Goal: Contribute content: Contribute content

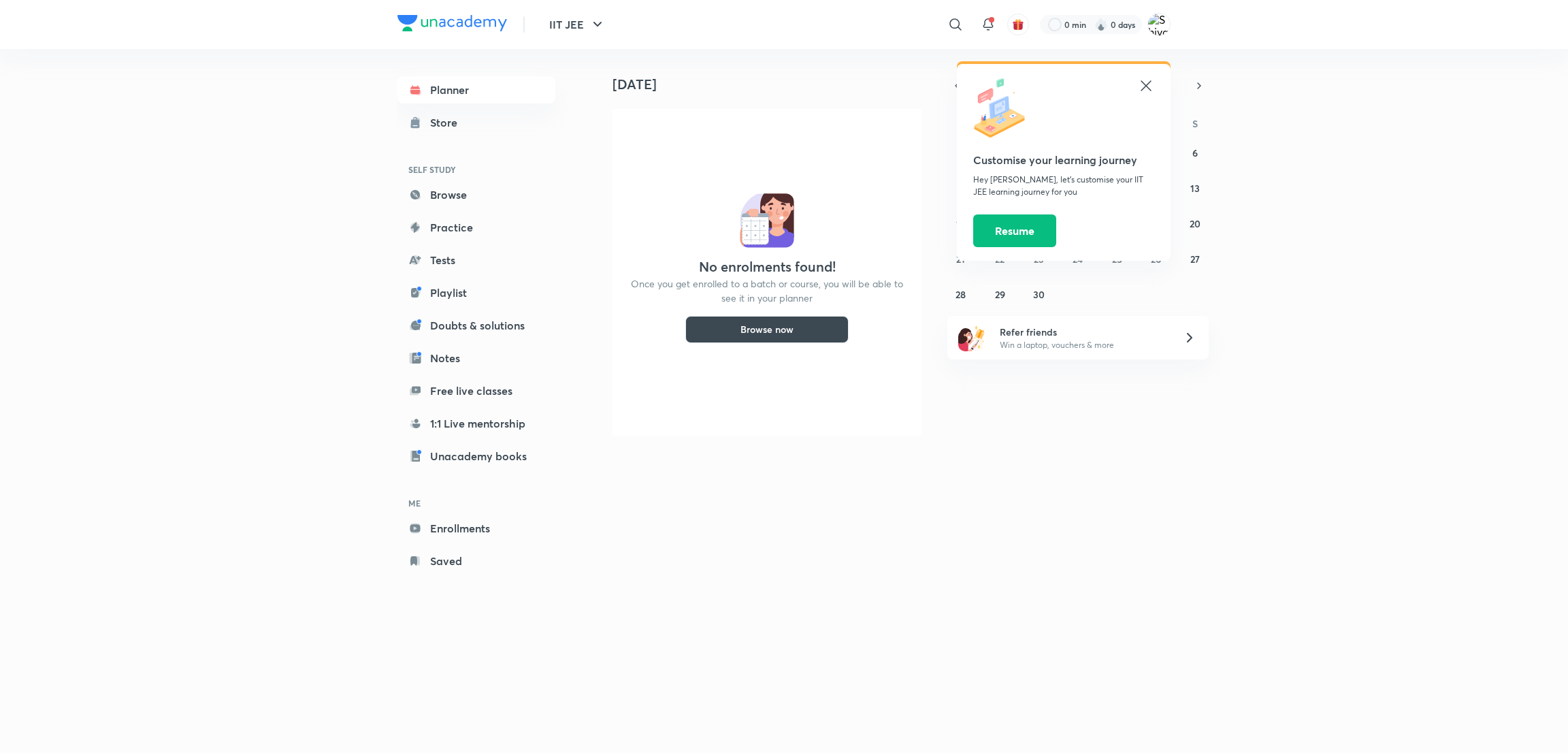
click at [1141, 89] on icon at bounding box center [1146, 86] width 16 height 16
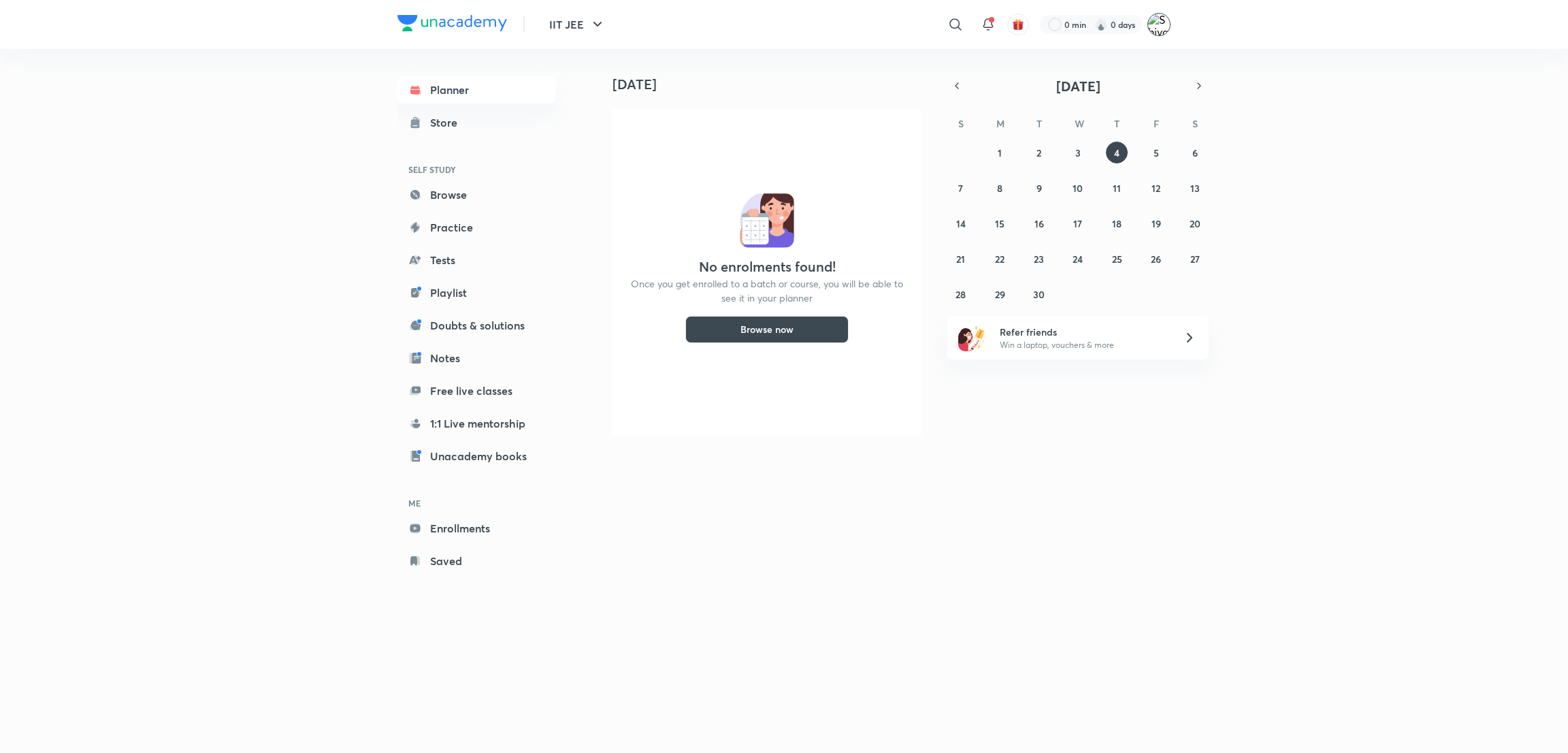
click at [1160, 25] on img at bounding box center [1159, 24] width 23 height 24
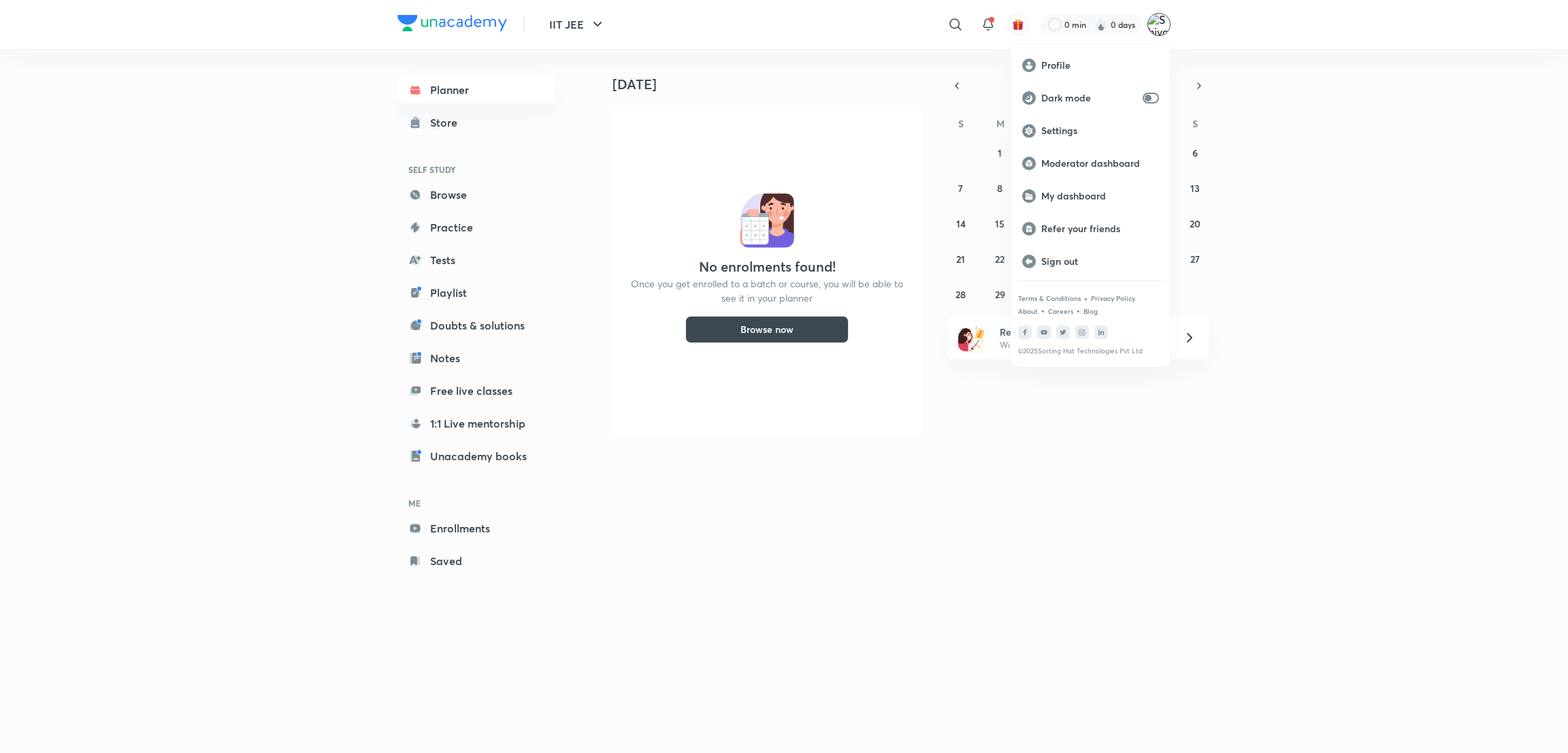
click at [1307, 139] on div at bounding box center [784, 376] width 1568 height 753
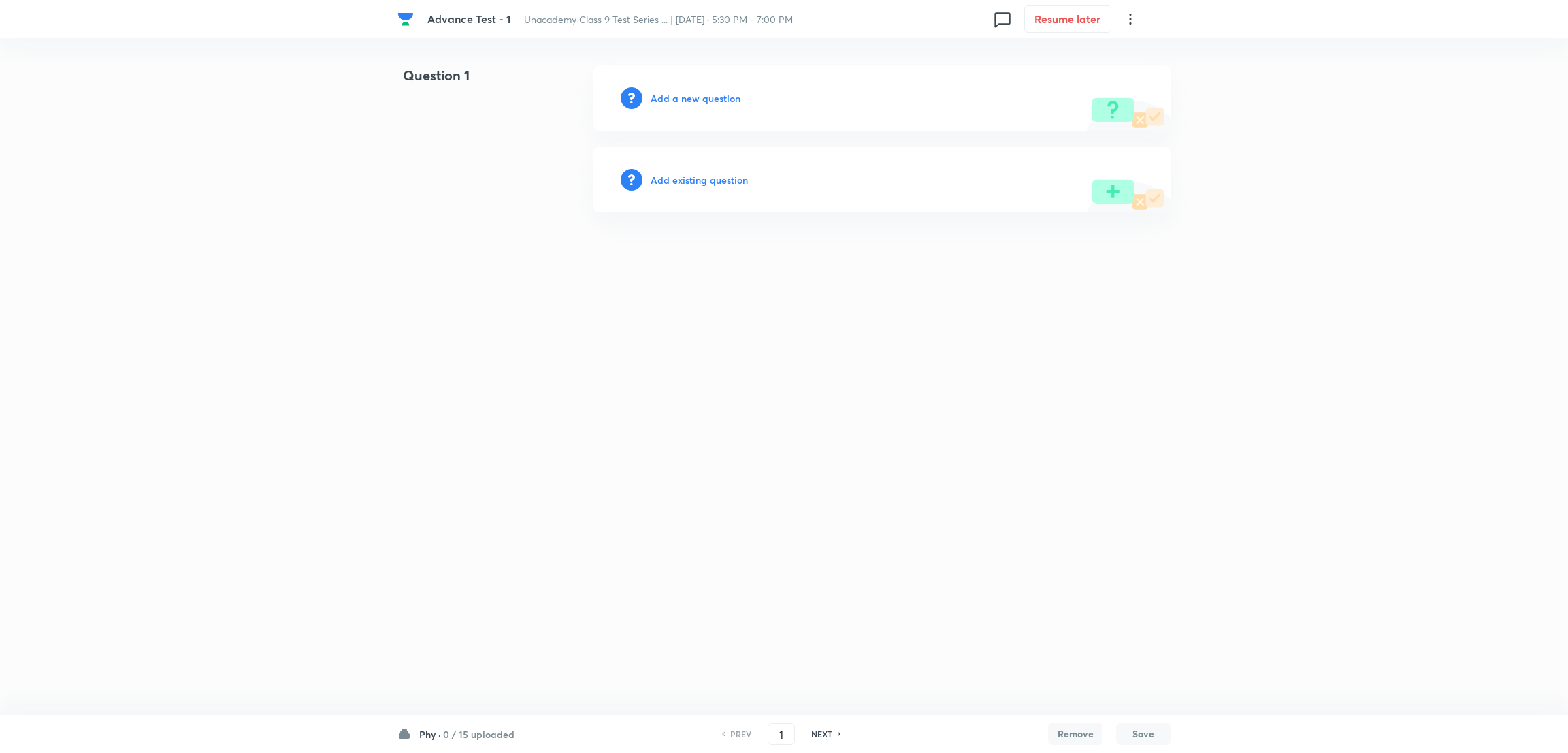
click at [709, 98] on h6 "Add a new question" at bounding box center [695, 99] width 89 height 14
click at [711, 100] on h6 "Choose a question type" at bounding box center [703, 99] width 105 height 14
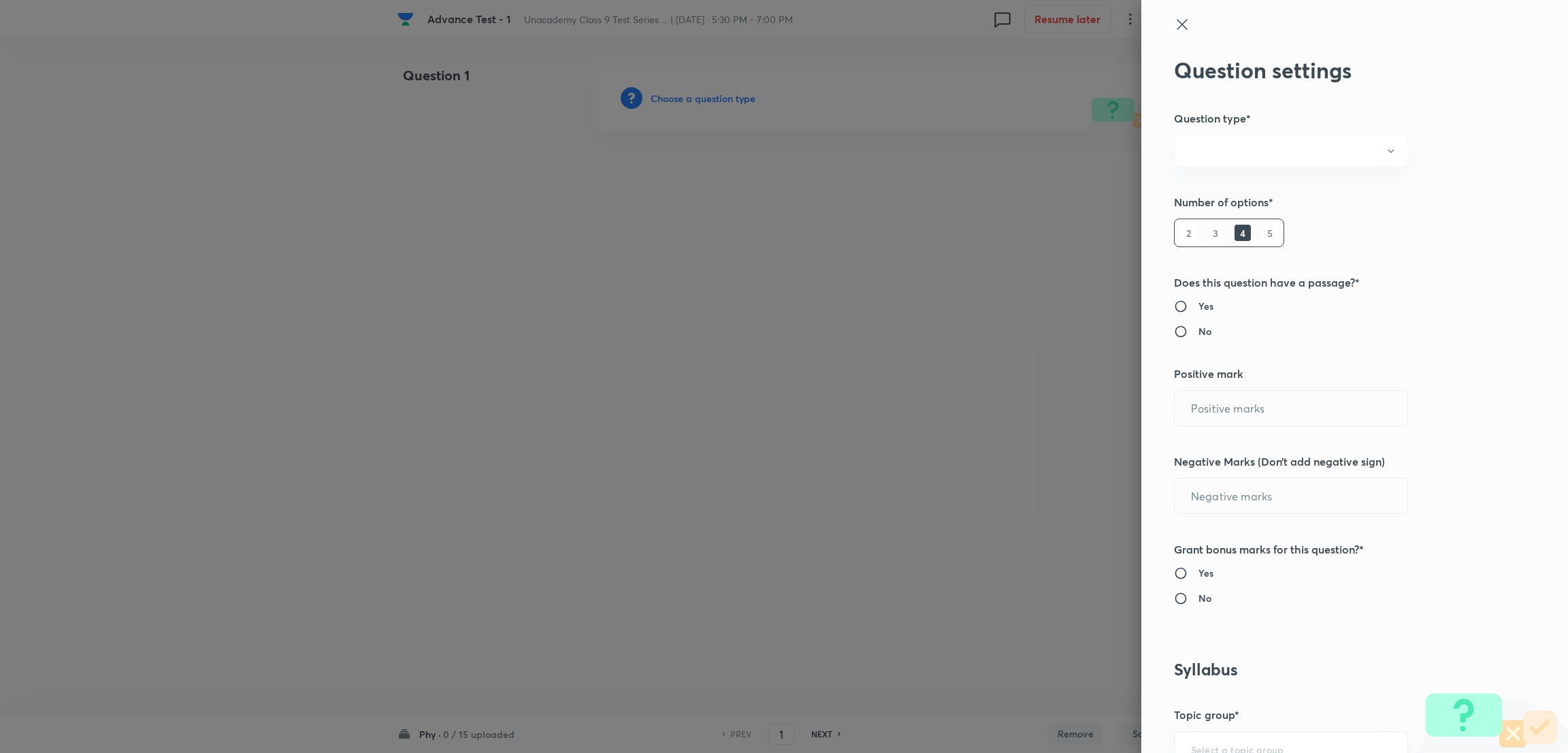
radio input "true"
type input "1"
type input "0"
radio input "true"
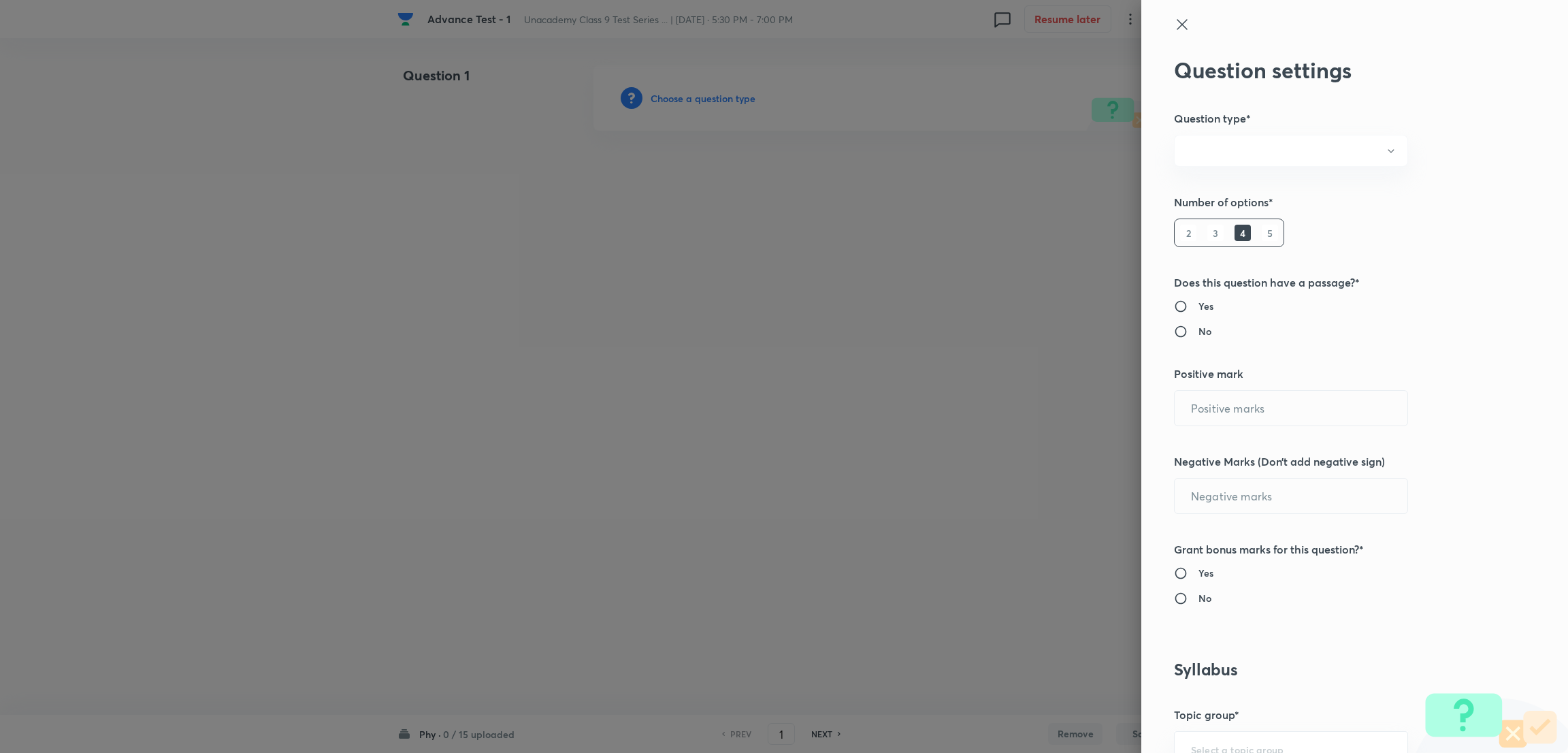
radio input "true"
drag, startPoint x: 1244, startPoint y: 412, endPoint x: 1158, endPoint y: 409, distance: 86.1
click at [1175, 409] on input "1" at bounding box center [1291, 408] width 232 height 34
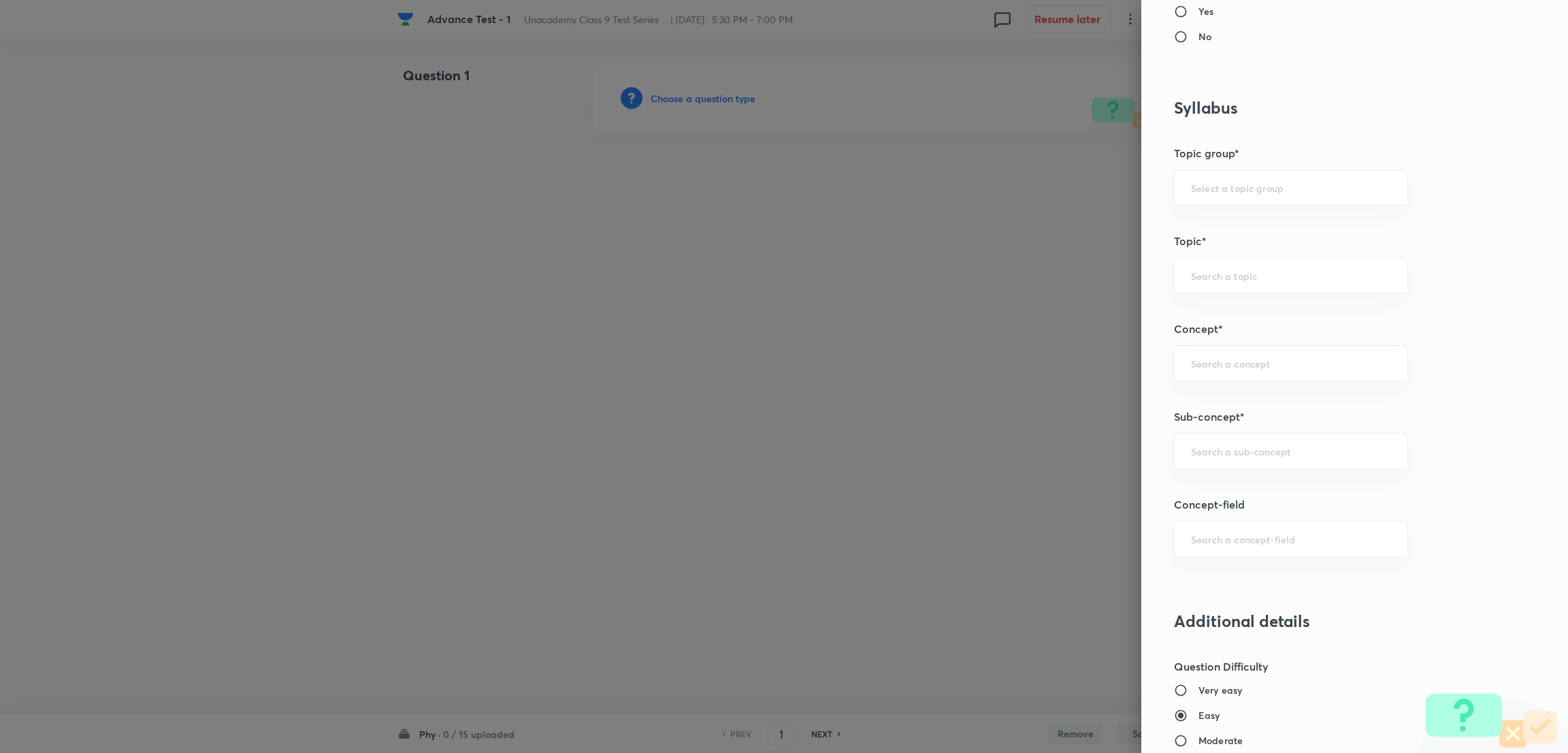
scroll to position [612, 0]
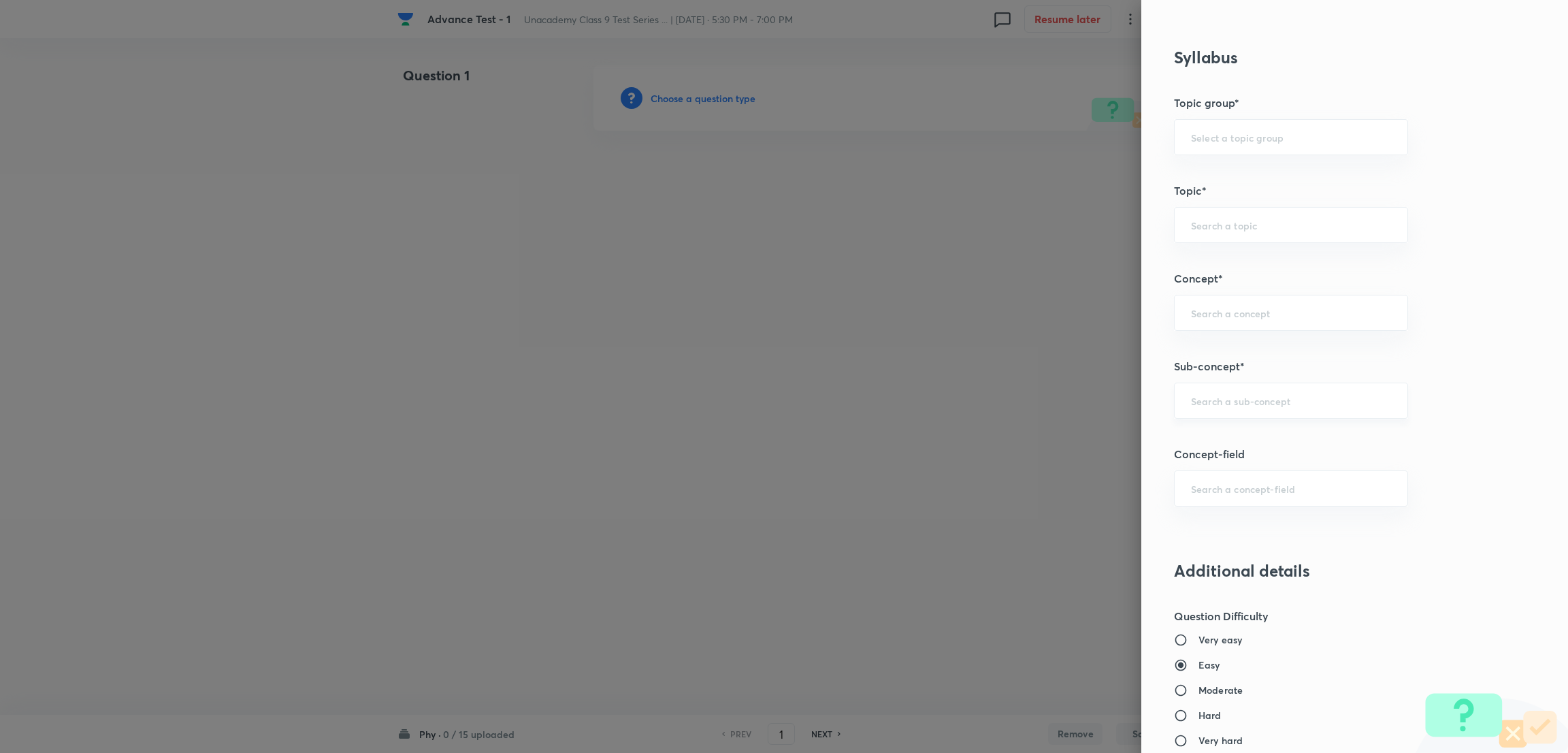
type input "2"
click at [1207, 406] on input "text" at bounding box center [1291, 400] width 200 height 13
paste input "Motion"
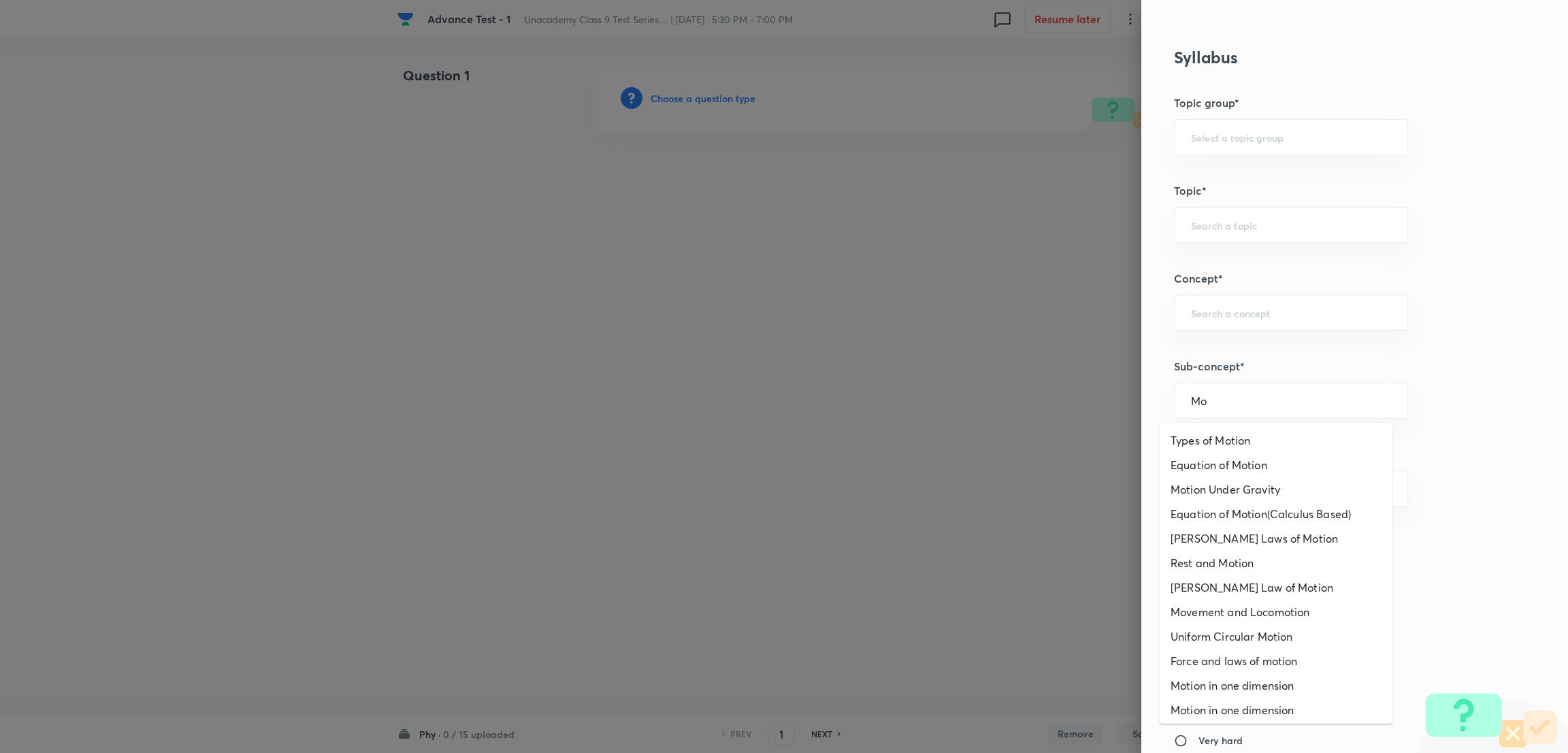
type input "M"
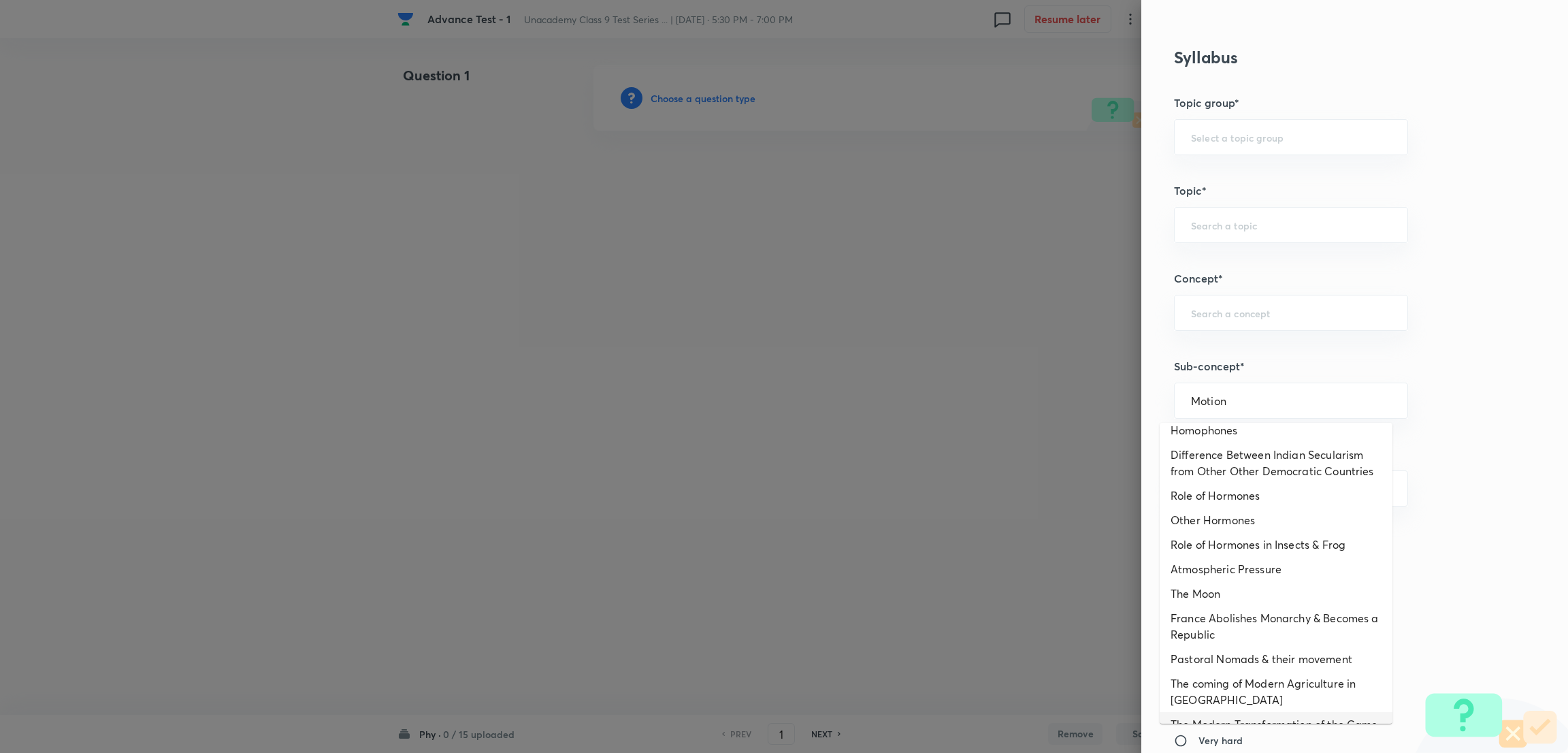
scroll to position [0, 0]
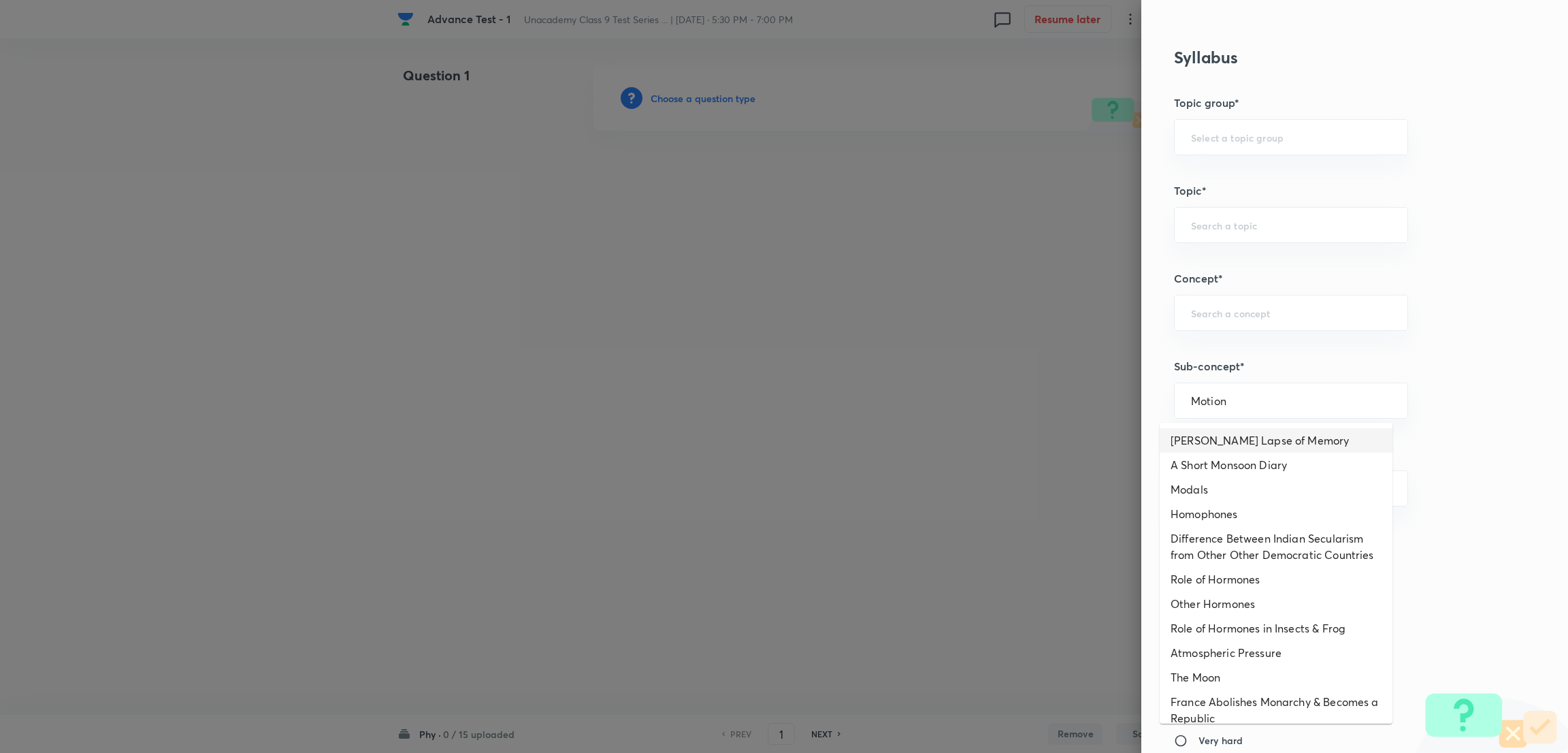
type input "Motion"
click at [1014, 404] on div at bounding box center [784, 376] width 1568 height 753
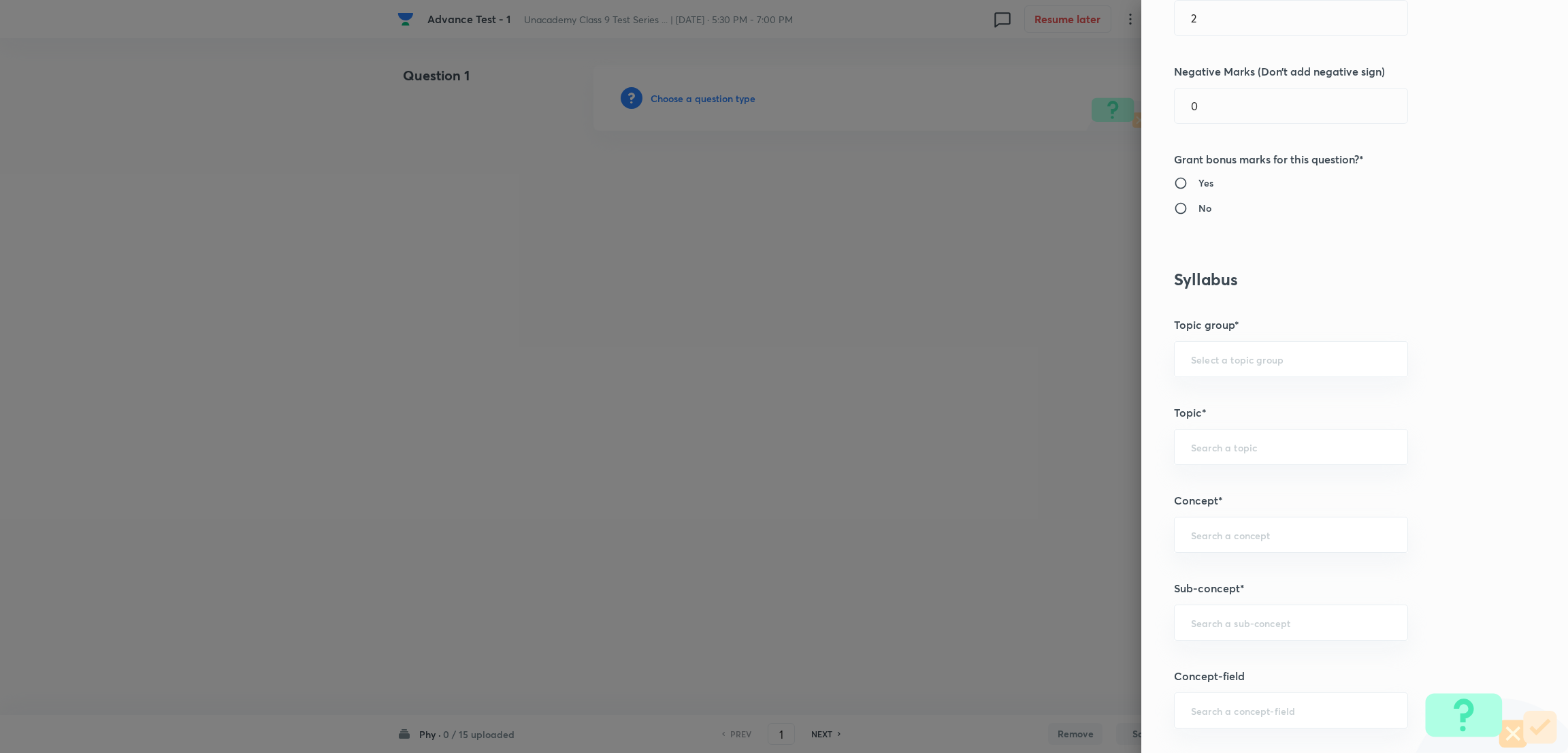
scroll to position [409, 0]
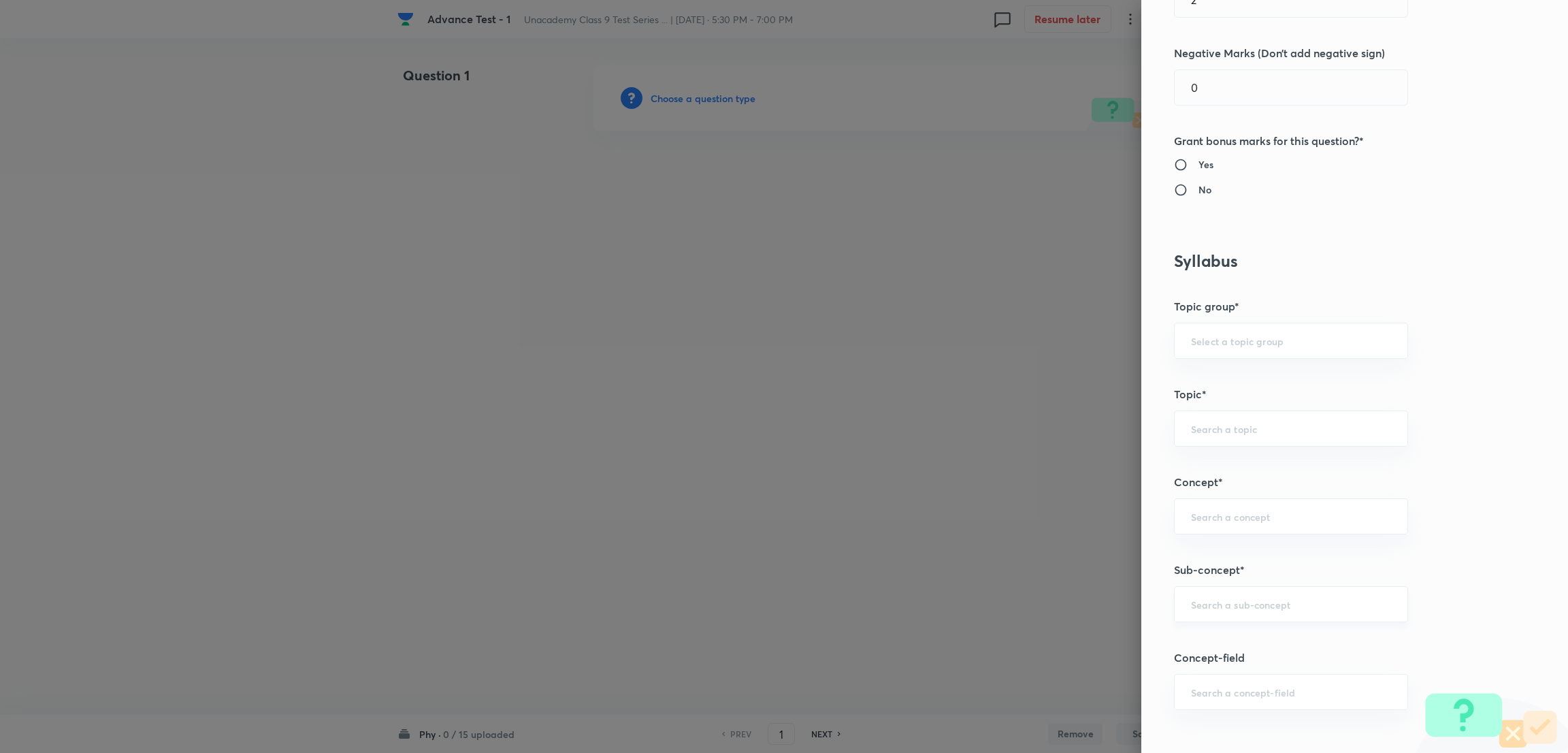
click at [1218, 597] on div "​" at bounding box center [1291, 604] width 234 height 36
paste input "Gravitation"
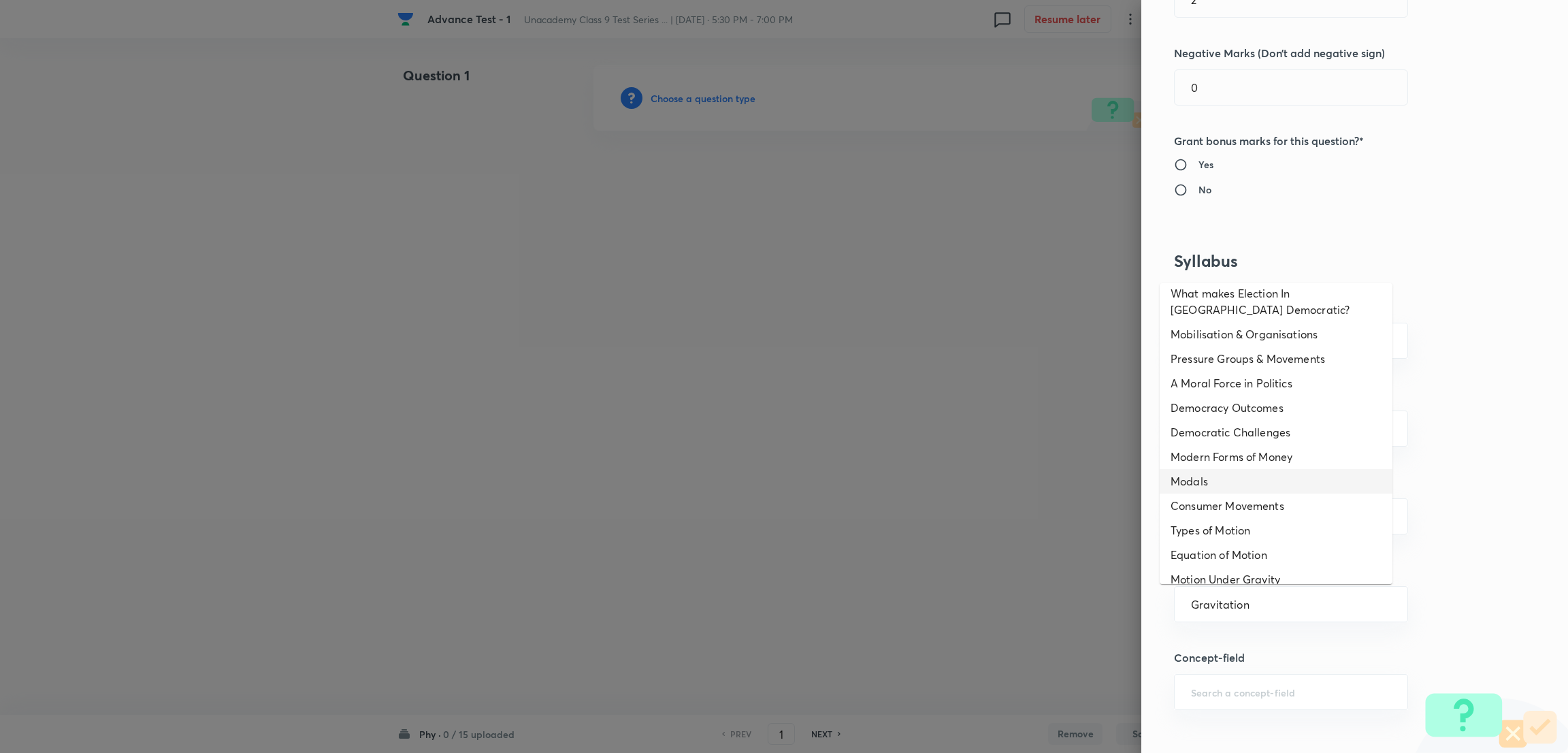
scroll to position [0, 0]
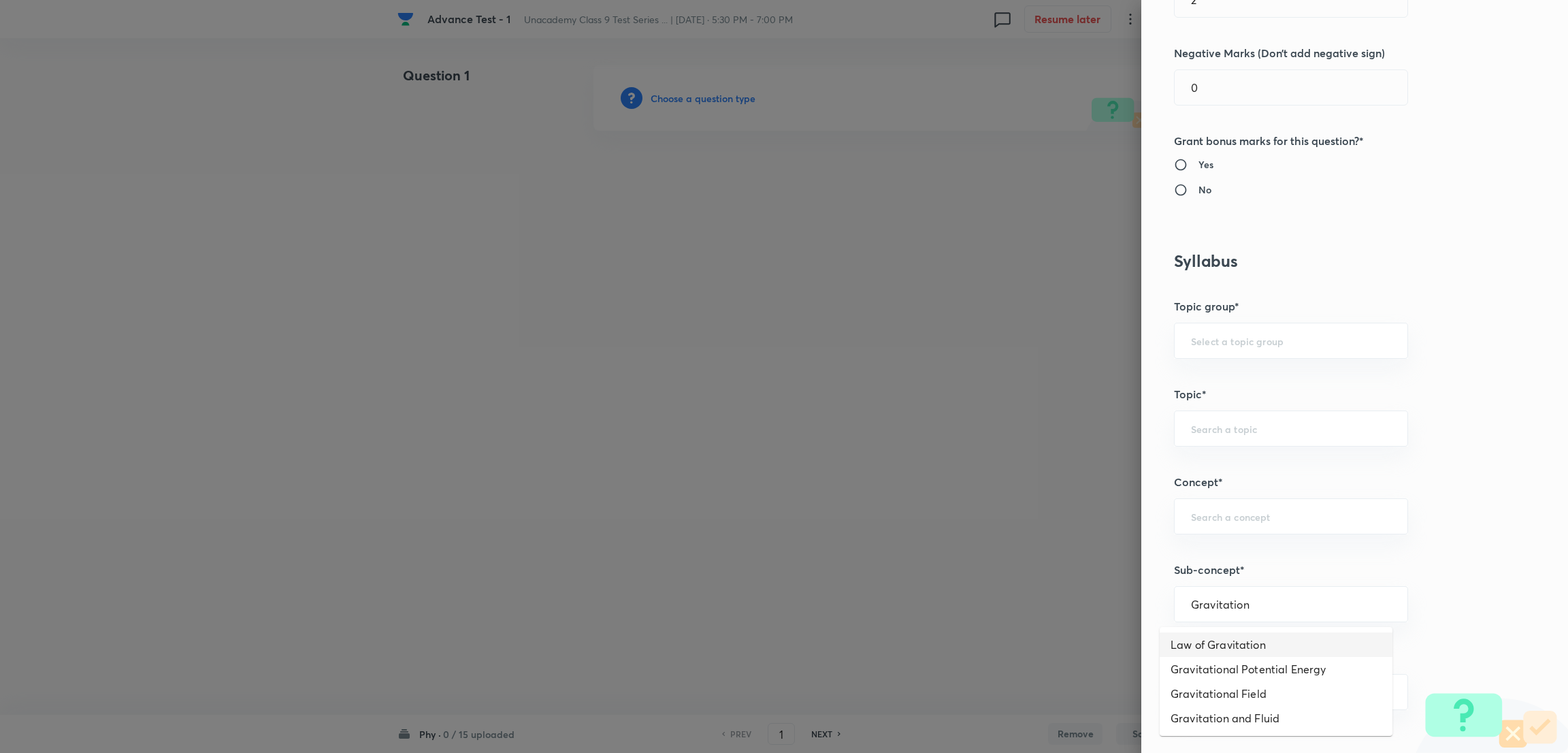
click at [1258, 649] on li "Law of Gravitation" at bounding box center [1275, 644] width 232 height 24
type input "Law of Gravitation"
type input "Foundation Class IX"
type input "Physics"
type input "Gravitation and Fluid"
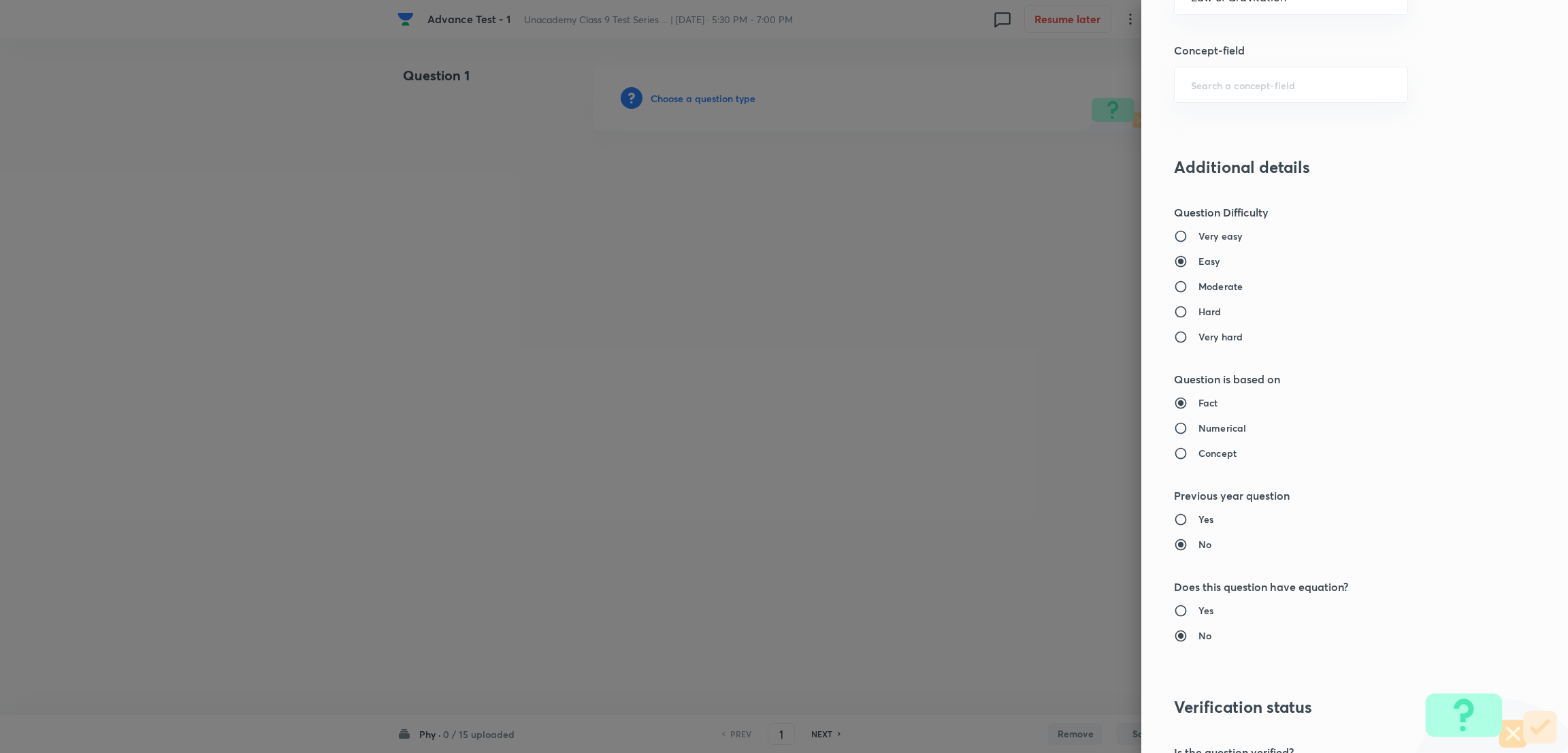
scroll to position [1021, 0]
click at [1174, 453] on input "Concept" at bounding box center [1186, 448] width 24 height 14
radio input "true"
radio input "false"
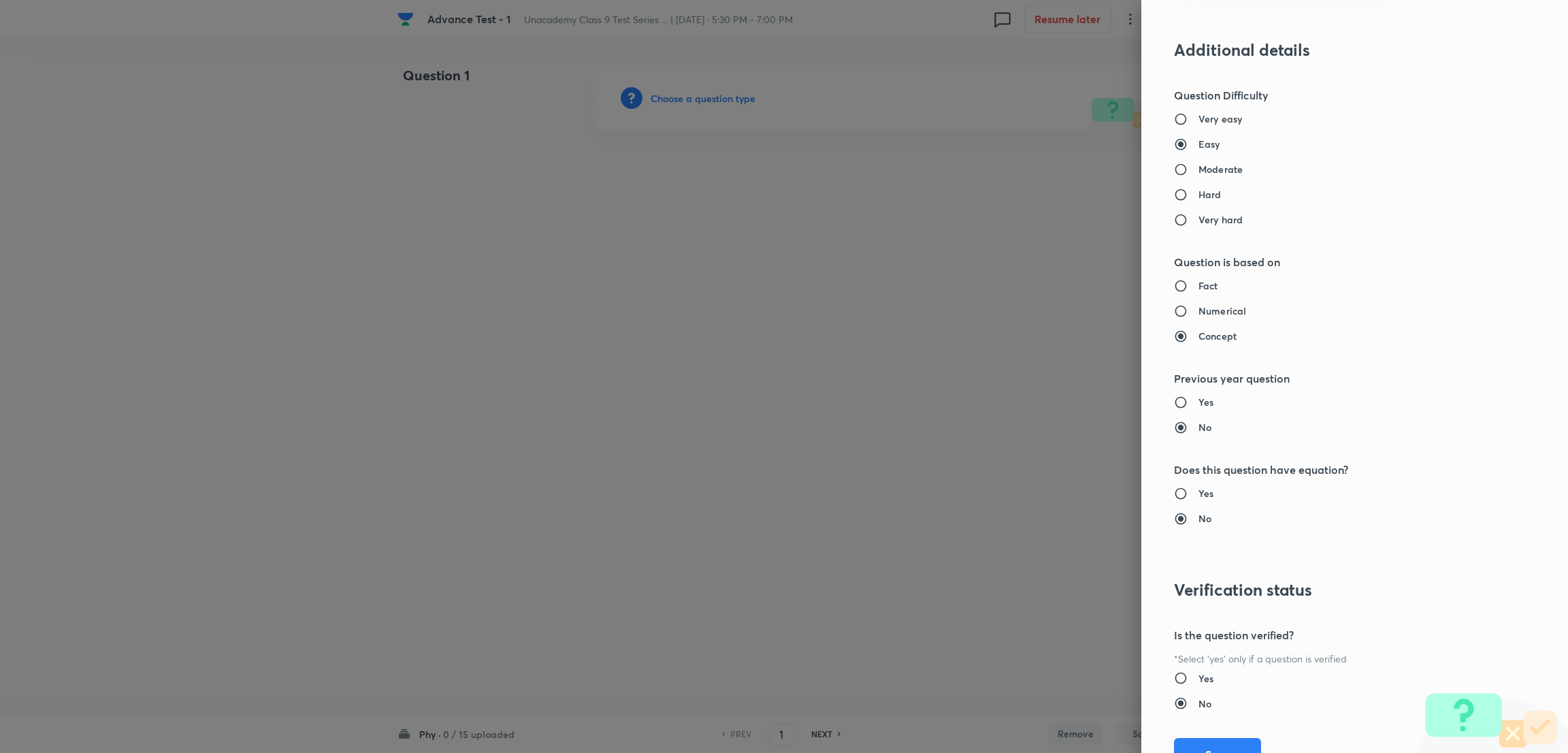
scroll to position [1195, 0]
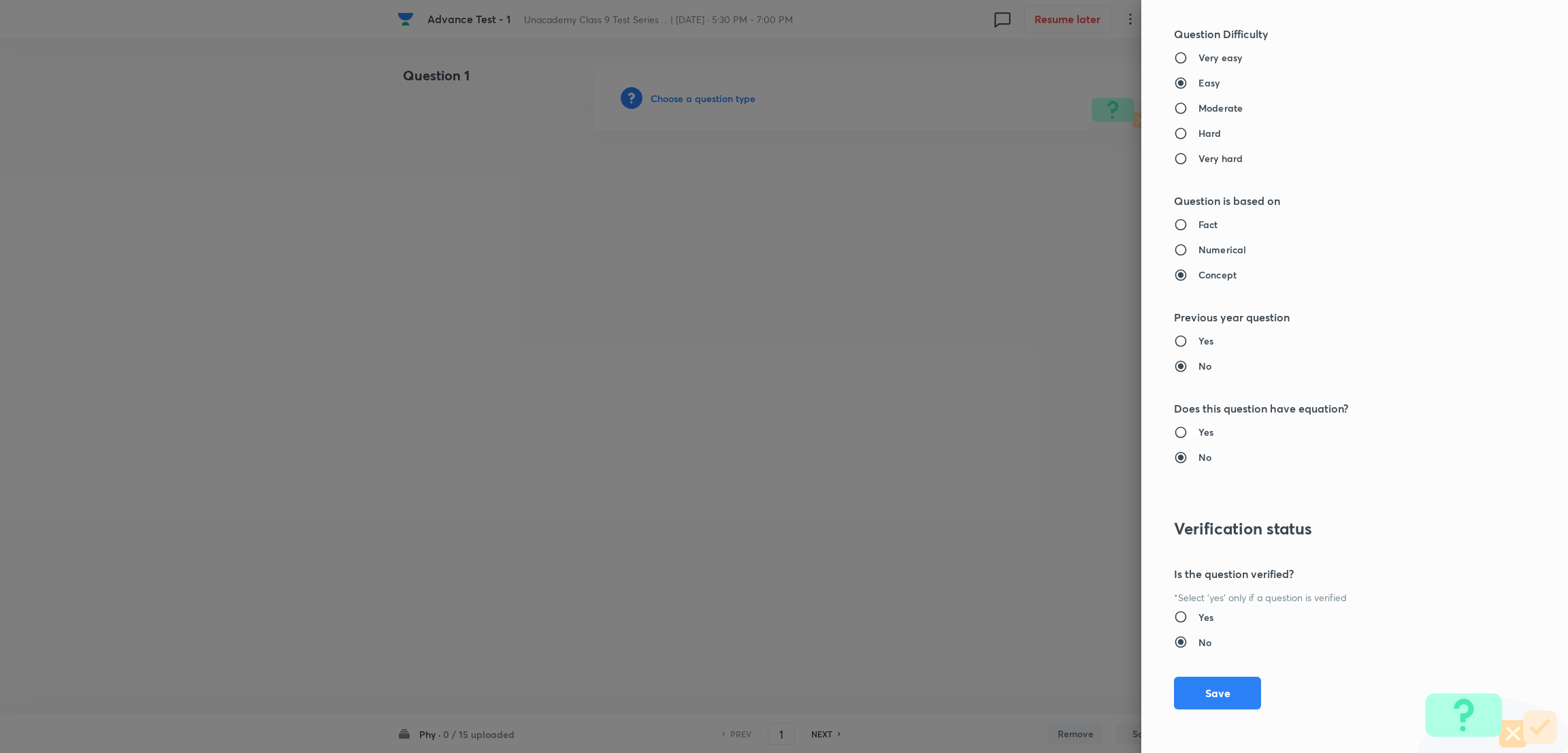
click at [1174, 435] on input "Yes" at bounding box center [1186, 432] width 24 height 14
radio input "true"
radio input "false"
click at [1197, 683] on button "Save" at bounding box center [1217, 692] width 87 height 33
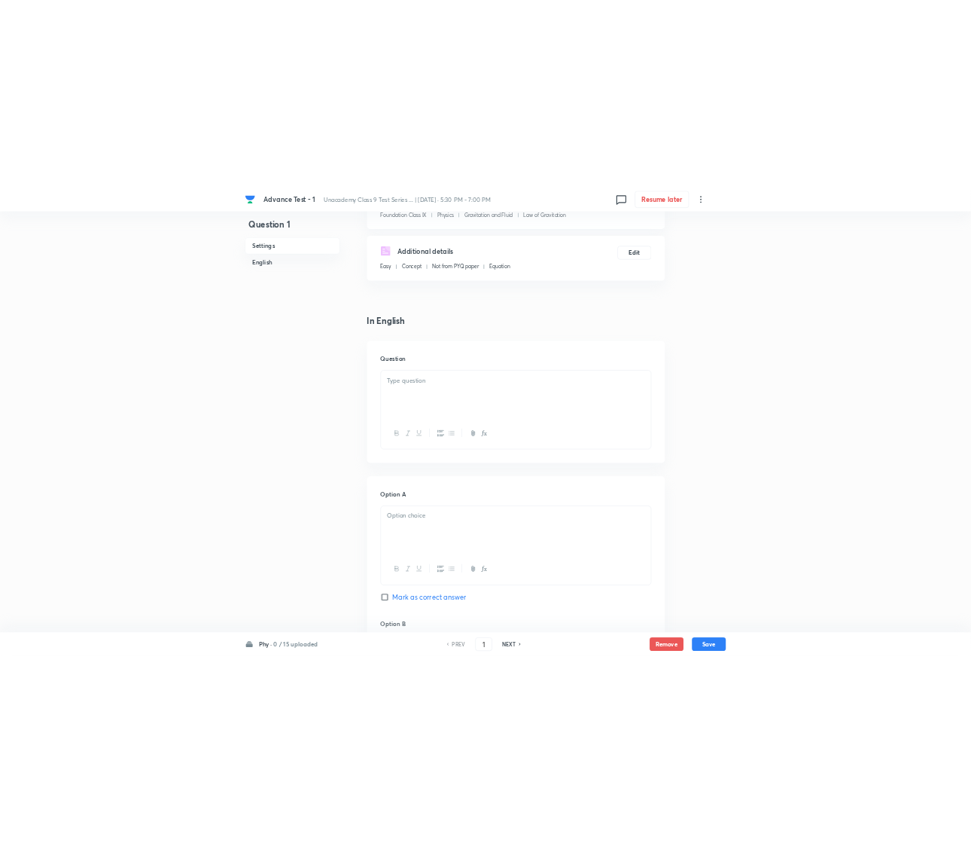
scroll to position [226, 0]
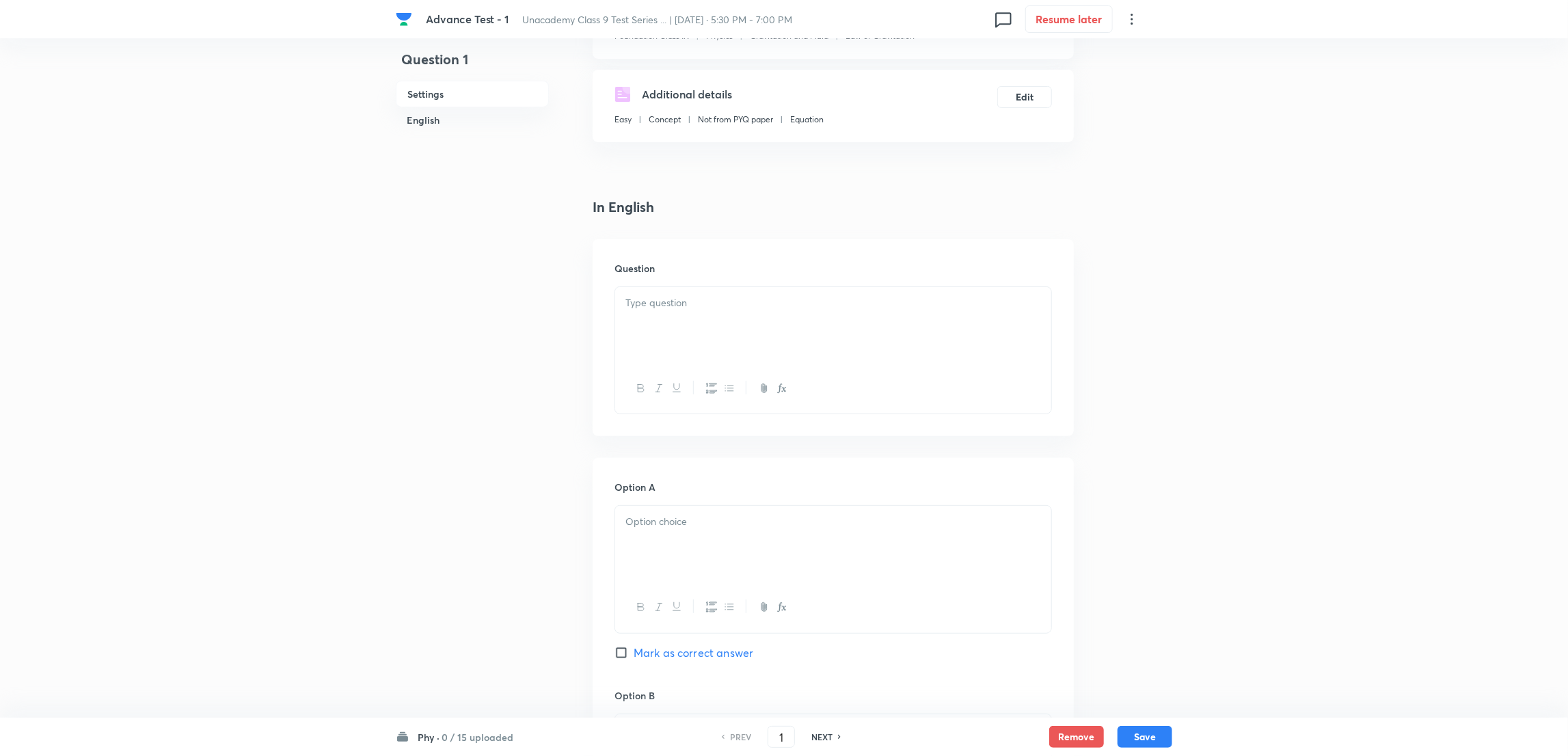
click at [679, 319] on div at bounding box center [833, 325] width 436 height 76
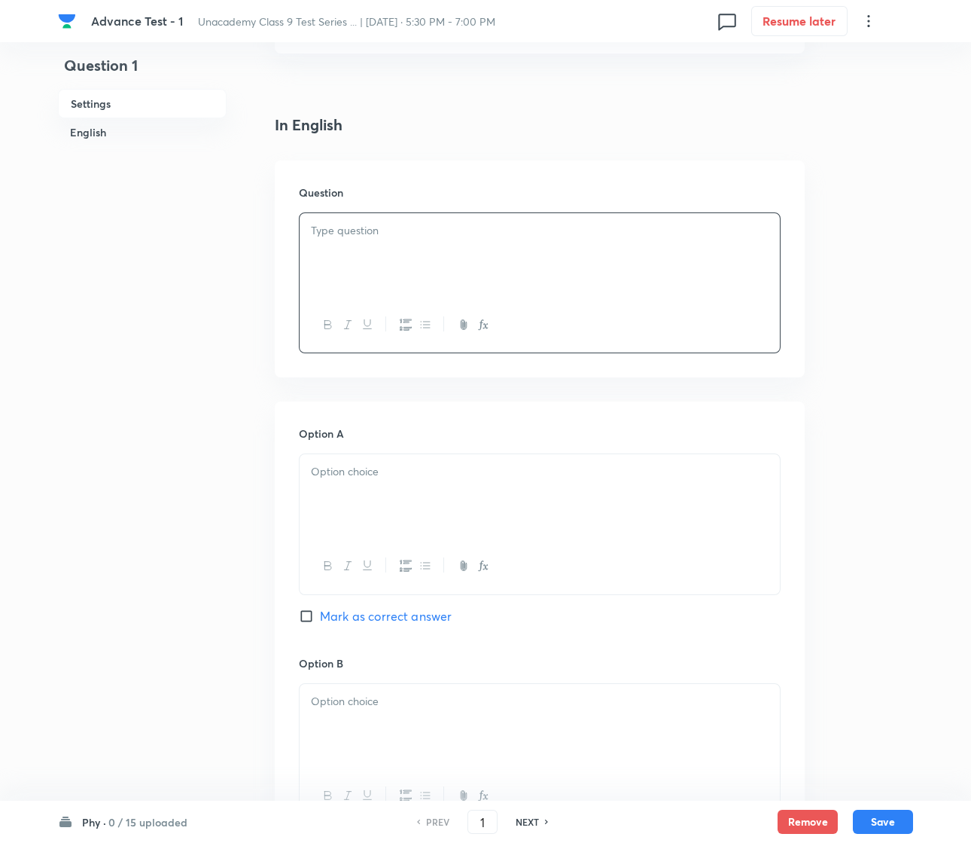
scroll to position [338, 0]
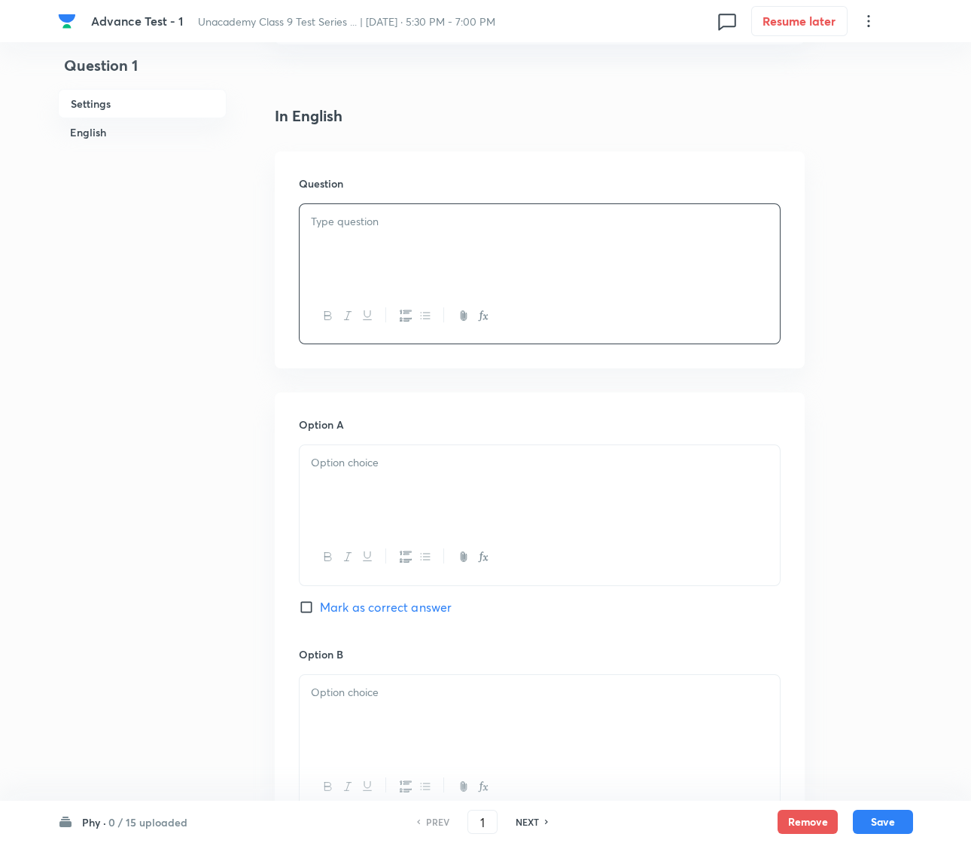
click at [370, 233] on div at bounding box center [540, 246] width 480 height 84
click at [324, 221] on strong "EASY: MOTION" at bounding box center [360, 221] width 84 height 16
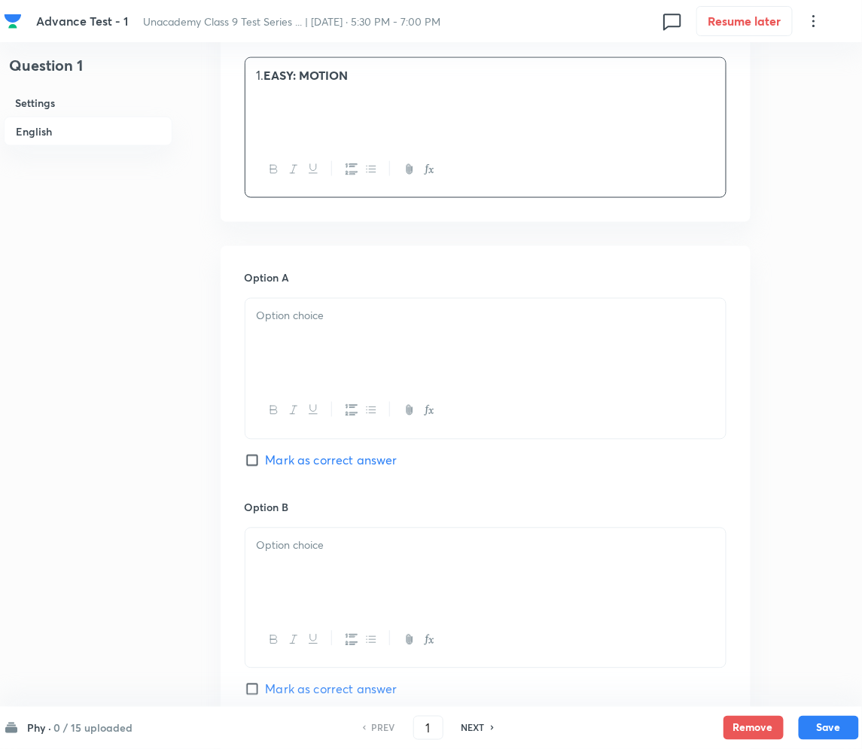
scroll to position [337, 0]
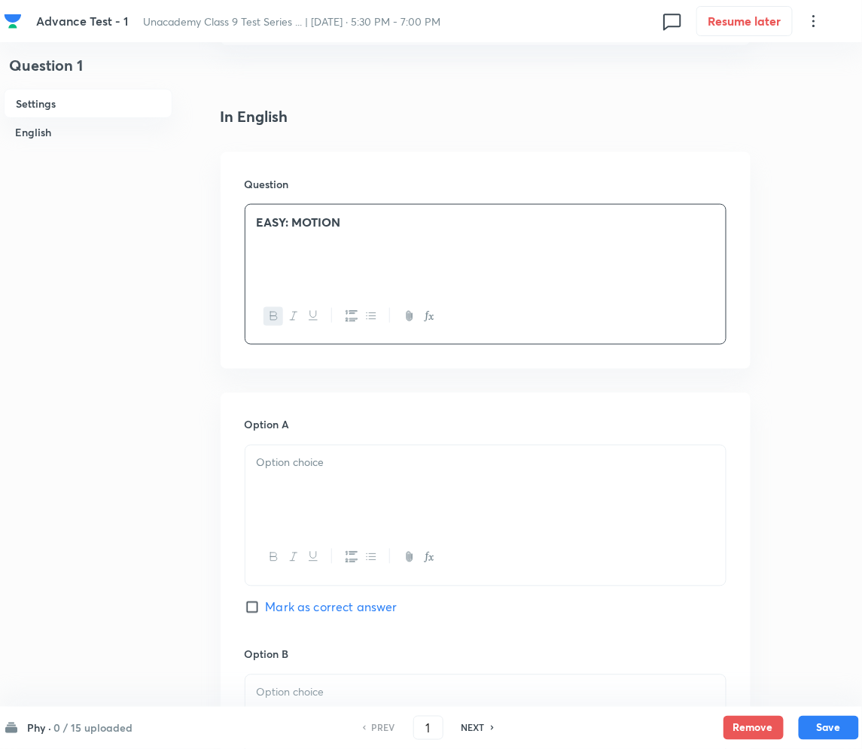
click at [364, 224] on p "EASY: MOTION" at bounding box center [486, 222] width 458 height 17
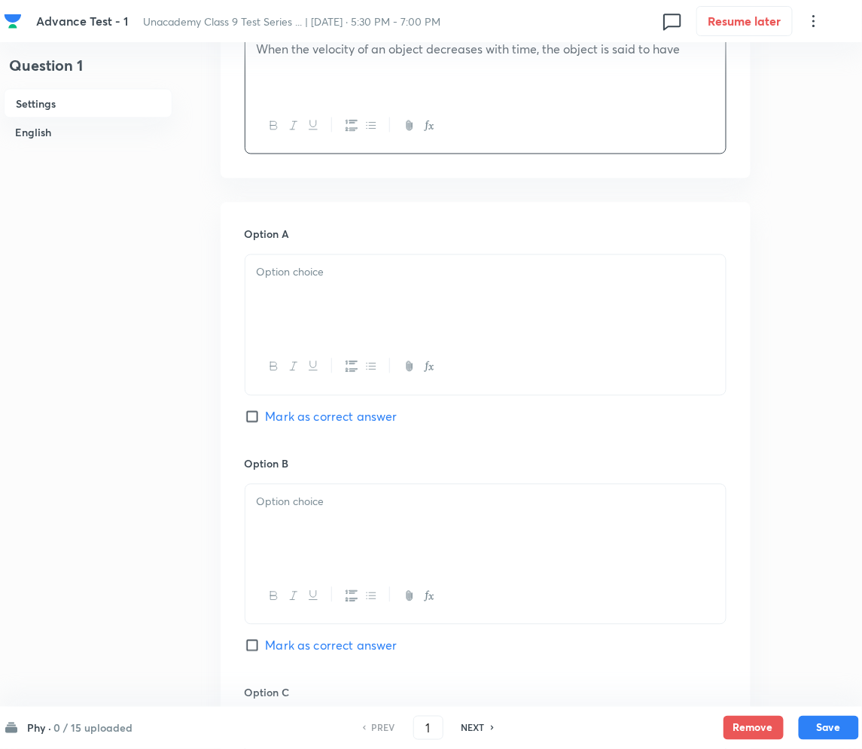
scroll to position [538, 0]
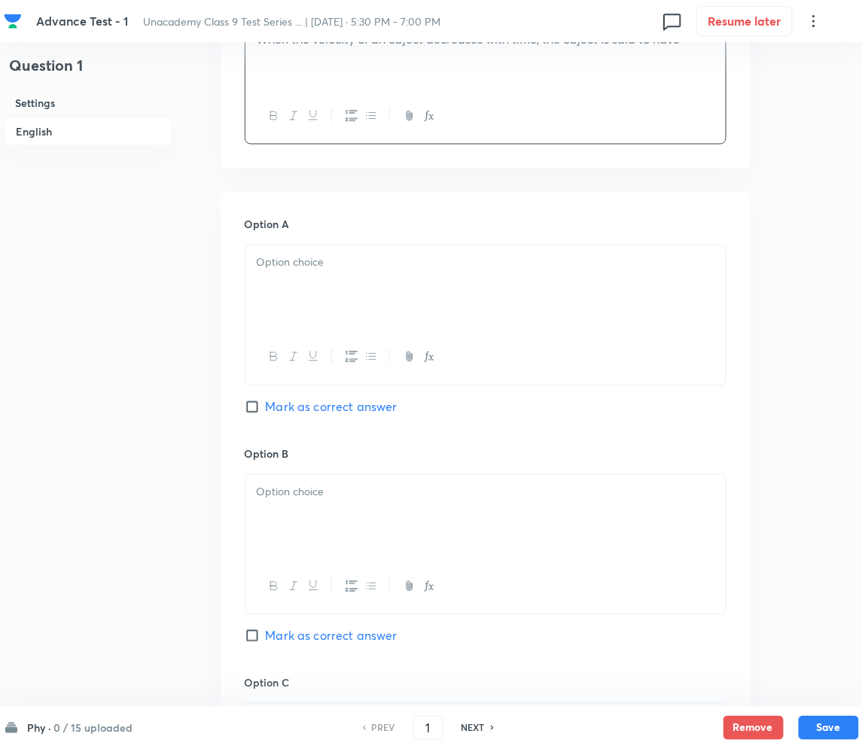
click at [291, 233] on div "Option A Mark as correct answer" at bounding box center [486, 331] width 482 height 229
click at [295, 267] on p at bounding box center [486, 262] width 458 height 17
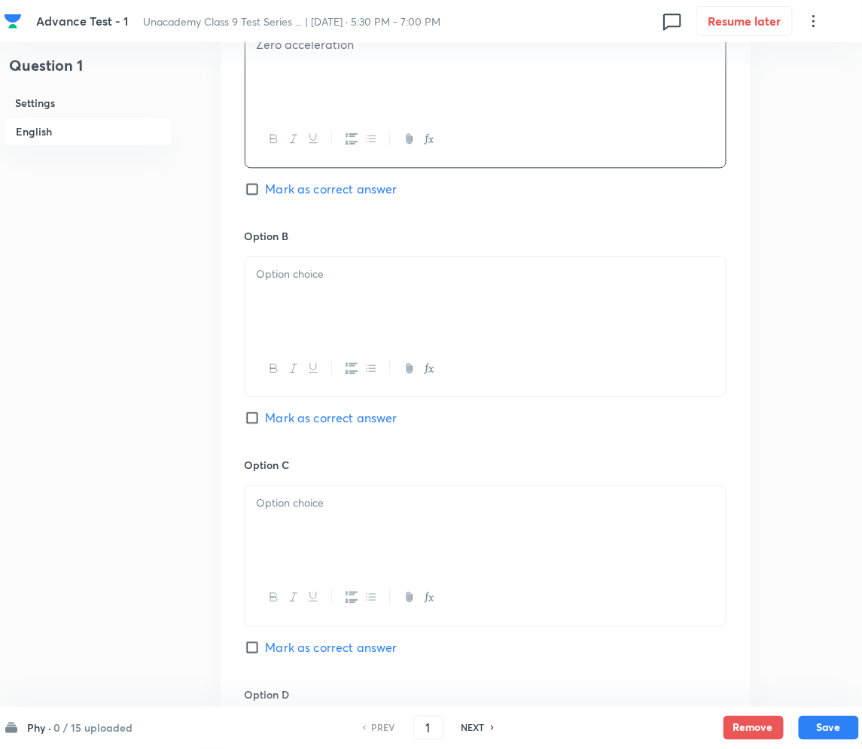
scroll to position [839, 0]
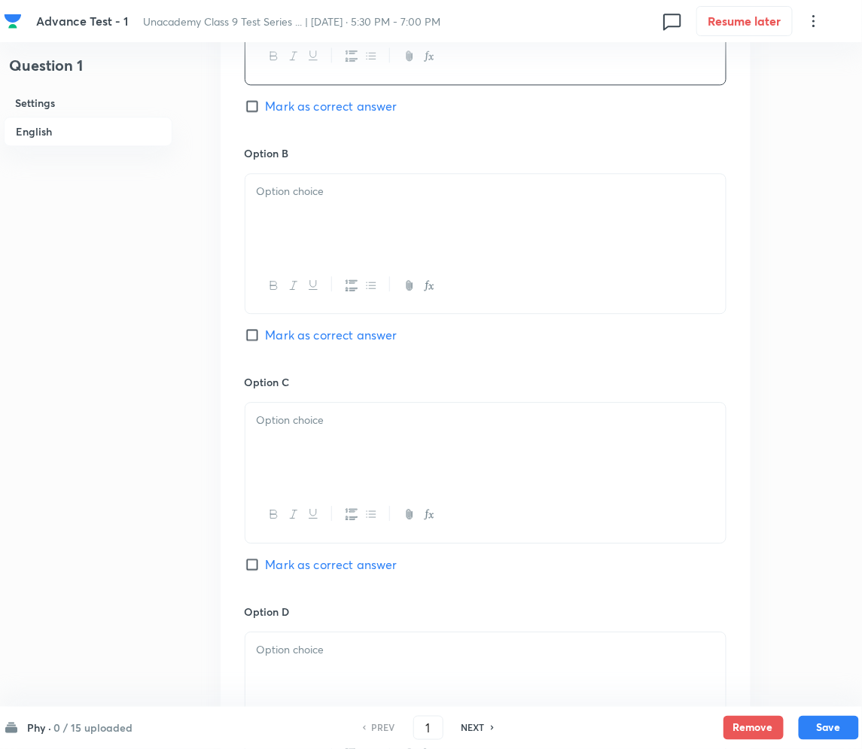
drag, startPoint x: 306, startPoint y: 203, endPoint x: 270, endPoint y: 205, distance: 36.2
click at [305, 202] on div at bounding box center [485, 216] width 480 height 84
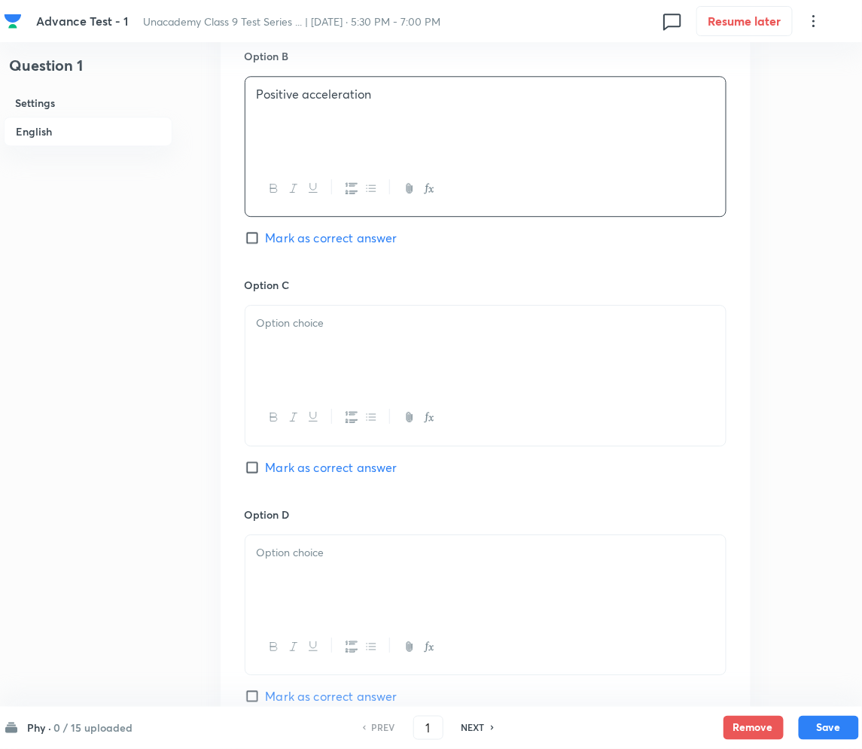
scroll to position [940, 0]
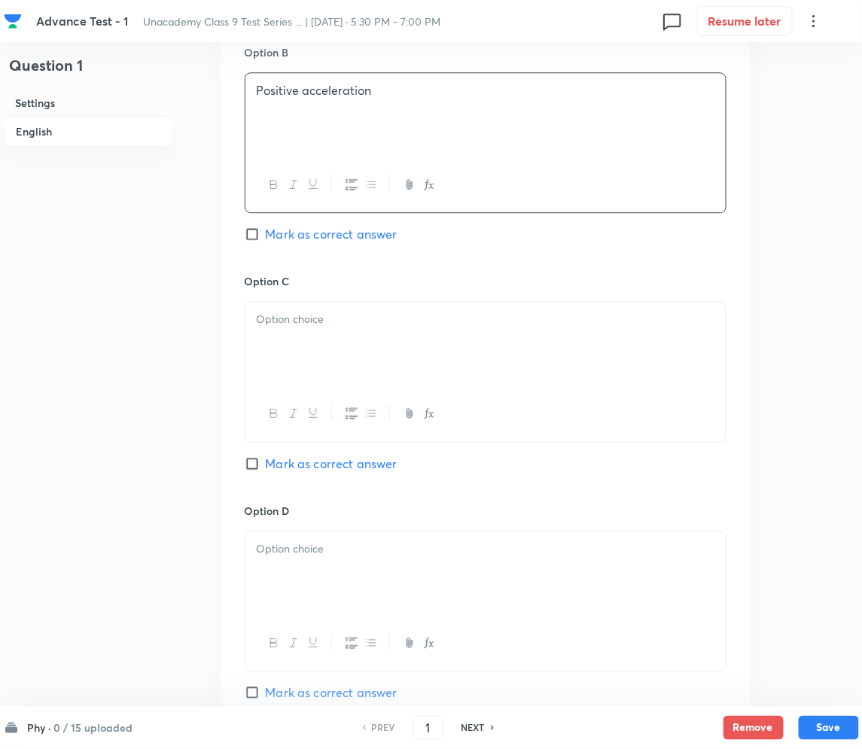
click at [315, 332] on div at bounding box center [485, 344] width 480 height 84
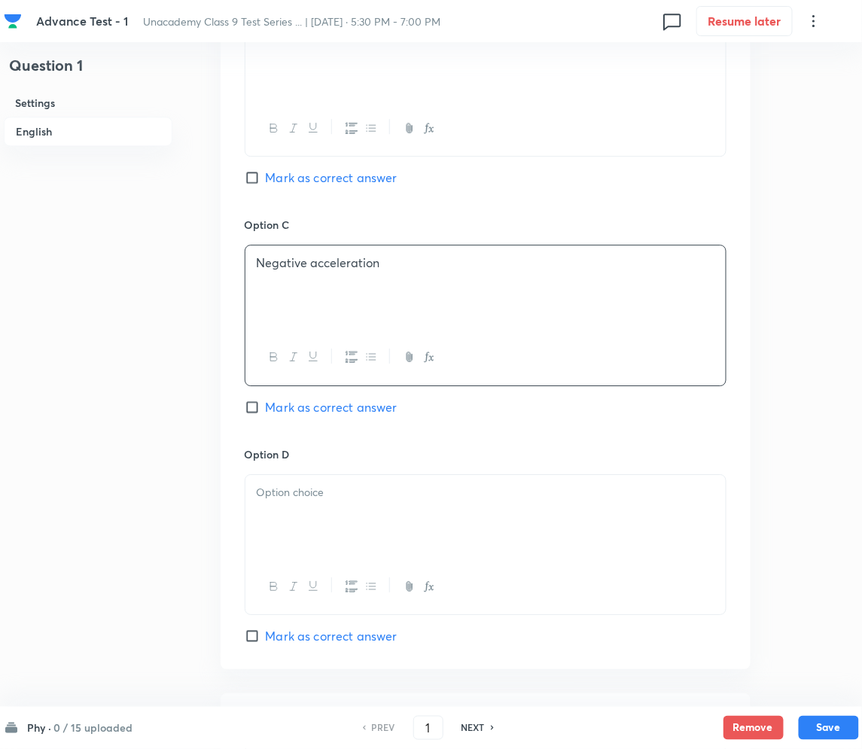
scroll to position [1140, 0]
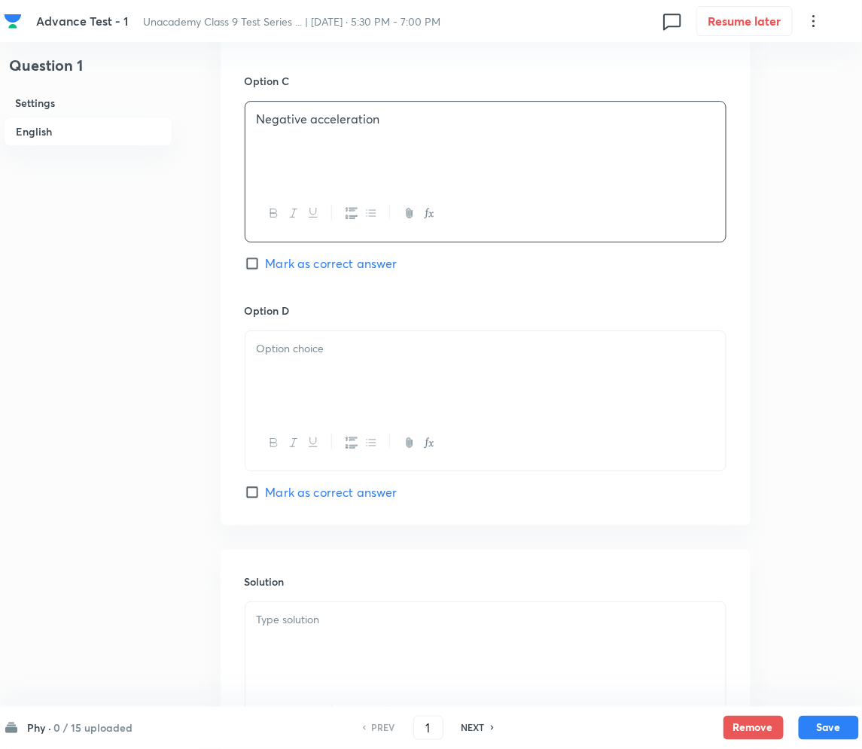
click at [329, 359] on div at bounding box center [485, 373] width 480 height 84
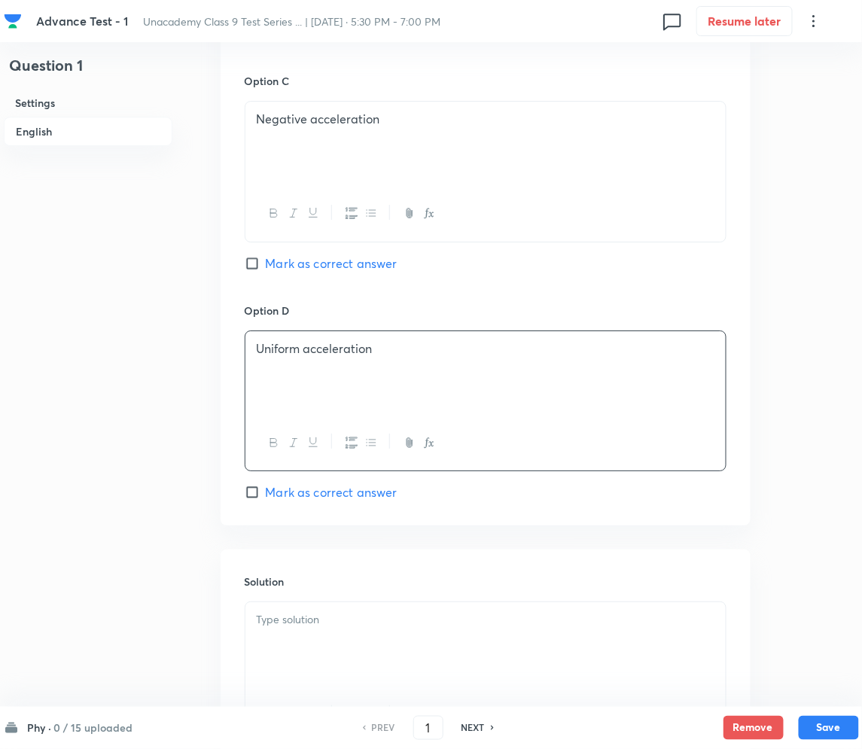
click at [256, 263] on input "Mark as correct answer" at bounding box center [255, 263] width 21 height 15
checkbox input "true"
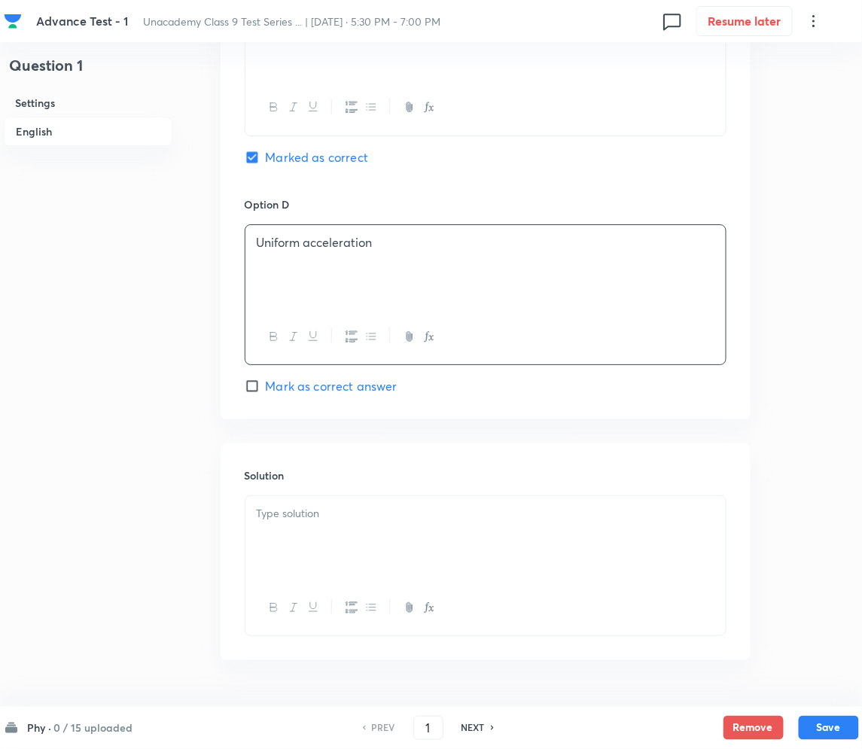
scroll to position [1290, 0]
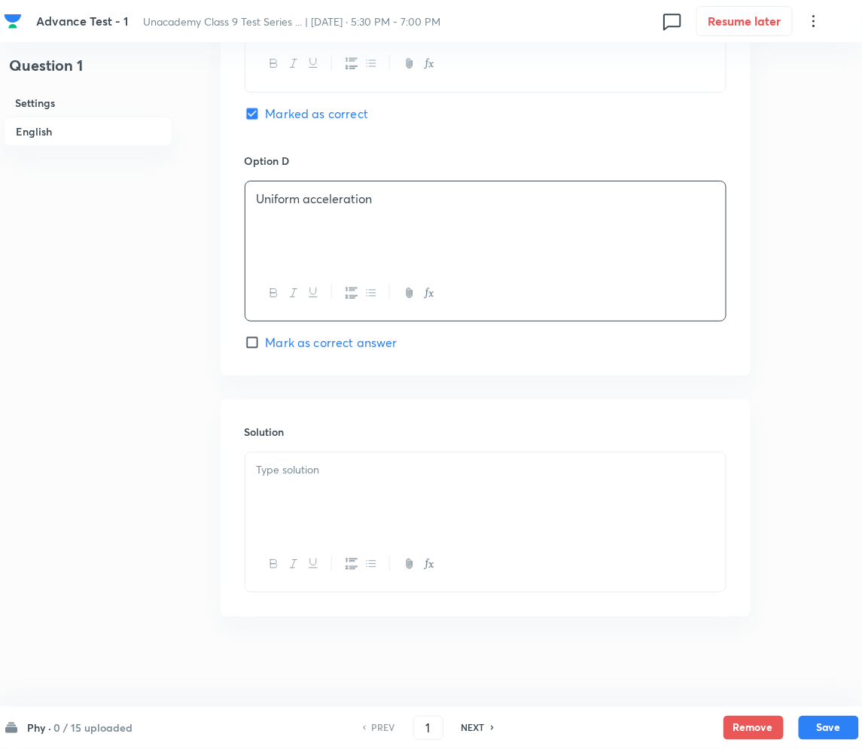
click at [282, 488] on div at bounding box center [485, 495] width 480 height 84
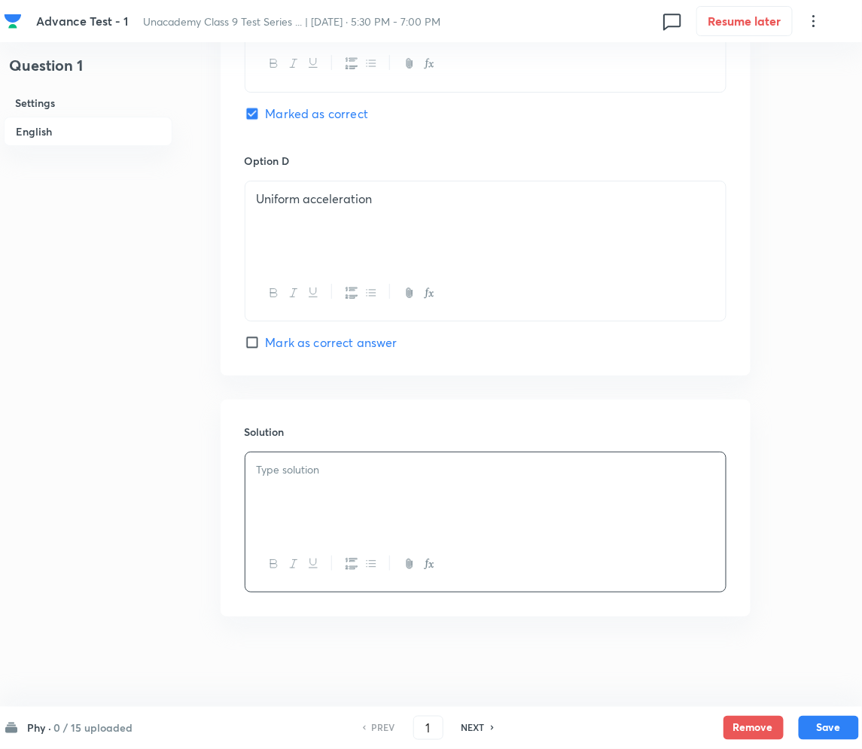
click at [340, 489] on div at bounding box center [485, 495] width 480 height 84
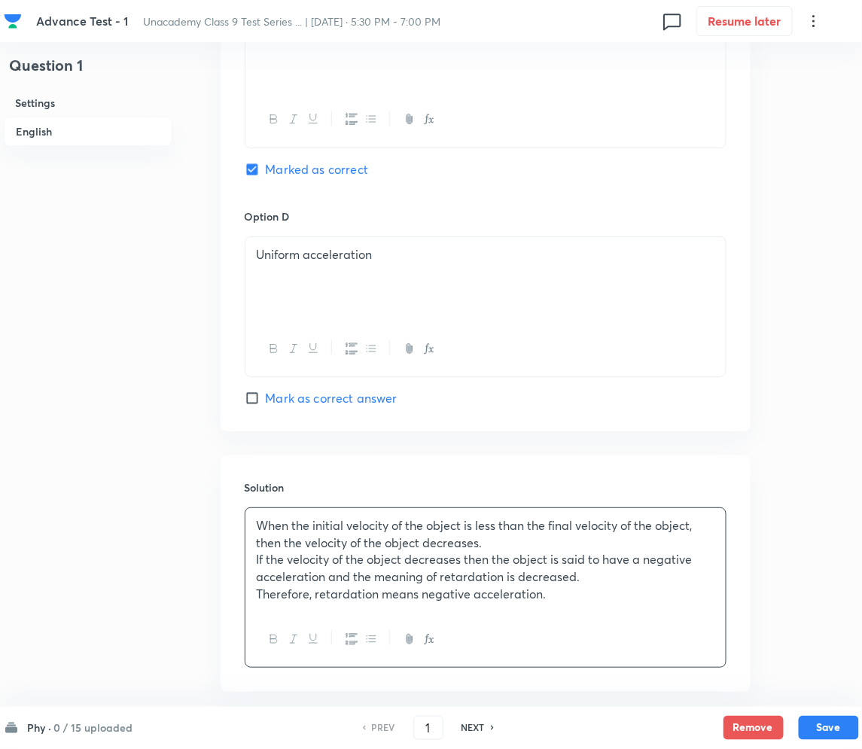
scroll to position [1008, 0]
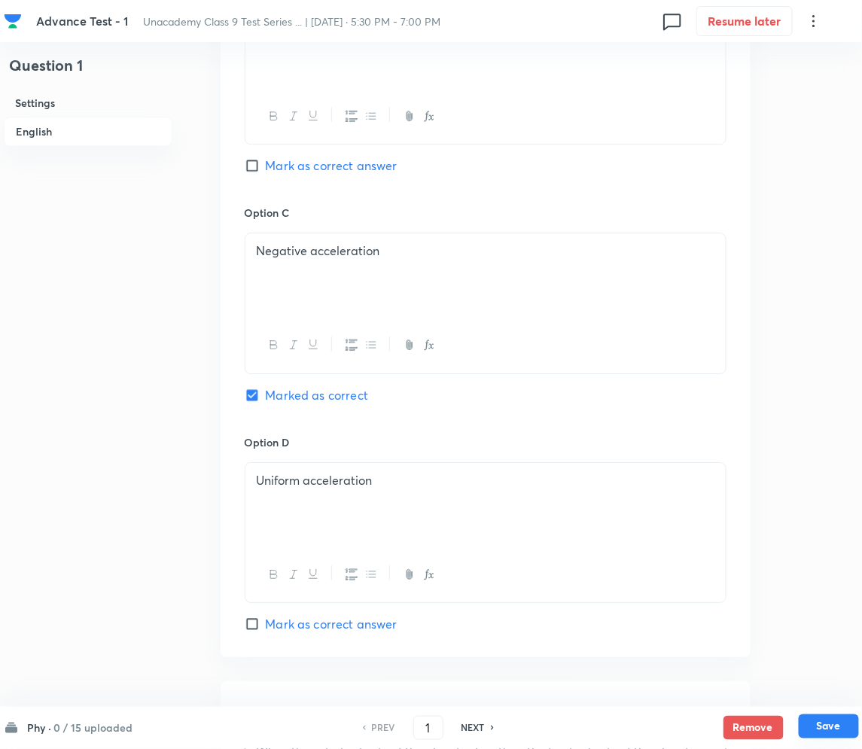
click at [823, 720] on button "Save" at bounding box center [829, 727] width 60 height 24
type input "2"
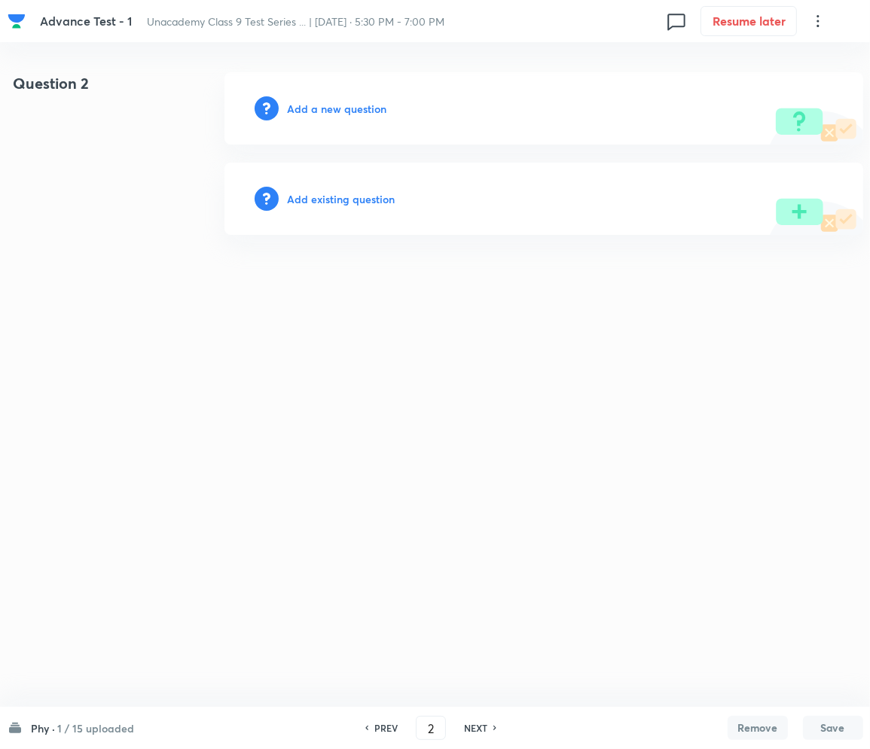
click at [304, 103] on h6 "Add a new question" at bounding box center [337, 109] width 99 height 16
click at [303, 104] on h6 "Choose a question type" at bounding box center [346, 109] width 116 height 16
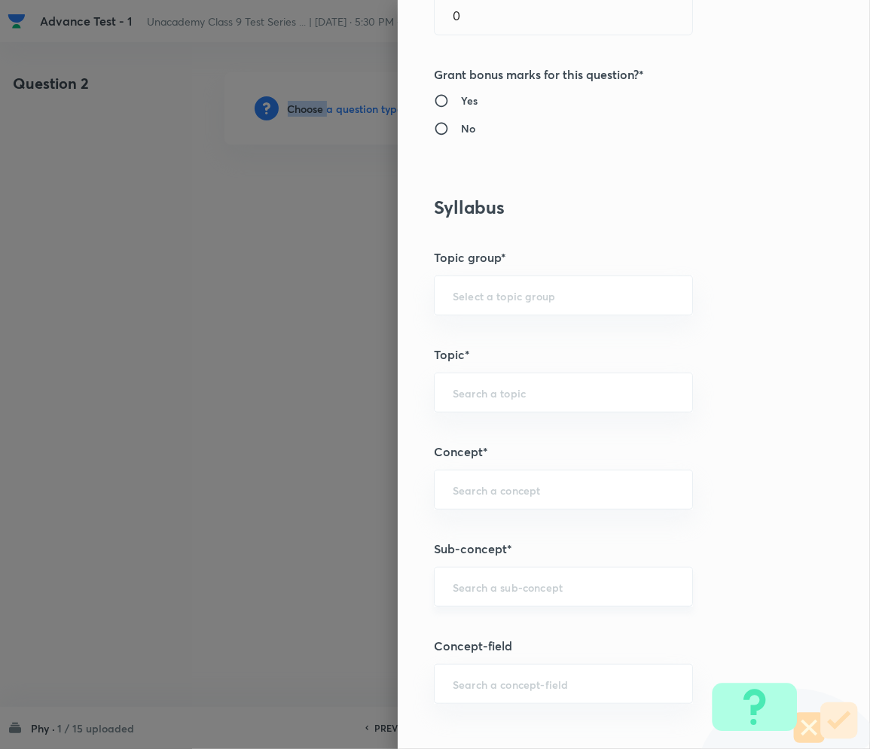
scroll to position [602, 0]
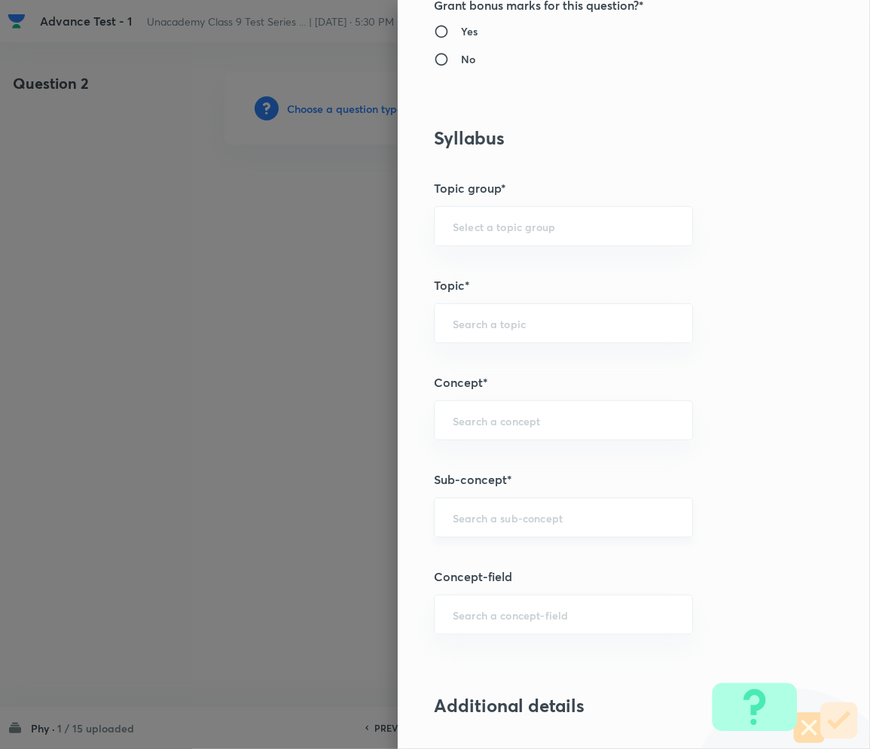
click at [489, 523] on input "text" at bounding box center [563, 517] width 221 height 14
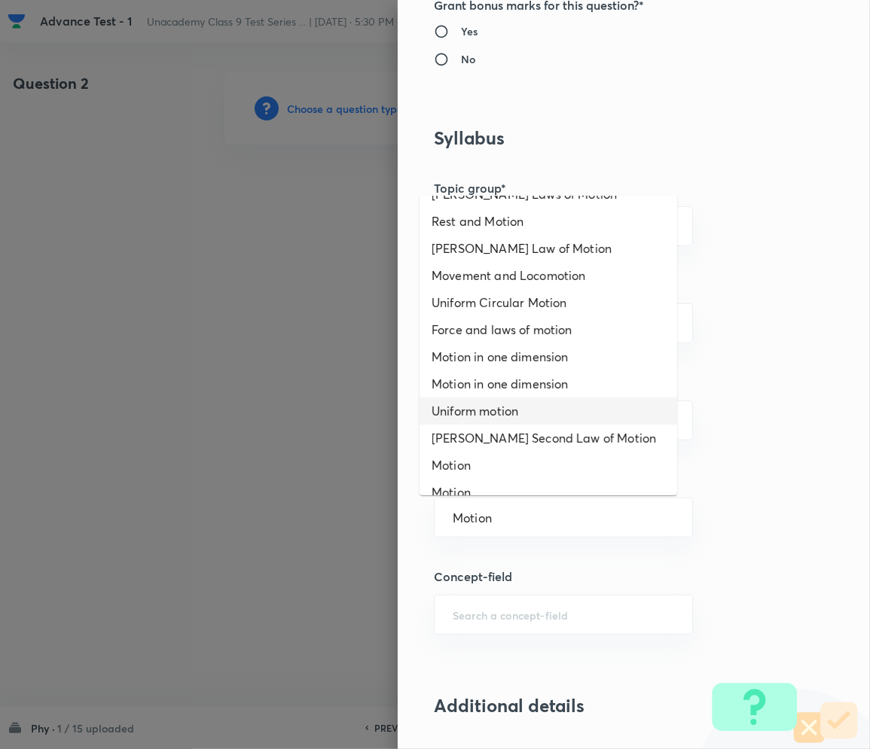
scroll to position [200, 0]
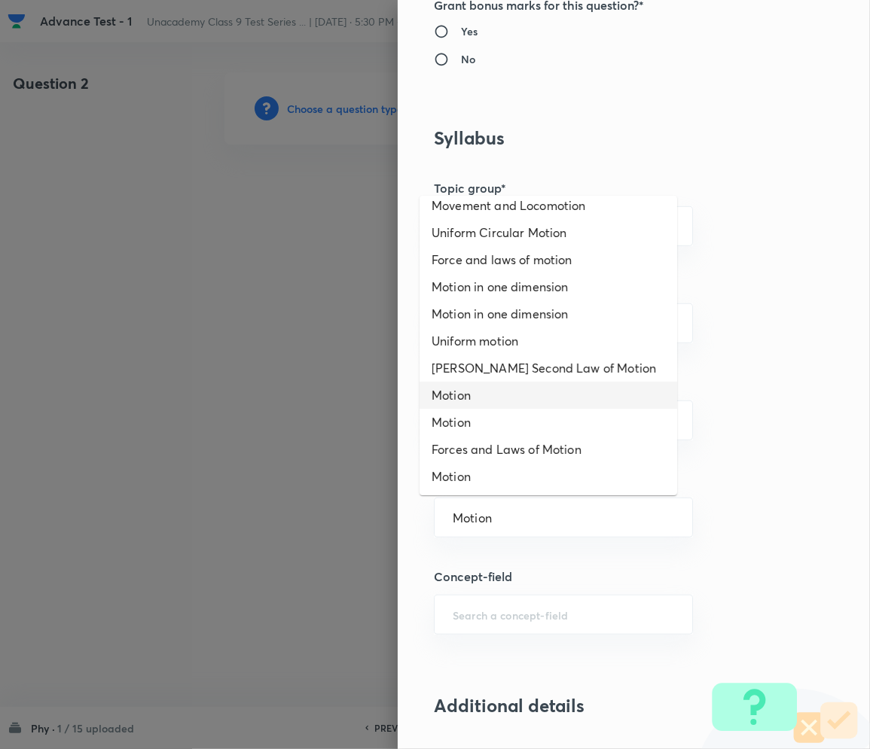
click at [467, 398] on li "Motion" at bounding box center [547, 395] width 257 height 27
type input "Motion"
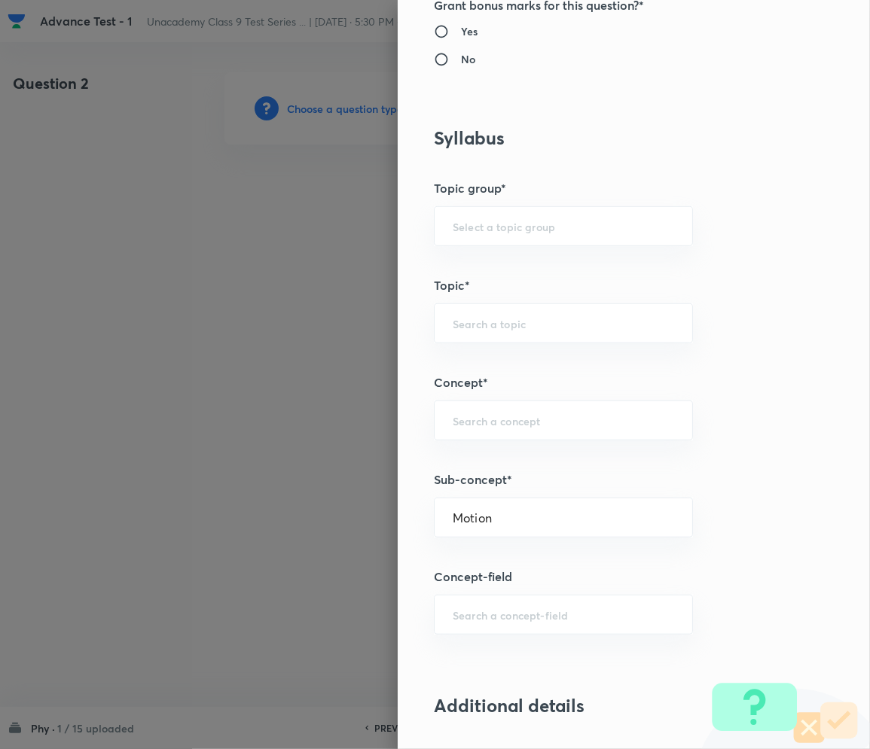
type input "Foundation Class IX"
type input "Physics"
type input "Motion"
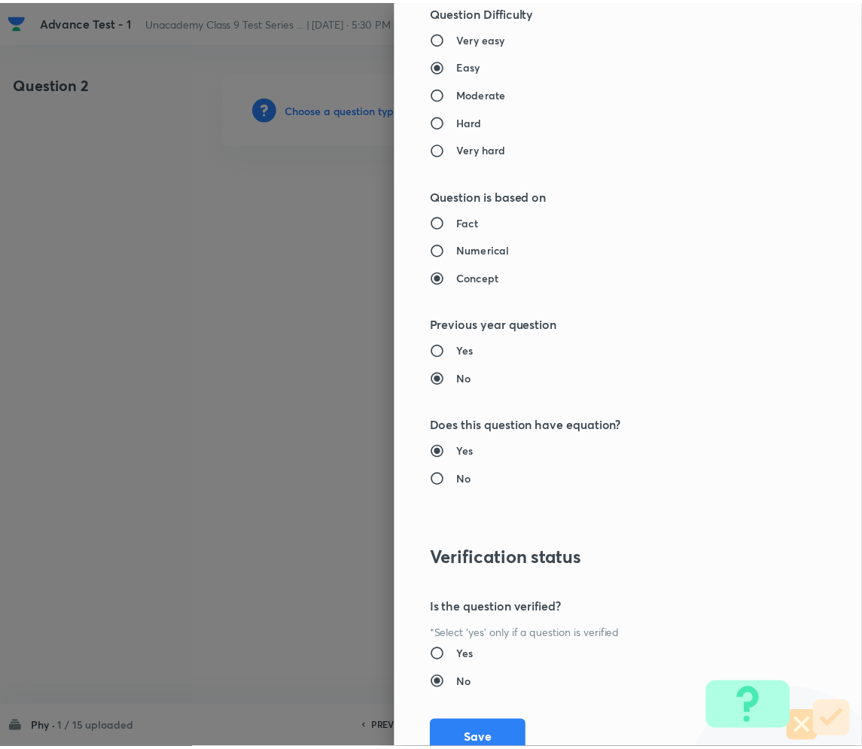
scroll to position [1404, 0]
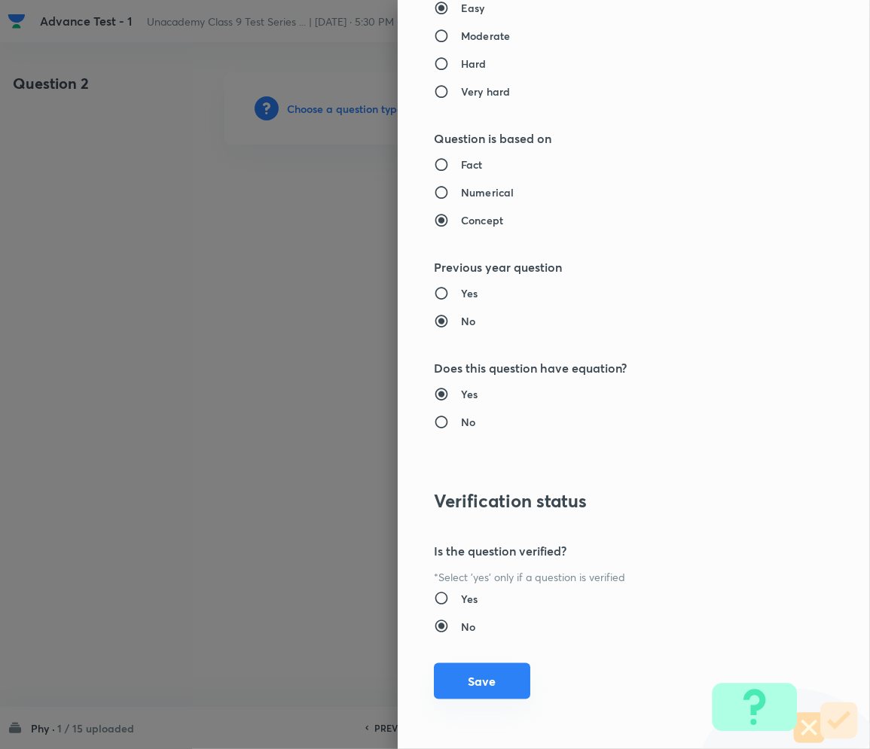
click at [464, 673] on button "Save" at bounding box center [482, 681] width 96 height 36
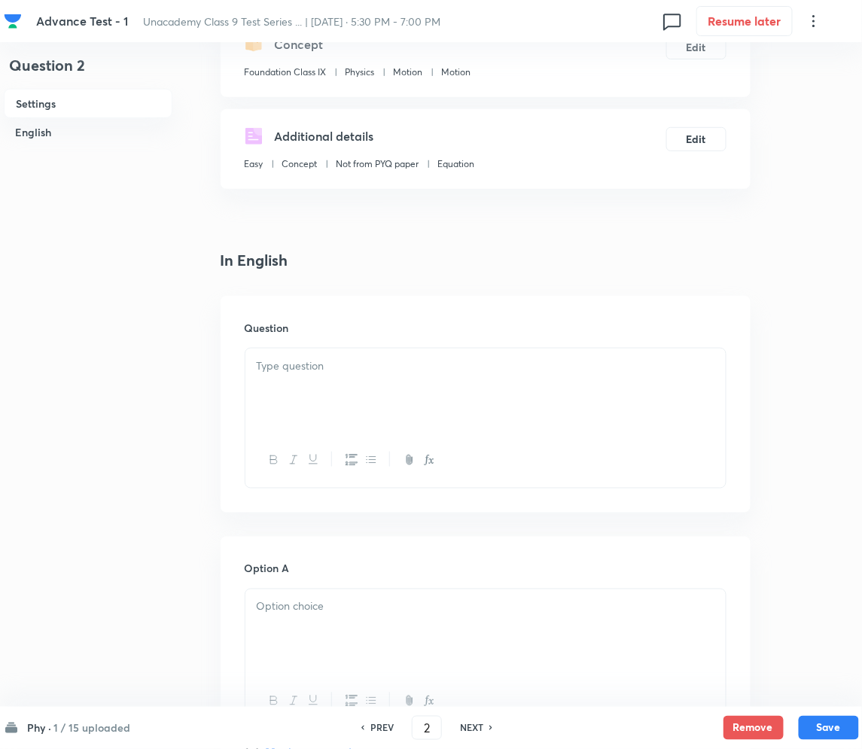
scroll to position [200, 0]
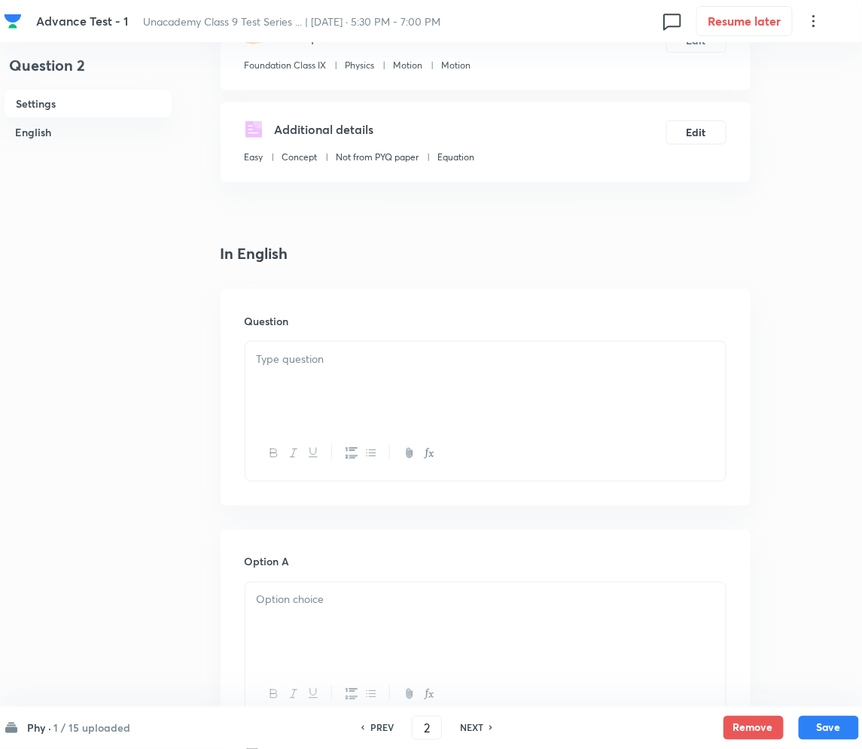
click at [318, 373] on div at bounding box center [485, 384] width 480 height 84
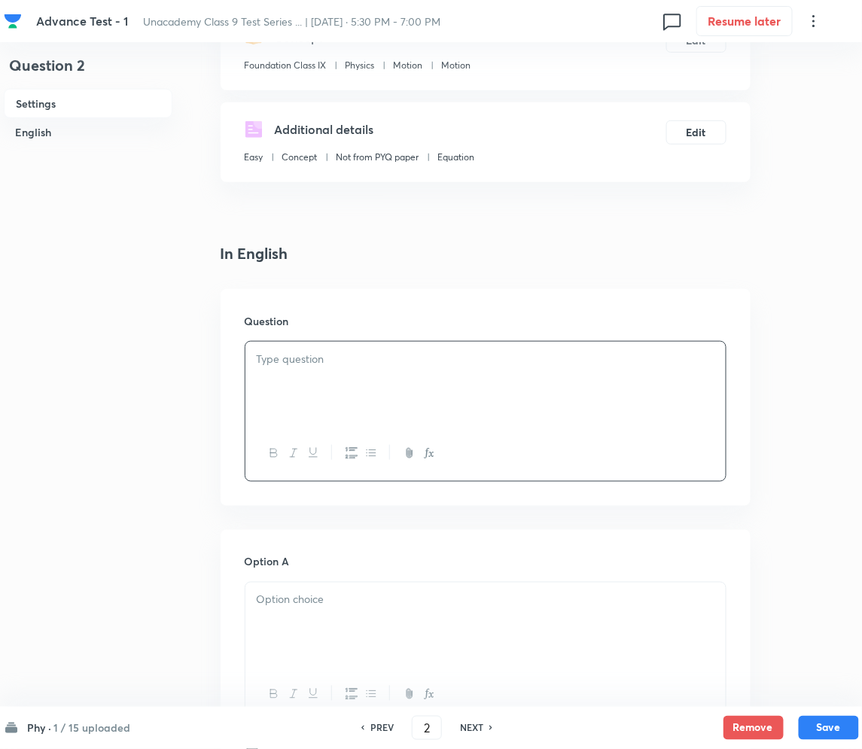
click at [324, 373] on div at bounding box center [485, 384] width 480 height 84
paste div
click at [277, 355] on strong "EASY: MOTION" at bounding box center [306, 359] width 84 height 16
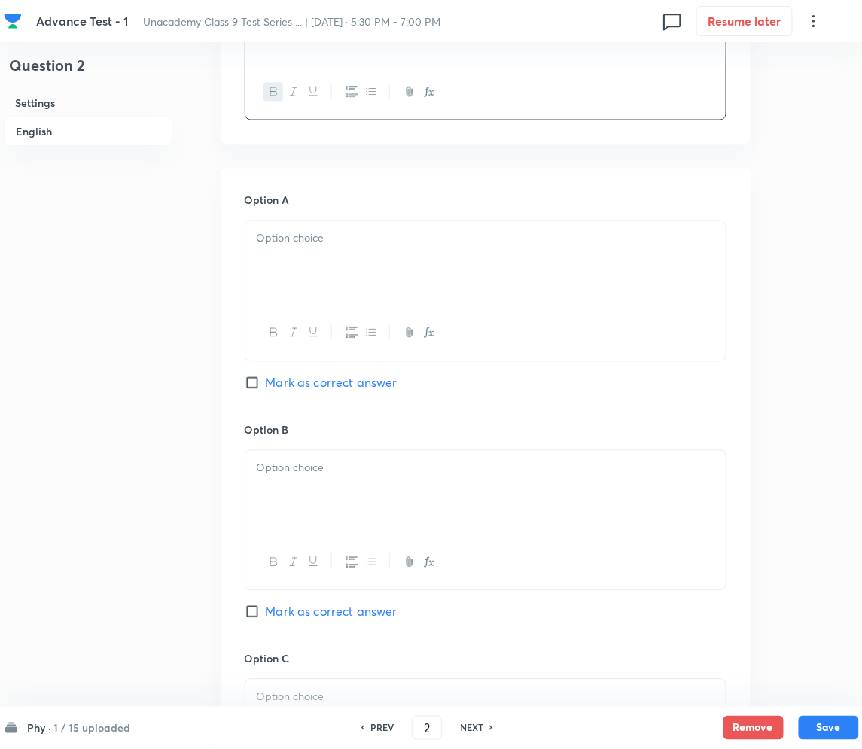
scroll to position [602, 0]
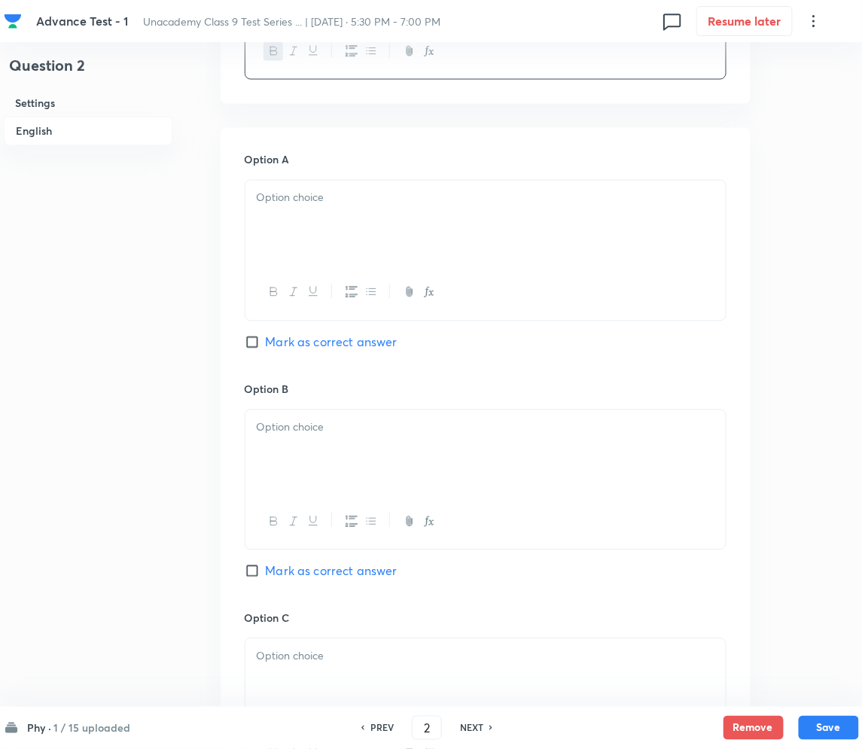
click at [294, 238] on div at bounding box center [485, 223] width 480 height 84
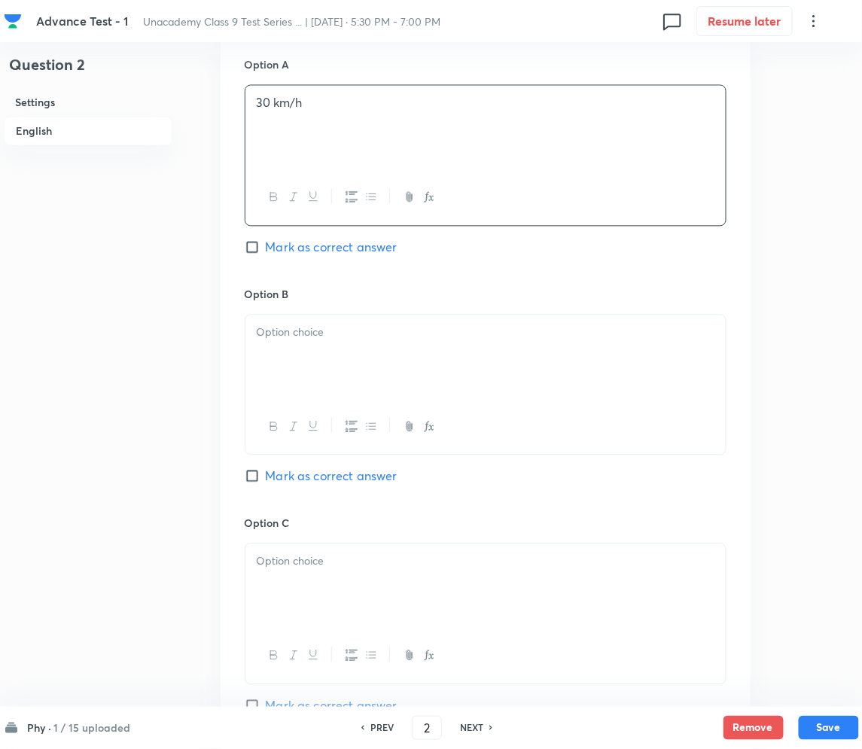
scroll to position [702, 0]
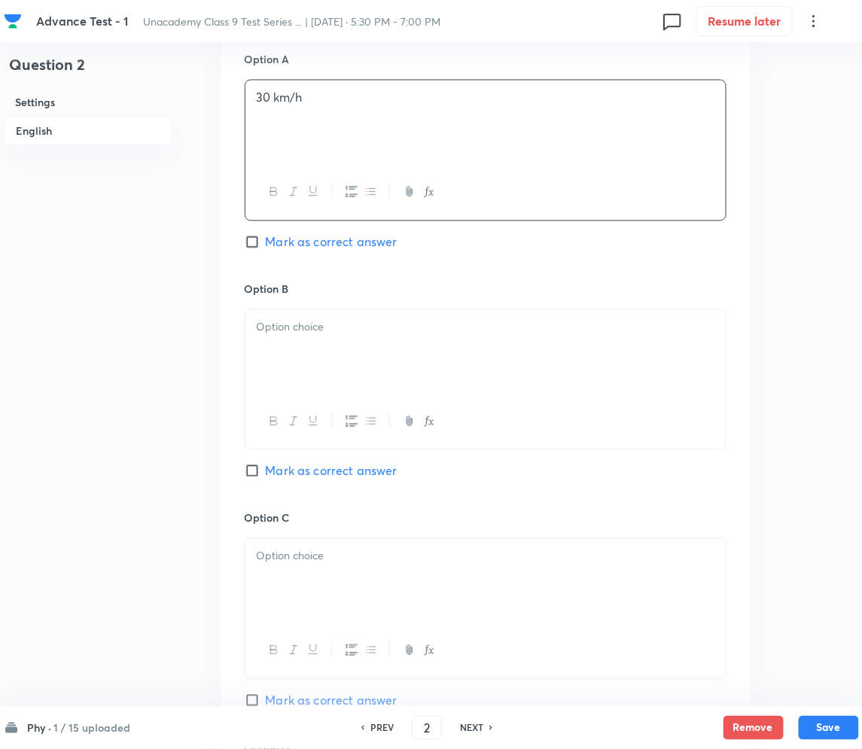
click at [310, 341] on div at bounding box center [485, 352] width 480 height 84
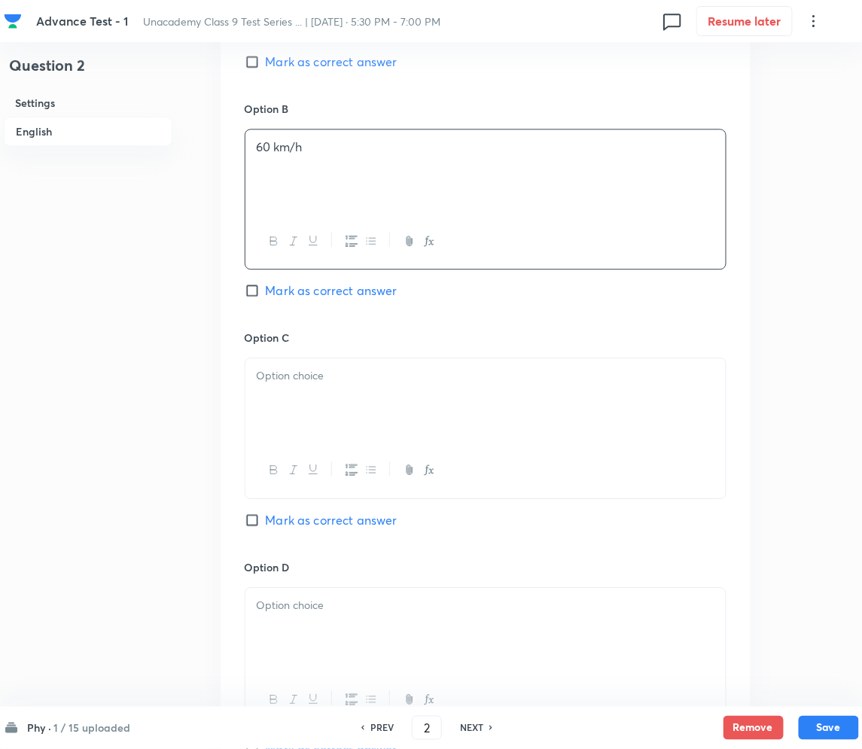
scroll to position [903, 0]
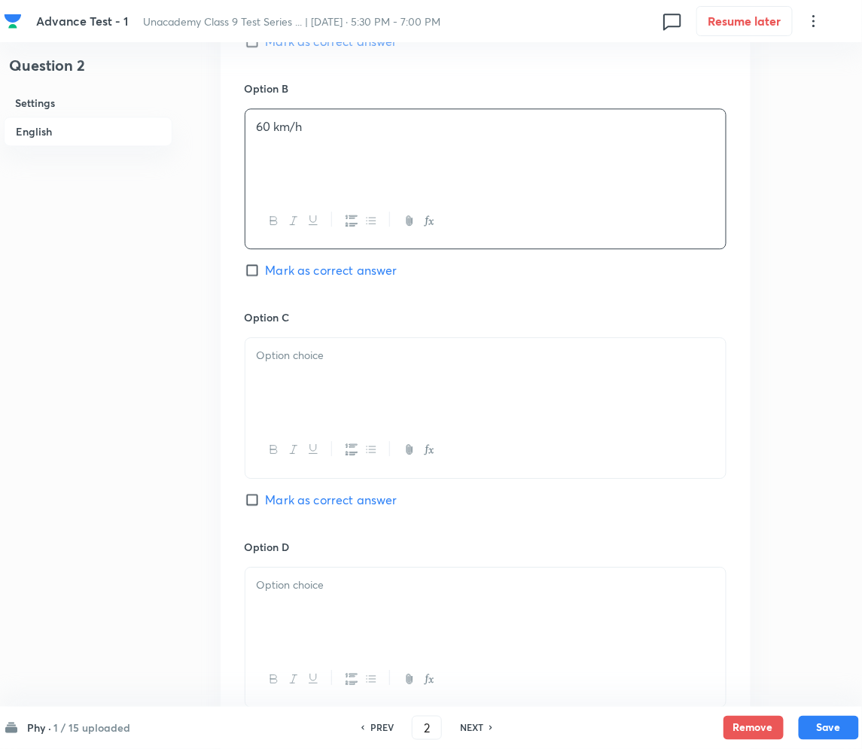
click at [301, 379] on div at bounding box center [485, 380] width 480 height 84
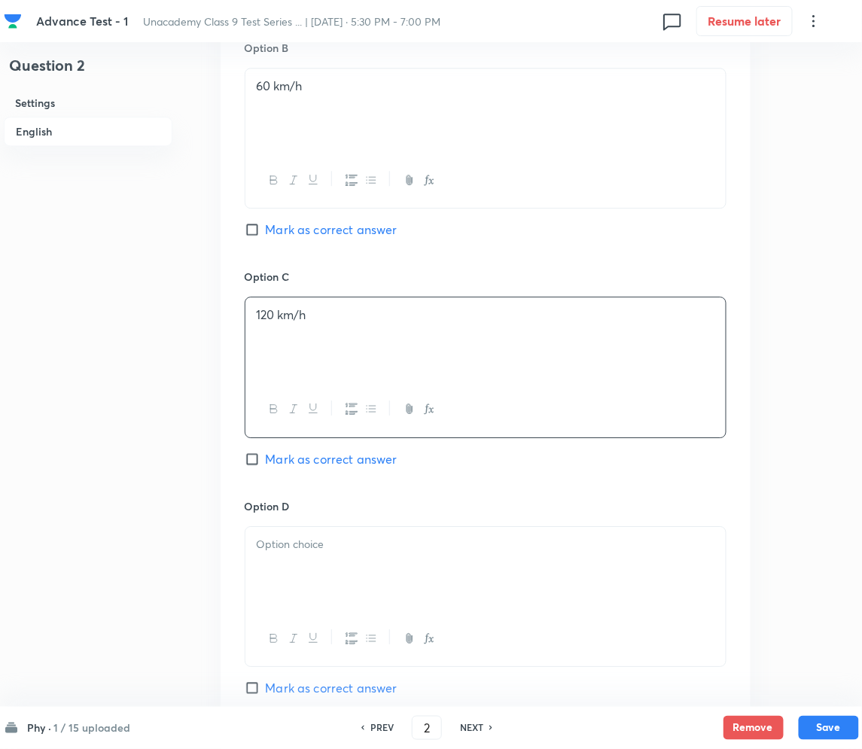
scroll to position [1104, 0]
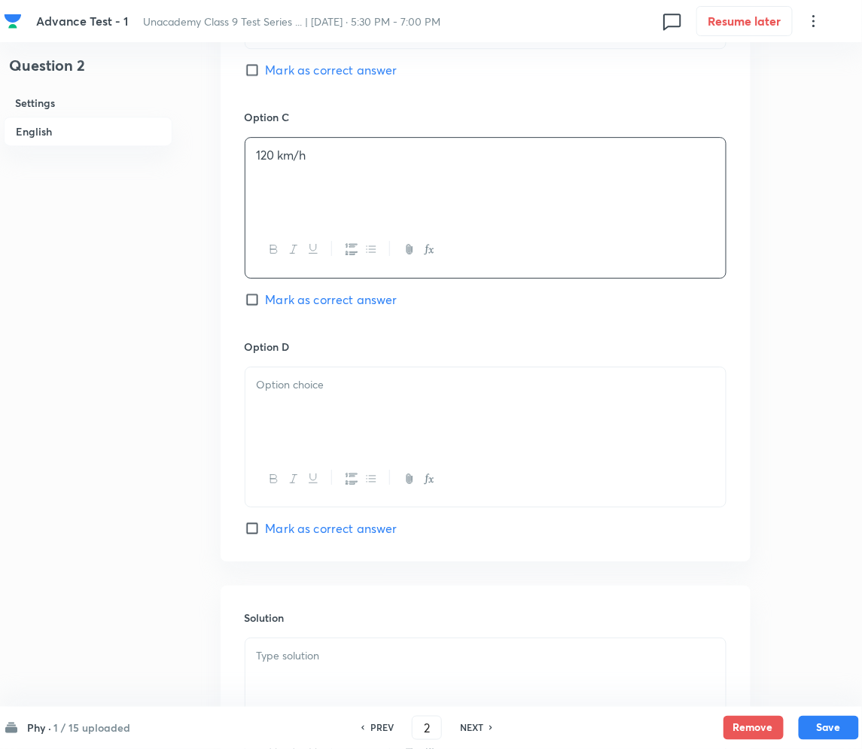
drag, startPoint x: 336, startPoint y: 404, endPoint x: 278, endPoint y: 410, distance: 58.4
click at [336, 403] on div at bounding box center [485, 409] width 480 height 84
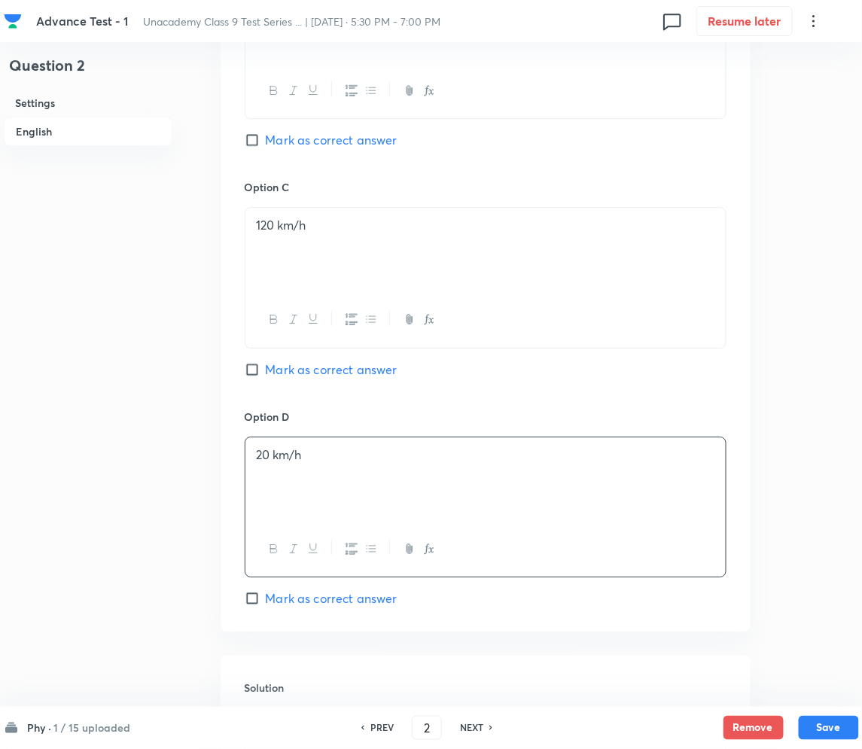
scroll to position [803, 0]
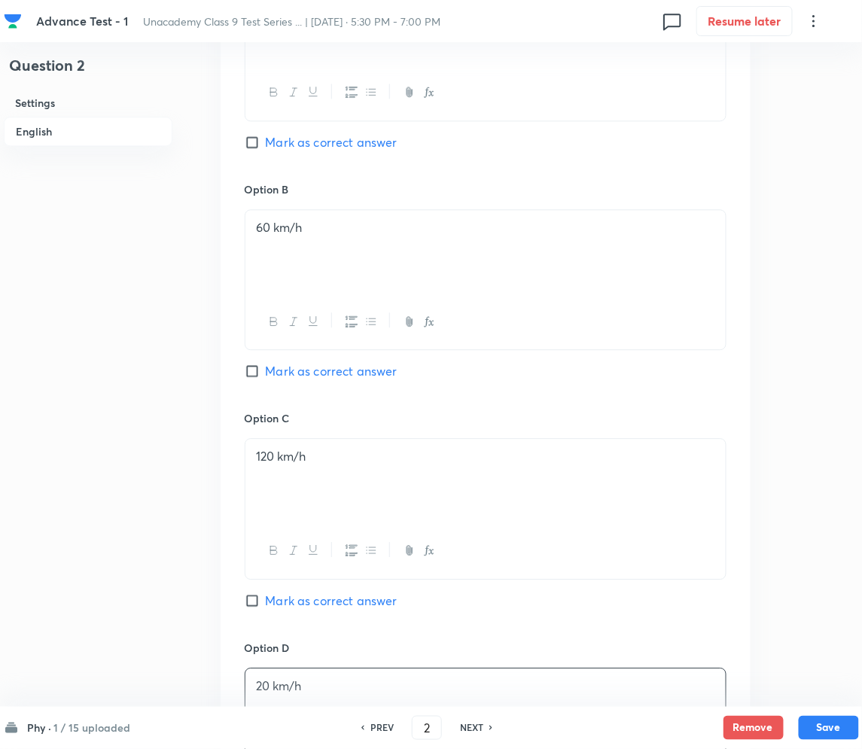
click at [251, 140] on input "Mark as correct answer" at bounding box center [255, 142] width 21 height 15
checkbox input "true"
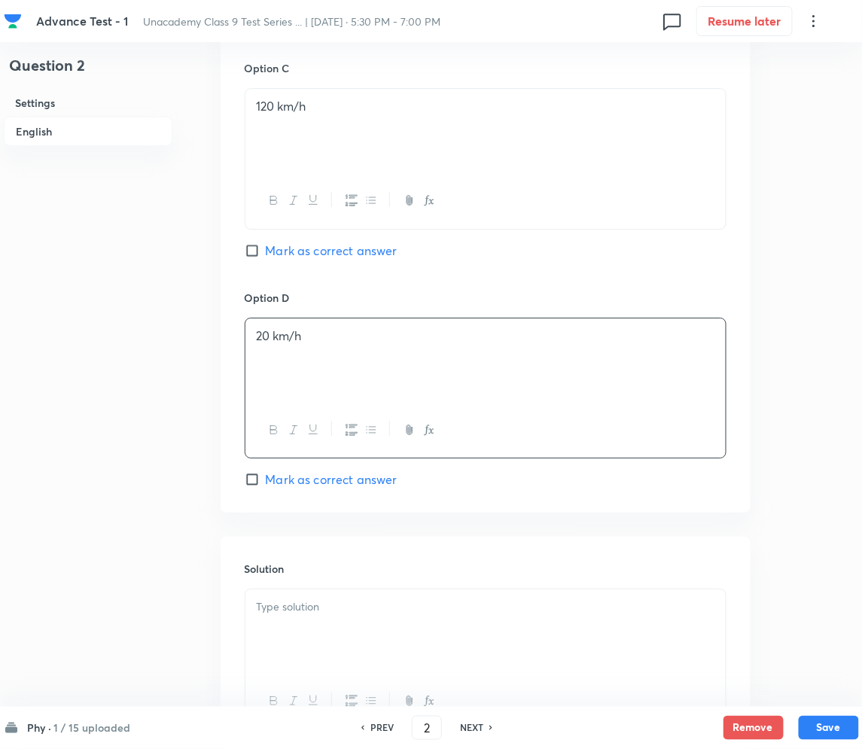
scroll to position [1290, 0]
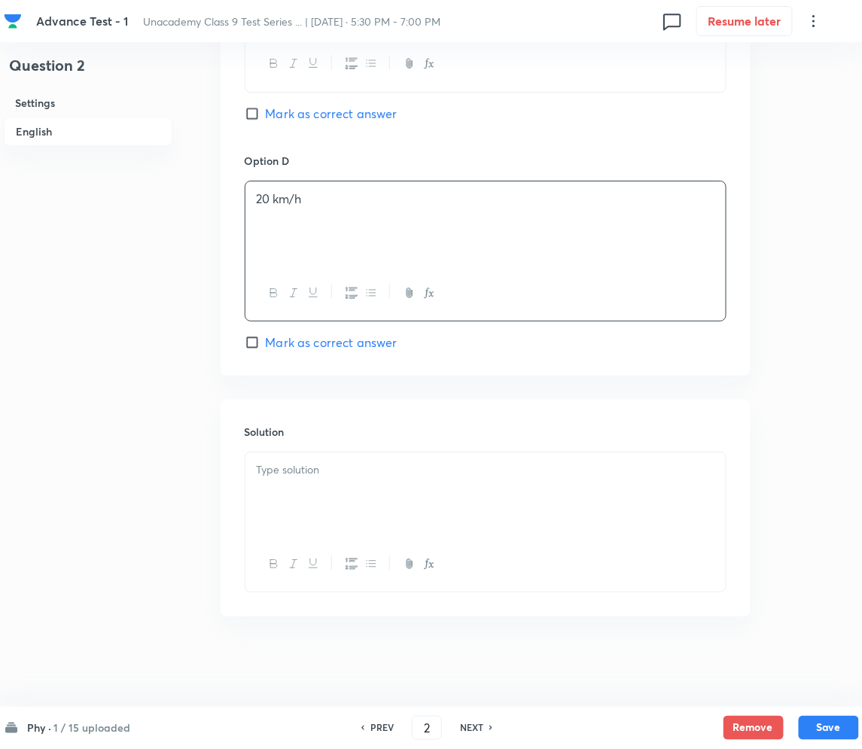
drag, startPoint x: 321, startPoint y: 475, endPoint x: 328, endPoint y: 471, distance: 7.8
click at [322, 475] on p at bounding box center [486, 470] width 458 height 17
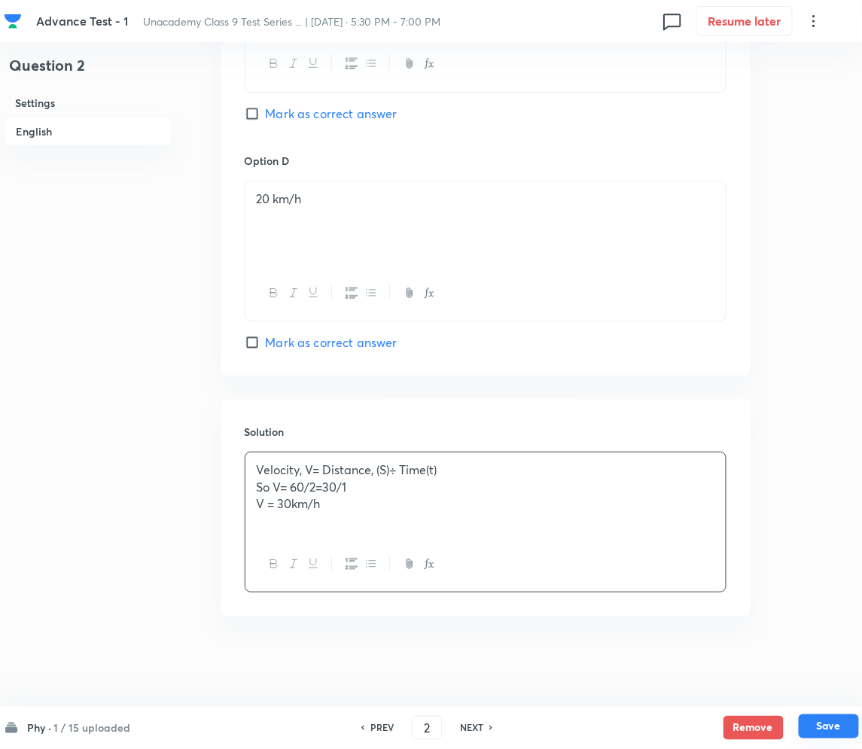
click at [825, 724] on button "Save" at bounding box center [829, 727] width 60 height 24
type input "3"
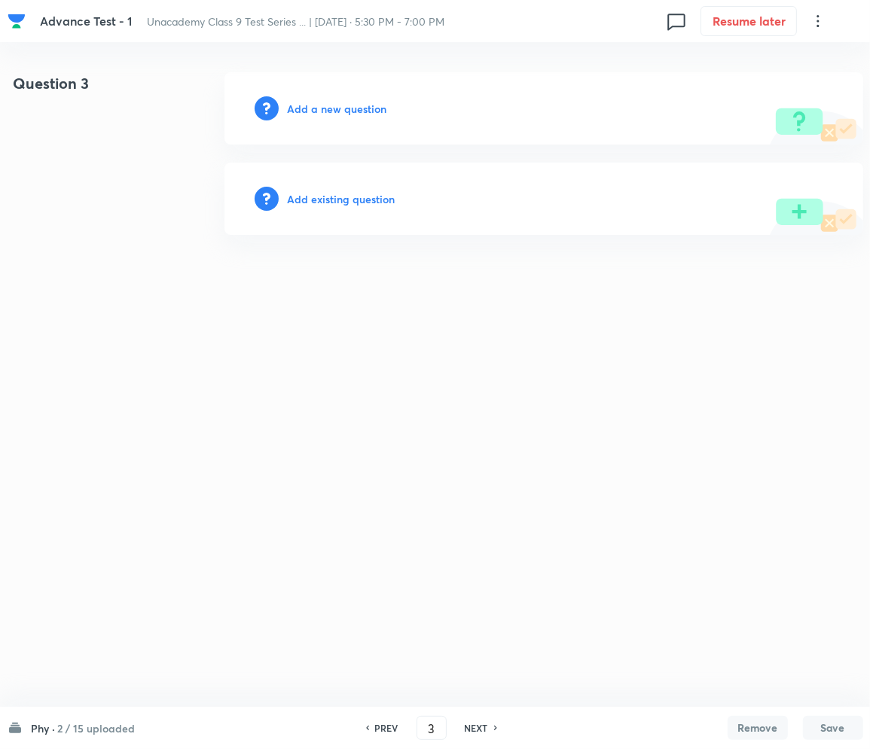
click at [334, 101] on h6 "Add a new question" at bounding box center [337, 109] width 99 height 16
click at [334, 101] on h6 "Choose a question type" at bounding box center [346, 109] width 116 height 16
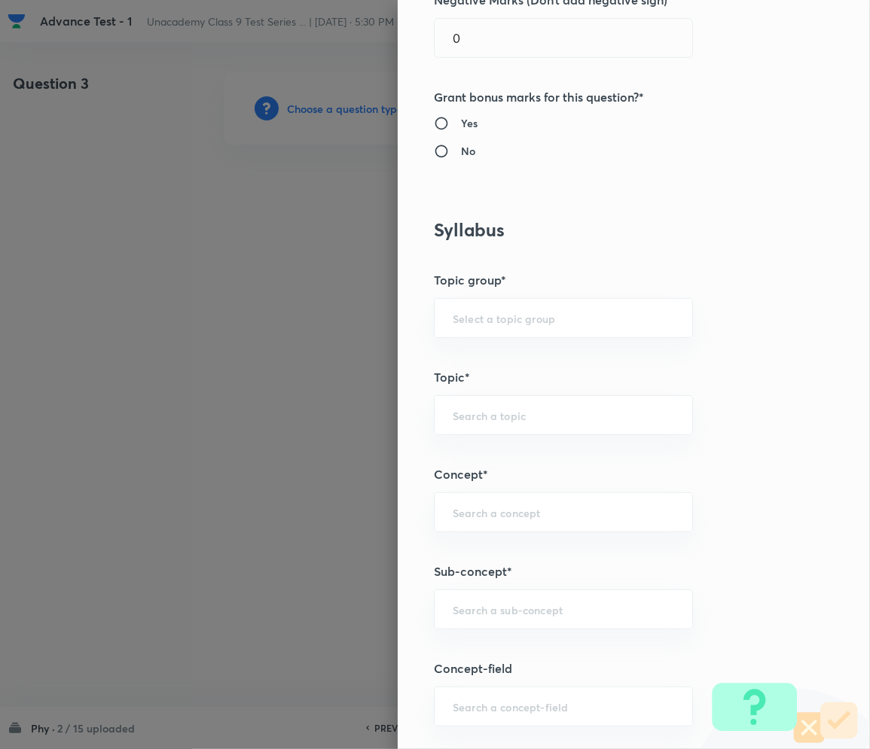
scroll to position [602, 0]
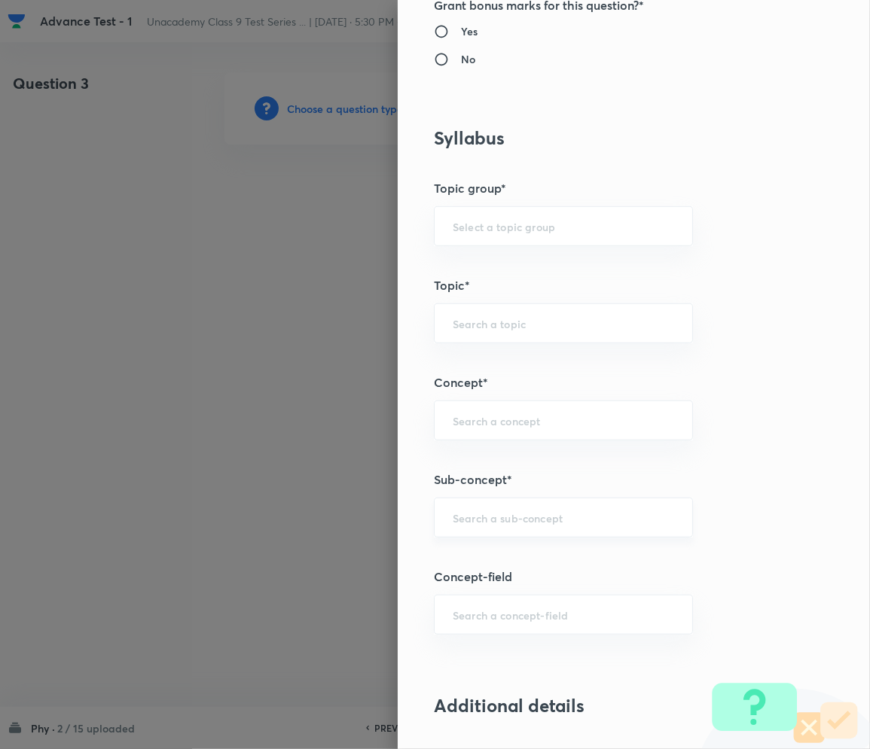
click at [489, 529] on div "​" at bounding box center [563, 518] width 259 height 40
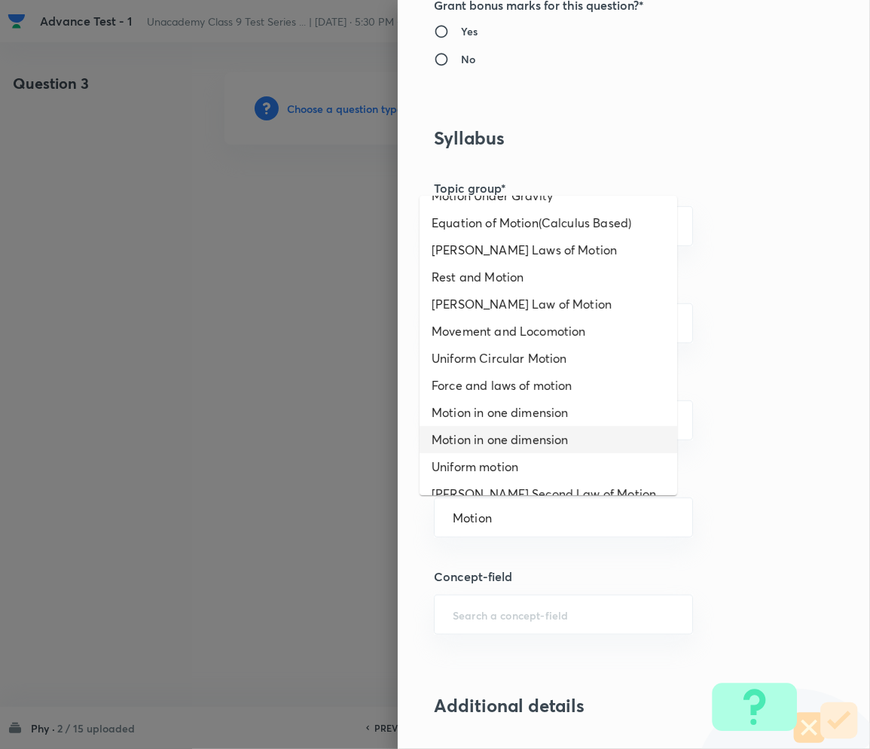
scroll to position [200, 0]
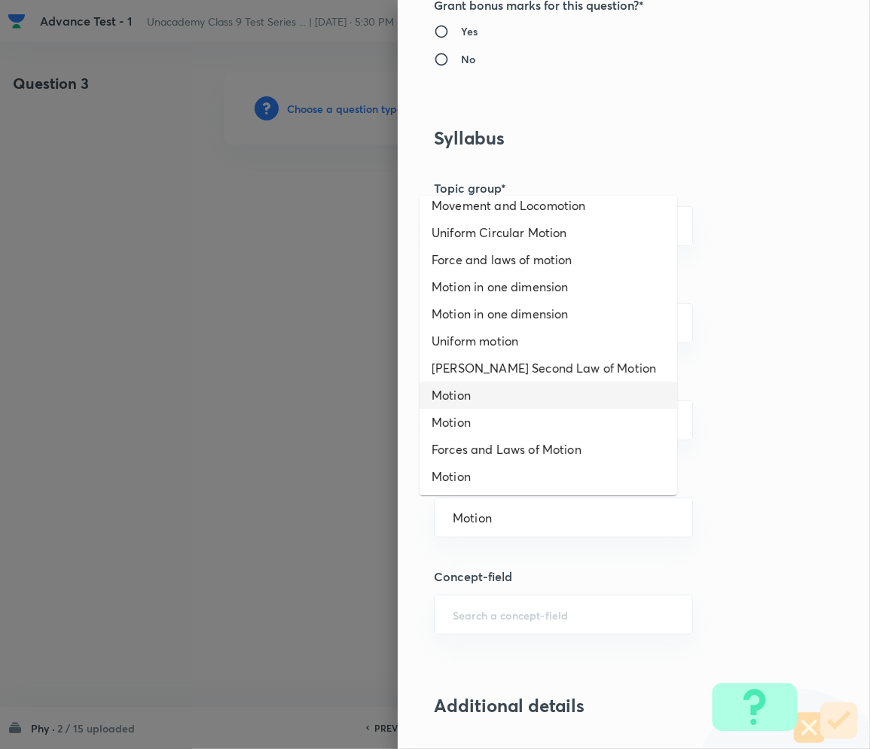
click at [455, 393] on li "Motion" at bounding box center [547, 395] width 257 height 27
type input "Motion"
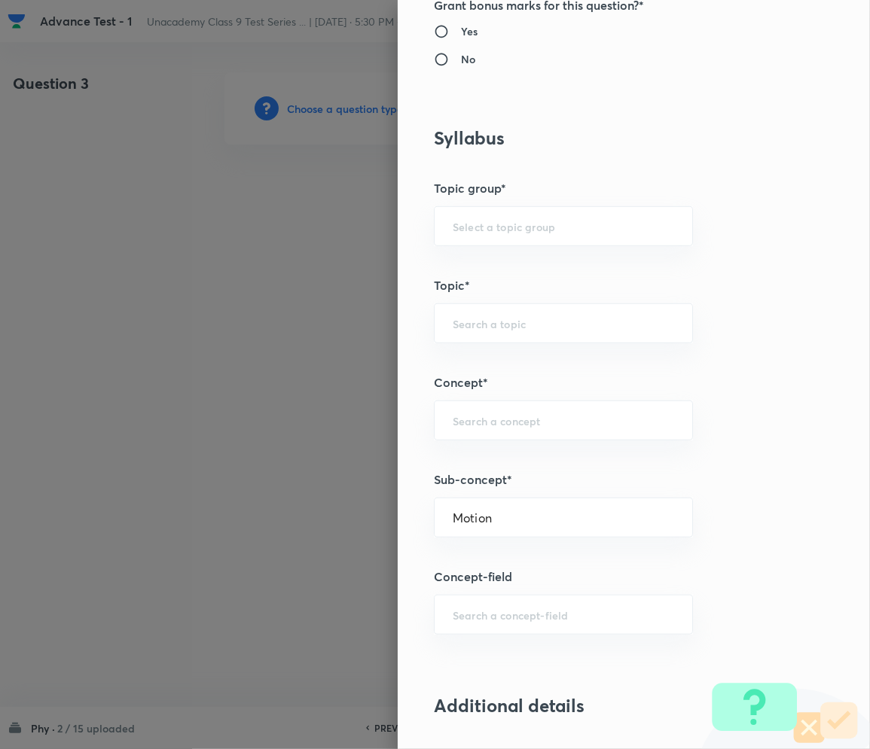
type input "Foundation Class IX"
type input "Physics"
type input "Motion"
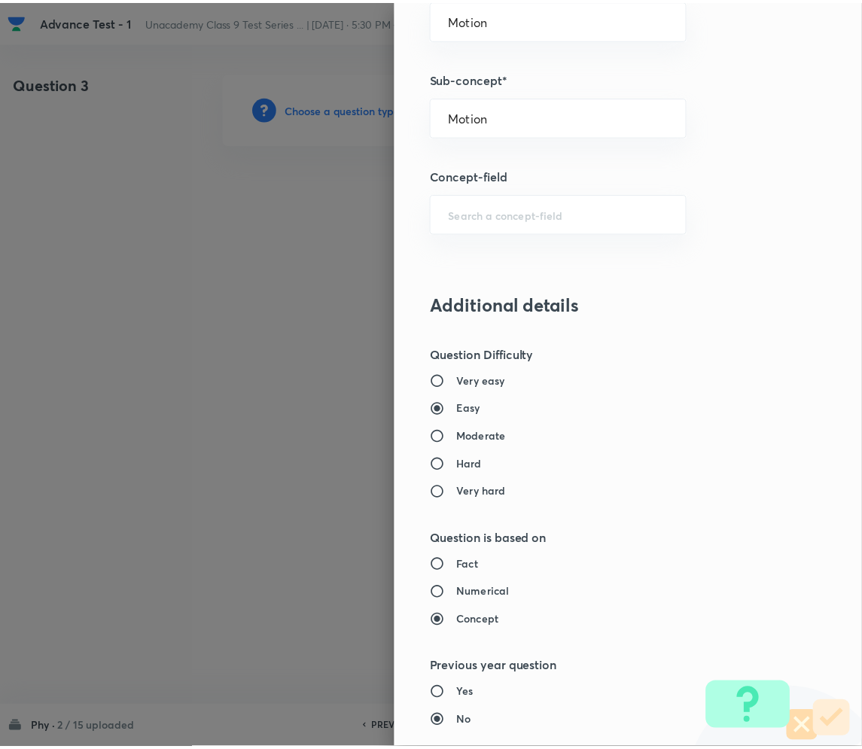
scroll to position [1404, 0]
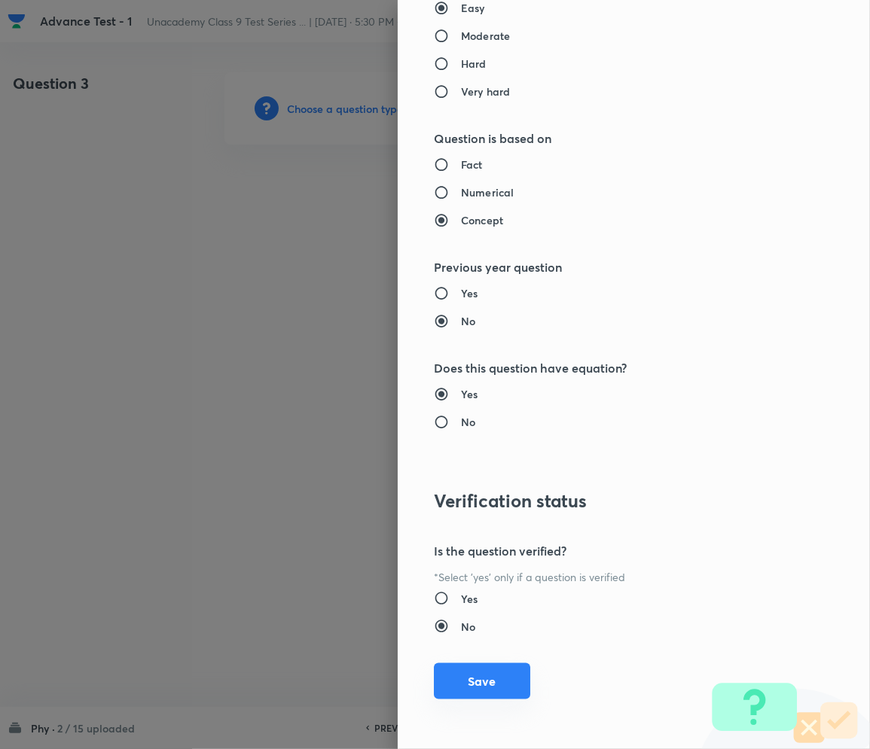
click at [456, 681] on button "Save" at bounding box center [482, 681] width 96 height 36
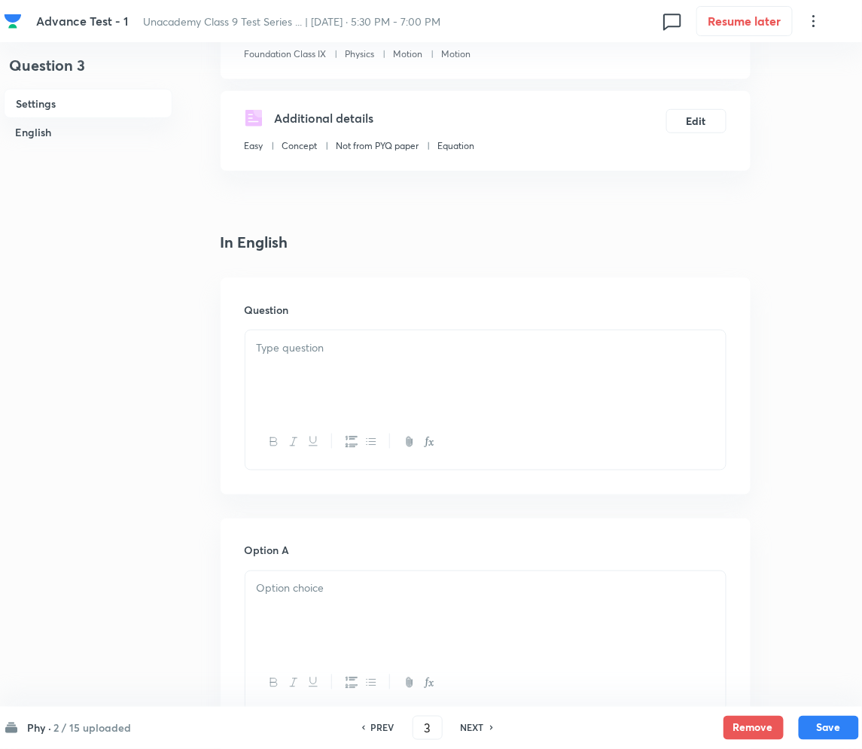
scroll to position [200, 0]
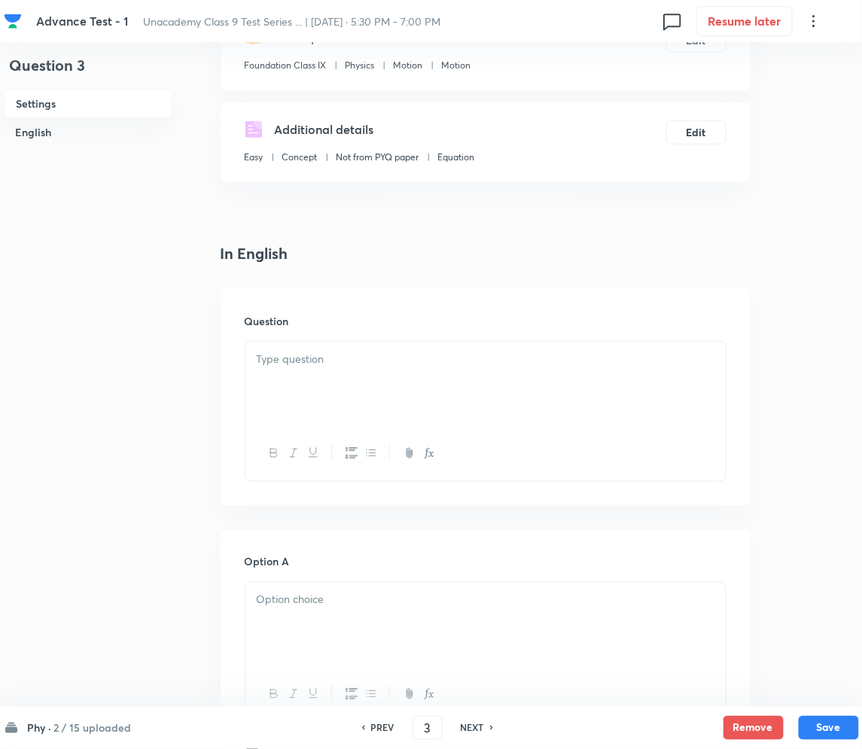
click at [347, 367] on p at bounding box center [486, 359] width 458 height 17
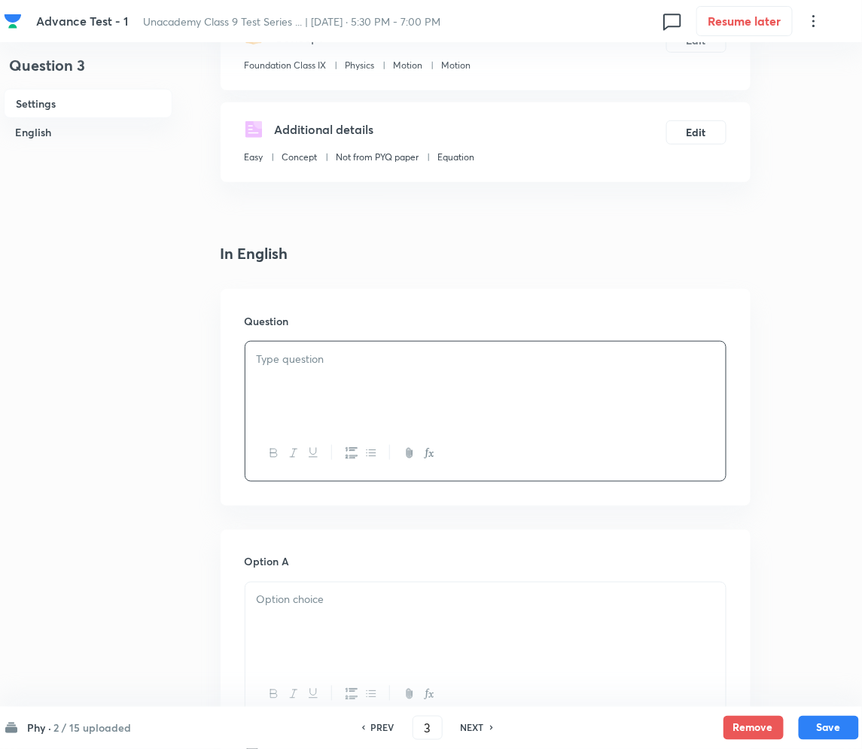
paste div
click at [271, 355] on p "1. EASY: MOTION" at bounding box center [486, 359] width 458 height 17
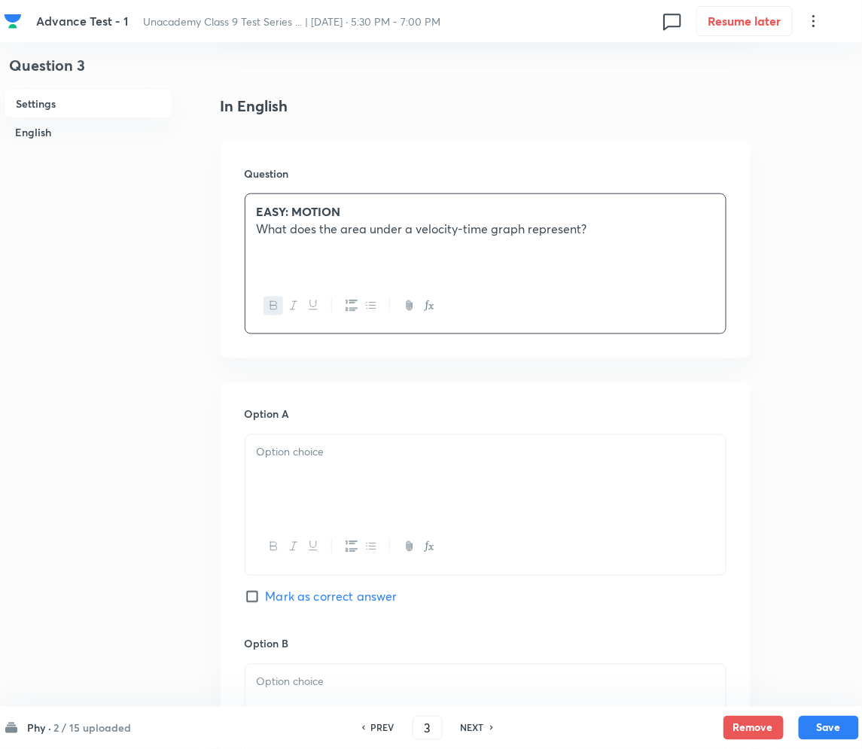
scroll to position [401, 0]
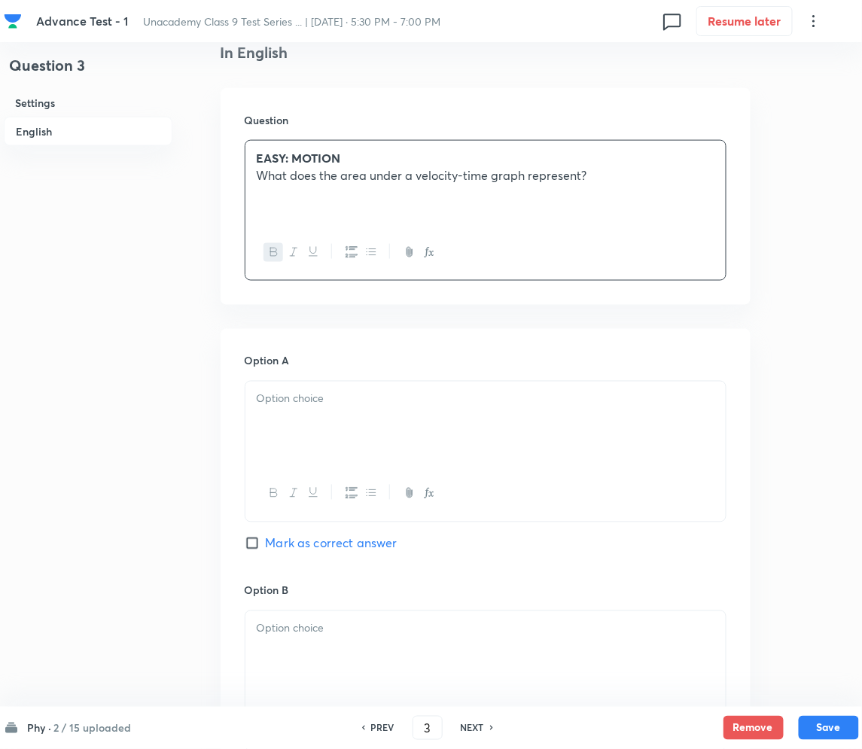
drag, startPoint x: 338, startPoint y: 398, endPoint x: 276, endPoint y: 411, distance: 63.9
click at [338, 400] on p at bounding box center [486, 399] width 458 height 17
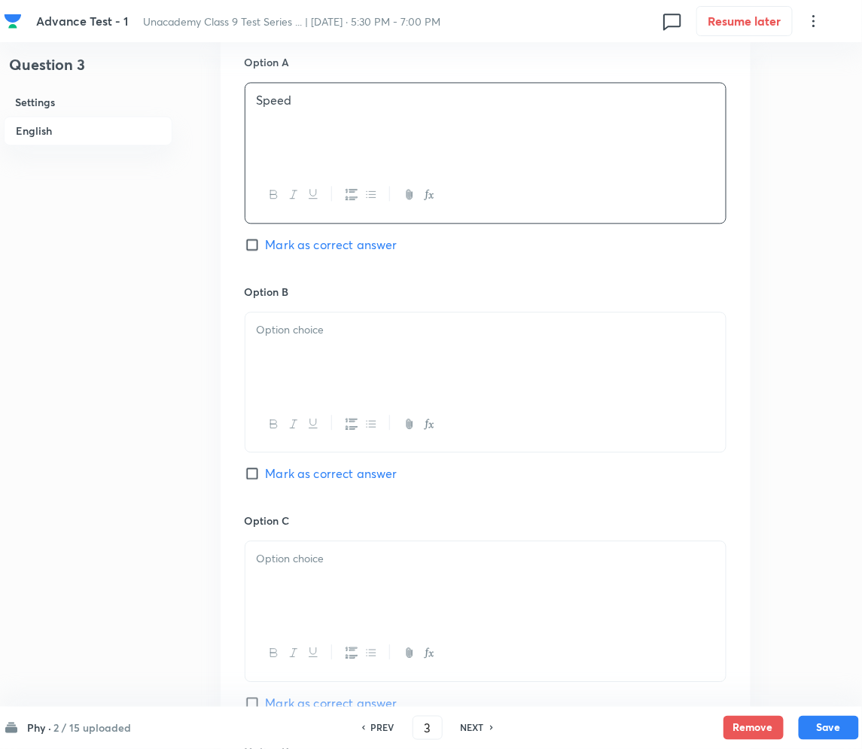
scroll to position [702, 0]
click at [333, 329] on p at bounding box center [486, 327] width 458 height 17
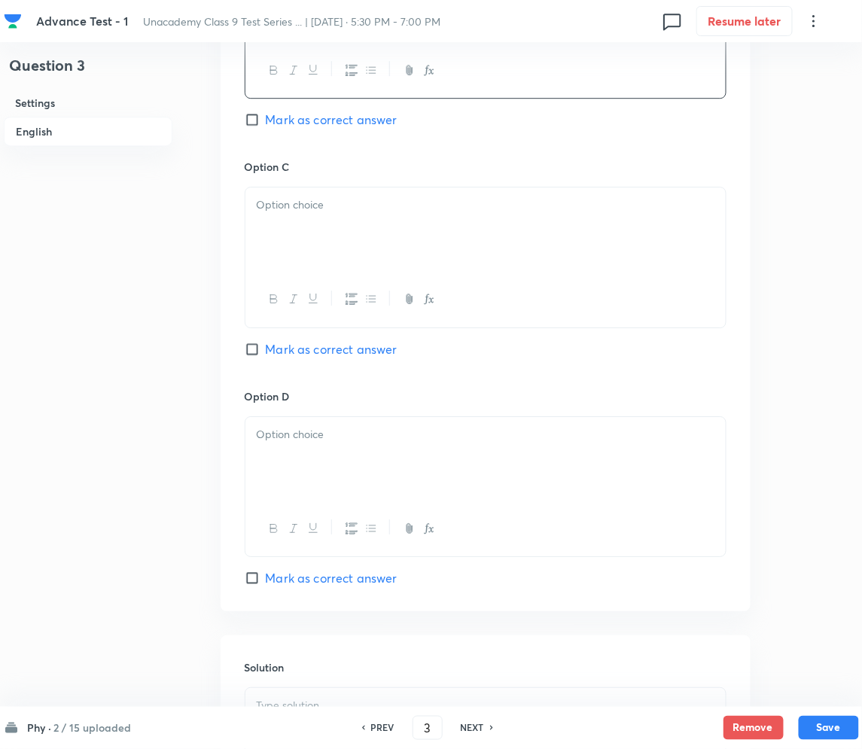
scroll to position [1104, 0]
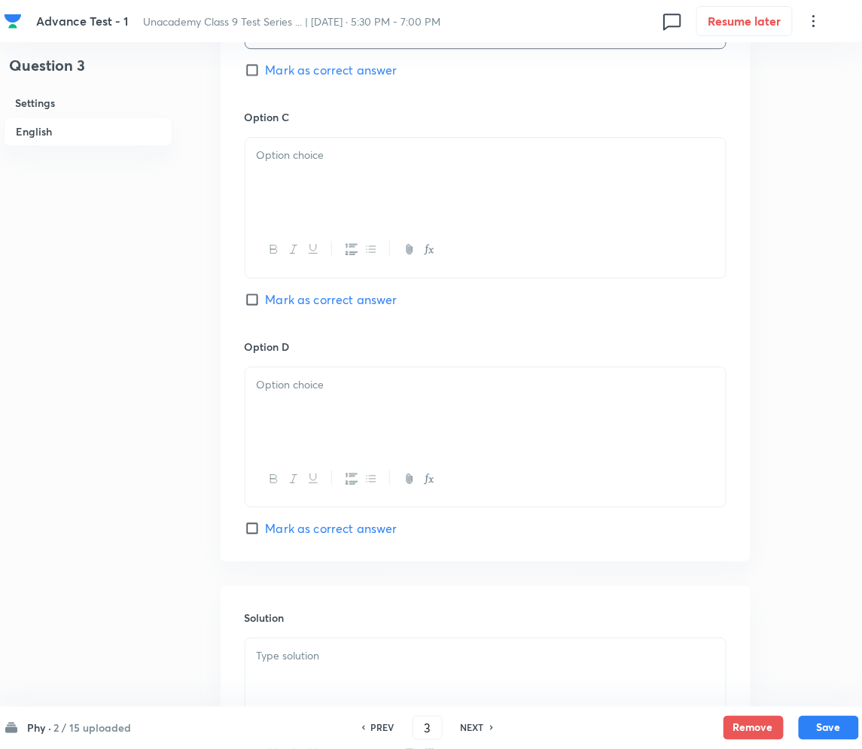
click at [343, 181] on div at bounding box center [485, 180] width 480 height 84
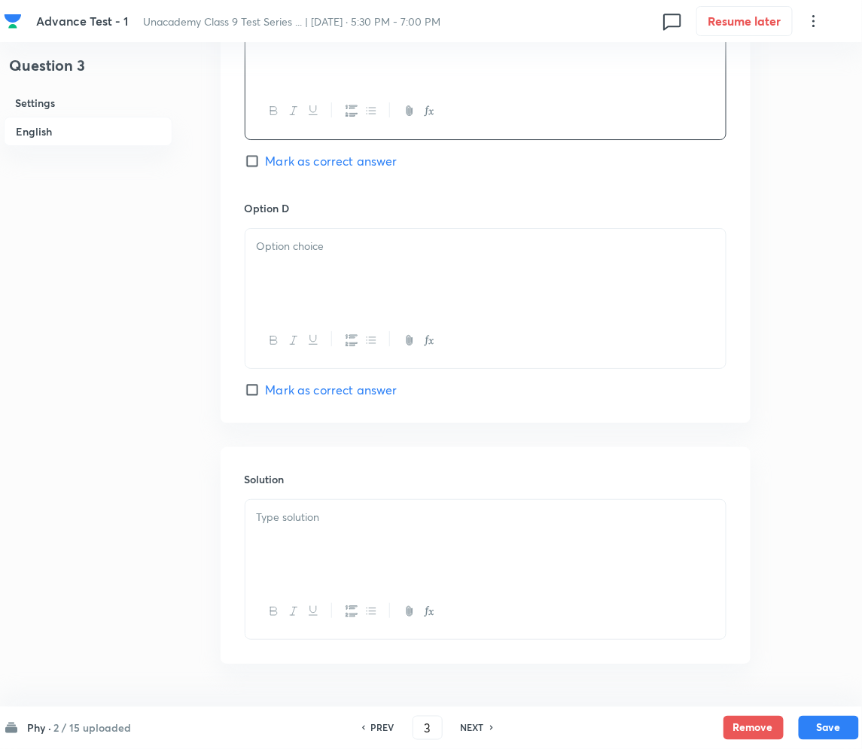
scroll to position [1290, 0]
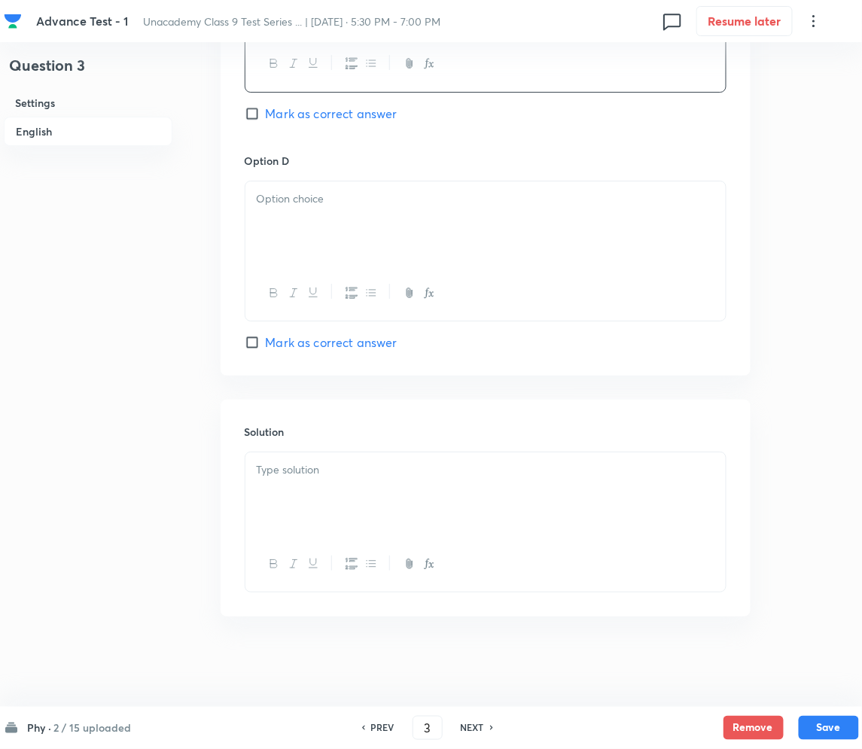
click at [359, 222] on div at bounding box center [485, 223] width 480 height 84
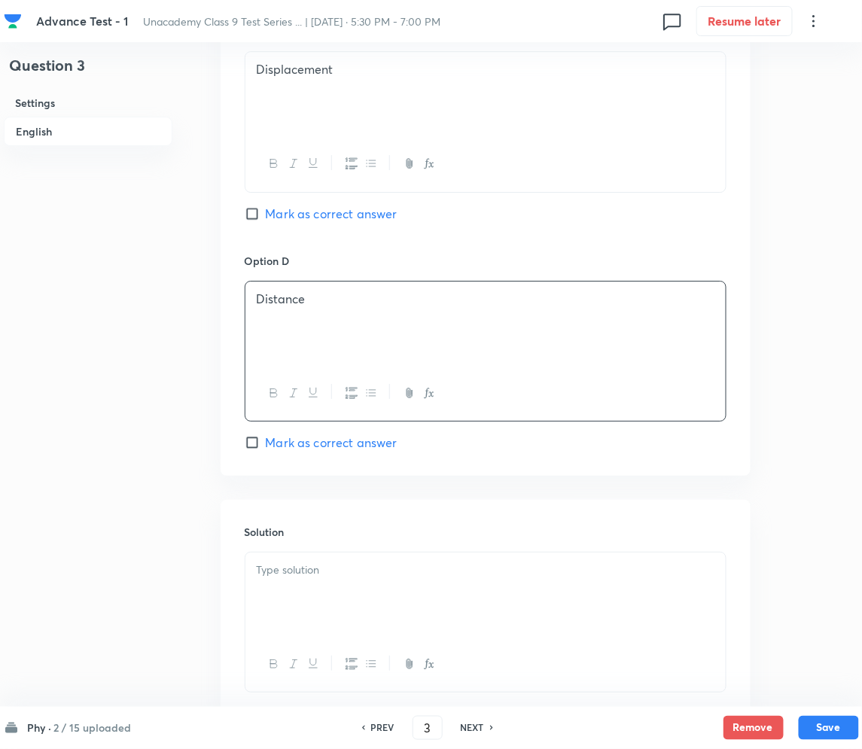
click at [249, 208] on input "Mark as correct answer" at bounding box center [255, 213] width 21 height 15
checkbox input "true"
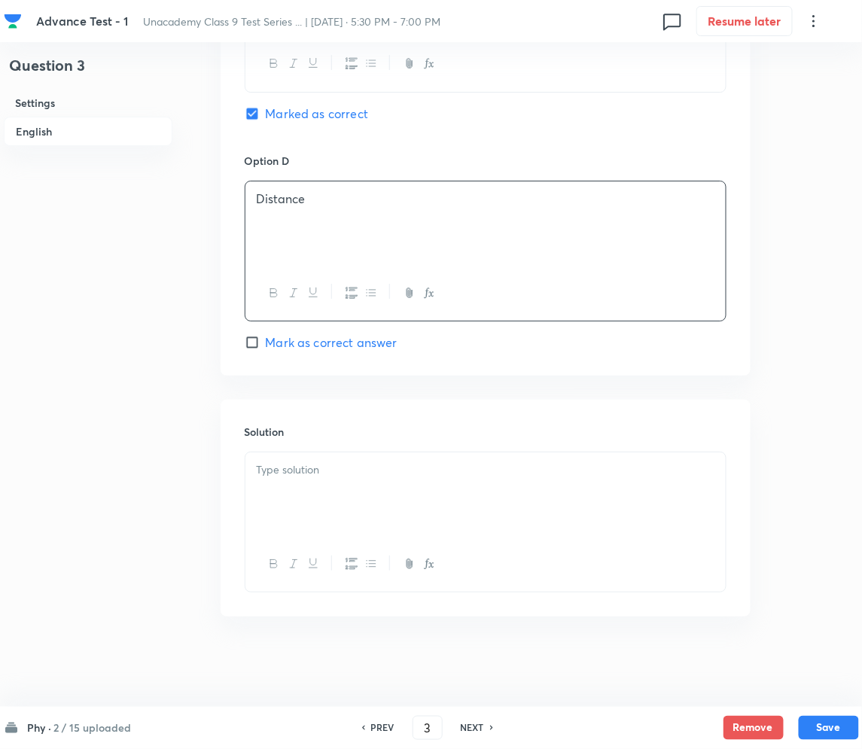
click at [308, 475] on p at bounding box center [486, 470] width 458 height 17
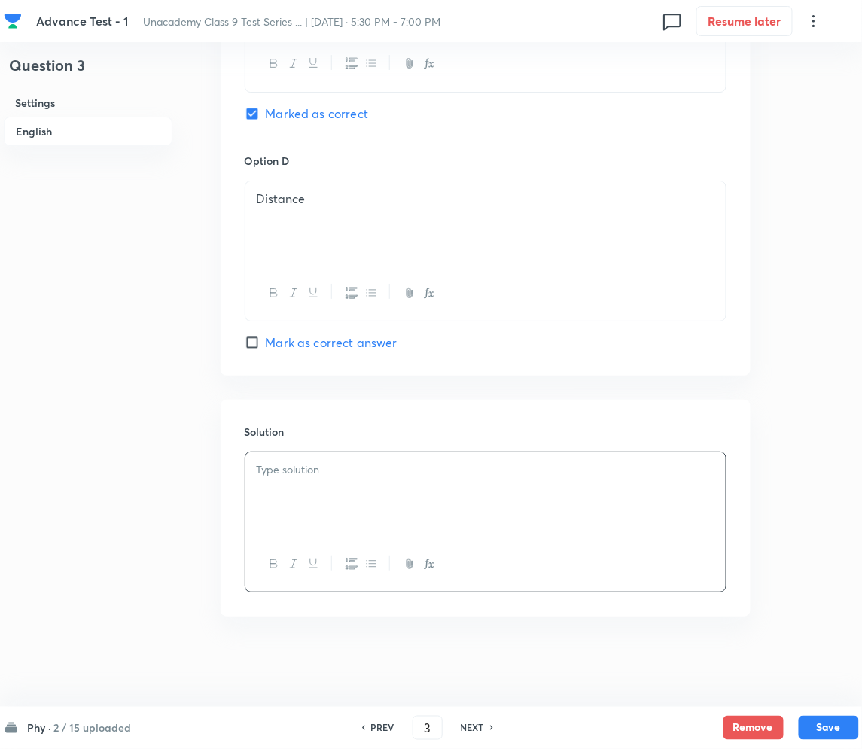
drag, startPoint x: 364, startPoint y: 470, endPoint x: 359, endPoint y: 477, distance: 8.1
click at [362, 474] on p at bounding box center [486, 470] width 458 height 17
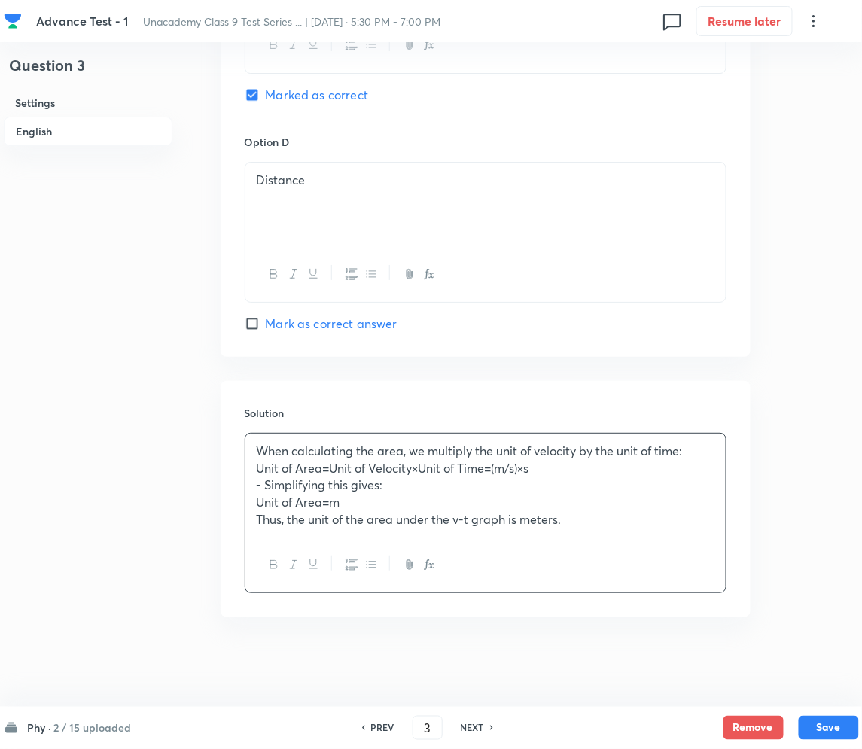
scroll to position [1309, 0]
click at [832, 727] on button "Save" at bounding box center [829, 727] width 60 height 24
type input "4"
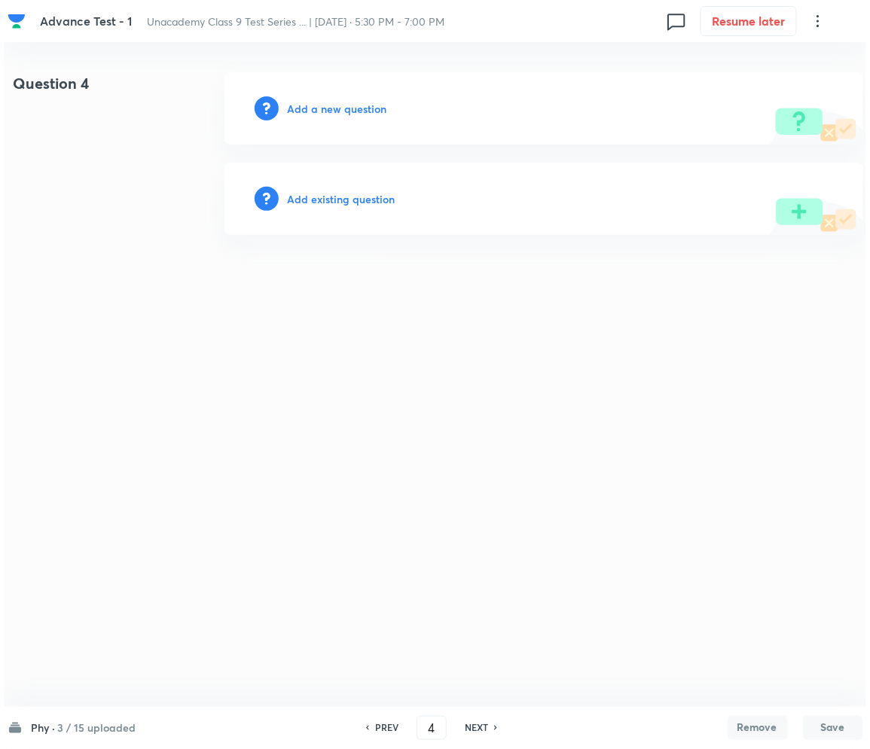
scroll to position [0, 0]
click at [355, 106] on h6 "Add a new question" at bounding box center [337, 109] width 99 height 16
click at [355, 106] on h6 "Choose a question type" at bounding box center [346, 109] width 116 height 16
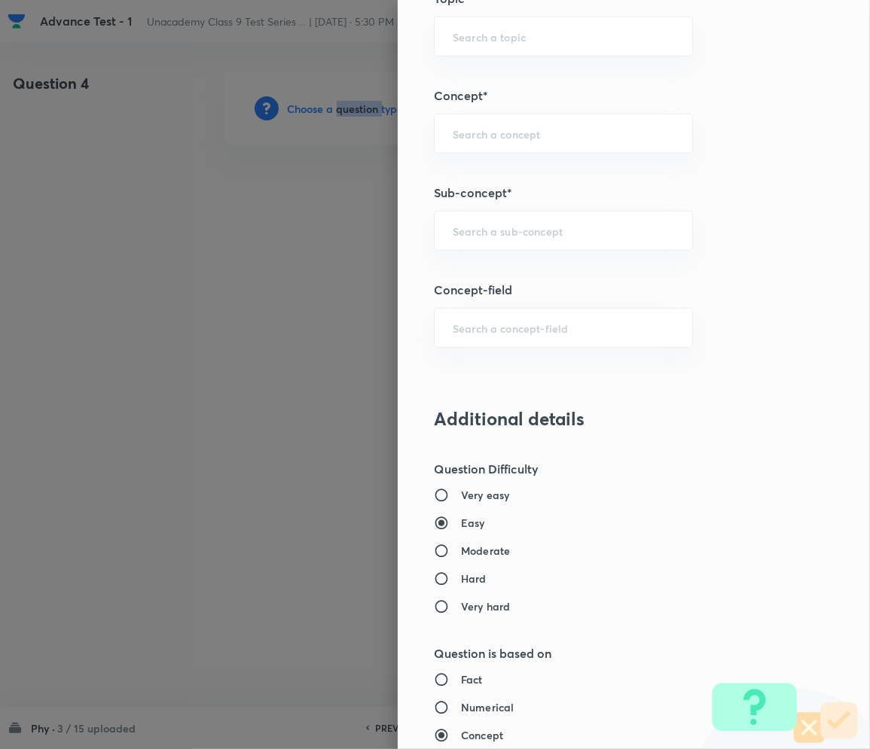
scroll to position [903, 0]
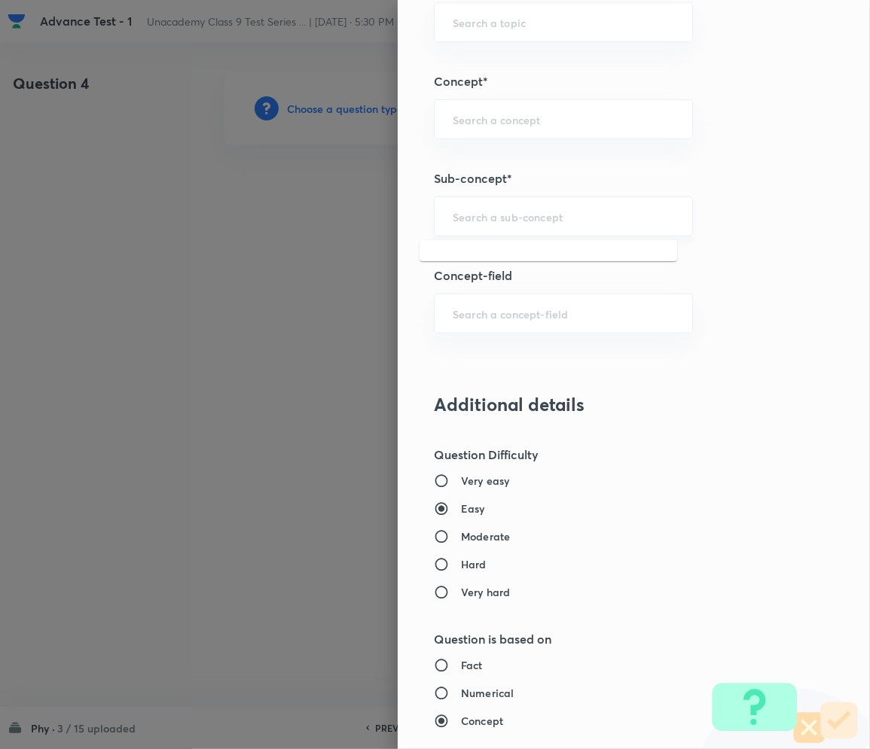
click at [459, 215] on input "text" at bounding box center [563, 216] width 221 height 14
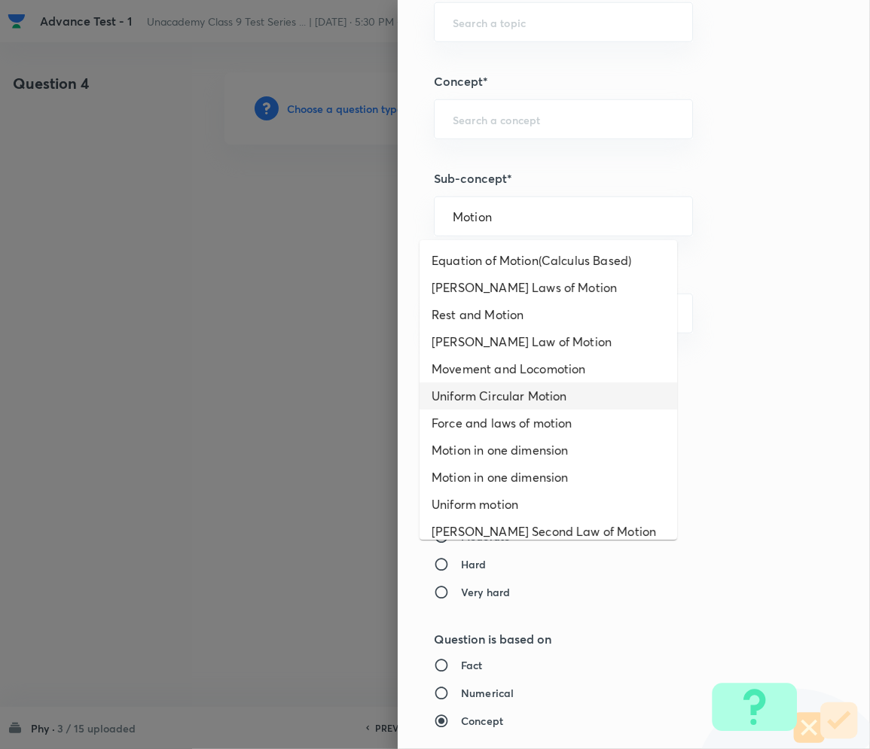
scroll to position [200, 0]
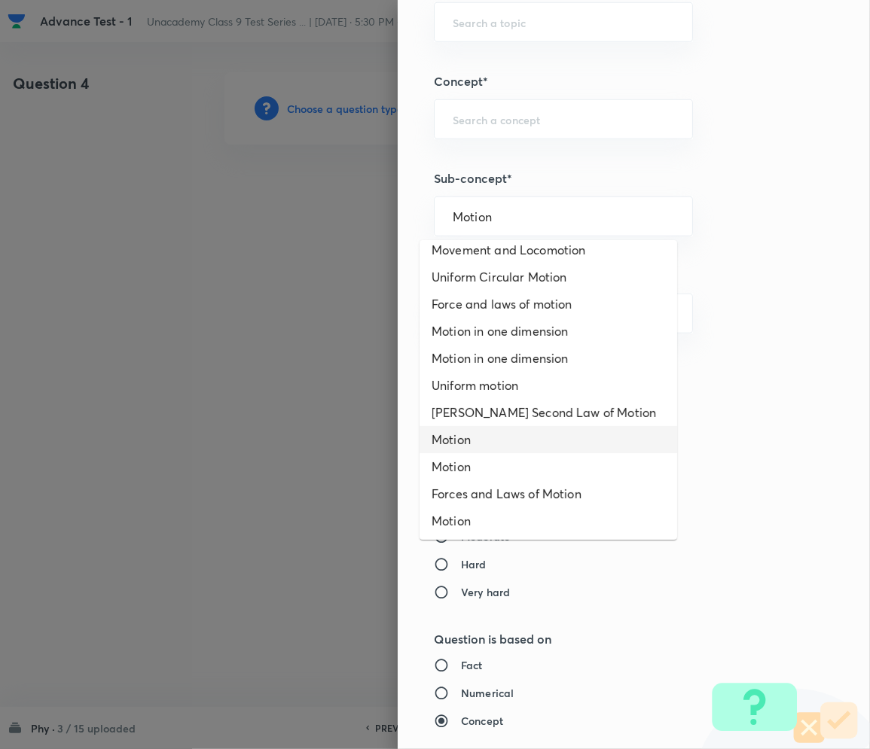
click at [477, 440] on li "Motion" at bounding box center [547, 439] width 257 height 27
type input "Motion"
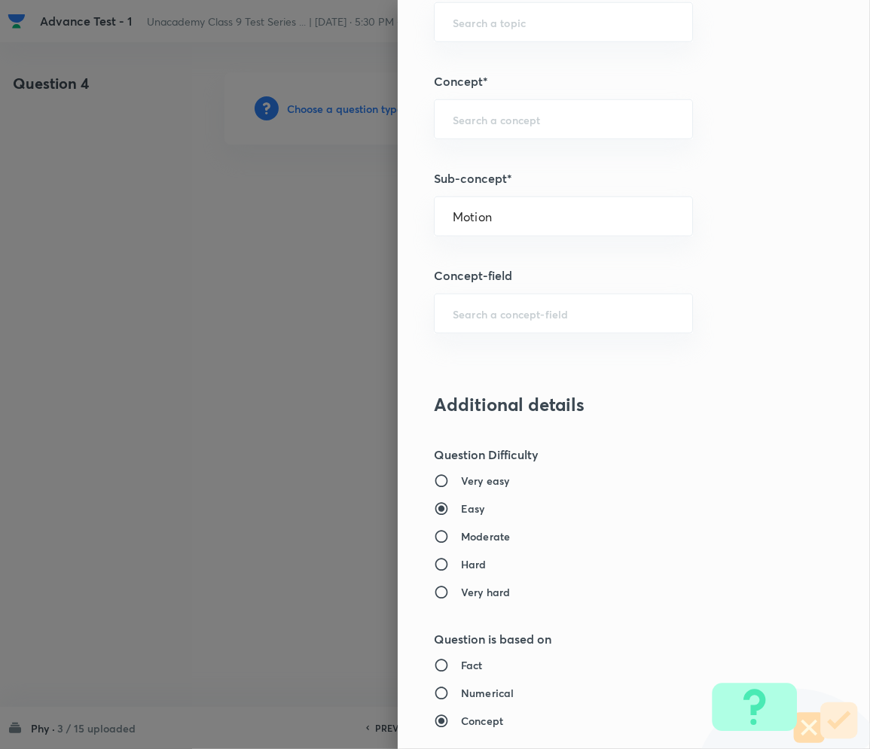
type input "Foundation Class IX"
type input "Physics"
type input "Motion"
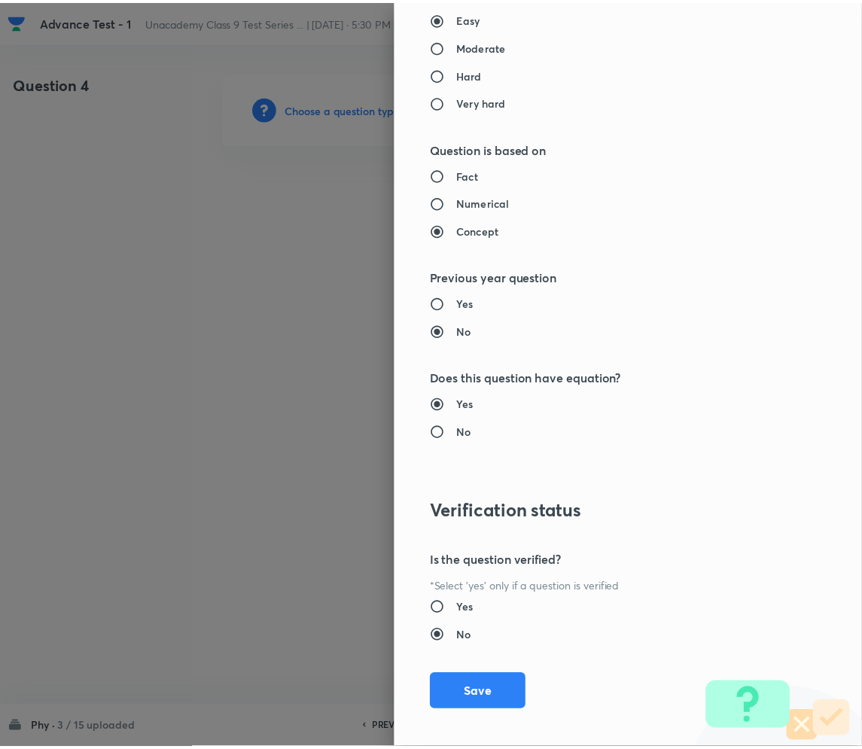
scroll to position [1404, 0]
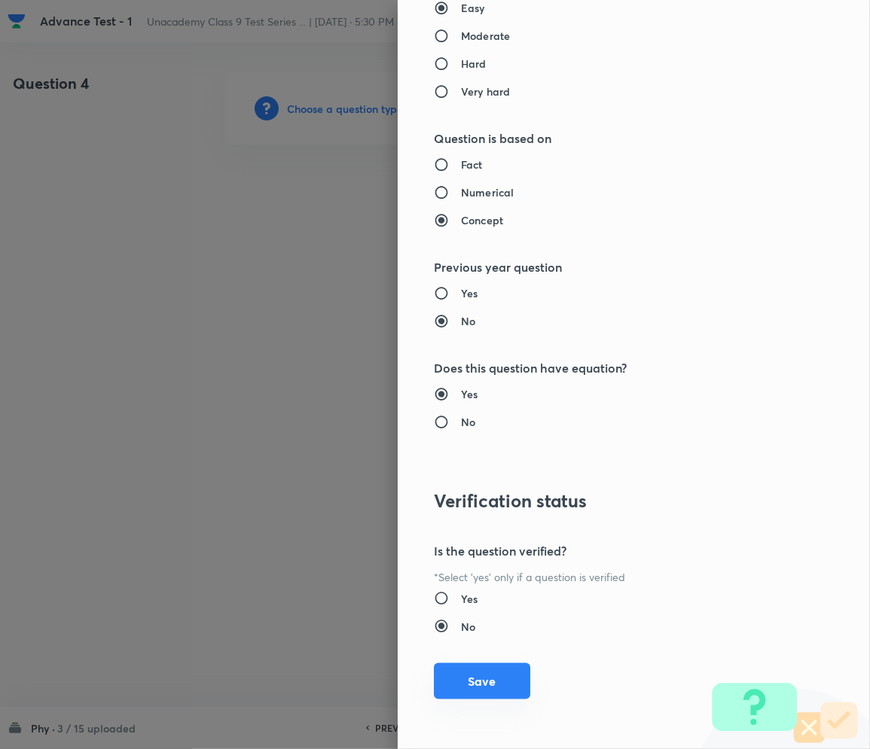
click at [474, 679] on button "Save" at bounding box center [482, 681] width 96 height 36
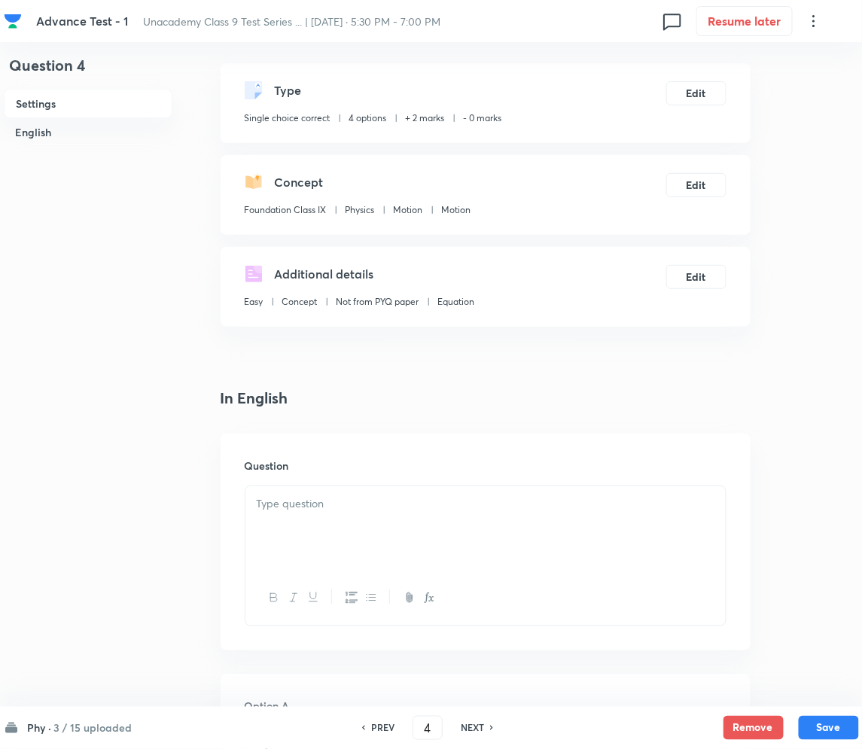
scroll to position [301, 0]
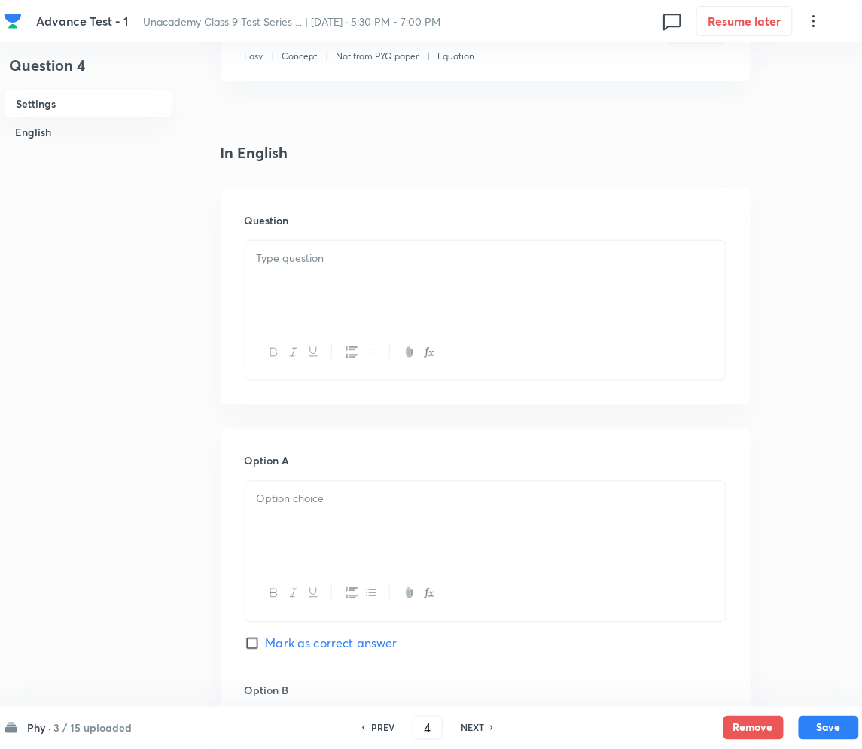
click at [314, 257] on p at bounding box center [486, 258] width 458 height 17
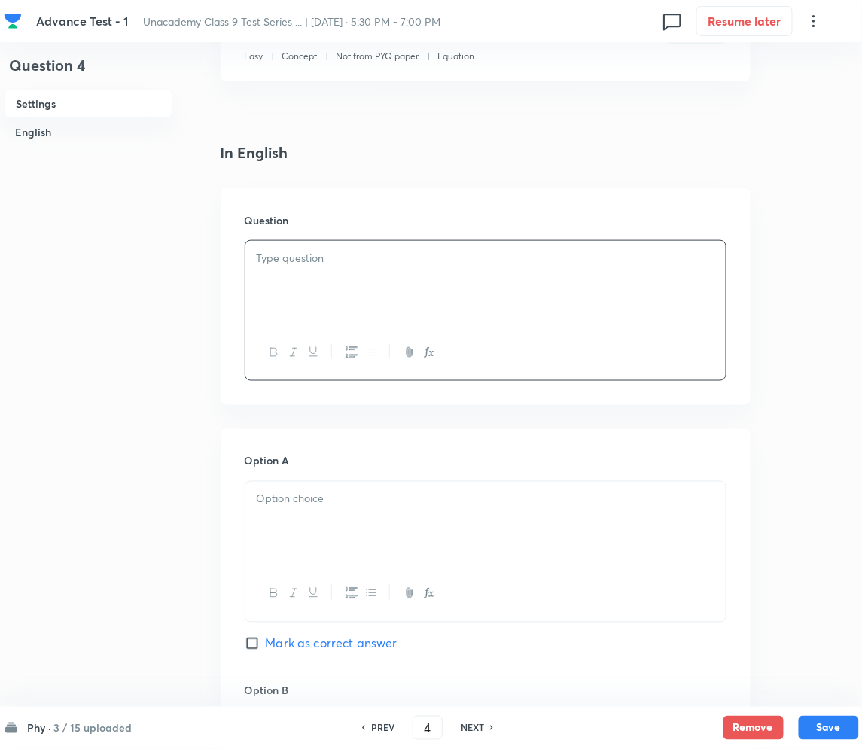
drag, startPoint x: 329, startPoint y: 282, endPoint x: 338, endPoint y: 276, distance: 10.9
click at [332, 281] on div at bounding box center [485, 283] width 480 height 84
paste div
drag, startPoint x: 279, startPoint y: 257, endPoint x: 450, endPoint y: 267, distance: 172.0
click at [279, 256] on strong "MEDIUM: MOTION" at bounding box center [316, 258] width 105 height 16
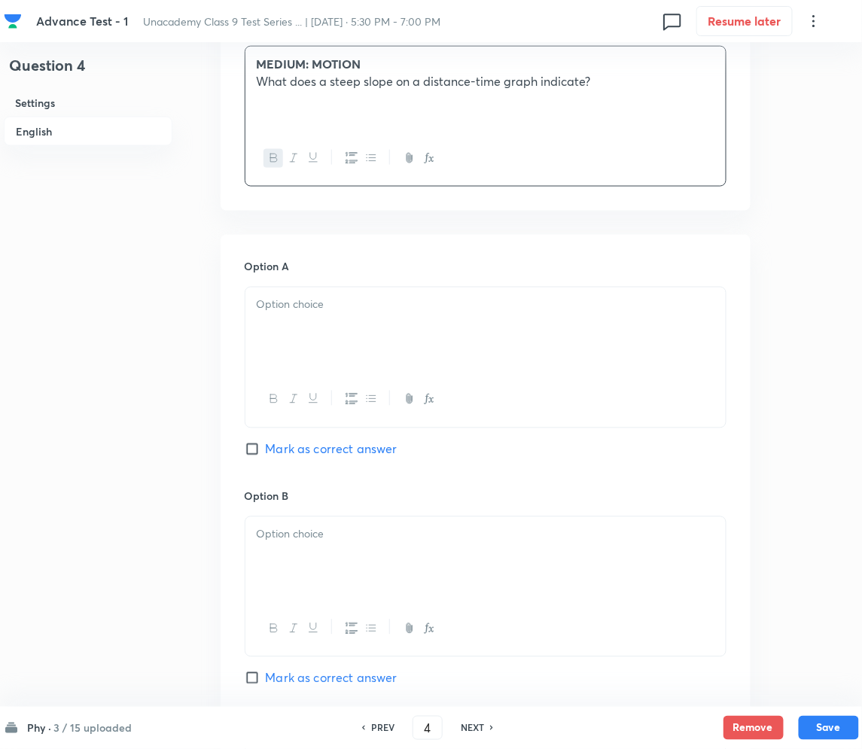
scroll to position [501, 0]
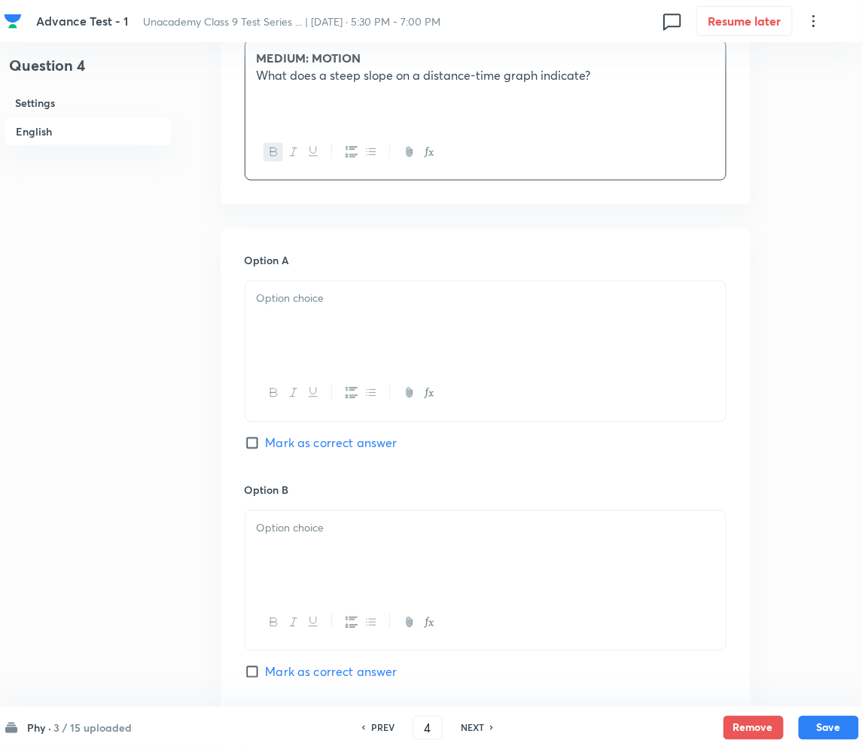
click at [300, 314] on div at bounding box center [485, 324] width 480 height 84
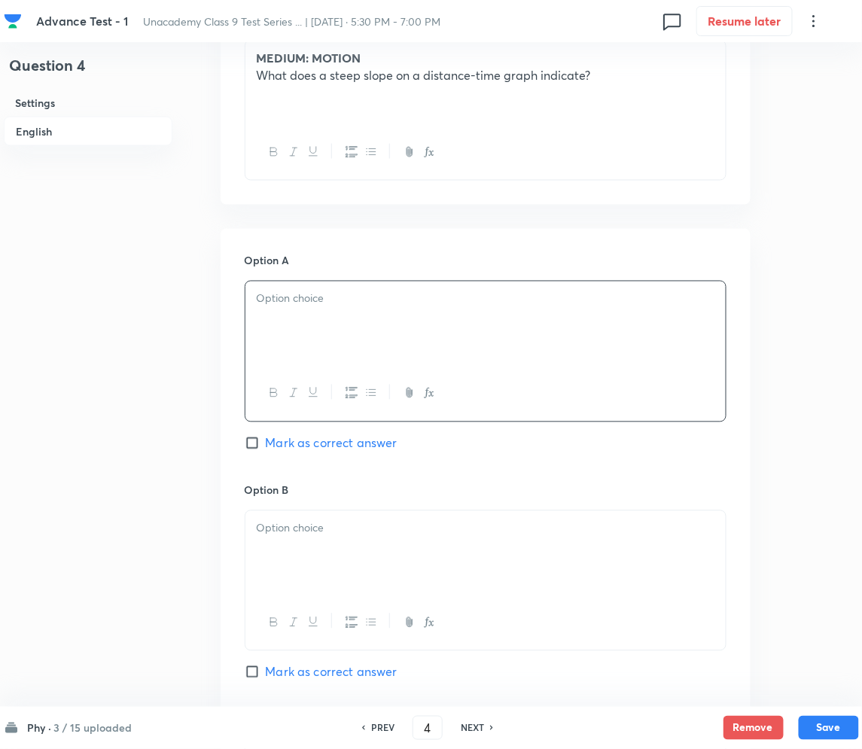
click at [338, 315] on div at bounding box center [485, 324] width 480 height 84
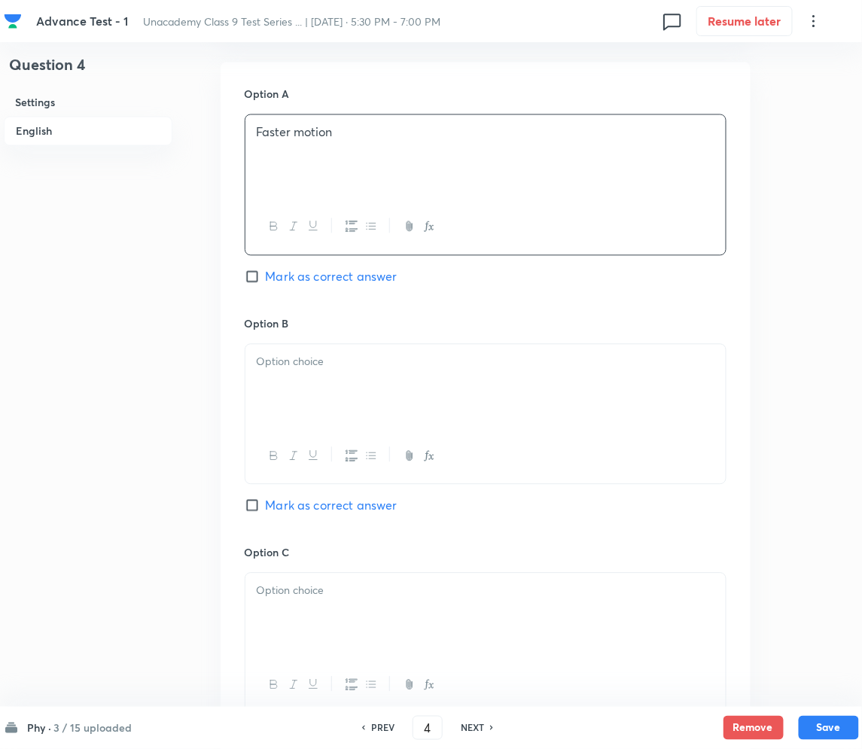
scroll to position [702, 0]
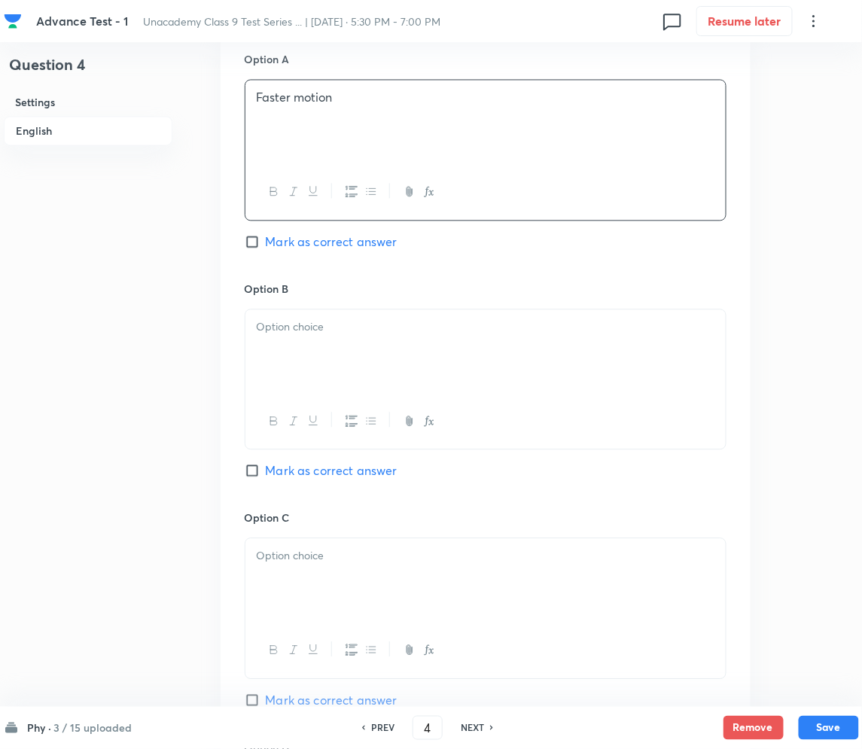
click at [342, 344] on div at bounding box center [485, 352] width 480 height 84
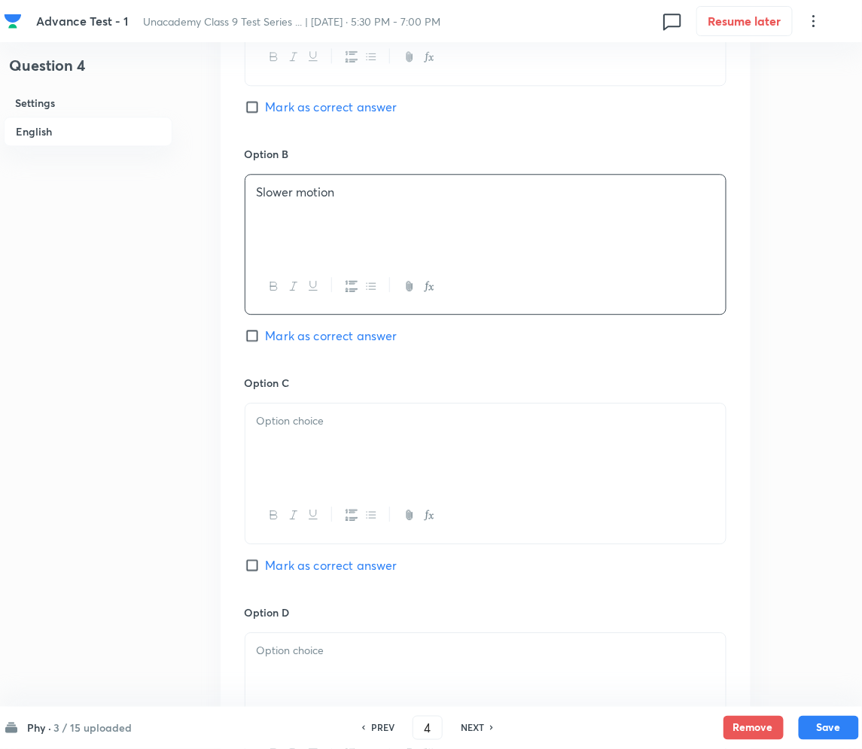
scroll to position [903, 0]
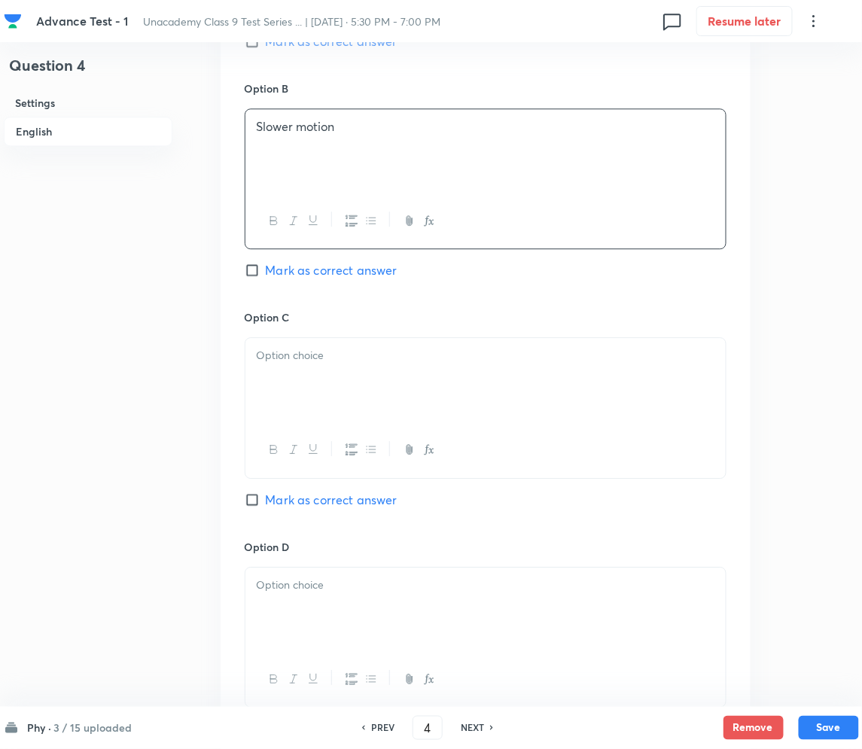
click at [329, 392] on div at bounding box center [485, 380] width 480 height 84
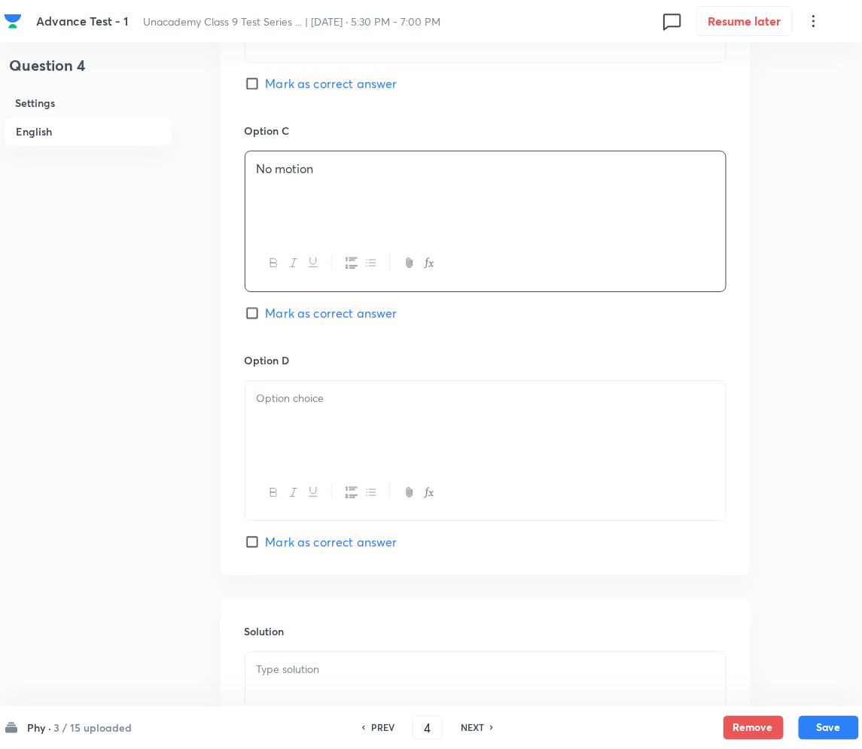
scroll to position [1104, 0]
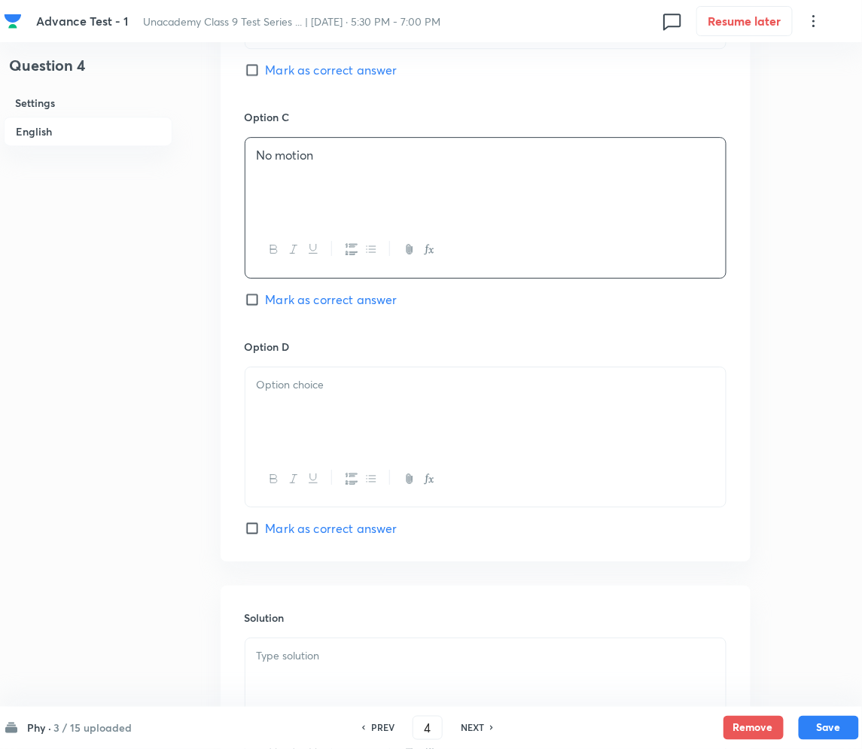
click at [341, 413] on div at bounding box center [485, 409] width 480 height 84
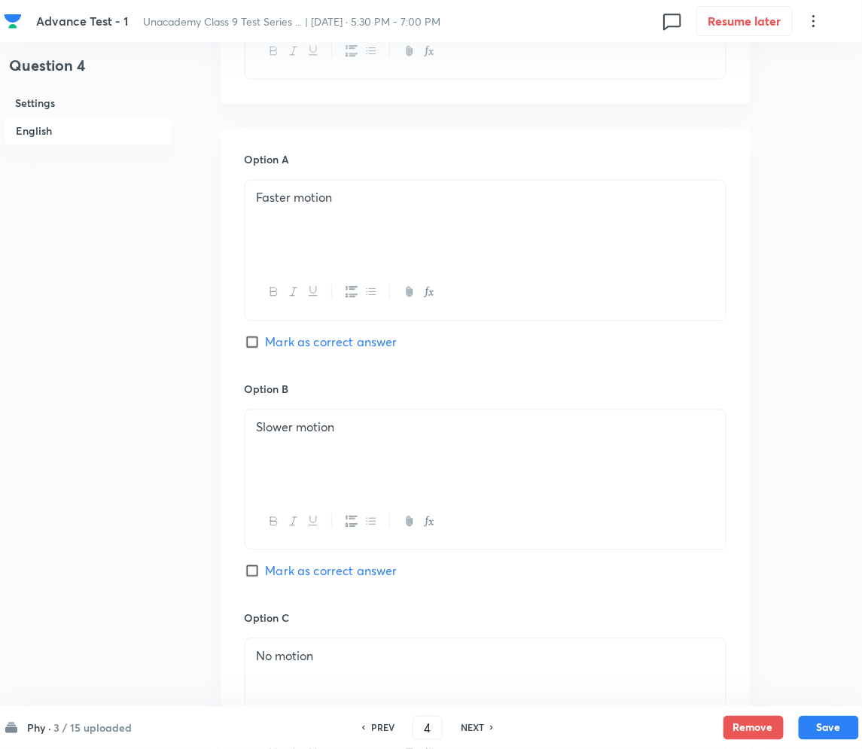
click at [254, 341] on input "Mark as correct answer" at bounding box center [255, 342] width 21 height 15
checkbox input "true"
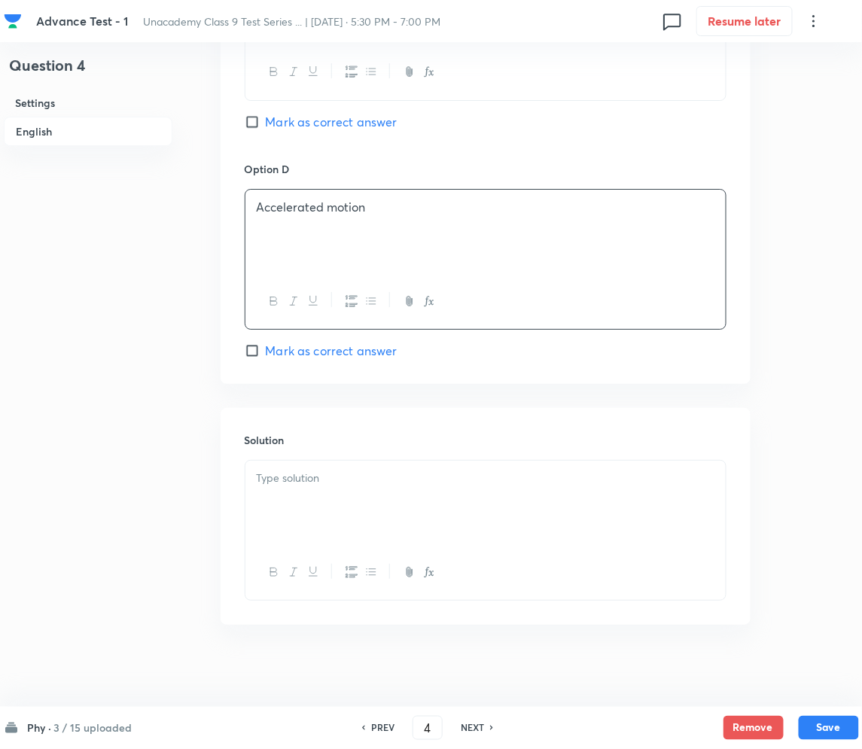
scroll to position [1290, 0]
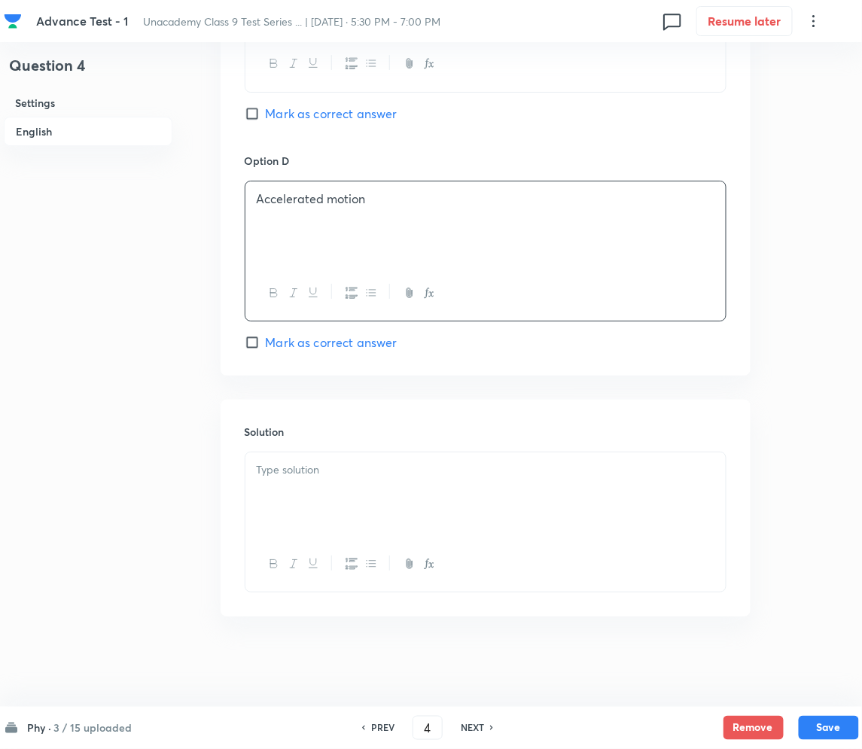
click at [294, 450] on div "Solution" at bounding box center [486, 508] width 530 height 217
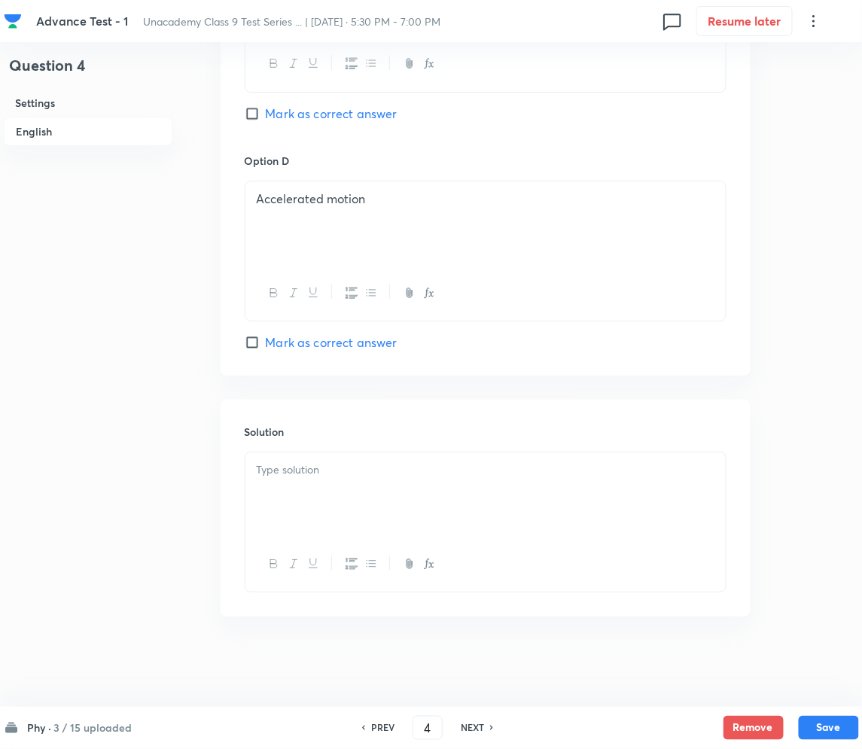
drag, startPoint x: 291, startPoint y: 473, endPoint x: 50, endPoint y: 452, distance: 241.9
click at [292, 473] on p at bounding box center [486, 470] width 458 height 17
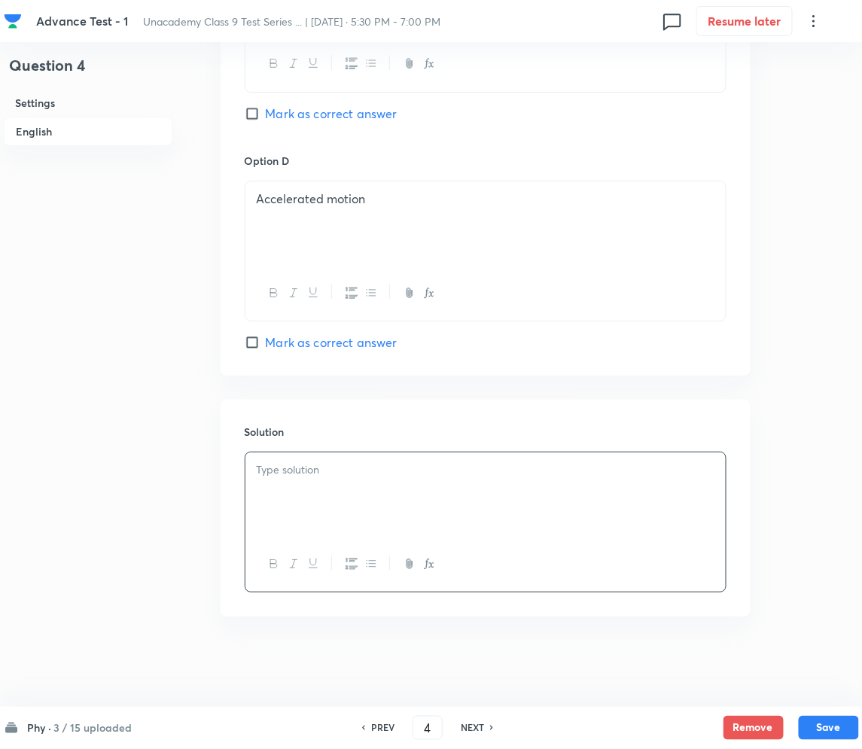
drag, startPoint x: 281, startPoint y: 452, endPoint x: 304, endPoint y: 472, distance: 31.0
click at [282, 453] on div at bounding box center [485, 495] width 480 height 84
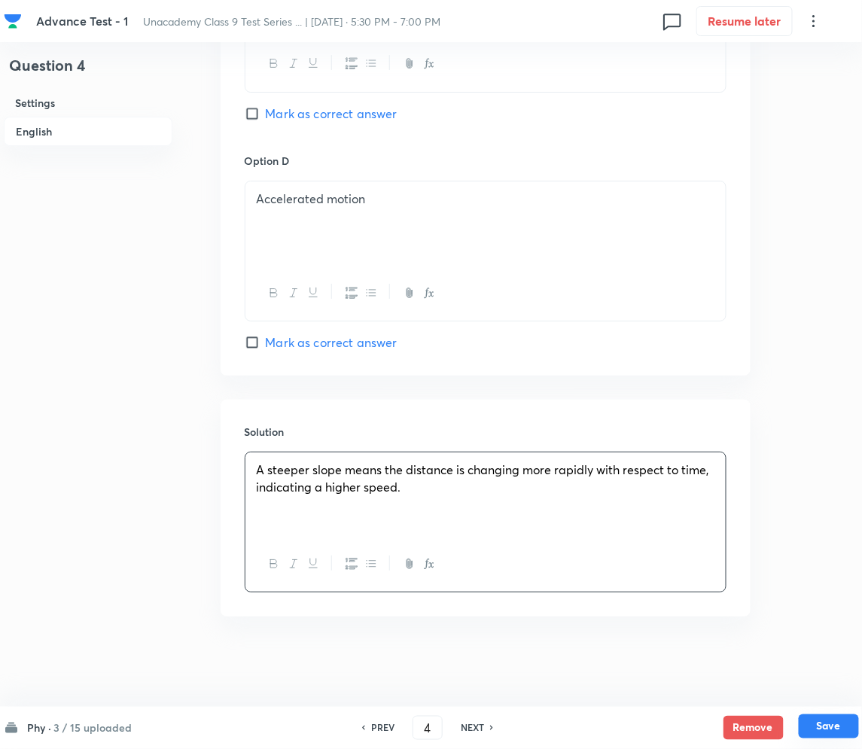
click at [824, 727] on button "Save" at bounding box center [829, 727] width 60 height 24
type input "5"
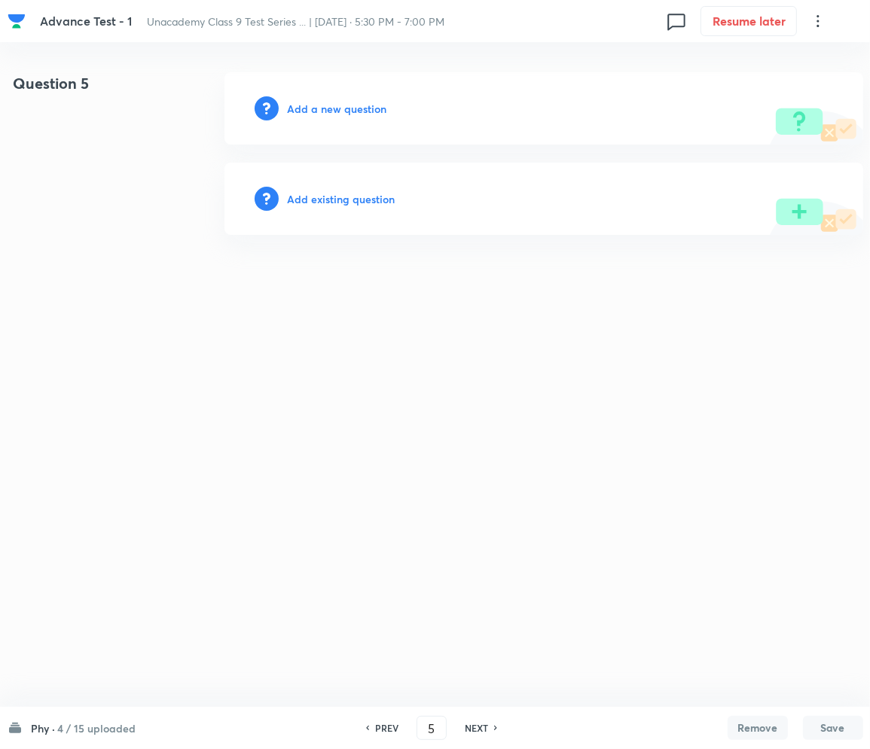
click at [334, 104] on h6 "Add a new question" at bounding box center [337, 109] width 99 height 16
click at [334, 104] on h6 "Choose a question type" at bounding box center [346, 109] width 116 height 16
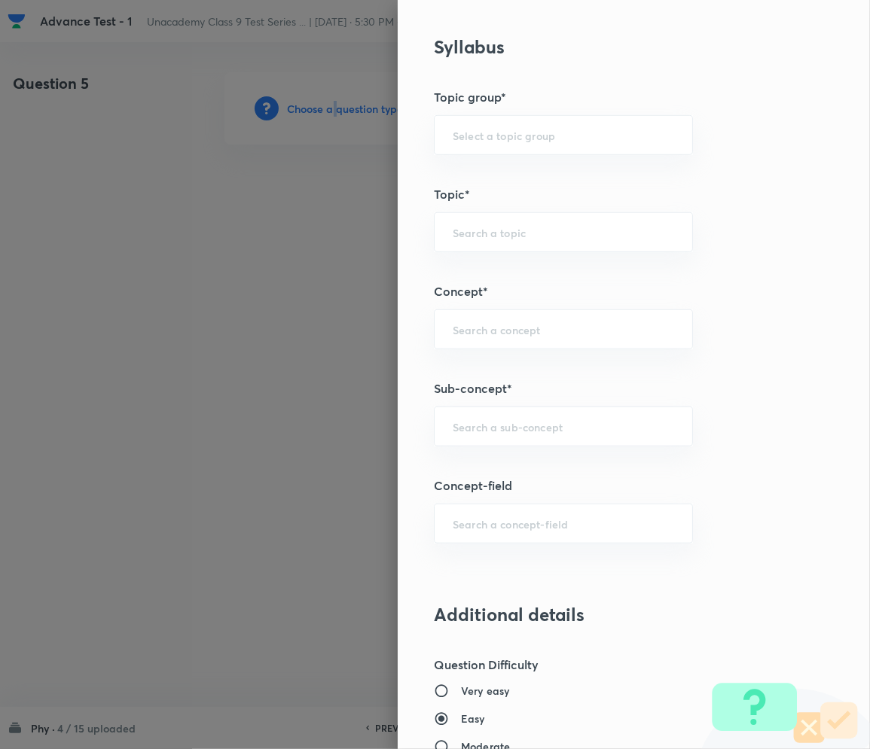
scroll to position [702, 0]
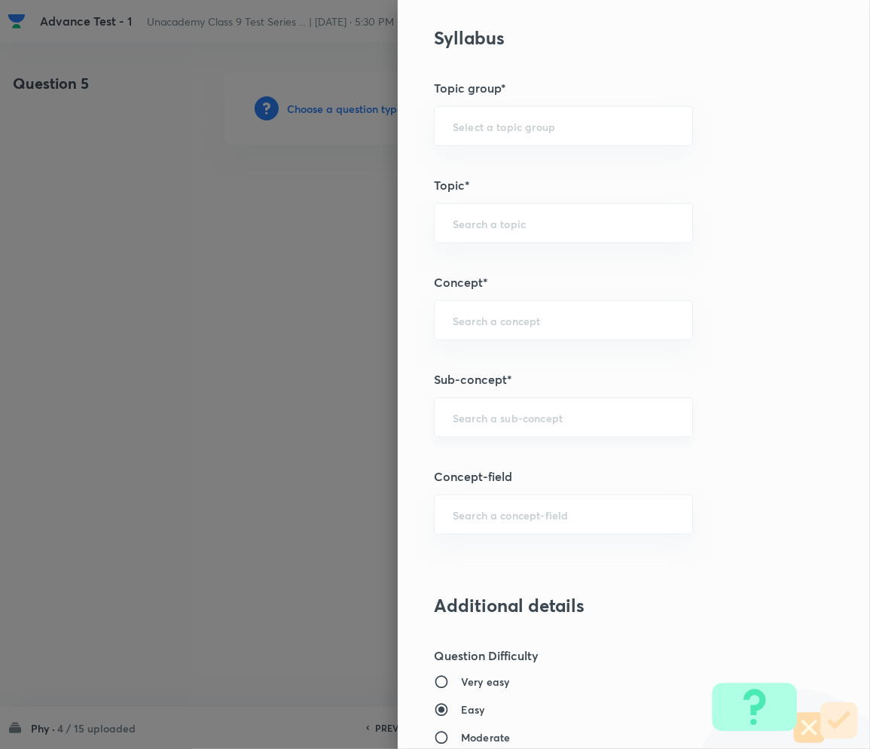
click at [486, 427] on div "​" at bounding box center [563, 418] width 259 height 40
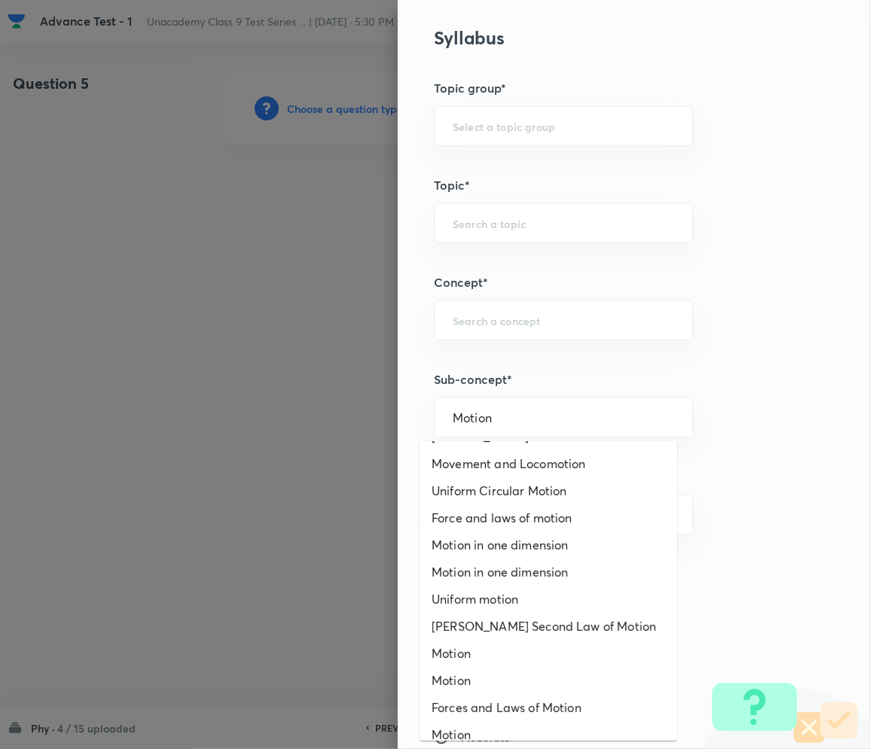
scroll to position [200, 0]
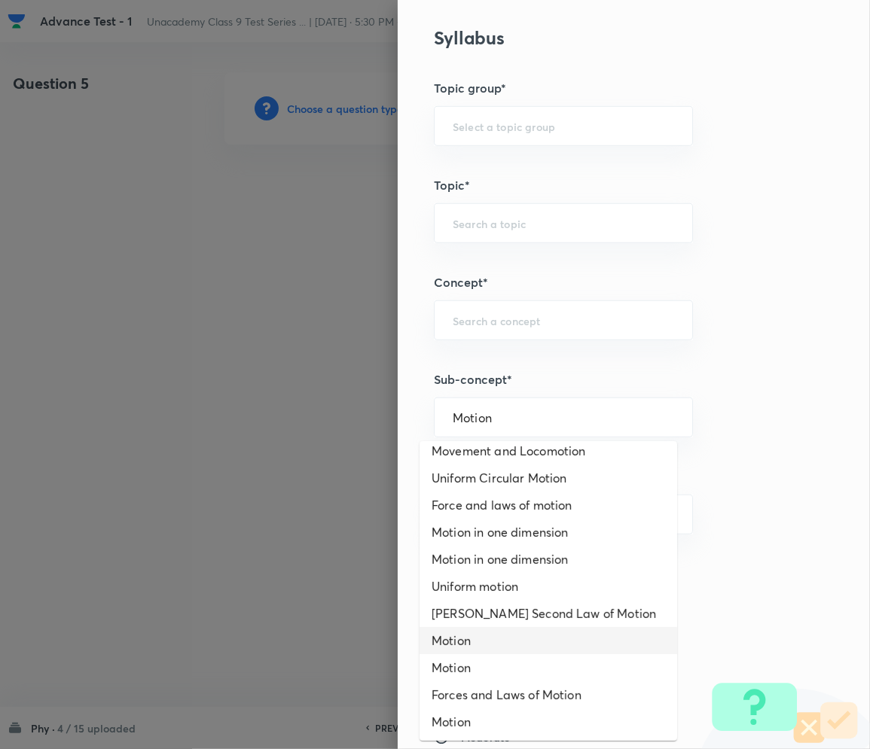
click at [461, 641] on li "Motion" at bounding box center [547, 640] width 257 height 27
type input "Motion"
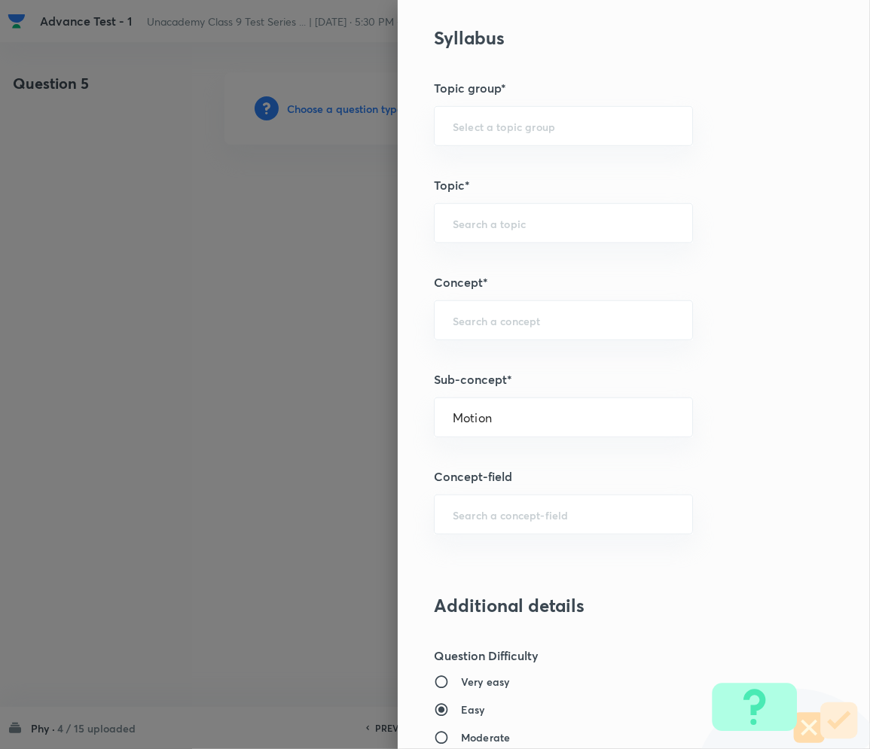
type input "Foundation Class IX"
type input "Physics"
type input "Motion"
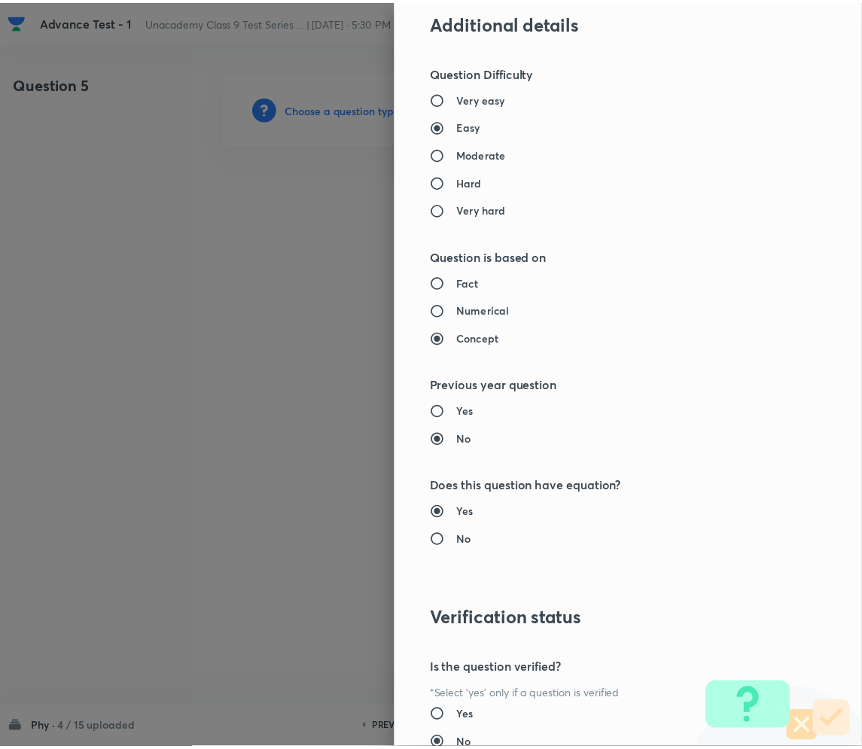
scroll to position [1404, 0]
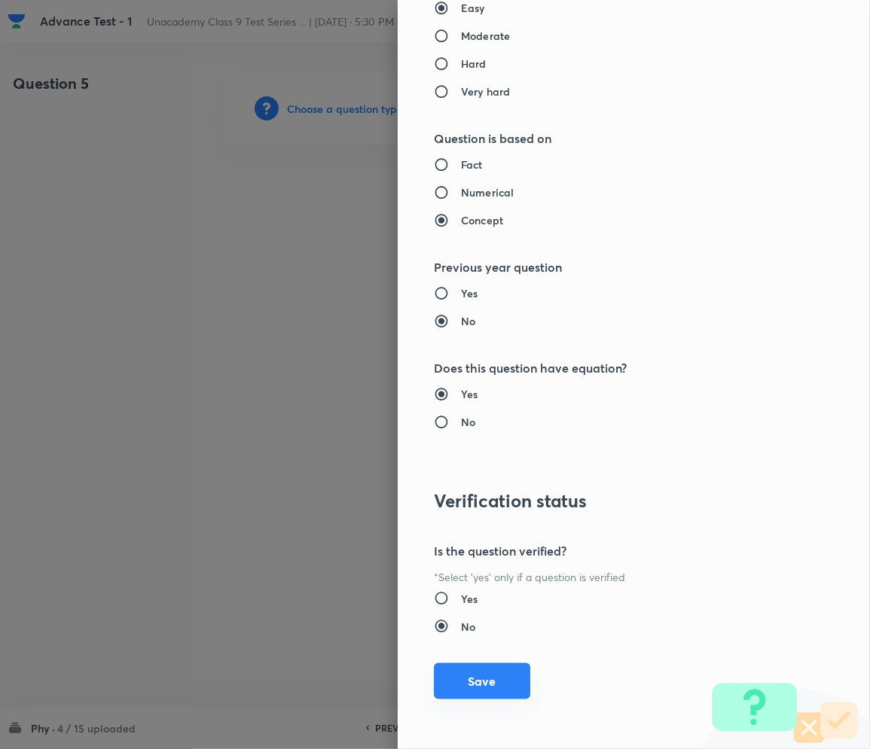
click at [471, 687] on button "Save" at bounding box center [482, 681] width 96 height 36
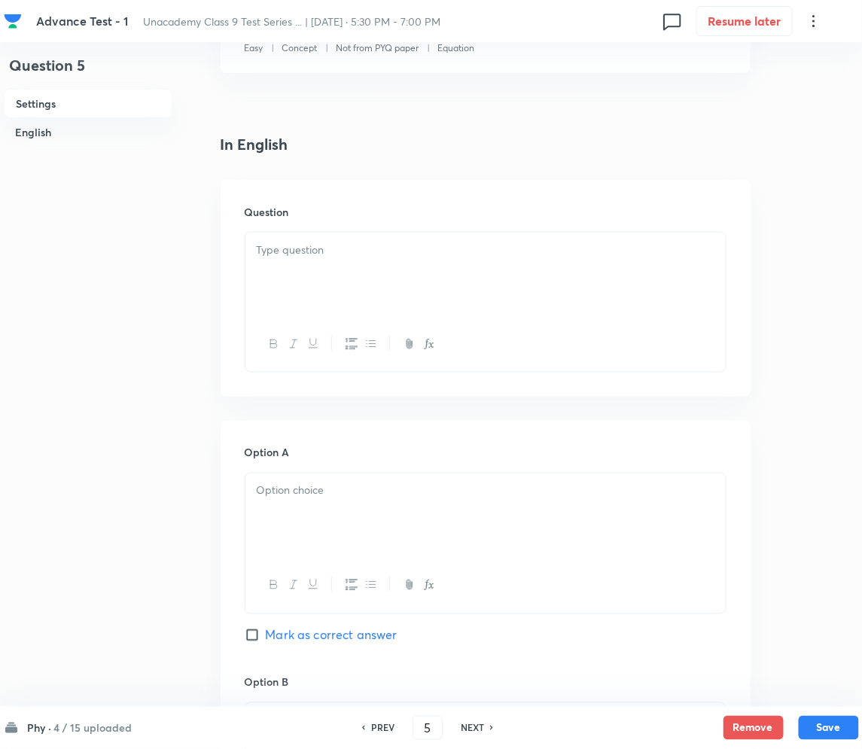
scroll to position [301, 0]
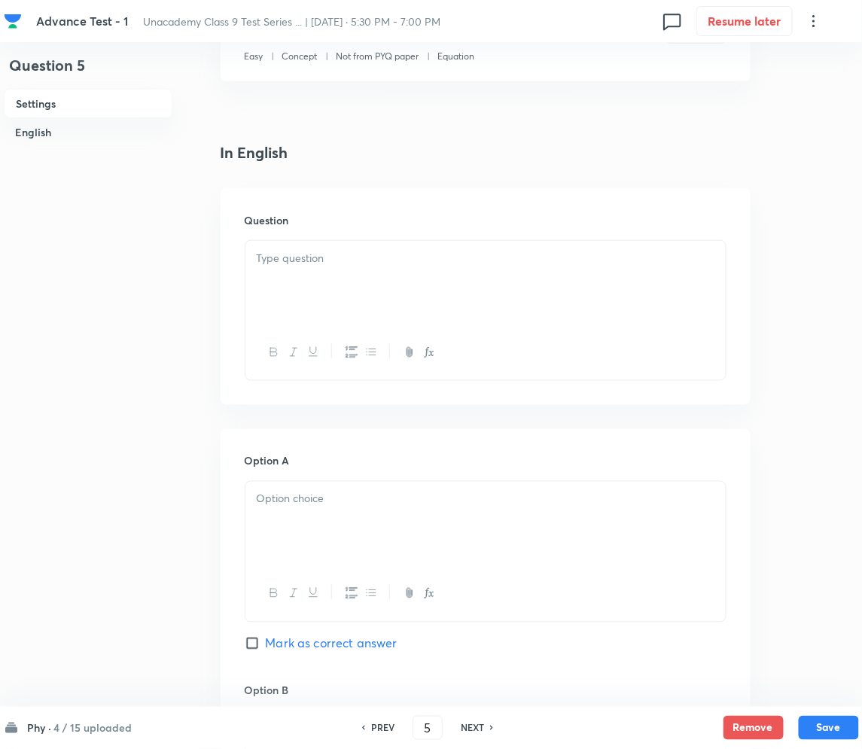
click at [338, 256] on p at bounding box center [486, 258] width 458 height 17
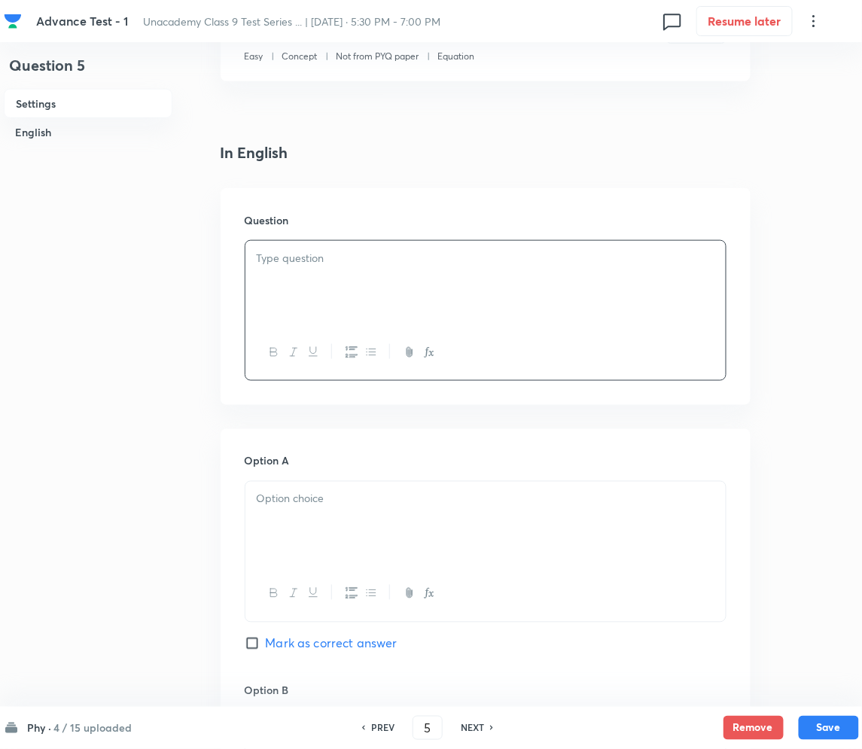
paste div
click at [276, 266] on strong "MEDIUM: MOTION" at bounding box center [316, 258] width 105 height 16
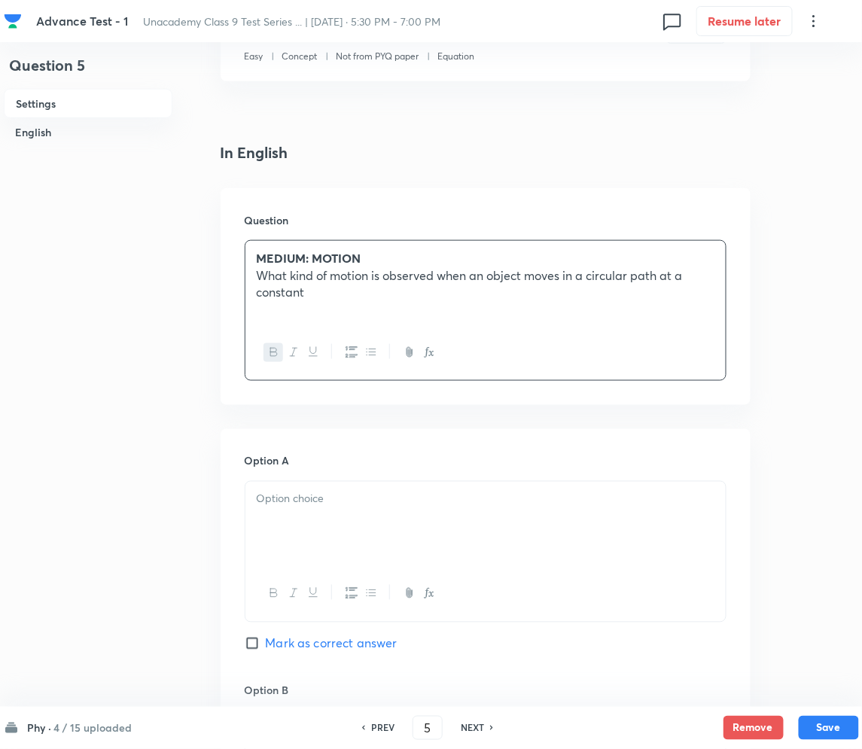
click at [366, 303] on div "MEDIUM: MOTION What kind of motion is observed when an object moves in a circul…" at bounding box center [485, 283] width 480 height 84
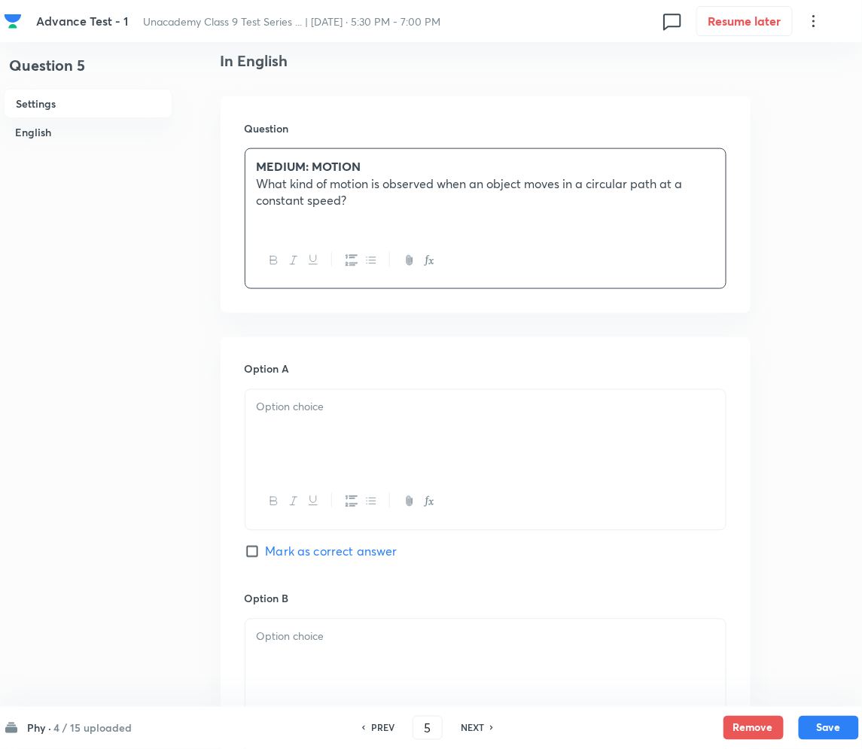
scroll to position [401, 0]
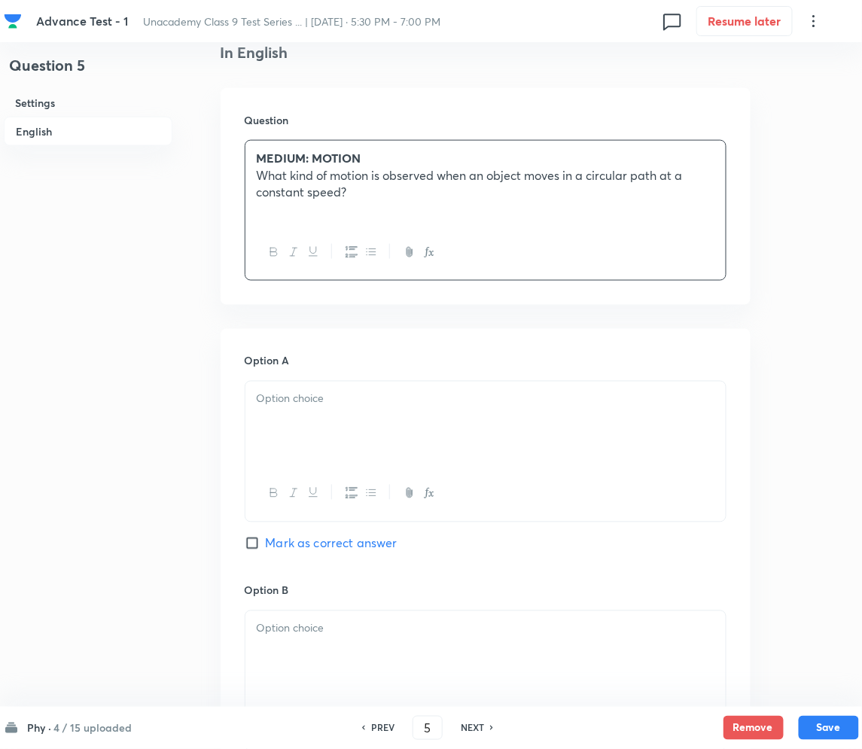
click at [355, 407] on p at bounding box center [486, 399] width 458 height 17
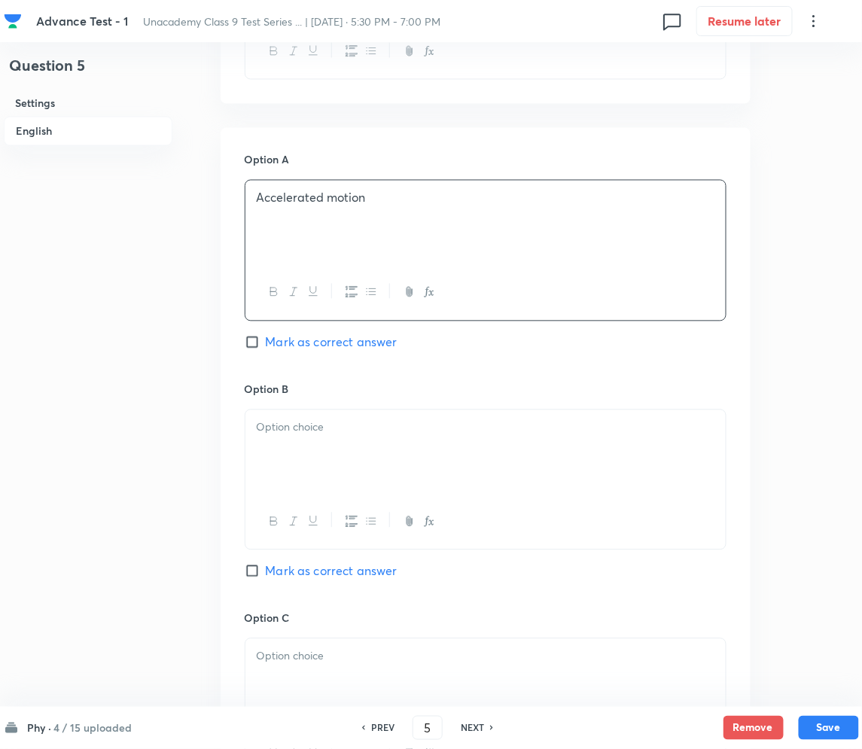
click at [333, 433] on div at bounding box center [485, 452] width 480 height 84
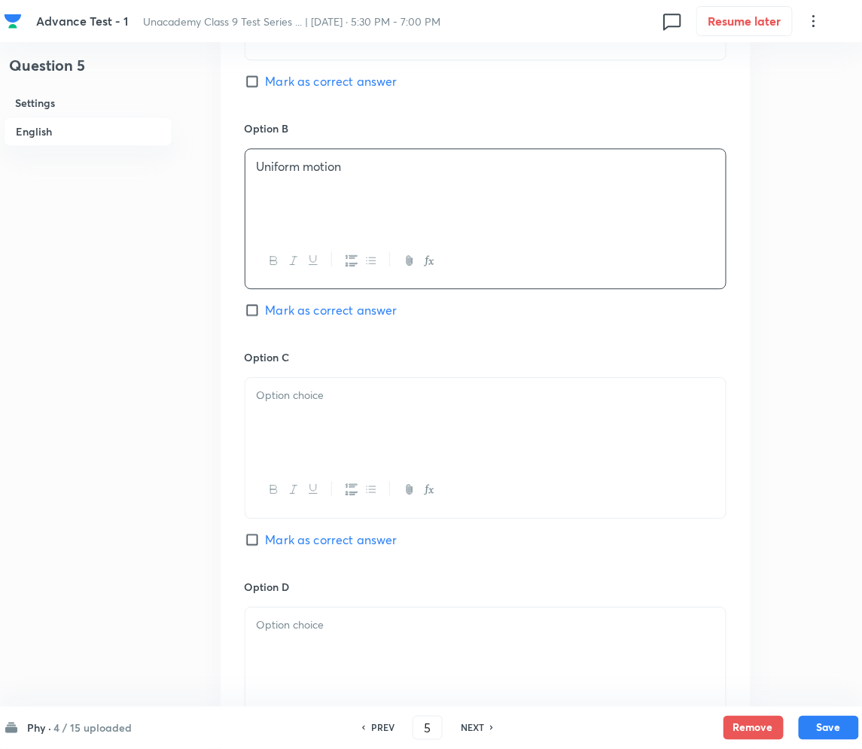
scroll to position [903, 0]
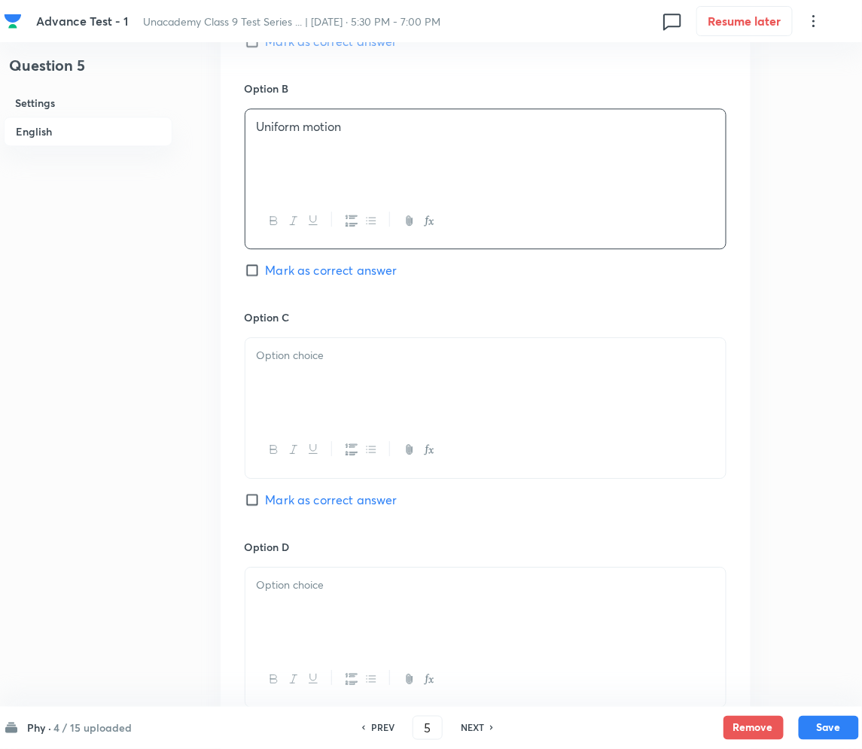
drag, startPoint x: 367, startPoint y: 390, endPoint x: 254, endPoint y: 387, distance: 113.0
click at [367, 390] on div at bounding box center [485, 380] width 480 height 84
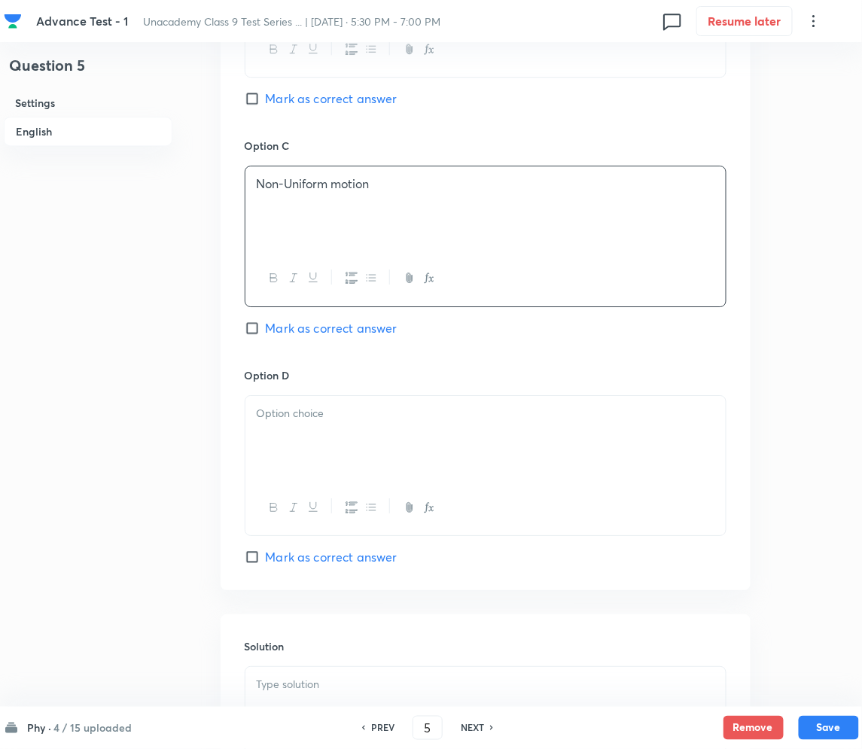
scroll to position [1104, 0]
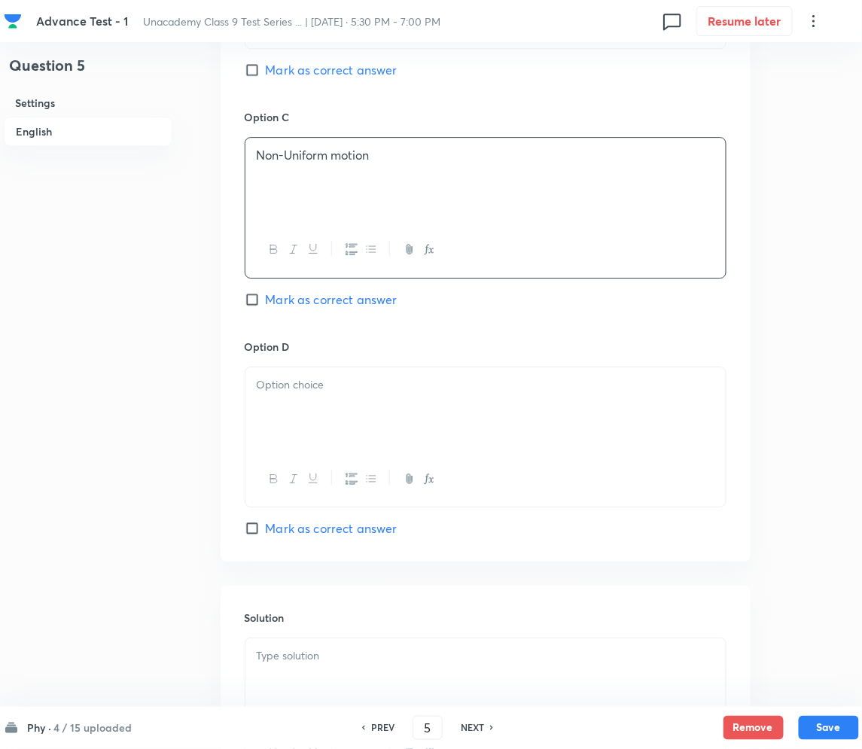
click at [305, 432] on div at bounding box center [485, 409] width 480 height 84
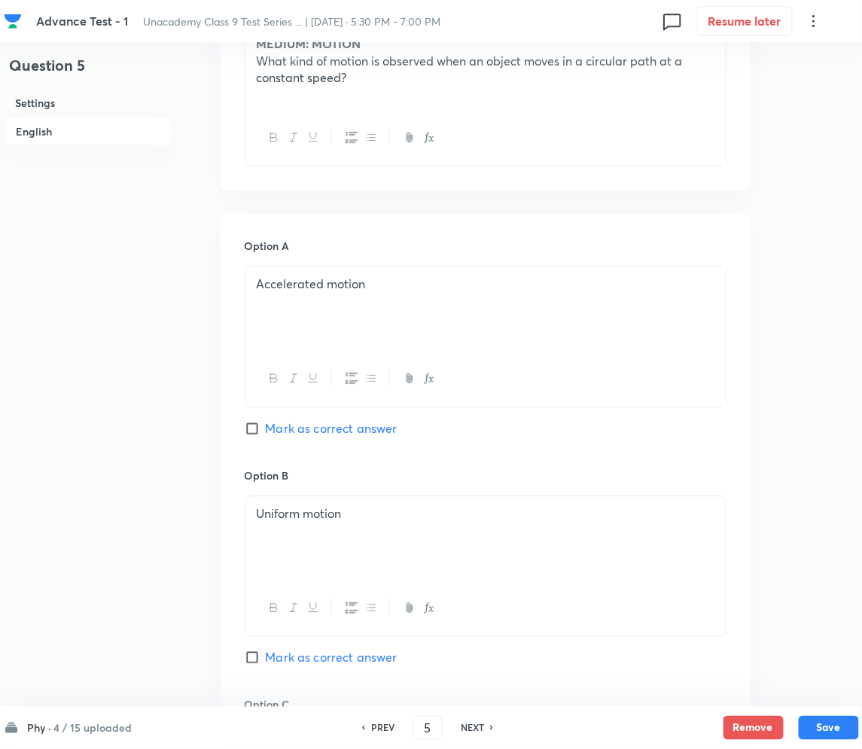
scroll to position [501, 0]
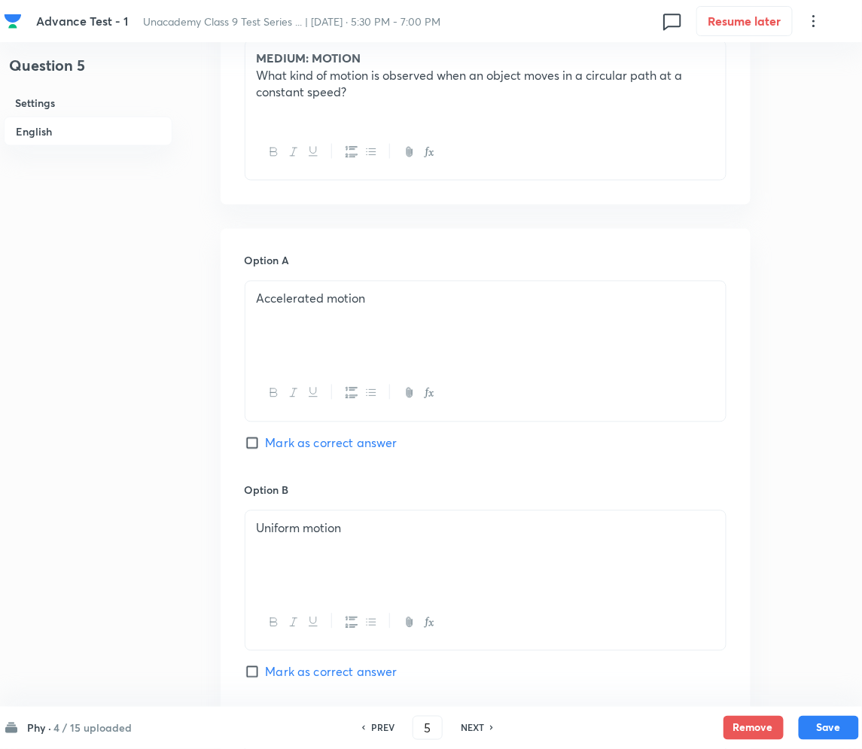
drag, startPoint x: 251, startPoint y: 440, endPoint x: 255, endPoint y: 451, distance: 12.2
click at [251, 440] on input "Mark as correct answer" at bounding box center [255, 443] width 21 height 15
checkbox input "true"
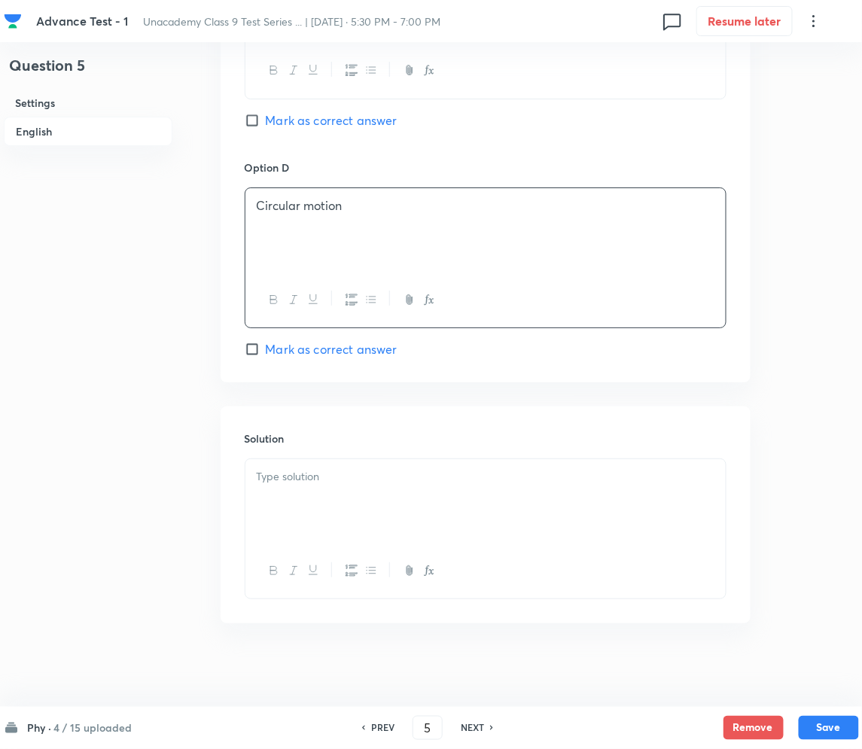
scroll to position [1290, 0]
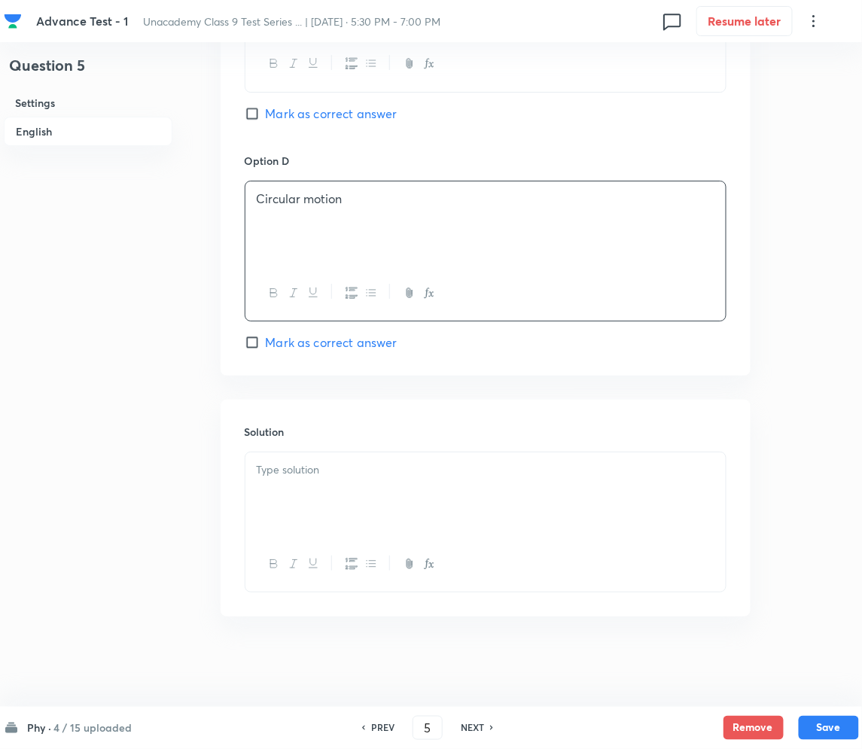
click at [323, 488] on div at bounding box center [485, 495] width 480 height 84
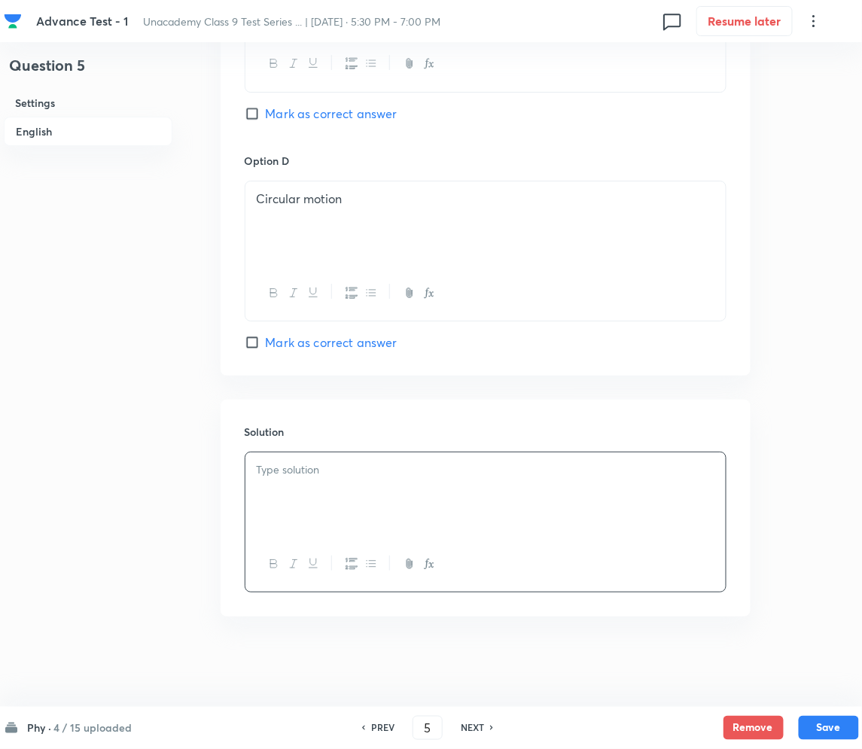
click at [371, 464] on p at bounding box center [486, 470] width 458 height 17
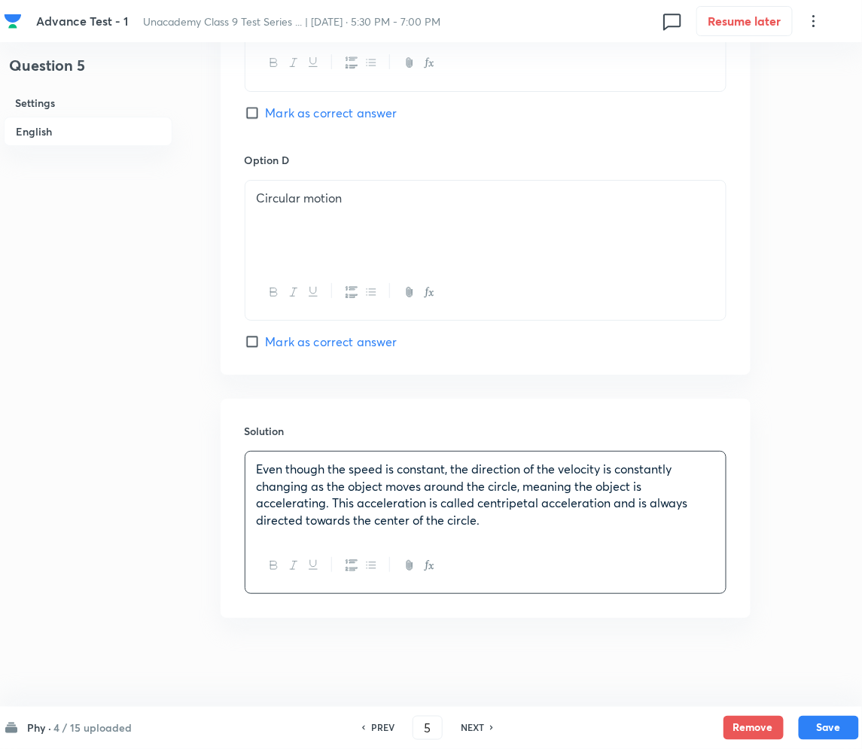
scroll to position [1293, 0]
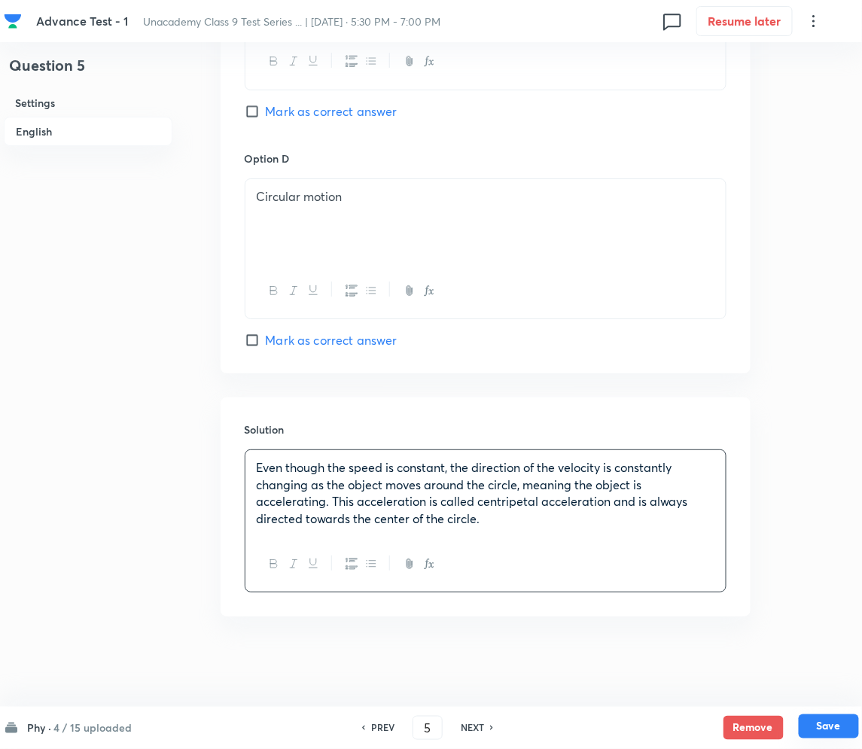
click at [830, 722] on button "Save" at bounding box center [829, 727] width 60 height 24
type input "6"
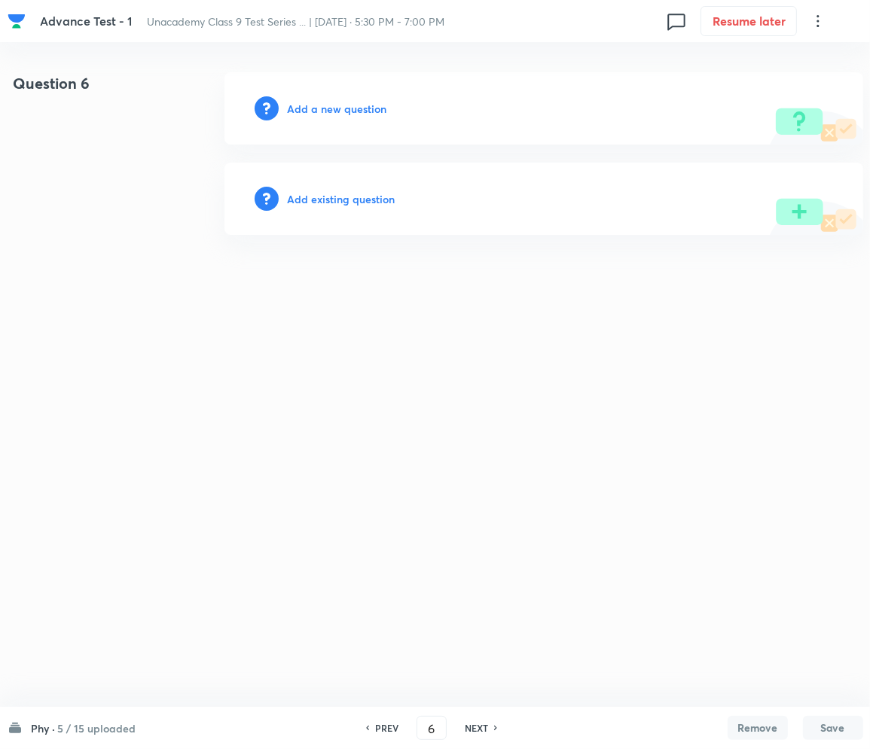
click at [321, 108] on h6 "Add a new question" at bounding box center [337, 109] width 99 height 16
click at [321, 108] on h6 "Choose a question type" at bounding box center [346, 109] width 116 height 16
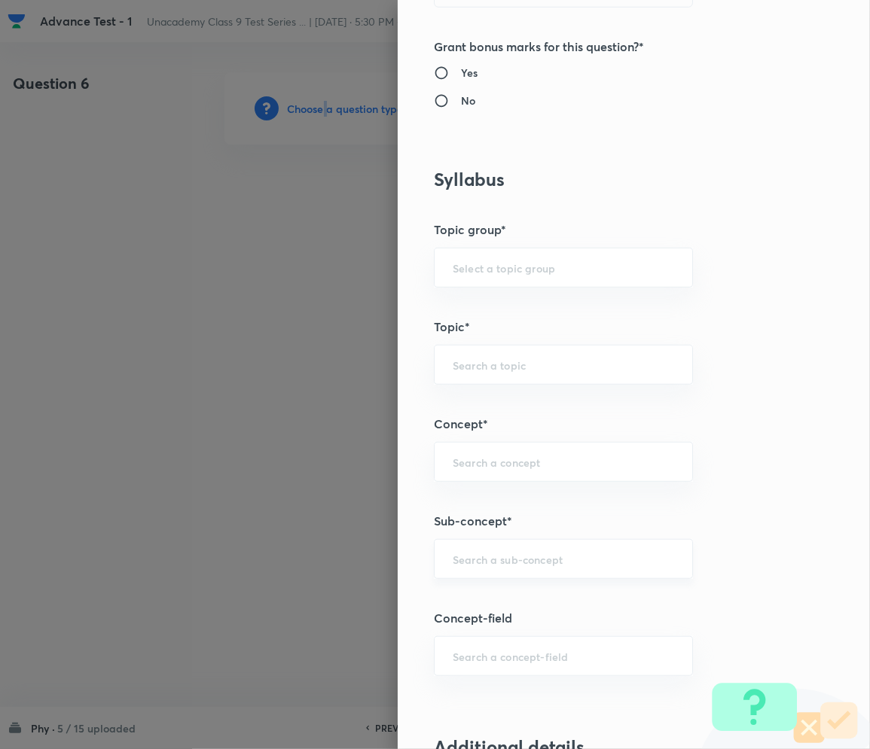
scroll to position [702, 0]
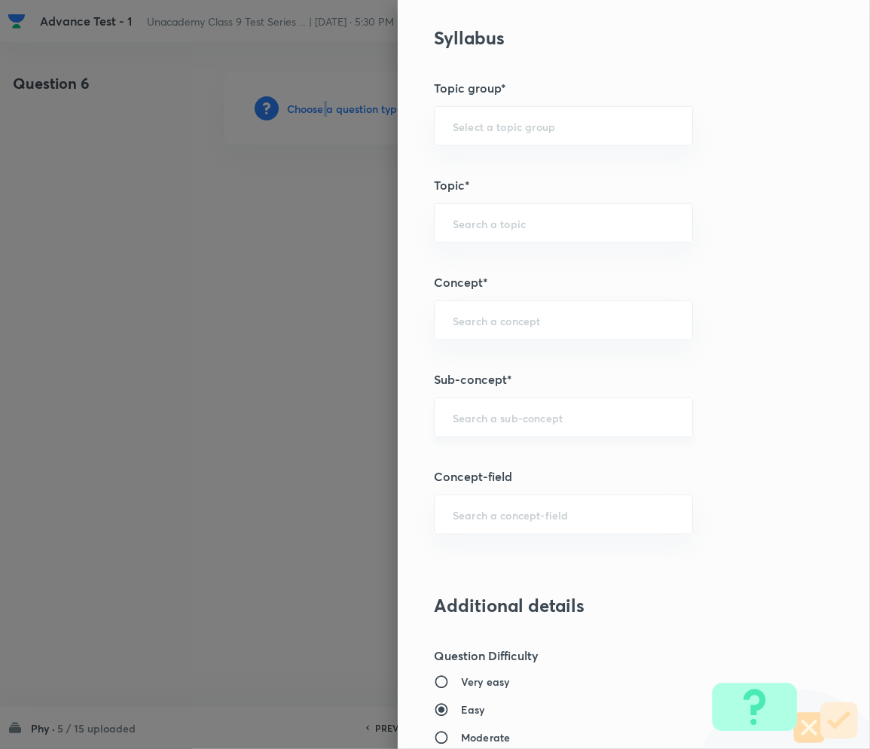
click at [483, 429] on div "​" at bounding box center [563, 418] width 259 height 40
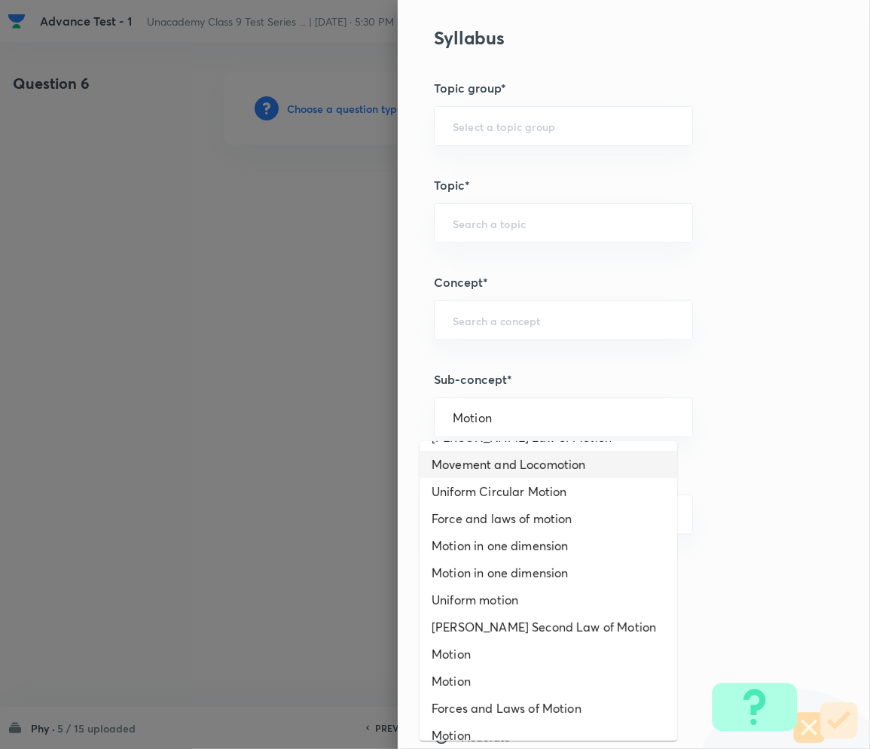
scroll to position [200, 0]
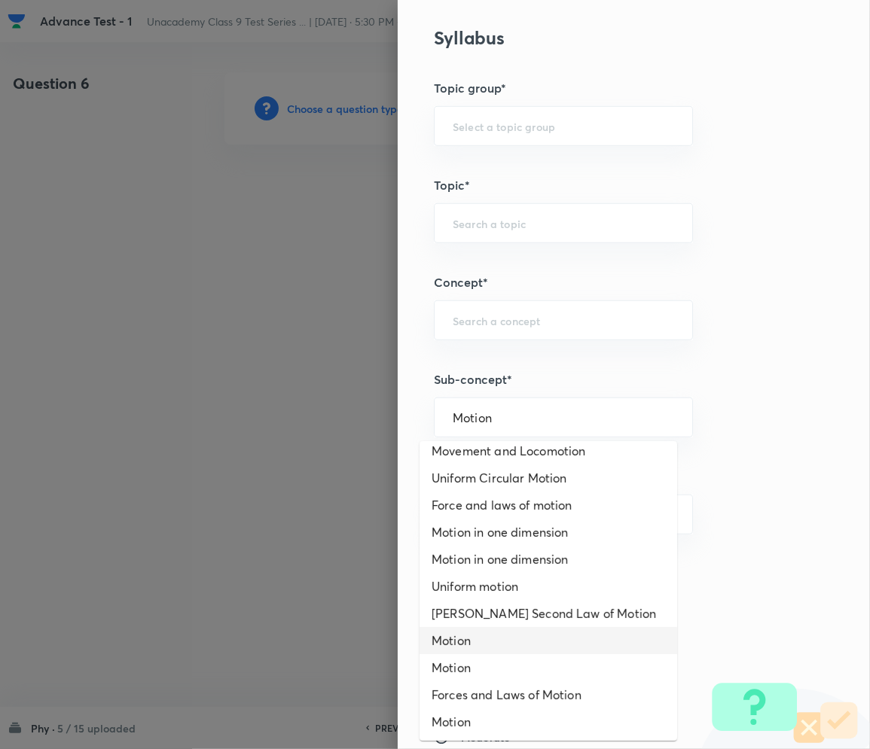
click at [468, 633] on li "Motion" at bounding box center [547, 640] width 257 height 27
type input "Motion"
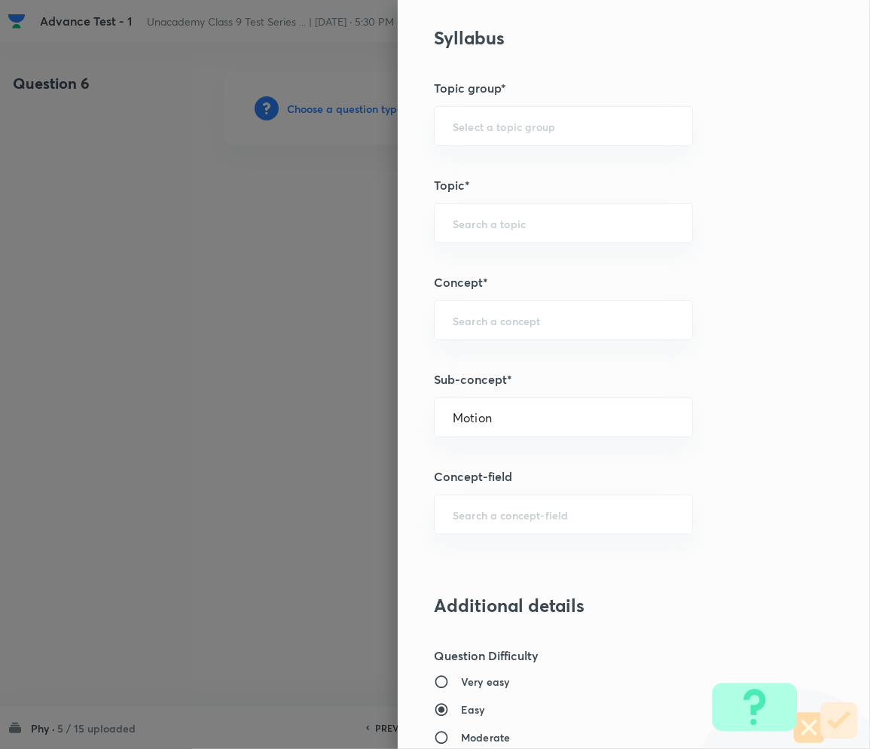
type input "Foundation Class IX"
type input "Physics"
type input "Motion"
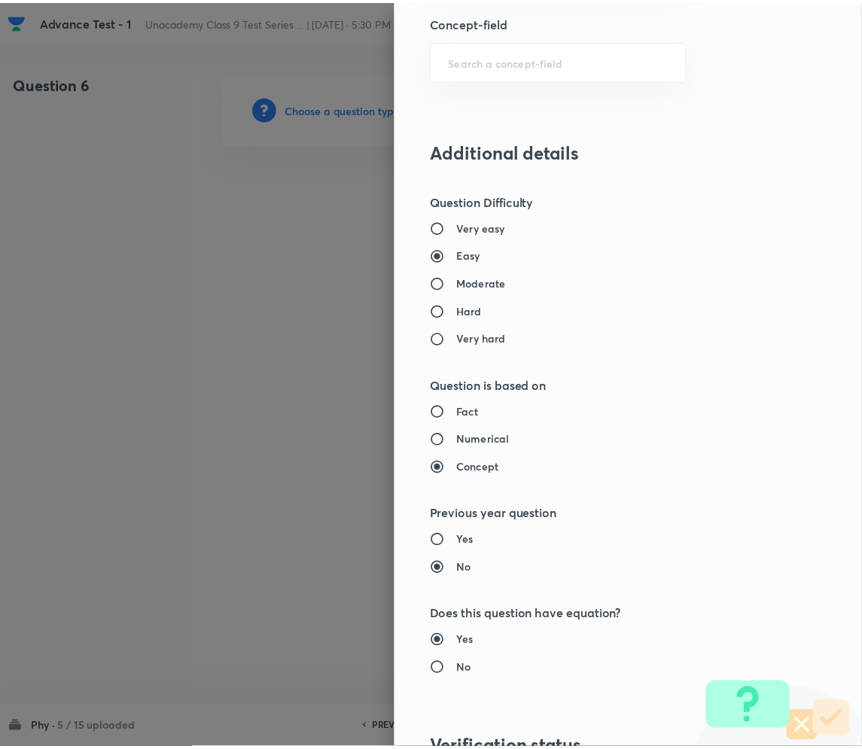
scroll to position [1404, 0]
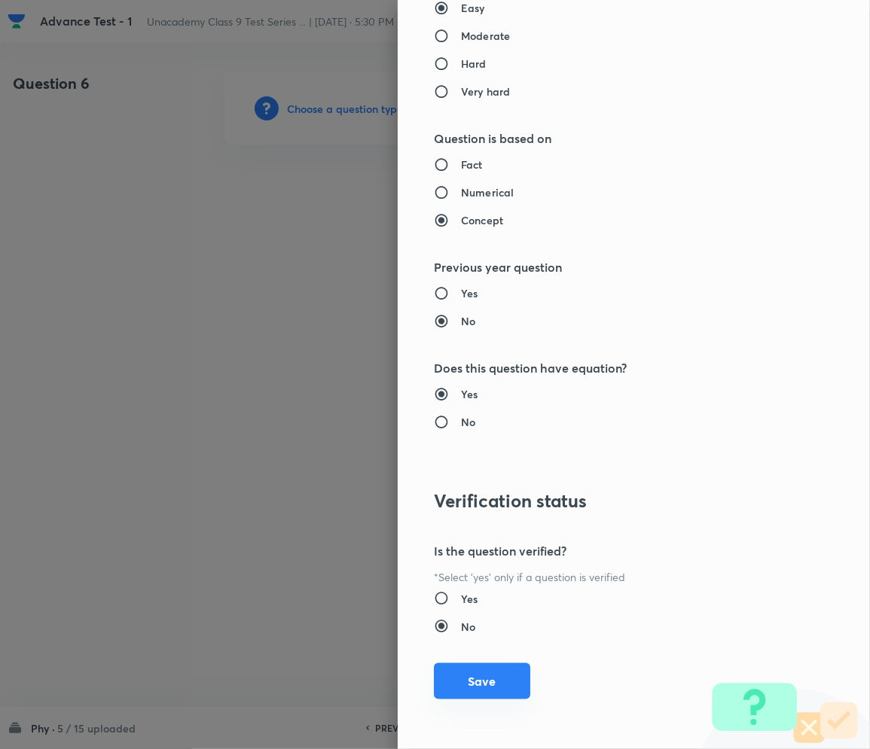
click at [460, 687] on button "Save" at bounding box center [482, 681] width 96 height 36
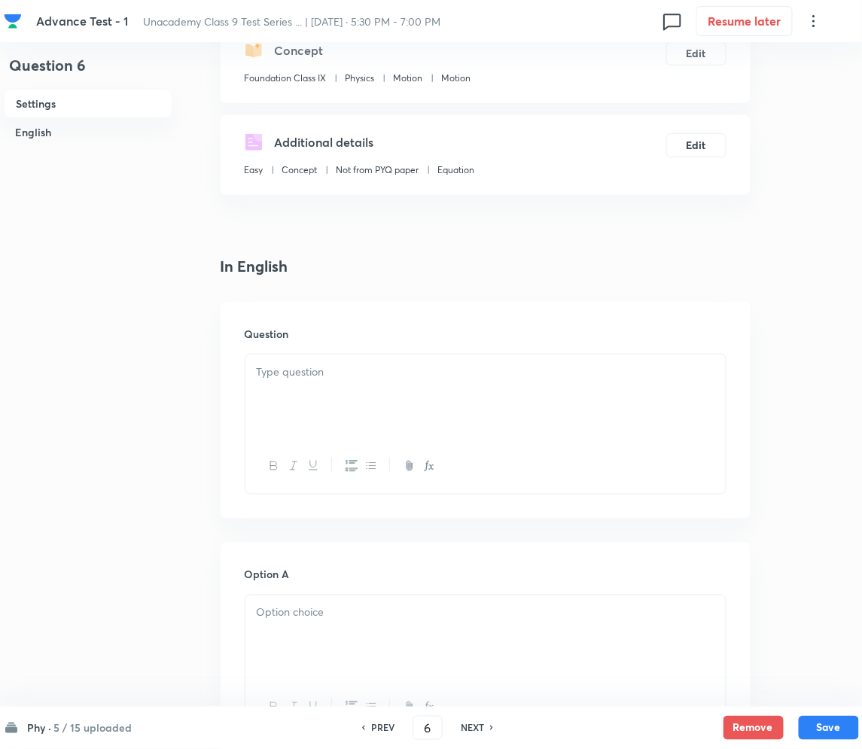
scroll to position [301, 0]
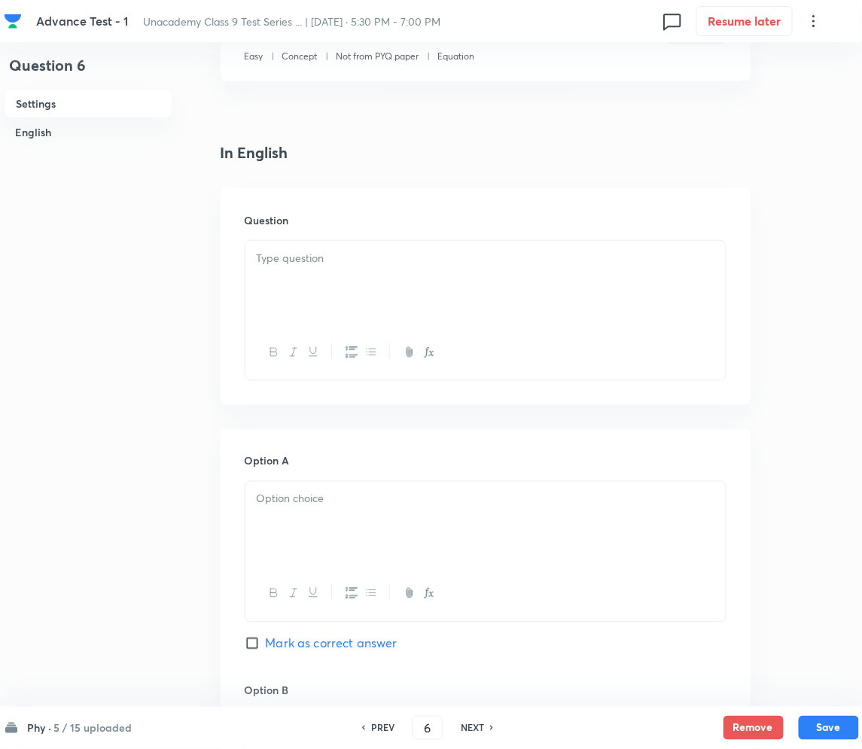
click at [304, 269] on div at bounding box center [485, 283] width 480 height 84
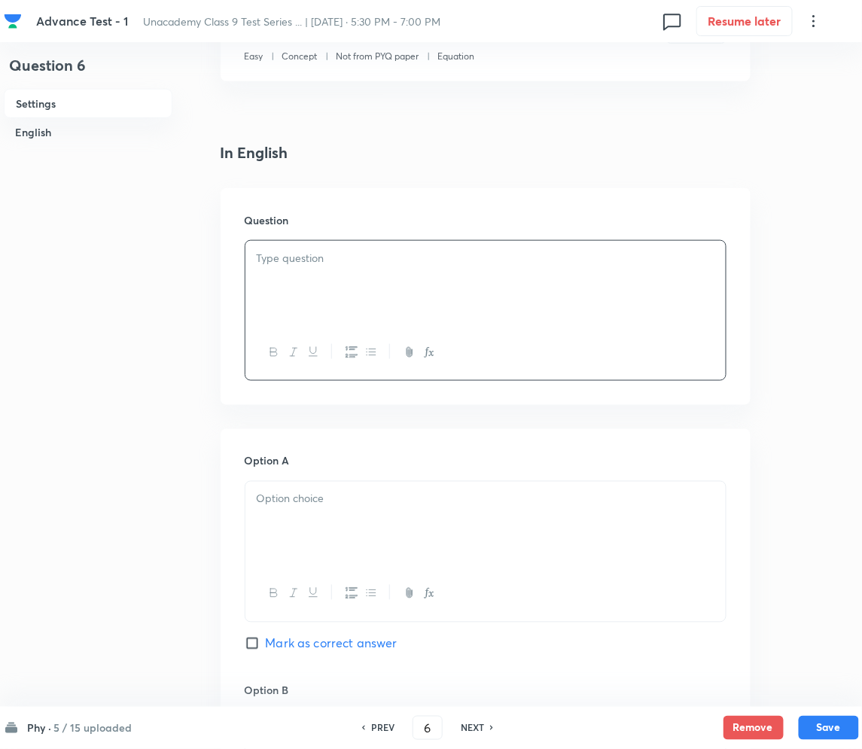
click at [384, 278] on div at bounding box center [485, 283] width 480 height 84
paste div
click at [269, 258] on p "1. MEDIUM: MOTION" at bounding box center [486, 258] width 458 height 17
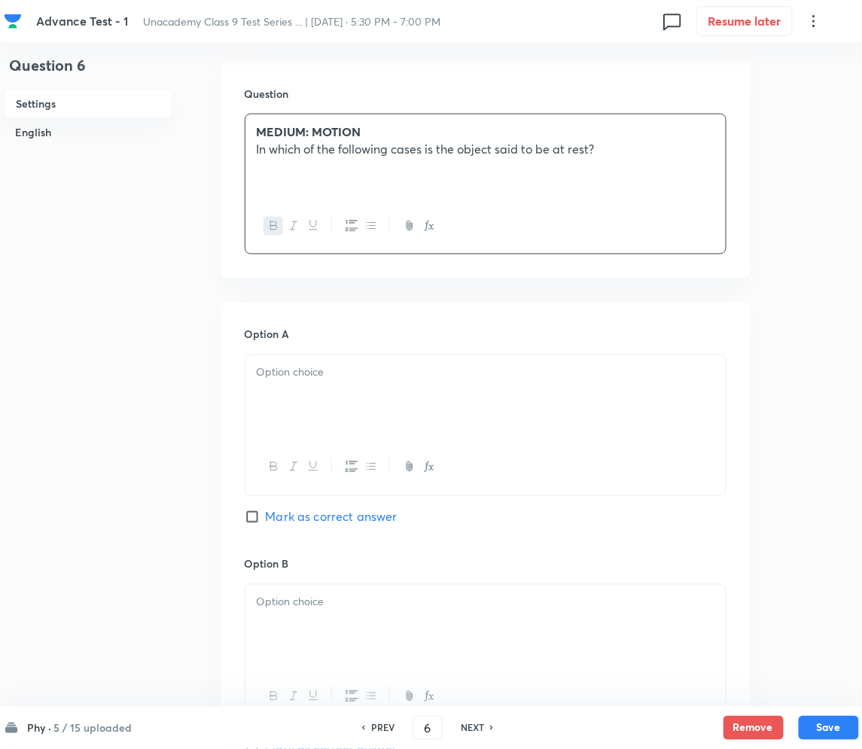
scroll to position [602, 0]
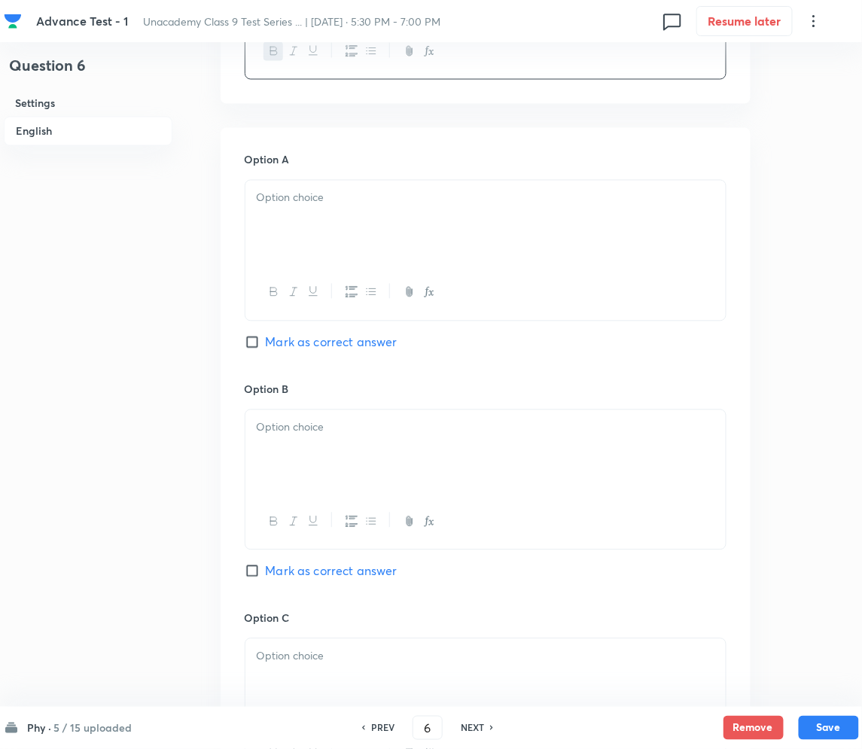
click at [303, 229] on div at bounding box center [485, 223] width 480 height 84
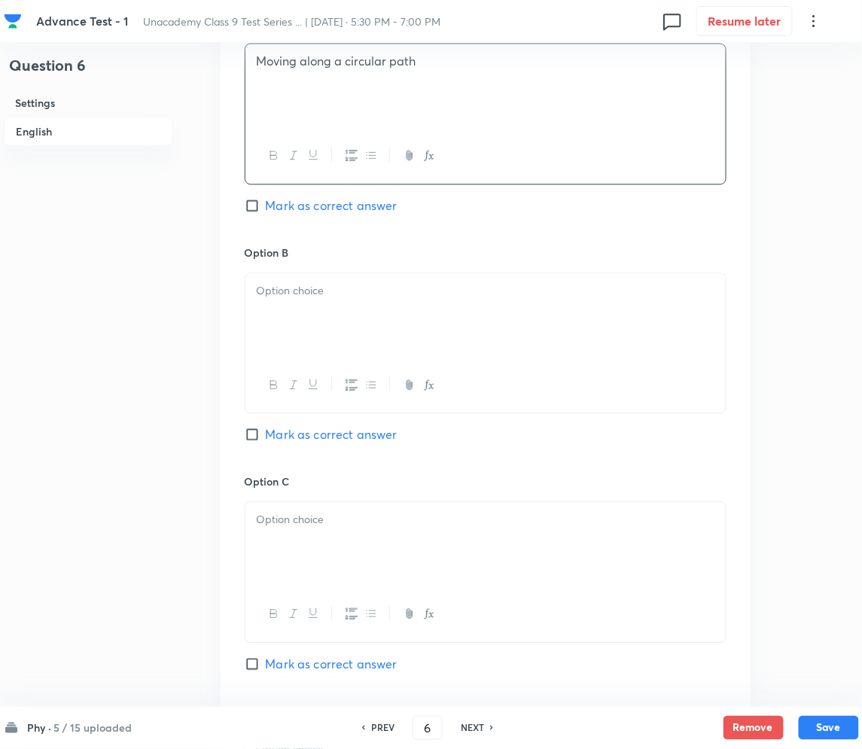
scroll to position [803, 0]
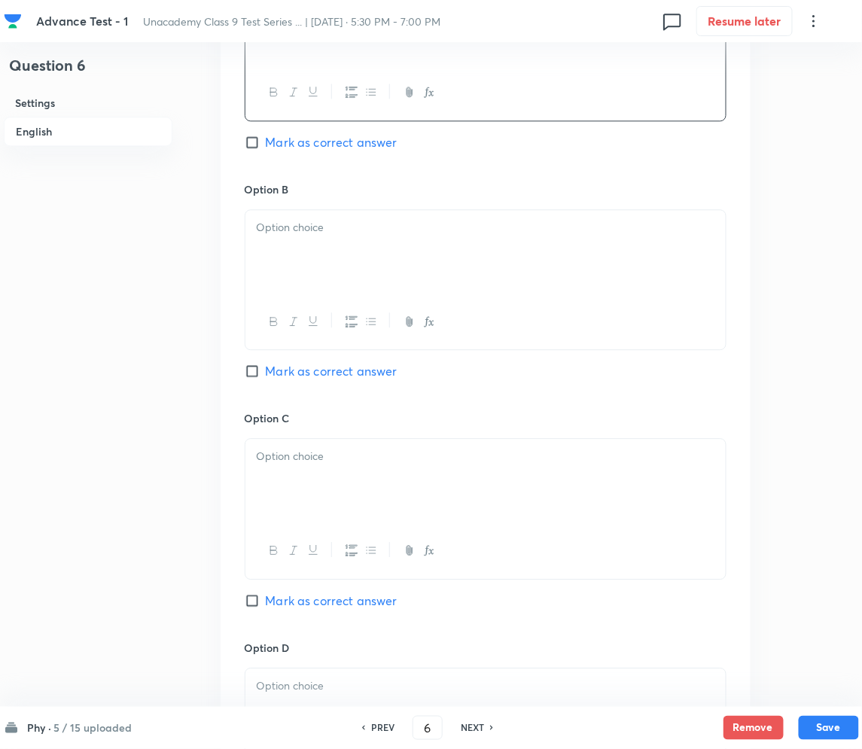
click at [306, 196] on h6 "Option B" at bounding box center [486, 189] width 482 height 16
click at [306, 222] on p at bounding box center [486, 227] width 458 height 17
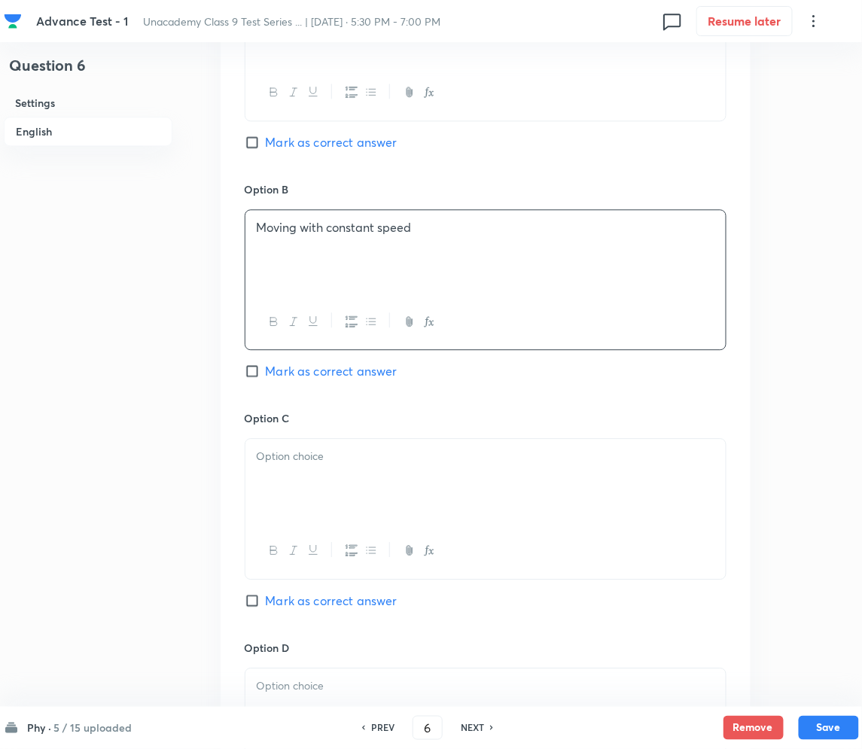
click at [340, 492] on div at bounding box center [485, 481] width 480 height 84
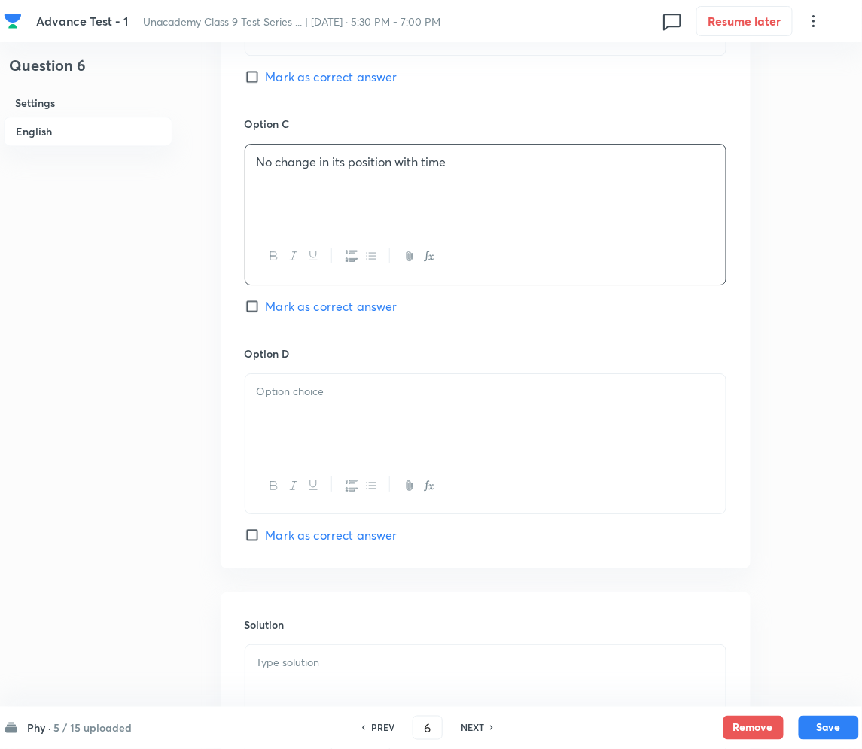
scroll to position [1104, 0]
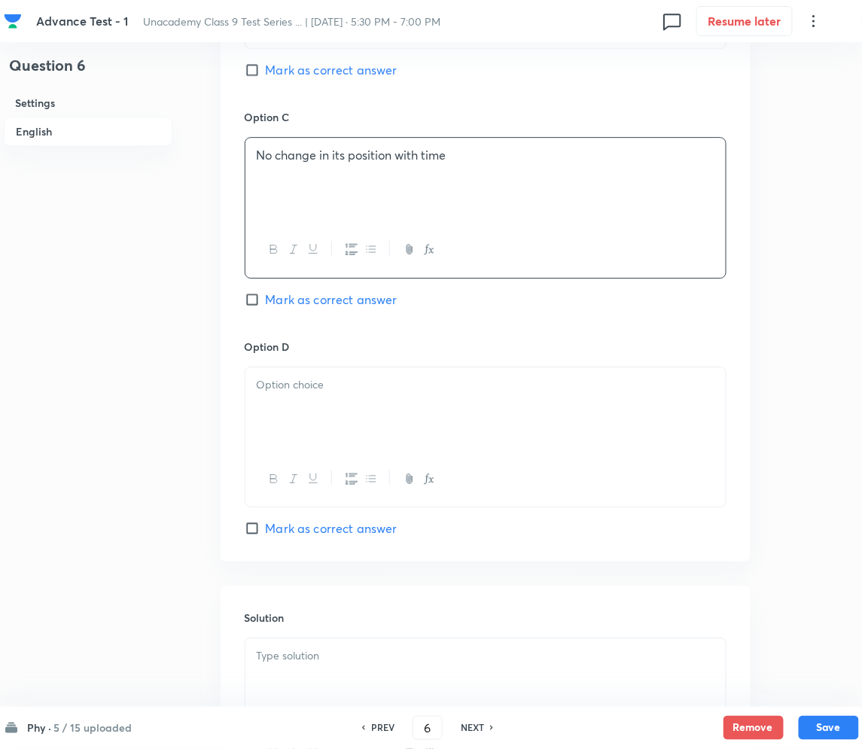
click at [346, 409] on div at bounding box center [485, 409] width 480 height 84
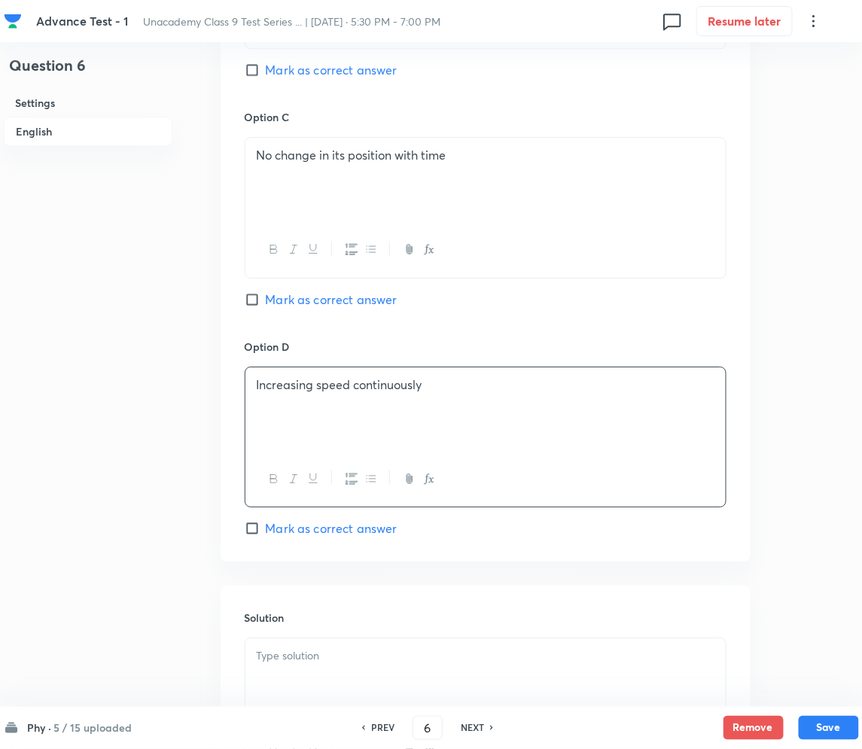
drag, startPoint x: 258, startPoint y: 295, endPoint x: 259, endPoint y: 308, distance: 12.8
click at [259, 295] on input "Mark as correct answer" at bounding box center [255, 299] width 21 height 15
checkbox input "true"
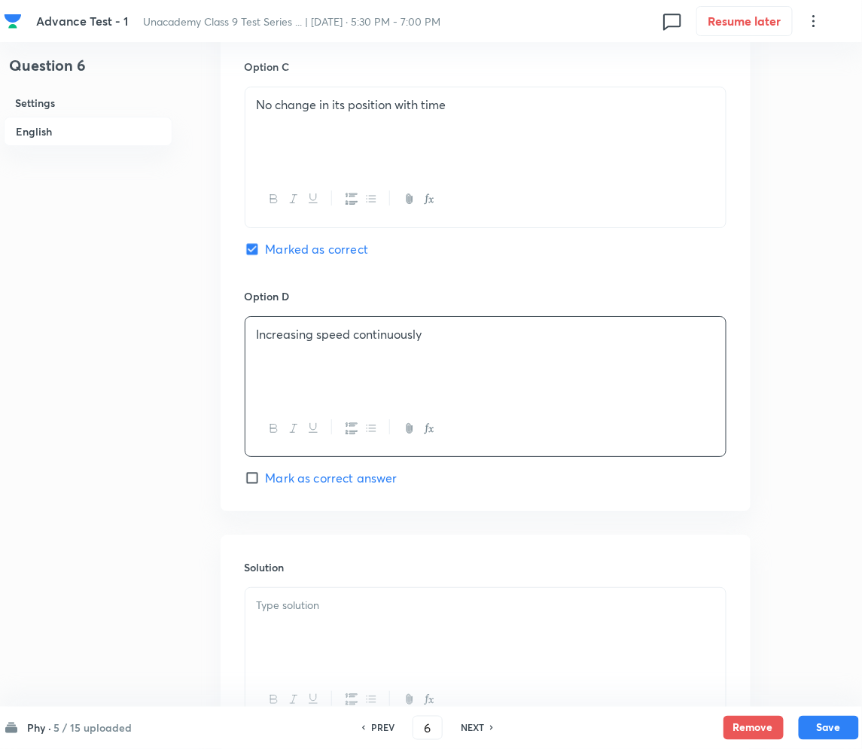
scroll to position [1290, 0]
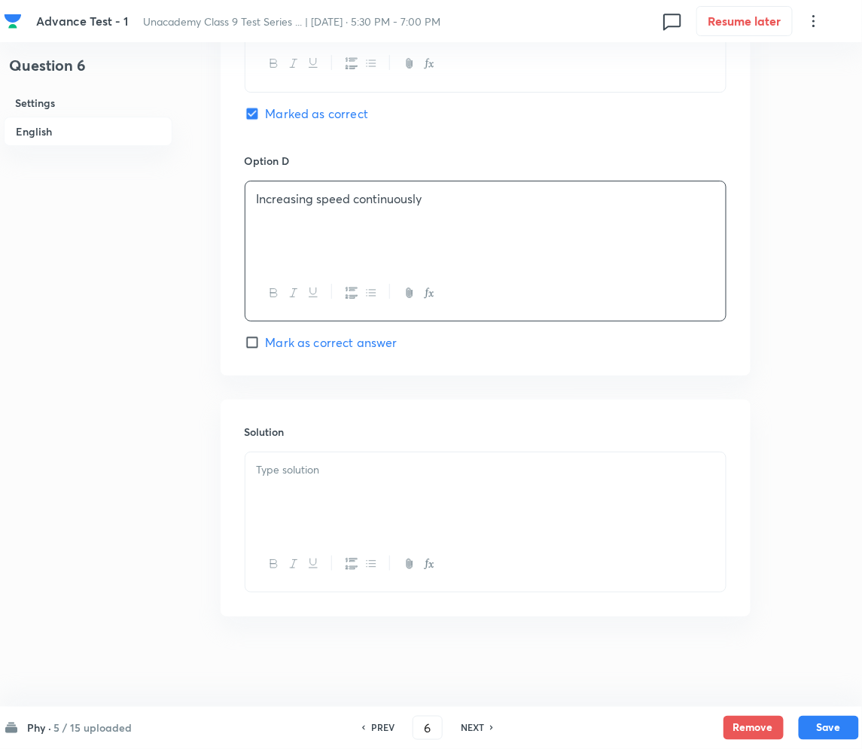
click at [328, 491] on div at bounding box center [485, 495] width 480 height 84
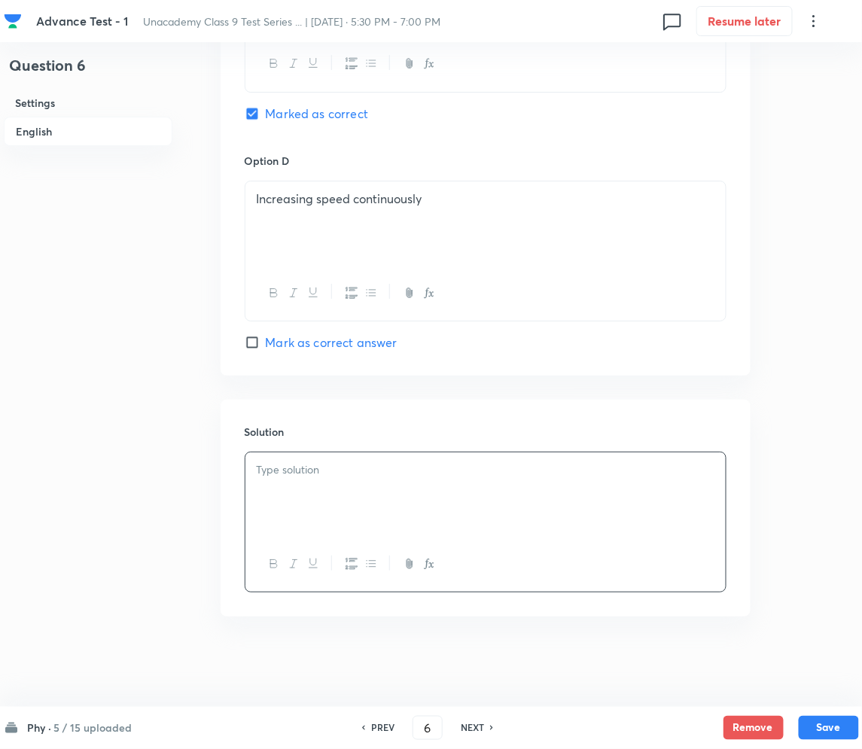
click at [334, 486] on div at bounding box center [485, 495] width 480 height 84
click at [844, 727] on button "Save" at bounding box center [829, 727] width 60 height 24
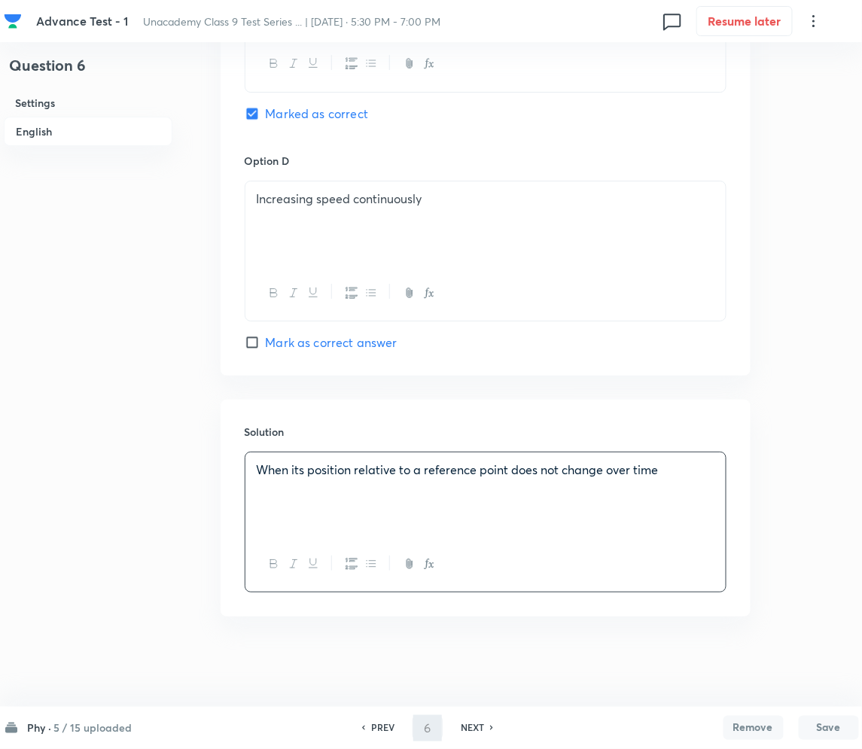
type input "7"
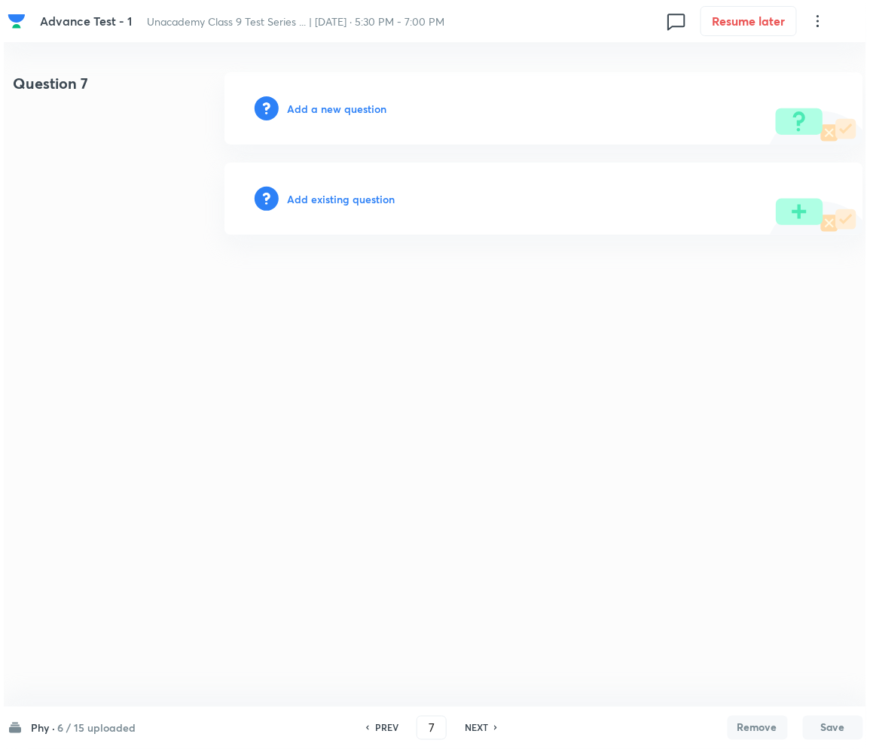
scroll to position [0, 0]
click at [349, 106] on h6 "Add a new question" at bounding box center [337, 109] width 99 height 16
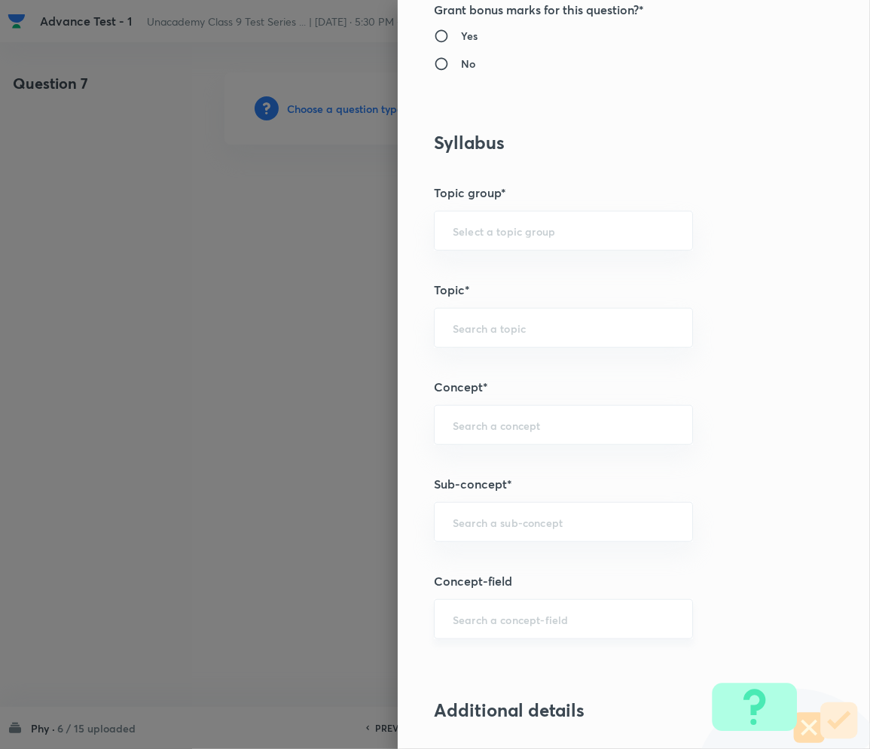
scroll to position [602, 0]
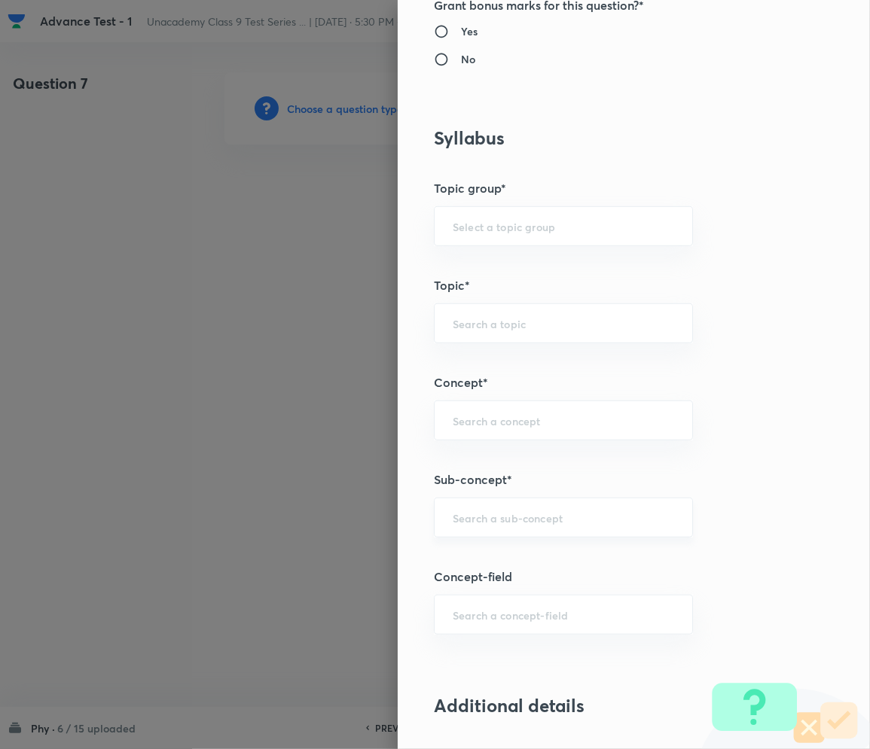
click at [490, 527] on div "​" at bounding box center [563, 518] width 259 height 40
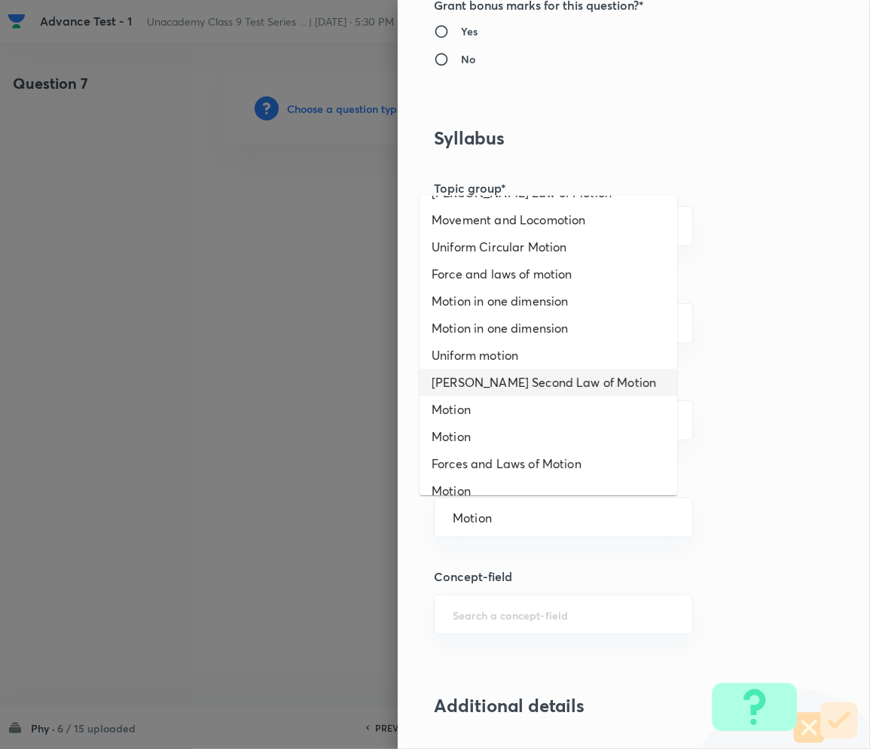
scroll to position [200, 0]
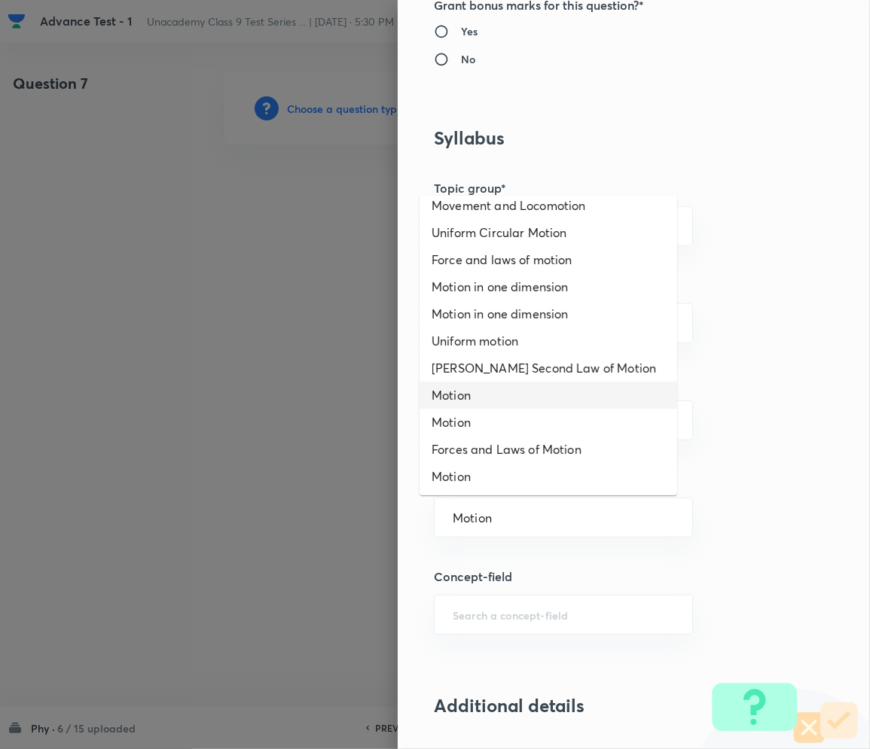
click at [459, 393] on li "Motion" at bounding box center [547, 395] width 257 height 27
type input "Motion"
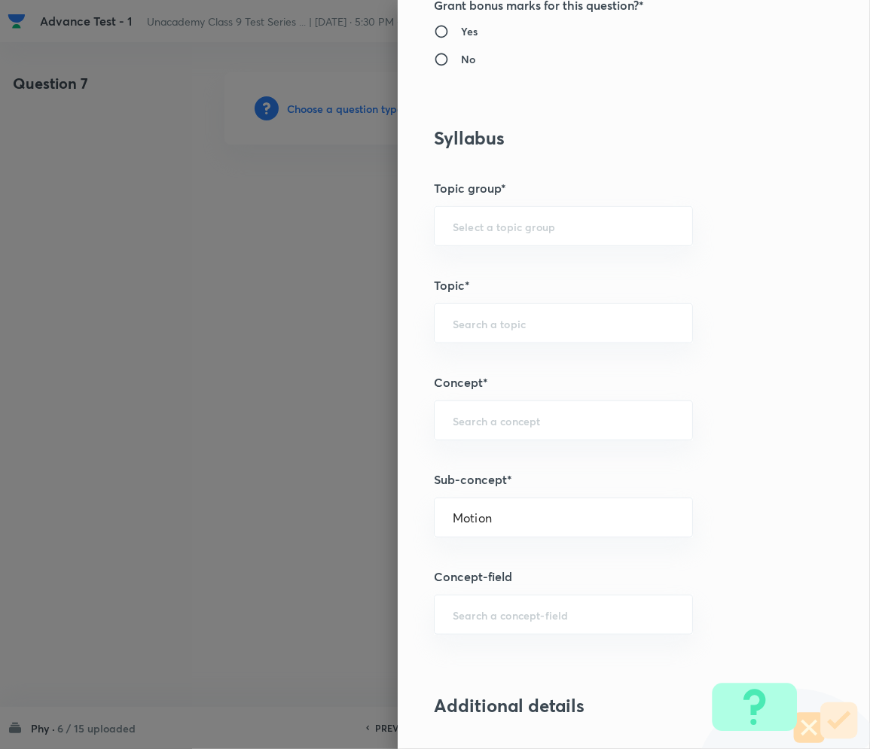
type input "Foundation Class IX"
type input "Physics"
type input "Motion"
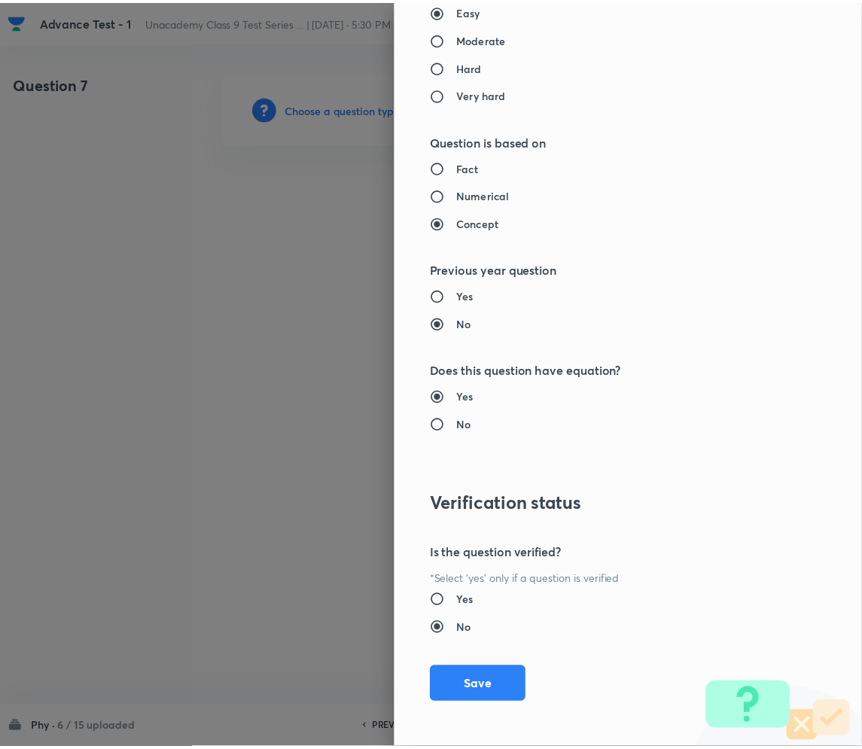
scroll to position [1404, 0]
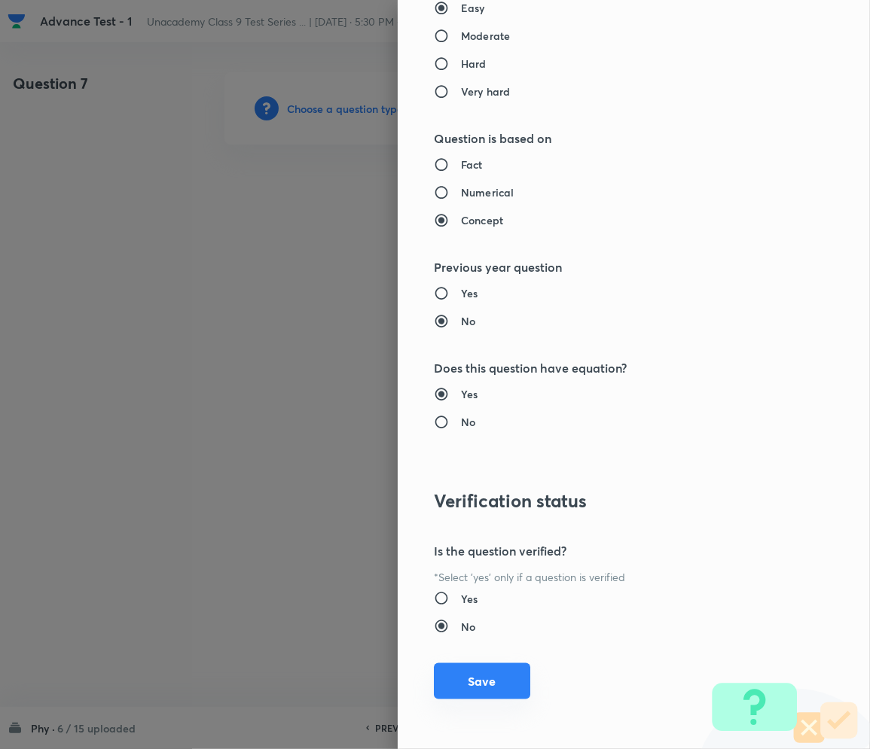
click at [458, 680] on button "Save" at bounding box center [482, 681] width 96 height 36
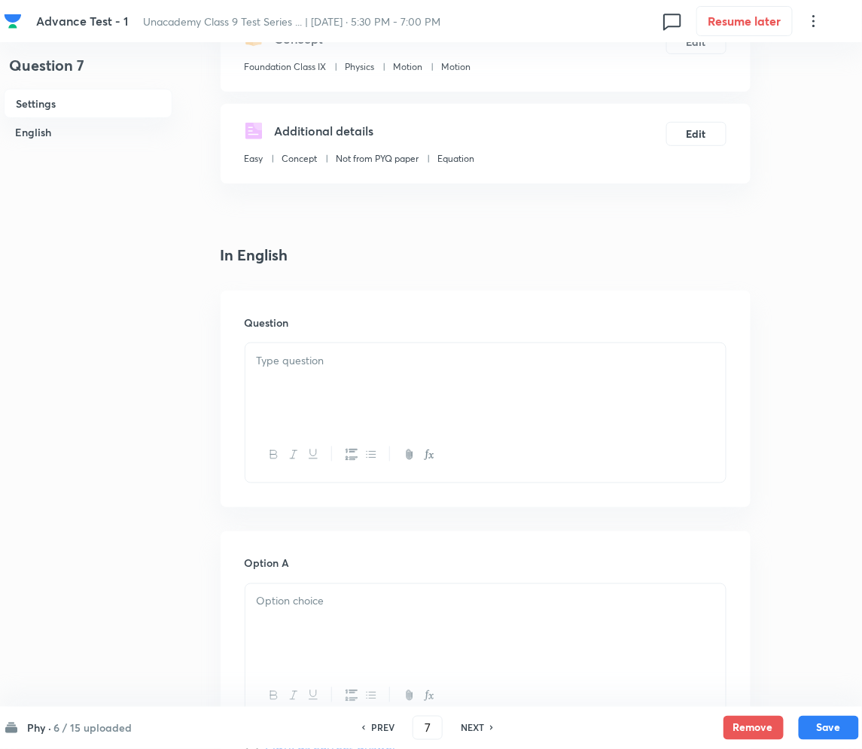
scroll to position [200, 0]
click at [322, 385] on div at bounding box center [485, 384] width 480 height 84
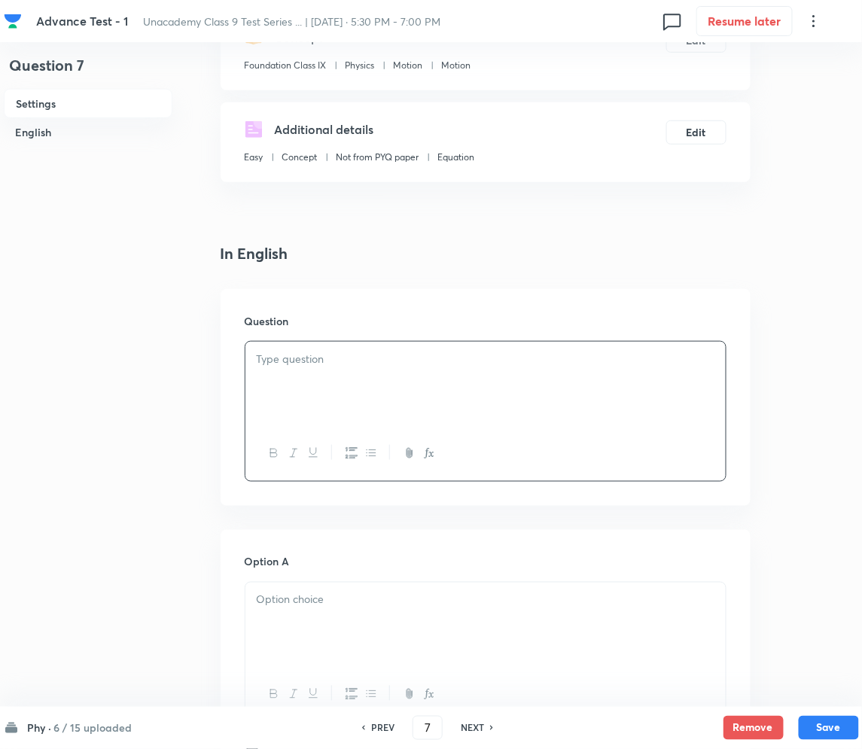
paste div
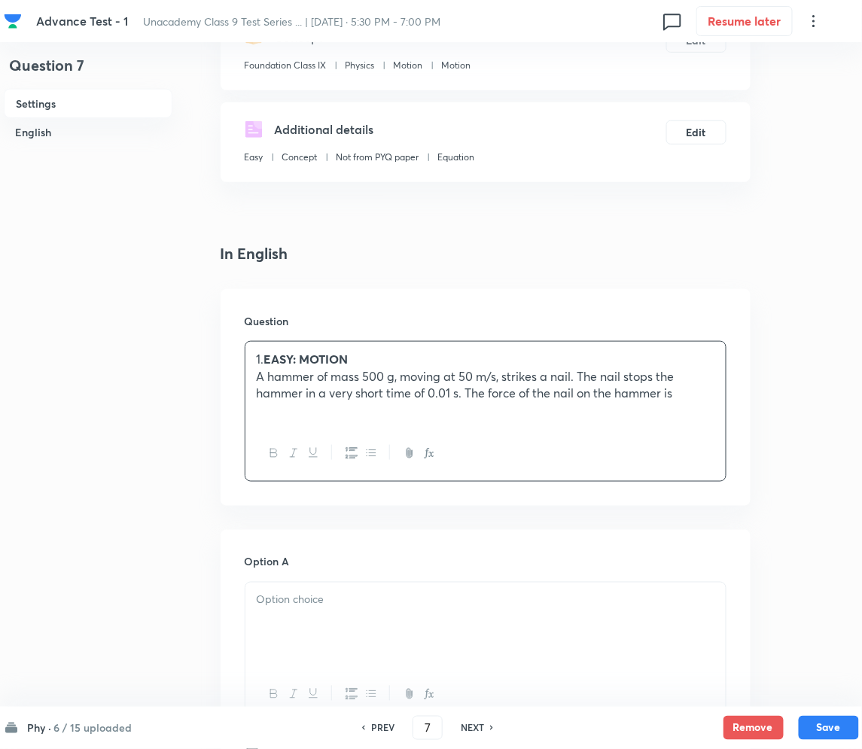
click at [275, 358] on strong "EASY: MOTION" at bounding box center [306, 359] width 84 height 16
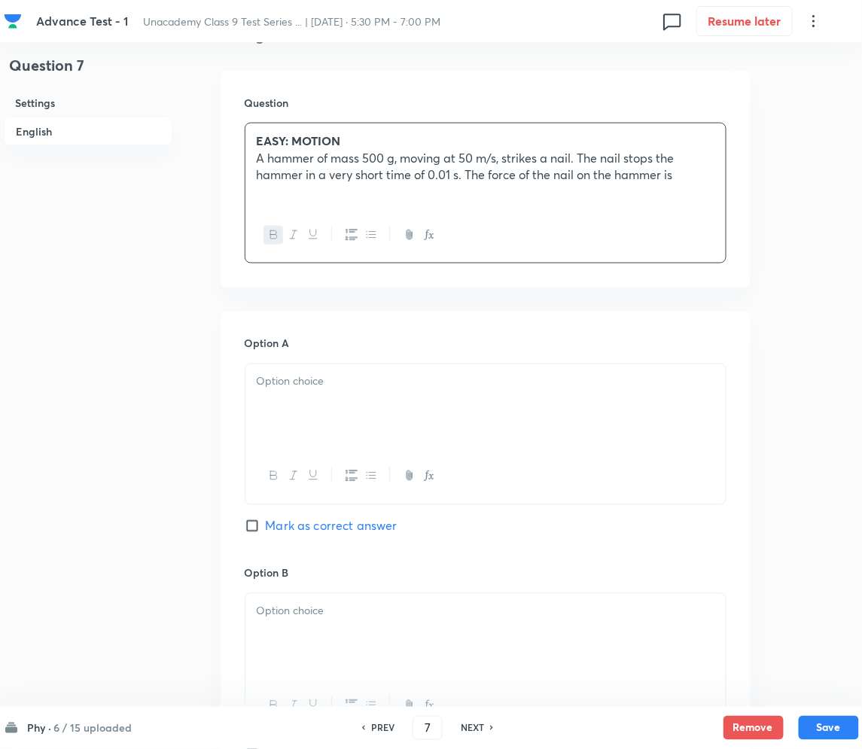
scroll to position [501, 0]
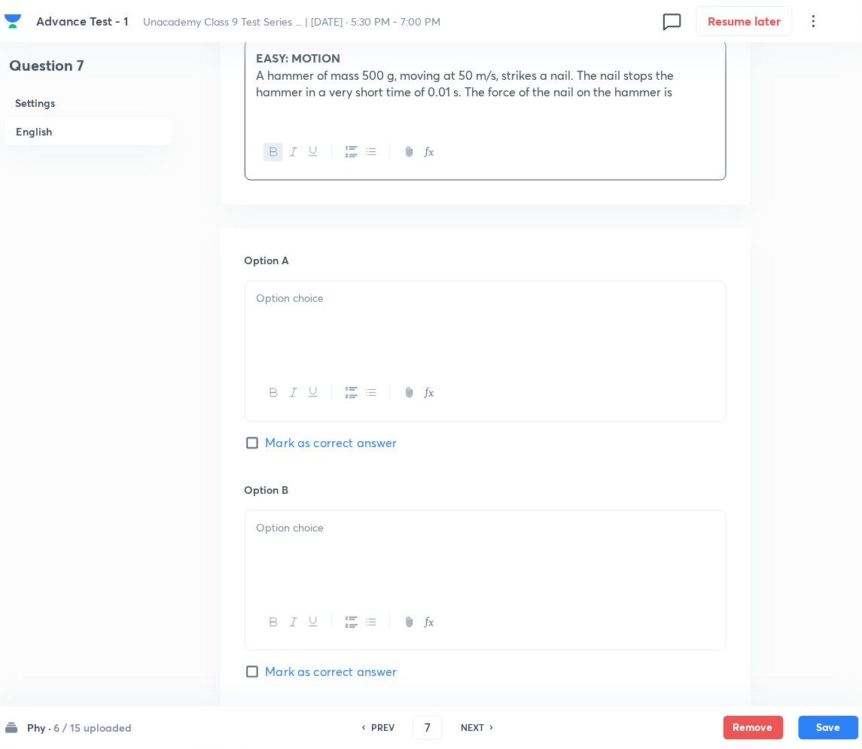
drag, startPoint x: 330, startPoint y: 349, endPoint x: 246, endPoint y: 336, distance: 84.5
click at [331, 348] on div at bounding box center [485, 324] width 480 height 84
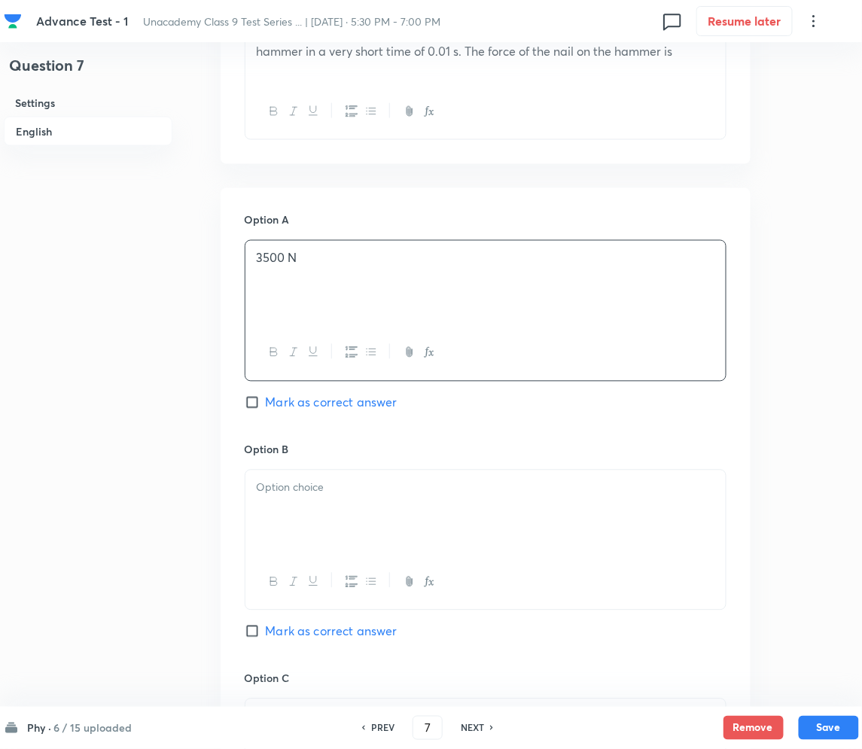
scroll to position [702, 0]
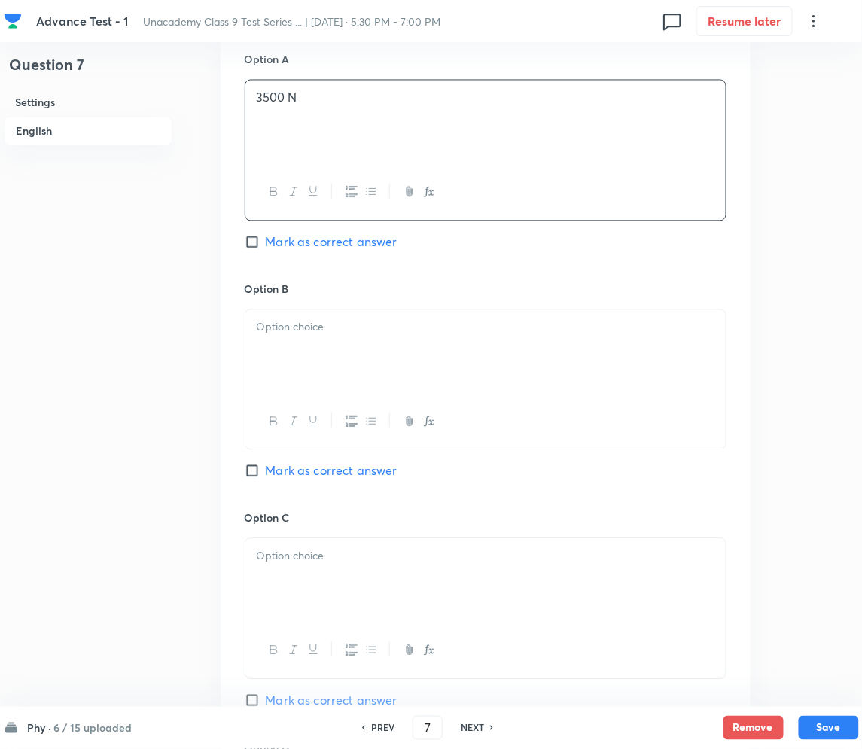
drag, startPoint x: 326, startPoint y: 343, endPoint x: 281, endPoint y: 333, distance: 46.2
click at [325, 342] on div at bounding box center [485, 352] width 480 height 84
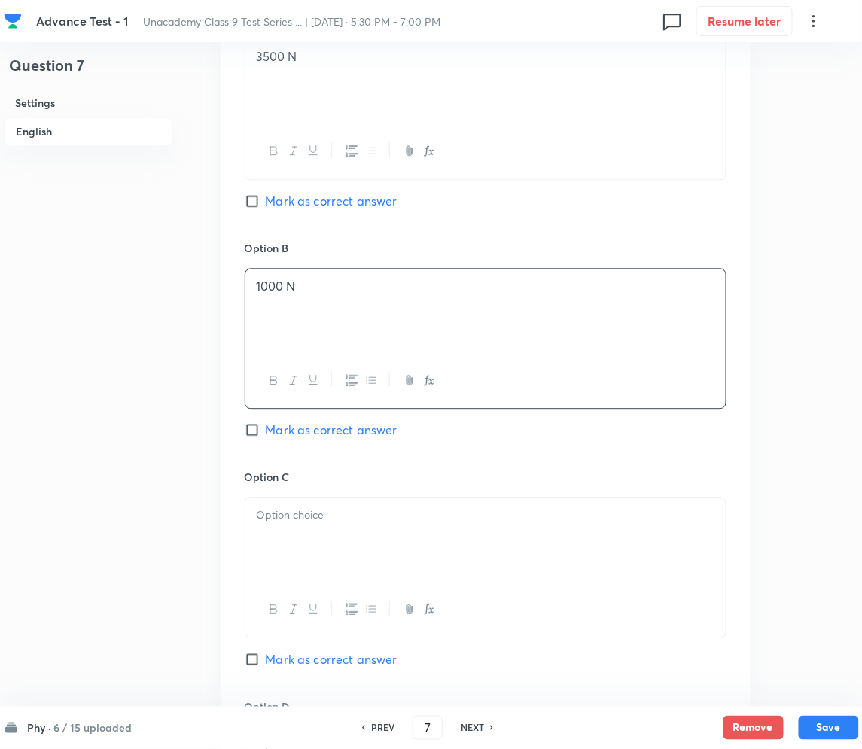
scroll to position [903, 0]
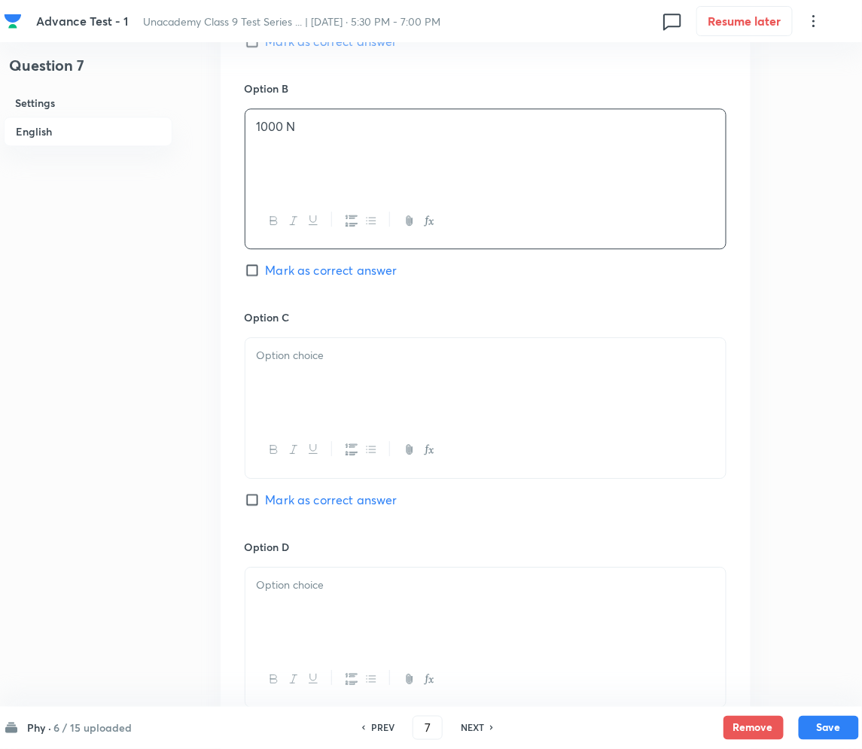
drag, startPoint x: 332, startPoint y: 376, endPoint x: 320, endPoint y: 382, distance: 13.5
click at [331, 376] on div at bounding box center [485, 380] width 480 height 84
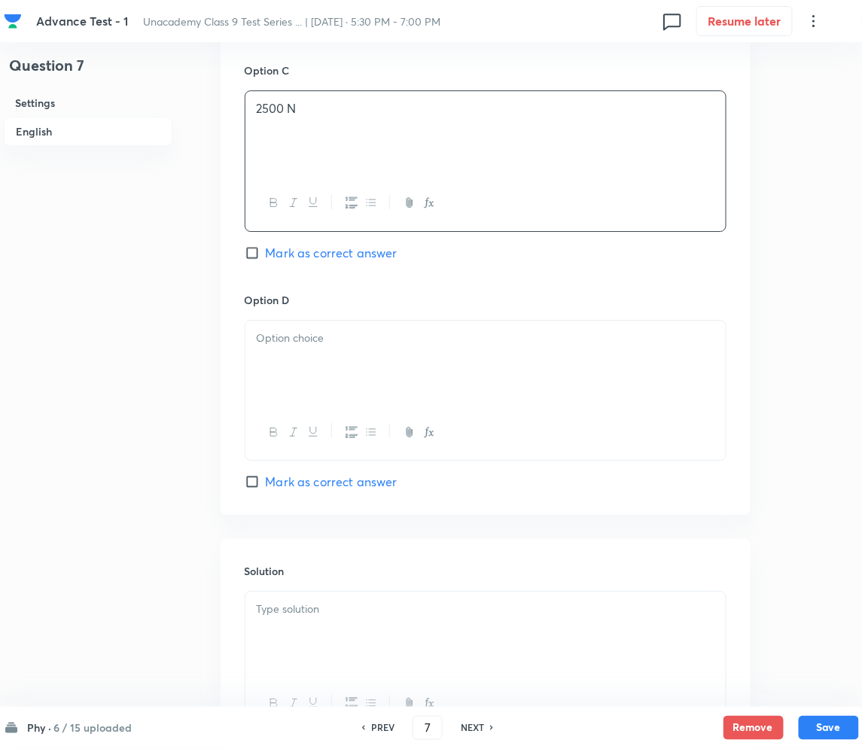
scroll to position [1205, 0]
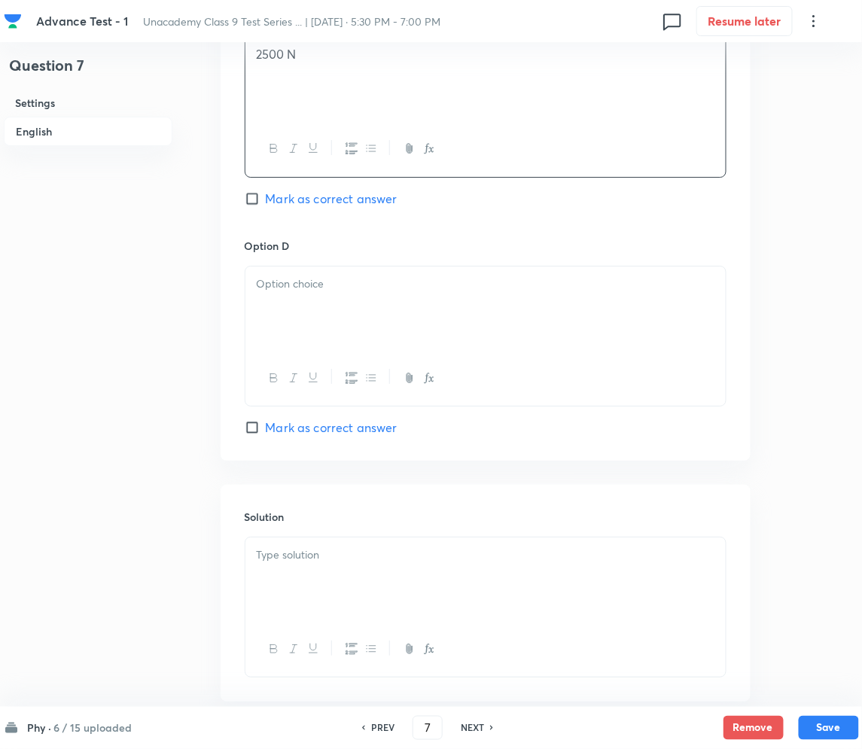
click at [318, 320] on div at bounding box center [485, 309] width 480 height 84
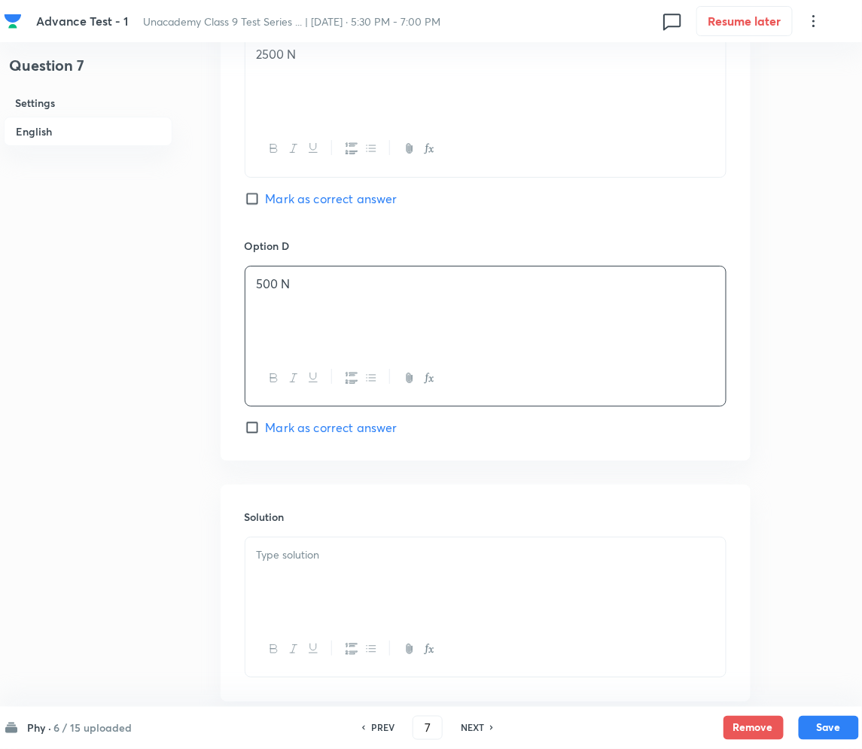
click at [255, 198] on input "Mark as correct answer" at bounding box center [255, 198] width 21 height 15
checkbox input "true"
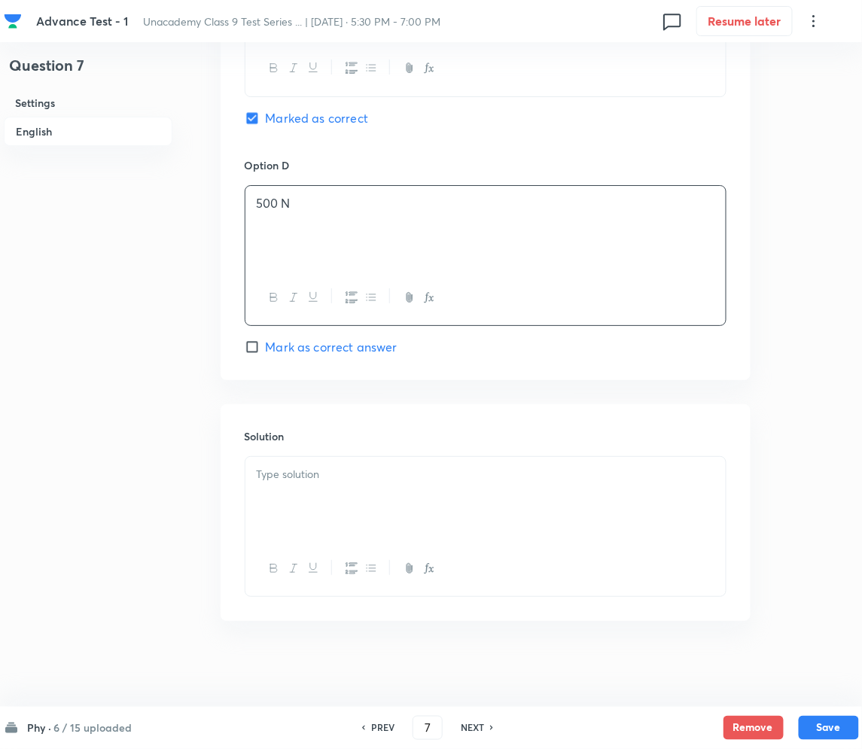
scroll to position [1290, 0]
click at [334, 495] on div at bounding box center [485, 495] width 480 height 84
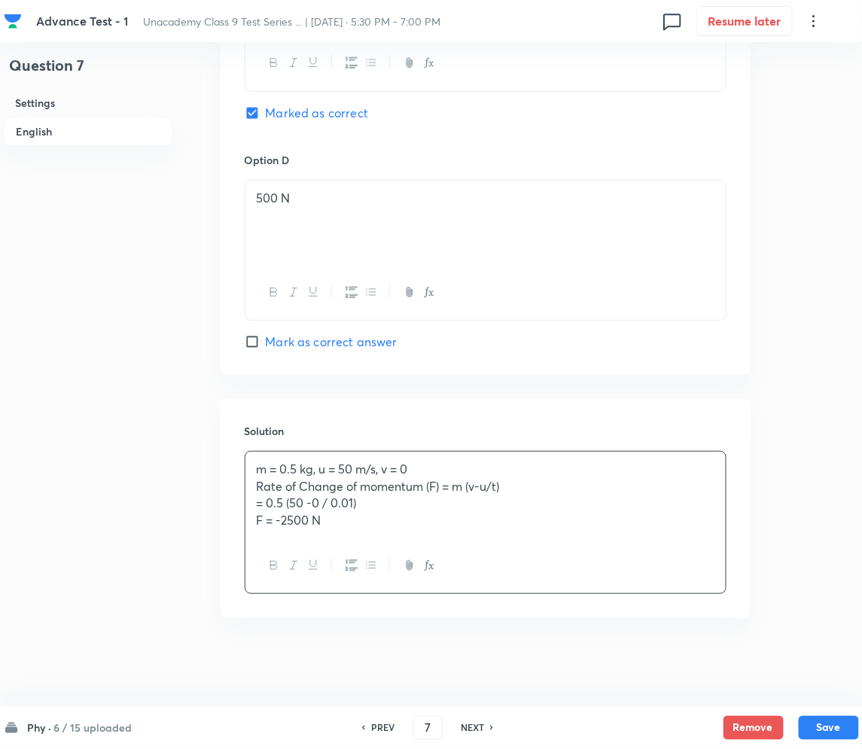
scroll to position [1293, 0]
click at [829, 728] on button "Save" at bounding box center [829, 727] width 60 height 24
type input "8"
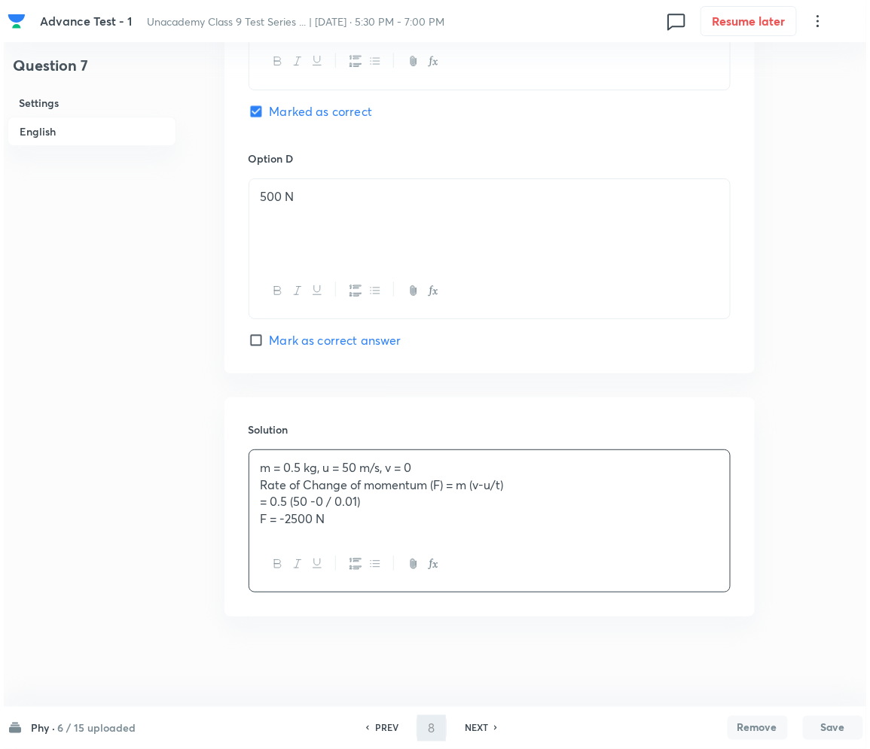
scroll to position [0, 0]
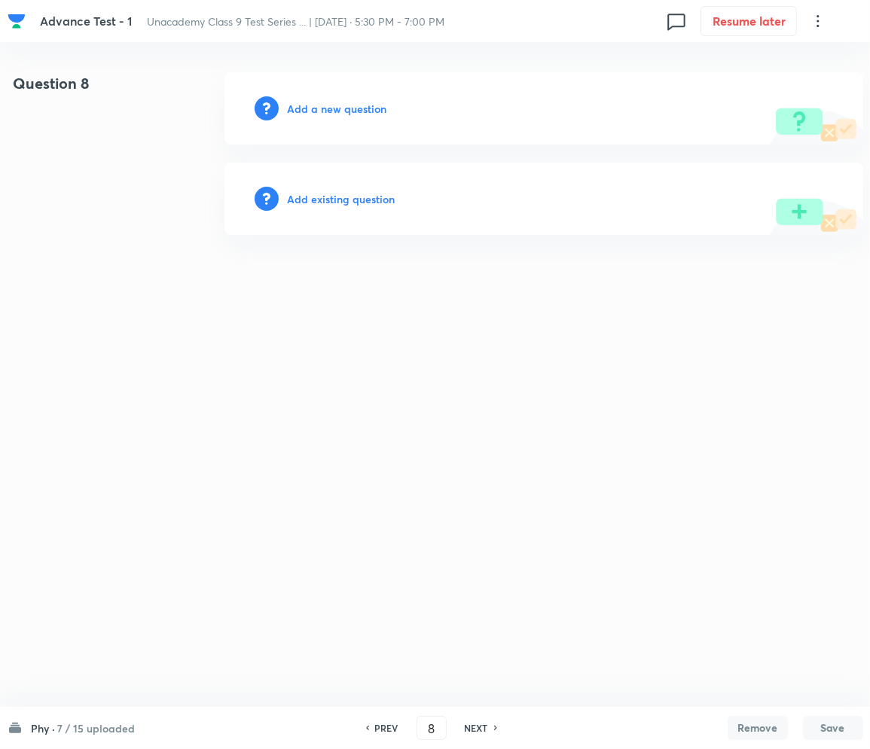
click at [339, 105] on h6 "Add a new question" at bounding box center [337, 109] width 99 height 16
click at [339, 105] on h6 "Choose a question type" at bounding box center [346, 109] width 116 height 16
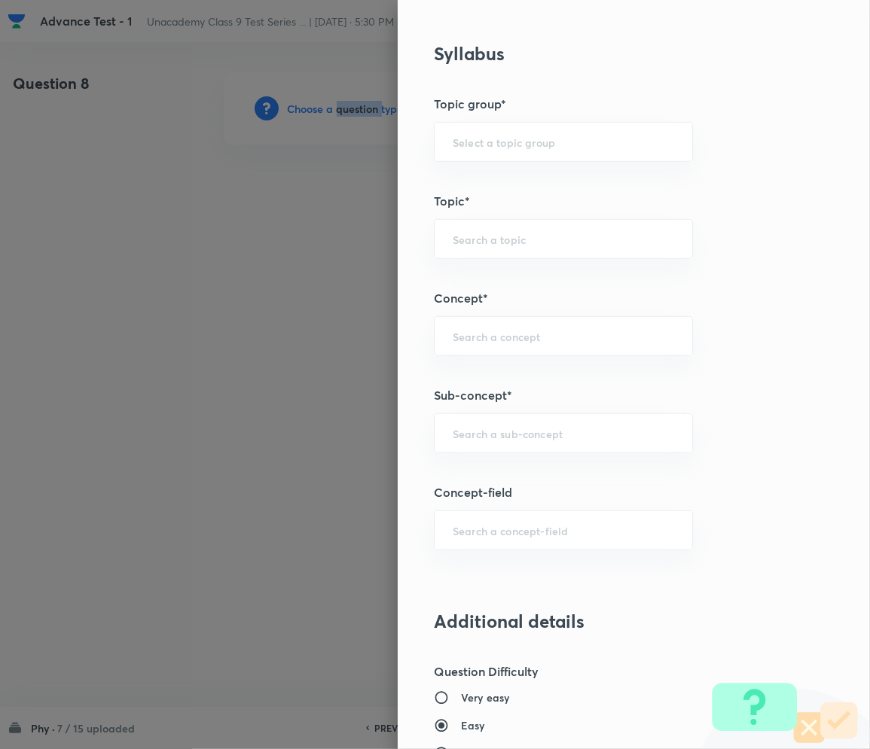
scroll to position [702, 0]
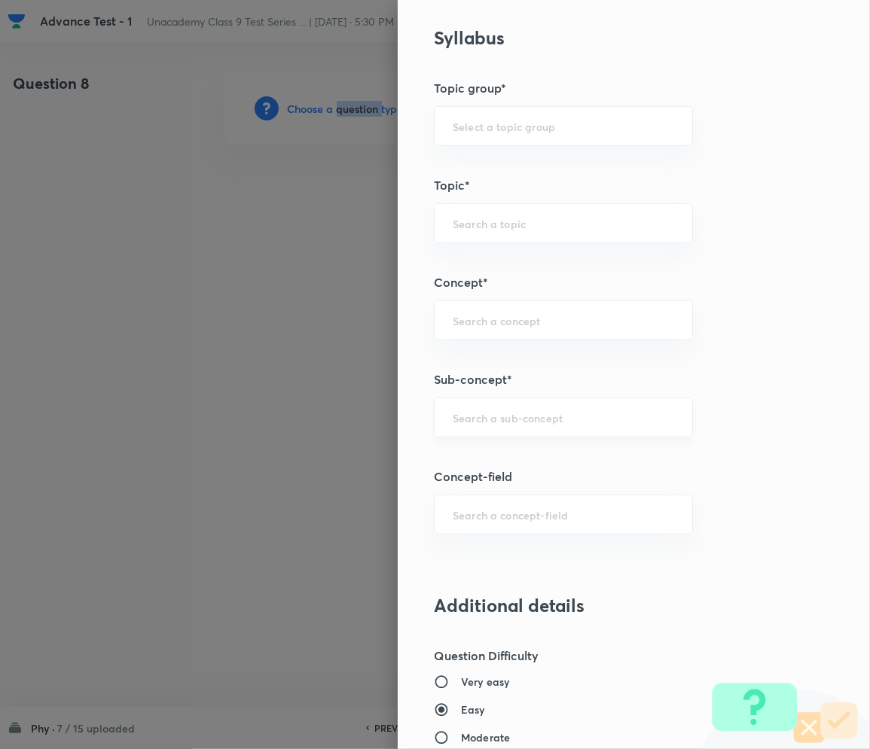
click at [475, 398] on div "​" at bounding box center [563, 418] width 259 height 40
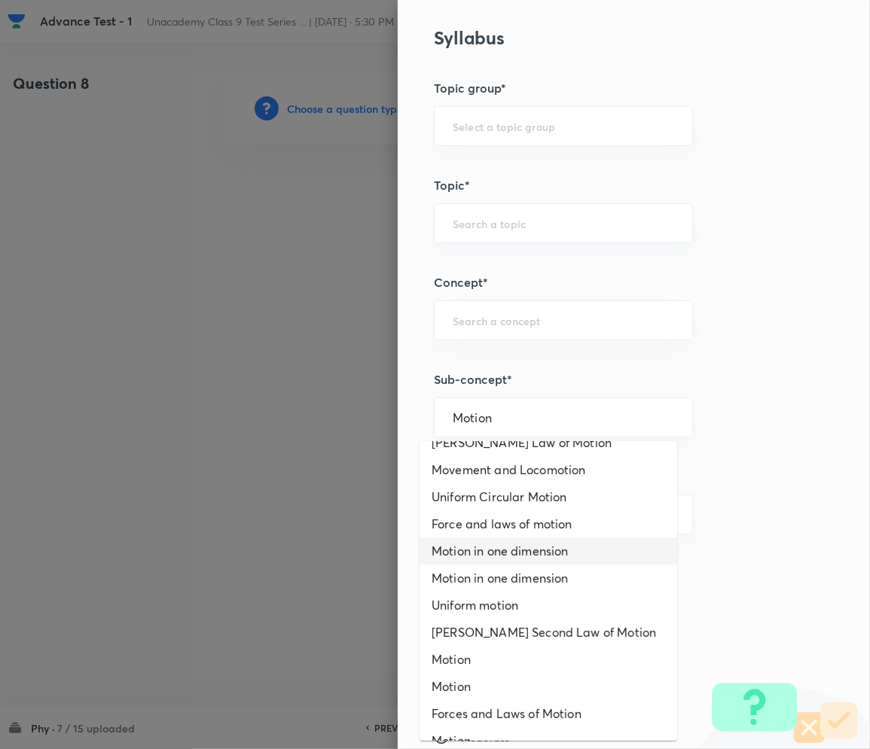
scroll to position [200, 0]
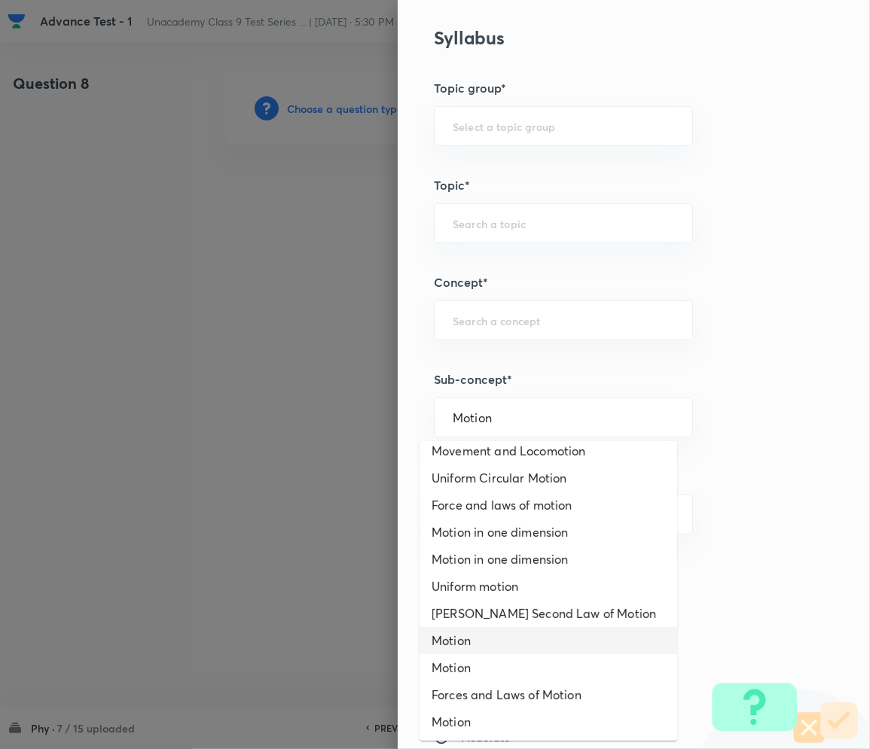
click at [483, 641] on li "Motion" at bounding box center [547, 640] width 257 height 27
type input "Motion"
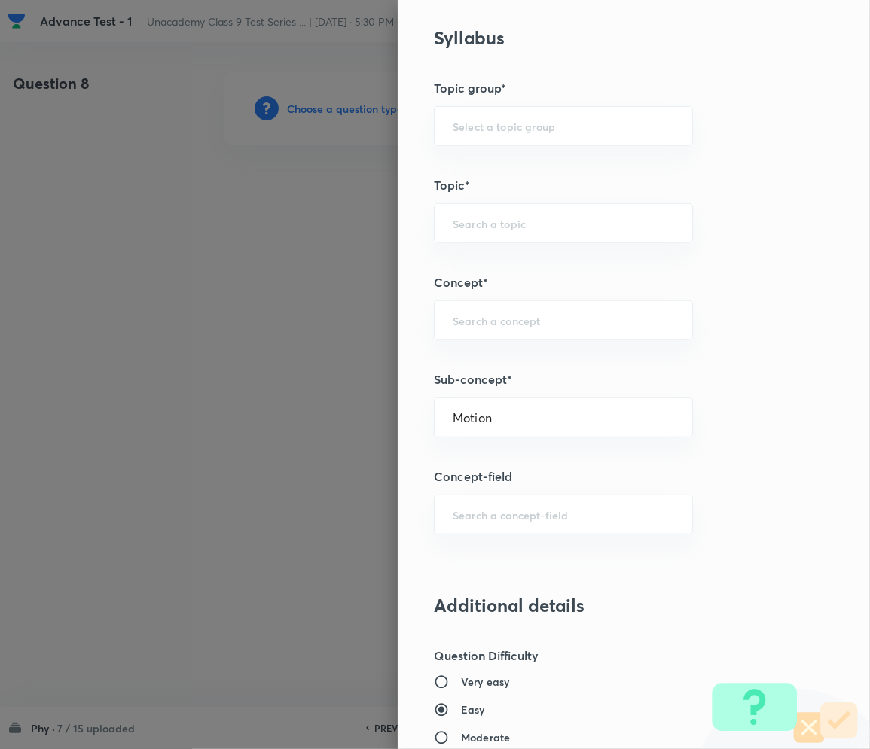
type input "Foundation Class IX"
type input "Physics"
type input "Motion"
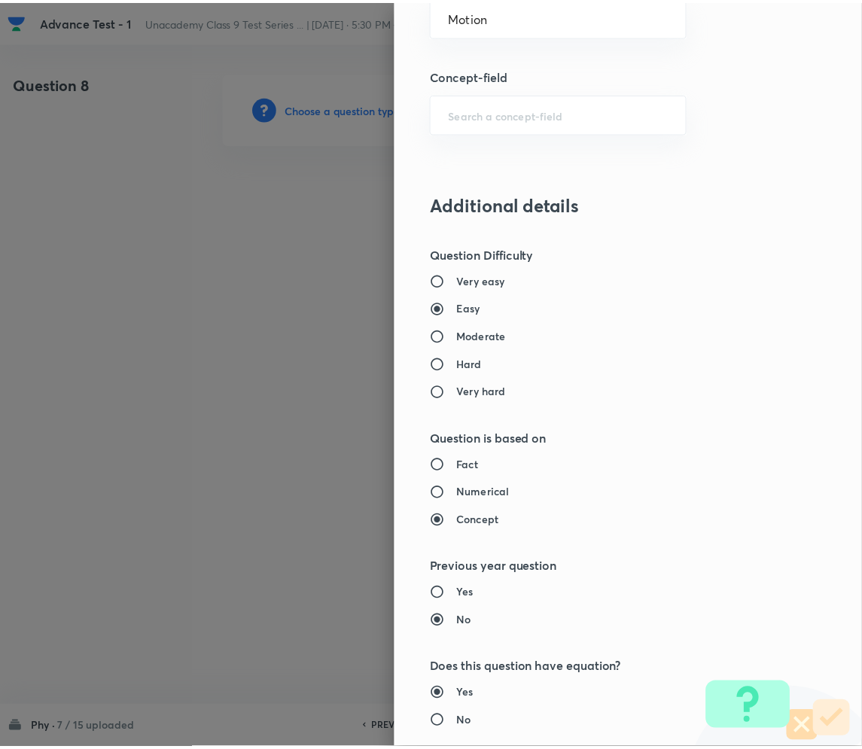
scroll to position [1404, 0]
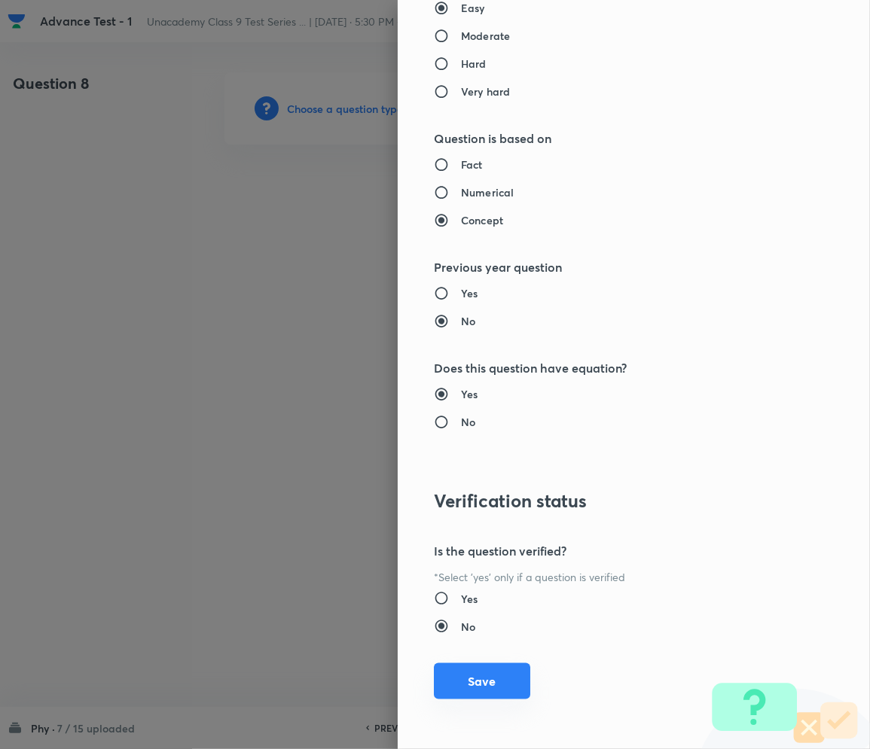
click at [475, 687] on button "Save" at bounding box center [482, 681] width 96 height 36
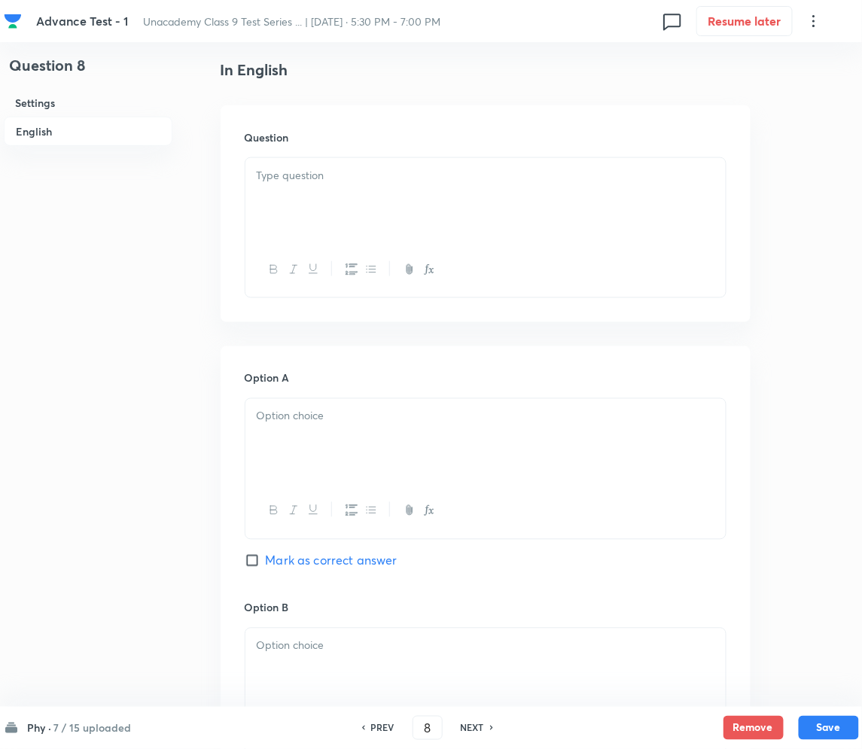
scroll to position [401, 0]
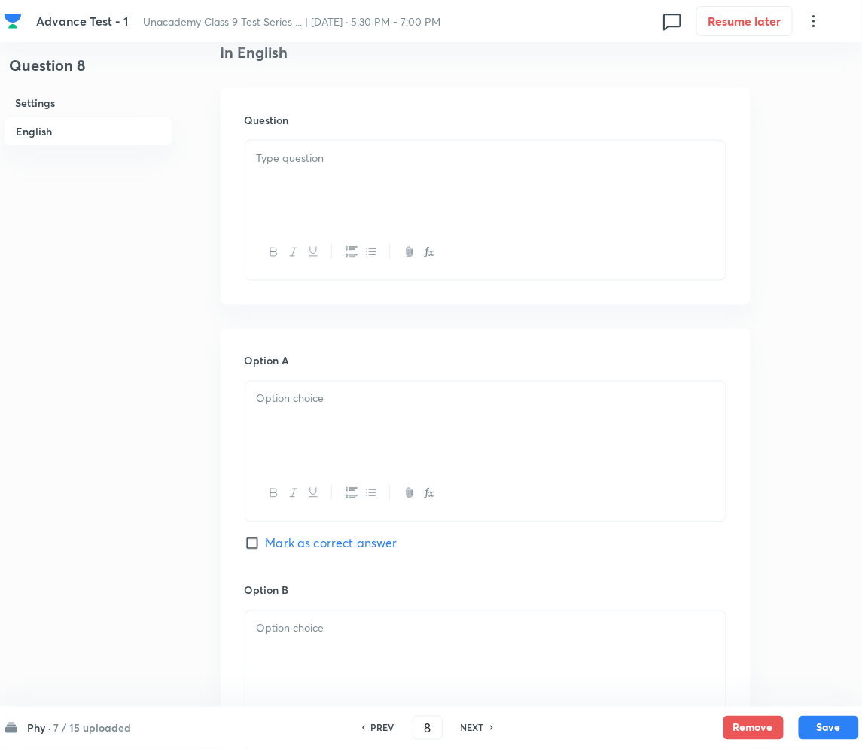
click at [298, 414] on div at bounding box center [485, 424] width 480 height 84
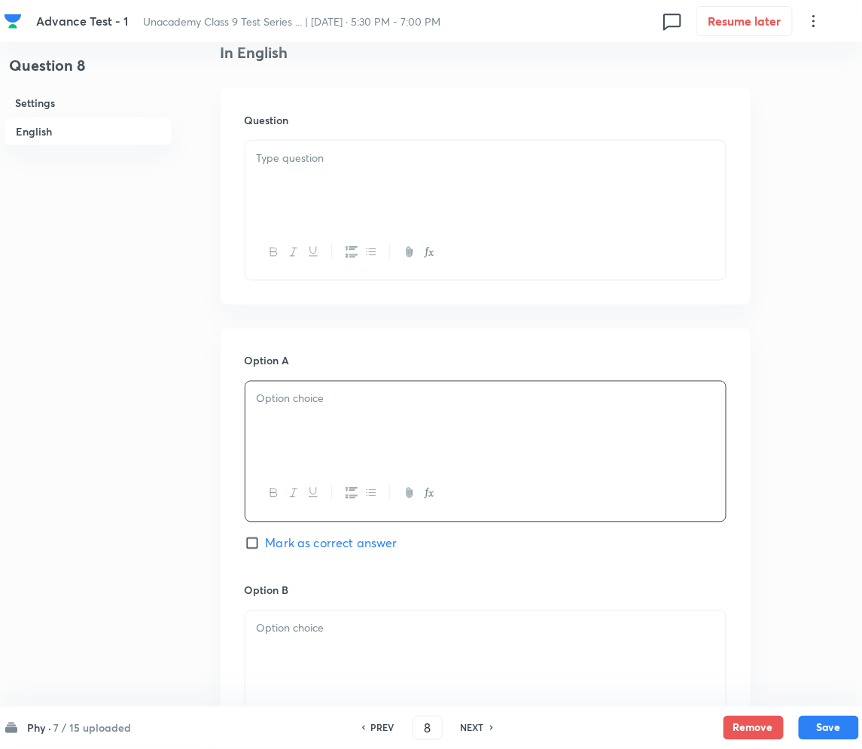
paste div
click at [269, 397] on p "1. MEDIUM: MOTION" at bounding box center [486, 399] width 458 height 17
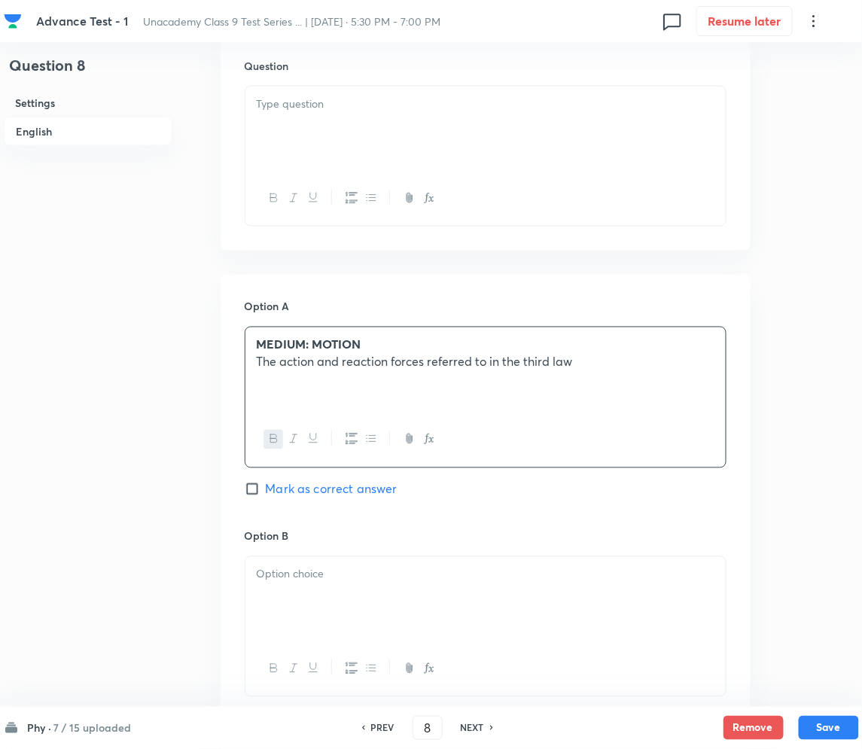
scroll to position [602, 0]
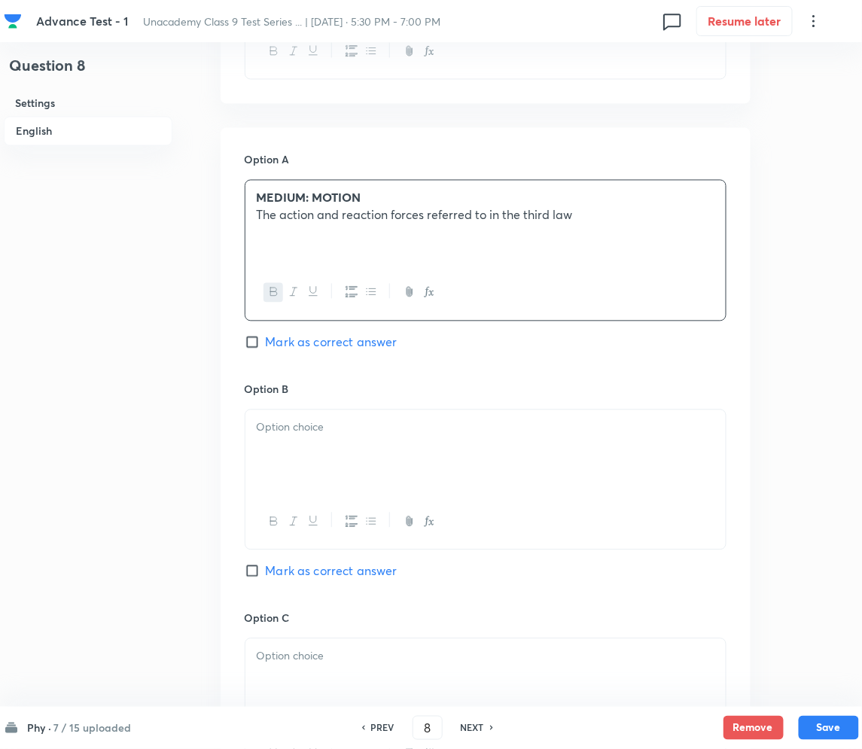
click at [340, 453] on div at bounding box center [485, 452] width 480 height 84
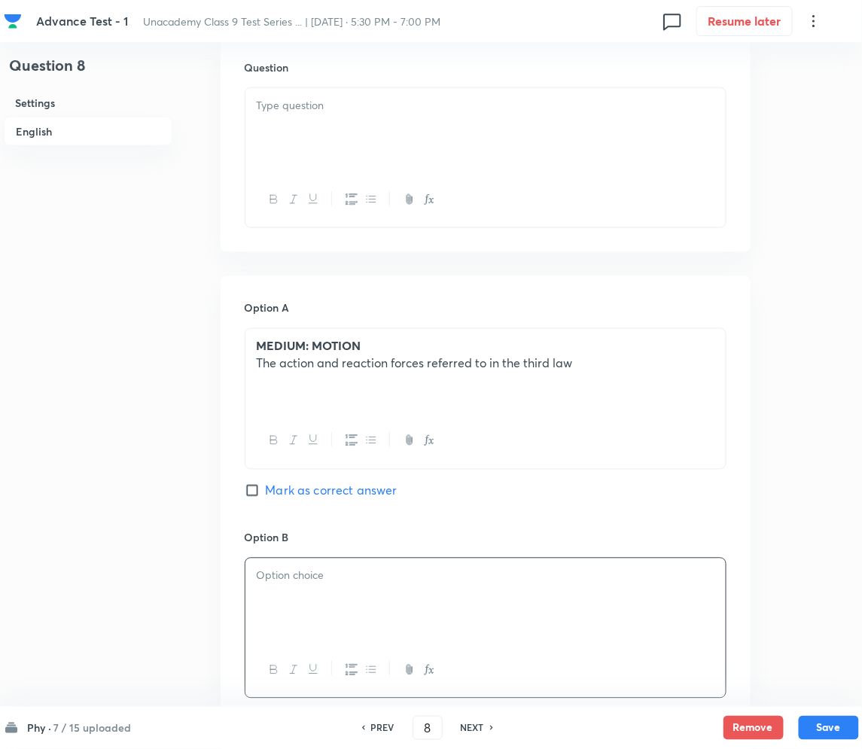
scroll to position [301, 0]
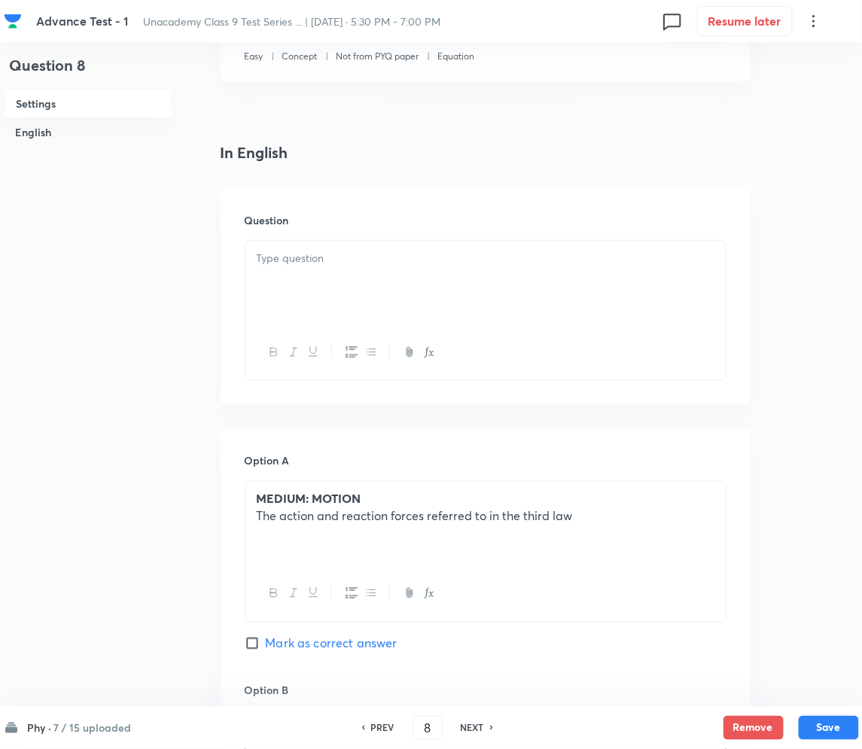
click at [444, 508] on p "The action and reaction forces referred to in the third law" at bounding box center [486, 516] width 458 height 17
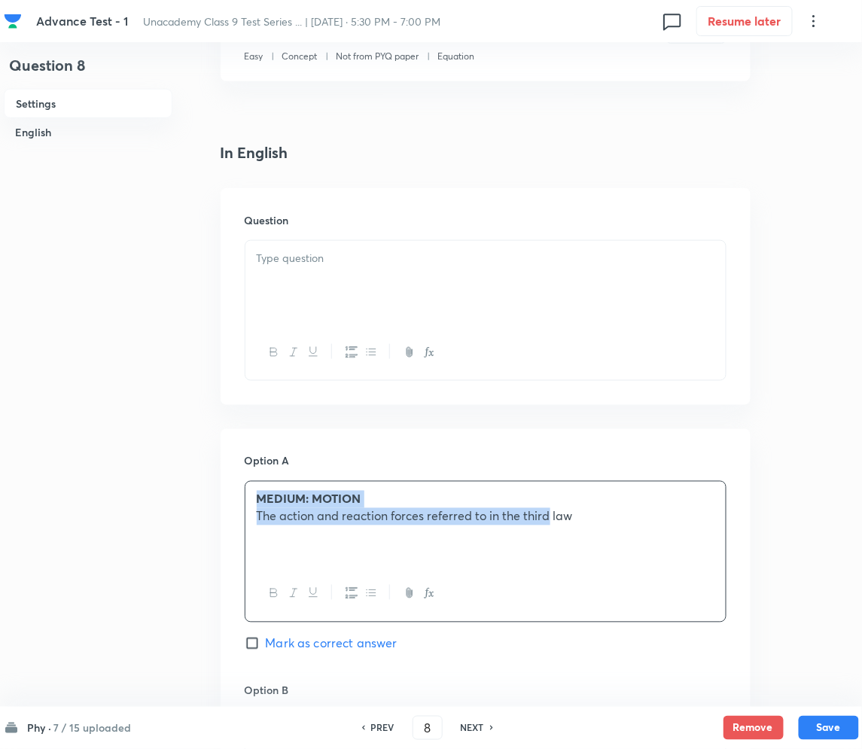
drag, startPoint x: 267, startPoint y: 525, endPoint x: 231, endPoint y: 501, distance: 42.8
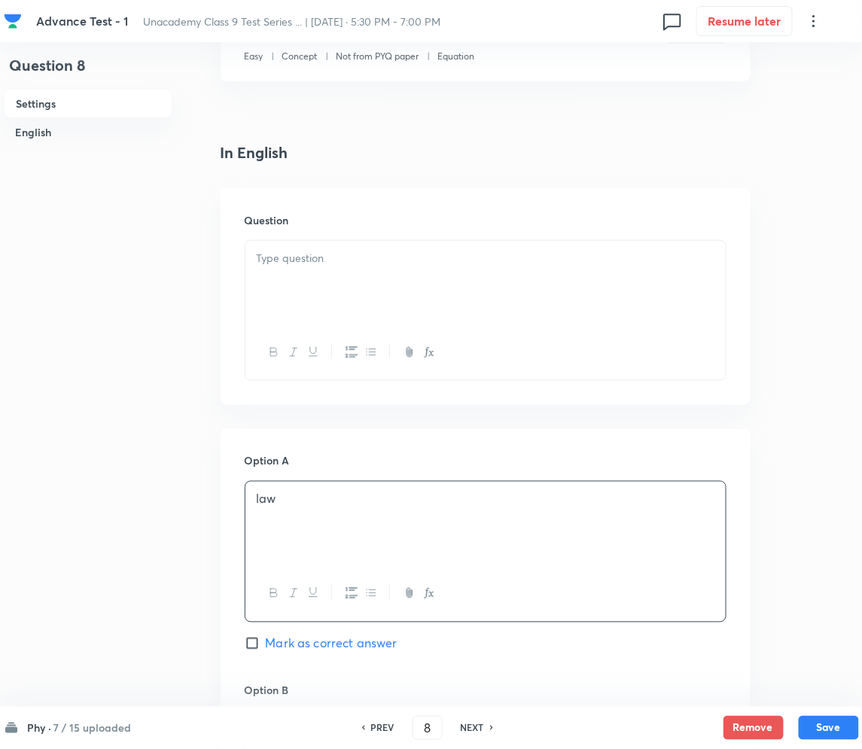
click at [378, 245] on div at bounding box center [485, 283] width 480 height 84
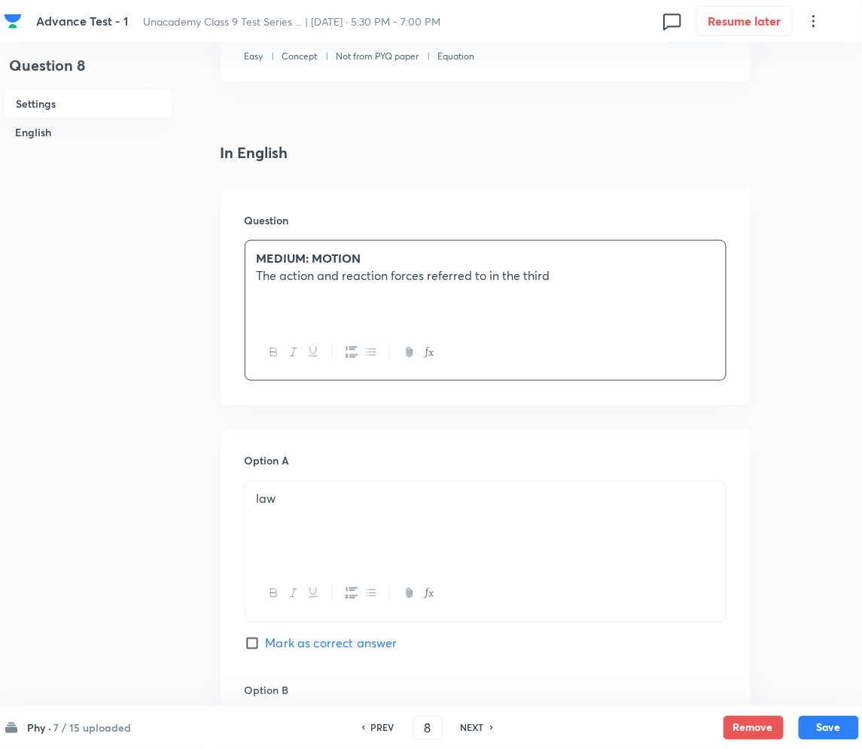
drag, startPoint x: 288, startPoint y: 492, endPoint x: 305, endPoint y: 501, distance: 19.2
click at [291, 494] on p "law" at bounding box center [486, 499] width 458 height 17
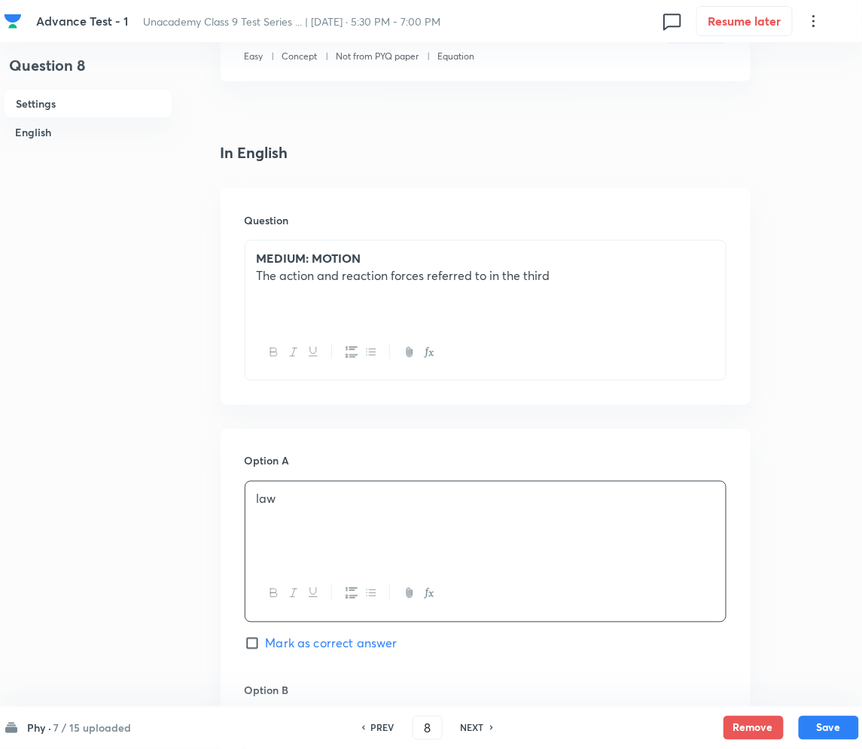
click at [601, 284] on div "MEDIUM: MOTION The action and reaction forces referred to in the third" at bounding box center [485, 283] width 480 height 84
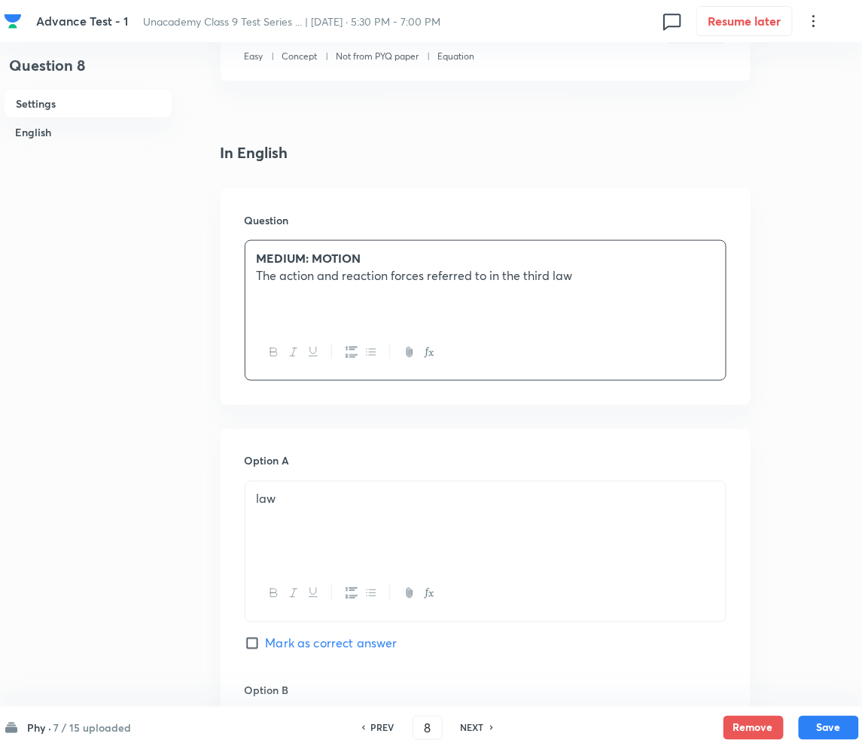
click at [330, 516] on div "law" at bounding box center [485, 524] width 480 height 84
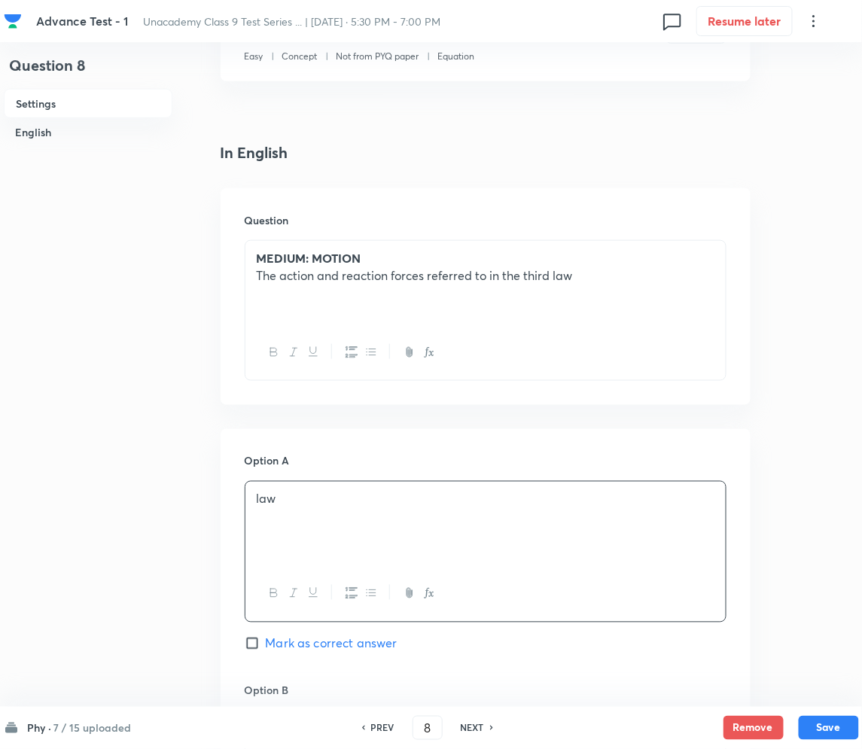
click at [213, 516] on div "Question 8 Settings English Settings Type Single choice correct 4 options + 2 m…" at bounding box center [431, 718] width 855 height 1894
drag, startPoint x: 442, startPoint y: 494, endPoint x: 410, endPoint y: 495, distance: 32.4
click at [410, 495] on p "Must act on different objects law" at bounding box center [486, 499] width 458 height 17
click at [495, 508] on div "Must act on different objects law" at bounding box center [485, 524] width 480 height 84
drag, startPoint x: 483, startPoint y: 508, endPoint x: 459, endPoint y: 508, distance: 24.8
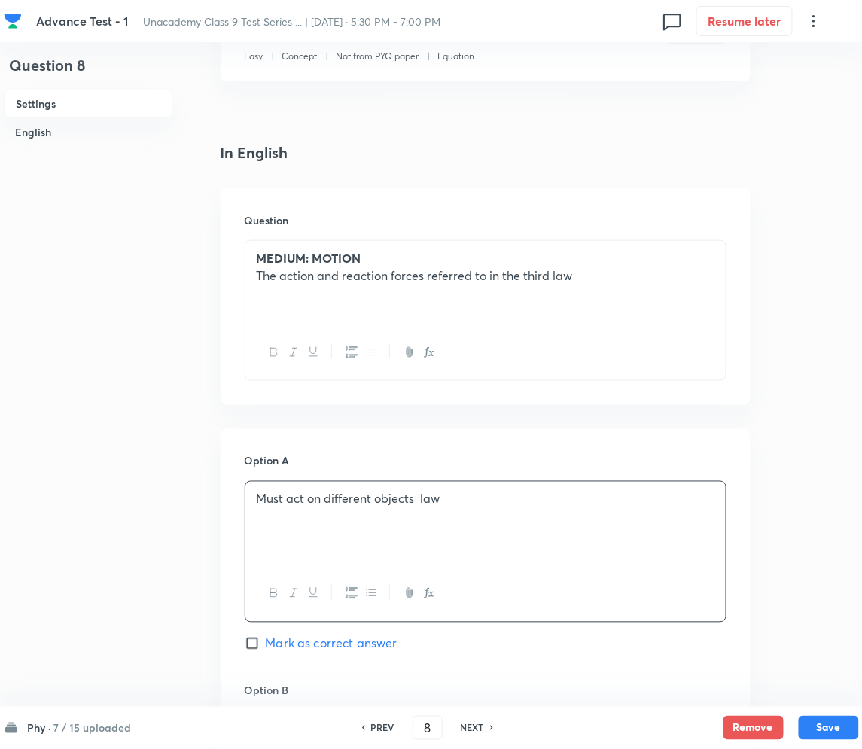
click at [467, 508] on div "Must act on different objects law" at bounding box center [485, 524] width 480 height 84
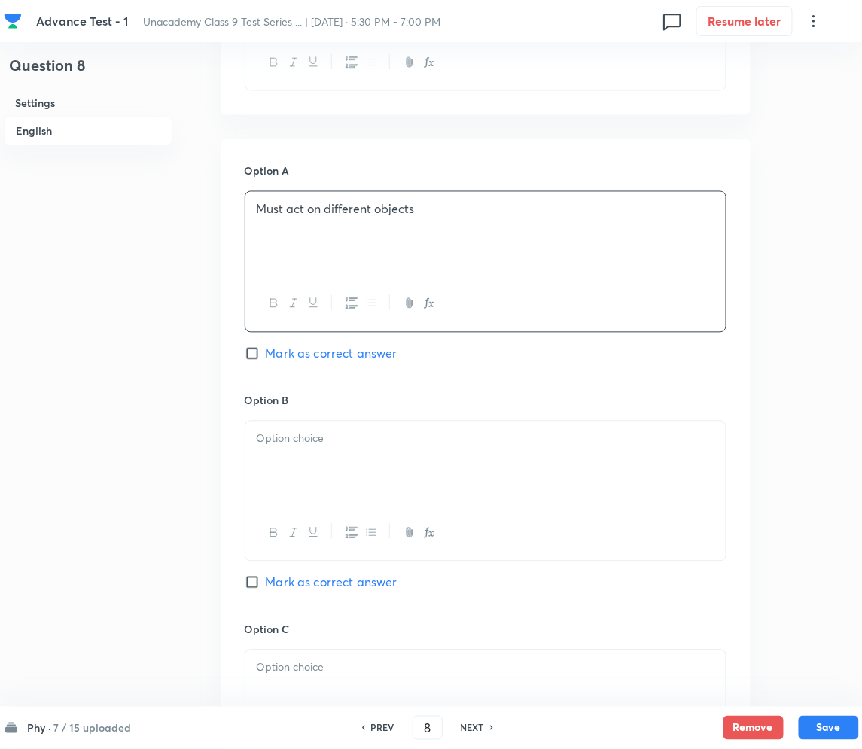
scroll to position [702, 0]
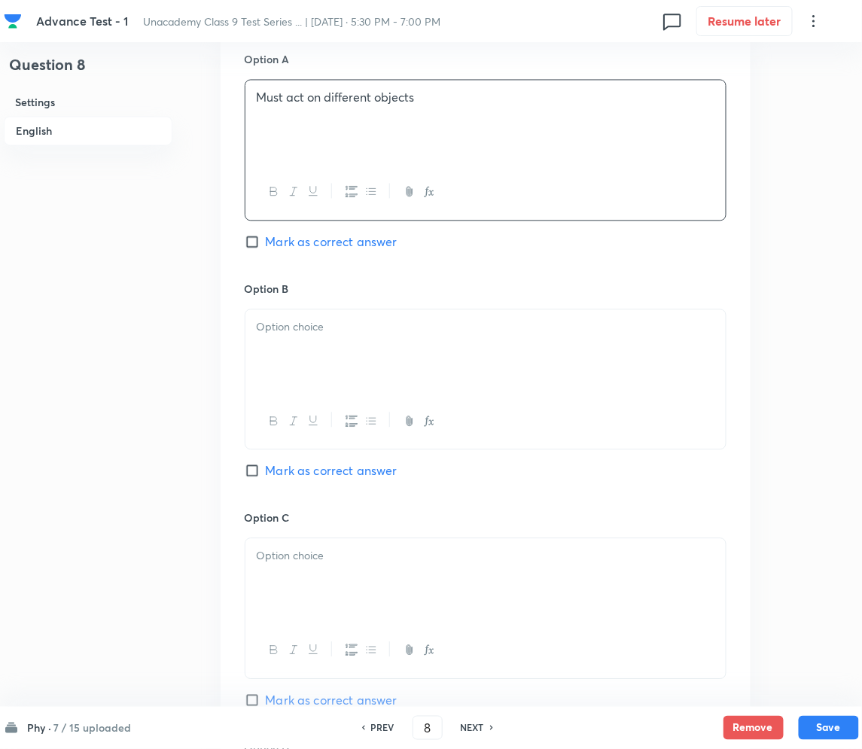
click at [325, 361] on div at bounding box center [485, 352] width 480 height 84
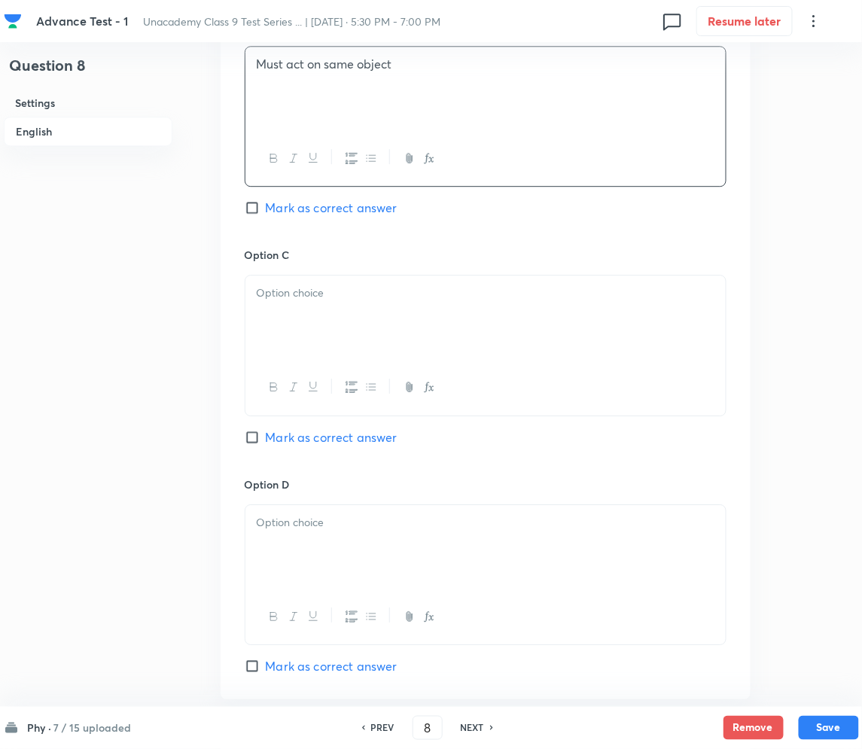
scroll to position [1004, 0]
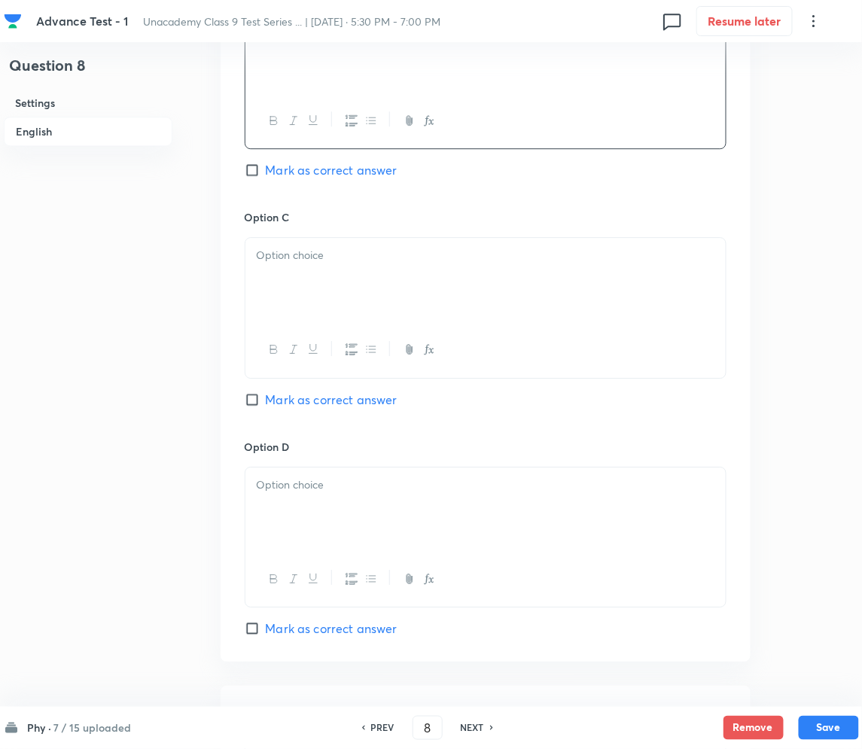
click at [334, 308] on div at bounding box center [485, 280] width 480 height 84
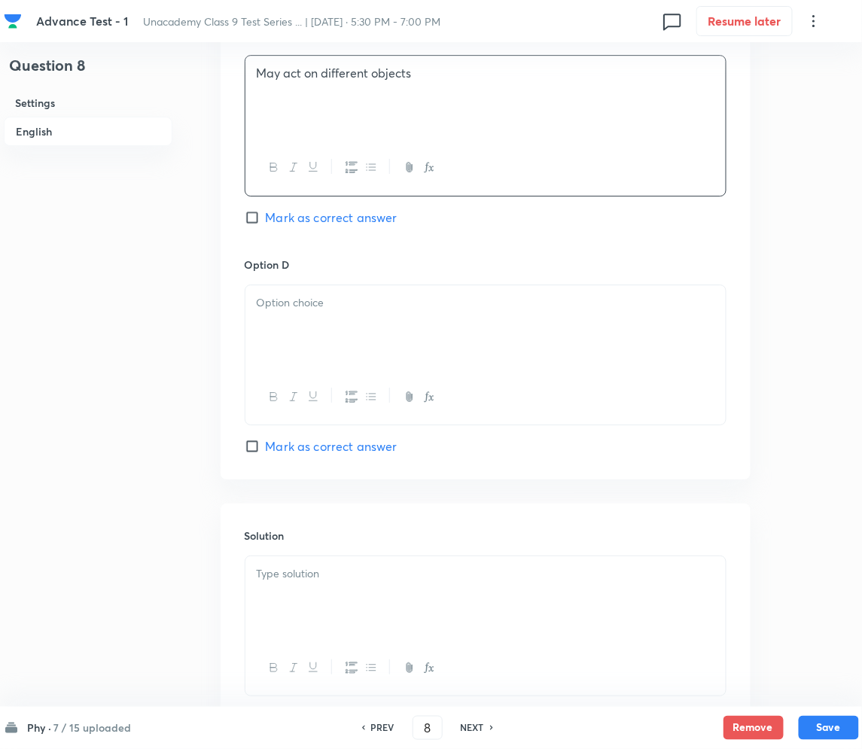
scroll to position [1205, 0]
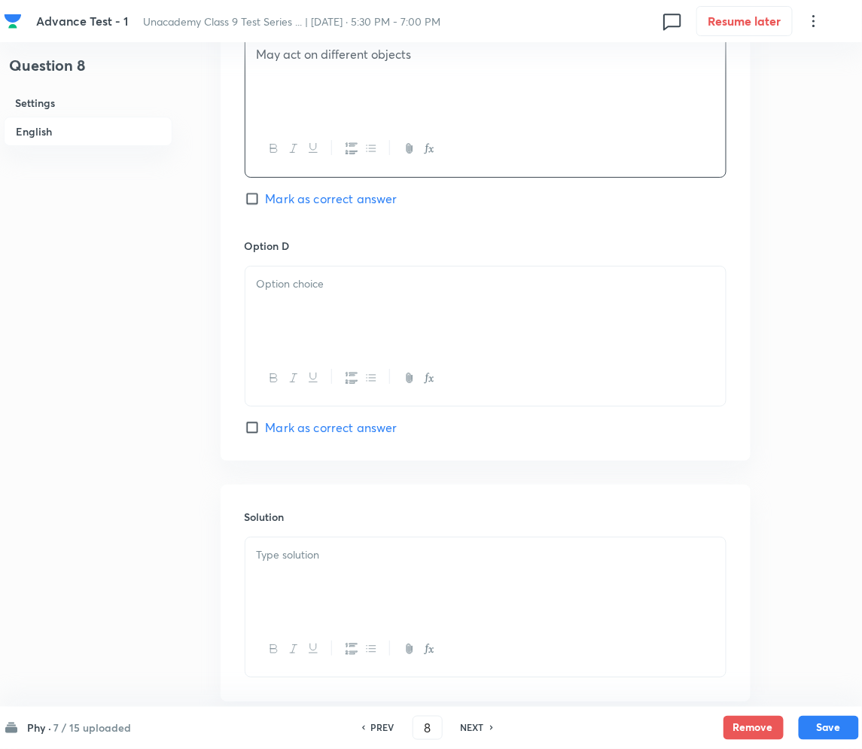
click at [340, 297] on div at bounding box center [485, 309] width 480 height 84
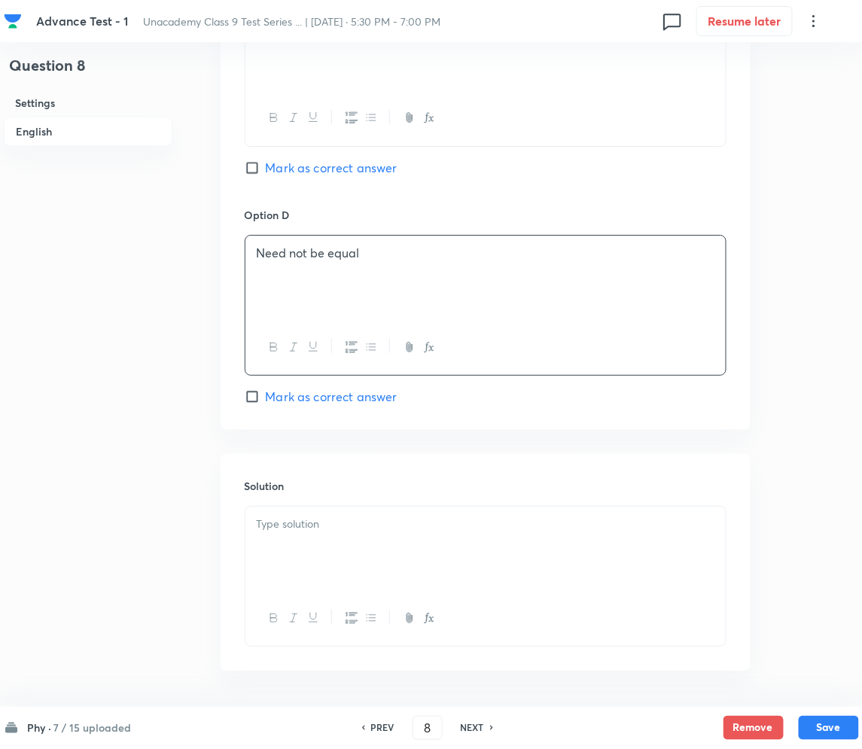
scroll to position [1290, 0]
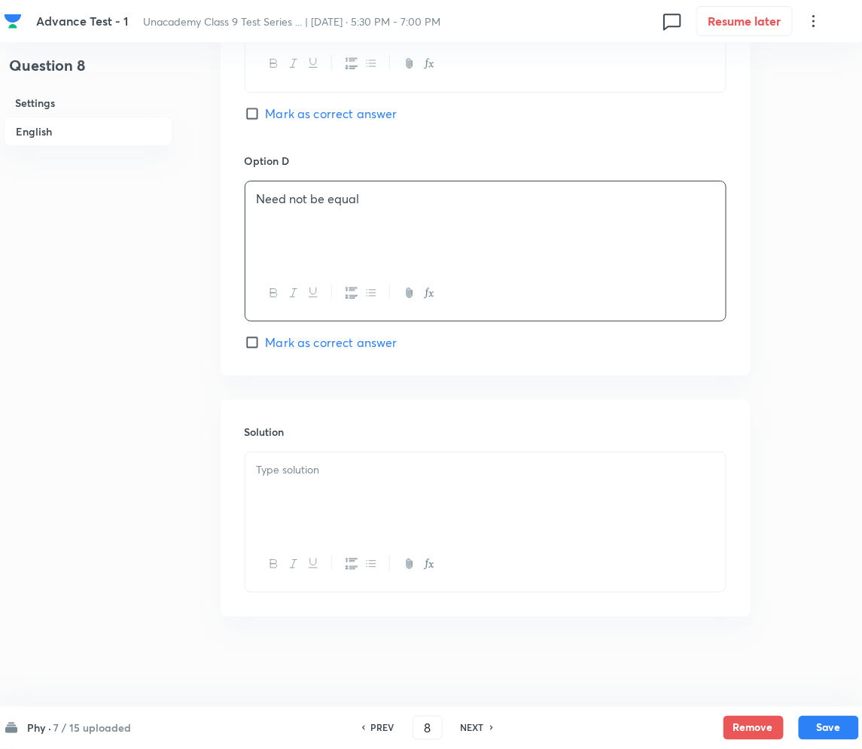
click at [341, 489] on div at bounding box center [485, 495] width 480 height 84
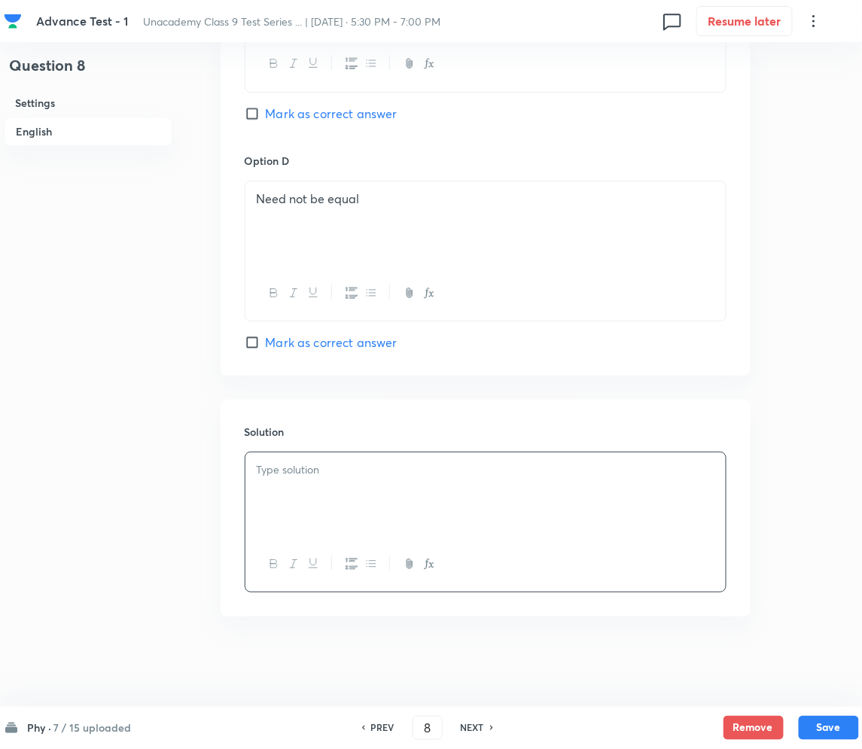
click at [353, 468] on p at bounding box center [486, 470] width 458 height 17
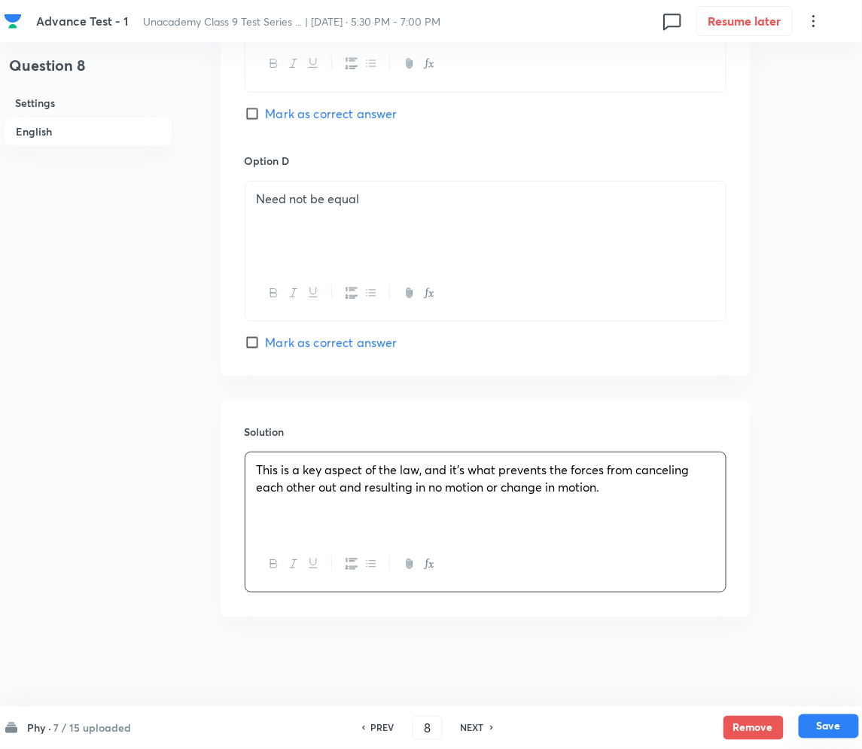
click at [825, 728] on button "Save" at bounding box center [829, 727] width 60 height 24
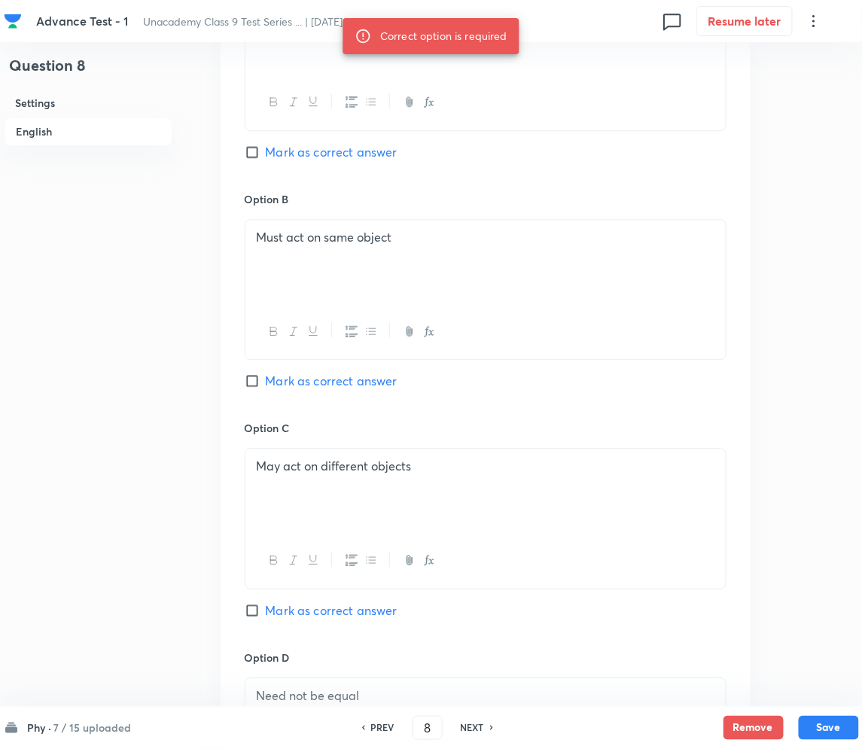
scroll to position [788, 0]
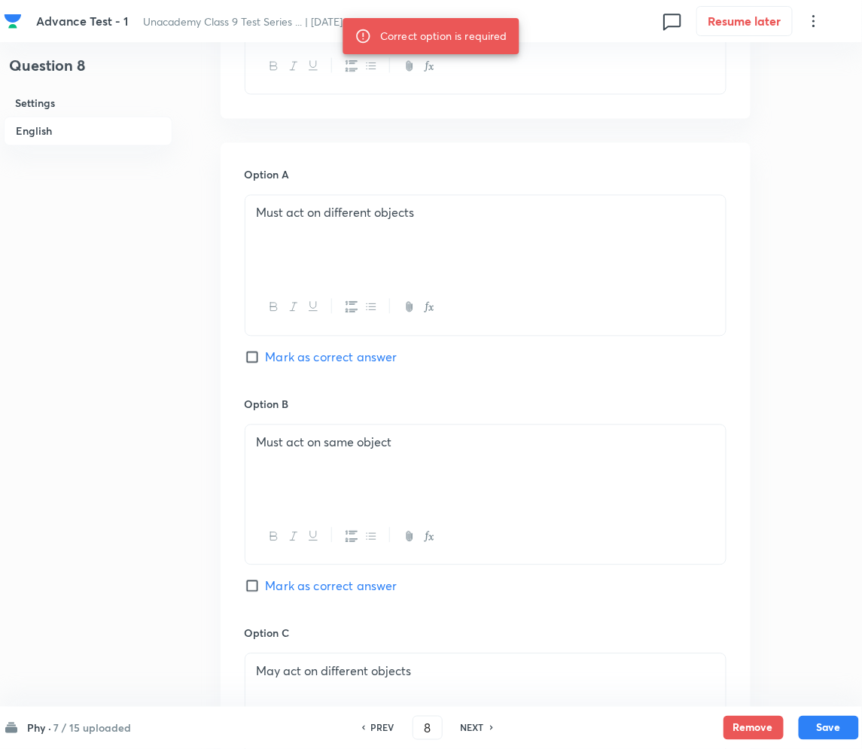
click at [250, 354] on input "Mark as correct answer" at bounding box center [255, 357] width 21 height 15
checkbox input "true"
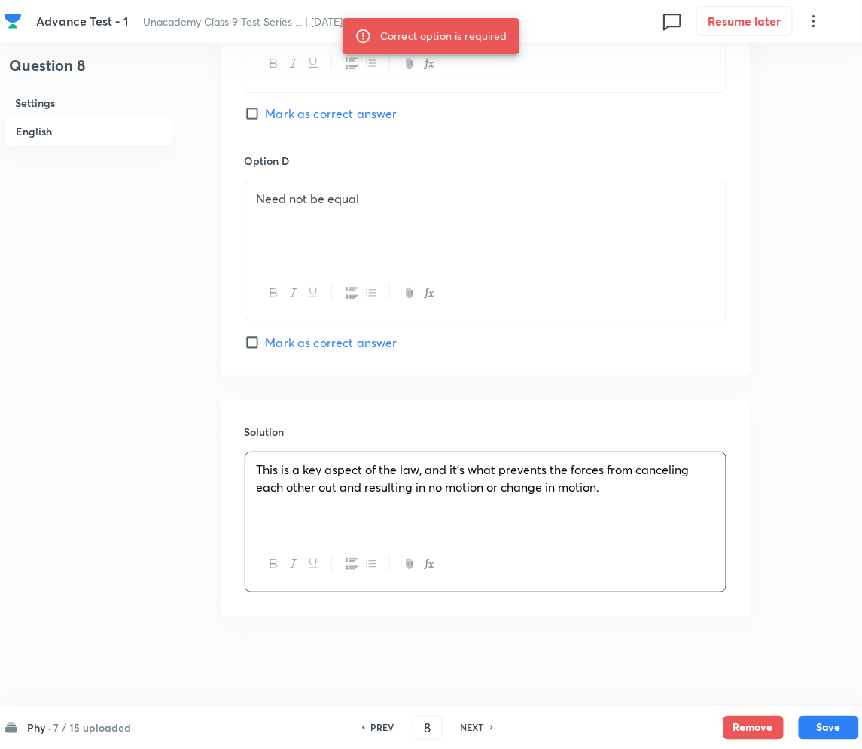
scroll to position [1290, 0]
click at [833, 727] on button "Save" at bounding box center [829, 727] width 60 height 24
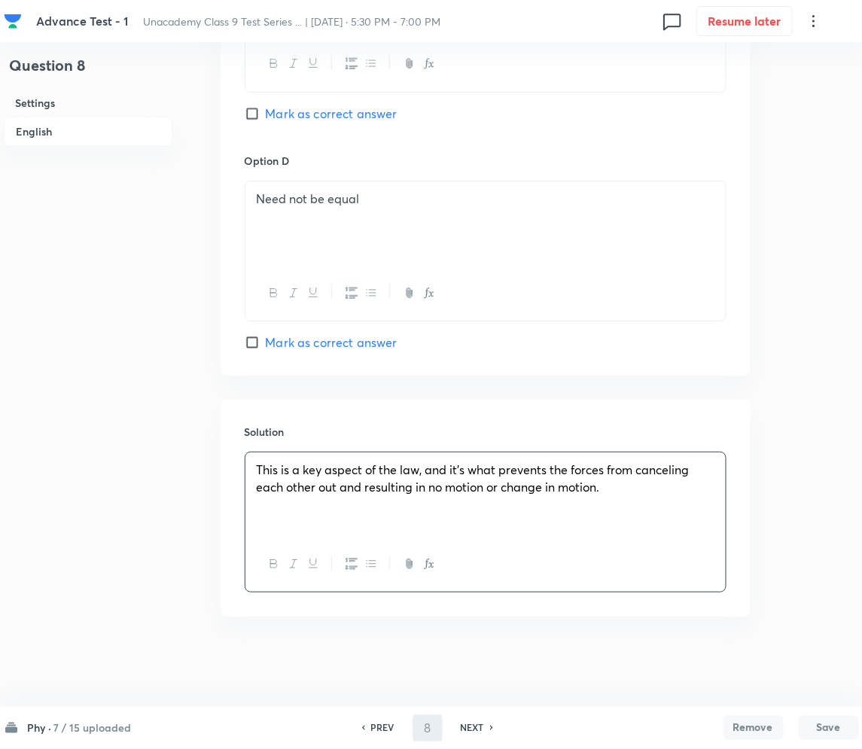
type input "9"
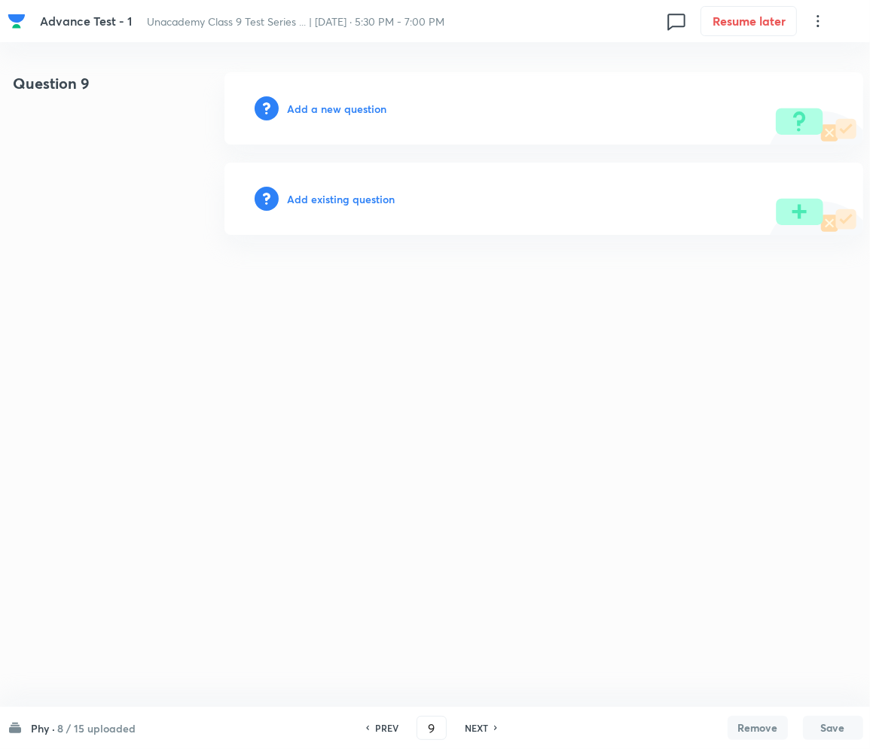
click at [339, 108] on h6 "Add a new question" at bounding box center [337, 109] width 99 height 16
click at [382, 101] on h6 "Choose a question type" at bounding box center [346, 109] width 116 height 16
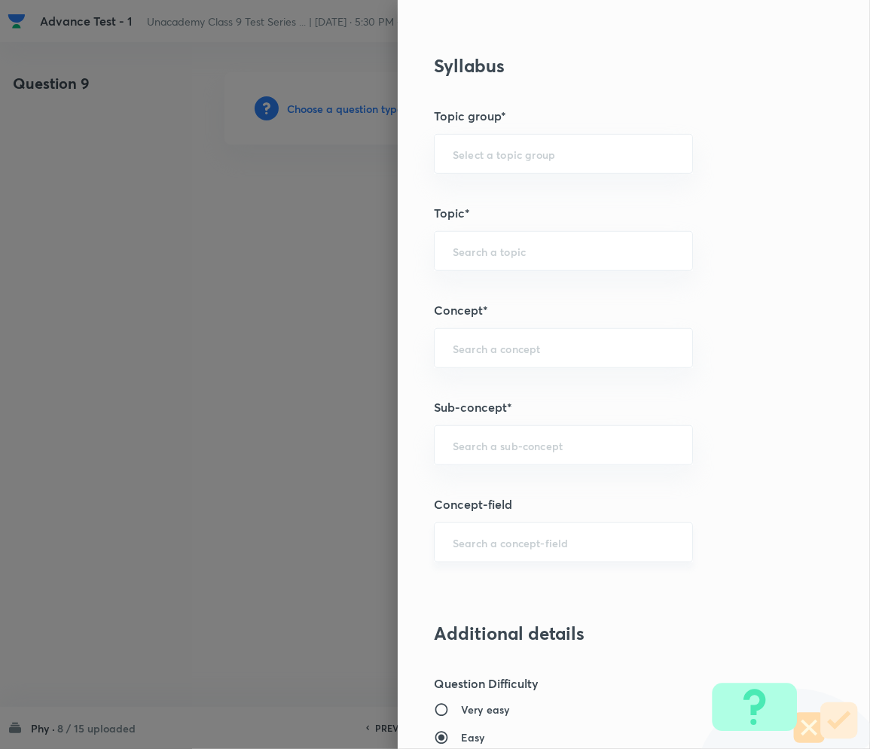
scroll to position [702, 0]
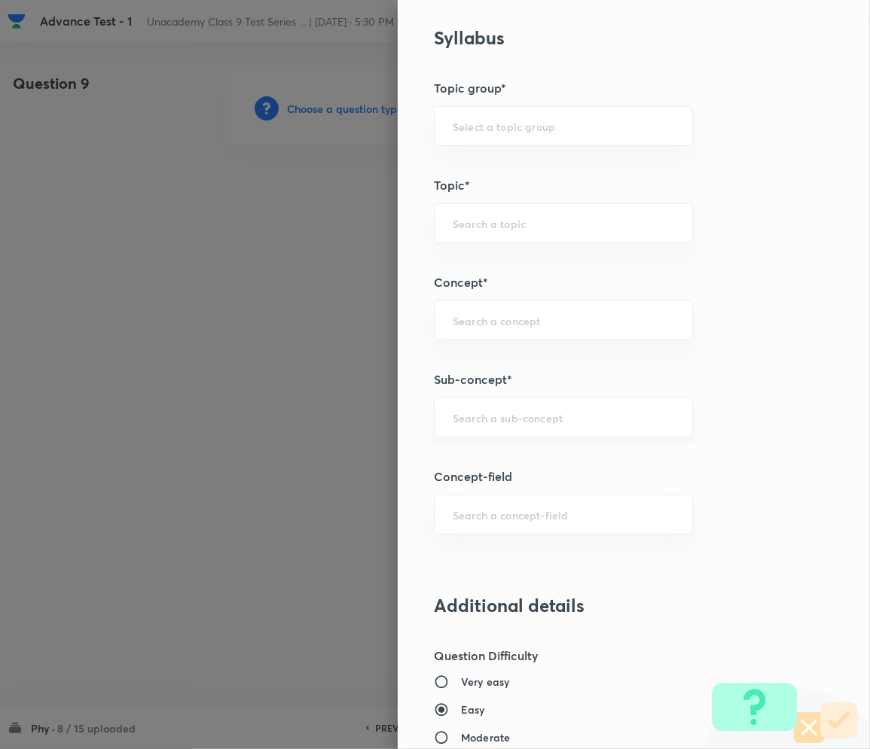
drag, startPoint x: 488, startPoint y: 413, endPoint x: 535, endPoint y: 426, distance: 49.1
click at [488, 414] on input "text" at bounding box center [563, 417] width 221 height 14
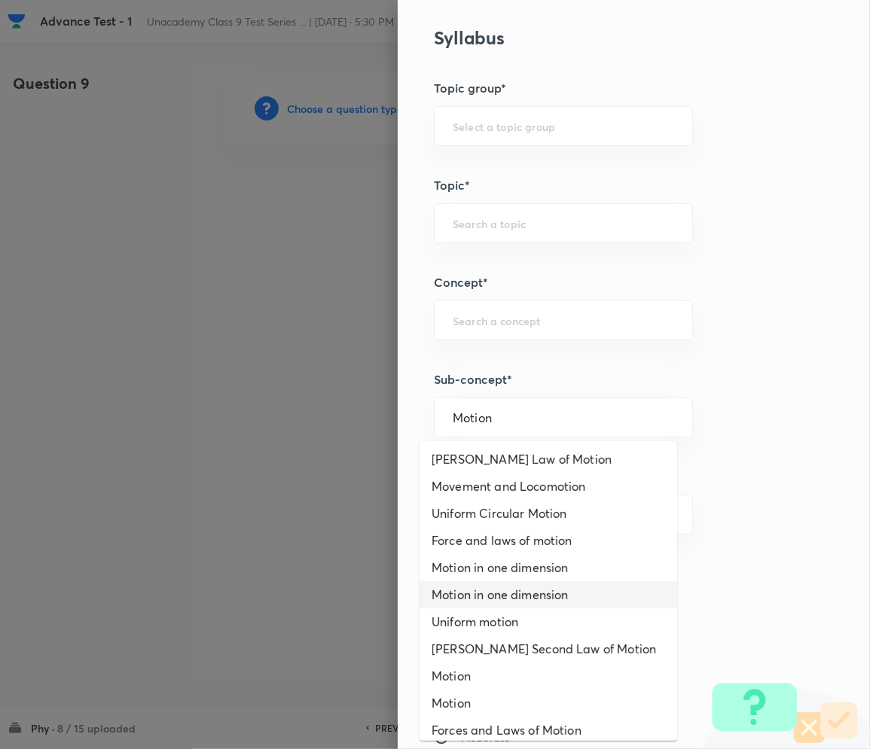
scroll to position [200, 0]
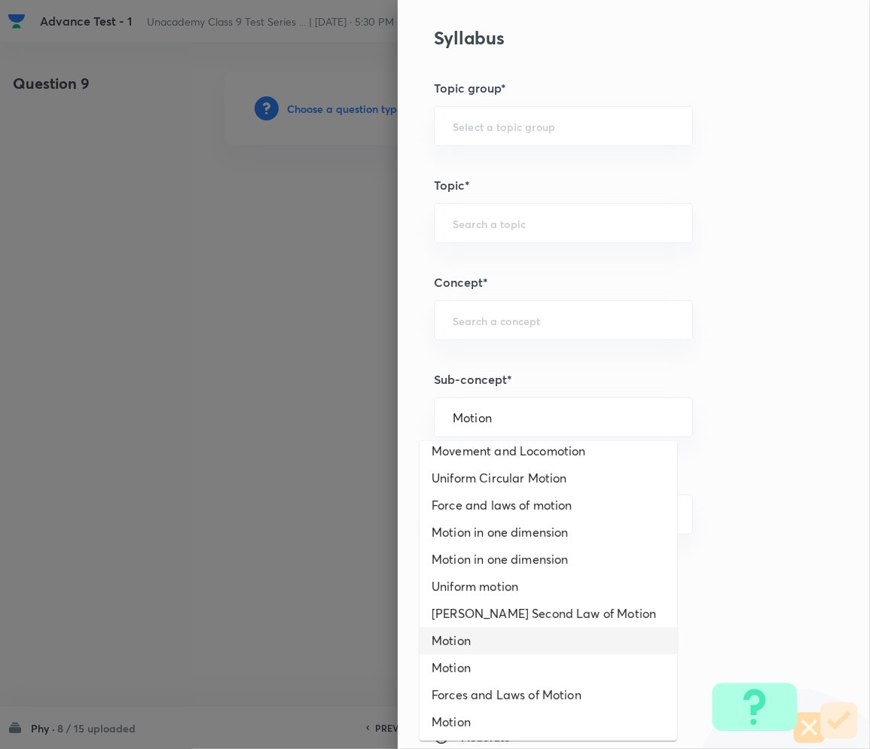
click at [462, 643] on li "Motion" at bounding box center [547, 640] width 257 height 27
type input "Motion"
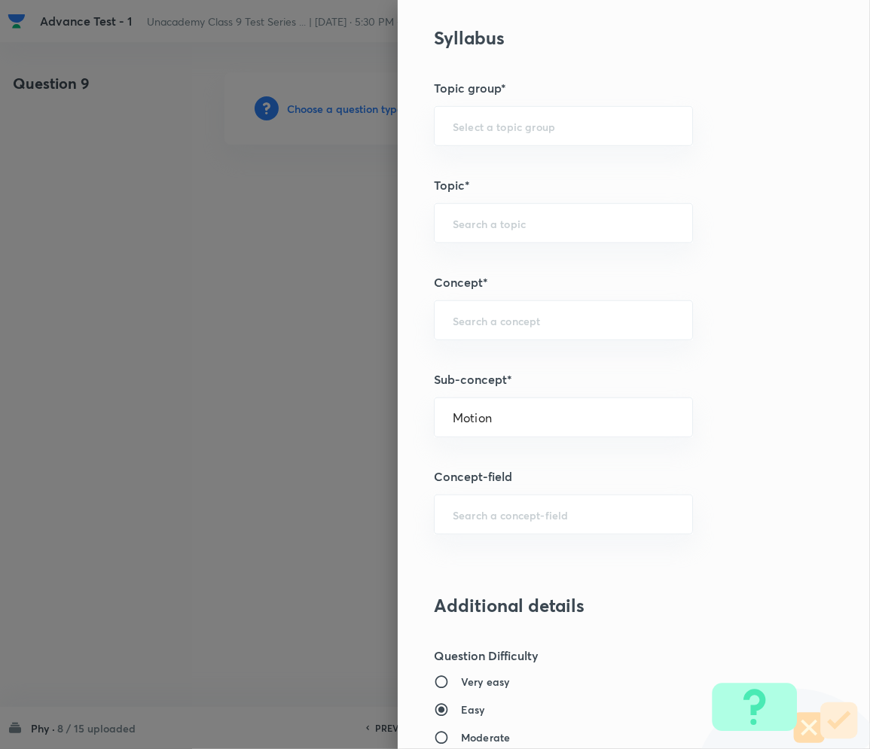
type input "Foundation Class IX"
type input "Physics"
type input "Motion"
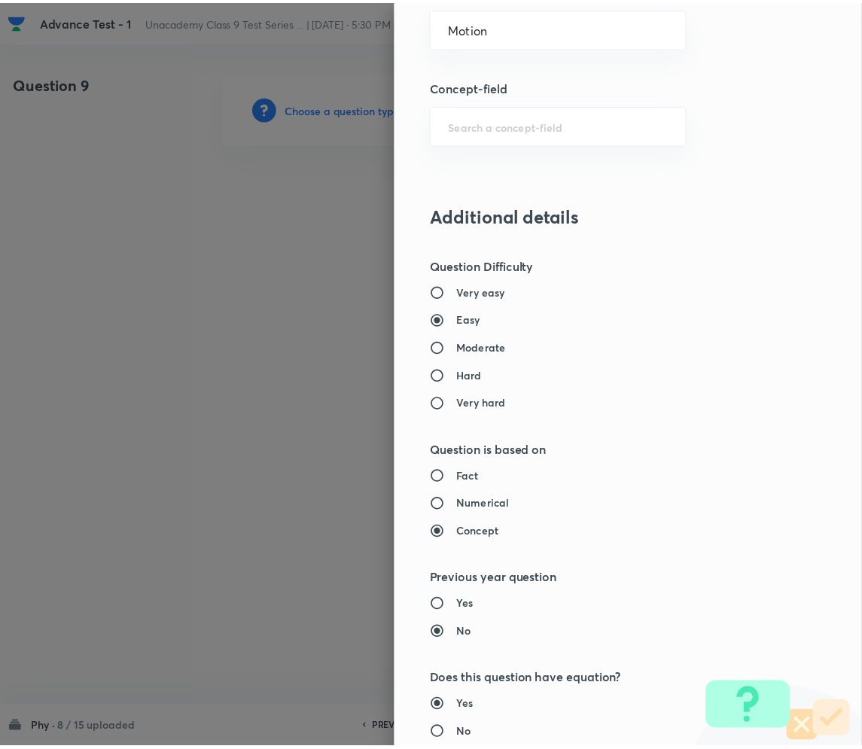
scroll to position [1404, 0]
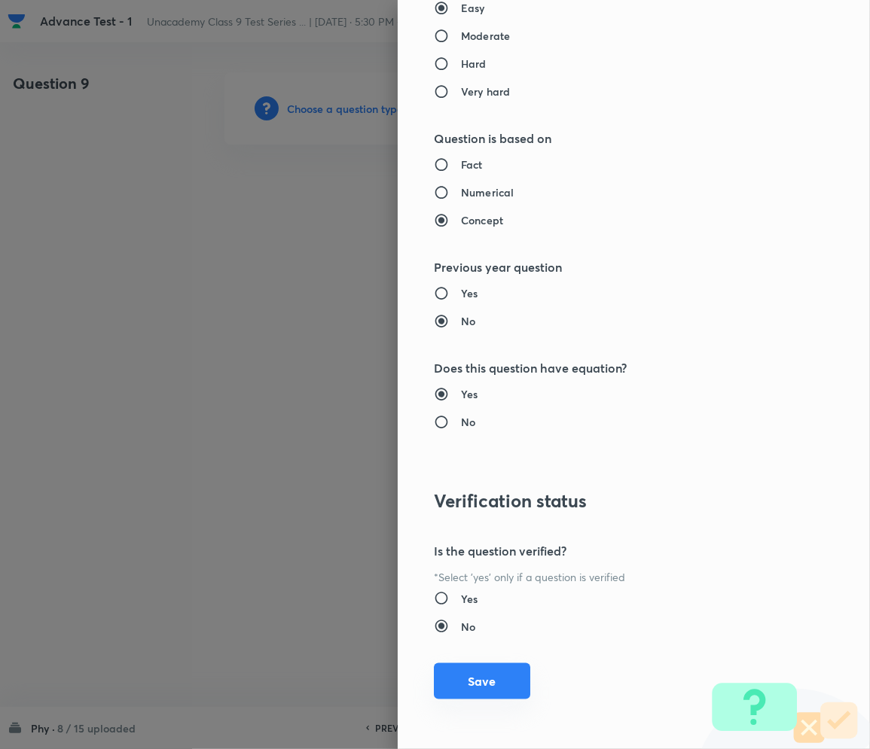
click at [479, 686] on button "Save" at bounding box center [482, 681] width 96 height 36
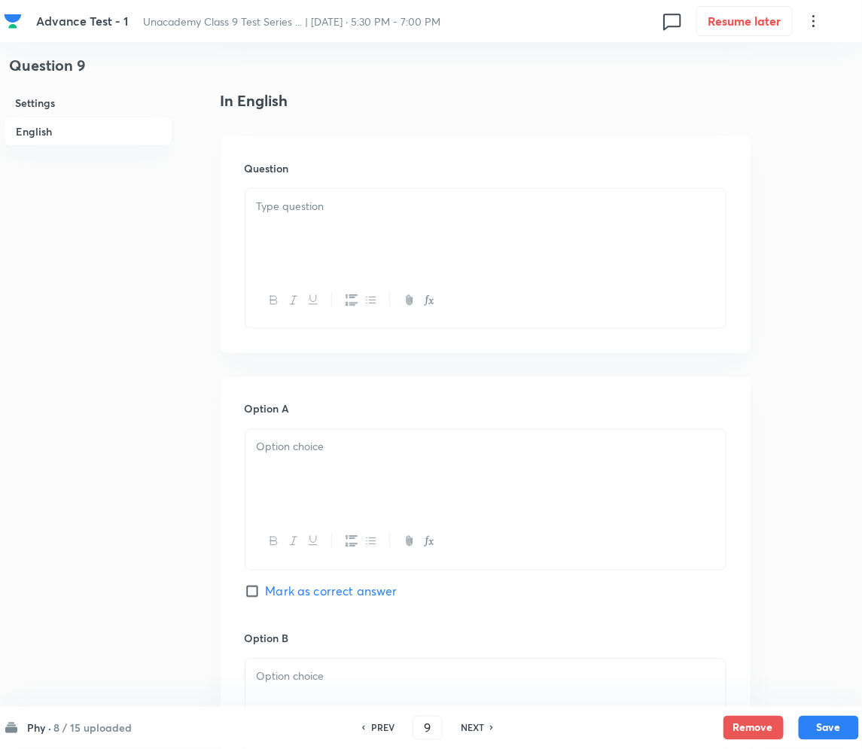
scroll to position [401, 0]
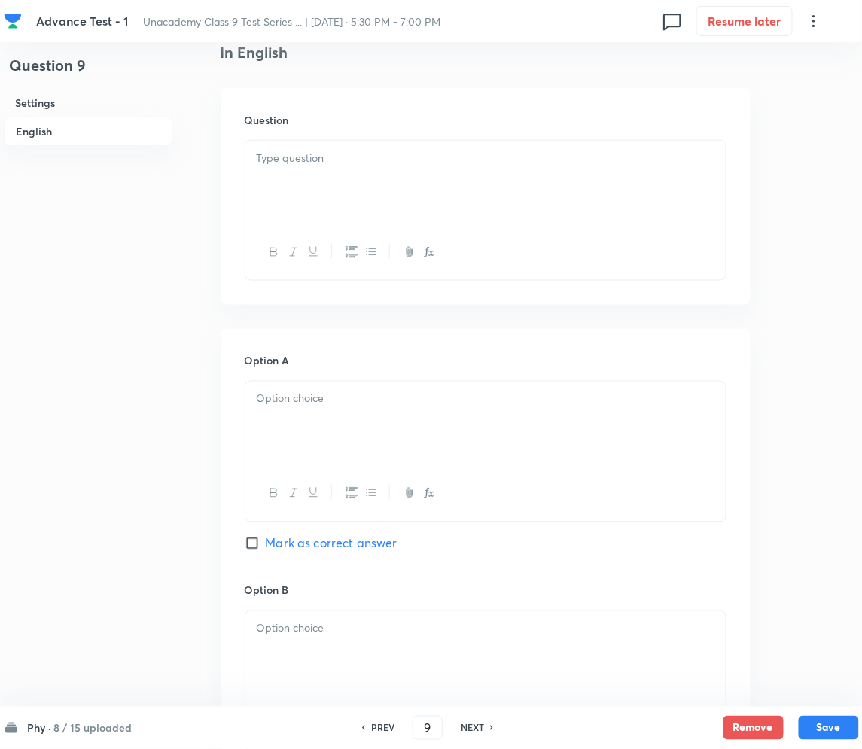
click at [329, 157] on p at bounding box center [486, 158] width 458 height 17
drag, startPoint x: 423, startPoint y: 181, endPoint x: 425, endPoint y: 172, distance: 8.4
click at [424, 180] on div at bounding box center [485, 183] width 480 height 84
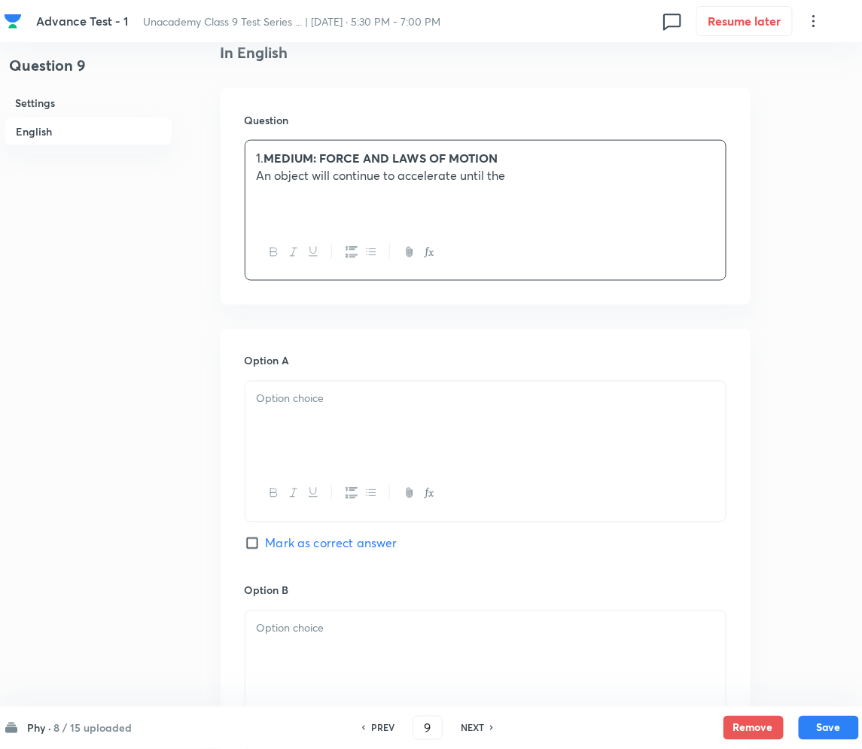
click at [265, 156] on p "1. MEDIUM: FORCE AND LAWS OF MOTION" at bounding box center [486, 158] width 458 height 17
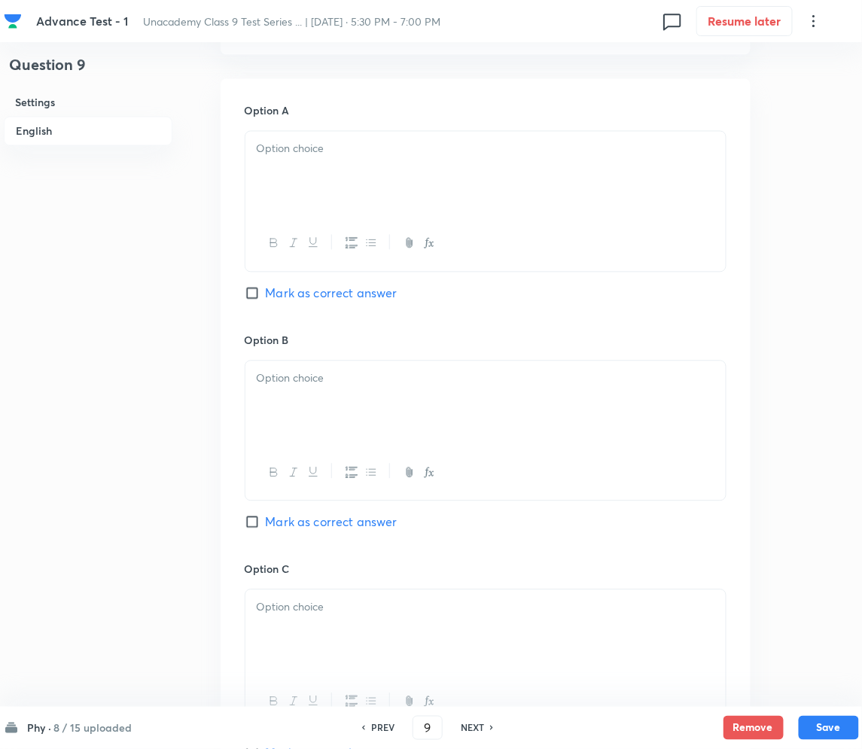
scroll to position [702, 0]
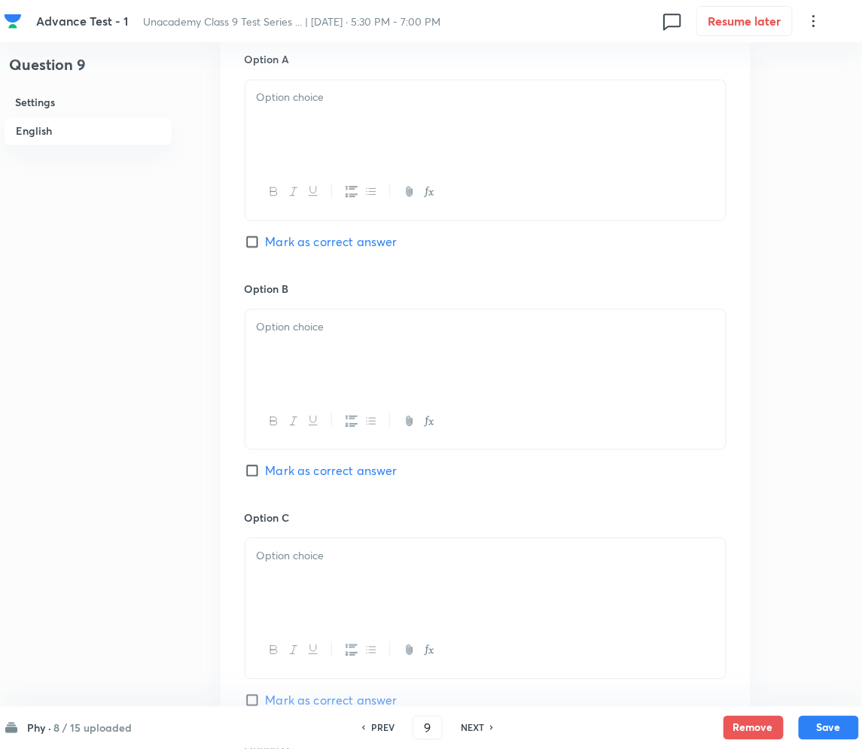
click at [340, 122] on div at bounding box center [485, 123] width 480 height 84
click at [340, 344] on div at bounding box center [485, 352] width 480 height 84
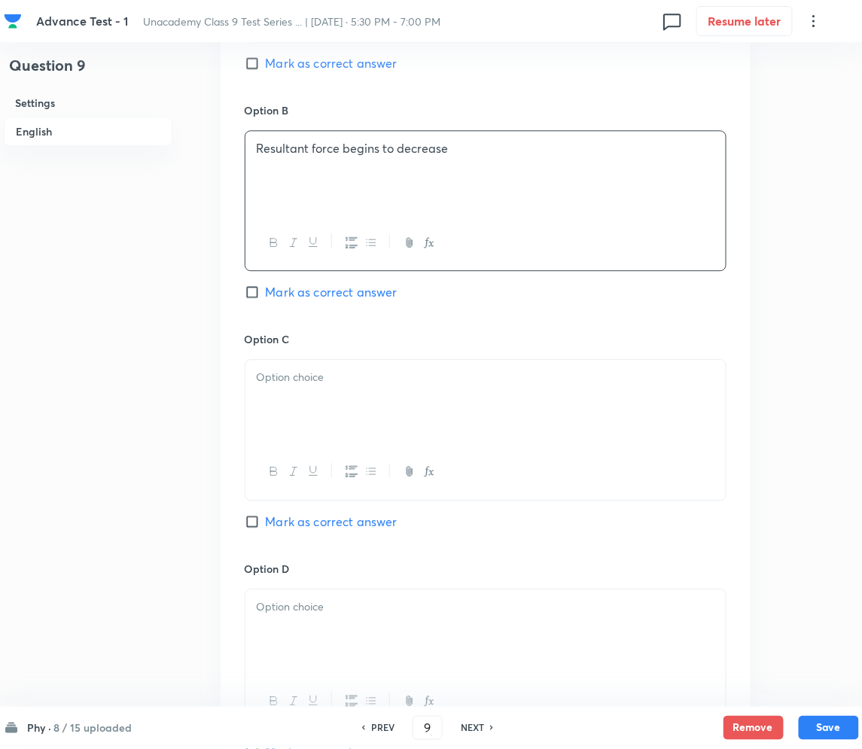
scroll to position [903, 0]
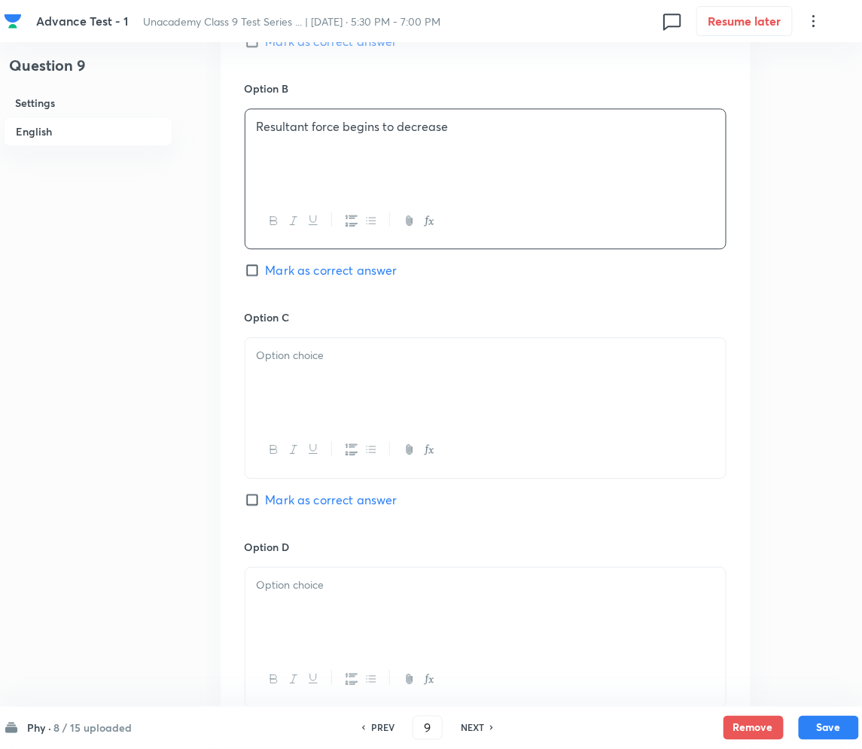
click at [379, 344] on div at bounding box center [485, 380] width 480 height 84
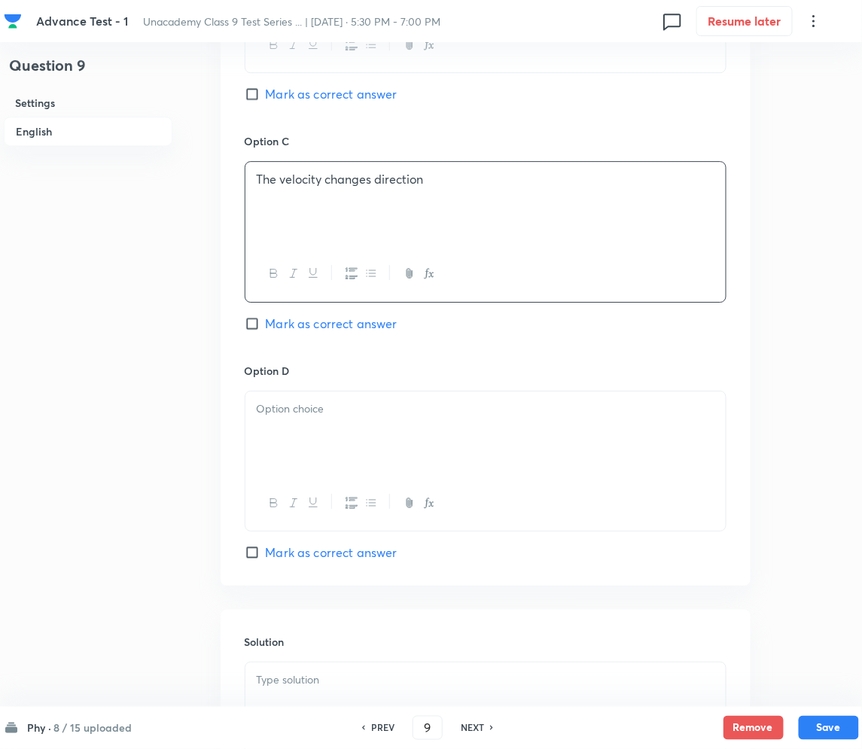
scroll to position [1104, 0]
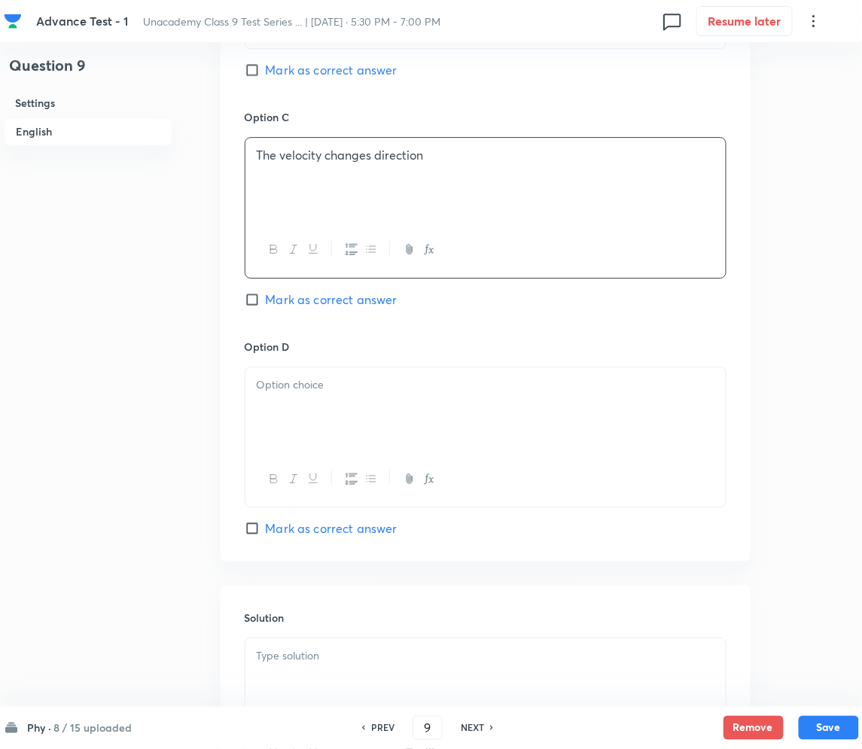
click at [328, 389] on p at bounding box center [486, 384] width 458 height 17
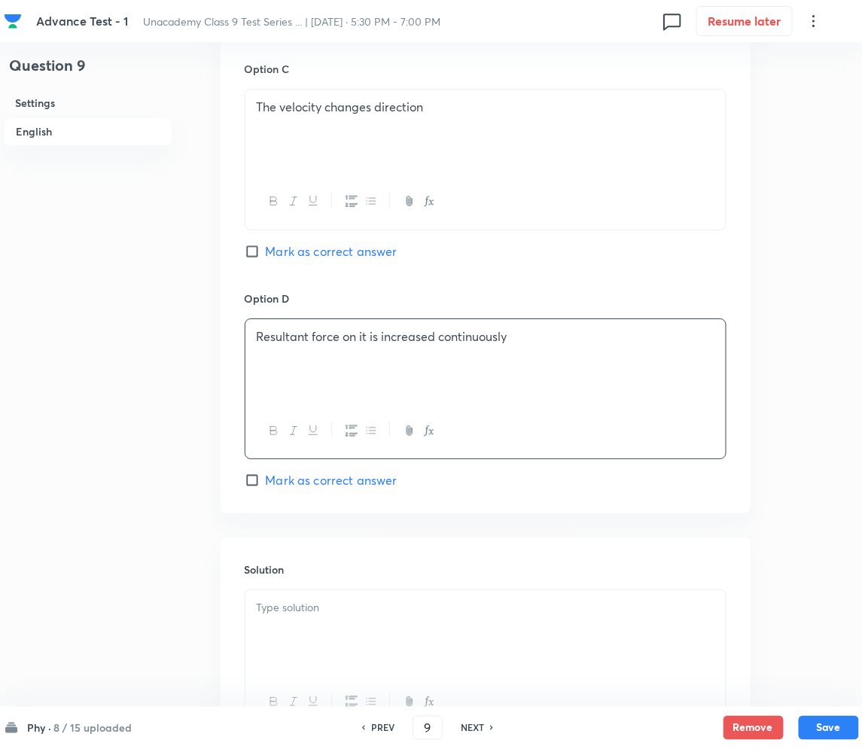
scroll to position [1290, 0]
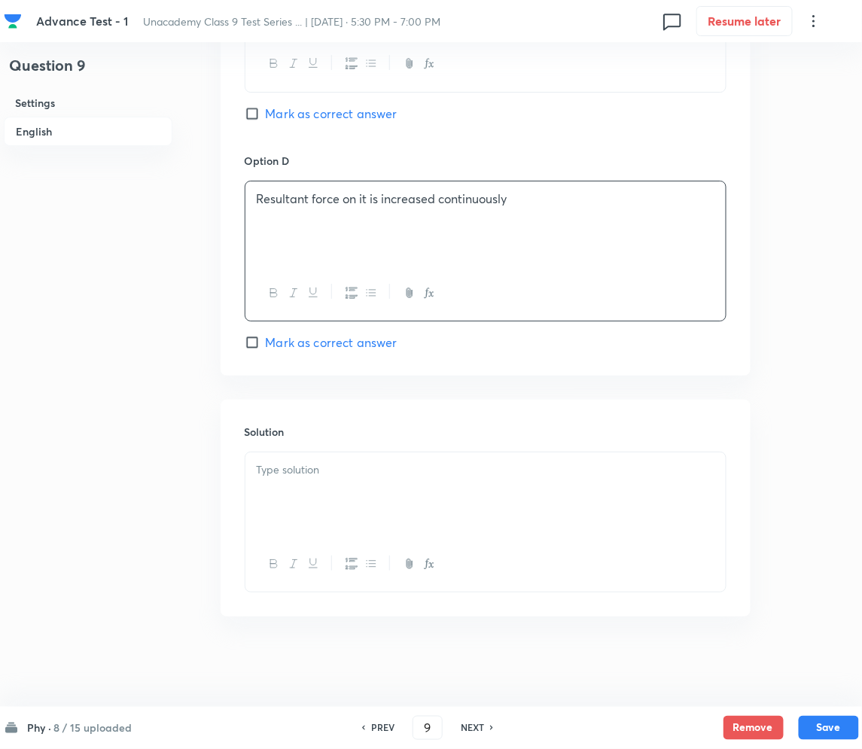
click at [318, 465] on p at bounding box center [486, 470] width 458 height 17
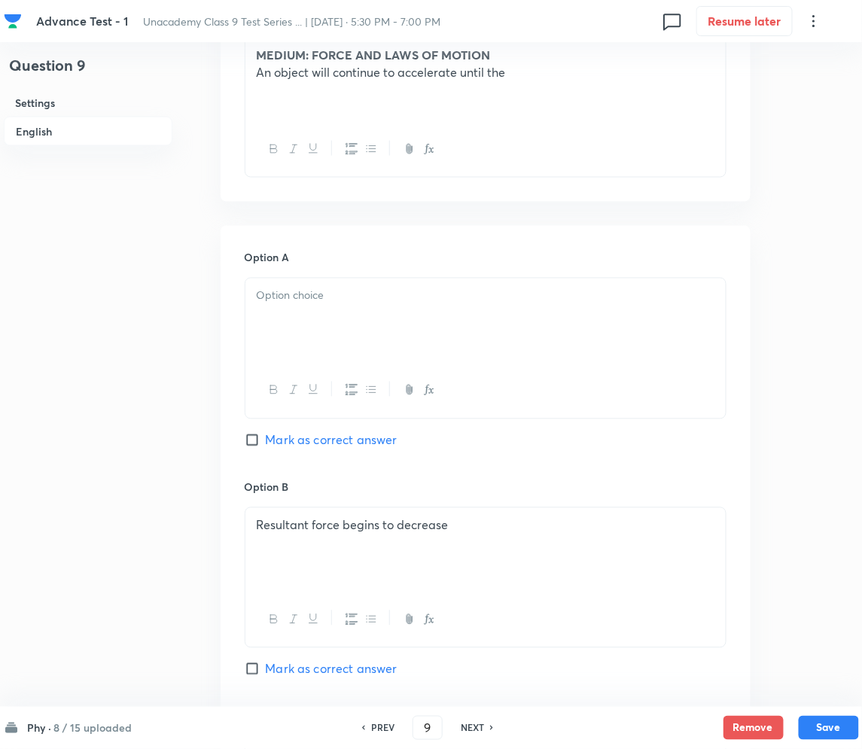
scroll to position [487, 0]
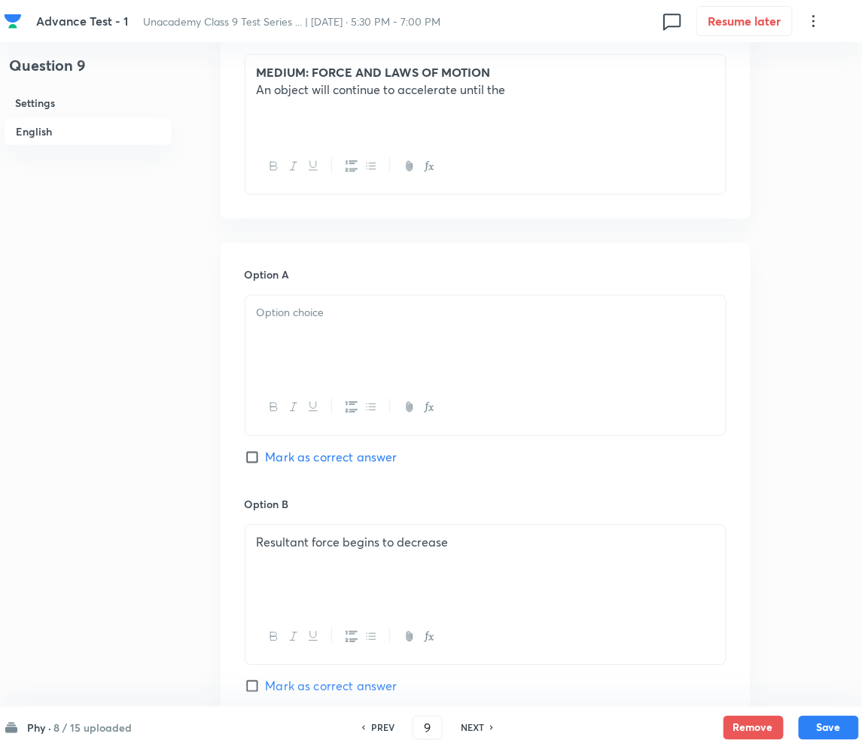
drag, startPoint x: 494, startPoint y: 554, endPoint x: 241, endPoint y: 564, distance: 253.2
click at [241, 564] on div "Option A Mark as correct answer Option B Resultant force begins to decrease Mar…" at bounding box center [486, 710] width 530 height 935
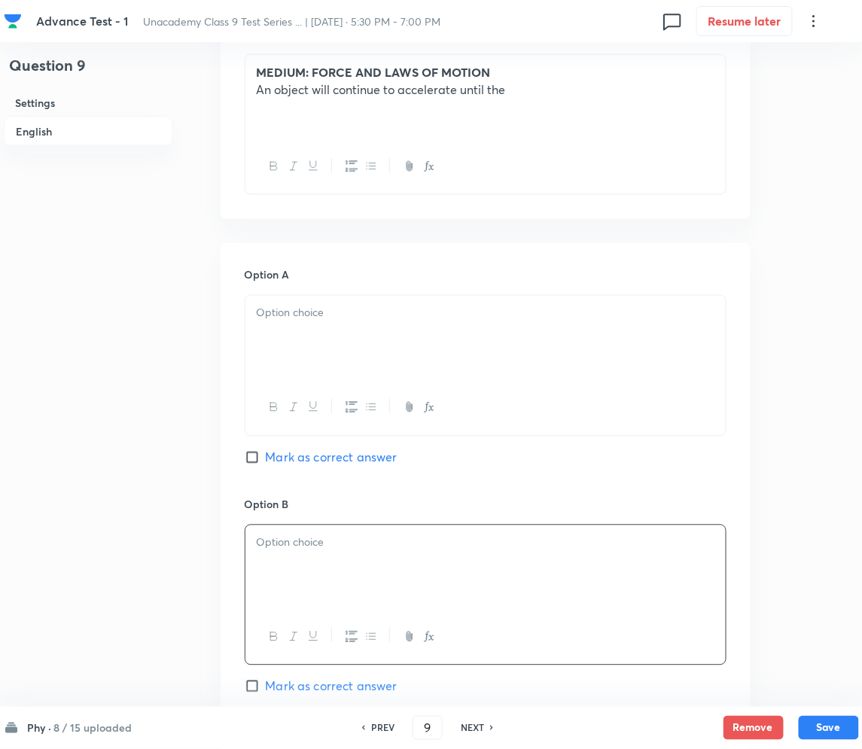
click at [313, 325] on div at bounding box center [485, 338] width 480 height 84
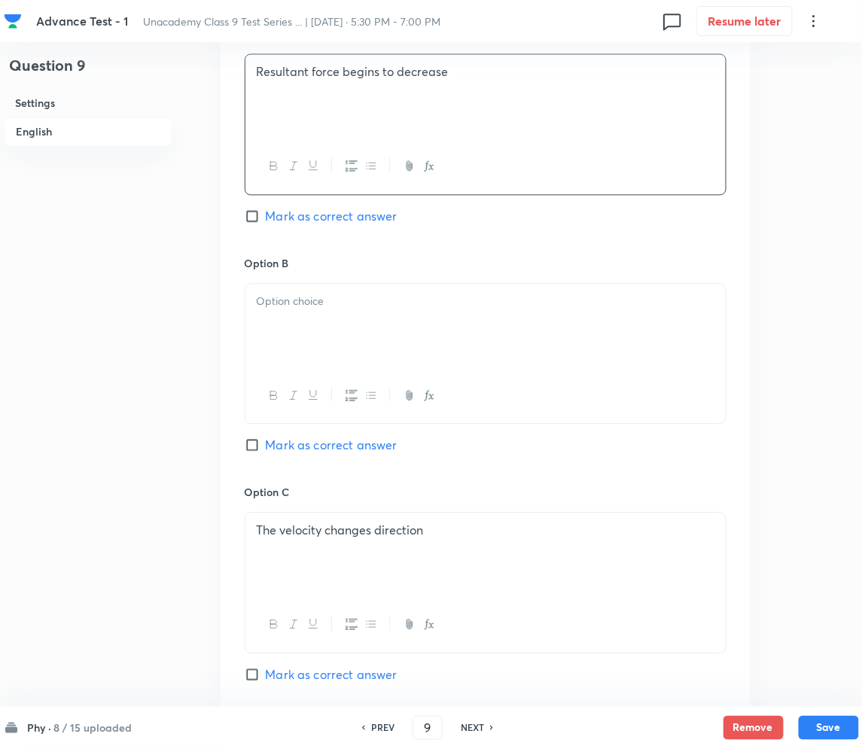
scroll to position [888, 0]
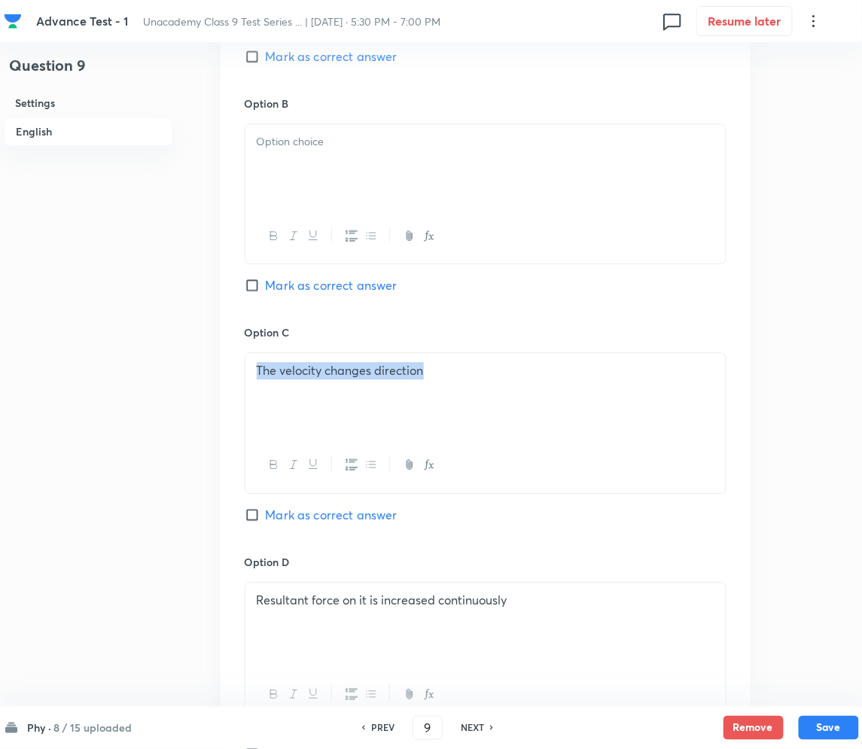
drag, startPoint x: 449, startPoint y: 389, endPoint x: 239, endPoint y: 385, distance: 210.8
click at [239, 385] on div "Option A Resultant force begins to decrease Mark as correct answer Option B Mar…" at bounding box center [486, 309] width 530 height 935
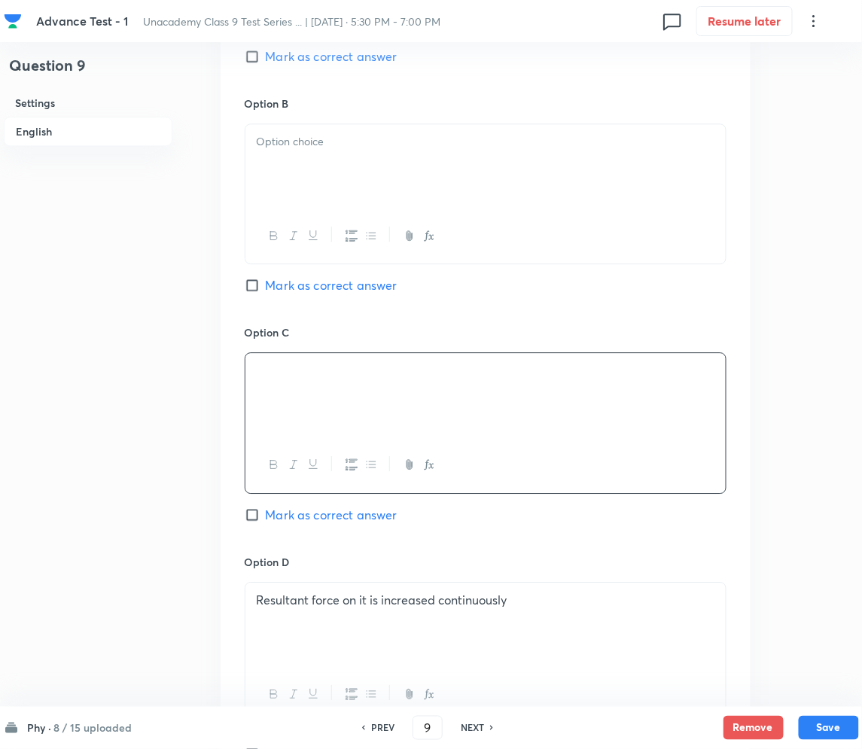
click at [352, 183] on div at bounding box center [485, 166] width 480 height 84
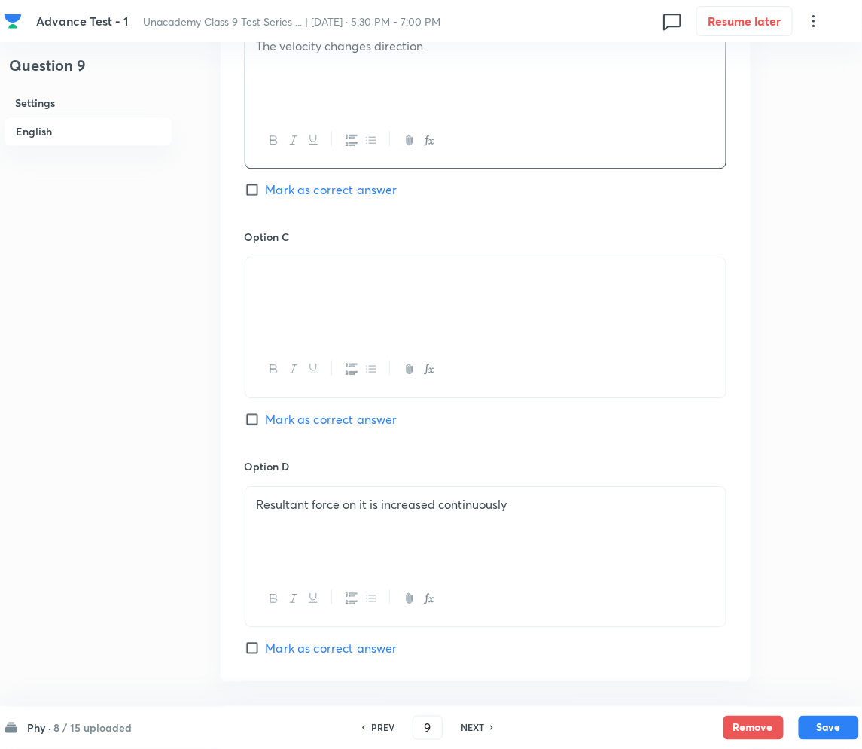
scroll to position [989, 0]
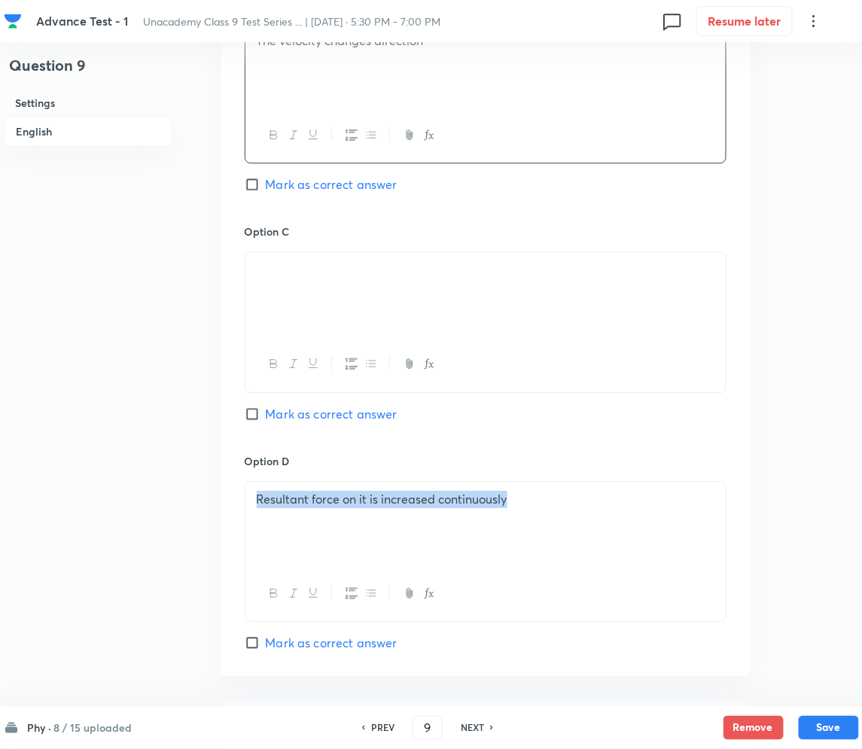
drag, startPoint x: 562, startPoint y: 501, endPoint x: 245, endPoint y: 506, distance: 317.0
click at [245, 506] on div "Resultant force on it is increased continuously" at bounding box center [485, 524] width 480 height 84
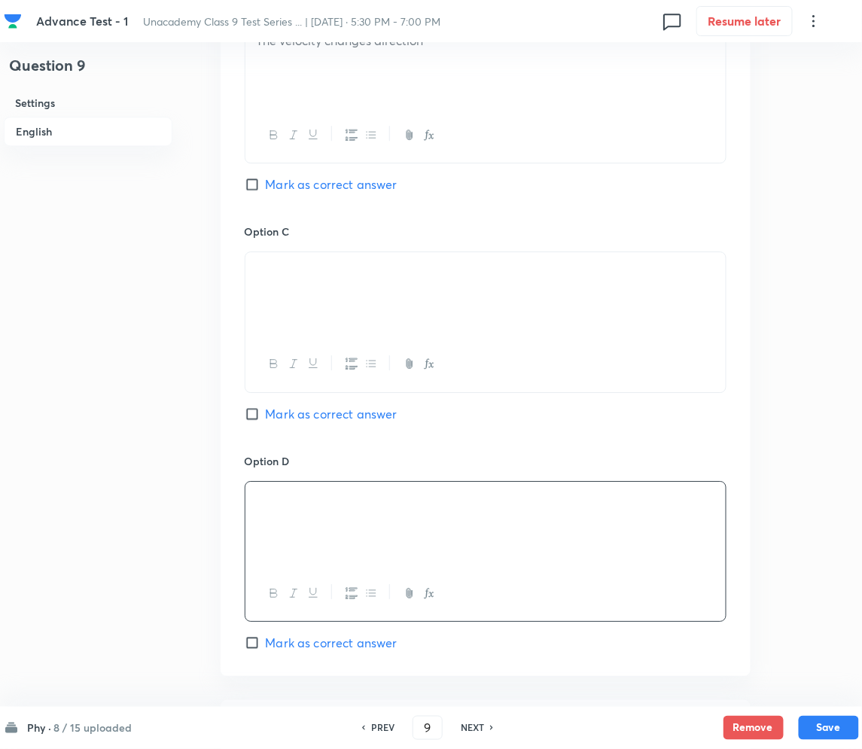
click at [371, 300] on div at bounding box center [485, 294] width 480 height 84
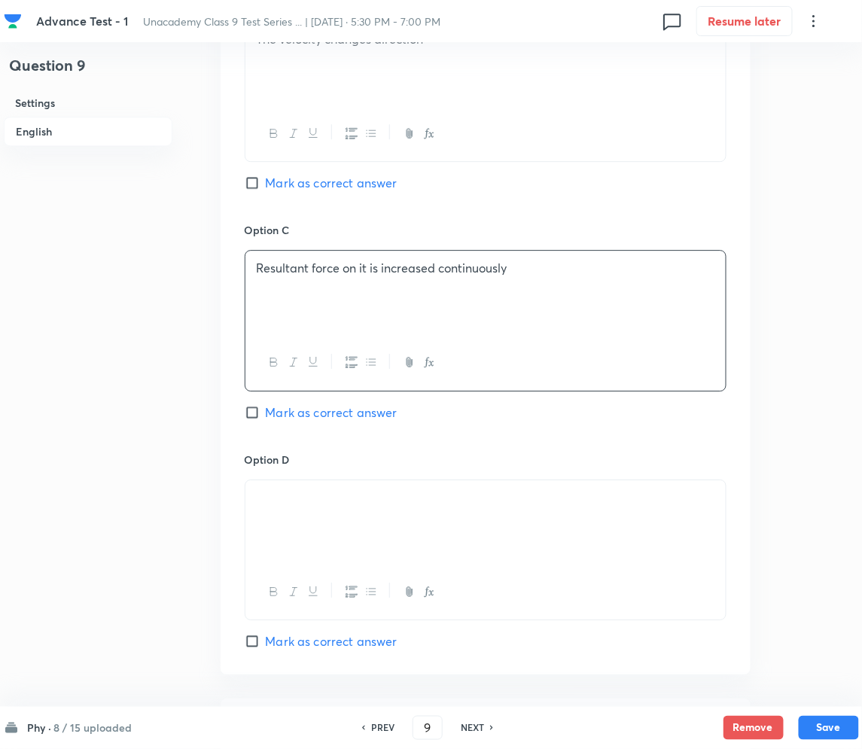
scroll to position [1089, 0]
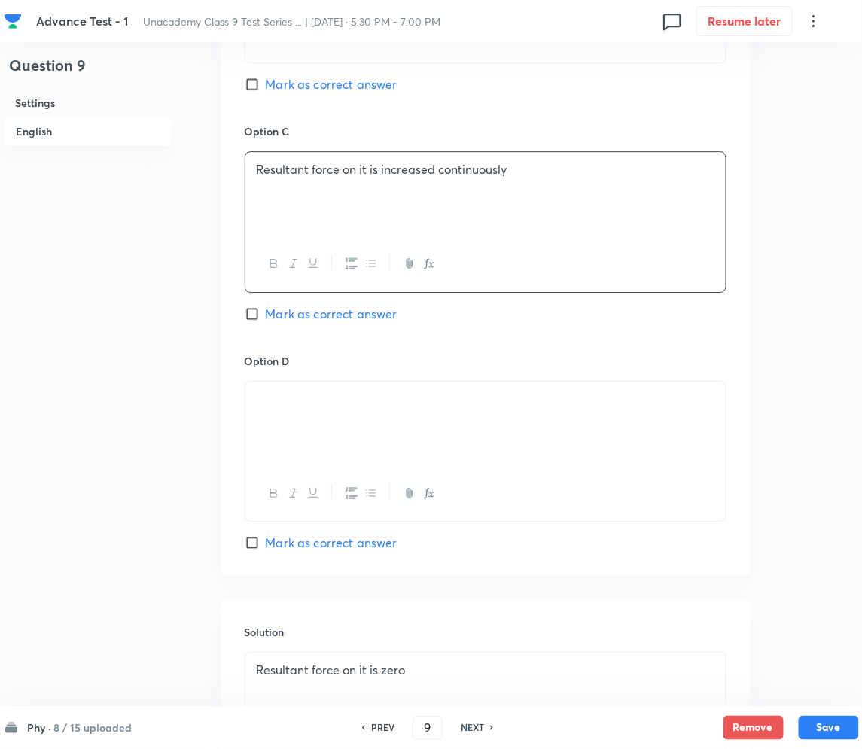
click at [351, 389] on div at bounding box center [485, 424] width 480 height 84
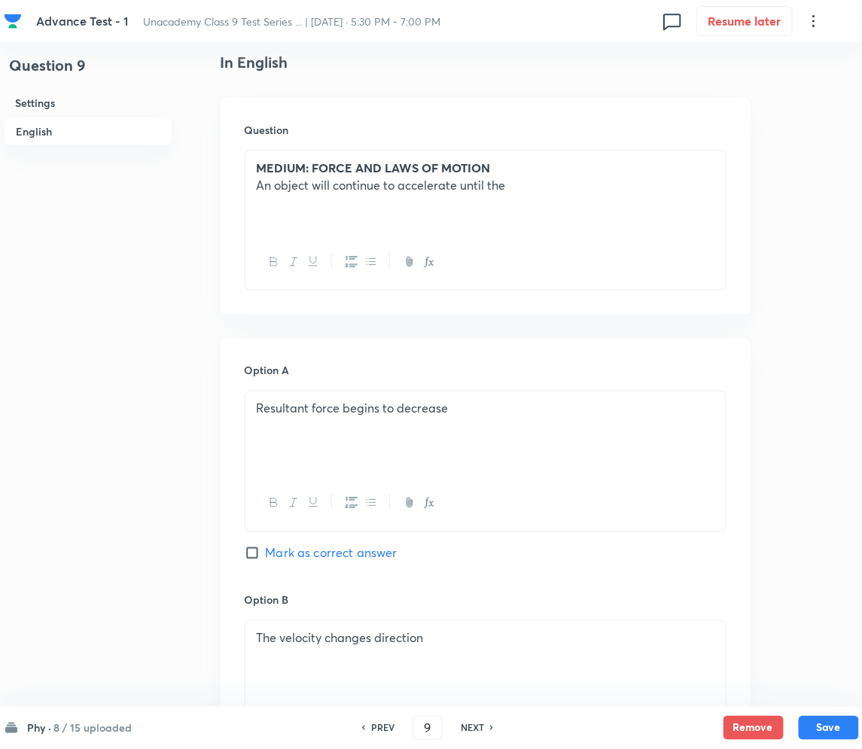
scroll to position [387, 0]
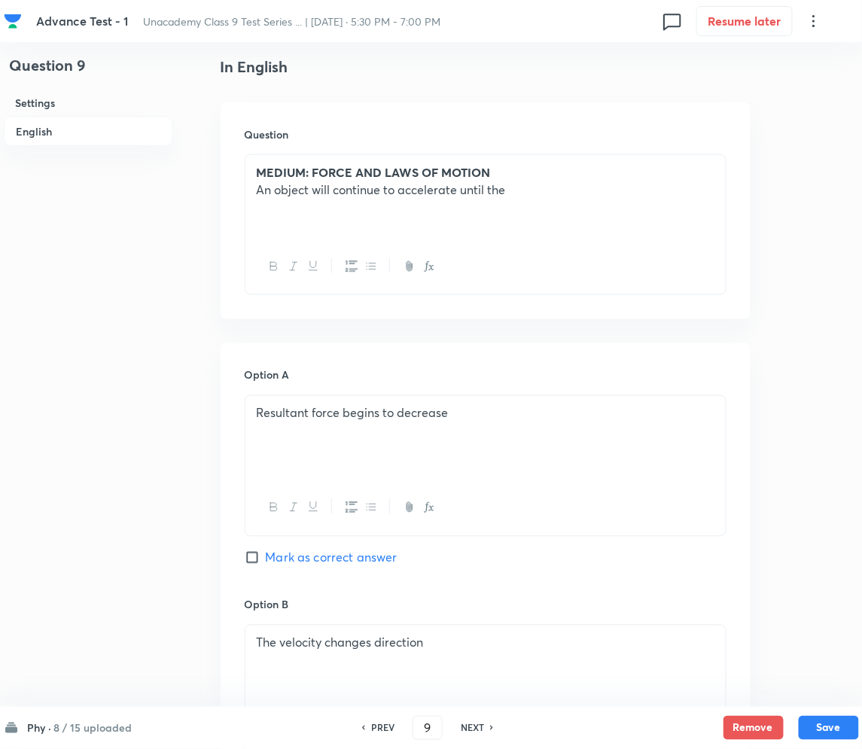
drag, startPoint x: 473, startPoint y: 416, endPoint x: 183, endPoint y: 433, distance: 290.3
click at [183, 433] on div "Question 9 Settings English Settings Type Single choice correct 4 options + 2 m…" at bounding box center [431, 632] width 855 height 1894
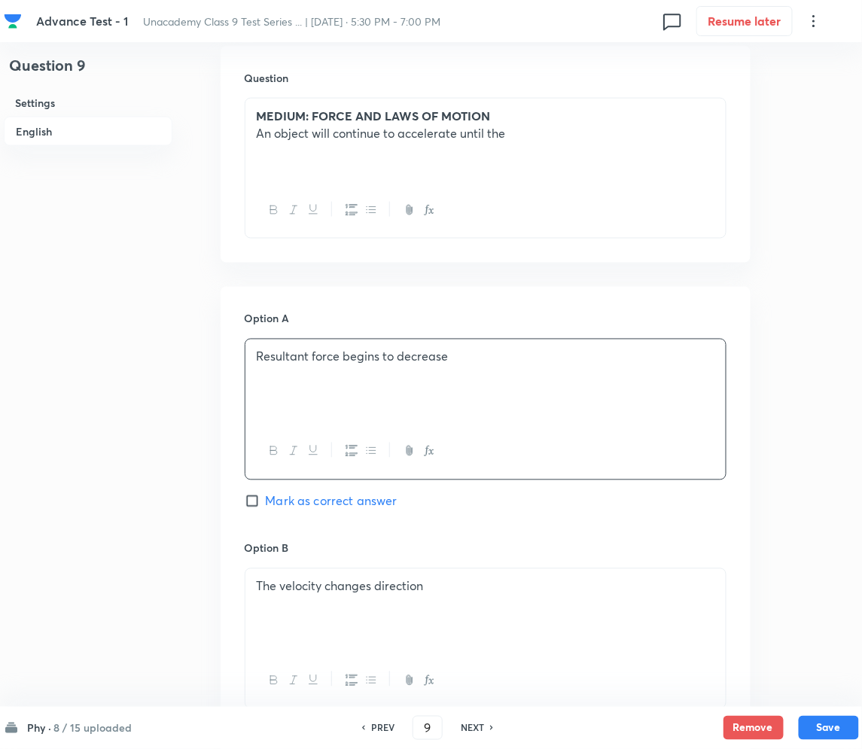
scroll to position [688, 0]
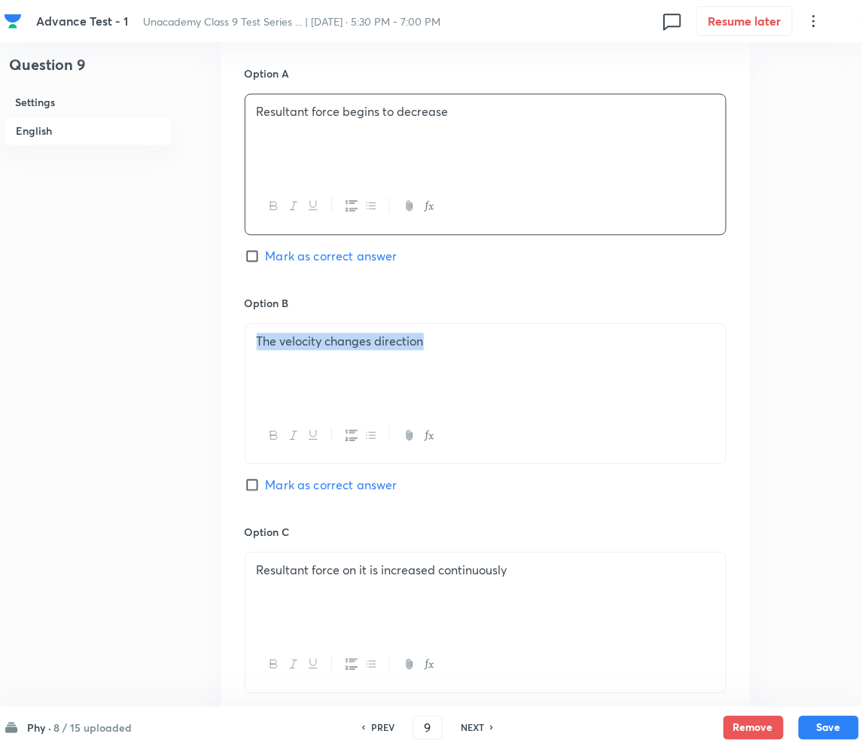
drag, startPoint x: 373, startPoint y: 355, endPoint x: 221, endPoint y: 348, distance: 152.2
click at [221, 348] on div "Option A Resultant force begins to decrease Mark as correct answer Option B The…" at bounding box center [486, 509] width 530 height 935
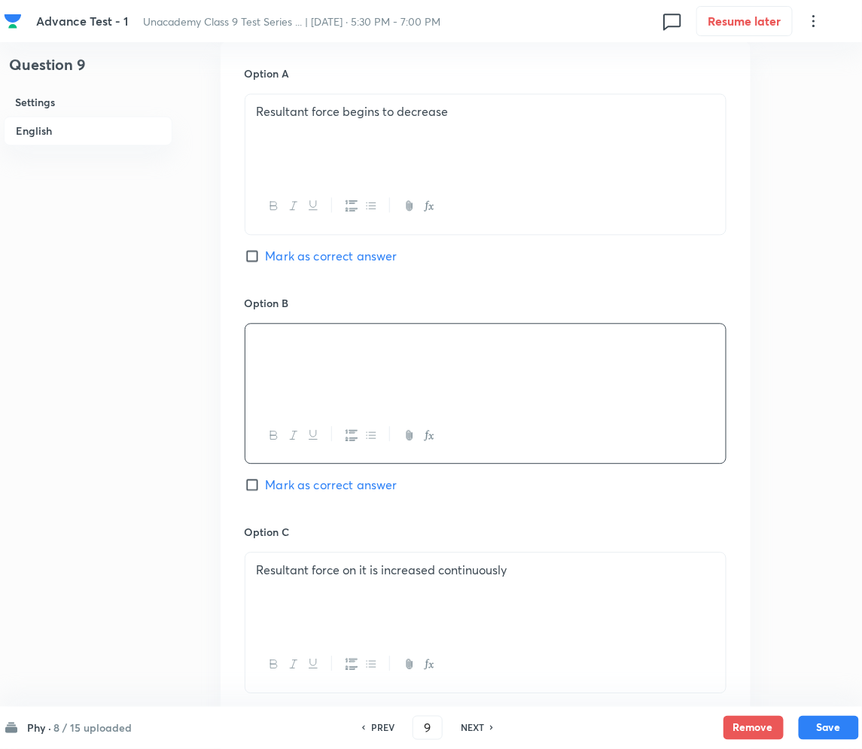
paste div
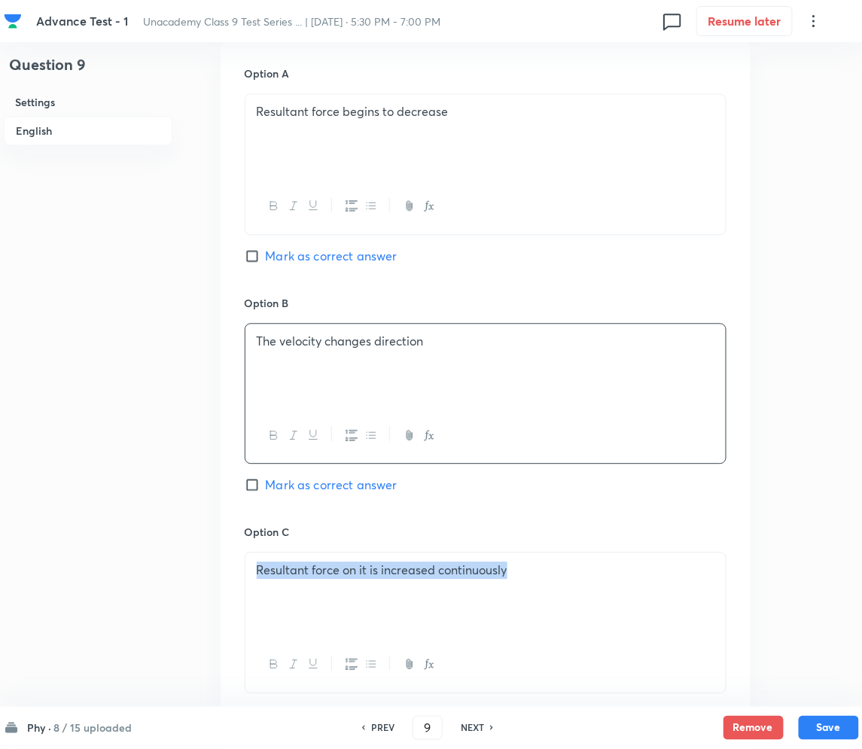
drag, startPoint x: 437, startPoint y: 582, endPoint x: 224, endPoint y: 580, distance: 213.1
click at [224, 580] on div "Option A Resultant force begins to decrease Mark as correct answer Option B The…" at bounding box center [486, 509] width 530 height 935
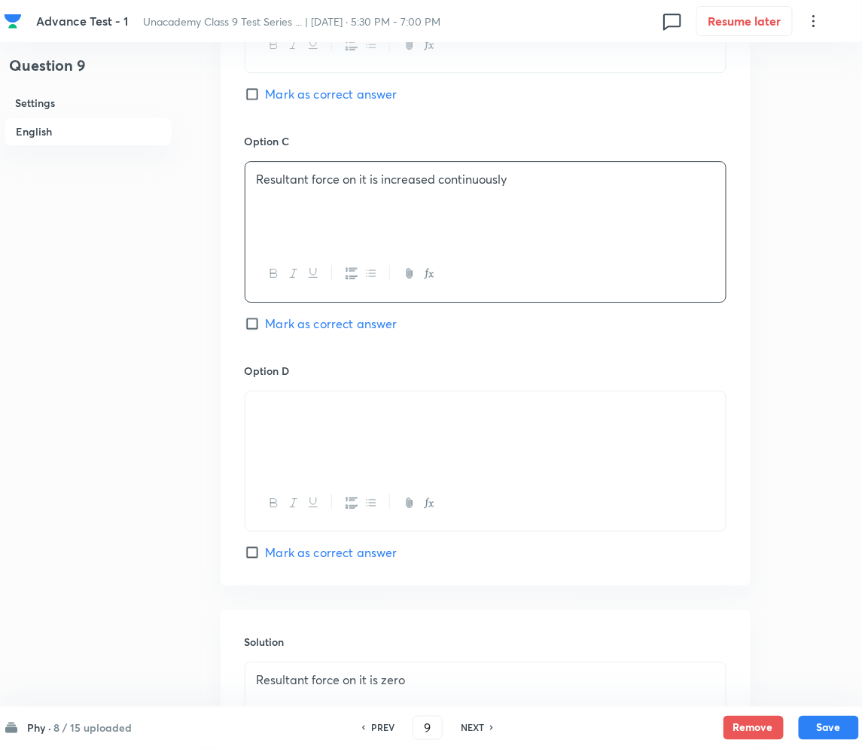
scroll to position [1089, 0]
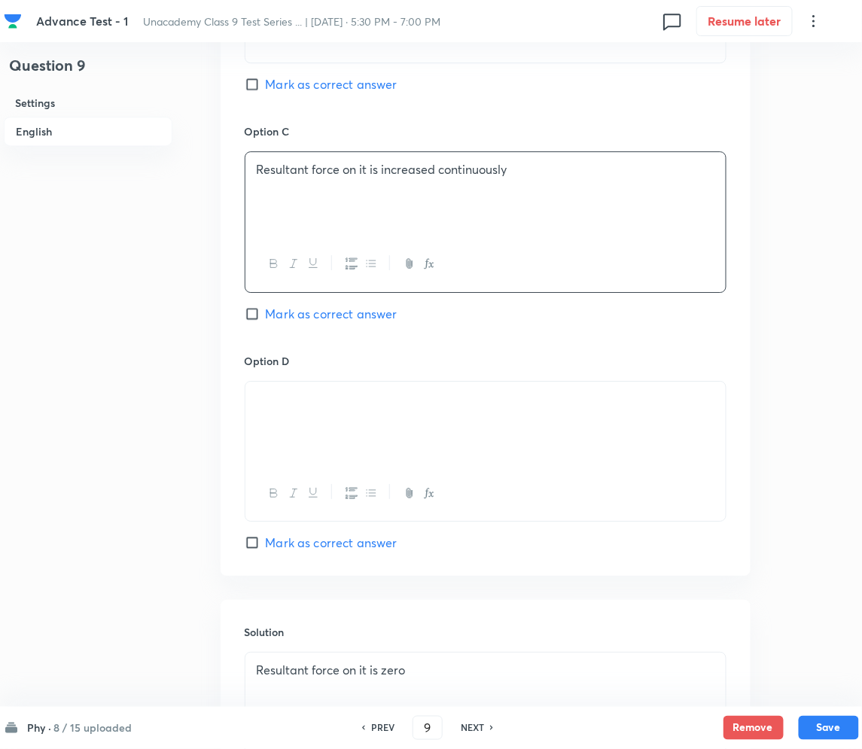
click at [315, 425] on div at bounding box center [485, 424] width 480 height 84
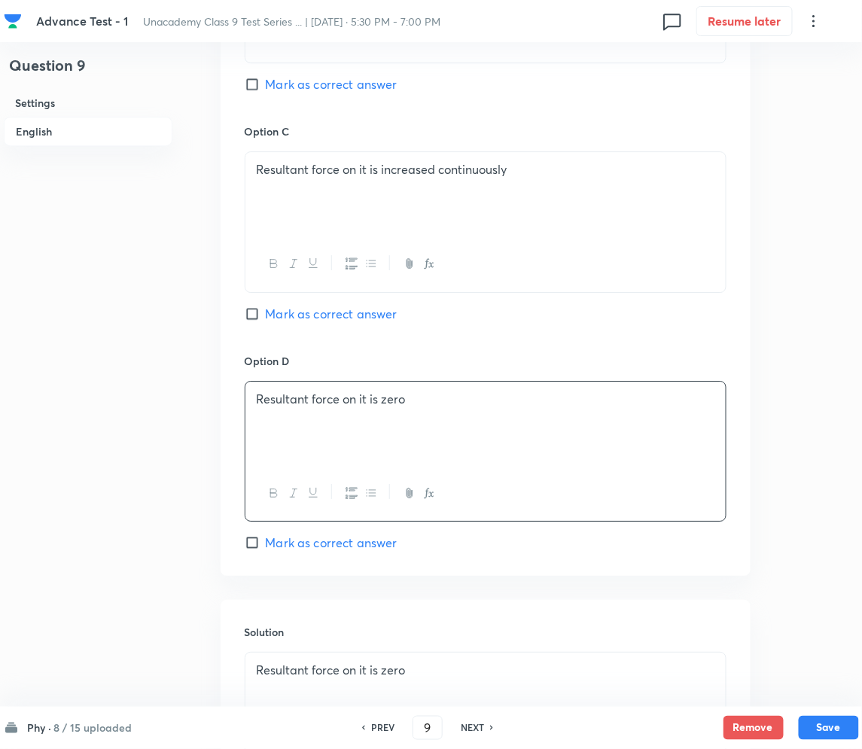
click at [246, 544] on input "Mark as correct answer" at bounding box center [255, 542] width 21 height 15
checkbox input "true"
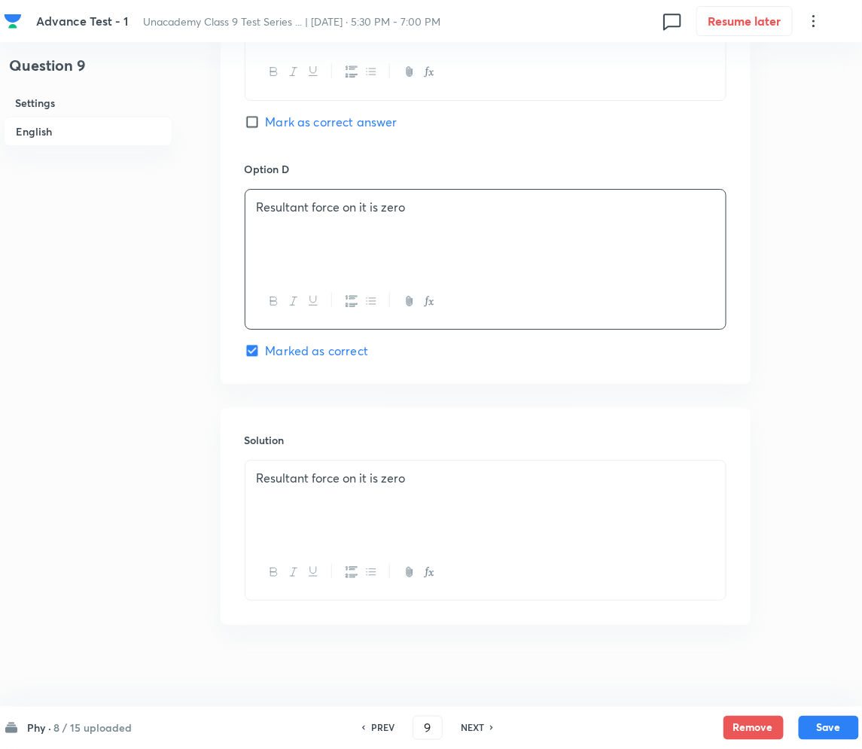
scroll to position [1290, 0]
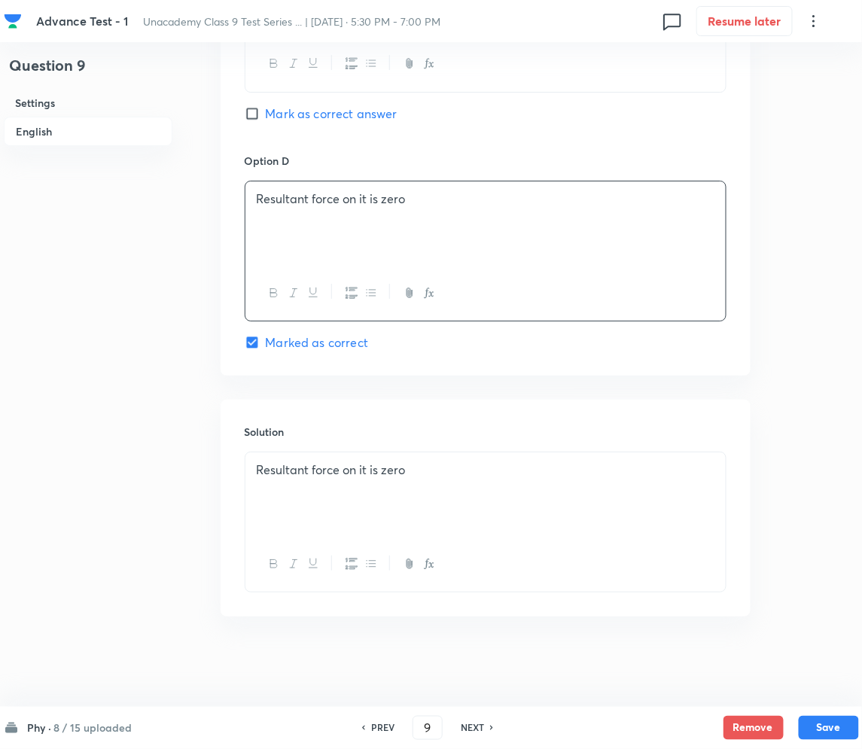
click at [335, 487] on div "Resultant force on it is zero" at bounding box center [485, 495] width 480 height 84
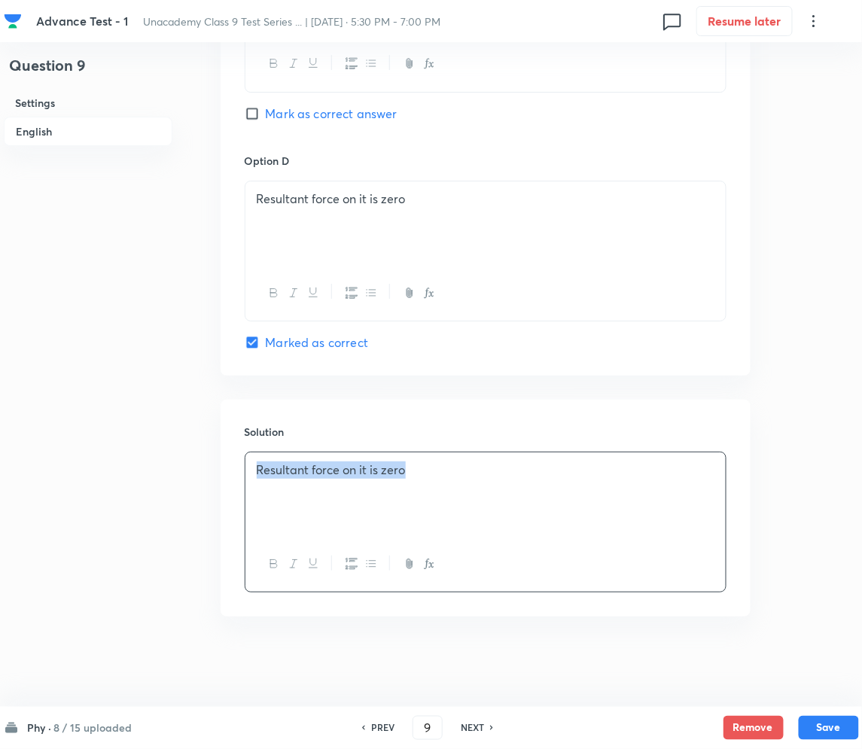
drag, startPoint x: 272, startPoint y: 471, endPoint x: 221, endPoint y: 474, distance: 50.5
click at [221, 474] on div "Solution Resultant force on it is zero" at bounding box center [486, 508] width 530 height 217
click at [399, 489] on div at bounding box center [485, 495] width 480 height 84
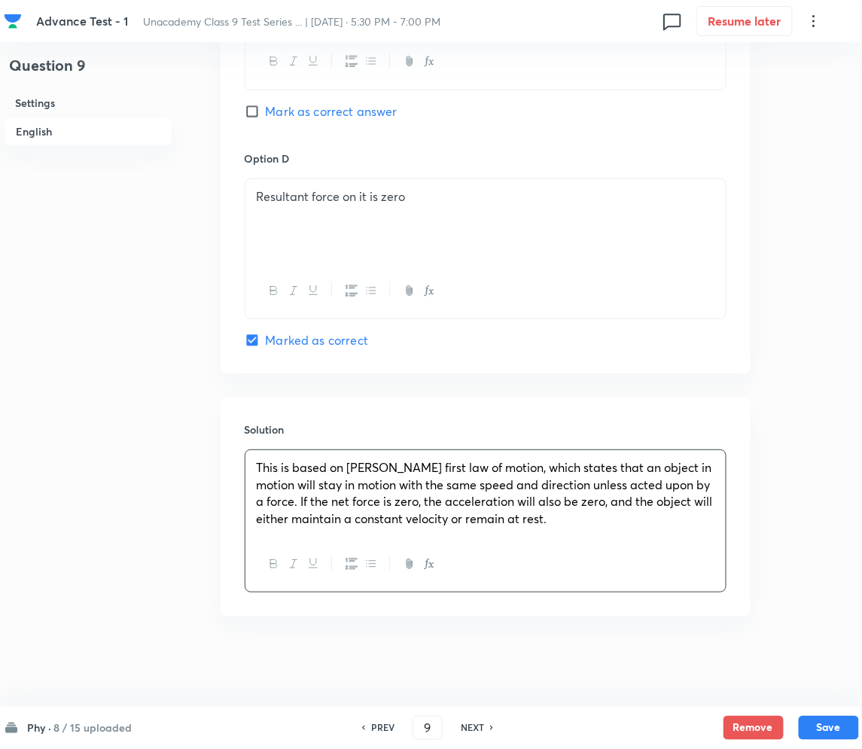
scroll to position [1293, 0]
click at [821, 723] on button "Save" at bounding box center [829, 727] width 60 height 24
type input "10"
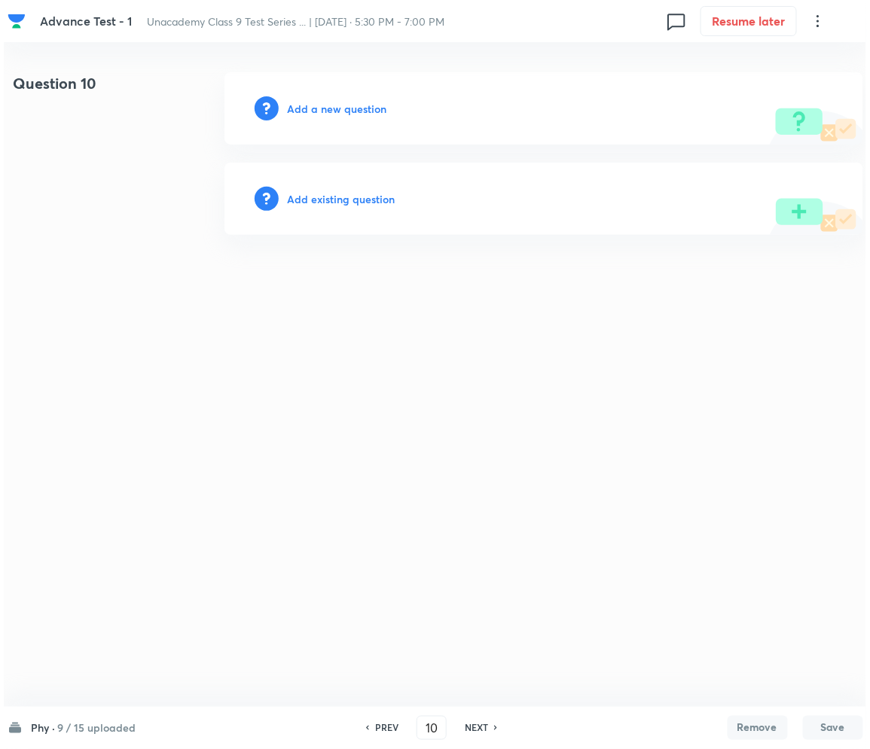
scroll to position [0, 0]
click at [350, 115] on h6 "Add a new question" at bounding box center [337, 109] width 99 height 16
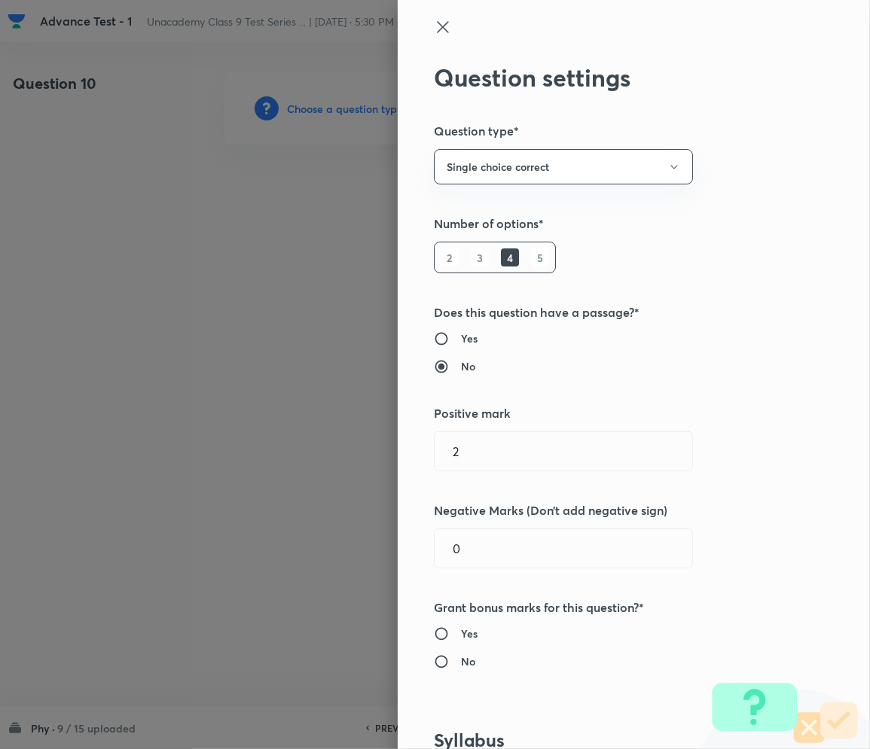
type input "Foundation Class IX"
type input "Physics"
type input "Motion"
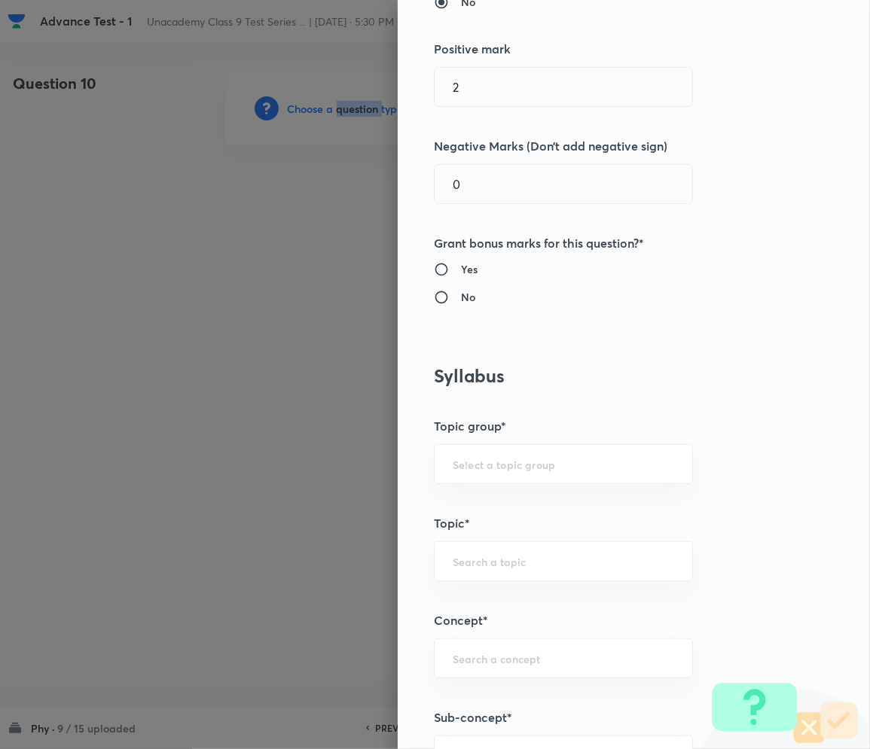
scroll to position [501, 0]
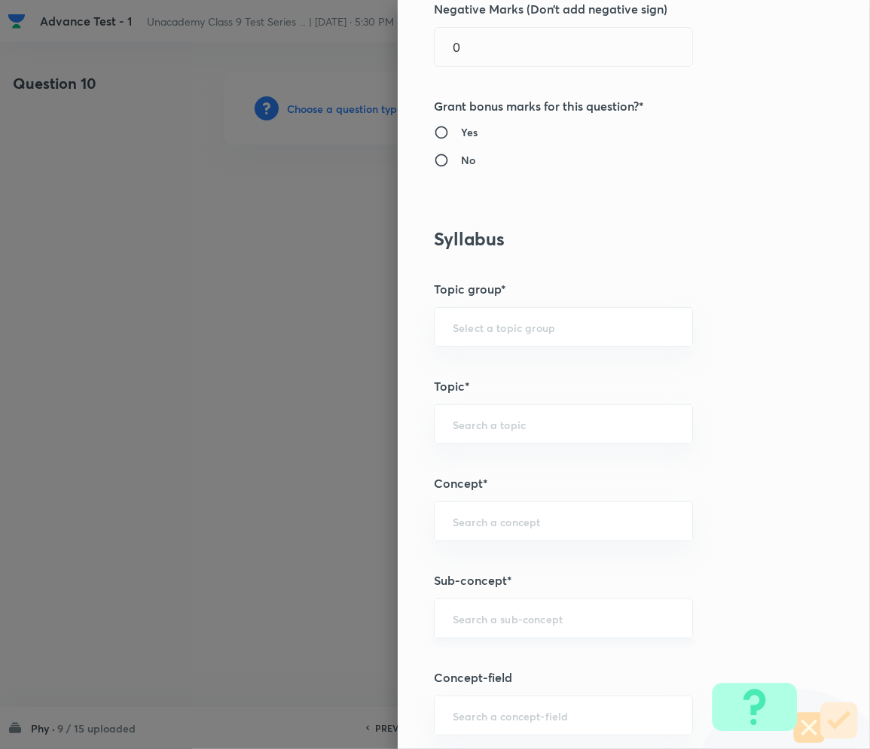
drag, startPoint x: 489, startPoint y: 619, endPoint x: 509, endPoint y: 621, distance: 19.7
click at [491, 620] on input "text" at bounding box center [563, 618] width 221 height 14
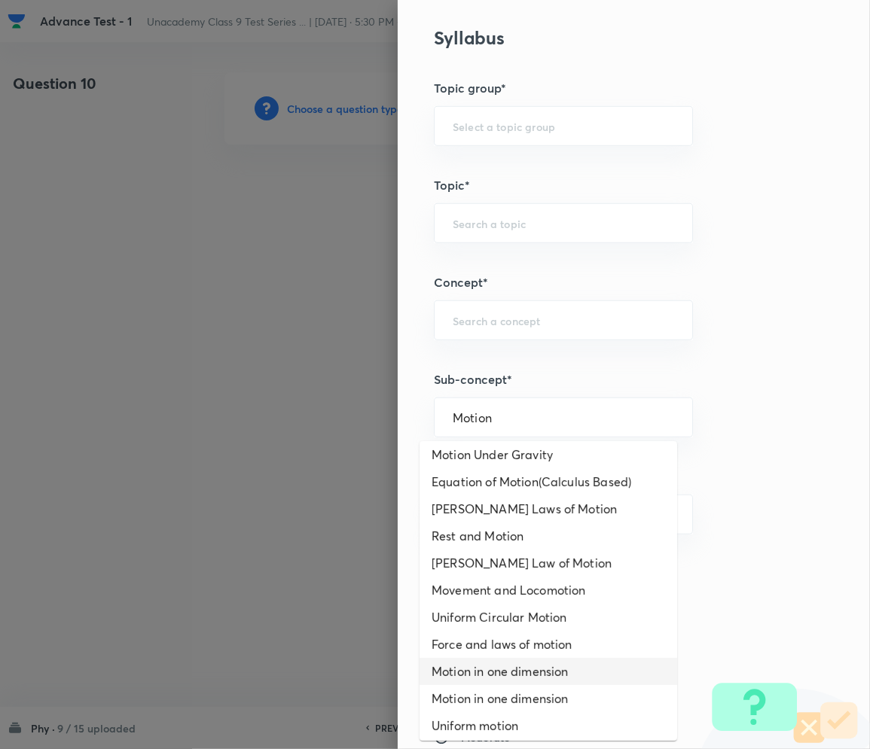
scroll to position [200, 0]
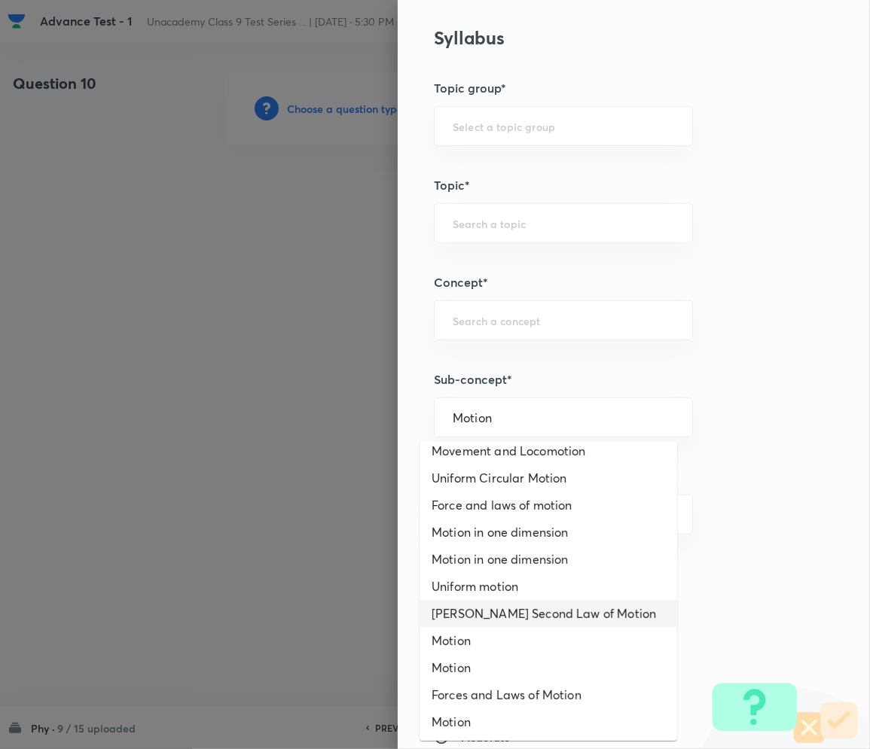
click at [463, 630] on li "Motion" at bounding box center [547, 640] width 257 height 27
type input "Motion"
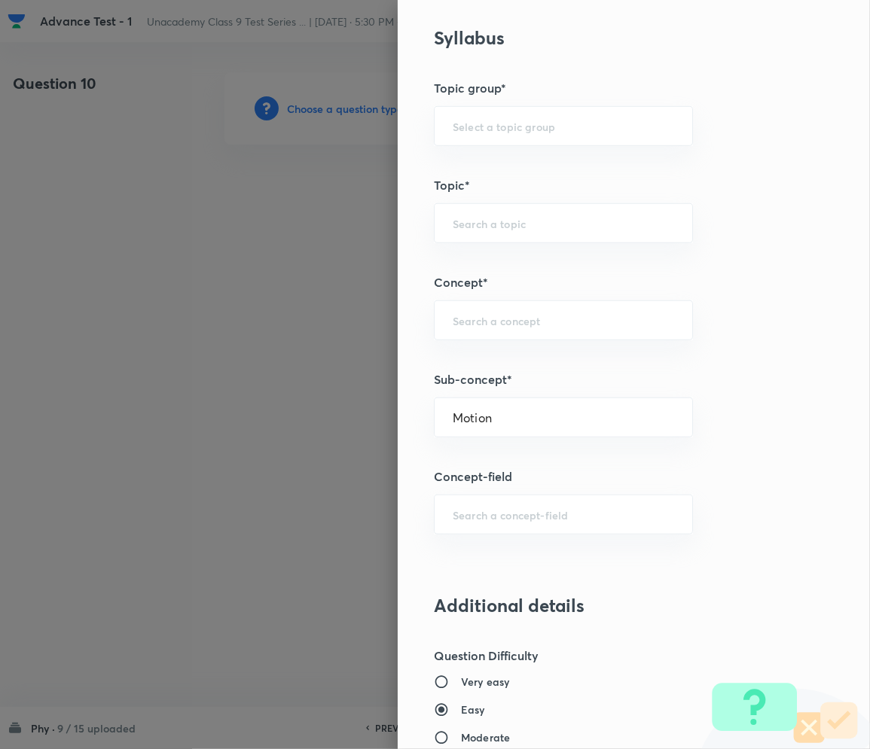
type input "Foundation Class IX"
type input "Physics"
type input "Motion"
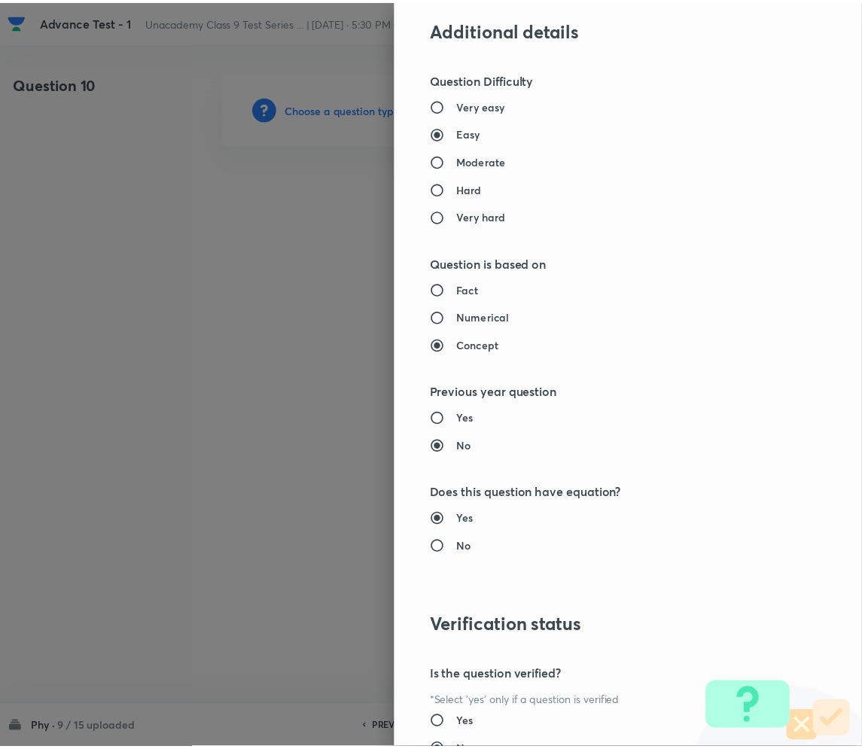
scroll to position [1404, 0]
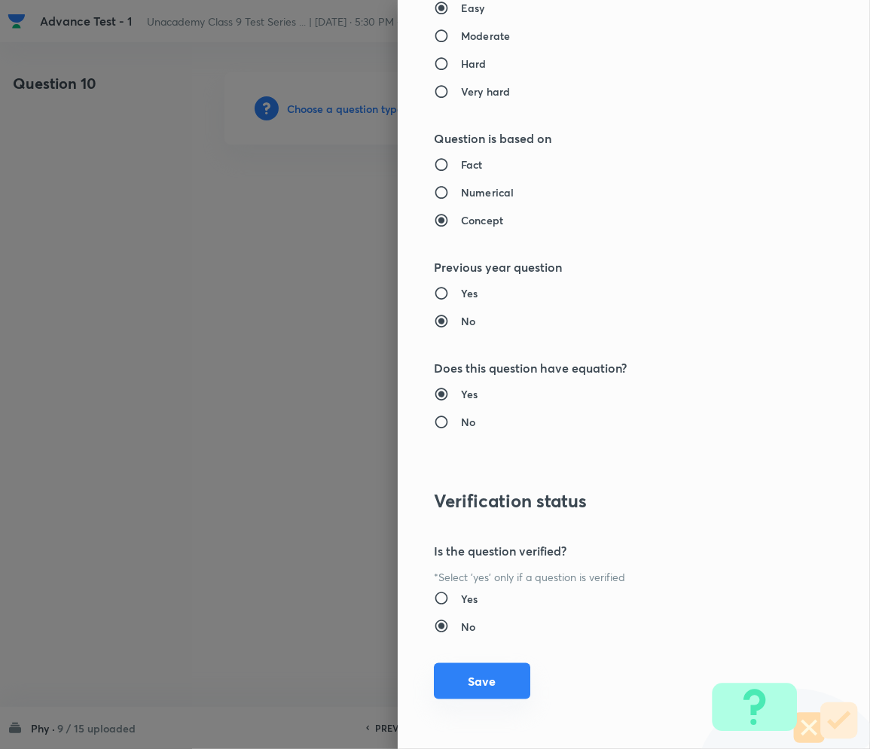
click at [474, 679] on button "Save" at bounding box center [482, 681] width 96 height 36
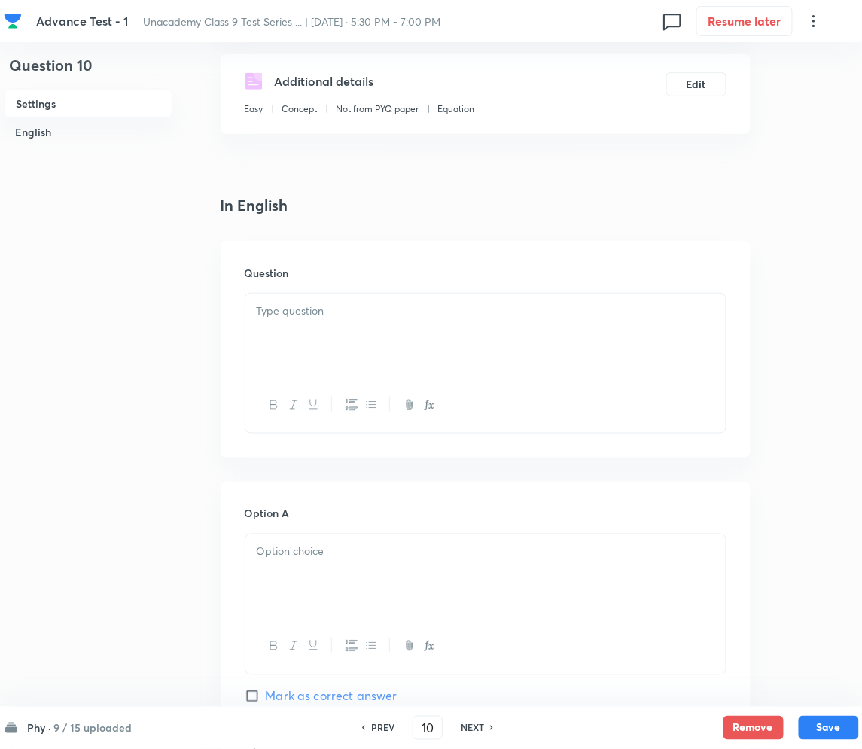
scroll to position [301, 0]
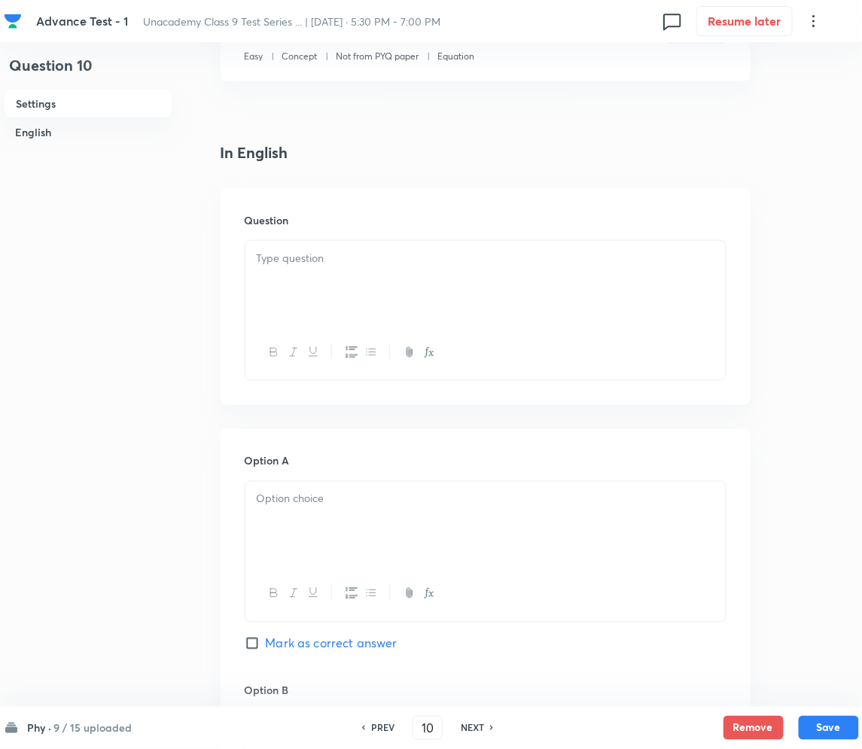
click at [395, 262] on p at bounding box center [486, 258] width 458 height 17
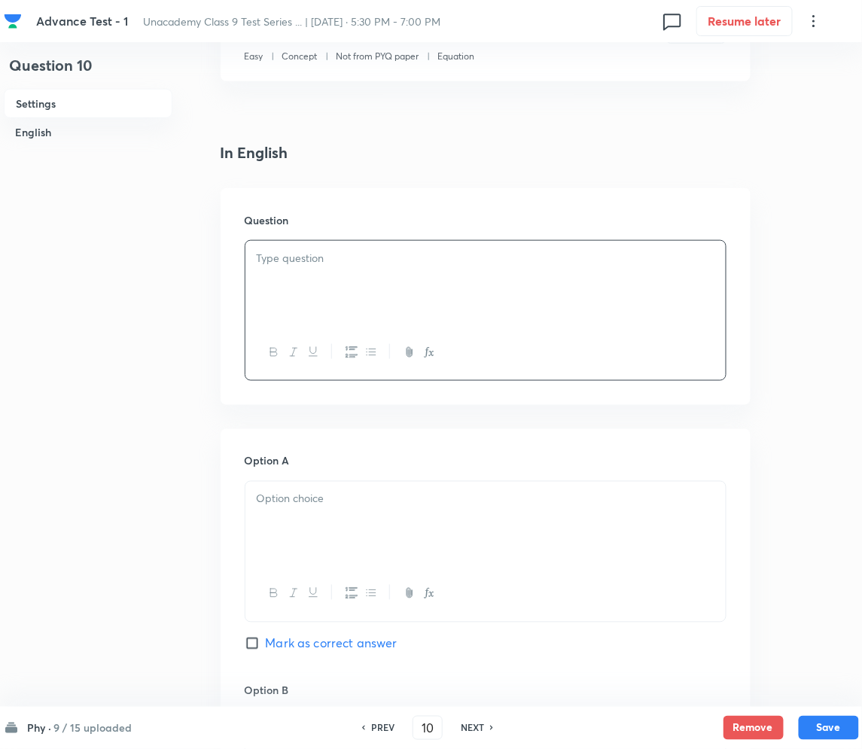
paste div
drag, startPoint x: 275, startPoint y: 257, endPoint x: 346, endPoint y: 260, distance: 70.8
click at [276, 257] on strong "EASY: FORCE AND LAWS OF MOTION" at bounding box center [371, 258] width 214 height 16
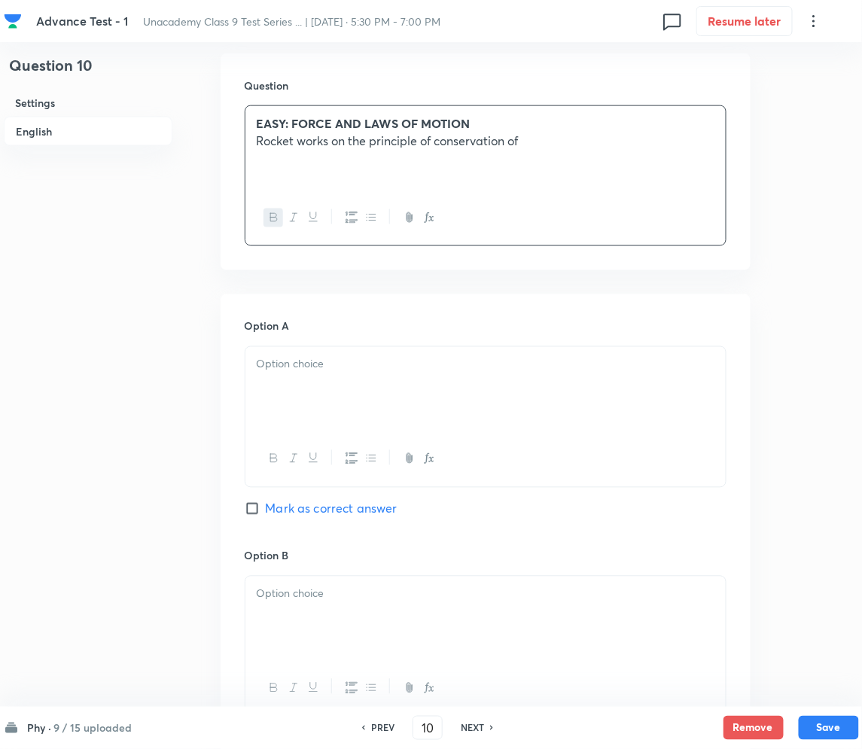
scroll to position [501, 0]
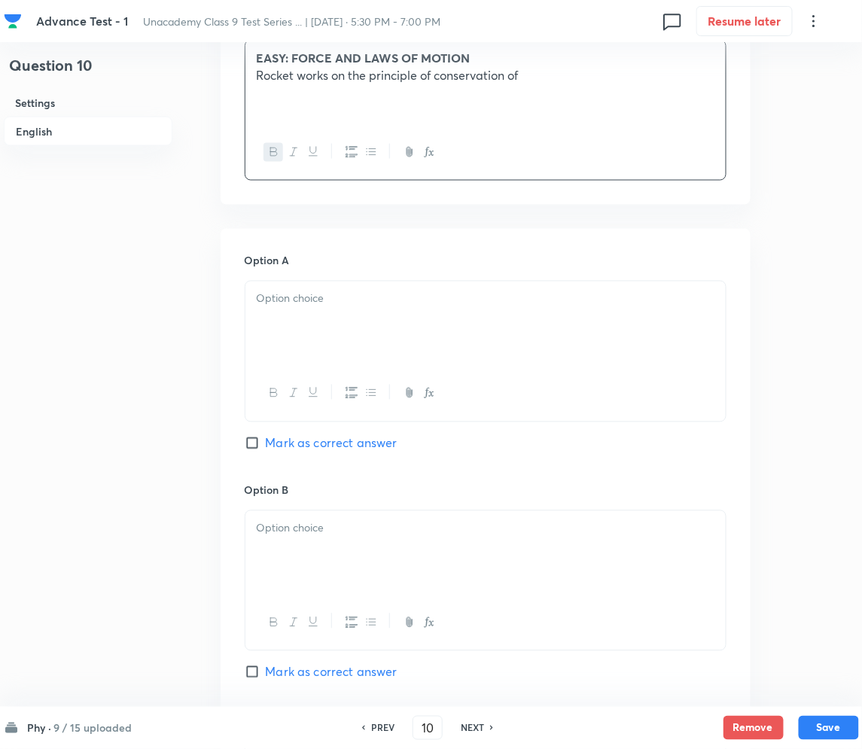
click at [310, 302] on p at bounding box center [486, 299] width 458 height 17
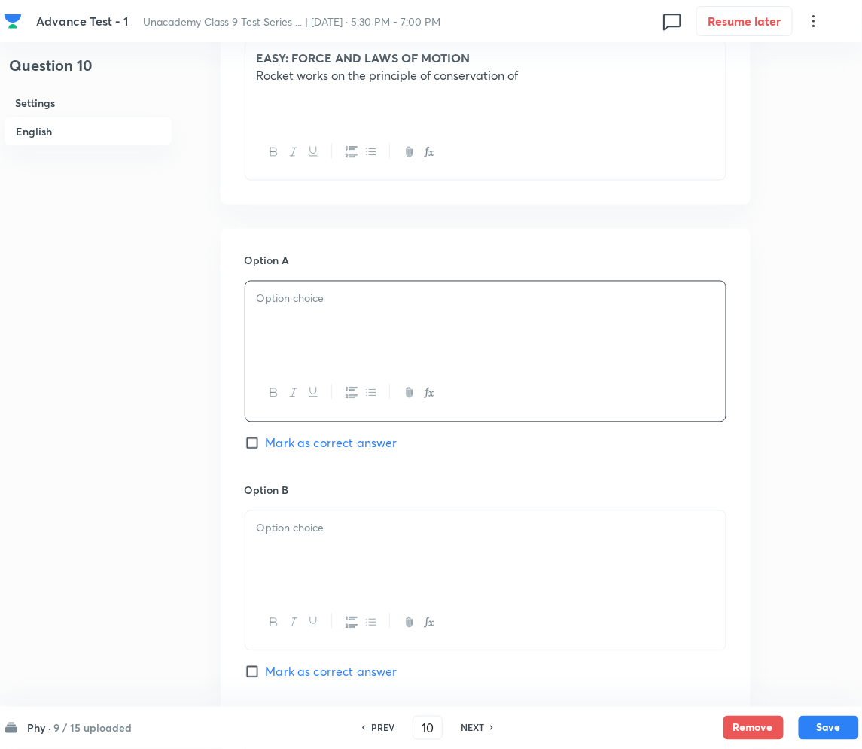
click at [369, 300] on p at bounding box center [486, 299] width 458 height 17
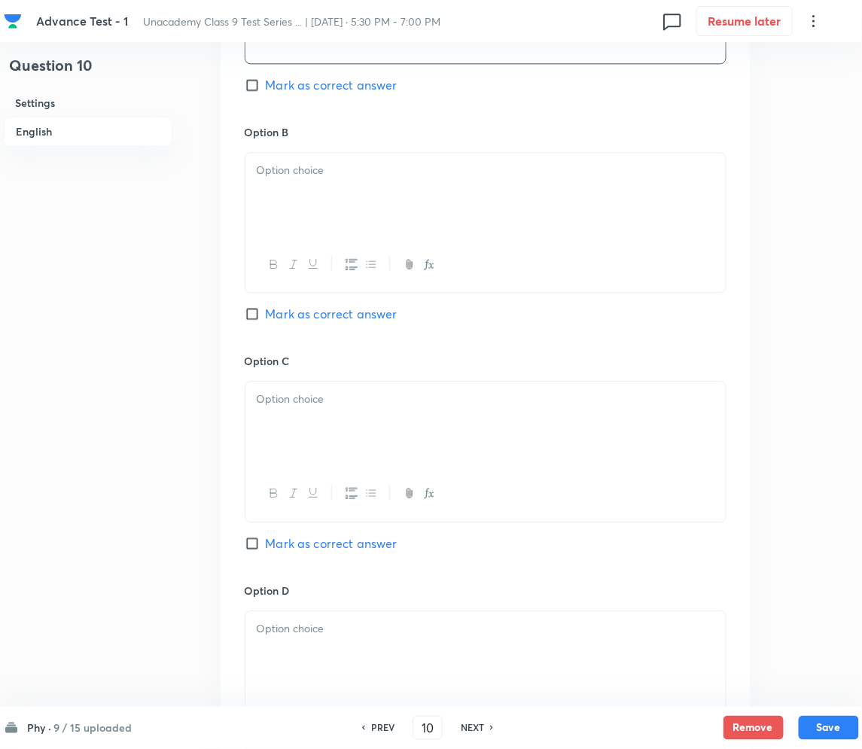
scroll to position [903, 0]
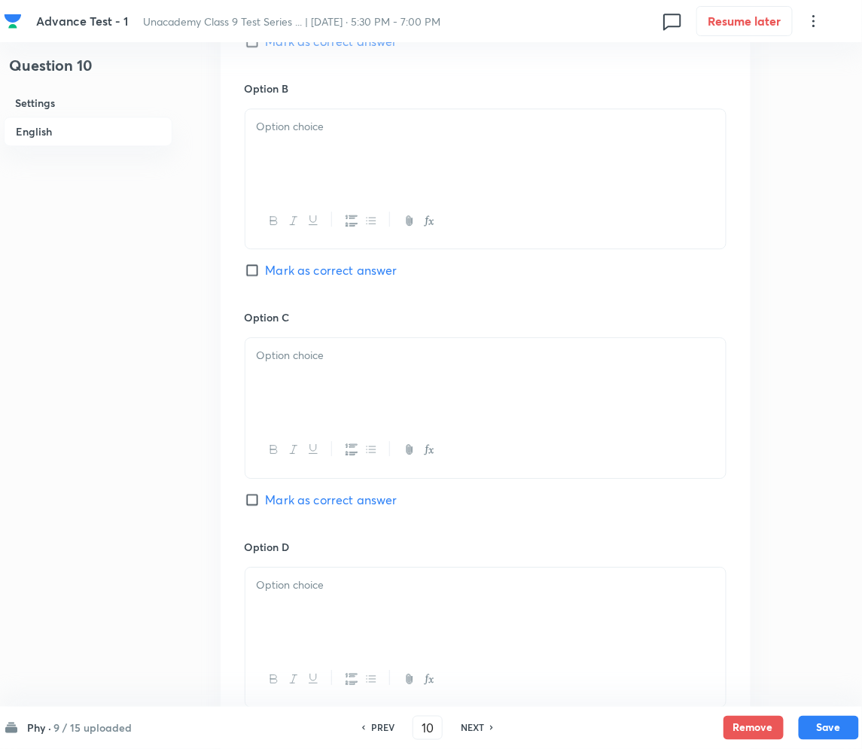
click at [348, 150] on div at bounding box center [485, 151] width 480 height 84
click at [328, 419] on div at bounding box center [485, 380] width 480 height 84
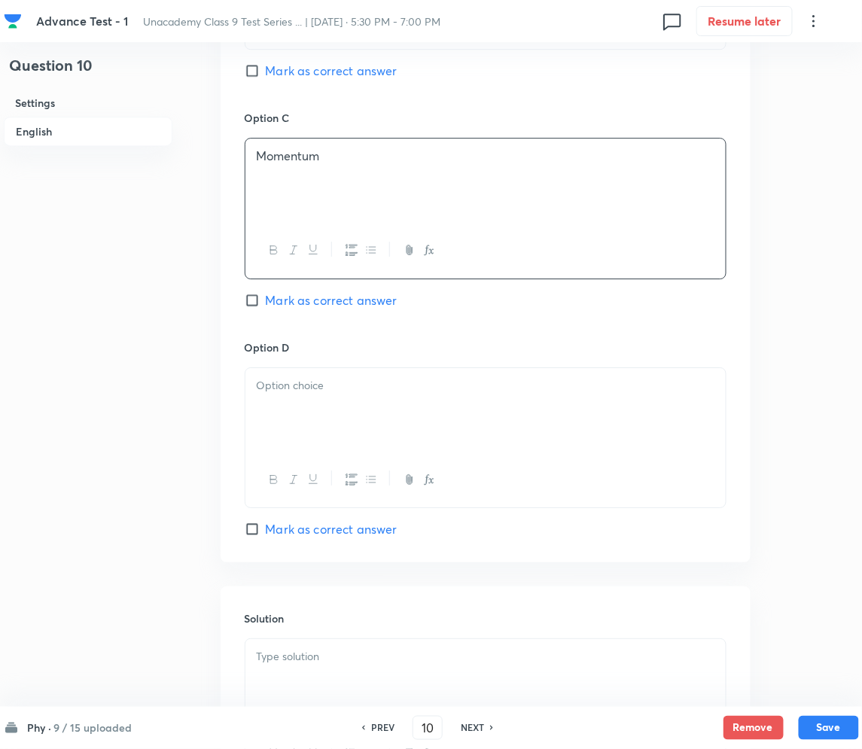
scroll to position [1104, 0]
click at [332, 425] on div at bounding box center [485, 409] width 480 height 84
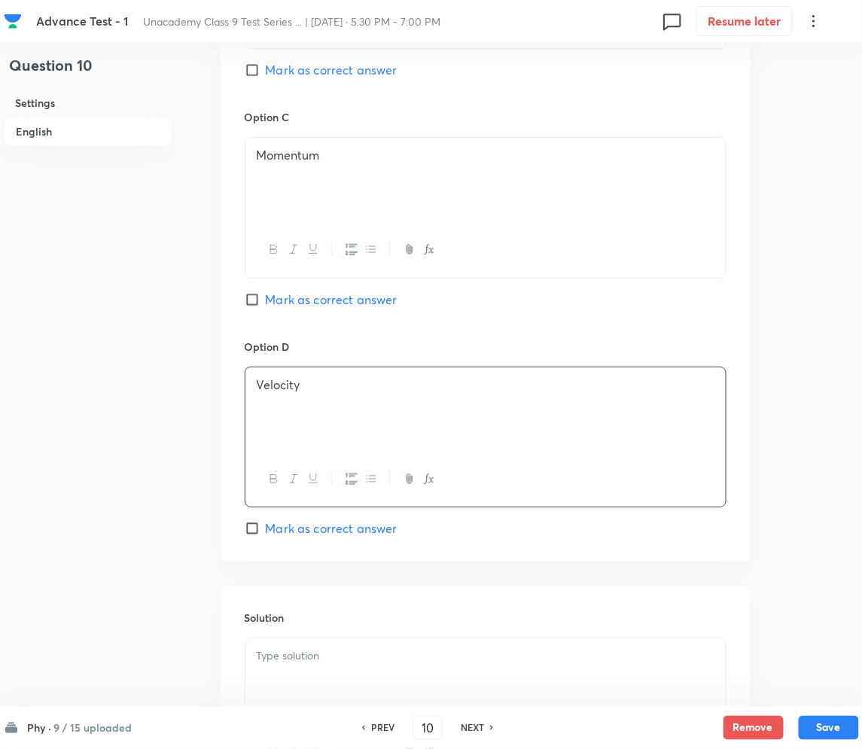
click at [256, 298] on input "Mark as correct answer" at bounding box center [255, 299] width 21 height 15
checkbox input "true"
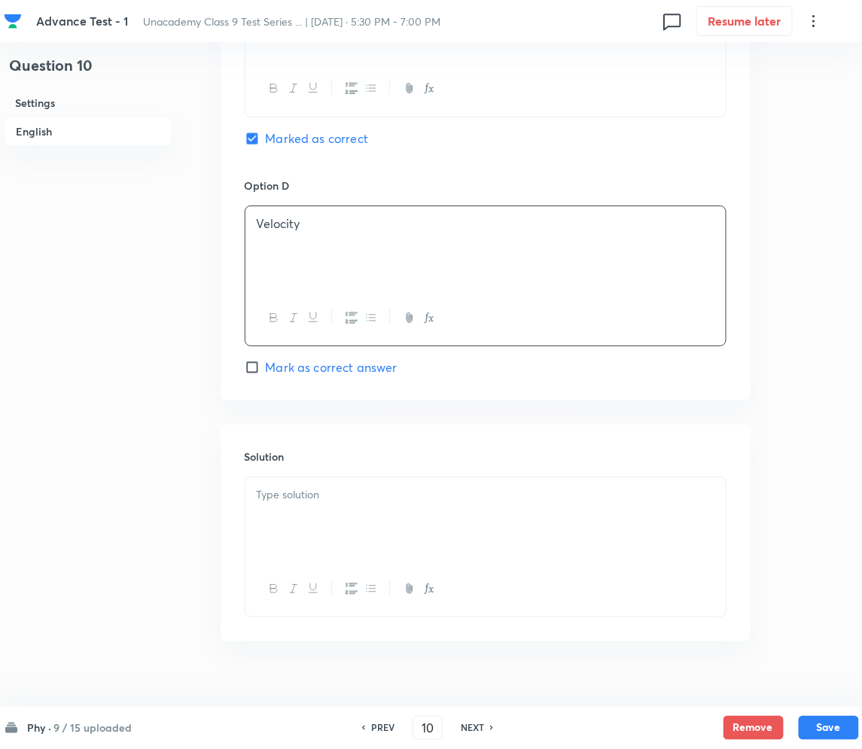
scroll to position [1290, 0]
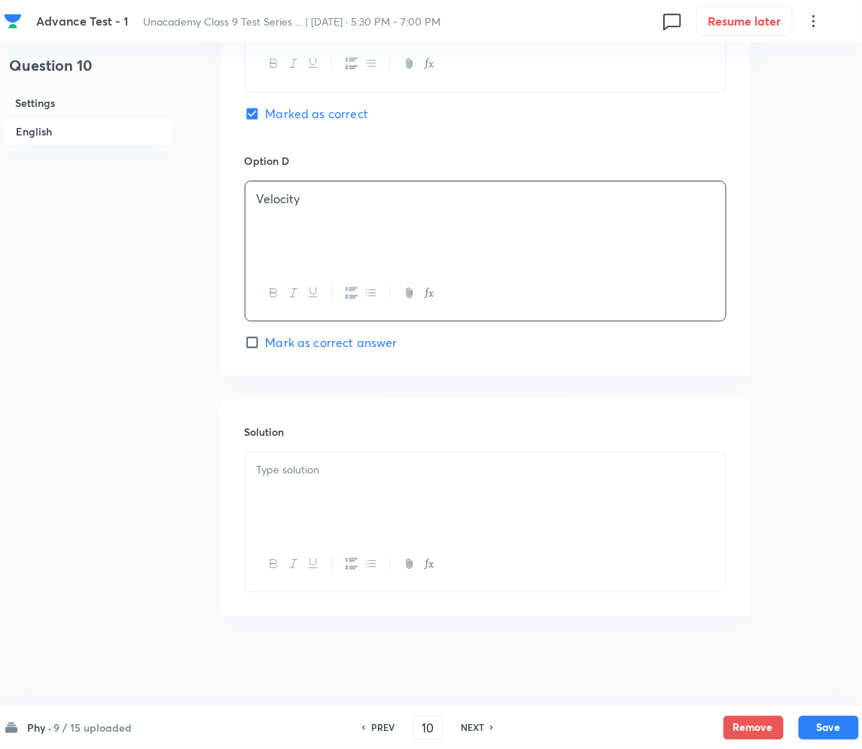
click at [308, 476] on p at bounding box center [486, 470] width 458 height 17
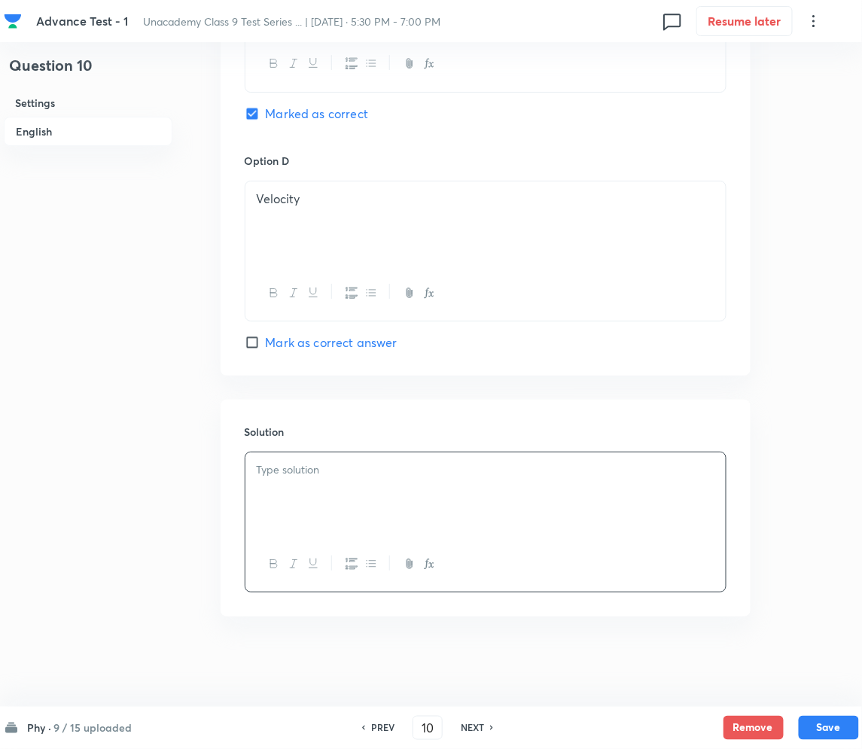
click at [303, 495] on div at bounding box center [485, 495] width 480 height 84
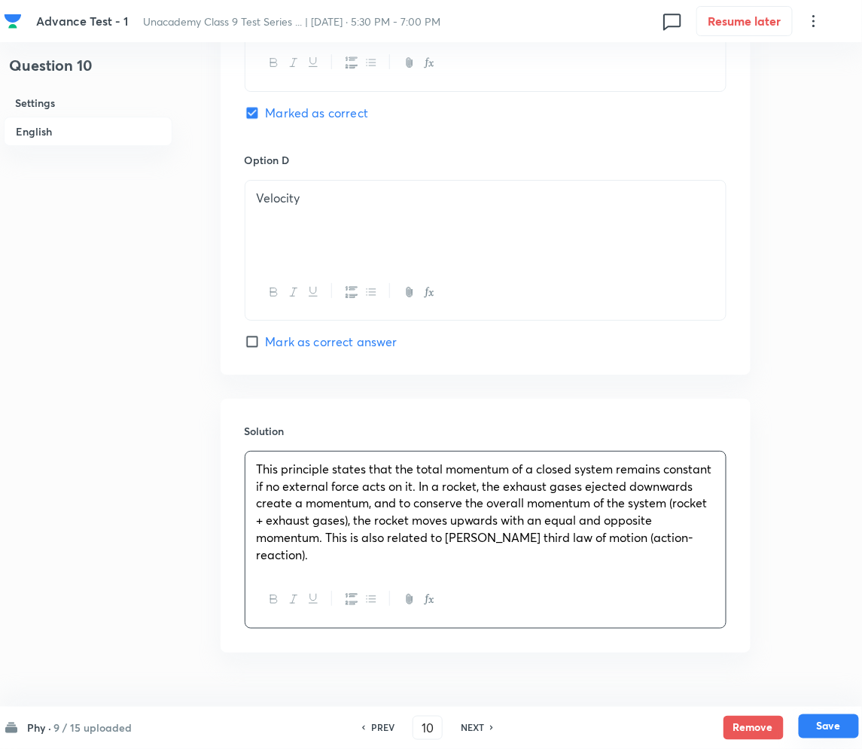
click at [833, 730] on button "Save" at bounding box center [829, 727] width 60 height 24
type input "11"
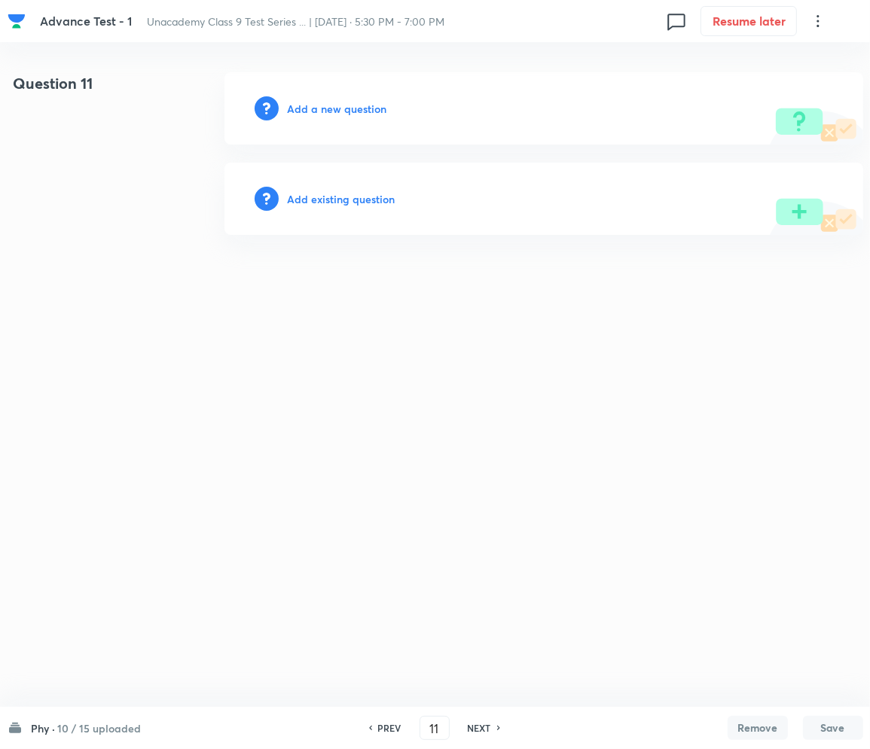
click at [331, 108] on h6 "Add a new question" at bounding box center [337, 109] width 99 height 16
click at [333, 112] on h6 "Choose a question type" at bounding box center [346, 109] width 116 height 16
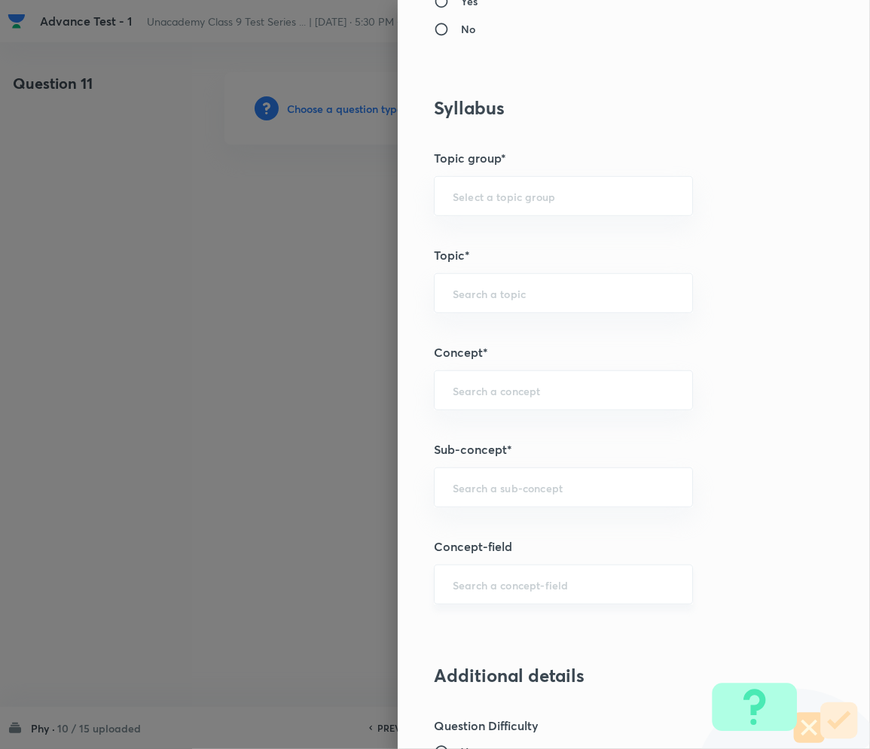
scroll to position [702, 0]
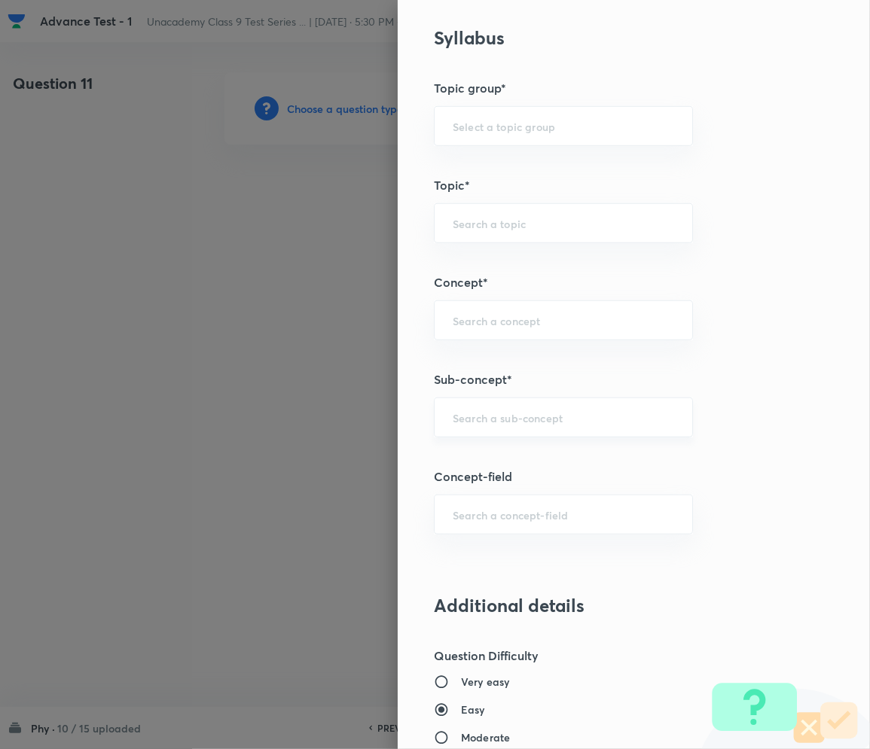
click at [480, 431] on div "​" at bounding box center [563, 418] width 259 height 40
type input "o"
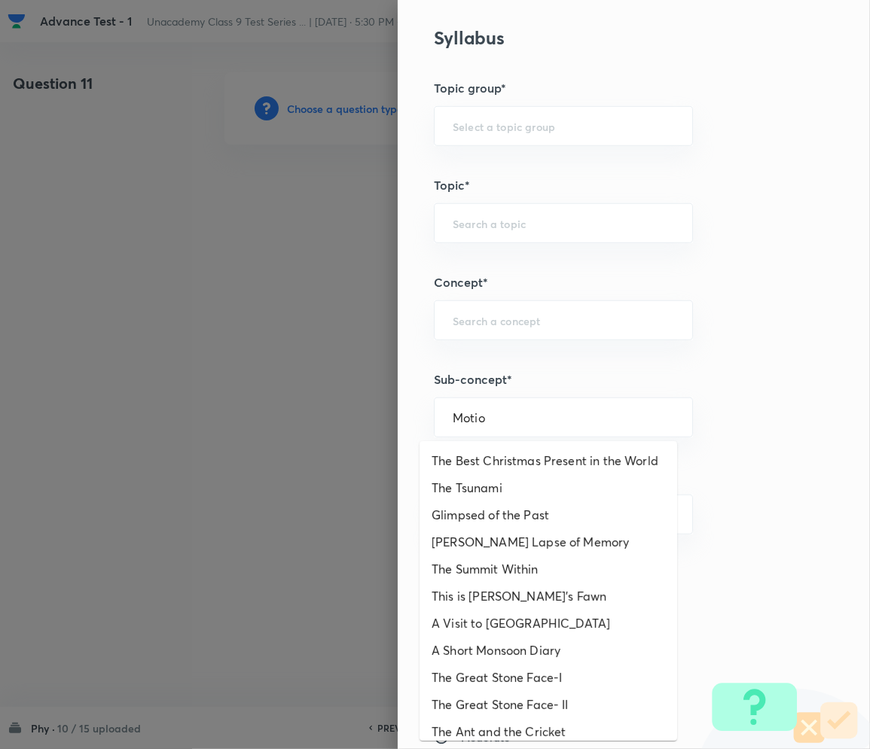
type input "Motion"
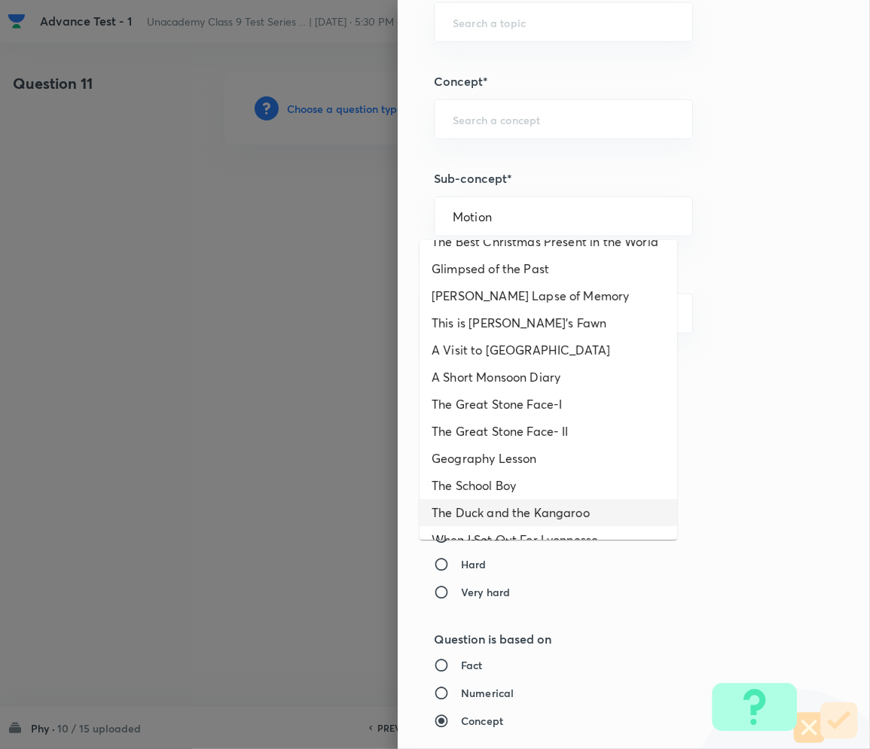
scroll to position [0, 0]
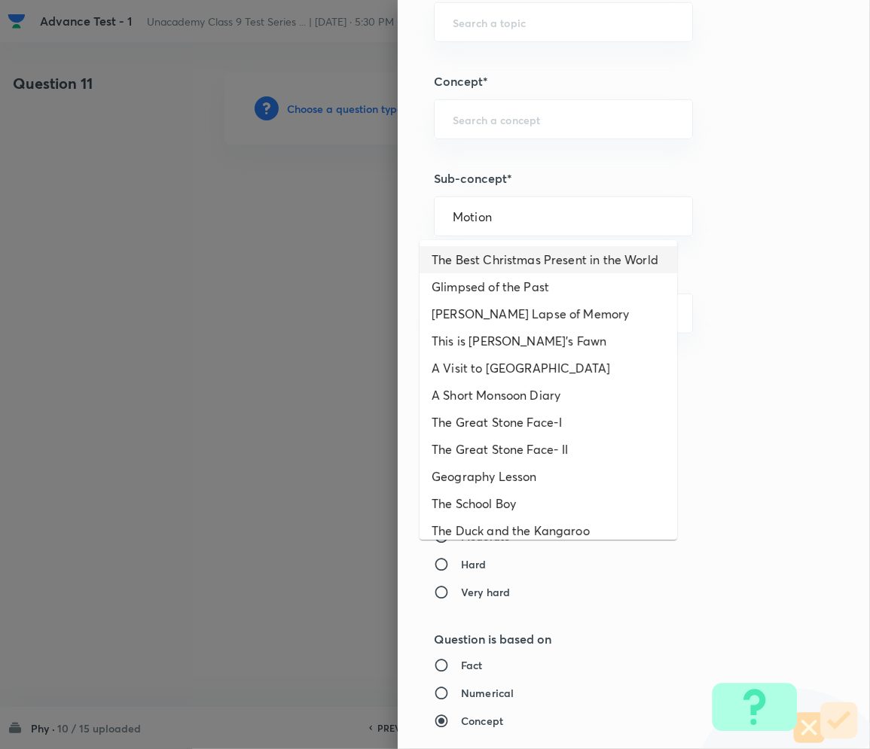
drag, startPoint x: 417, startPoint y: 245, endPoint x: 390, endPoint y: 243, distance: 27.1
click at [398, 243] on div "Question settings Question type* Single choice correct Number of options* 2 3 4…" at bounding box center [634, 374] width 472 height 749
drag, startPoint x: 446, startPoint y: 228, endPoint x: 392, endPoint y: 221, distance: 54.7
click at [398, 221] on div "Question settings Question type* Single choice correct Number of options* 2 3 4…" at bounding box center [634, 374] width 472 height 749
click at [750, 224] on div "Question settings Question type* Single choice correct Number of options* 2 3 4…" at bounding box center [634, 374] width 472 height 749
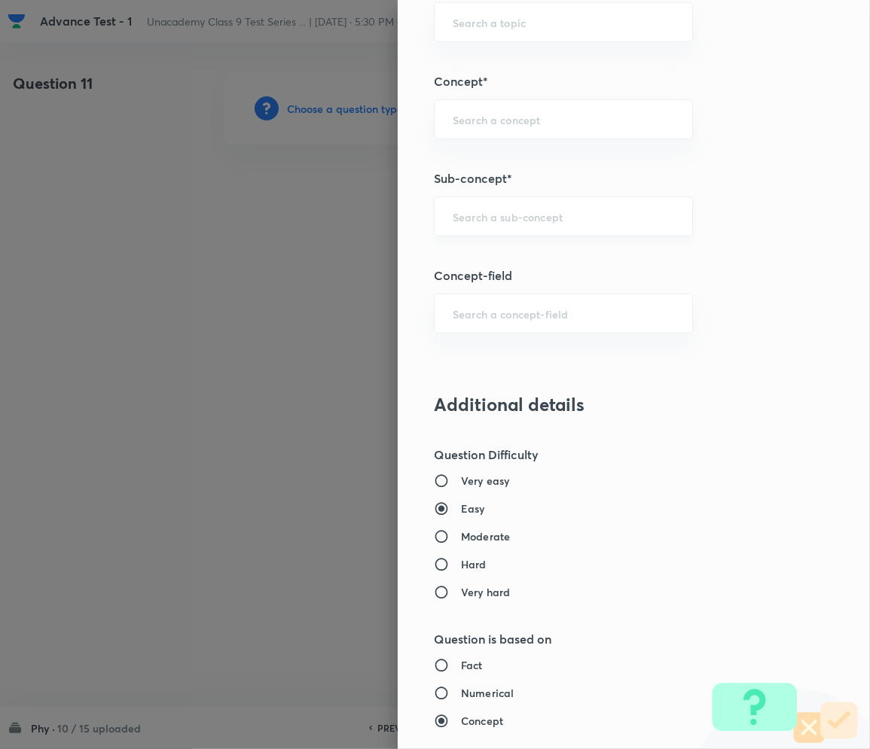
drag, startPoint x: 516, startPoint y: 222, endPoint x: 538, endPoint y: 236, distance: 25.1
click at [516, 223] on input "text" at bounding box center [563, 216] width 221 height 14
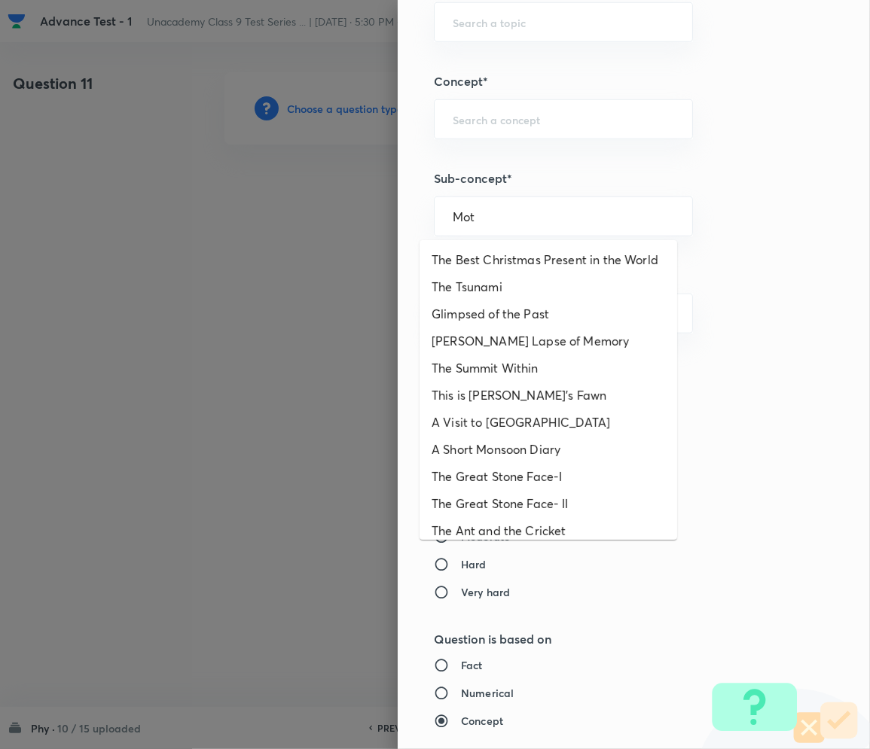
type input "Mot"
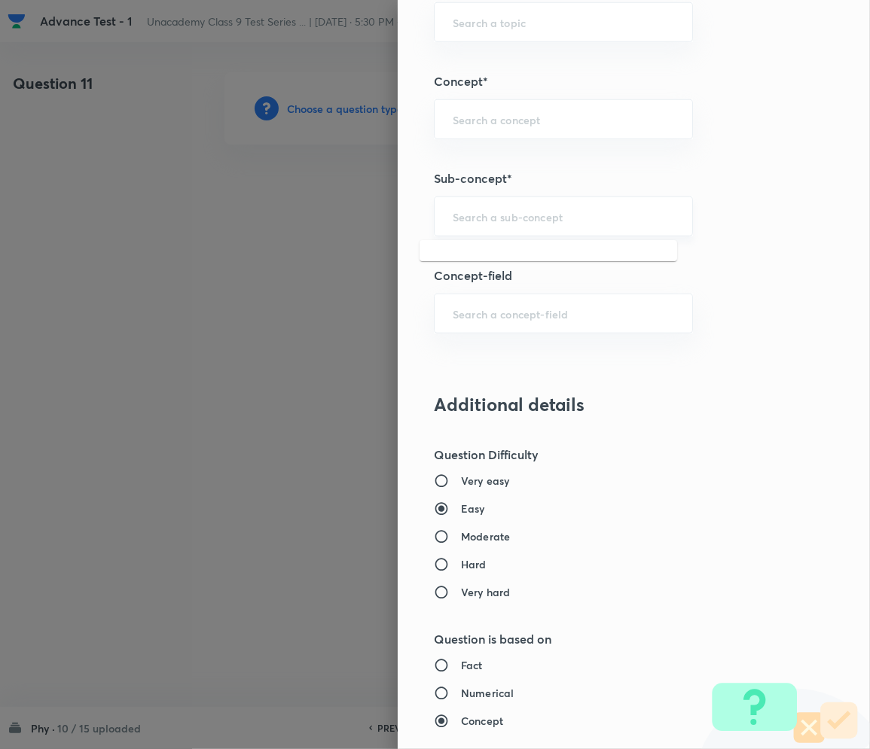
click at [489, 221] on input "text" at bounding box center [563, 216] width 221 height 14
type input "N"
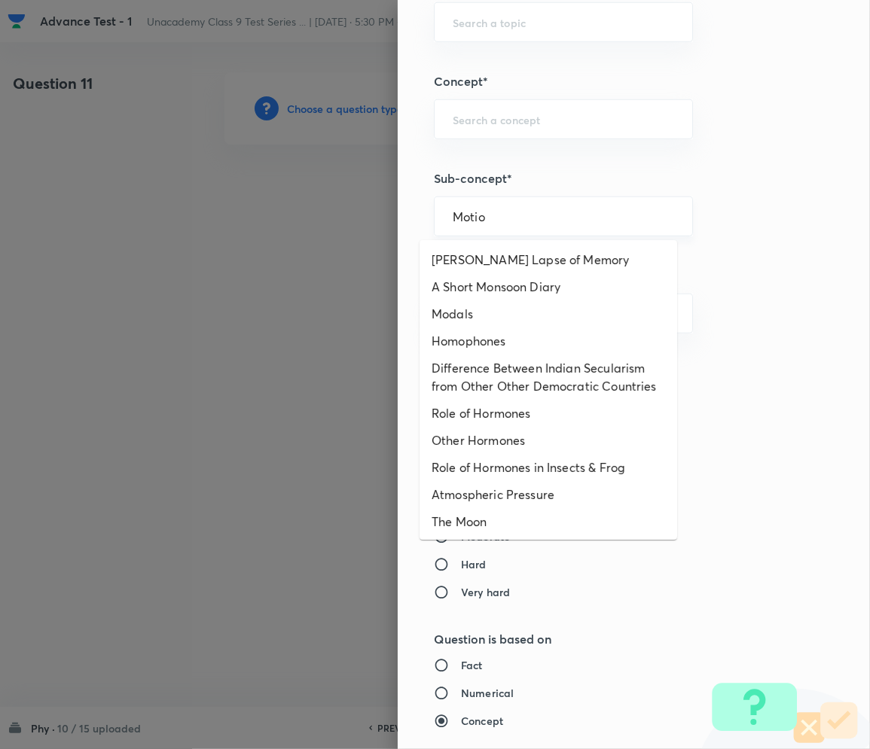
type input "Motion"
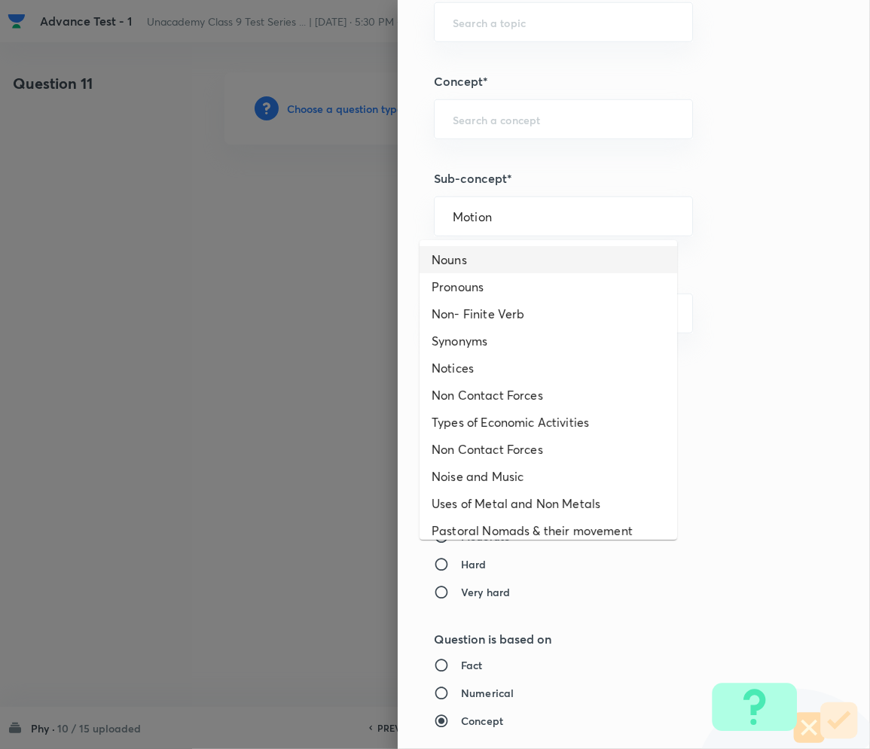
drag, startPoint x: 509, startPoint y: 204, endPoint x: 379, endPoint y: 204, distance: 130.3
click at [379, 204] on div "Question settings Question type* Single choice correct Number of options* 2 3 4…" at bounding box center [435, 374] width 870 height 749
drag, startPoint x: 444, startPoint y: 219, endPoint x: 398, endPoint y: 227, distance: 47.3
click at [398, 227] on div "Question settings Question type* Single choice correct Number of options* 2 3 4…" at bounding box center [634, 374] width 472 height 749
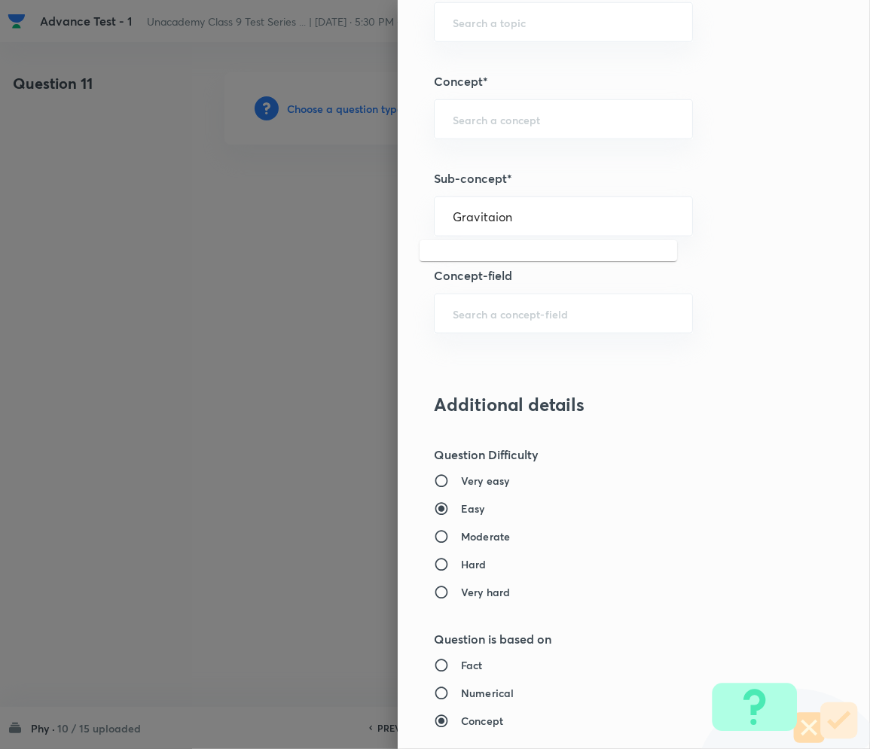
drag, startPoint x: 546, startPoint y: 223, endPoint x: 376, endPoint y: 227, distance: 170.2
click at [376, 227] on div "Question settings Question type* Single choice correct Number of options* 2 3 4…" at bounding box center [435, 374] width 870 height 749
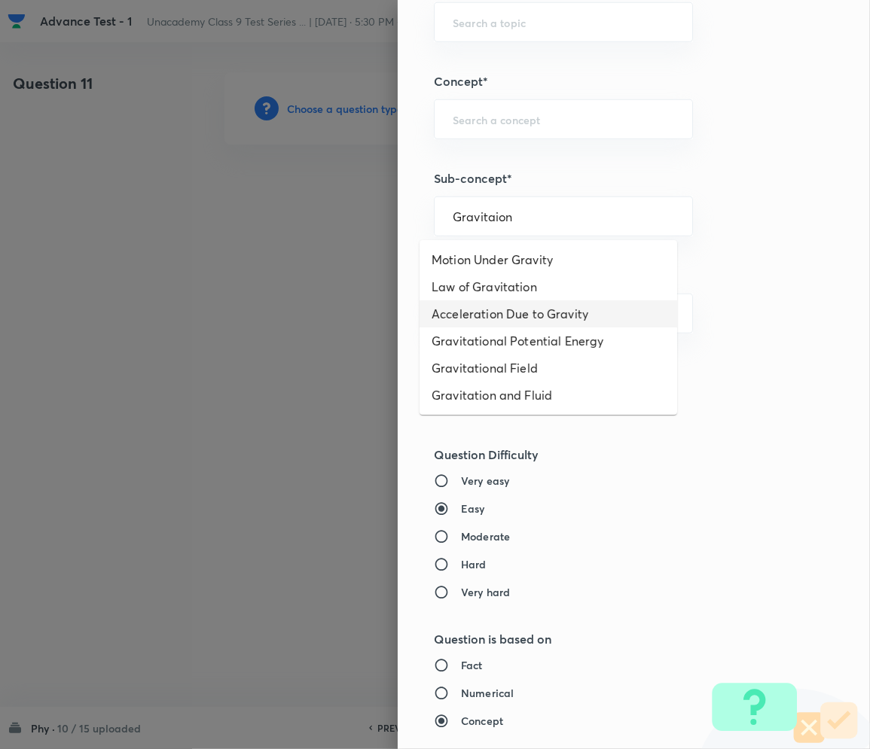
click at [490, 300] on li "Acceleration Due to Gravity" at bounding box center [547, 313] width 257 height 27
type input "Acceleration Due to Gravity"
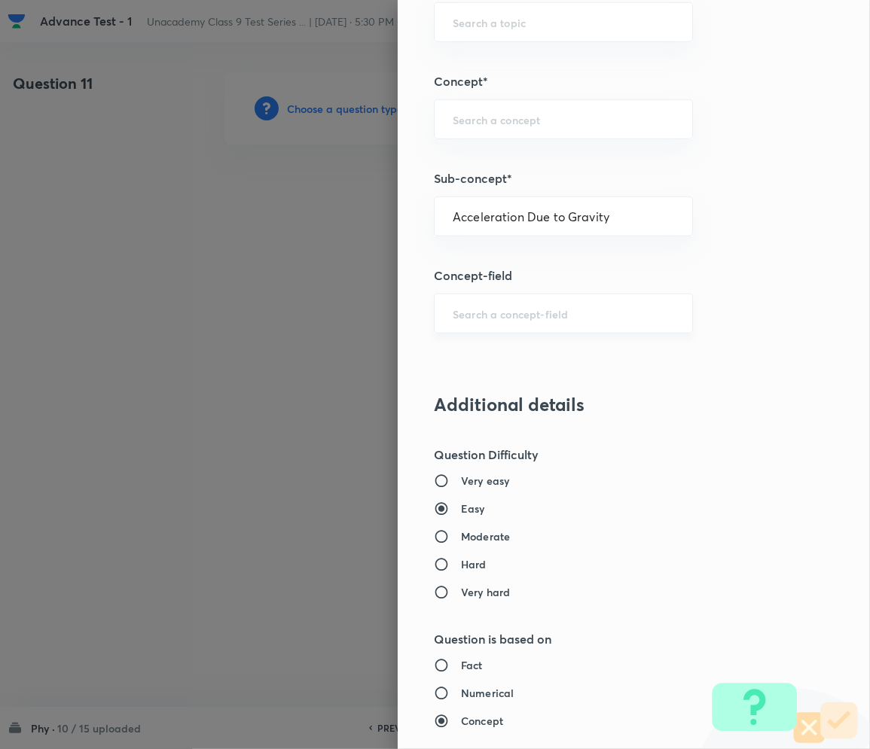
type input "Foundation Class IX"
type input "Physics"
type input "Gravitation and Fluid"
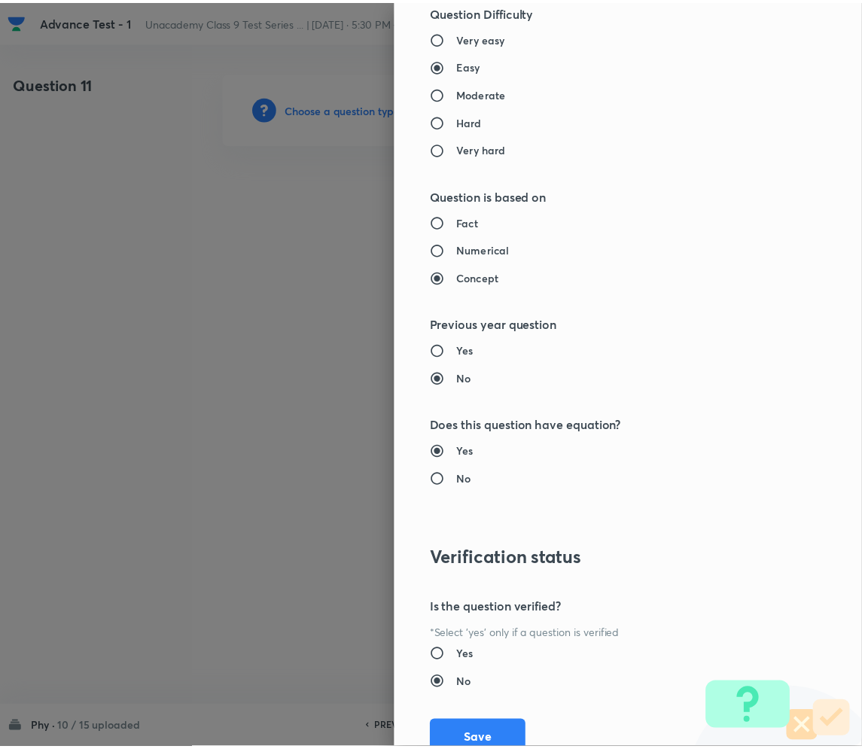
scroll to position [1404, 0]
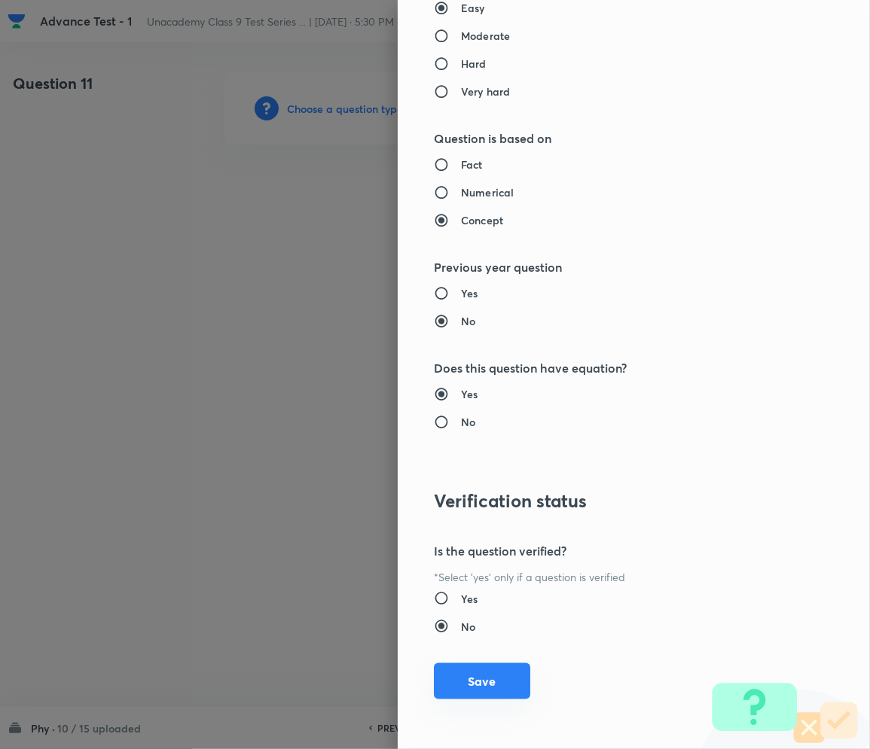
click at [464, 684] on button "Save" at bounding box center [482, 681] width 96 height 36
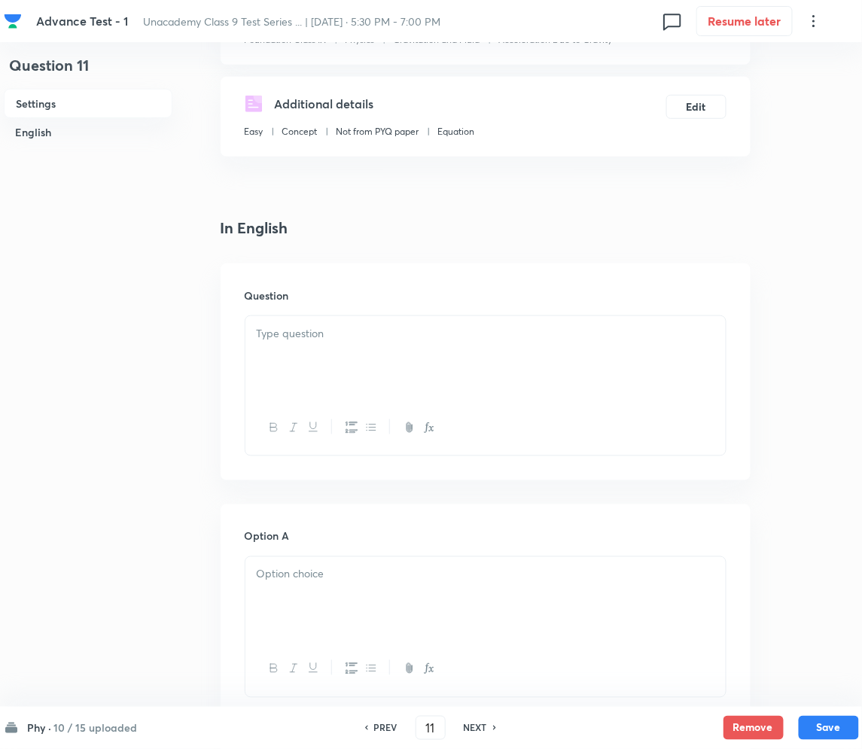
scroll to position [301, 0]
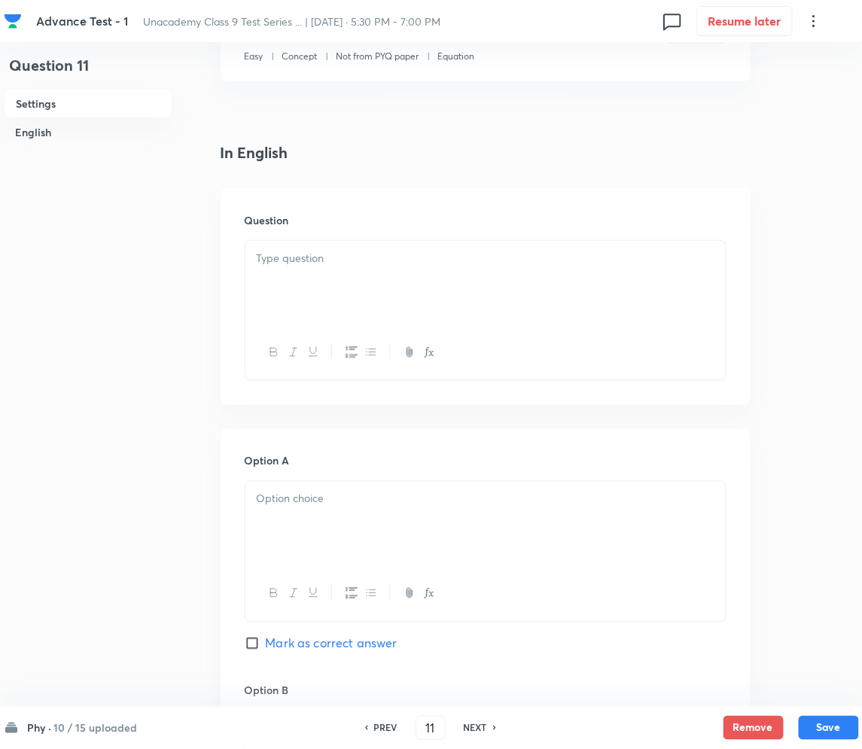
click at [334, 287] on div at bounding box center [485, 283] width 480 height 84
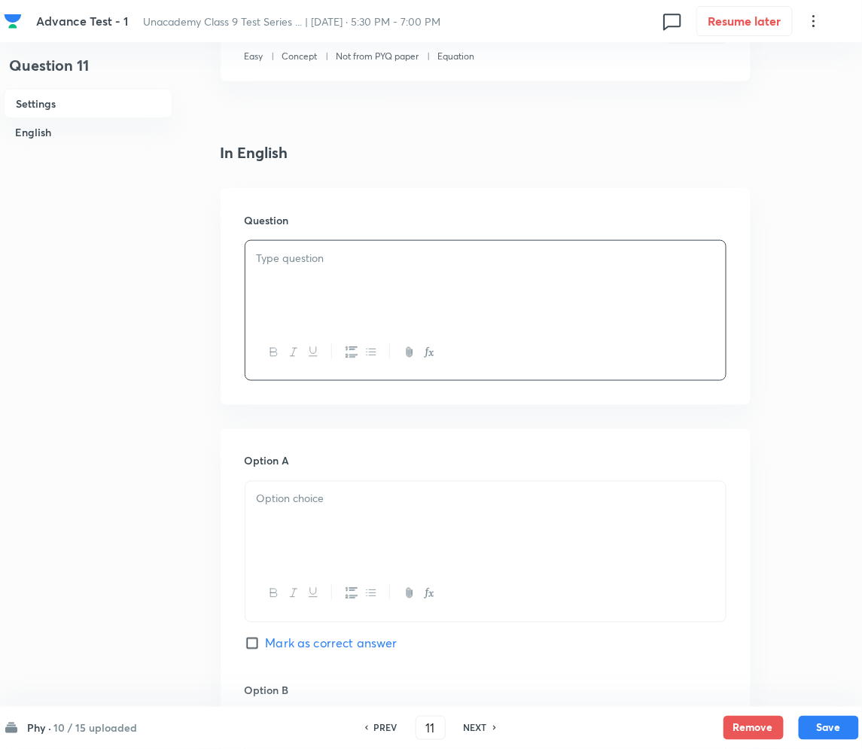
click at [396, 295] on div at bounding box center [485, 283] width 480 height 84
paste div
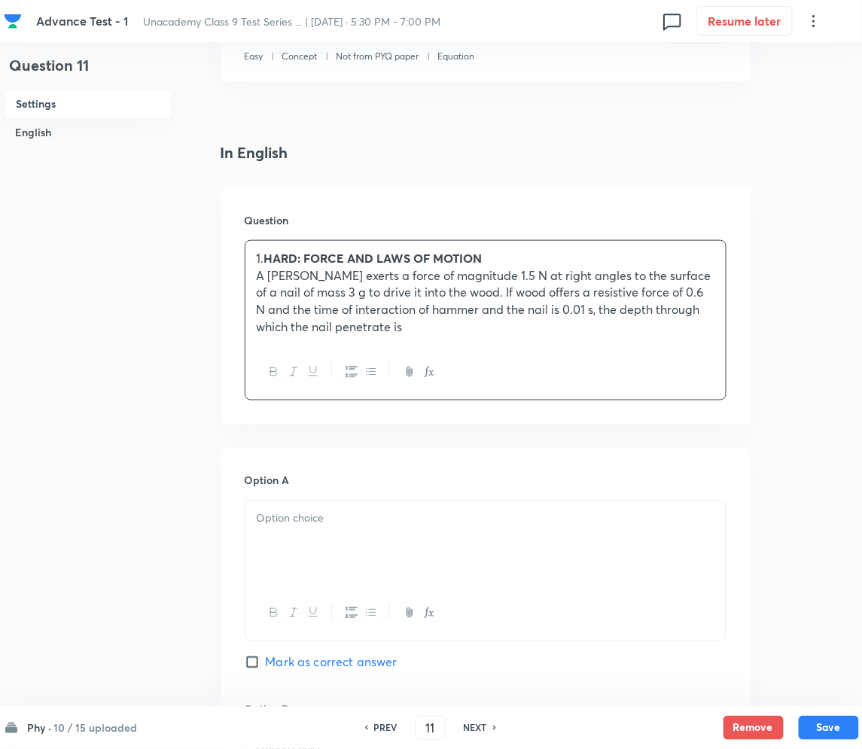
click at [271, 263] on strong "HARD: FORCE AND LAWS OF MOTION" at bounding box center [373, 258] width 218 height 16
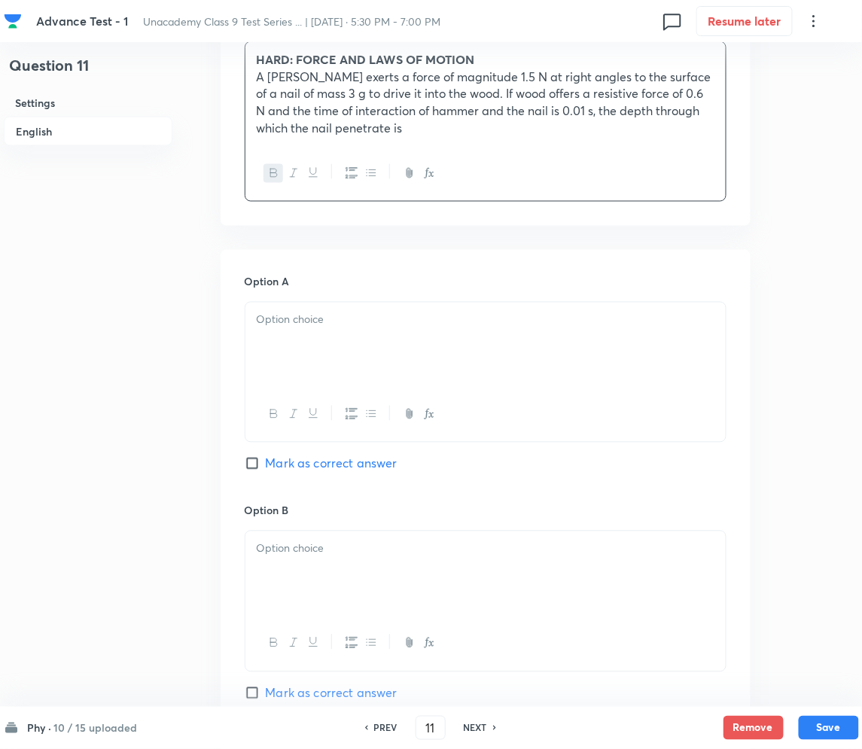
scroll to position [501, 0]
drag, startPoint x: 298, startPoint y: 343, endPoint x: 238, endPoint y: 345, distance: 60.3
click at [298, 343] on div at bounding box center [485, 343] width 480 height 84
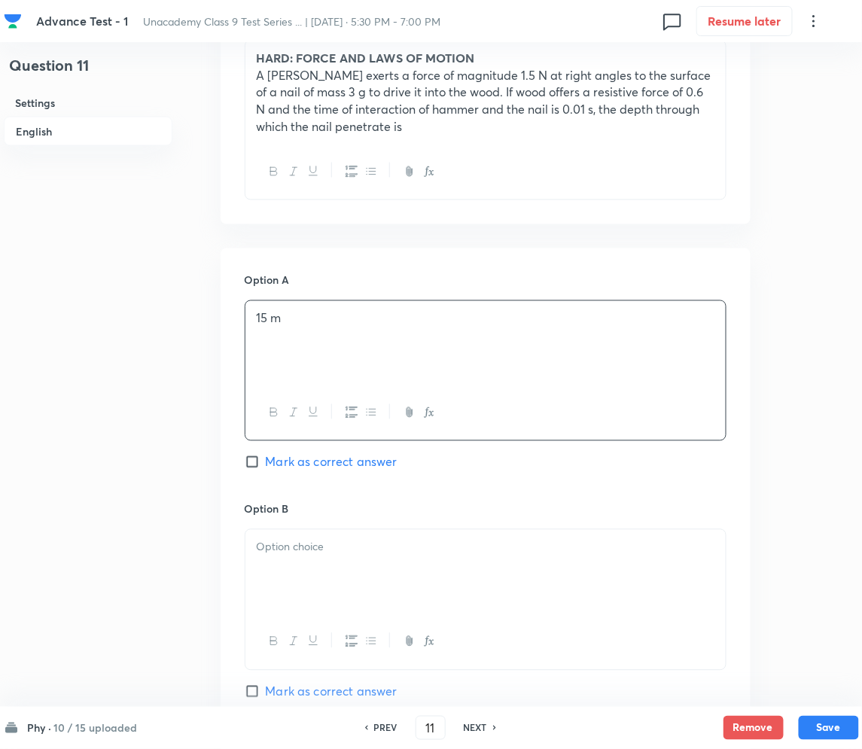
click at [318, 580] on div at bounding box center [485, 572] width 480 height 84
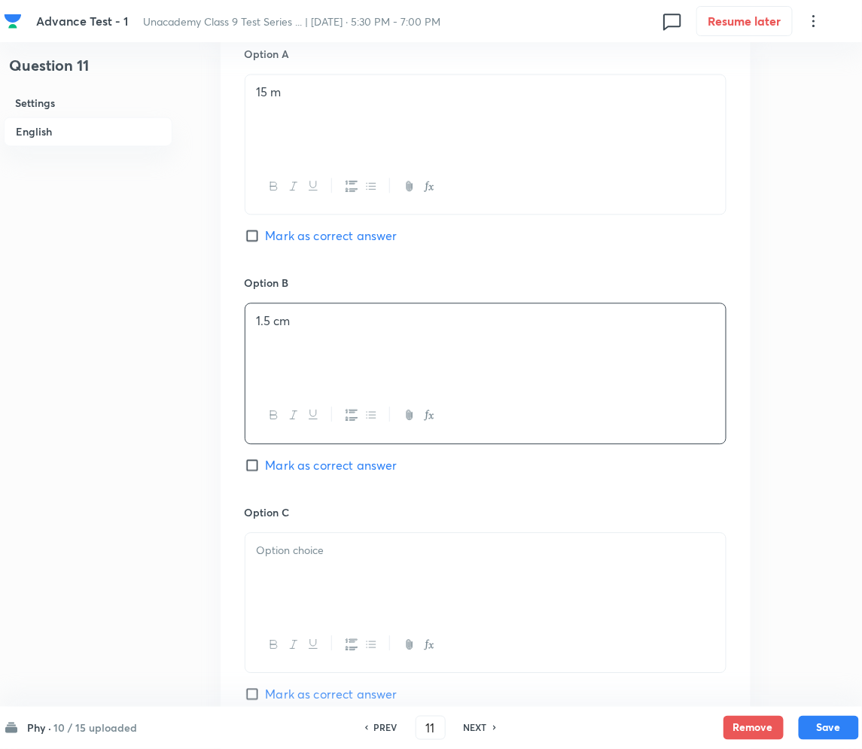
scroll to position [803, 0]
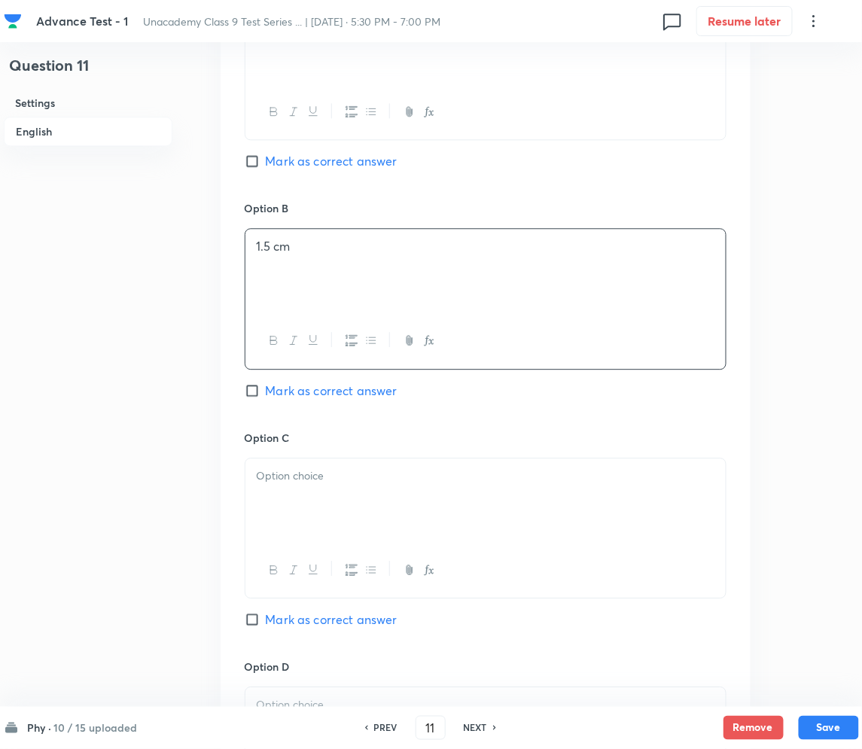
click at [313, 443] on h6 "Option C" at bounding box center [486, 438] width 482 height 16
click at [310, 462] on div at bounding box center [485, 501] width 480 height 84
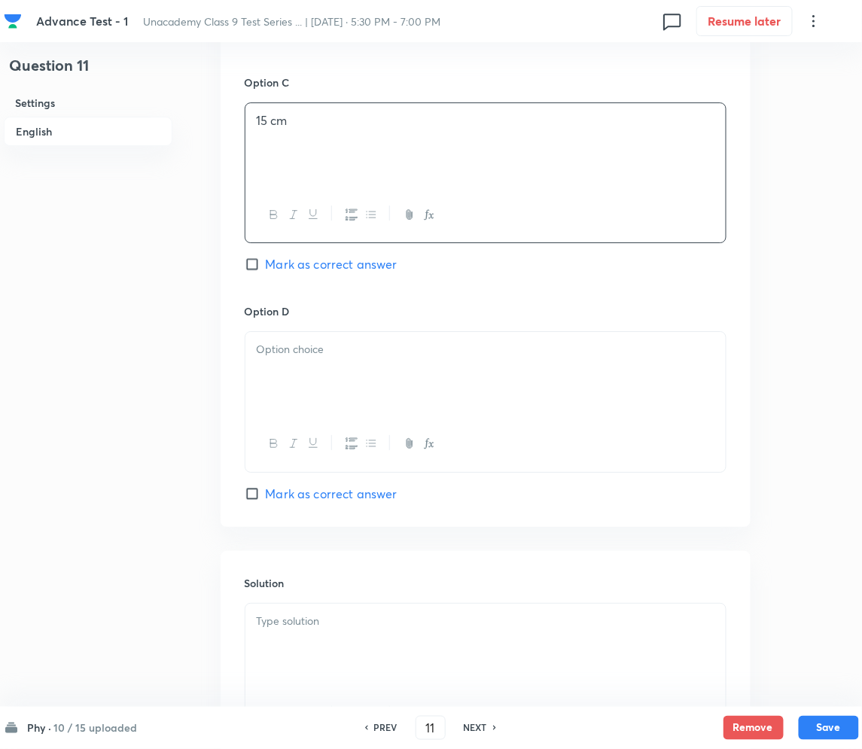
scroll to position [1205, 0]
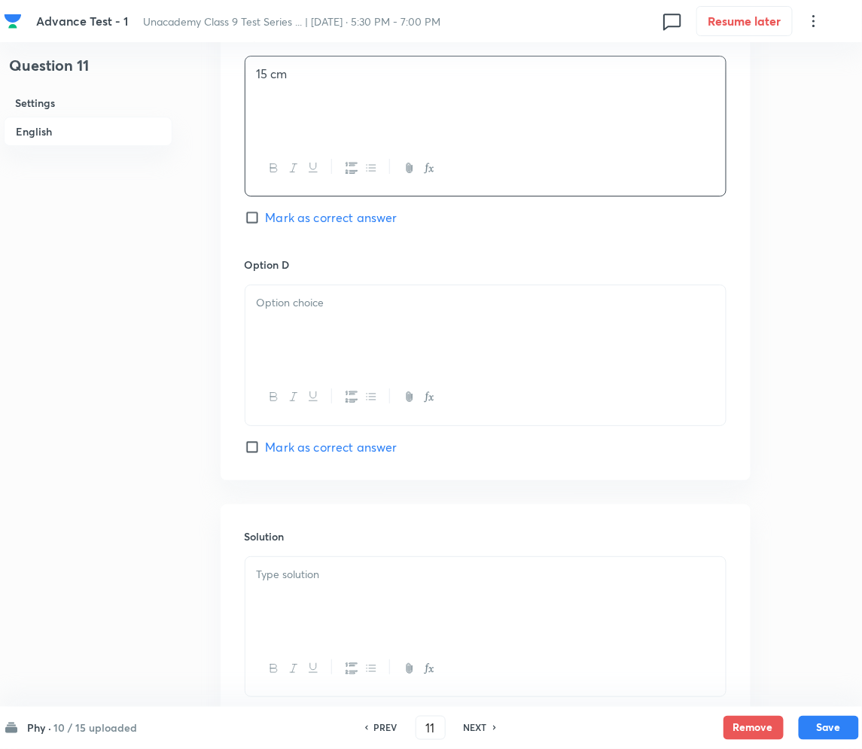
click at [314, 313] on div at bounding box center [485, 327] width 480 height 84
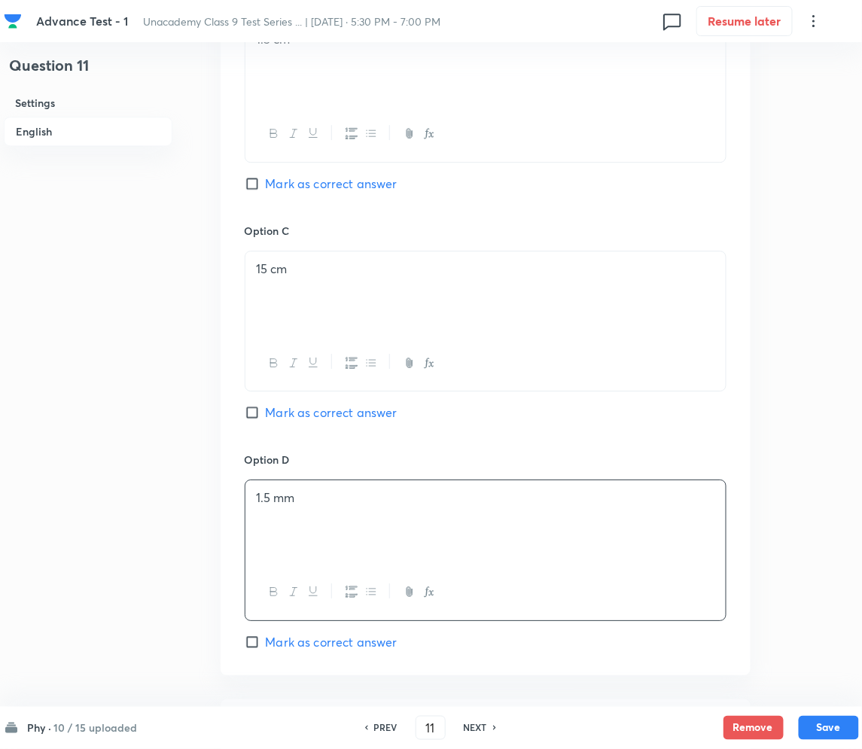
scroll to position [1004, 0]
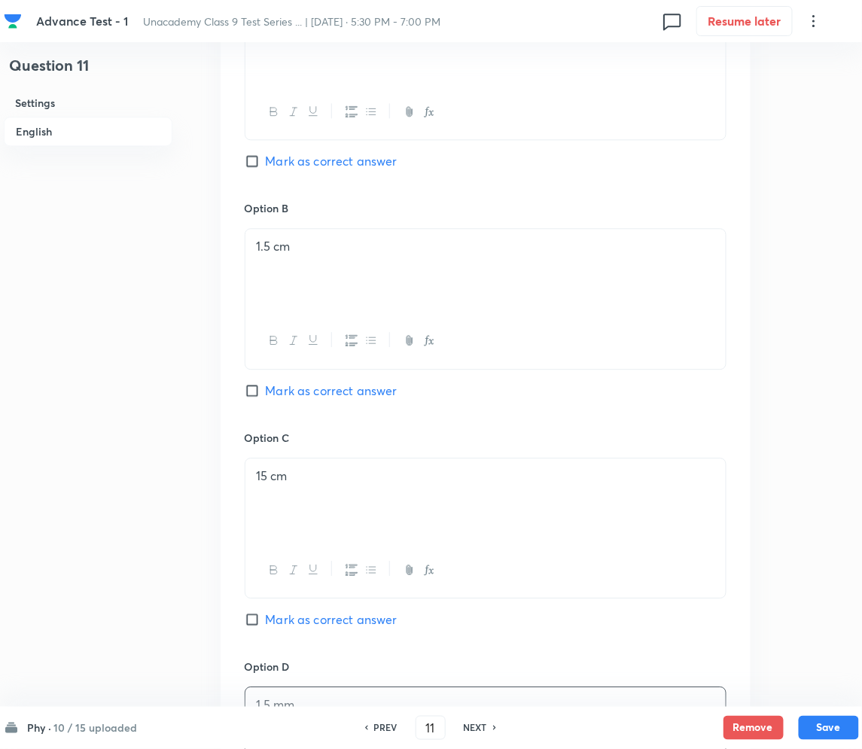
click at [253, 392] on input "Mark as correct answer" at bounding box center [255, 390] width 21 height 15
checkbox input "true"
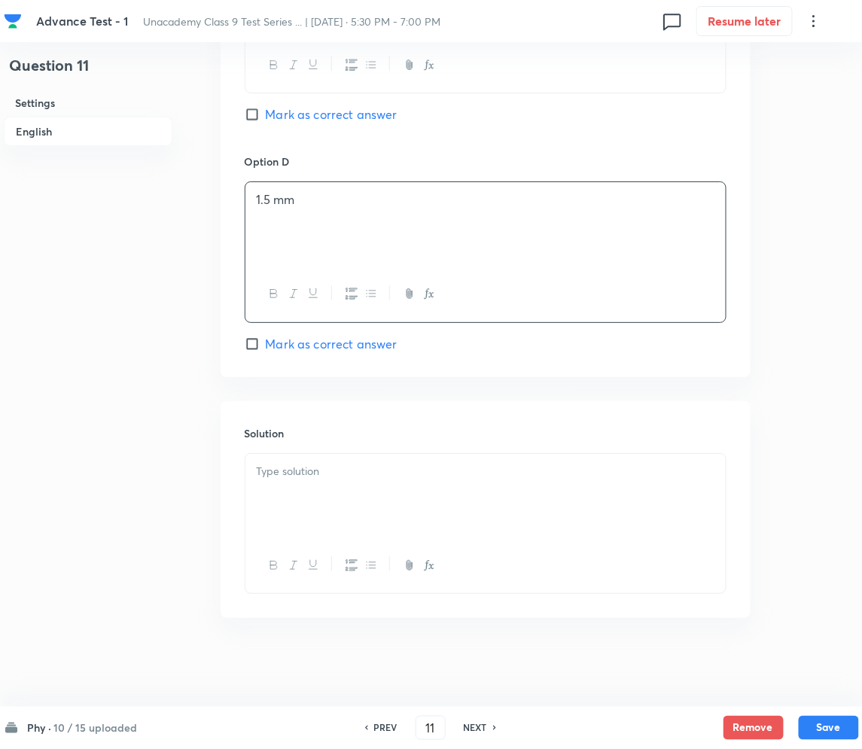
scroll to position [1309, 0]
click at [335, 482] on div at bounding box center [485, 495] width 480 height 84
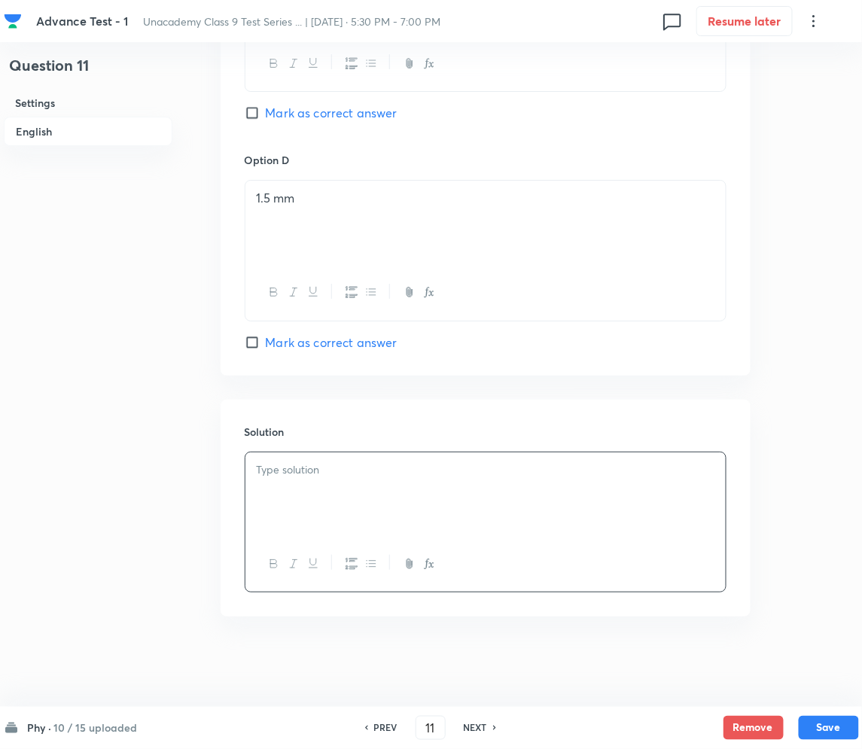
click at [358, 475] on p at bounding box center [486, 470] width 458 height 17
click at [824, 721] on button "Save" at bounding box center [829, 727] width 60 height 24
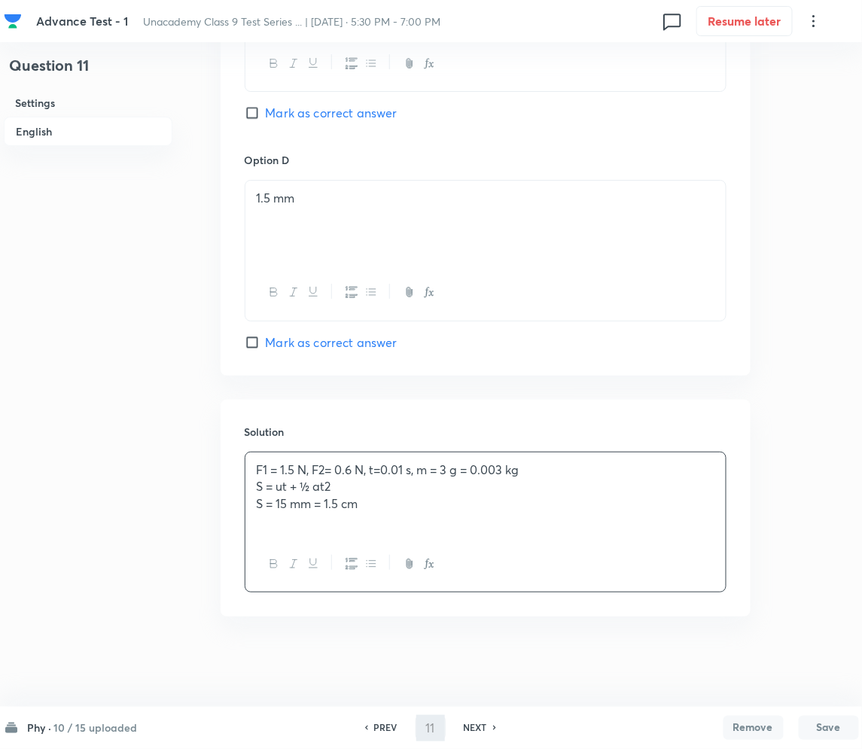
type input "12"
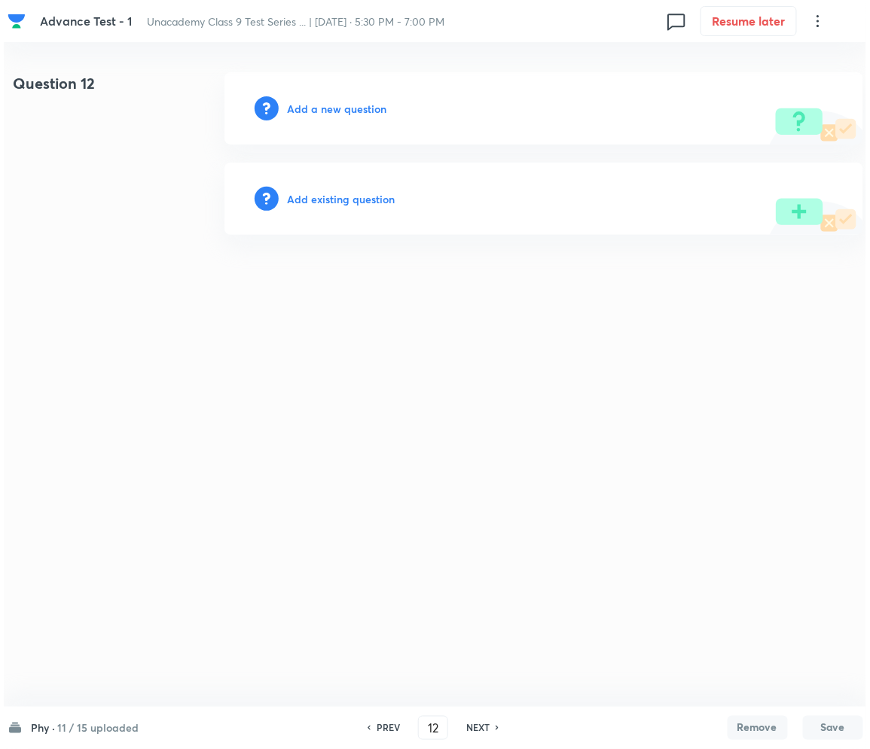
scroll to position [0, 0]
click at [315, 110] on h6 "Add a new question" at bounding box center [337, 109] width 99 height 16
click at [315, 110] on h6 "Choose a question type" at bounding box center [346, 109] width 116 height 16
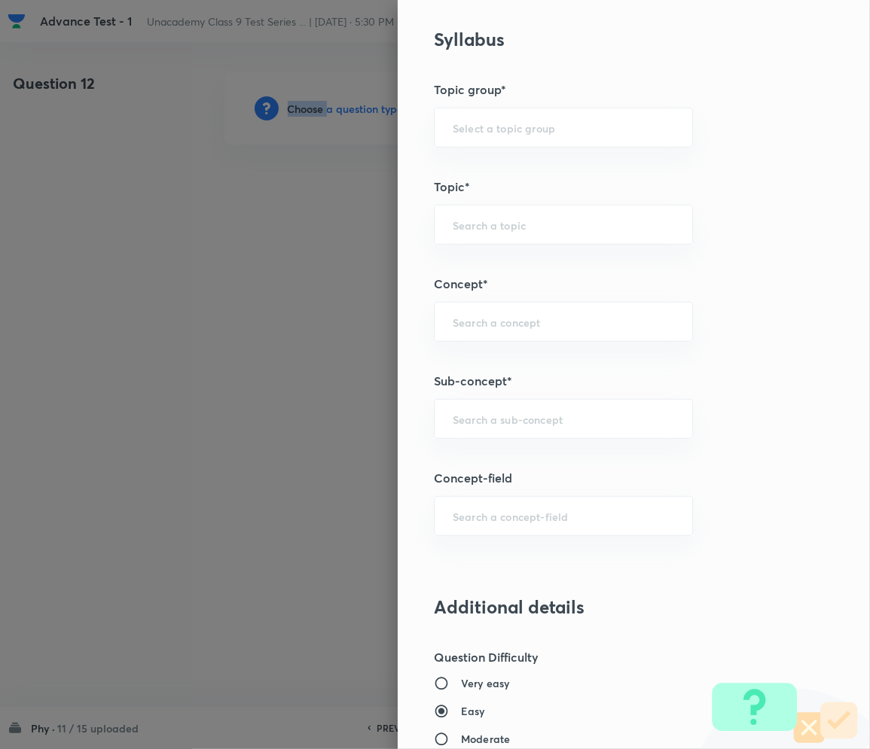
scroll to position [702, 0]
click at [504, 434] on div "​" at bounding box center [563, 418] width 259 height 40
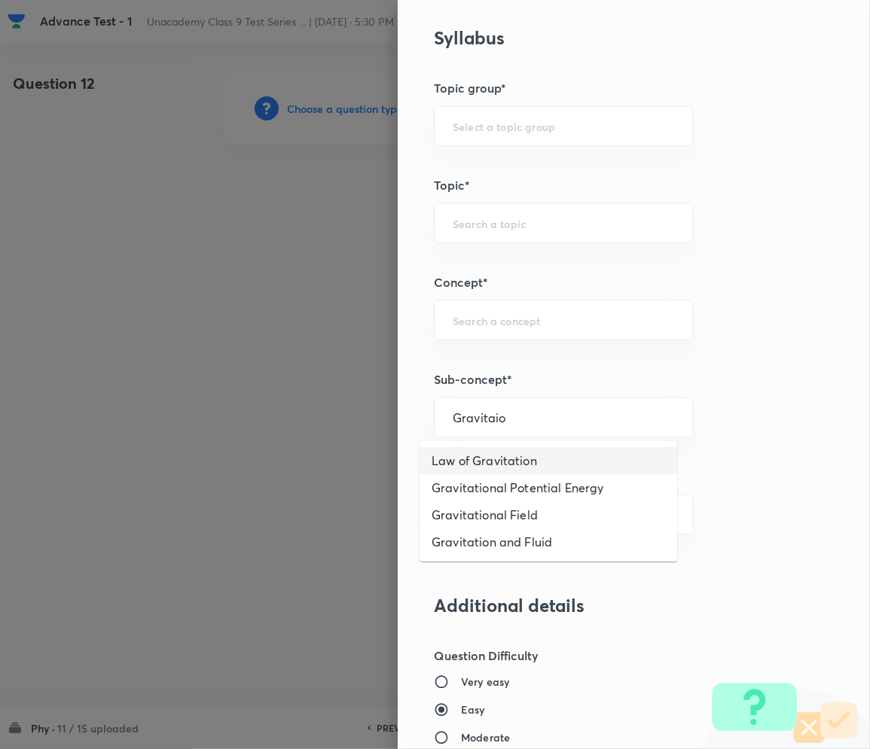
click at [458, 462] on li "Law of Gravitation" at bounding box center [547, 460] width 257 height 27
type input "Law of Gravitation"
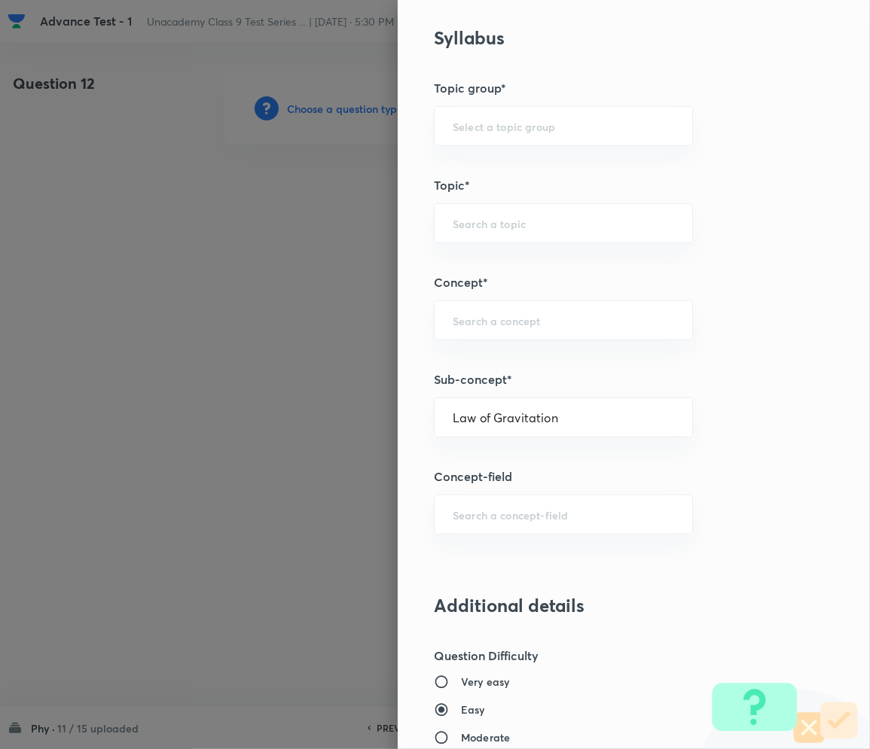
type input "Foundation Class IX"
type input "Physics"
type input "Gravitation and Fluid"
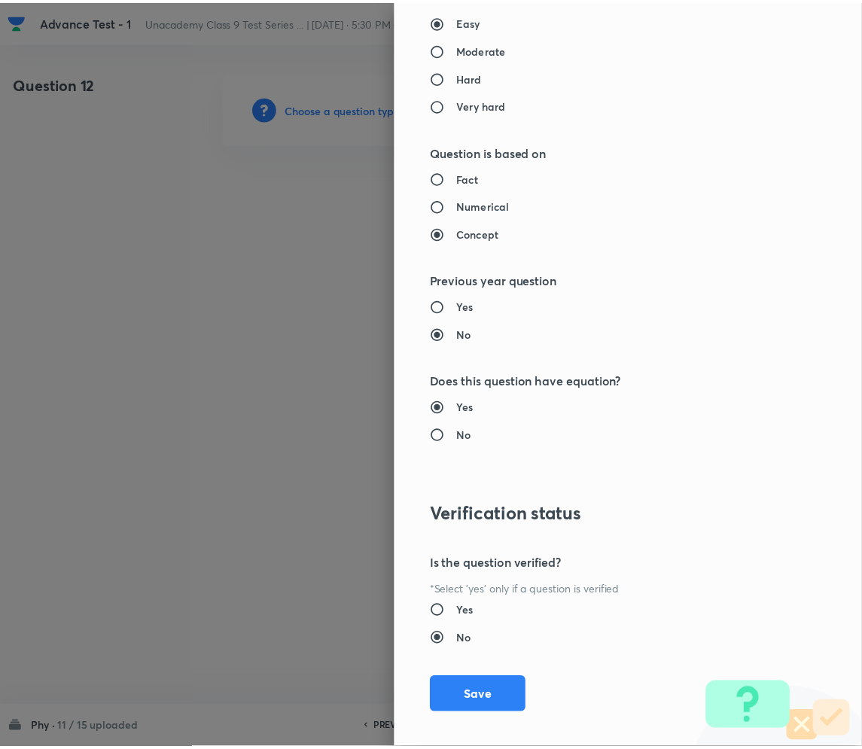
scroll to position [1404, 0]
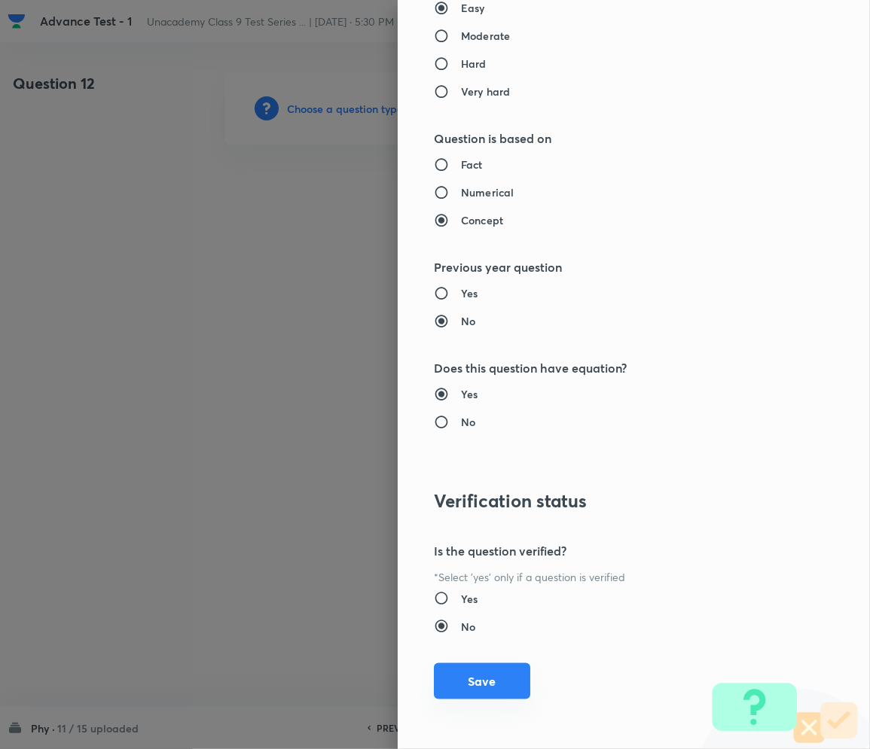
click at [474, 675] on button "Save" at bounding box center [482, 681] width 96 height 36
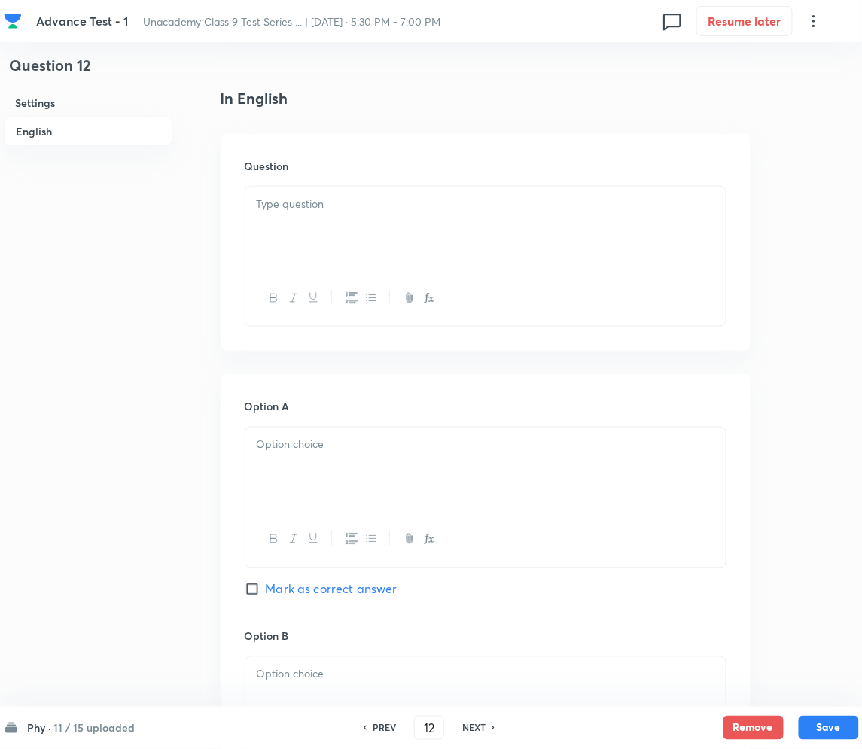
scroll to position [200, 0]
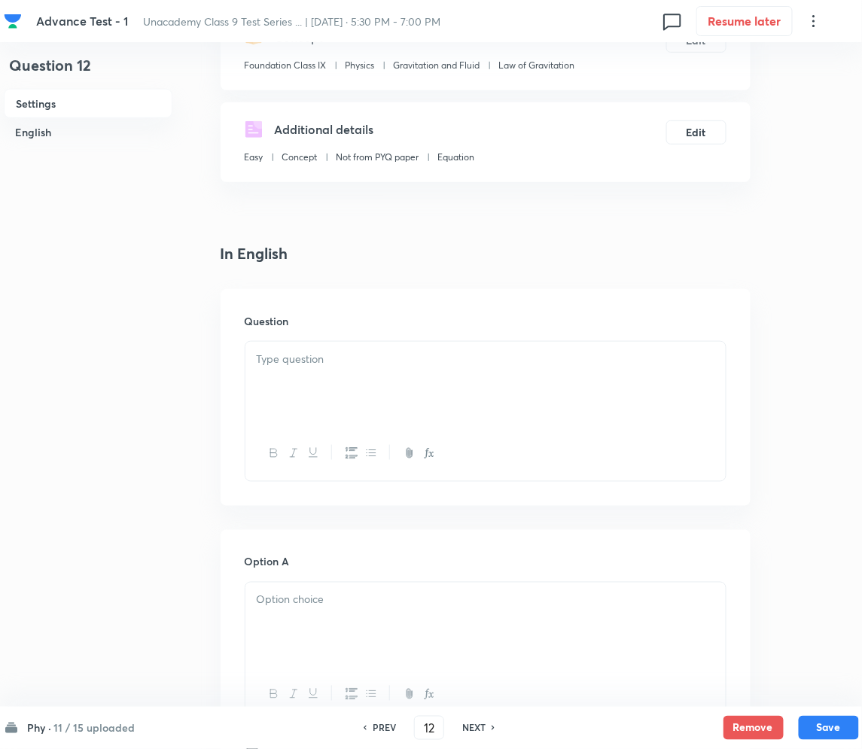
click at [374, 371] on div at bounding box center [485, 384] width 480 height 84
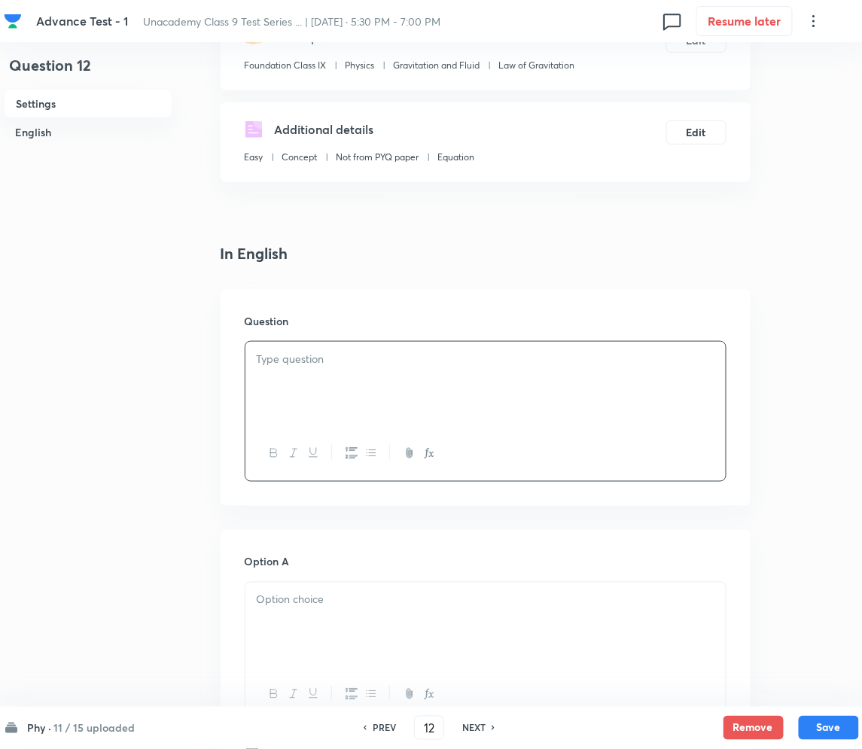
paste div
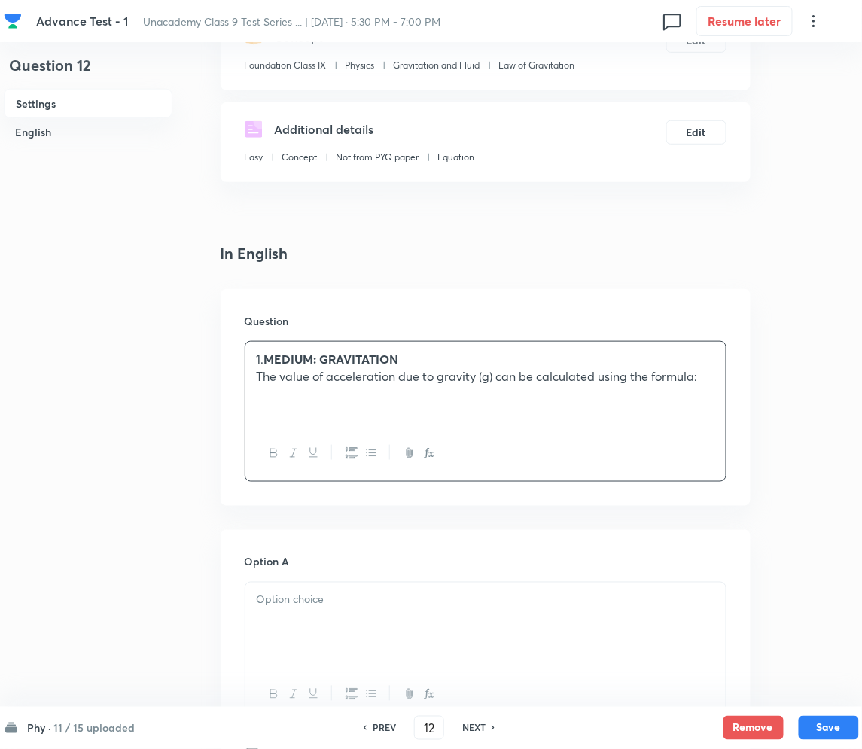
drag, startPoint x: 273, startPoint y: 357, endPoint x: 338, endPoint y: 366, distance: 66.1
click at [274, 357] on strong "MEDIUM: GRAVITATION" at bounding box center [331, 359] width 135 height 16
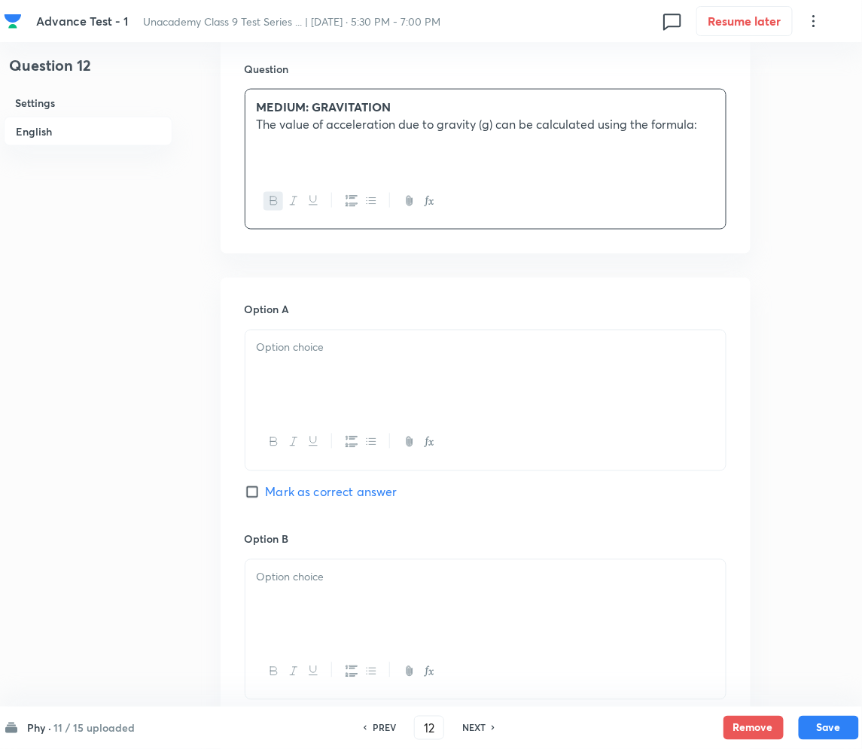
scroll to position [501, 0]
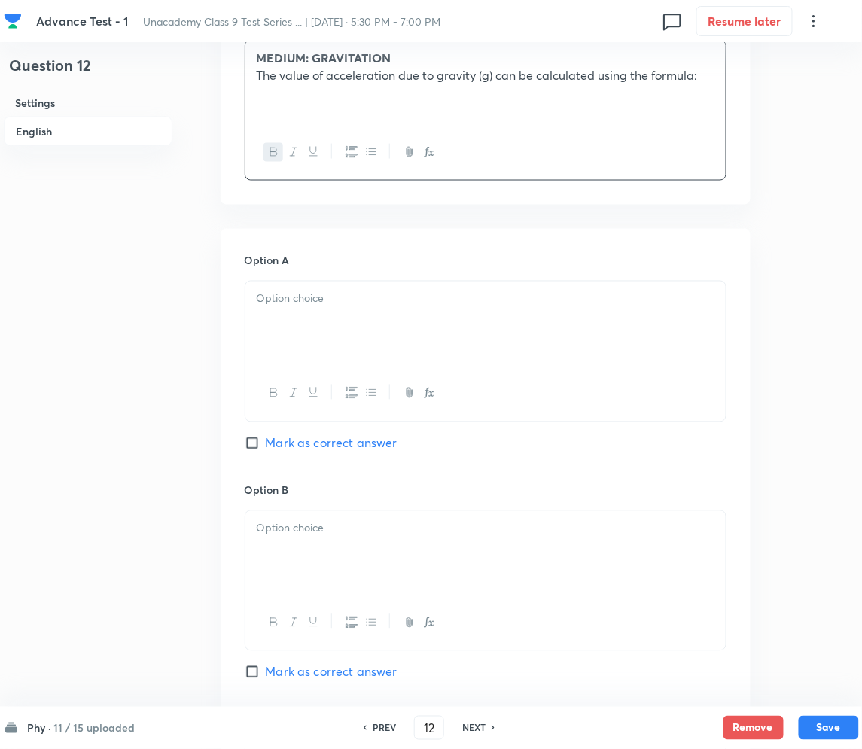
click at [318, 328] on div at bounding box center [485, 324] width 480 height 84
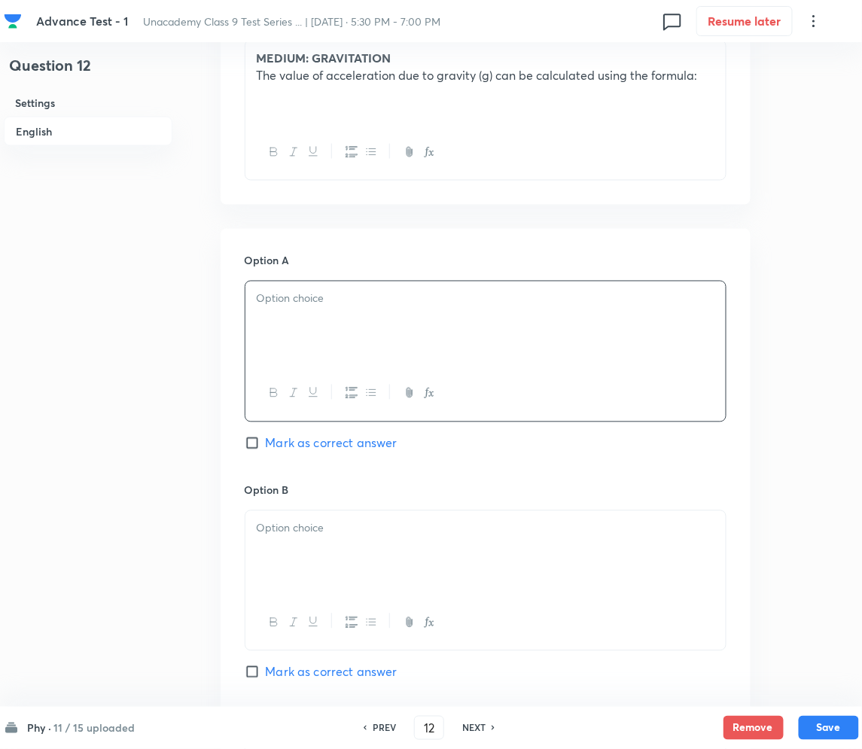
drag, startPoint x: 342, startPoint y: 480, endPoint x: 342, endPoint y: 491, distance: 11.3
click at [342, 484] on div "Option A Mark as correct answer Option B Mark as correct answer Option C Mark a…" at bounding box center [486, 696] width 530 height 935
click at [330, 532] on p at bounding box center [486, 528] width 458 height 17
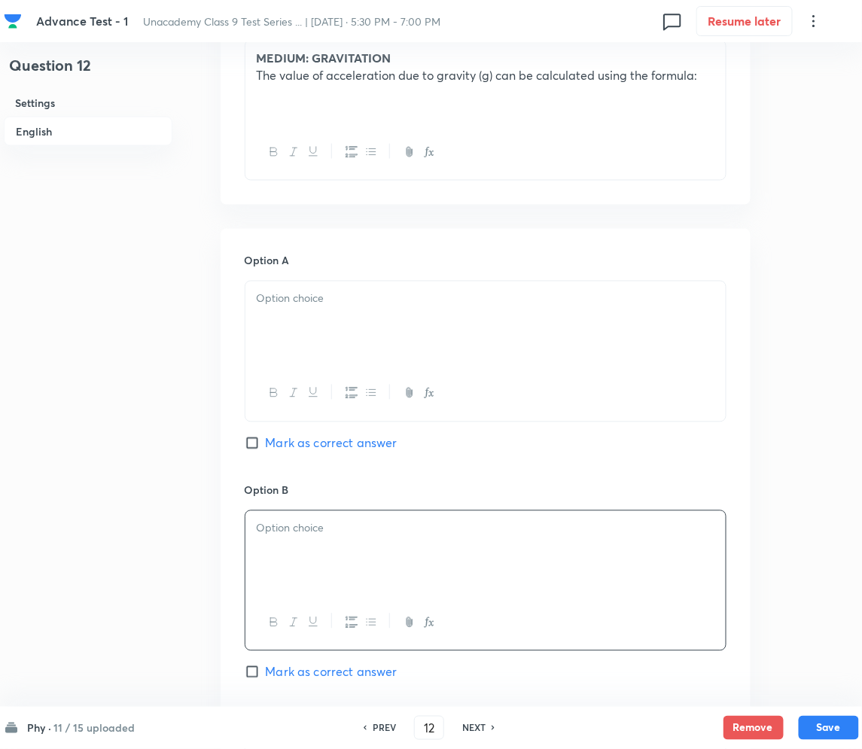
click at [355, 331] on div at bounding box center [485, 324] width 480 height 84
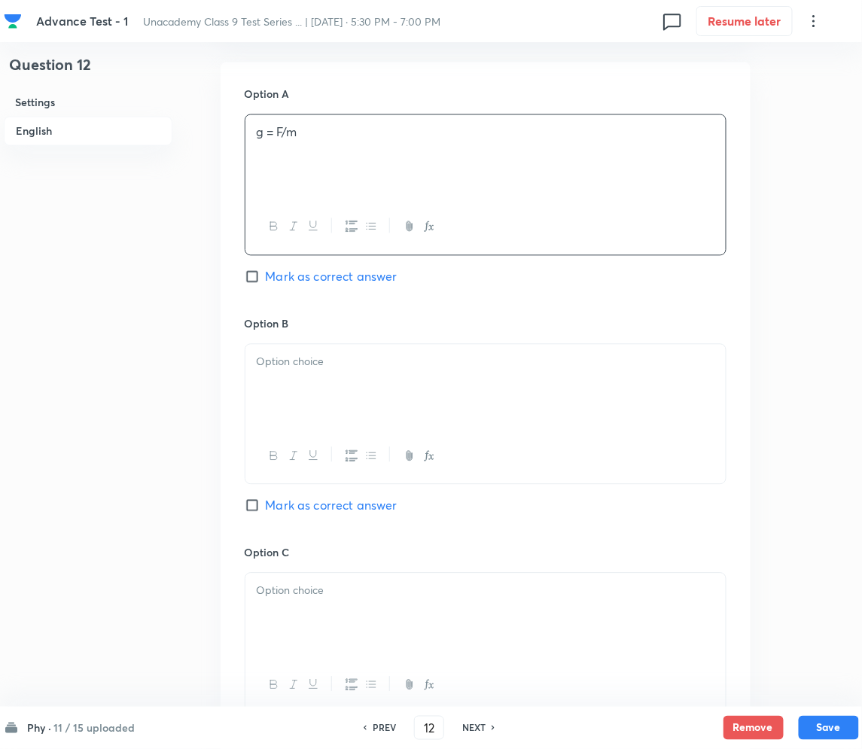
scroll to position [702, 0]
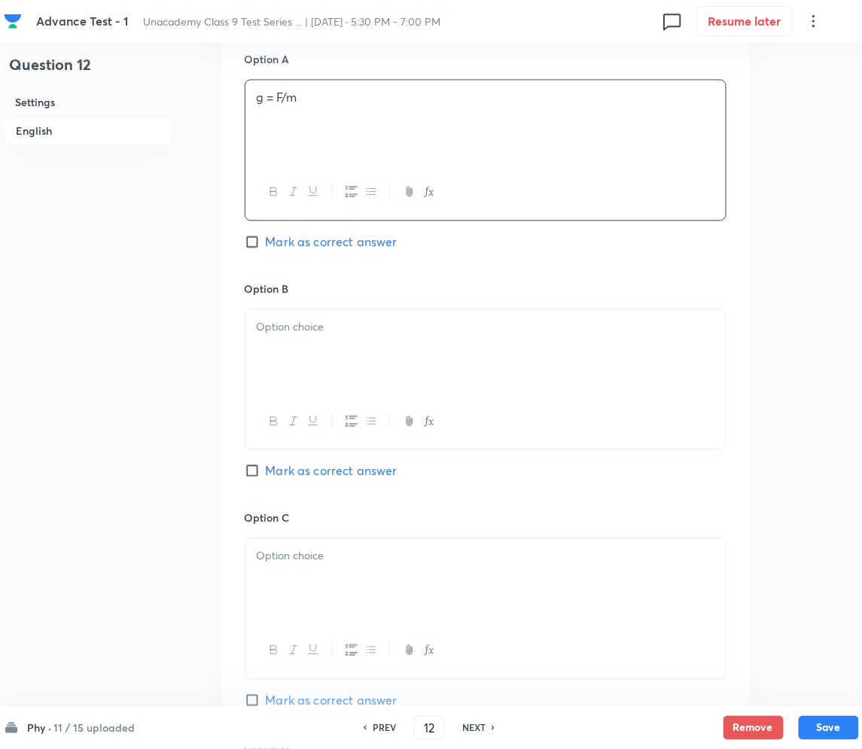
click at [364, 360] on div at bounding box center [485, 352] width 480 height 84
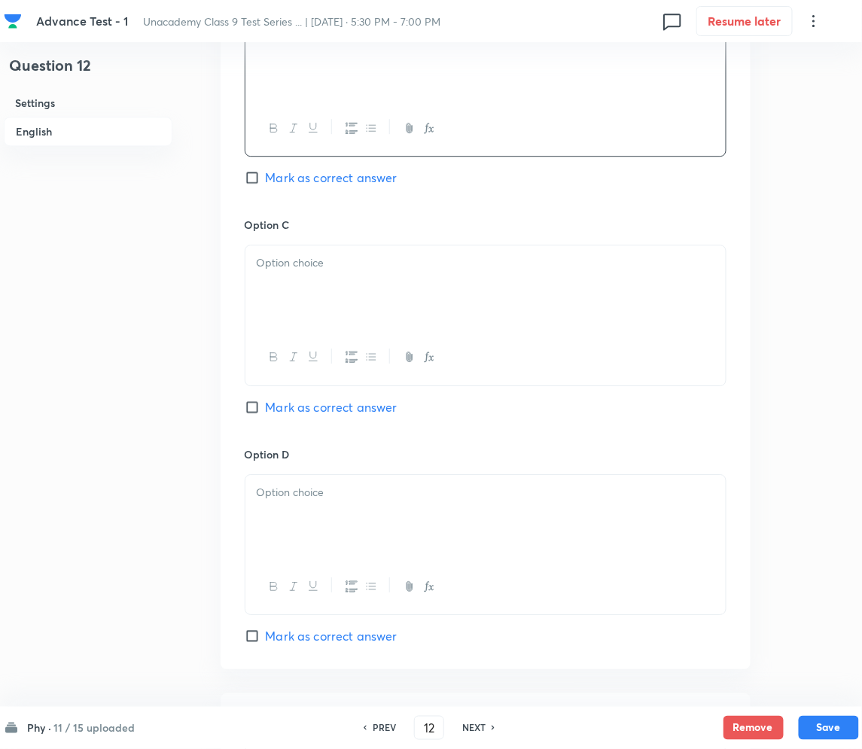
scroll to position [1004, 0]
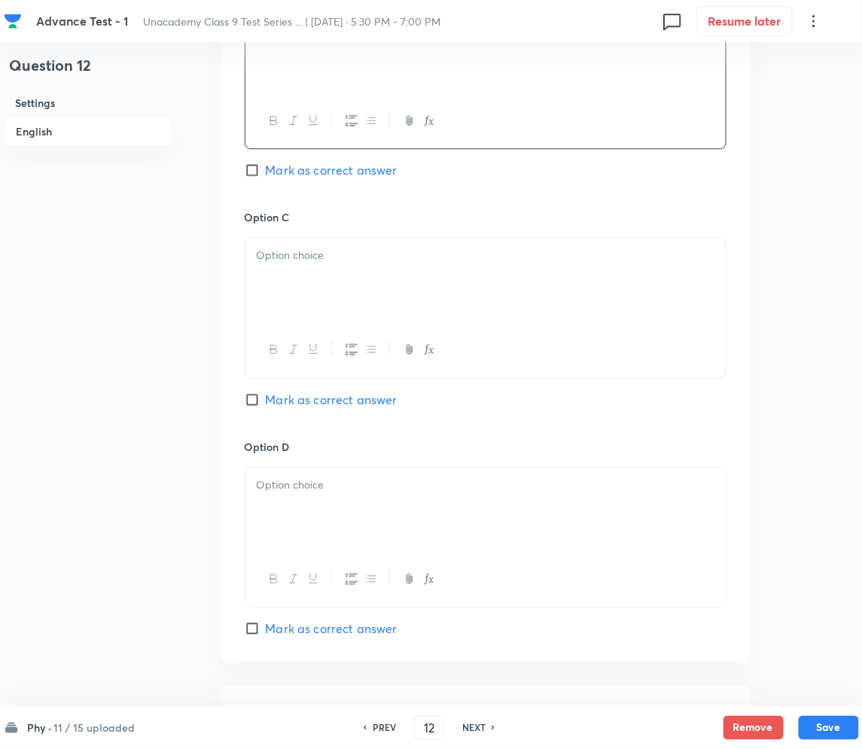
click at [311, 288] on div at bounding box center [485, 280] width 480 height 84
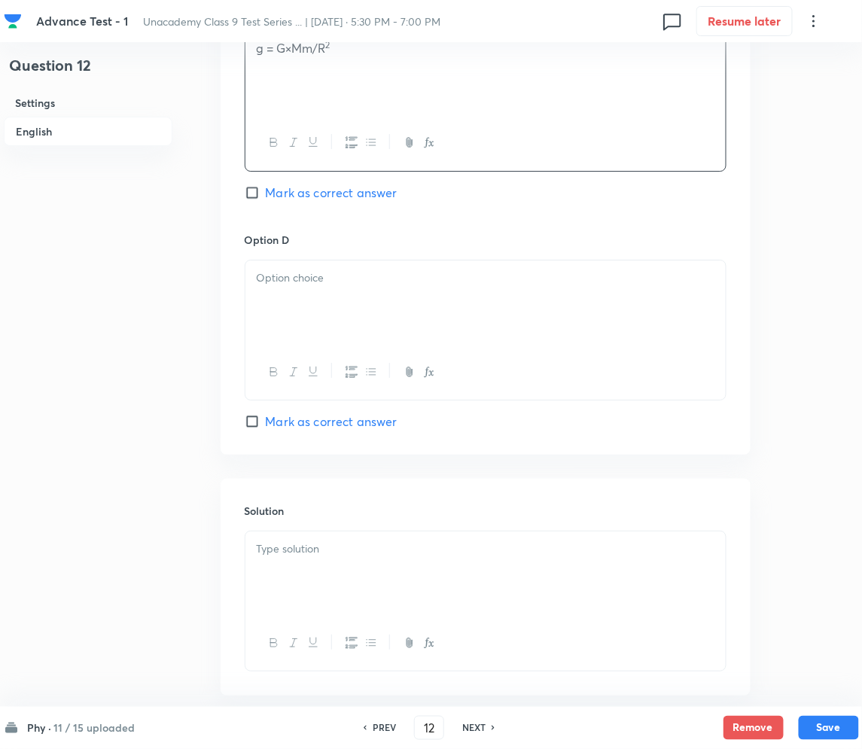
scroll to position [1290, 0]
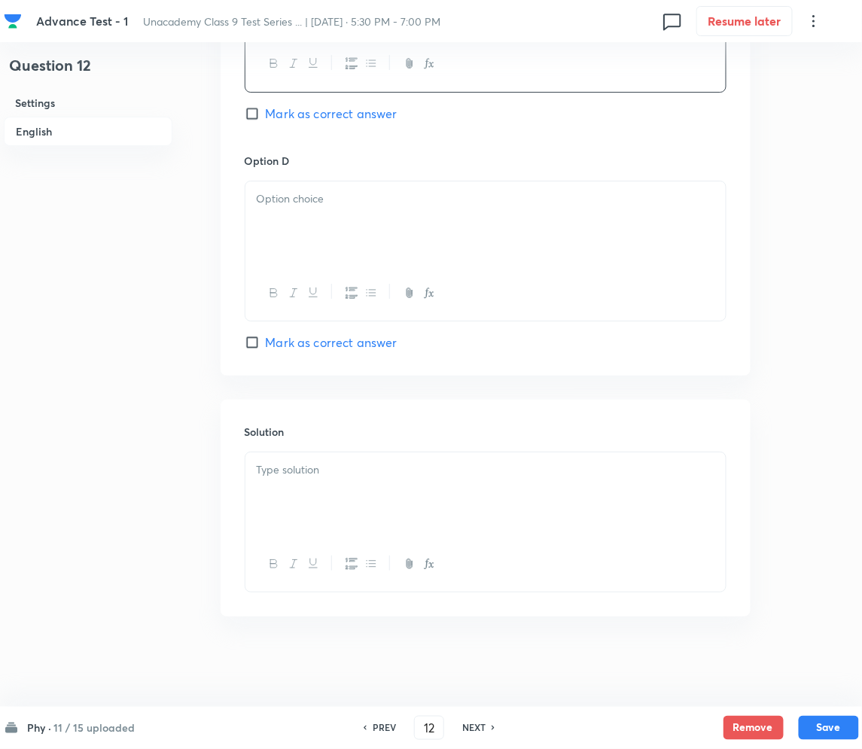
click at [330, 243] on div at bounding box center [485, 223] width 480 height 84
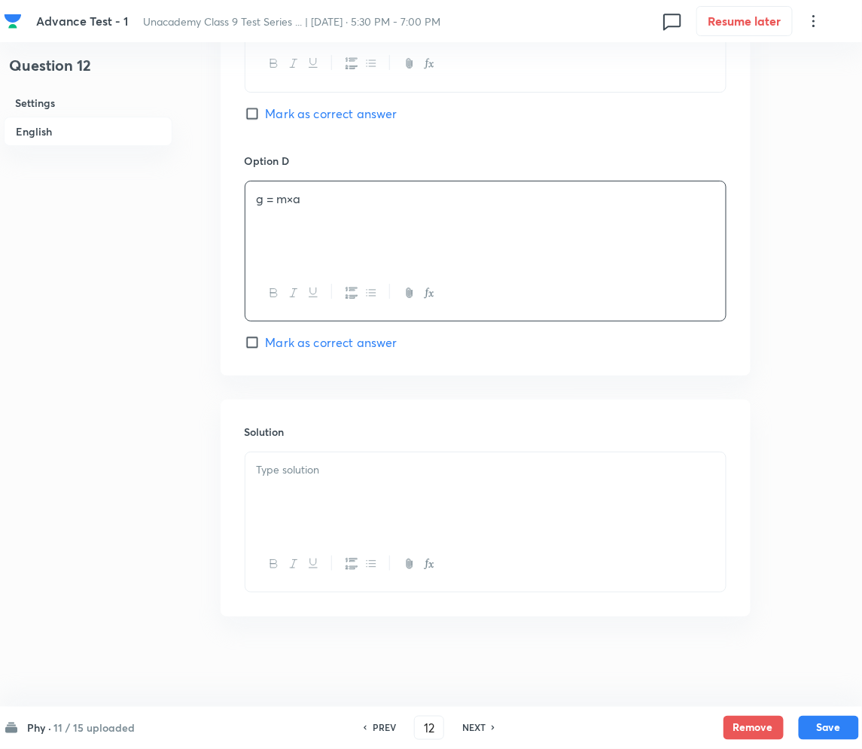
click at [311, 498] on div at bounding box center [485, 495] width 480 height 84
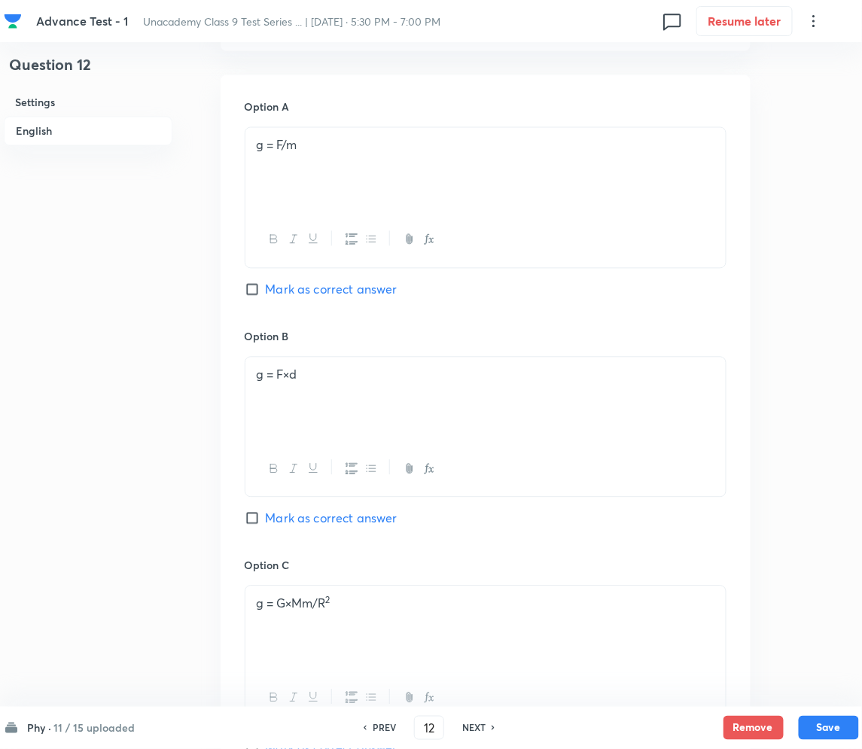
scroll to position [587, 0]
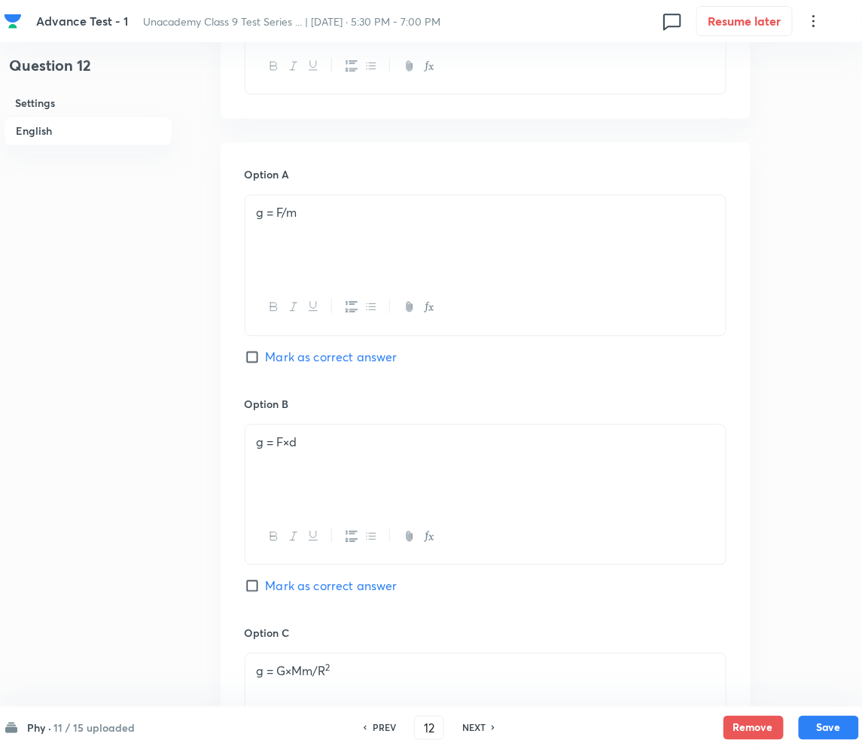
click at [271, 360] on span "Mark as correct answer" at bounding box center [332, 358] width 132 height 18
click at [266, 360] on input "Mark as correct answer" at bounding box center [255, 357] width 21 height 15
checkbox input "true"
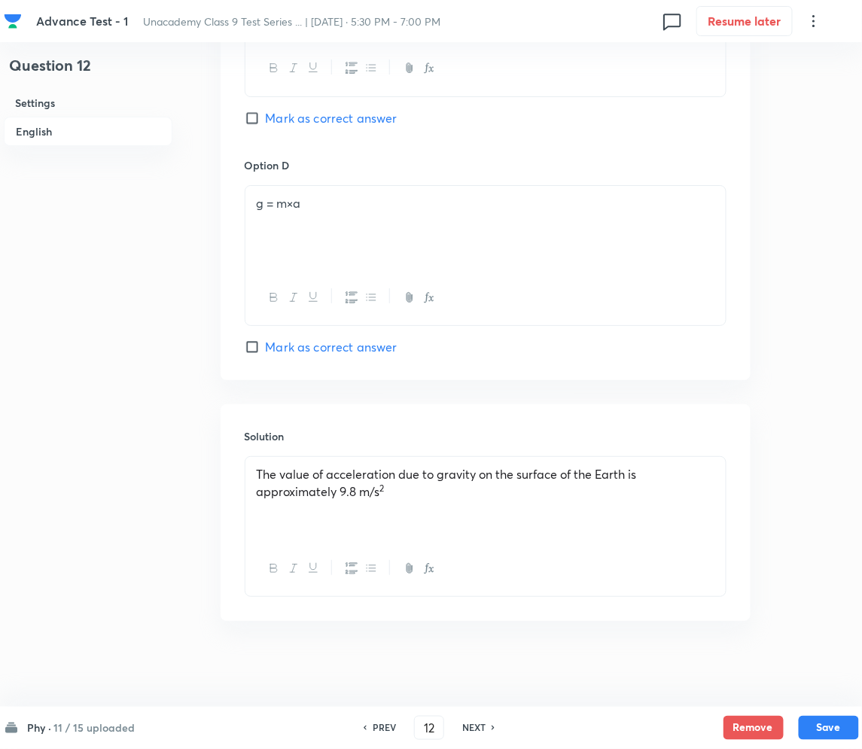
scroll to position [1290, 0]
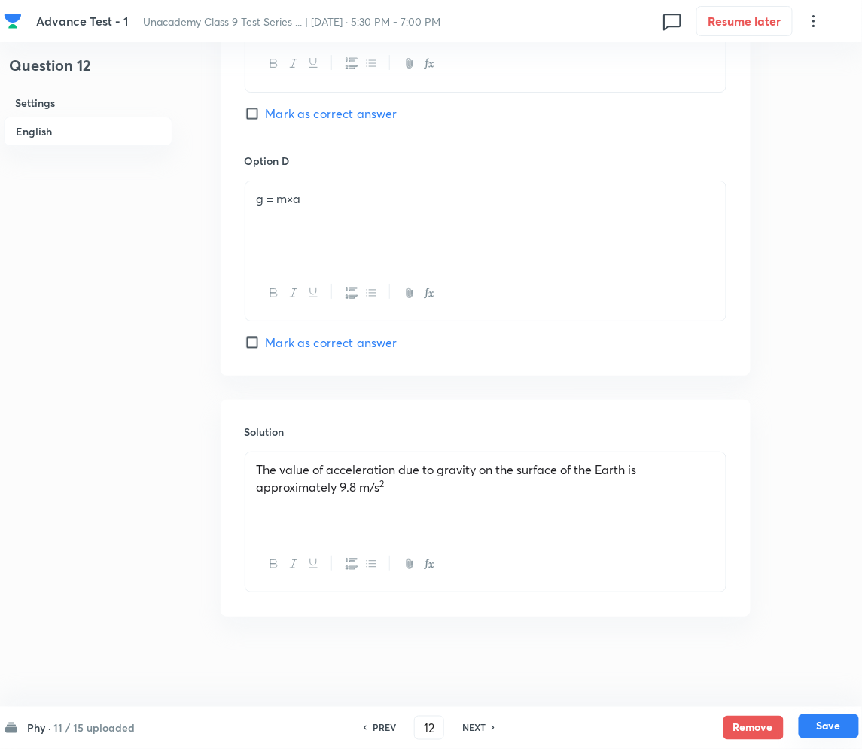
click at [843, 725] on button "Save" at bounding box center [829, 727] width 60 height 24
type input "13"
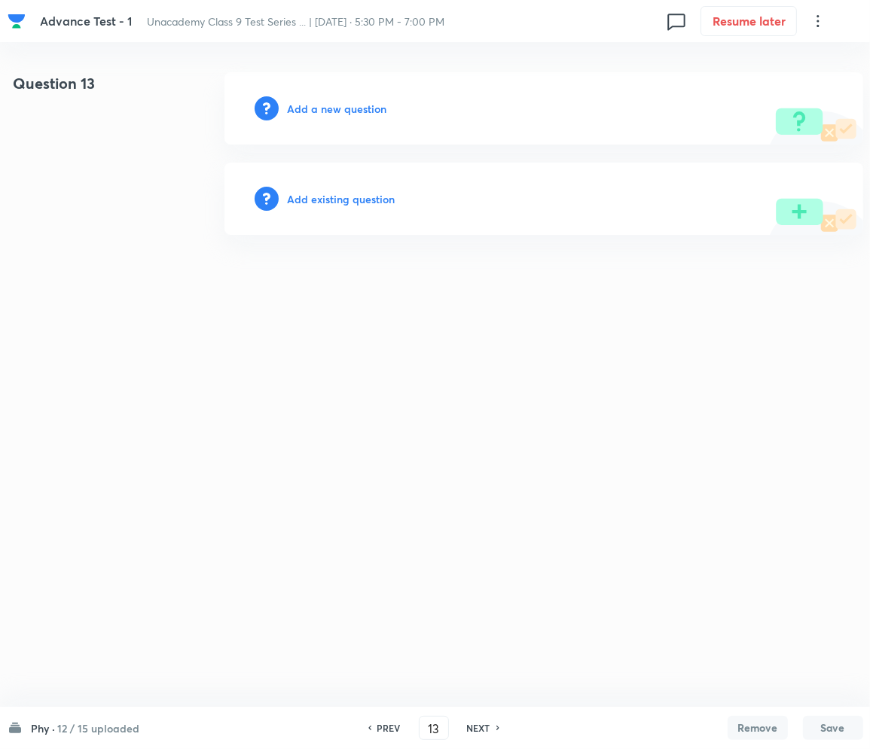
click at [359, 103] on h6 "Add a new question" at bounding box center [337, 109] width 99 height 16
click at [359, 103] on h6 "Choose a question type" at bounding box center [346, 109] width 116 height 16
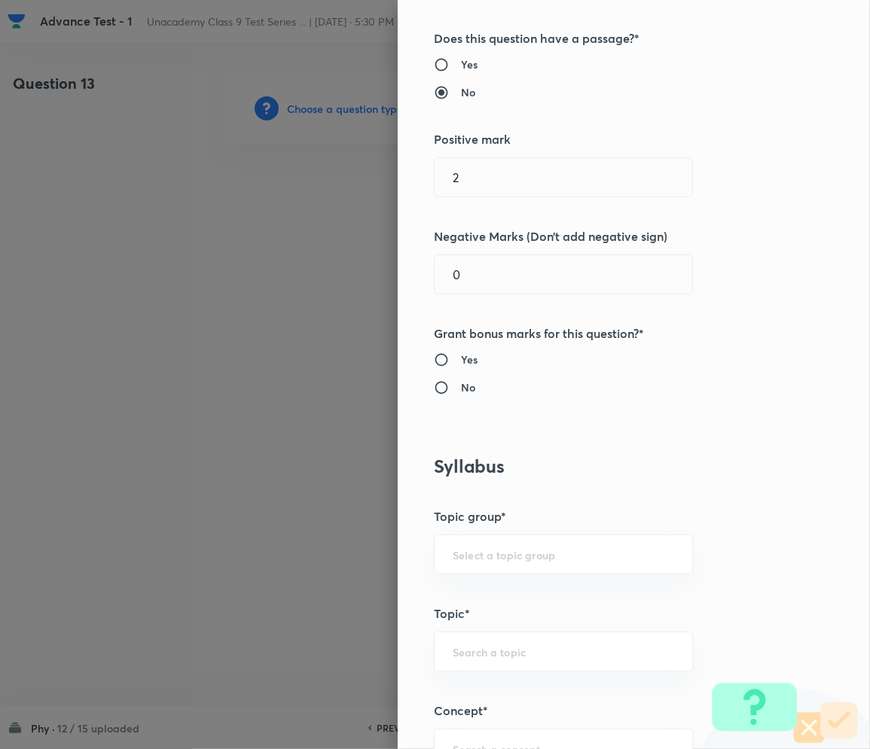
scroll to position [301, 0]
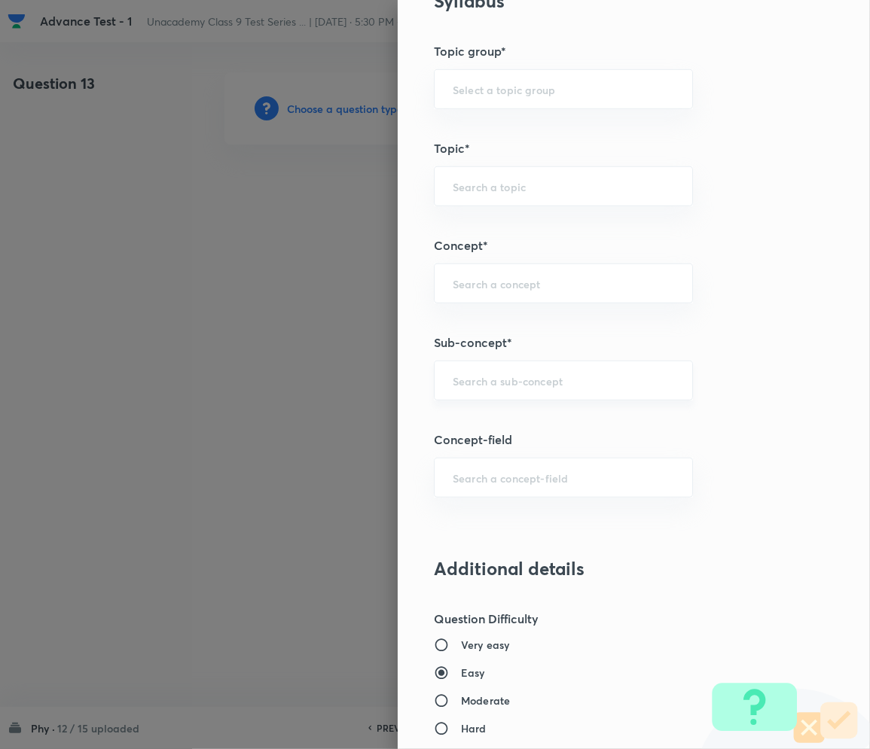
click at [487, 145] on body "Advance Test - 1 Unacademy Class 9 Test Series ... | Sep 8, 2025 · 5:30 PM - 7:…" at bounding box center [435, 108] width 870 height 72
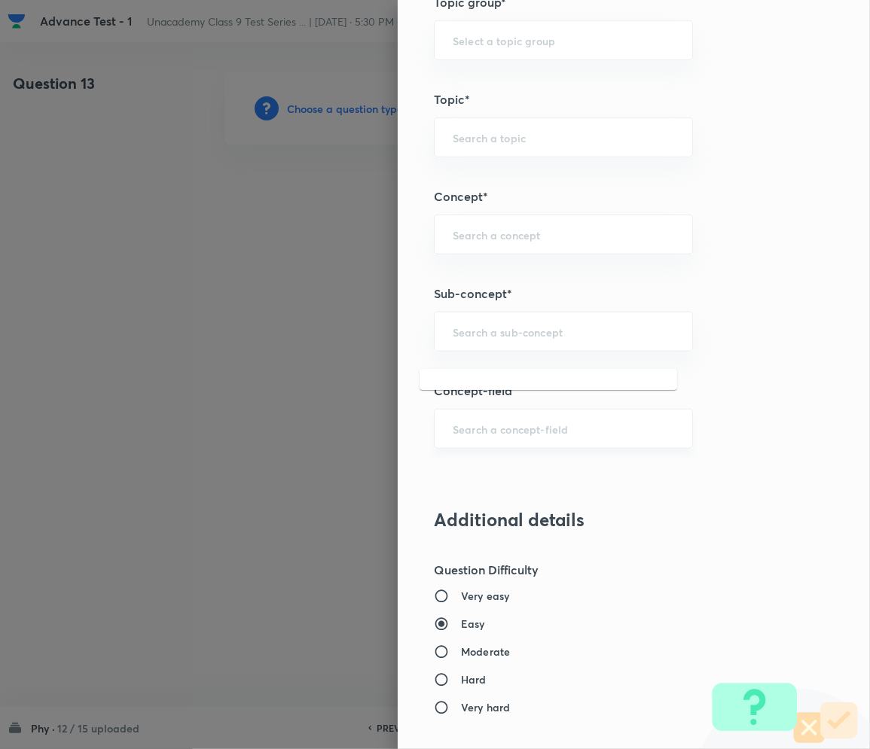
scroll to position [803, 0]
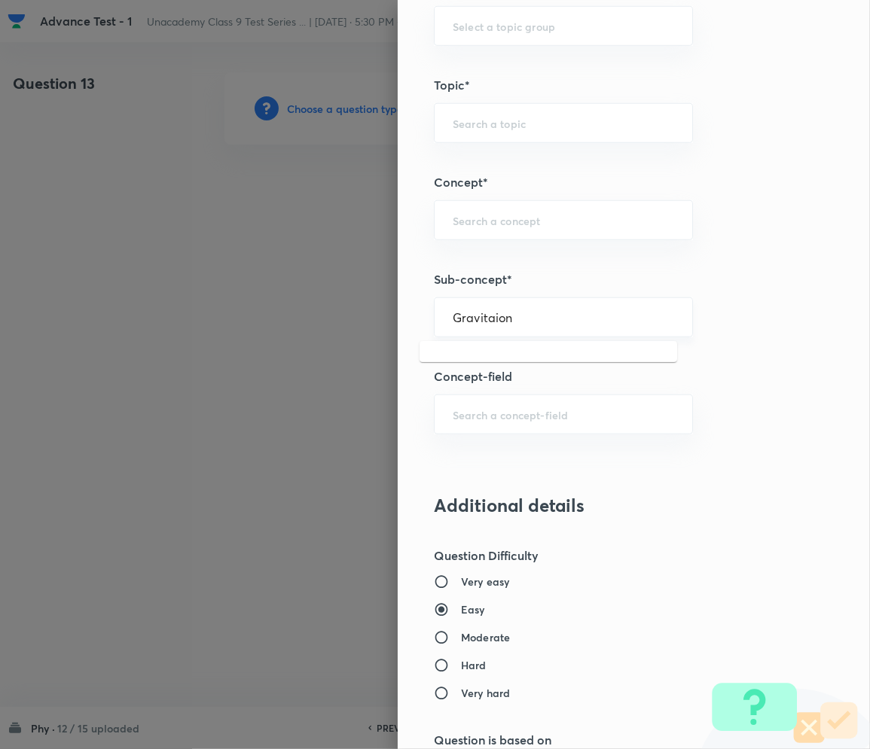
click at [478, 320] on input "Gravitaion" at bounding box center [563, 317] width 221 height 14
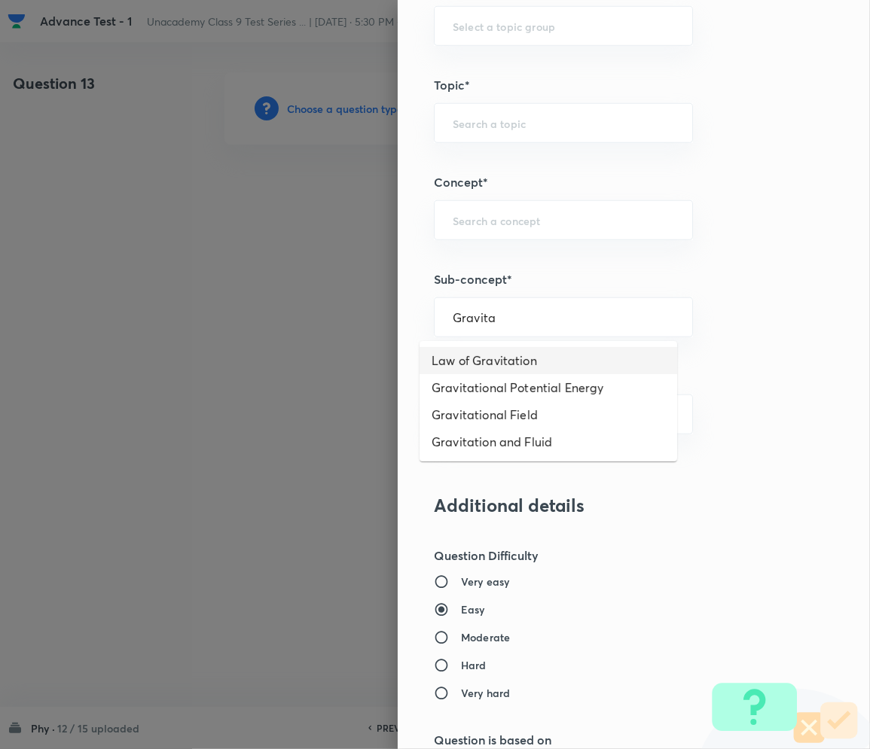
click at [479, 370] on li "Law of Gravitation" at bounding box center [547, 360] width 257 height 27
type input "Law of Gravitation"
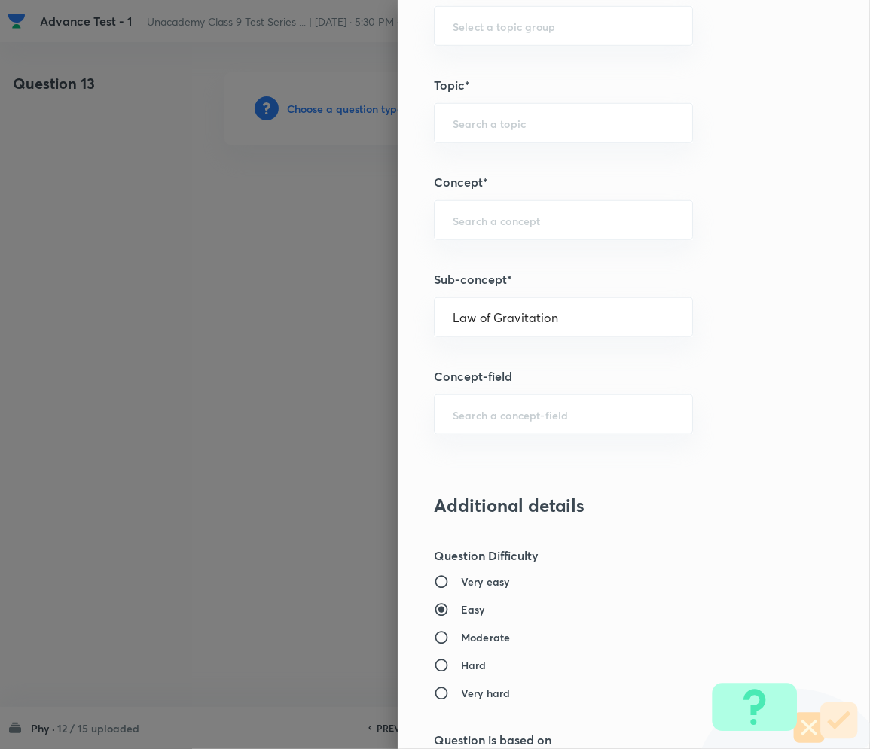
type input "Foundation Class IX"
type input "Physics"
type input "Gravitation and Fluid"
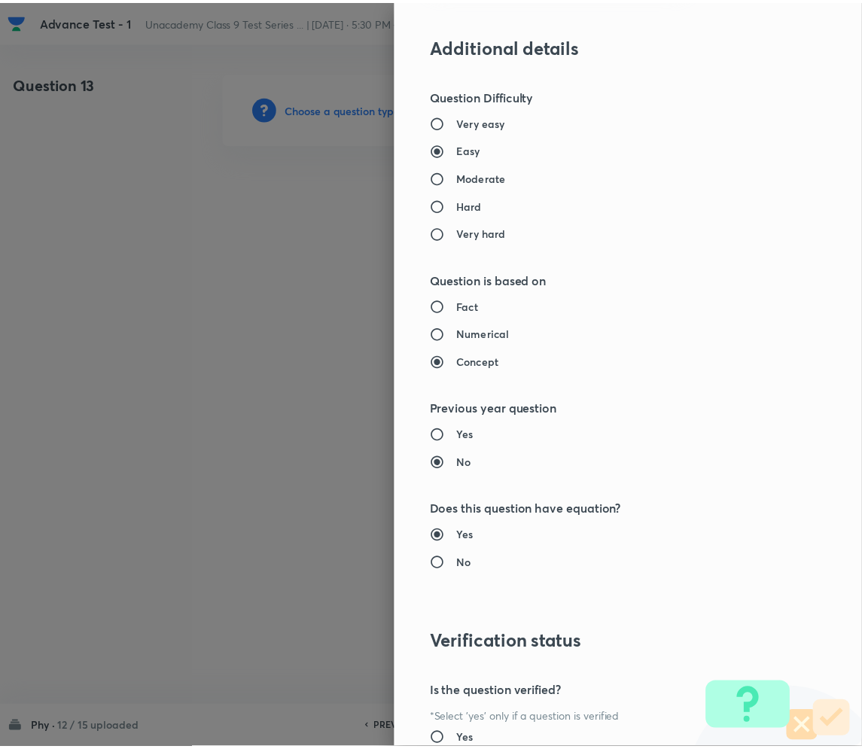
scroll to position [1404, 0]
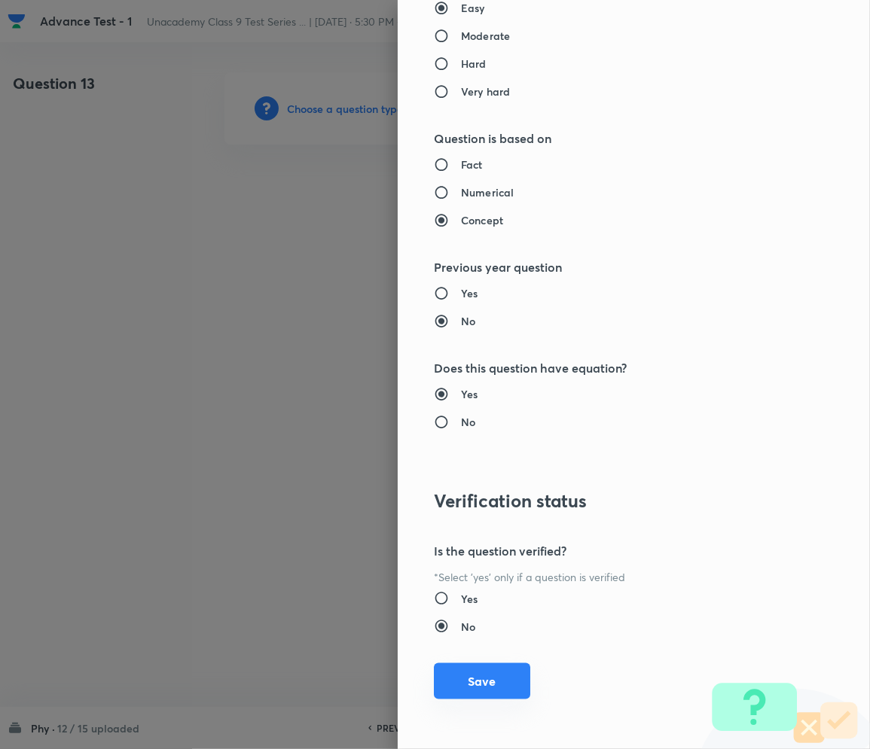
click at [463, 679] on button "Save" at bounding box center [482, 681] width 96 height 36
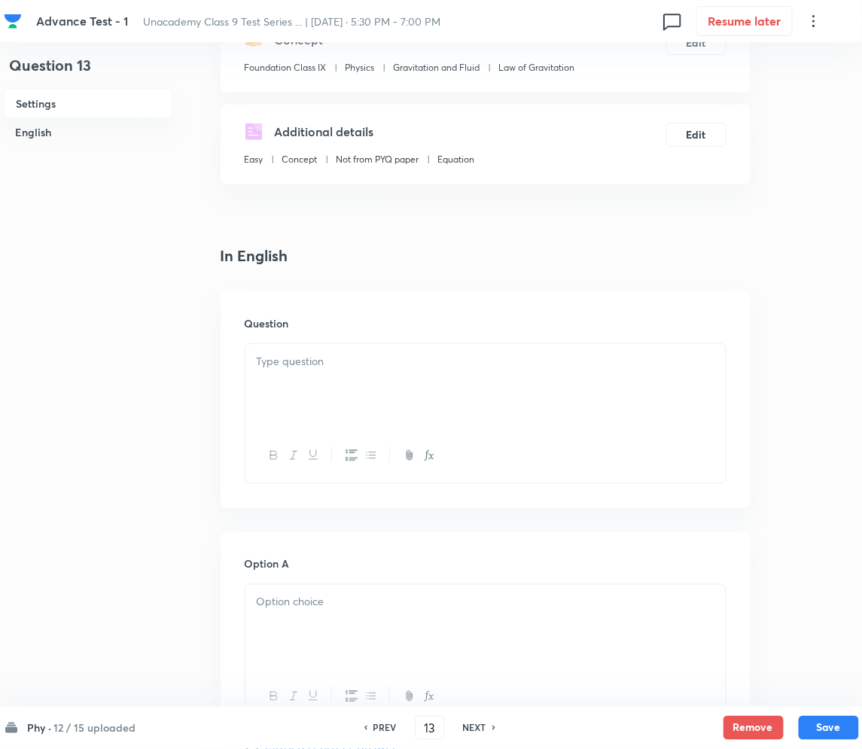
scroll to position [200, 0]
click at [295, 405] on div at bounding box center [485, 384] width 480 height 84
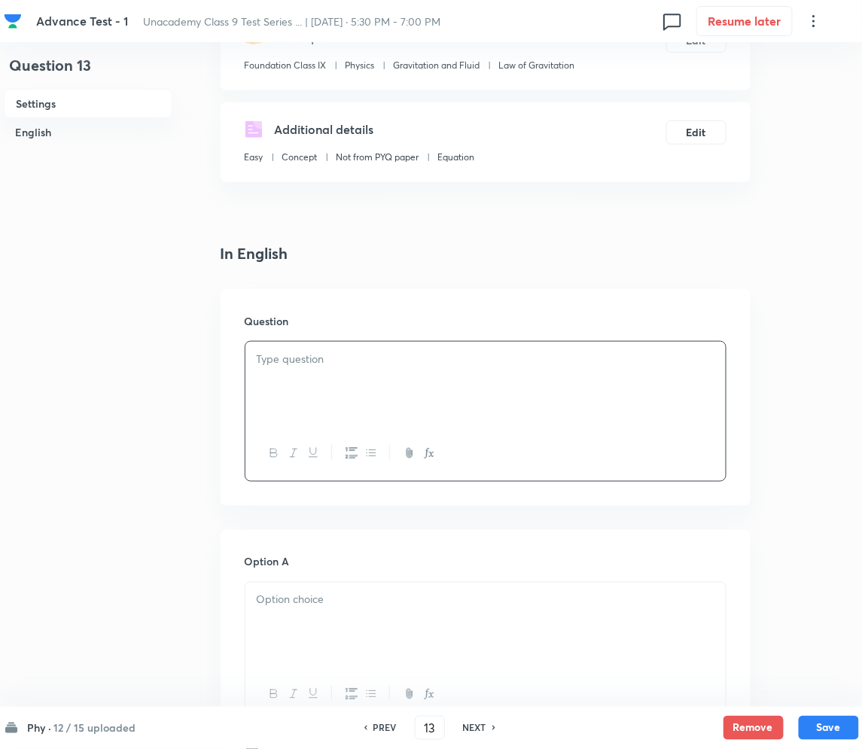
click at [344, 363] on p at bounding box center [486, 359] width 458 height 17
paste div
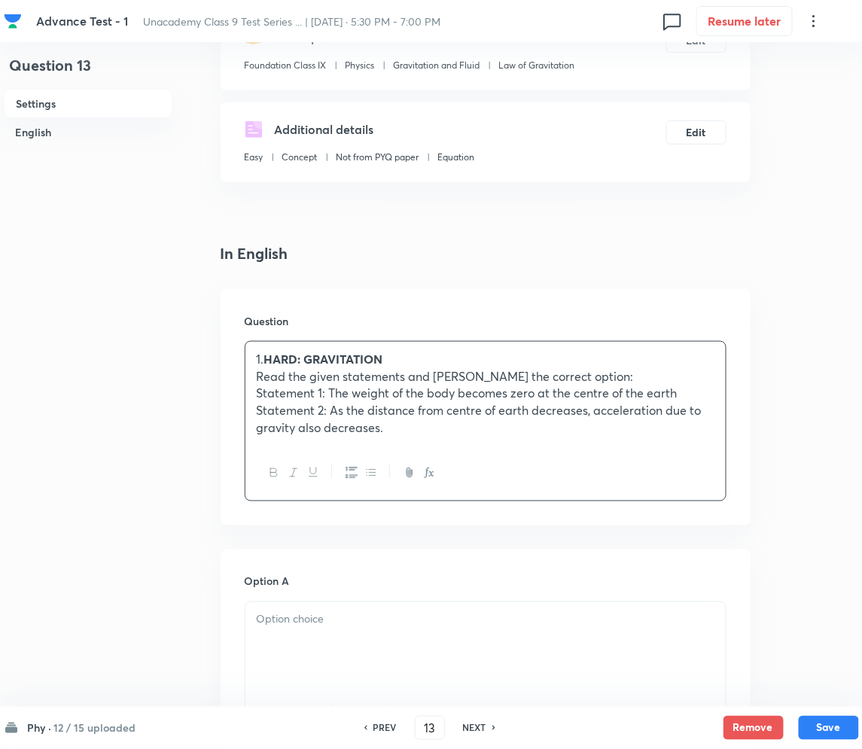
click at [272, 361] on strong "HARD: GRAVITATION" at bounding box center [323, 359] width 119 height 16
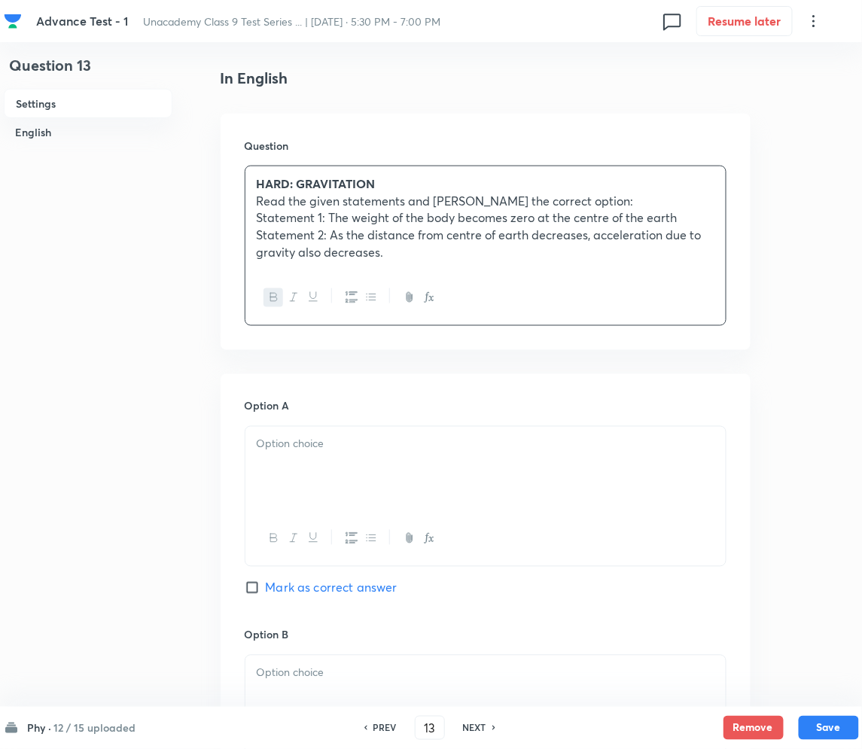
scroll to position [401, 0]
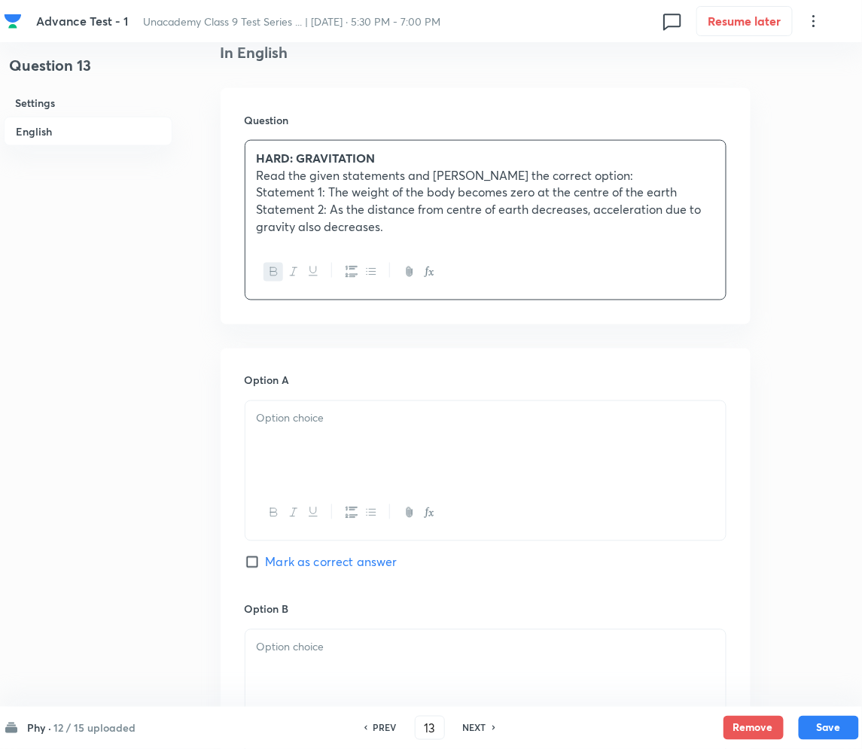
click at [318, 438] on div at bounding box center [485, 443] width 480 height 84
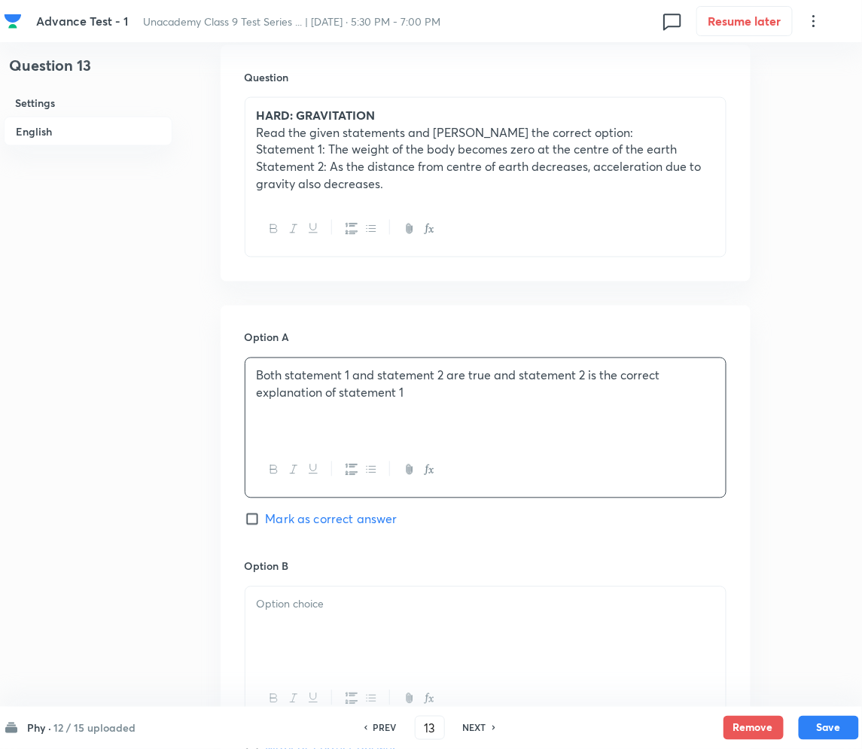
scroll to position [602, 0]
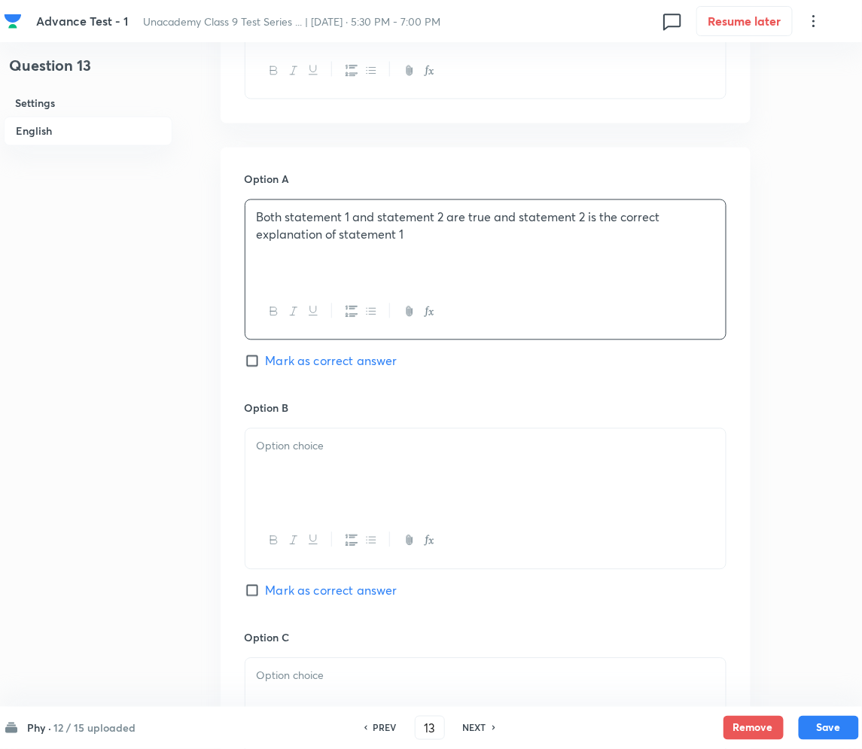
click at [346, 483] on div at bounding box center [485, 471] width 480 height 84
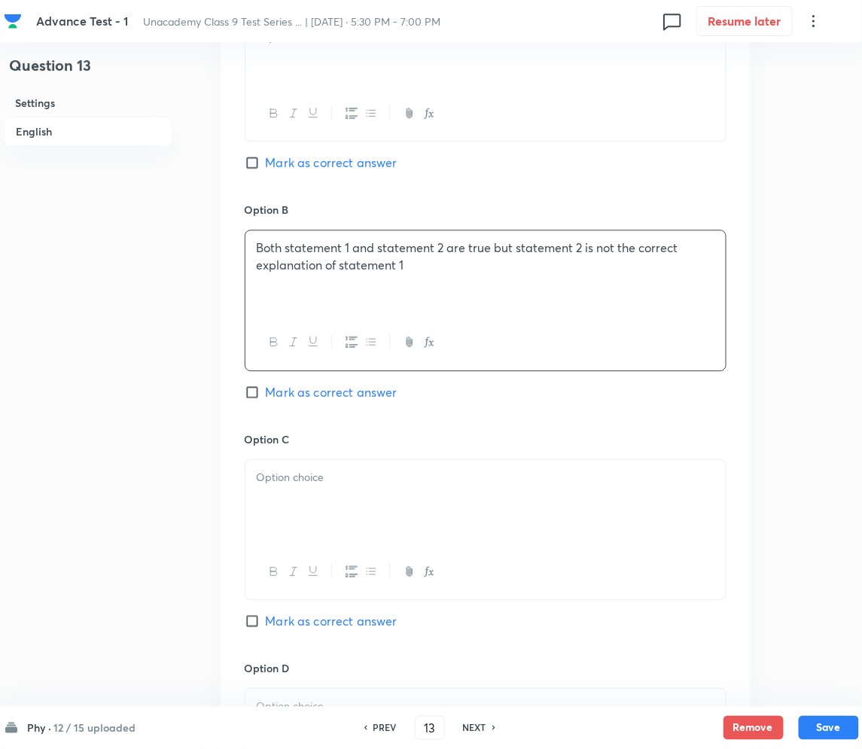
scroll to position [803, 0]
click at [334, 471] on p at bounding box center [486, 476] width 458 height 17
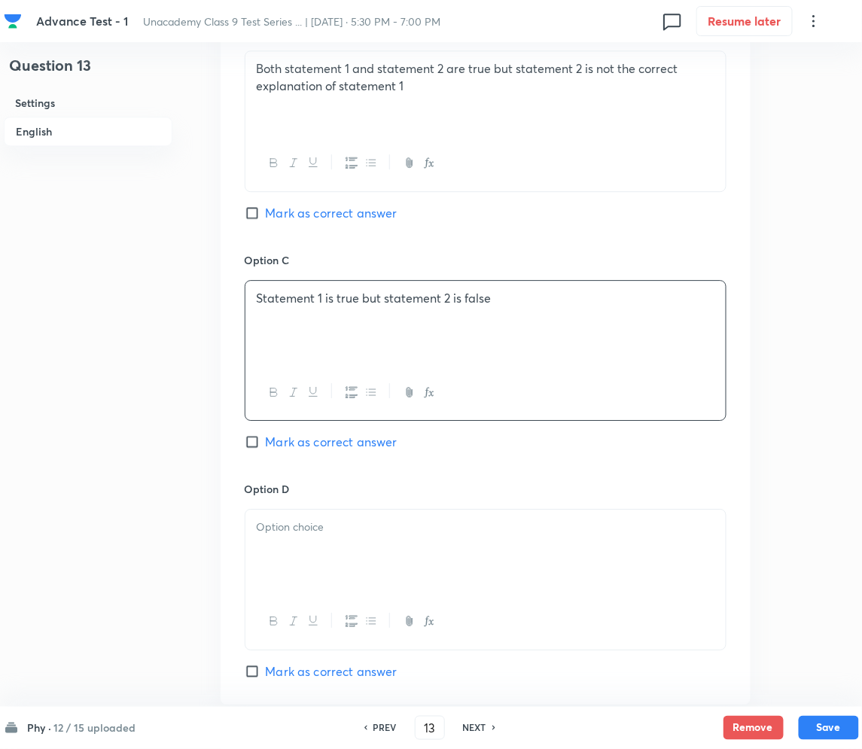
scroll to position [1104, 0]
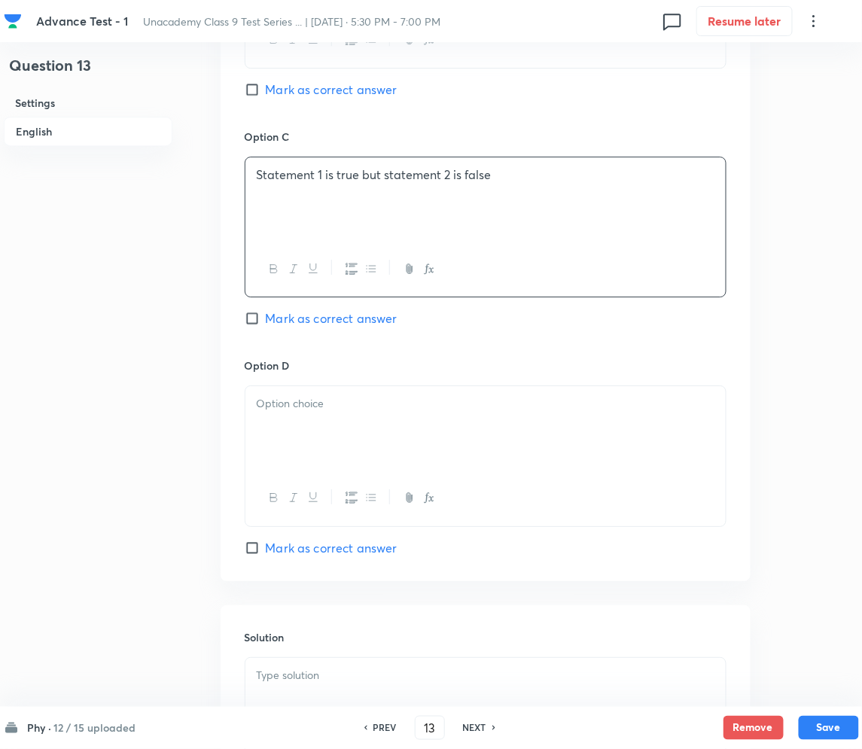
click at [316, 424] on div at bounding box center [485, 428] width 480 height 84
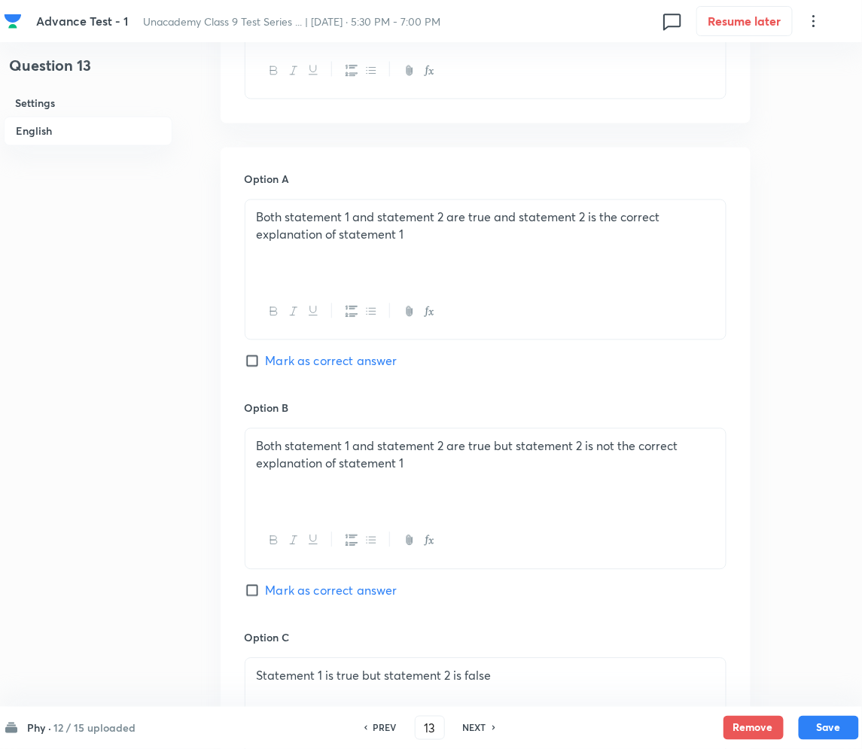
click at [278, 363] on span "Mark as correct answer" at bounding box center [332, 361] width 132 height 18
click at [266, 363] on input "Mark as correct answer" at bounding box center [255, 361] width 21 height 15
checkbox input "true"
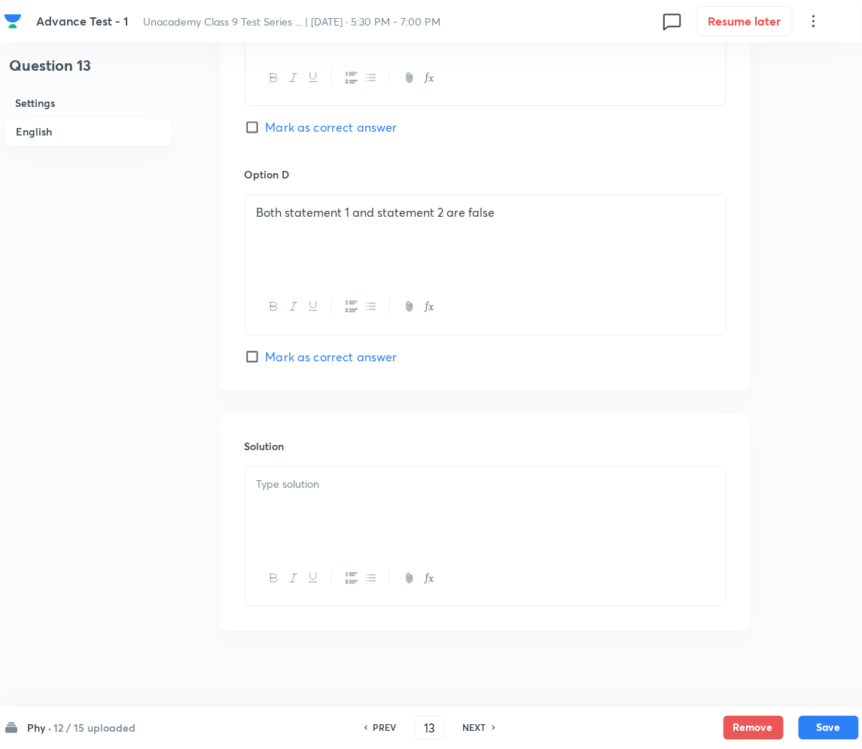
scroll to position [1309, 0]
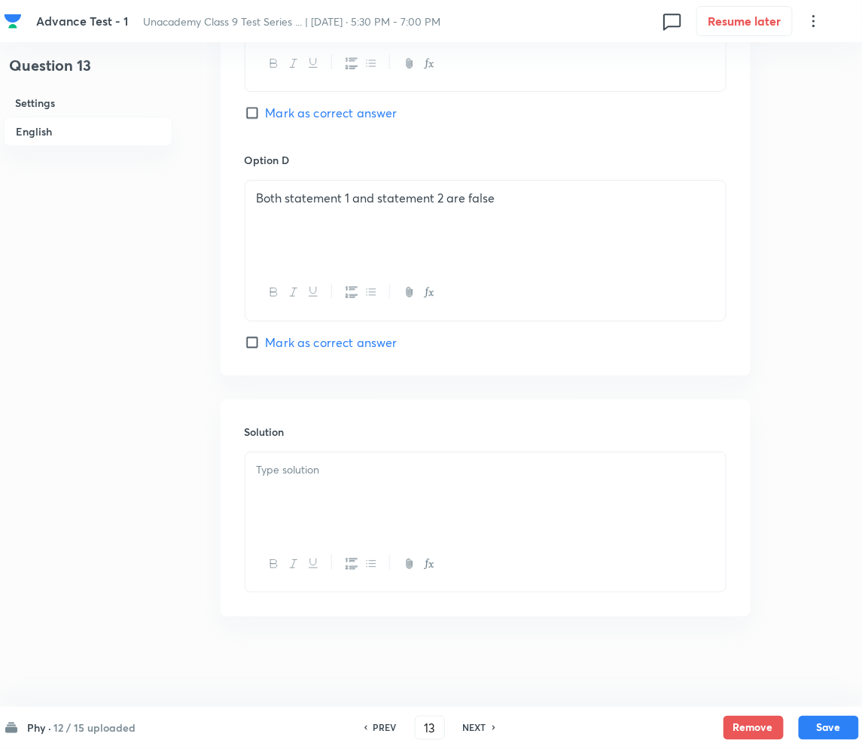
click at [309, 470] on p at bounding box center [486, 470] width 458 height 17
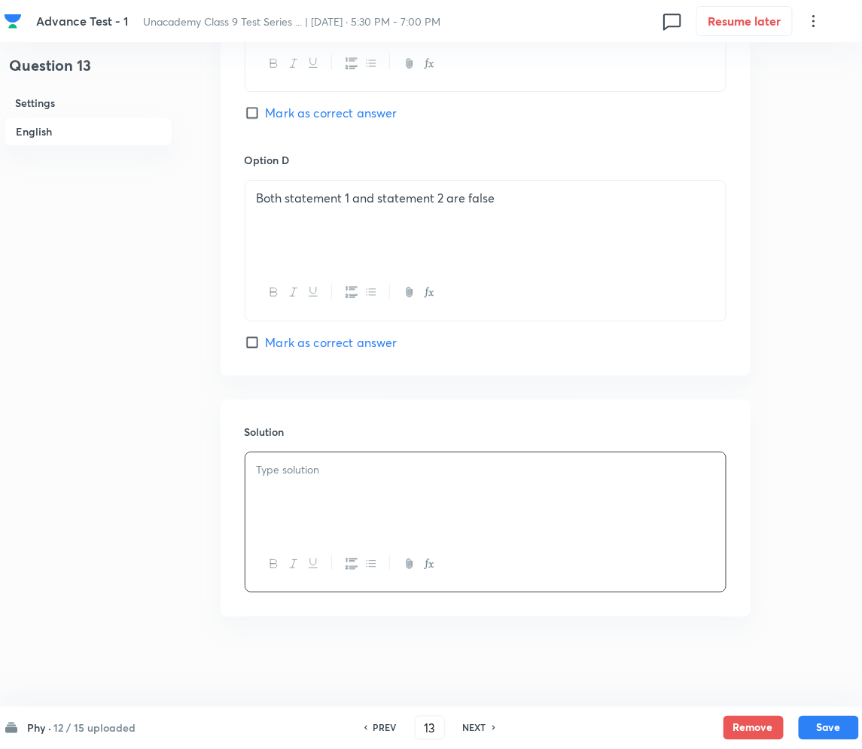
click at [351, 477] on p at bounding box center [486, 470] width 458 height 17
click at [833, 723] on button "Save" at bounding box center [829, 727] width 60 height 24
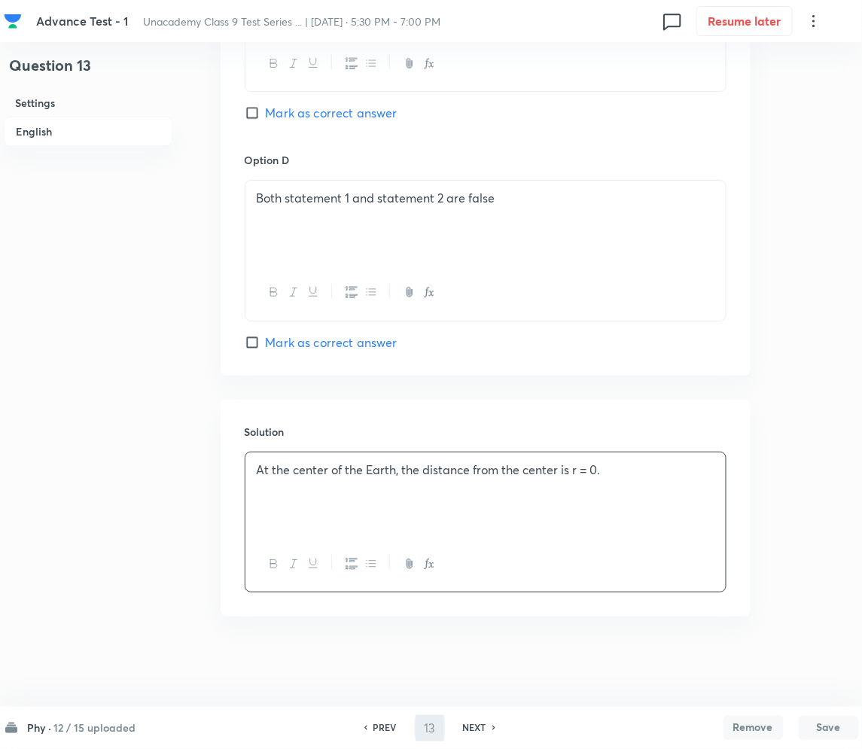
type input "14"
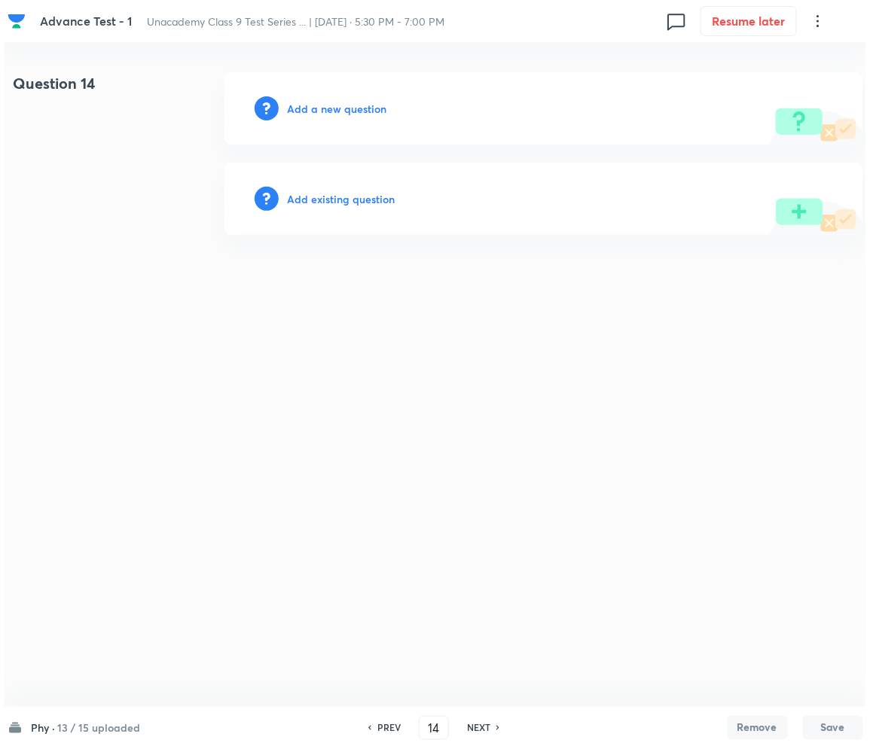
scroll to position [0, 0]
click at [310, 113] on h6 "Add a new question" at bounding box center [337, 109] width 99 height 16
click at [310, 113] on h6 "Choose a question type" at bounding box center [346, 109] width 116 height 16
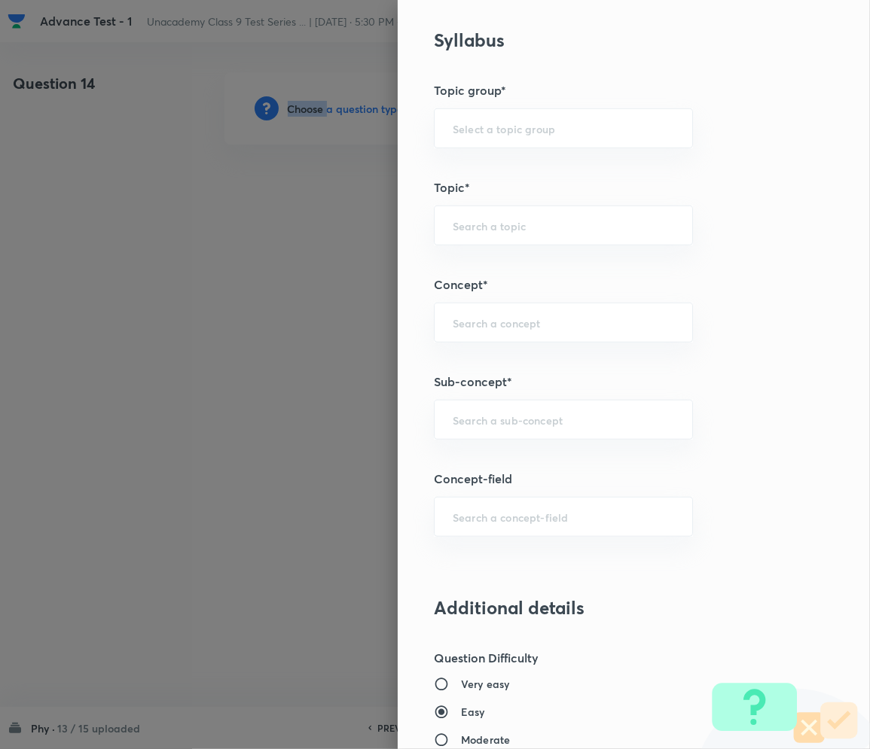
scroll to position [702, 0]
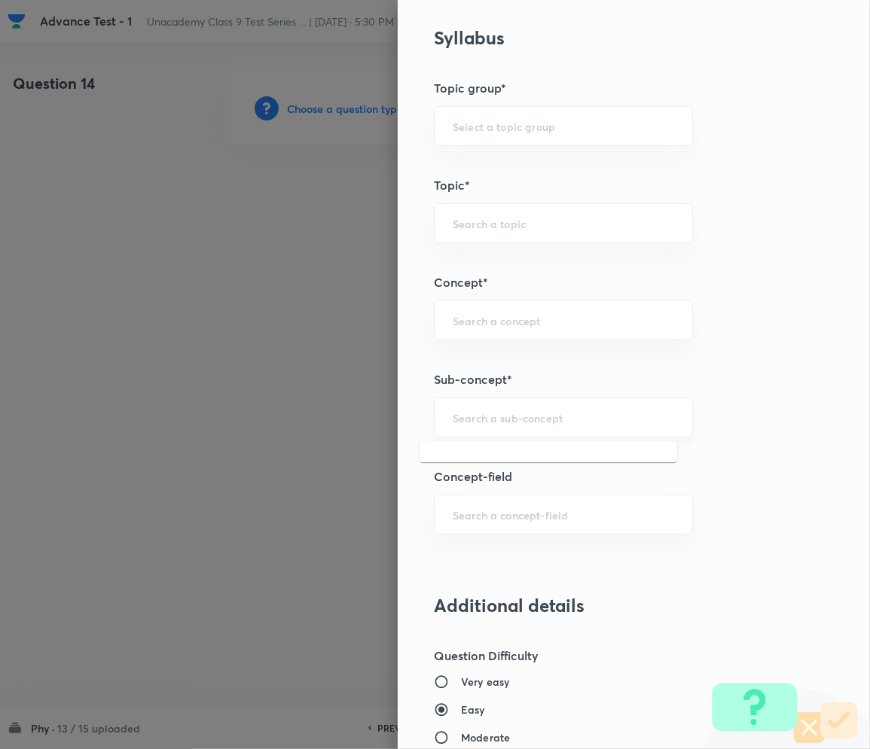
click at [492, 416] on input "text" at bounding box center [563, 417] width 221 height 14
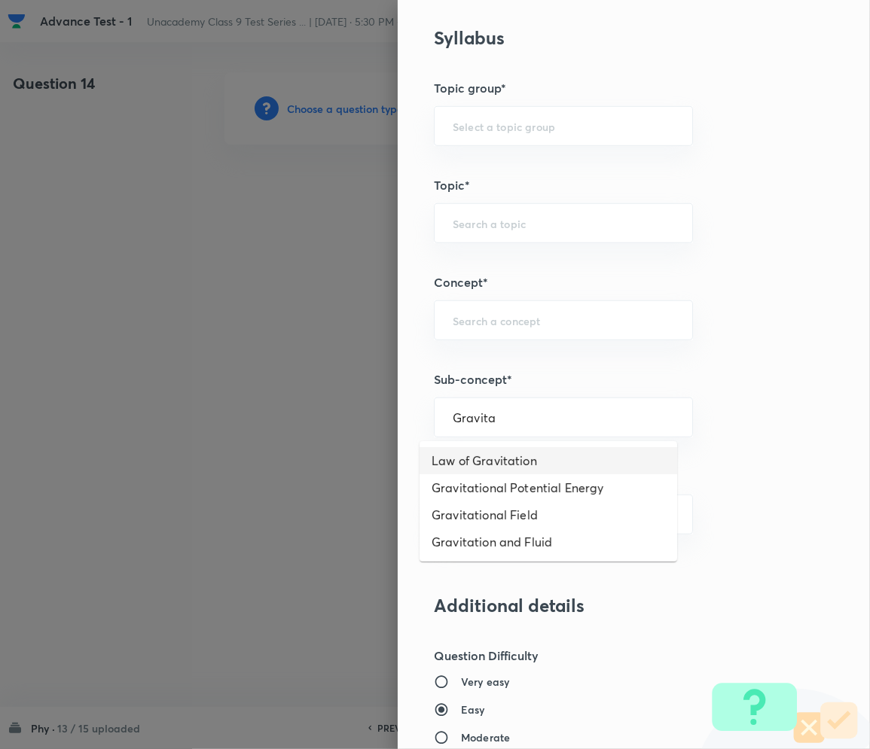
click at [509, 459] on li "Law of Gravitation" at bounding box center [547, 460] width 257 height 27
type input "Law of Gravitation"
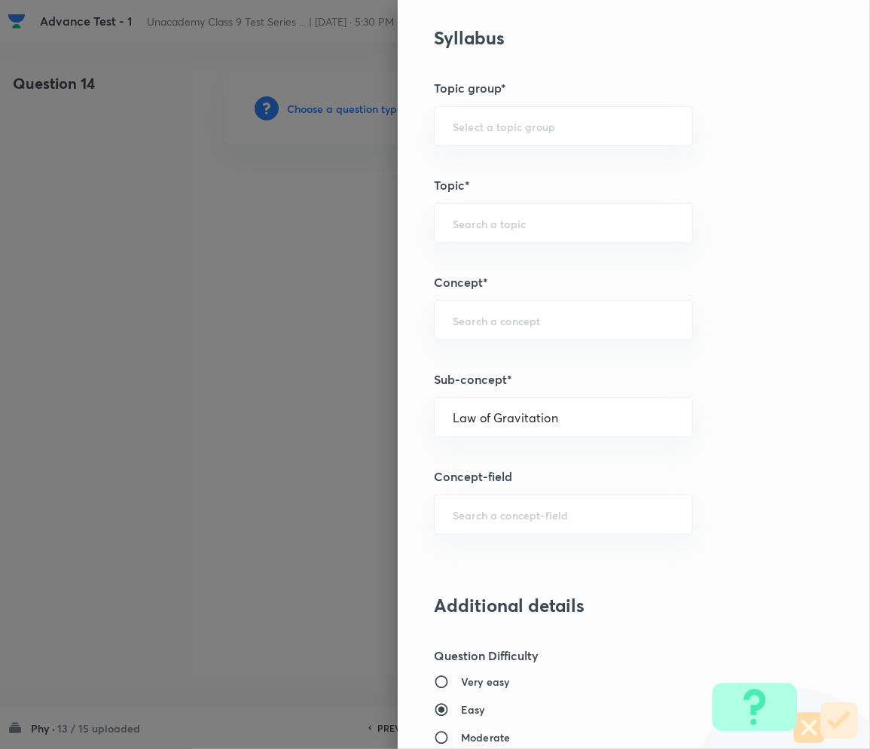
type input "Foundation Class IX"
type input "Physics"
type input "Gravitation and Fluid"
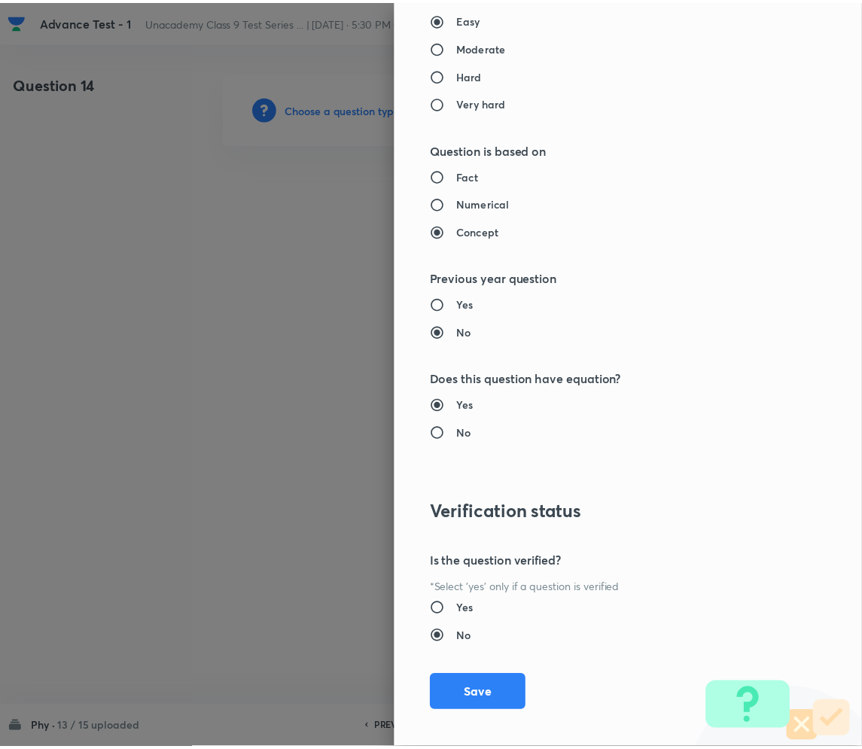
scroll to position [1404, 0]
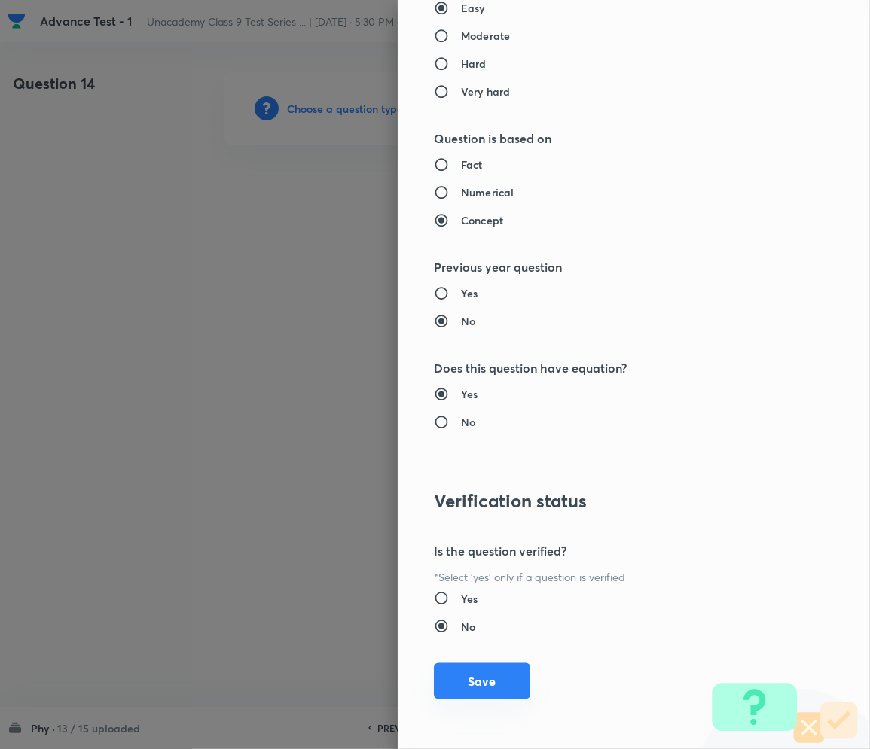
click at [476, 685] on button "Save" at bounding box center [482, 681] width 96 height 36
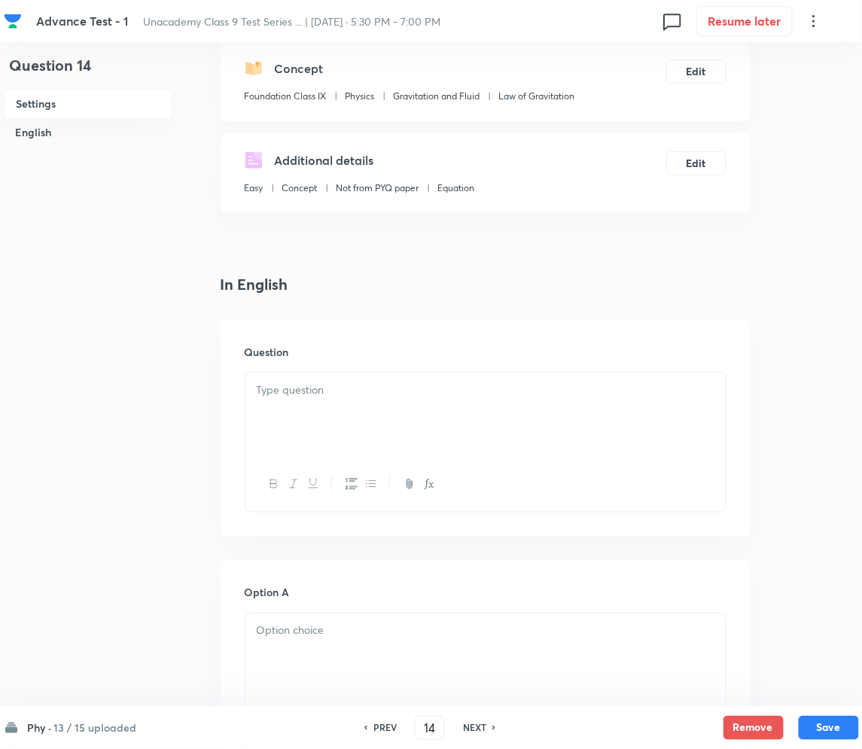
scroll to position [200, 0]
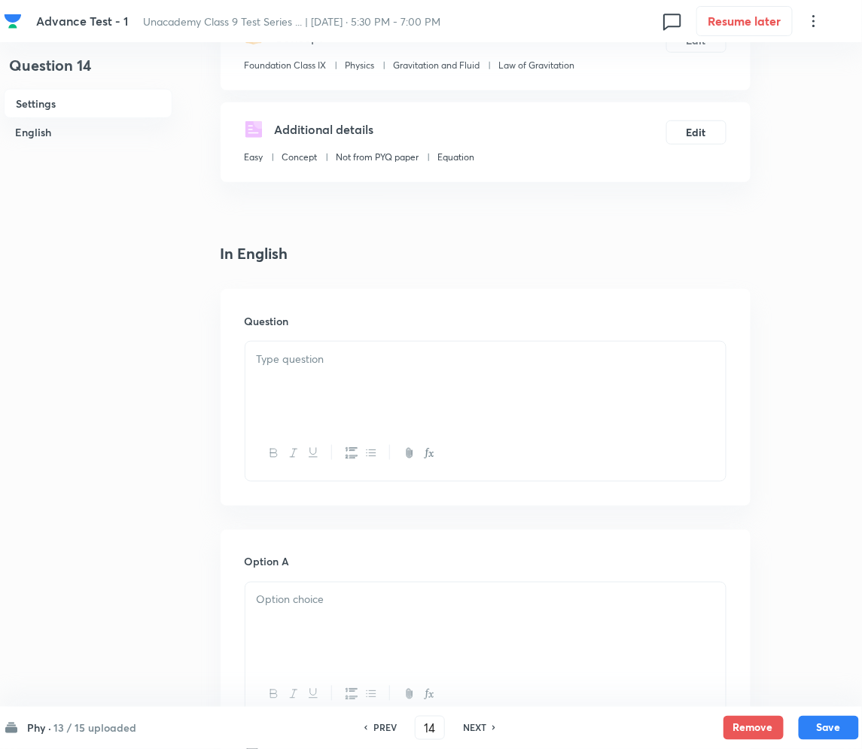
click at [333, 392] on div at bounding box center [485, 384] width 480 height 84
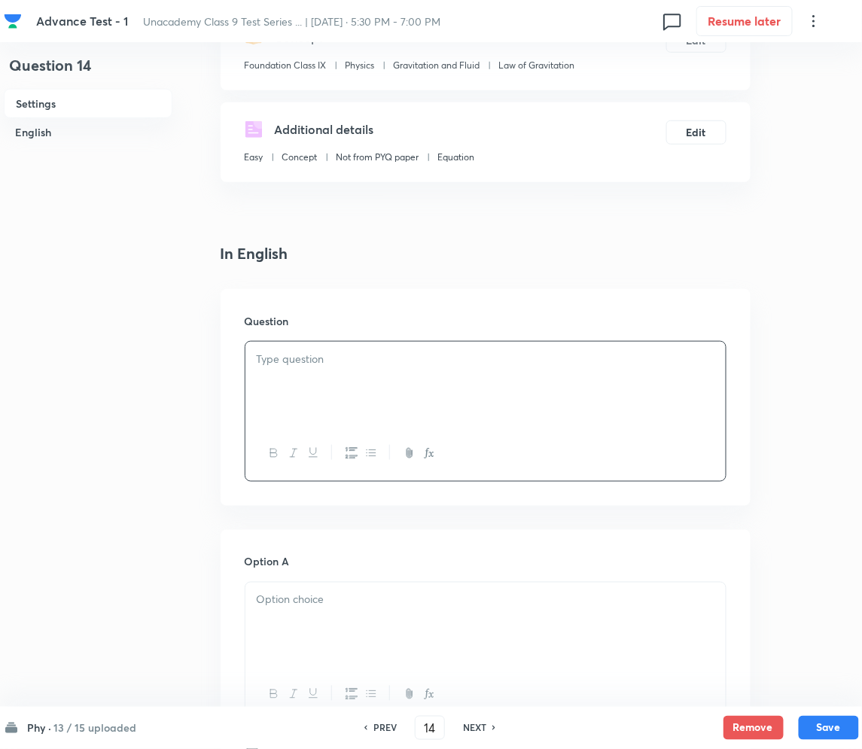
click at [298, 392] on div at bounding box center [485, 384] width 480 height 84
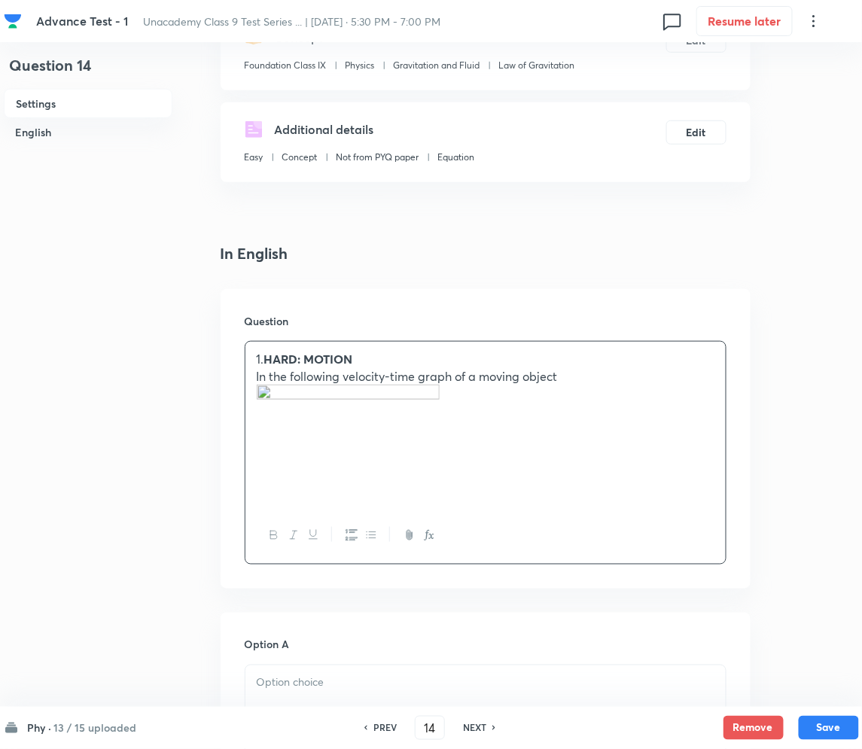
click at [273, 360] on strong "HARD: MOTION" at bounding box center [308, 359] width 89 height 16
click at [402, 398] on img at bounding box center [348, 433] width 183 height 97
click at [275, 402] on img at bounding box center [348, 433] width 183 height 97
click at [251, 396] on div "HARD: MOTION In the following velocity-time graph of a moving object" at bounding box center [485, 425] width 480 height 166
click at [257, 395] on img at bounding box center [348, 433] width 183 height 97
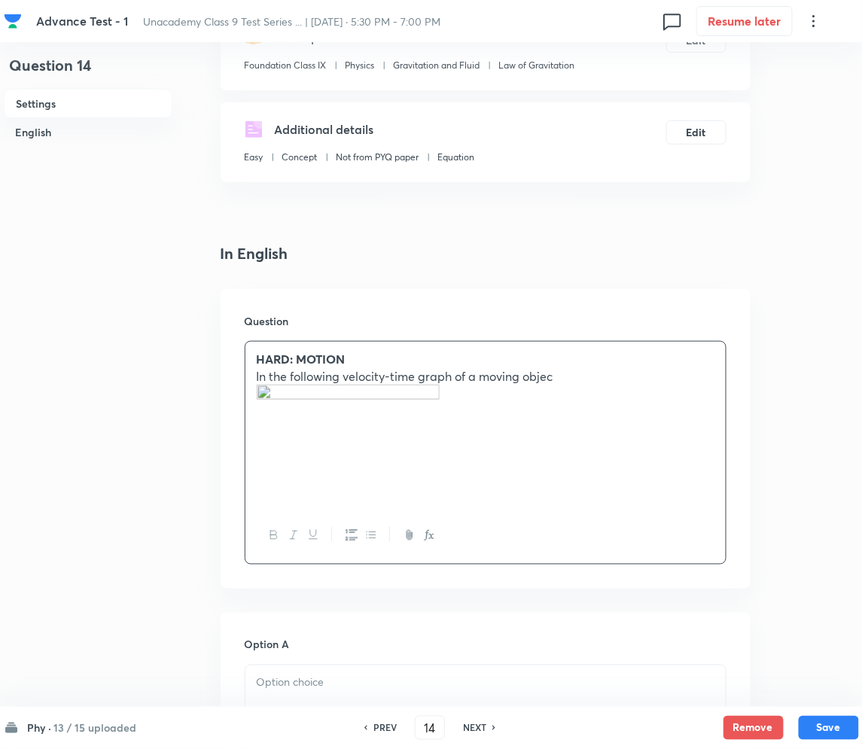
drag, startPoint x: 331, startPoint y: 407, endPoint x: 215, endPoint y: 410, distance: 116.7
drag, startPoint x: 268, startPoint y: 398, endPoint x: 578, endPoint y: 436, distance: 312.5
click at [495, 425] on p "In the following velocity-time graph of a moving objec" at bounding box center [486, 425] width 458 height 114
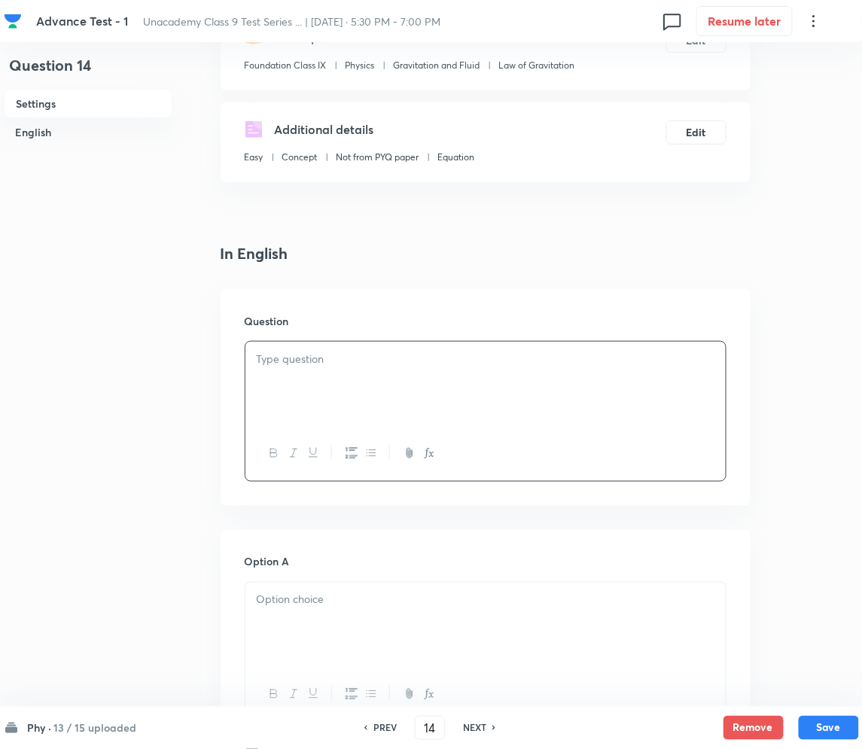
click at [358, 402] on div at bounding box center [485, 384] width 480 height 84
click at [270, 352] on strong "HARD: MOTION" at bounding box center [308, 359] width 89 height 16
drag, startPoint x: 328, startPoint y: 395, endPoint x: 449, endPoint y: 392, distance: 120.5
click at [331, 396] on div "HARD: MOTION In the following velocity-time graph of a moving object" at bounding box center [485, 384] width 480 height 84
drag, startPoint x: 570, startPoint y: 374, endPoint x: 632, endPoint y: 371, distance: 62.6
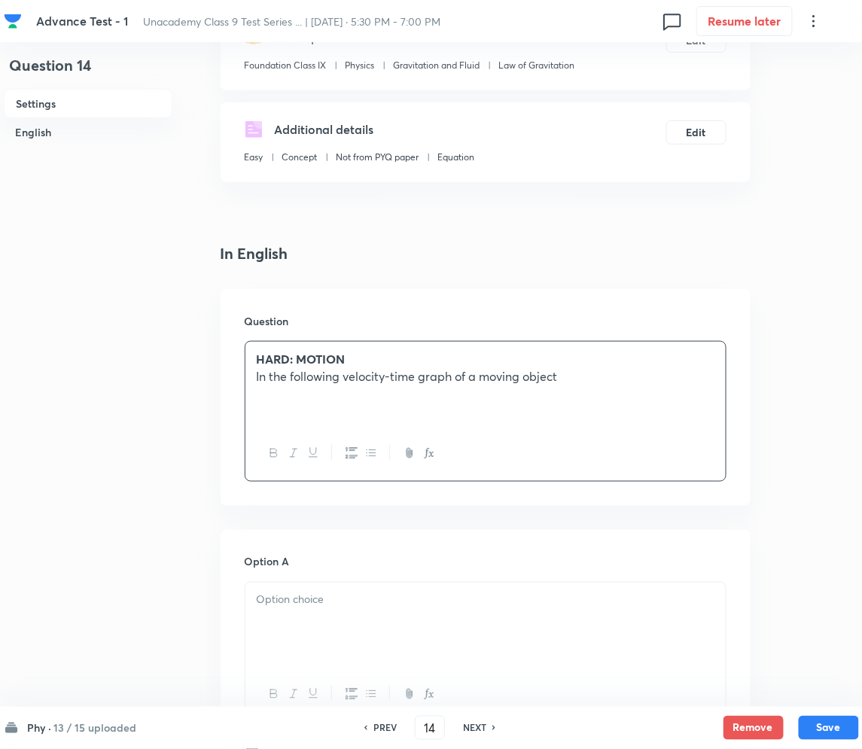
click at [571, 374] on p "In the following velocity-time graph of a moving object" at bounding box center [486, 376] width 458 height 17
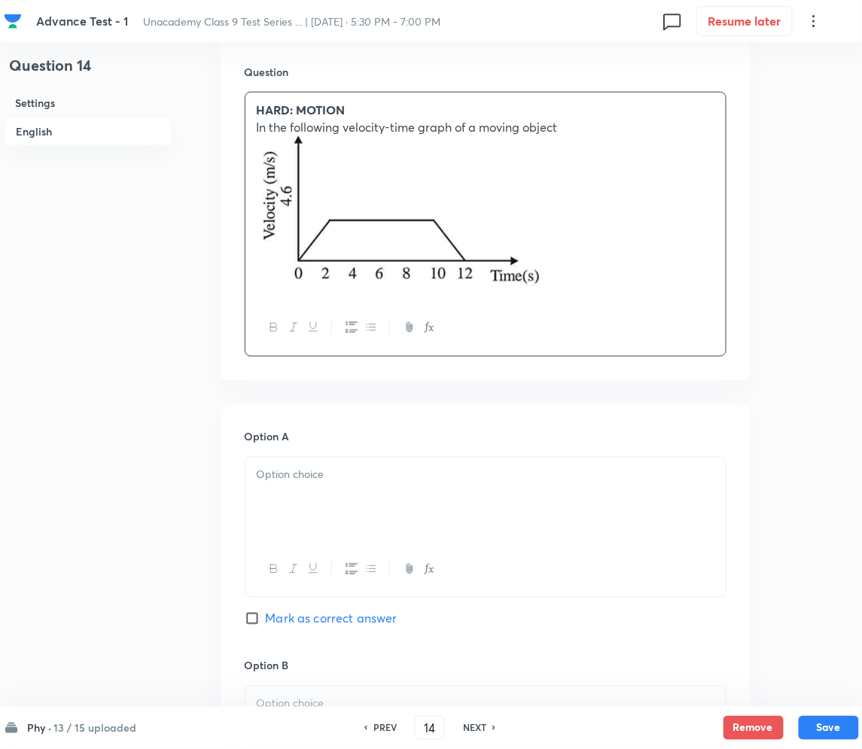
scroll to position [501, 0]
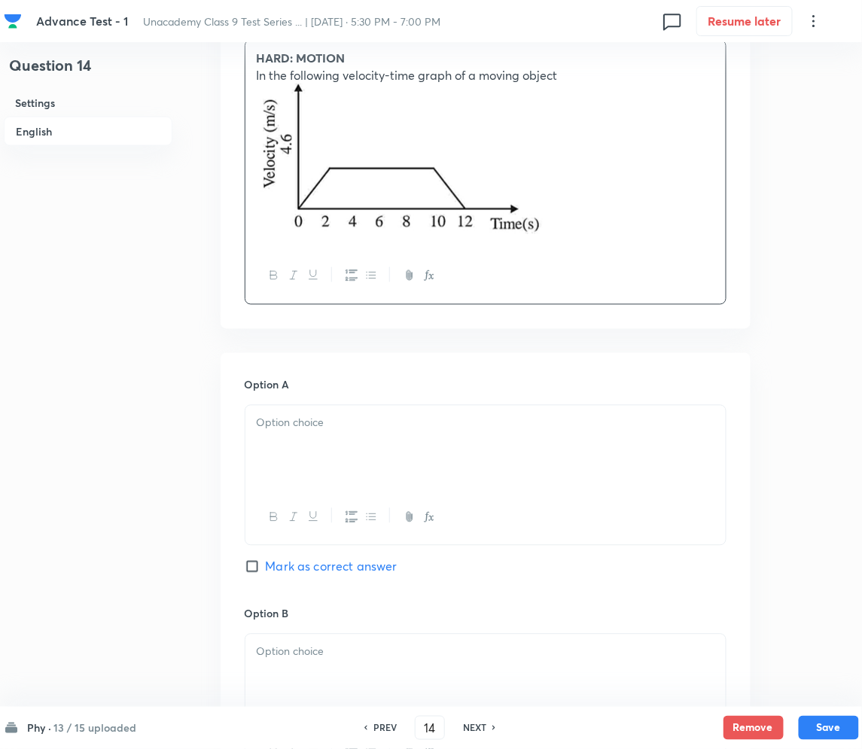
click at [315, 415] on p at bounding box center [486, 423] width 458 height 17
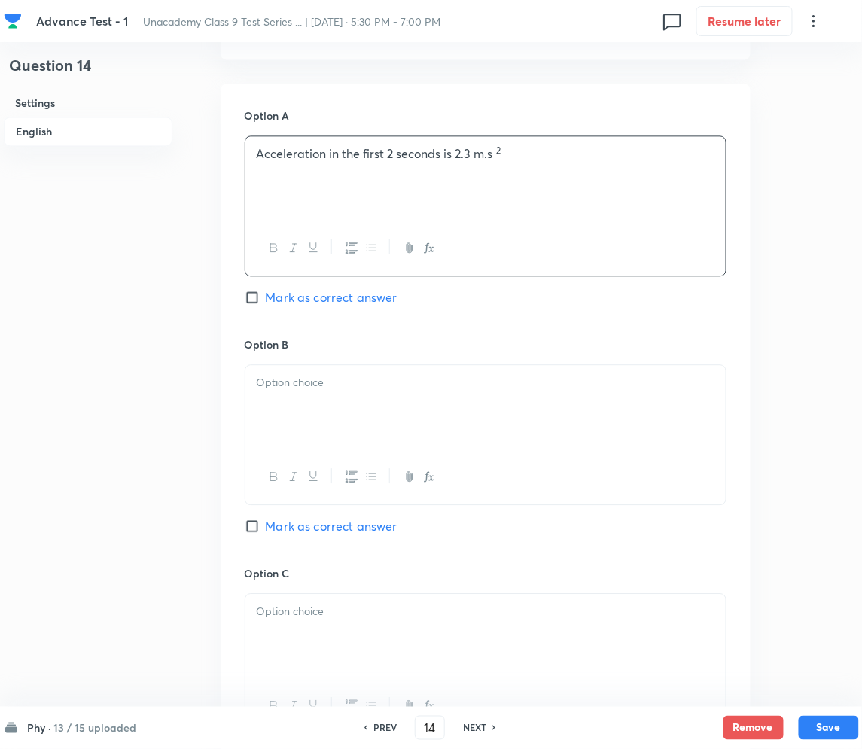
scroll to position [903, 0]
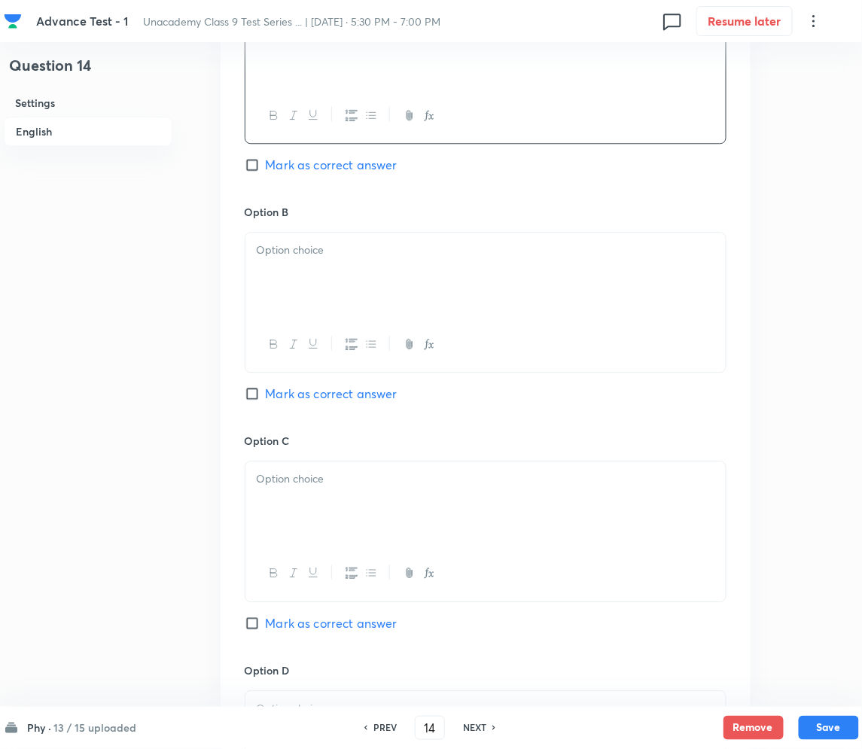
click at [346, 294] on div at bounding box center [485, 275] width 480 height 84
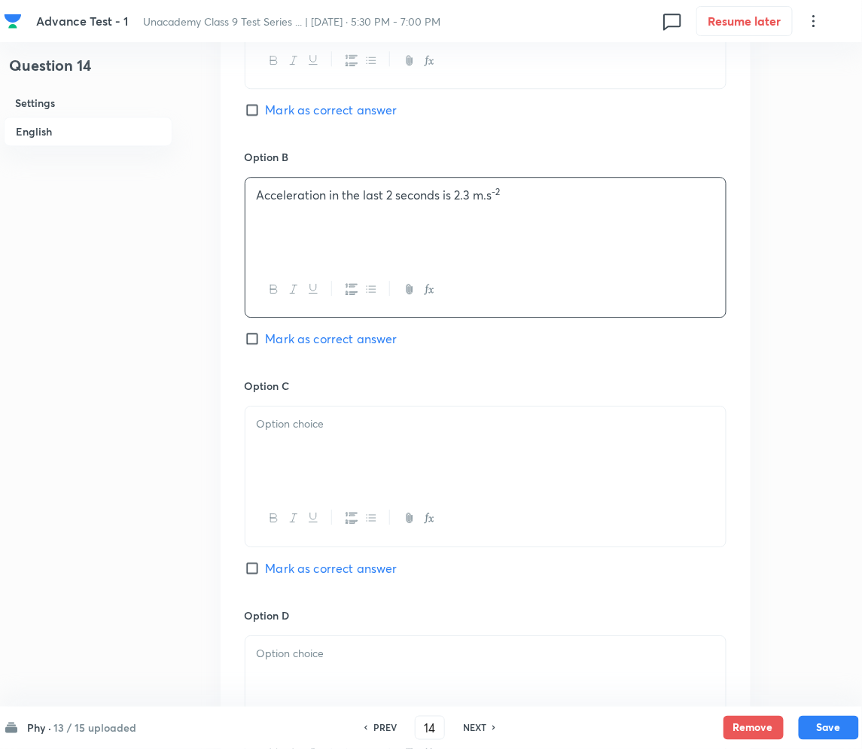
scroll to position [1205, 0]
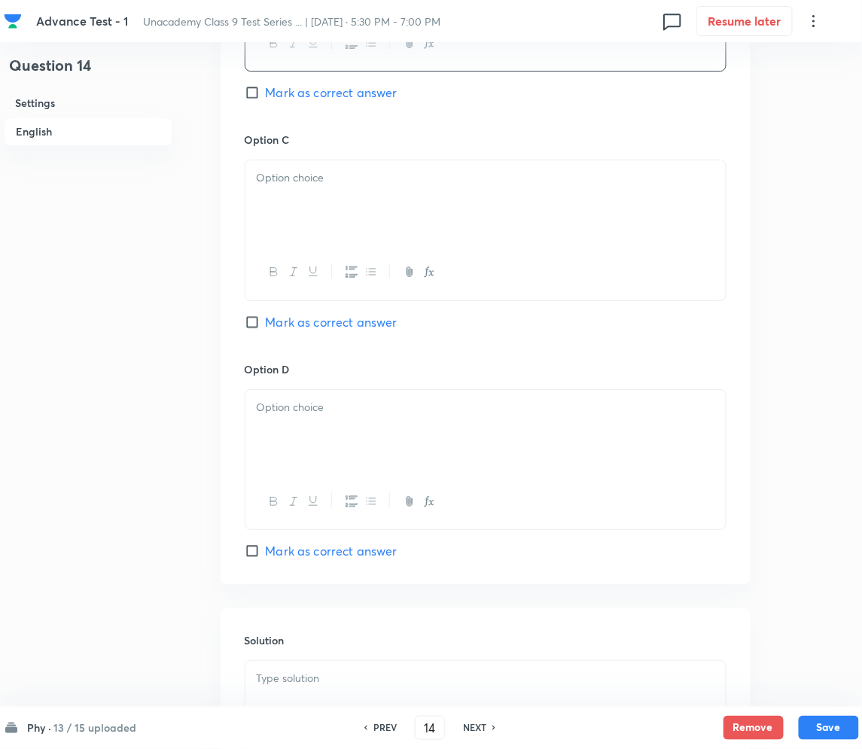
click at [365, 234] on div at bounding box center [485, 202] width 480 height 84
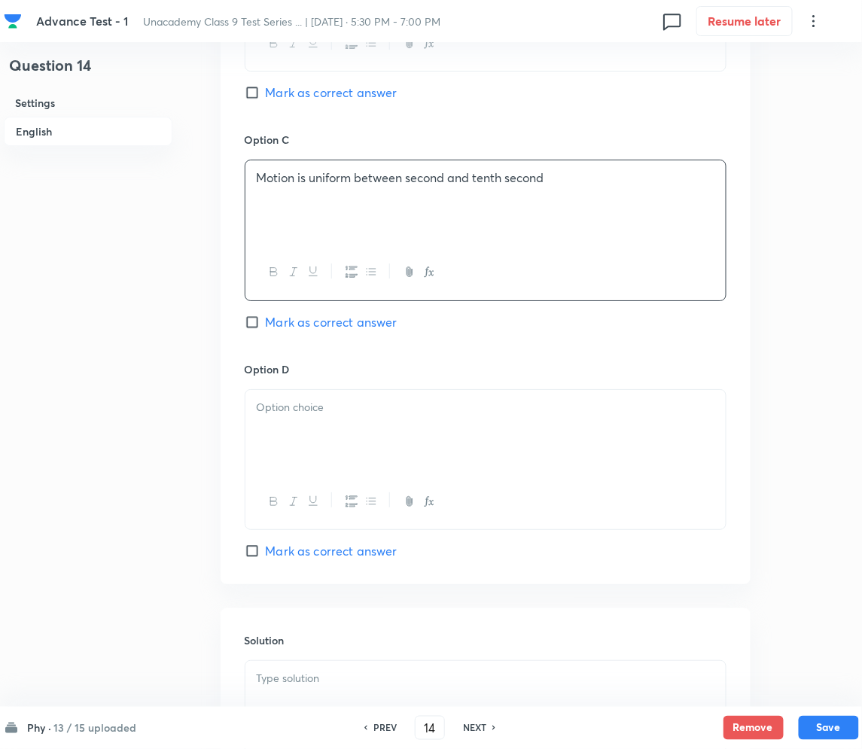
click at [328, 428] on div at bounding box center [485, 432] width 480 height 84
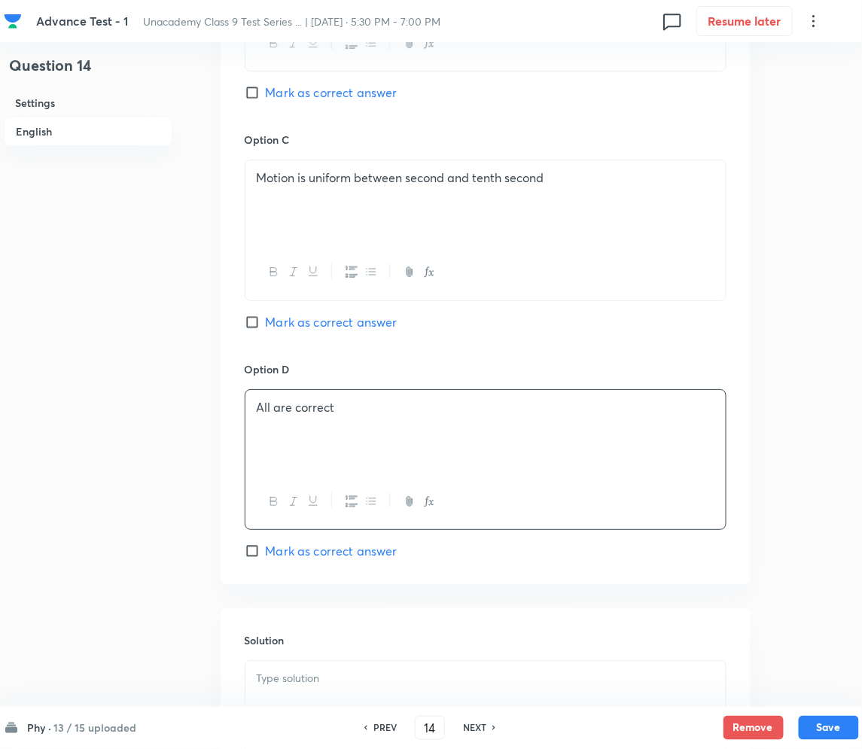
click at [258, 323] on input "Mark as correct answer" at bounding box center [255, 322] width 21 height 15
checkbox input "true"
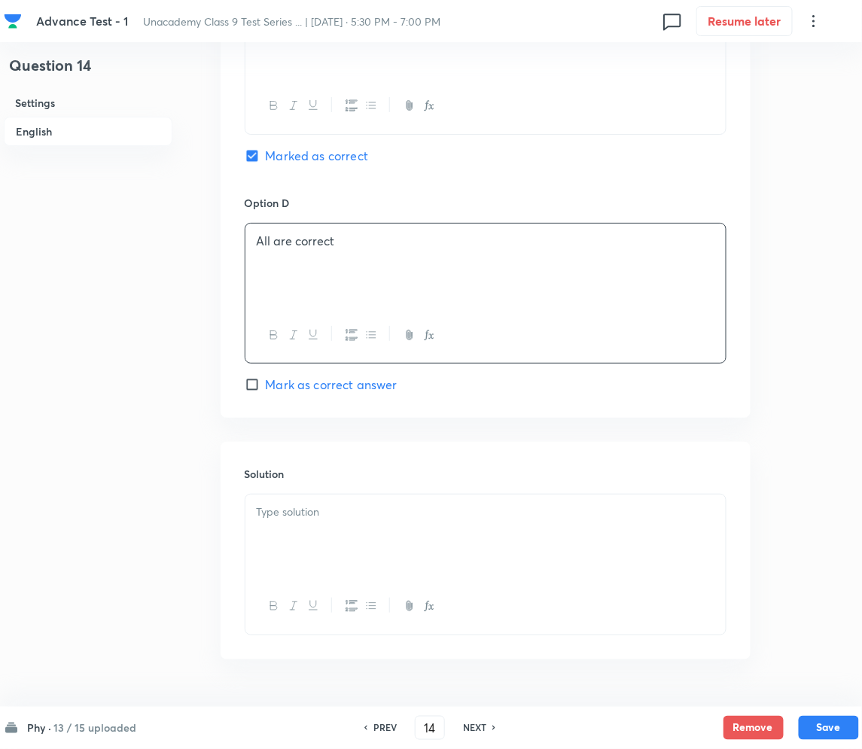
scroll to position [1414, 0]
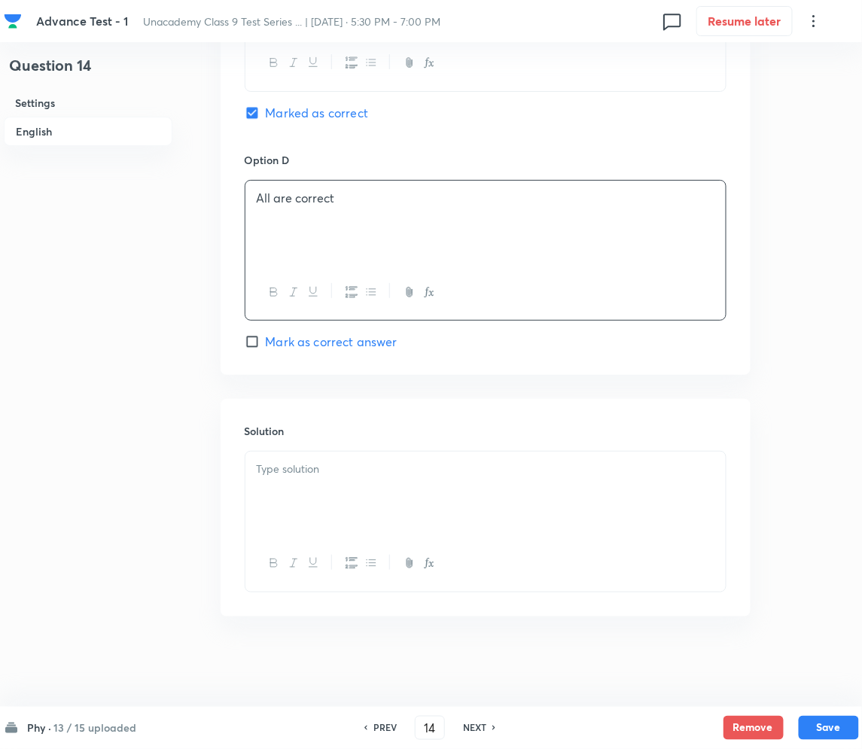
click at [367, 504] on div at bounding box center [485, 494] width 480 height 84
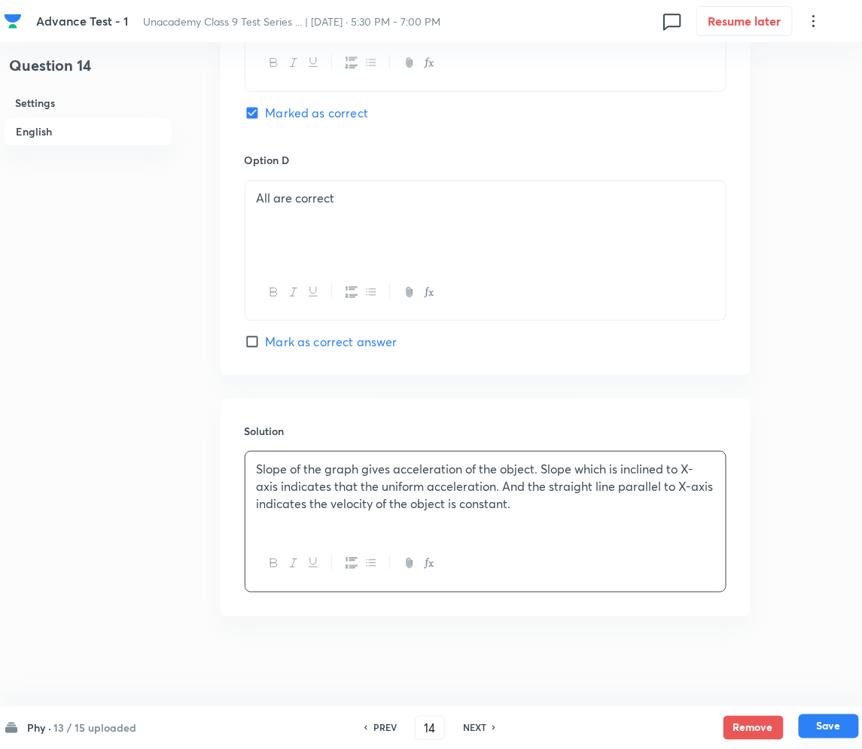
click at [824, 727] on button "Save" at bounding box center [829, 727] width 60 height 24
type input "15"
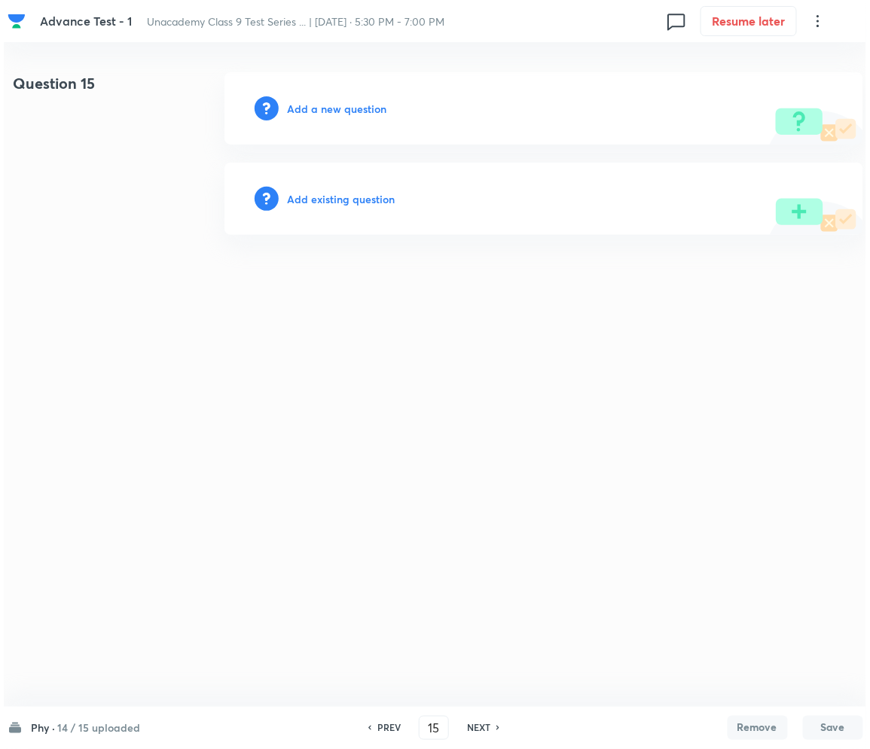
scroll to position [0, 0]
click at [340, 119] on div "Add a new question" at bounding box center [543, 108] width 638 height 72
click at [332, 111] on h6 "Add a new question" at bounding box center [337, 109] width 99 height 16
click at [332, 111] on h6 "Choose a question type" at bounding box center [346, 109] width 116 height 16
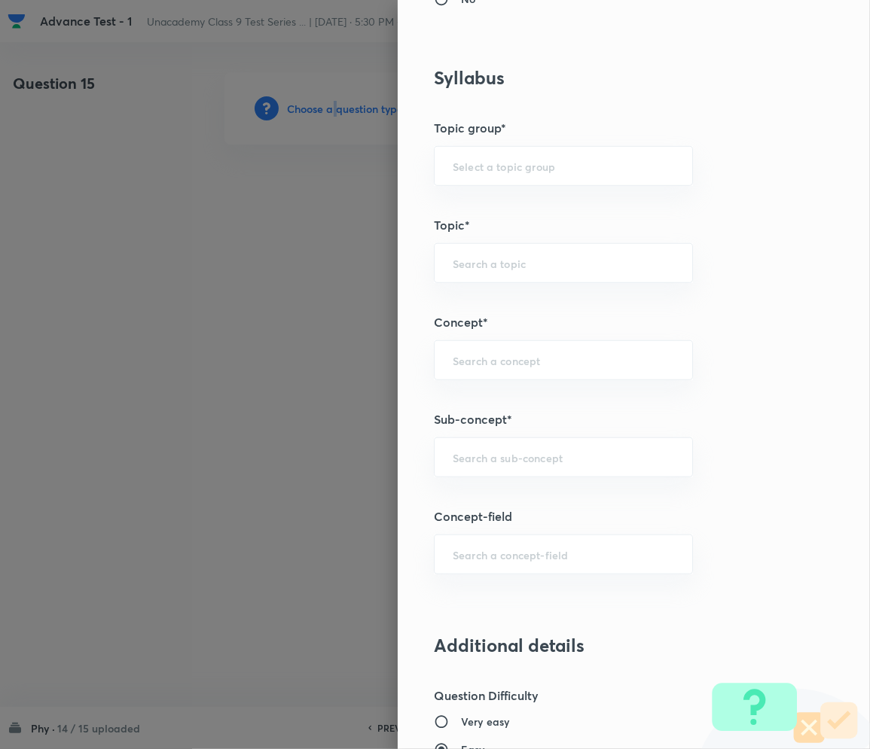
scroll to position [702, 0]
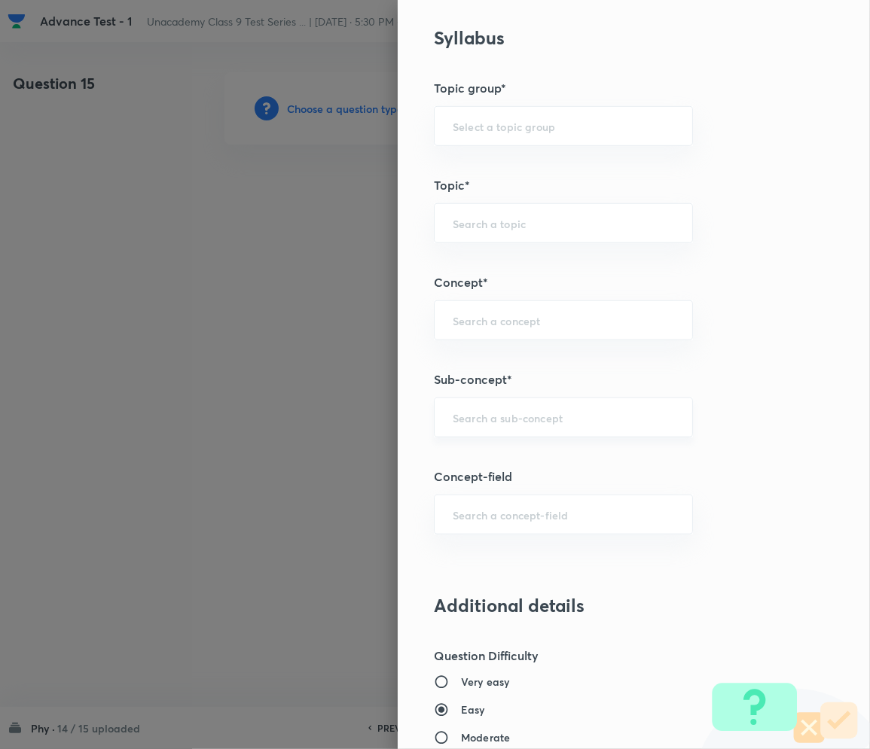
click at [456, 422] on input "text" at bounding box center [563, 417] width 221 height 14
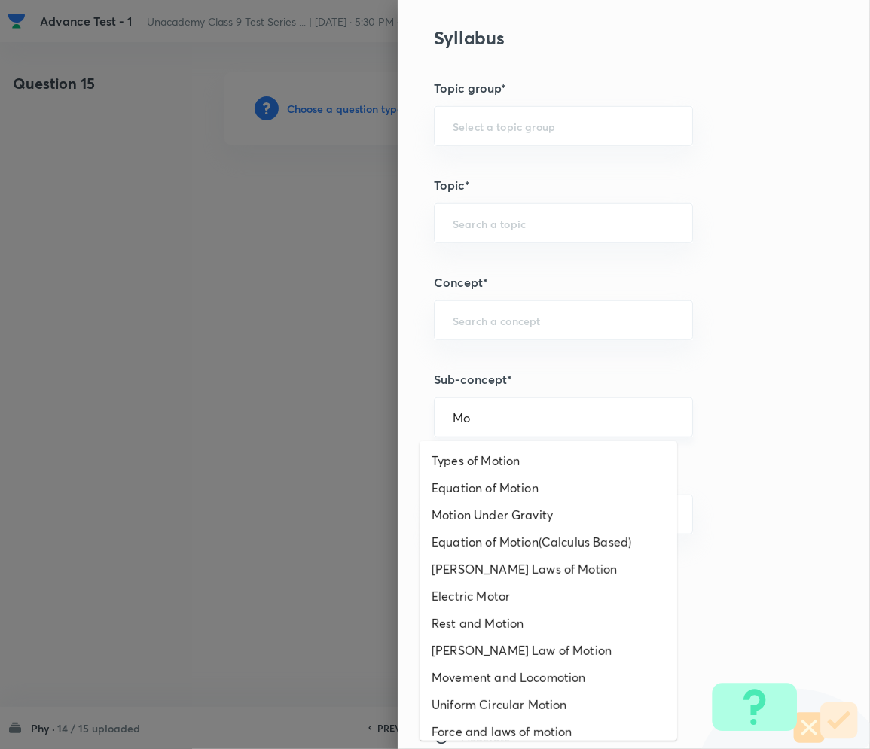
type input "M"
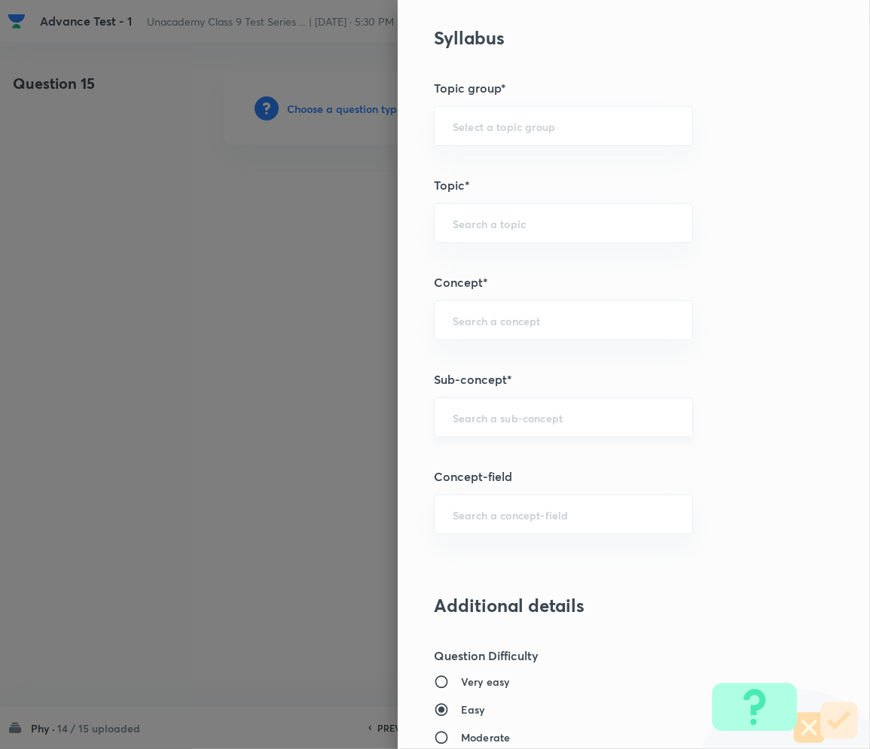
click at [530, 433] on div "​" at bounding box center [563, 418] width 259 height 40
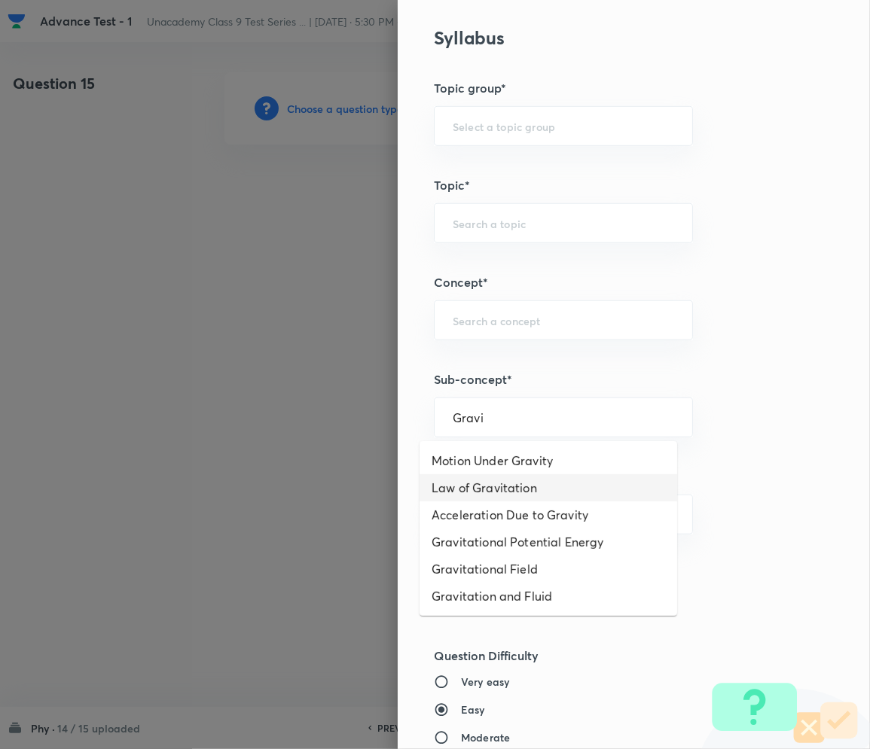
type input "Gravi"
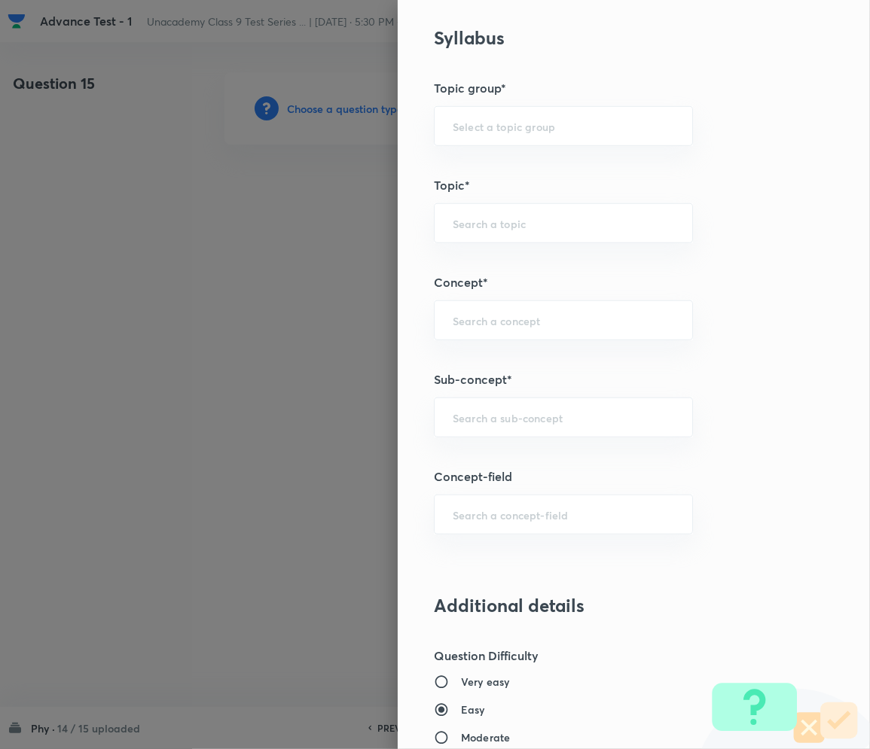
click at [526, 483] on h5 "Concept-field" at bounding box center [608, 477] width 349 height 18
click at [486, 434] on div "​" at bounding box center [563, 418] width 259 height 40
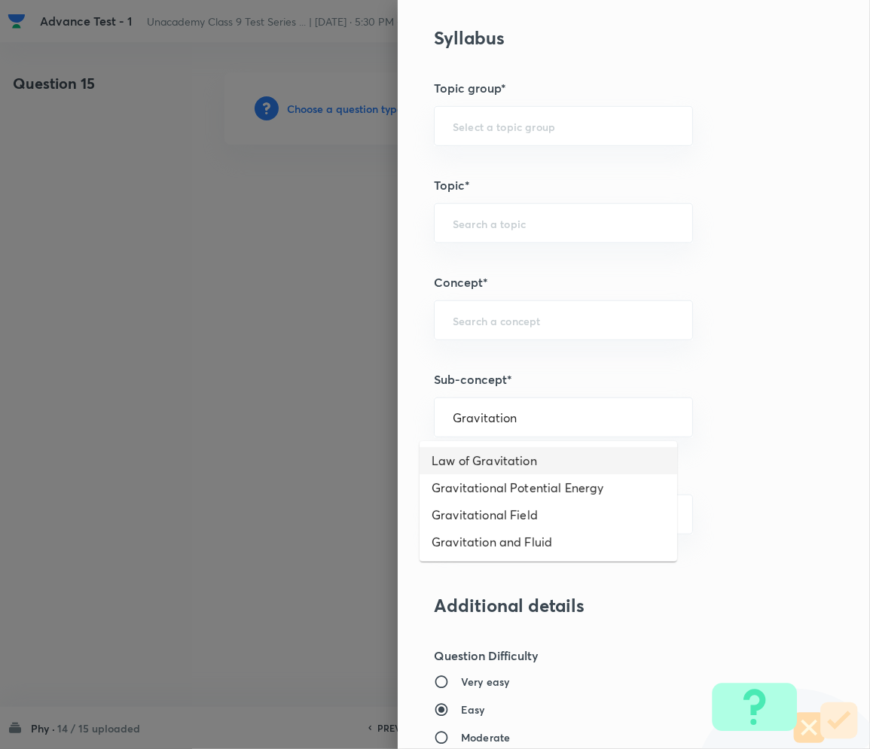
click at [486, 462] on li "Law of Gravitation" at bounding box center [547, 460] width 257 height 27
type input "Law of Gravitation"
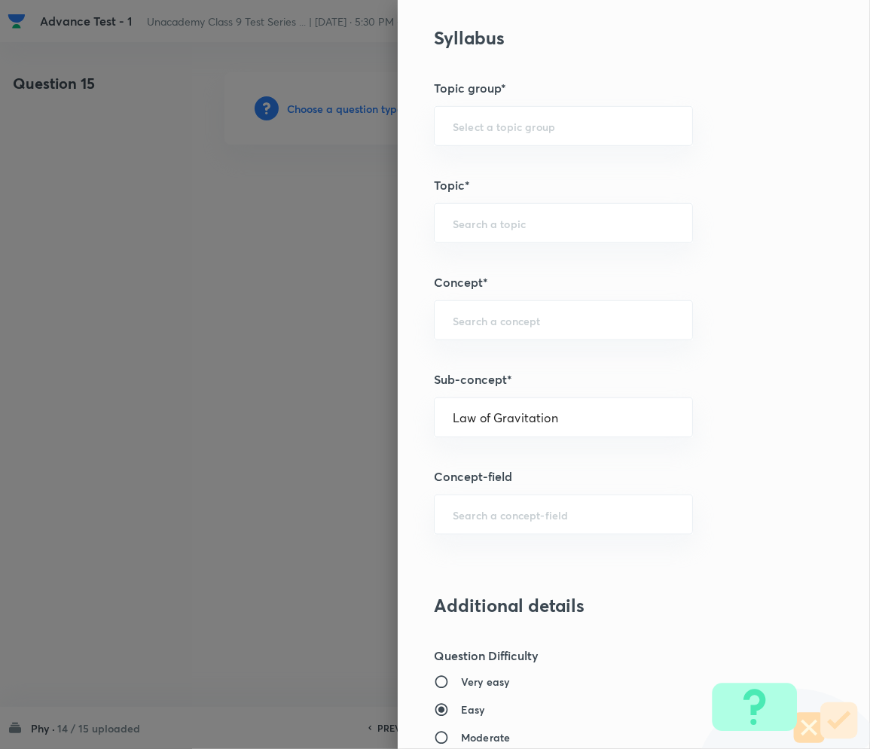
type input "Foundation Class IX"
type input "Physics"
type input "Gravitation and Fluid"
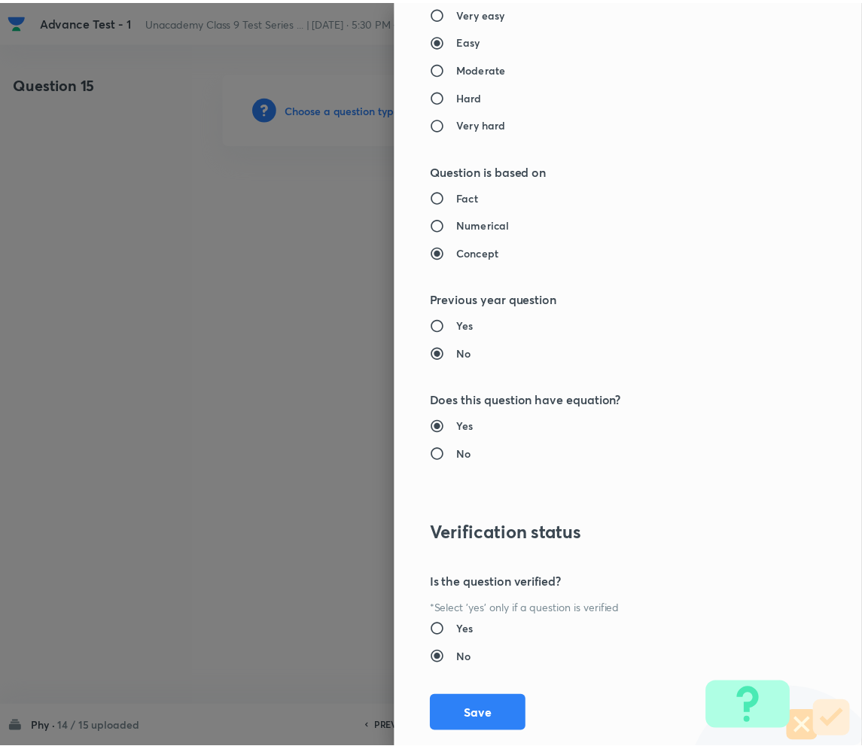
scroll to position [1404, 0]
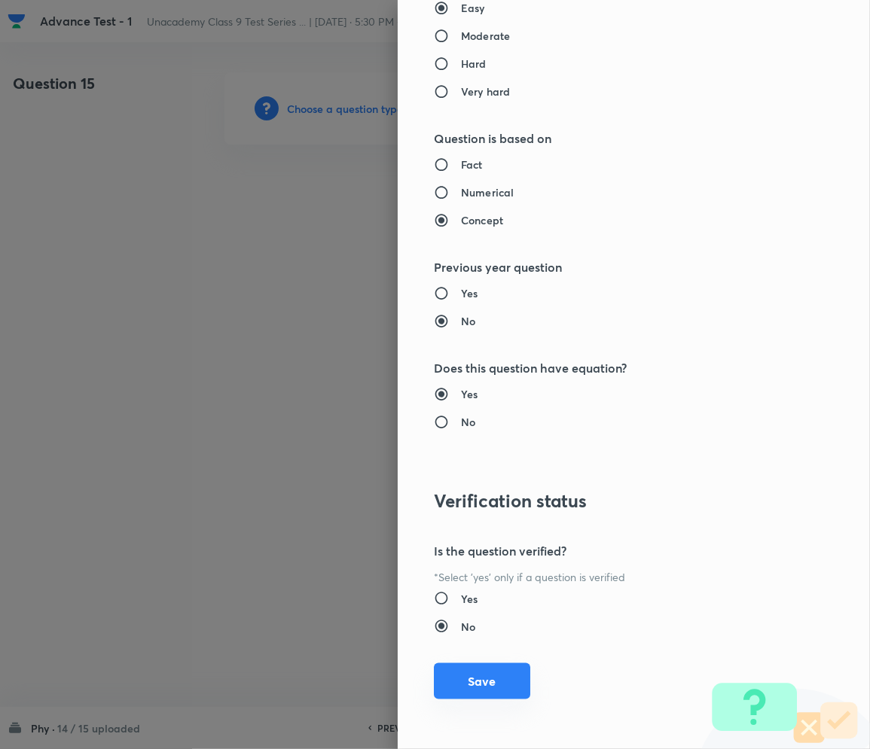
click at [462, 678] on button "Save" at bounding box center [482, 681] width 96 height 36
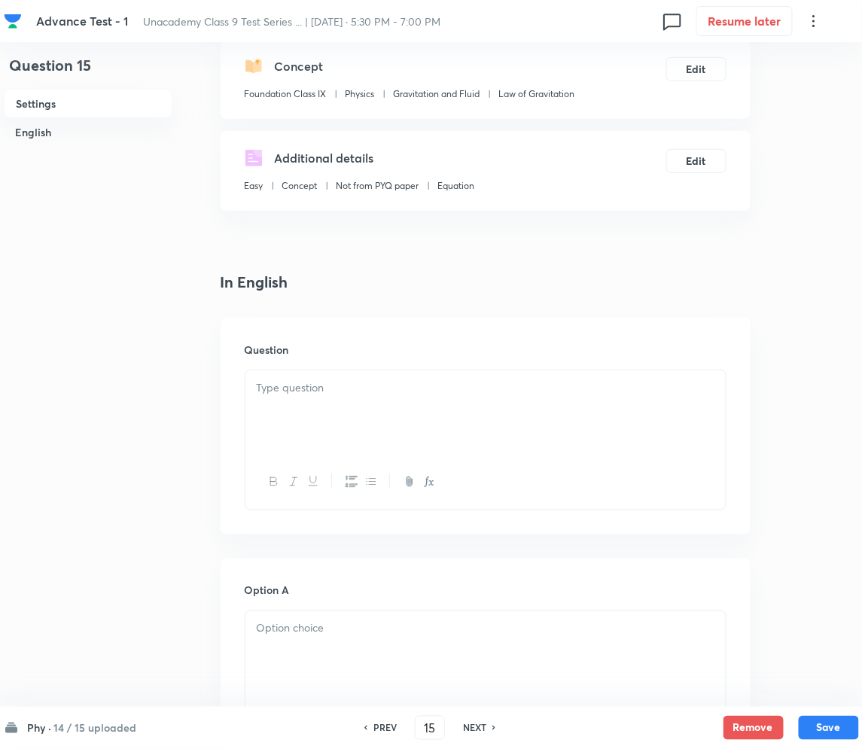
scroll to position [200, 0]
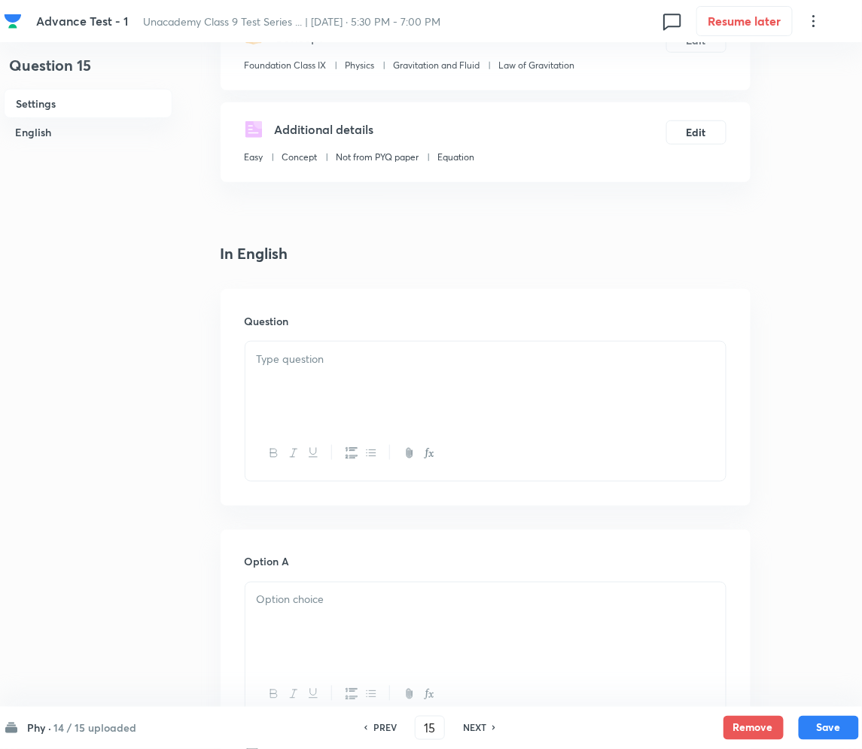
click at [269, 336] on div "Question" at bounding box center [486, 397] width 530 height 217
drag, startPoint x: 347, startPoint y: 364, endPoint x: 115, endPoint y: 385, distance: 232.9
click at [346, 364] on p at bounding box center [486, 359] width 458 height 17
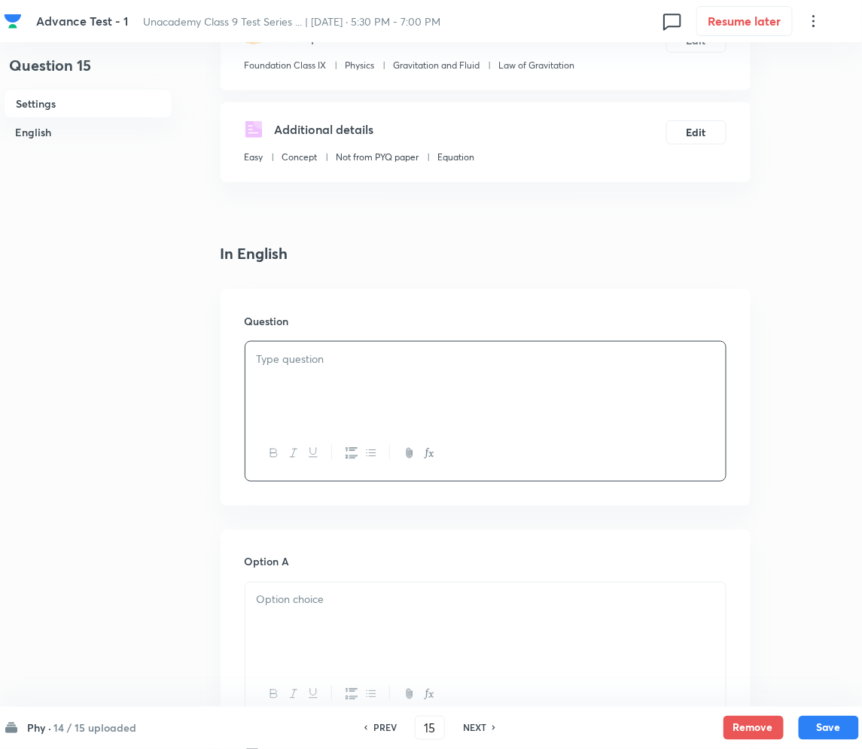
click at [376, 375] on div at bounding box center [485, 384] width 480 height 84
paste div
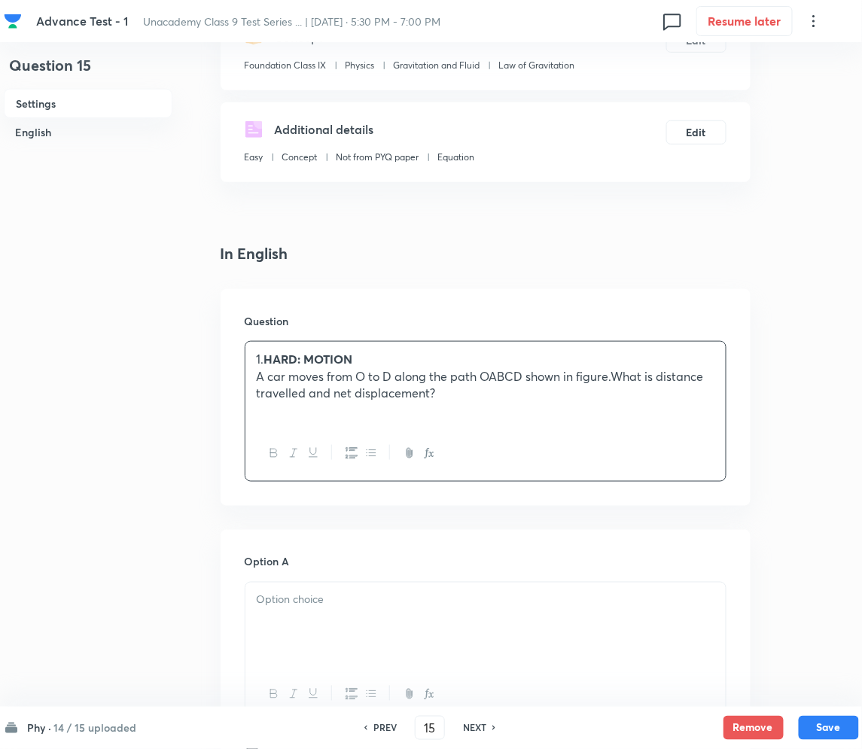
click at [271, 365] on strong "HARD: MOTION" at bounding box center [308, 359] width 89 height 16
click at [482, 408] on div "HARD: MOTION A car moves from O to D along the path OABCD shown in figure.What …" at bounding box center [485, 384] width 480 height 84
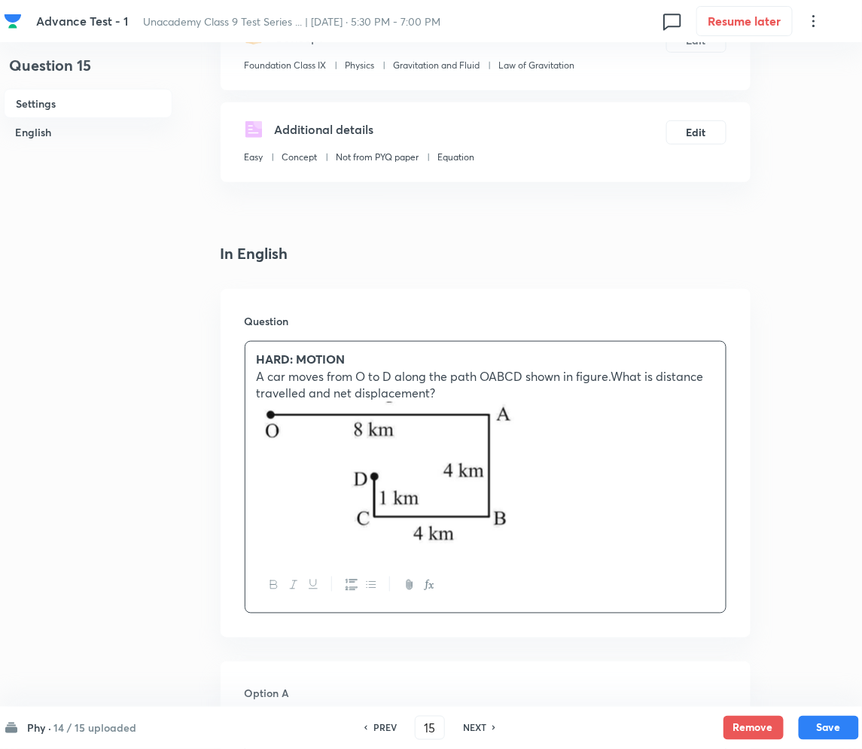
click at [616, 379] on p "A car moves from O to D along the path OABCD shown in figure.What is distance t…" at bounding box center [486, 385] width 458 height 34
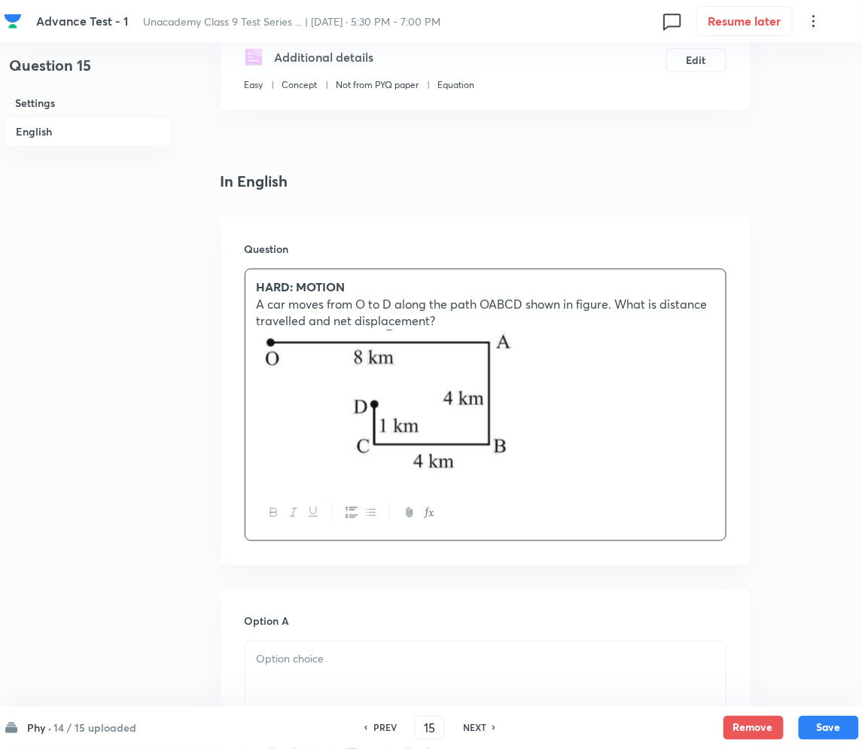
scroll to position [501, 0]
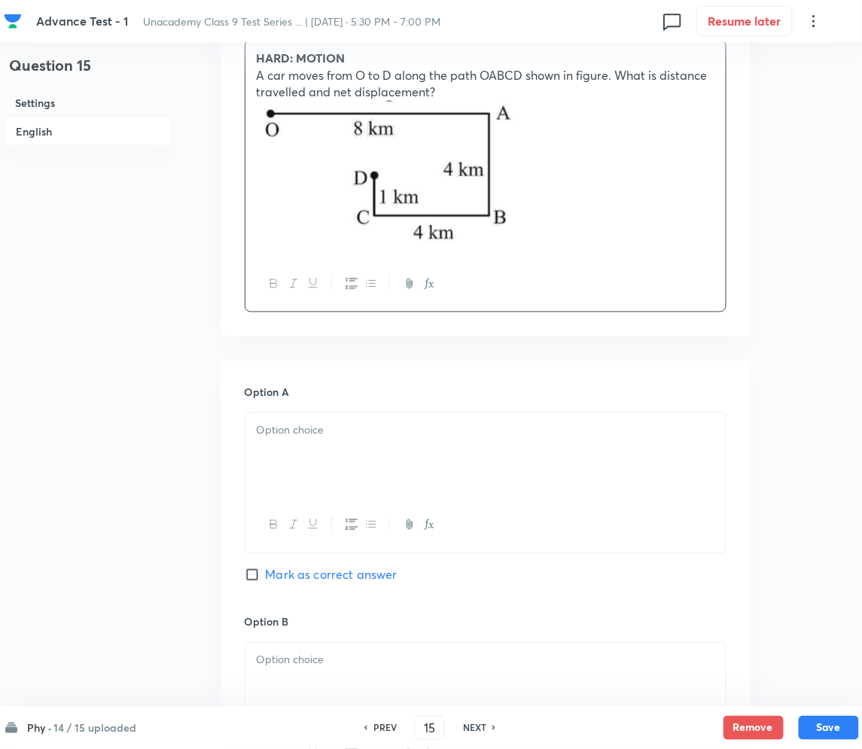
drag, startPoint x: 325, startPoint y: 404, endPoint x: 307, endPoint y: 411, distance: 19.6
click at [325, 404] on div "Option A Mark as correct answer" at bounding box center [486, 499] width 482 height 229
click at [290, 441] on div at bounding box center [485, 455] width 480 height 84
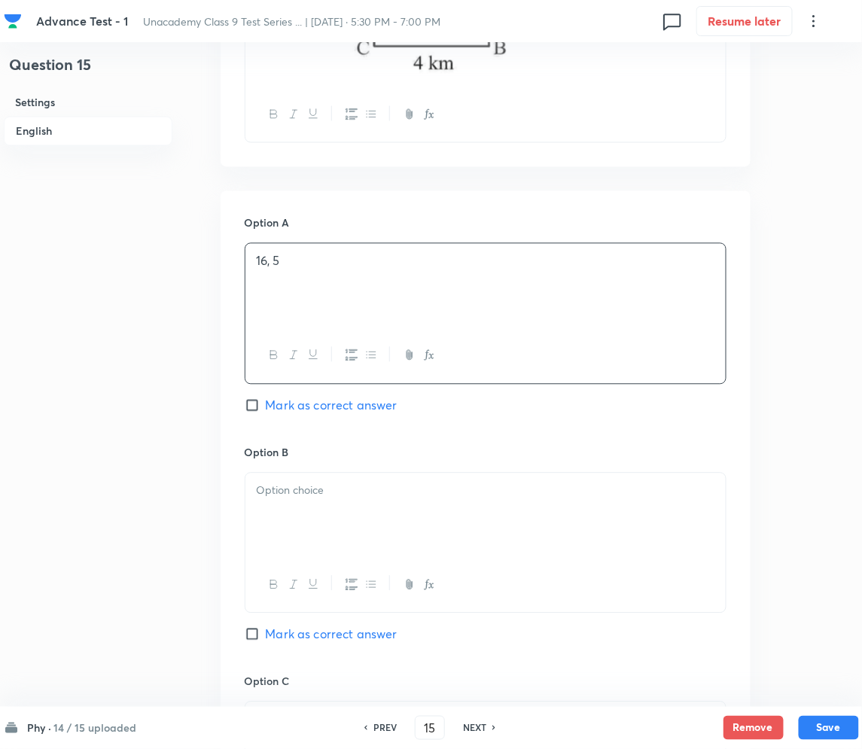
scroll to position [803, 0]
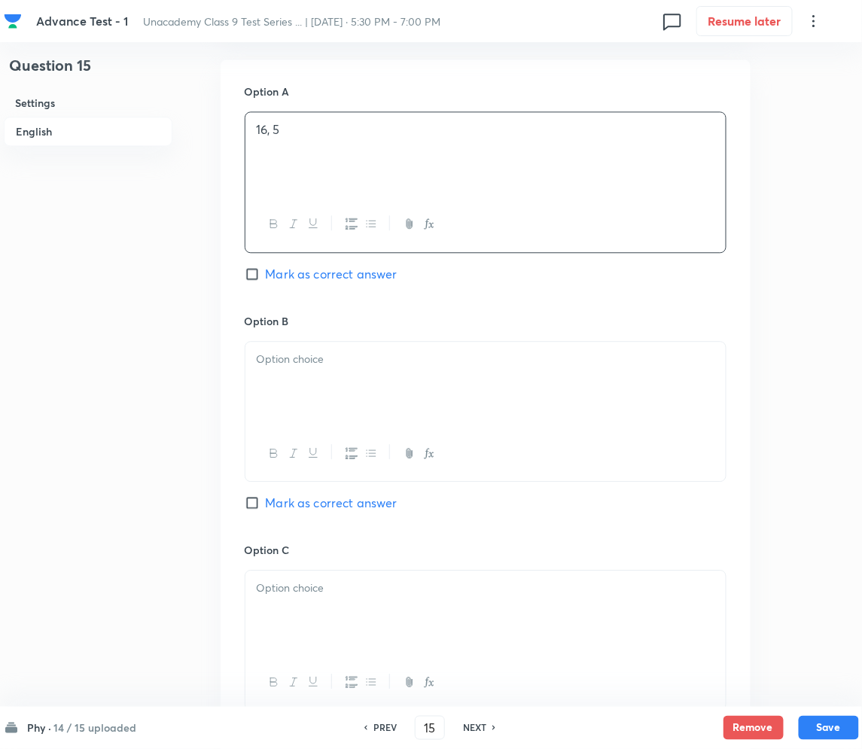
click at [282, 374] on div at bounding box center [485, 384] width 480 height 84
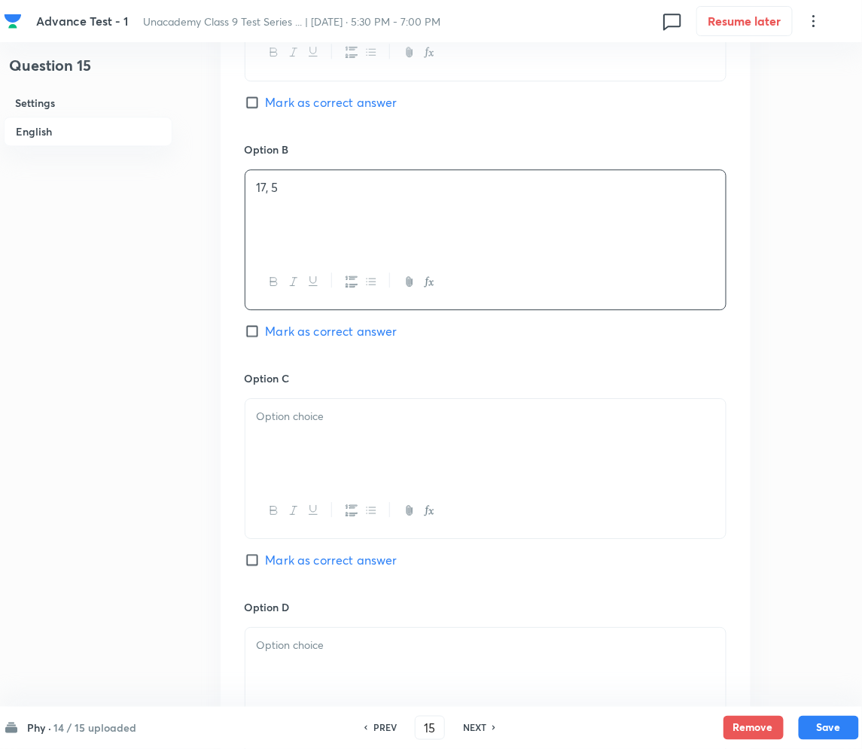
scroll to position [1004, 0]
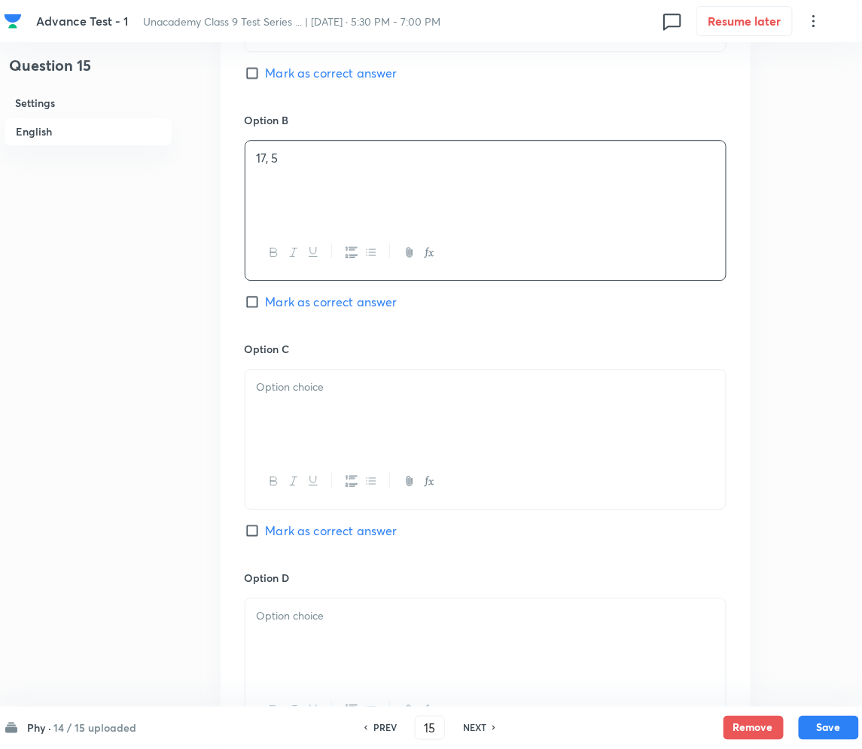
click at [367, 432] on div at bounding box center [485, 412] width 480 height 84
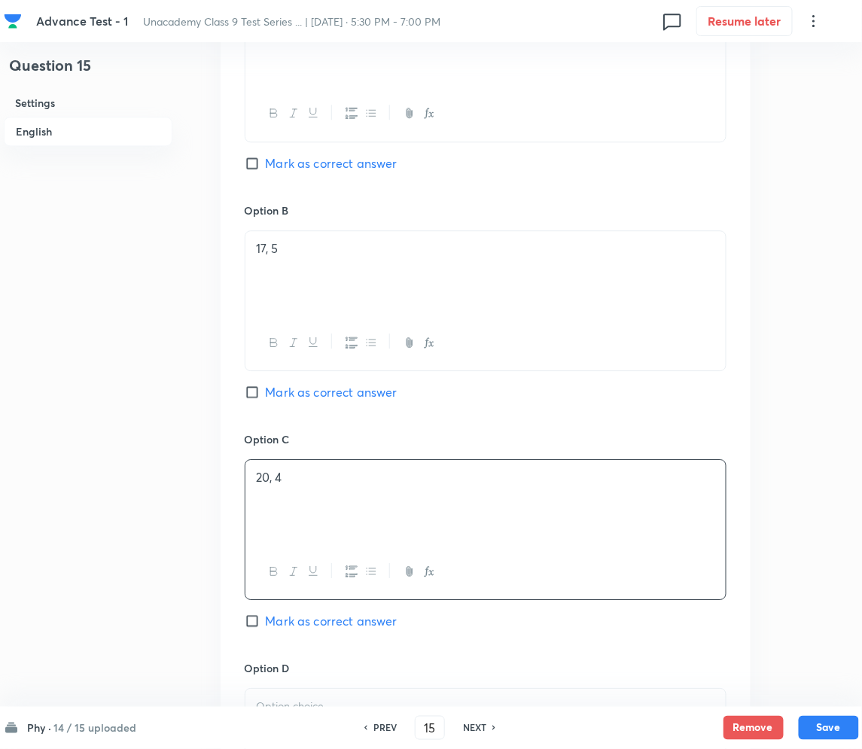
scroll to position [903, 0]
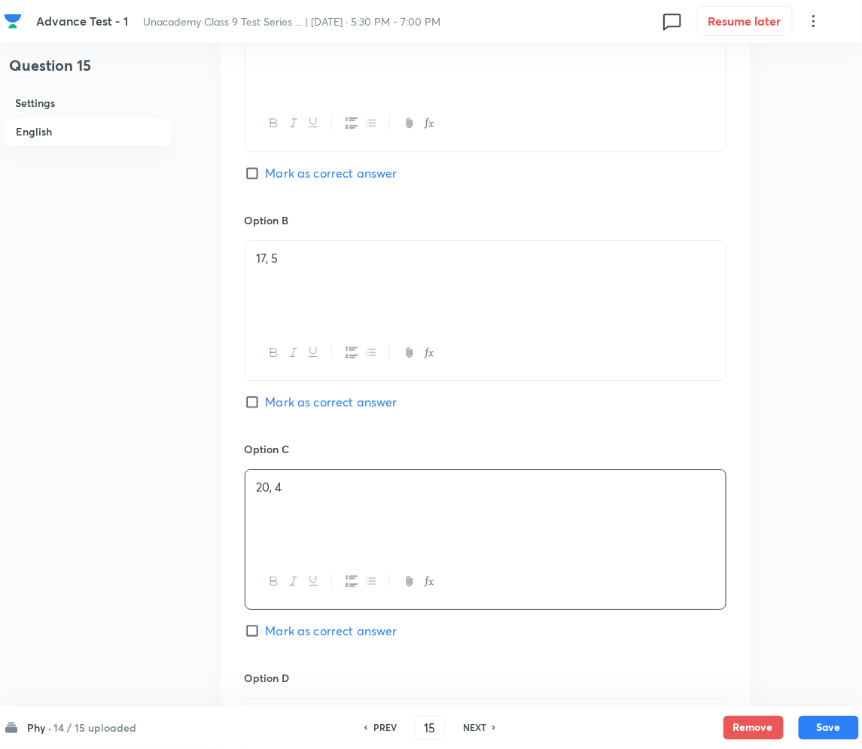
click at [258, 402] on input "Mark as correct answer" at bounding box center [255, 402] width 21 height 15
checkbox input "true"
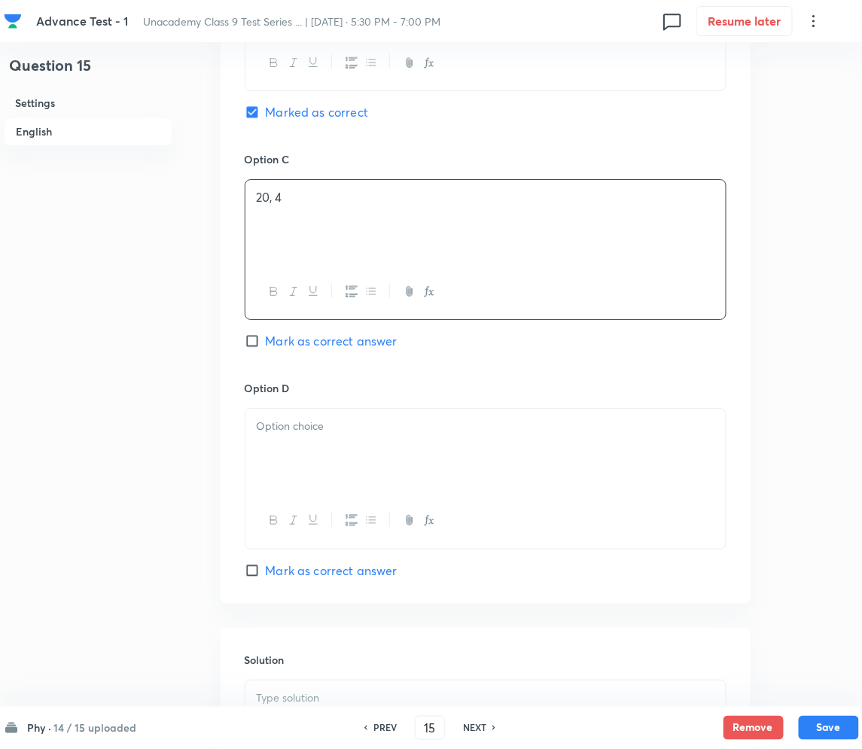
scroll to position [1205, 0]
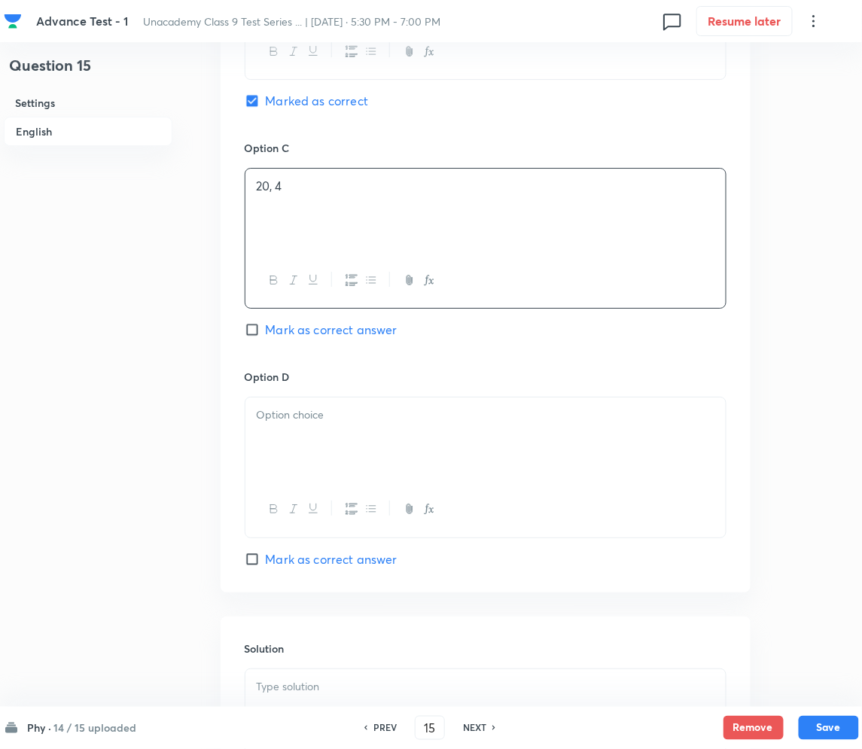
click at [317, 426] on div at bounding box center [485, 440] width 480 height 84
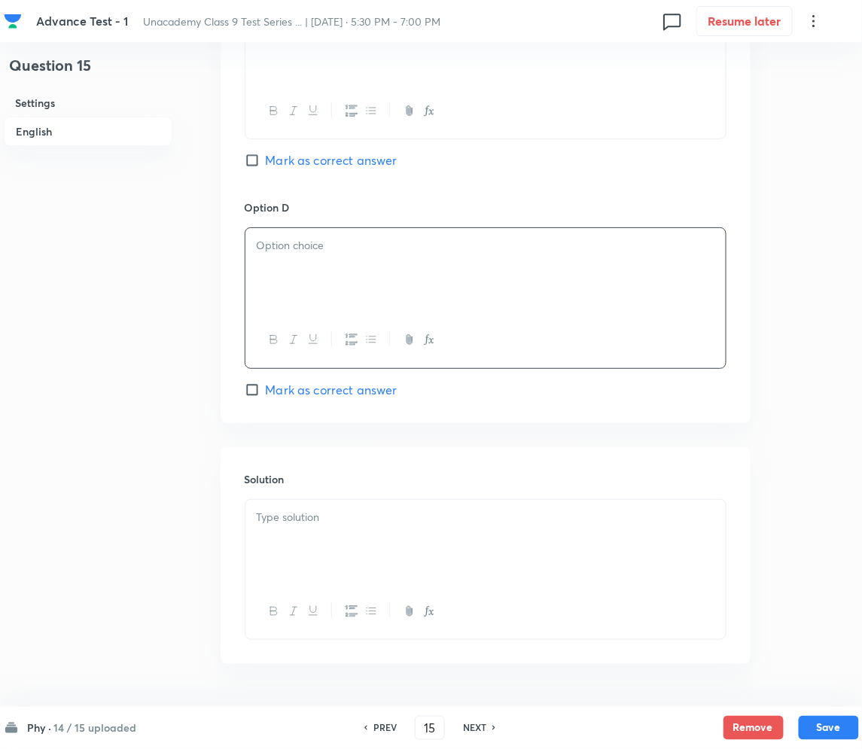
scroll to position [1422, 0]
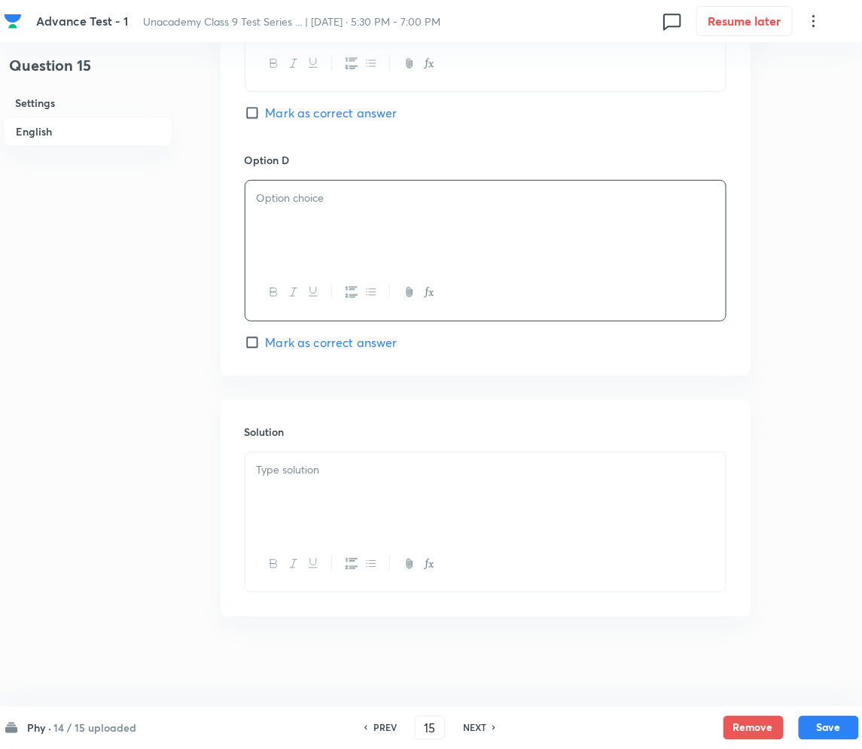
drag, startPoint x: 331, startPoint y: 441, endPoint x: 331, endPoint y: 450, distance: 9.0
click at [331, 446] on div "Solution" at bounding box center [486, 508] width 530 height 217
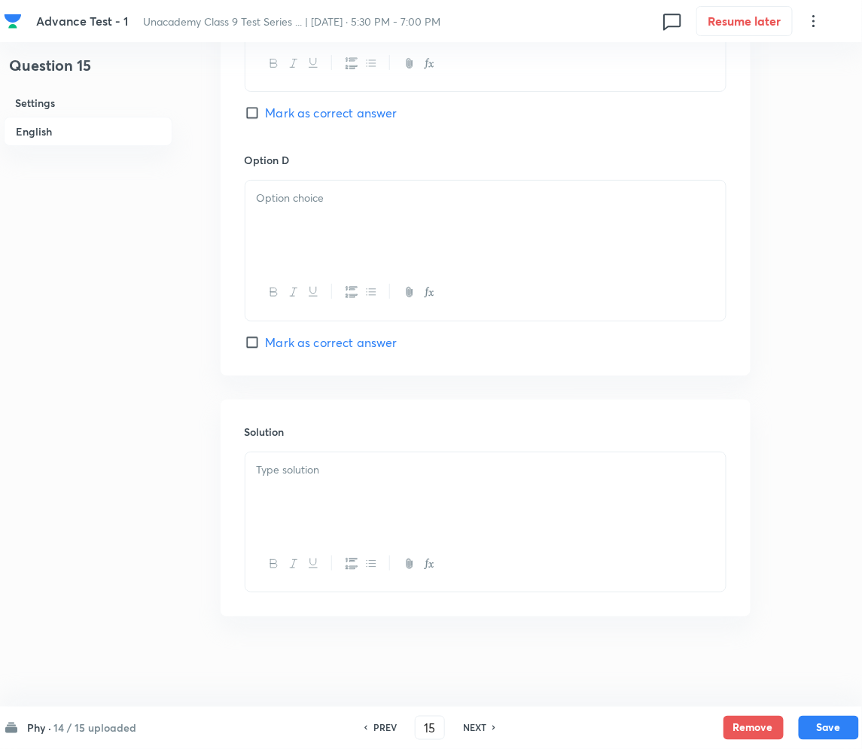
click at [330, 474] on p at bounding box center [486, 470] width 458 height 17
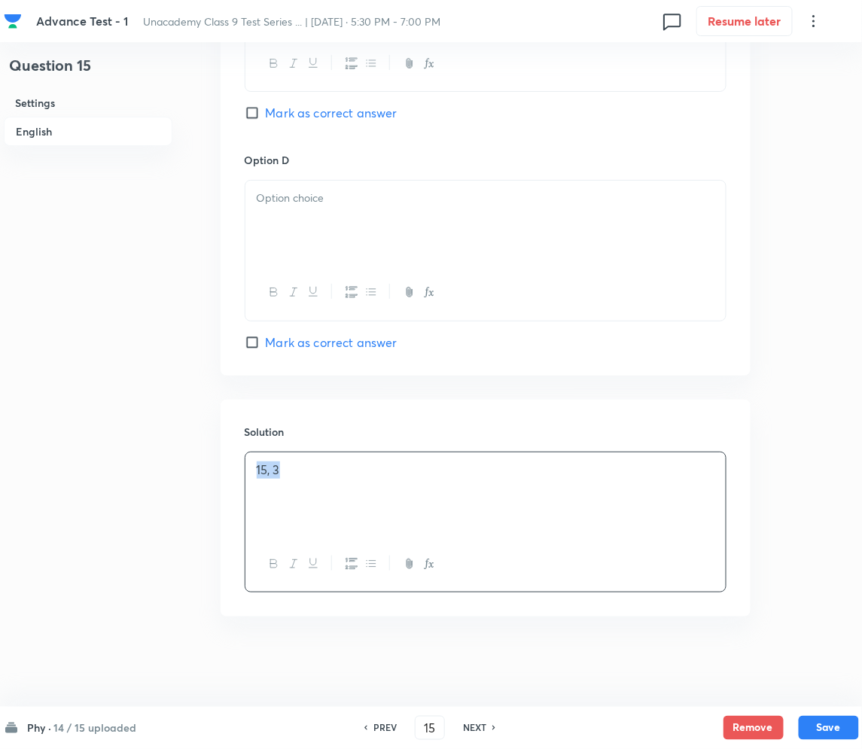
drag, startPoint x: 310, startPoint y: 474, endPoint x: 184, endPoint y: 485, distance: 126.2
copy p "15, 3"
click at [327, 229] on div at bounding box center [485, 223] width 480 height 84
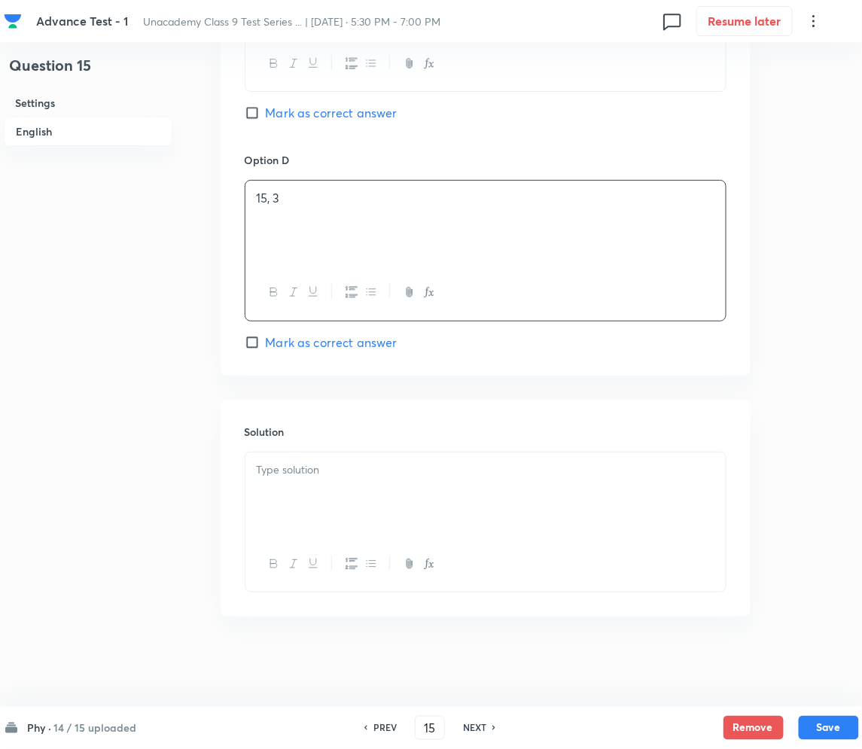
click at [282, 487] on div at bounding box center [485, 495] width 480 height 84
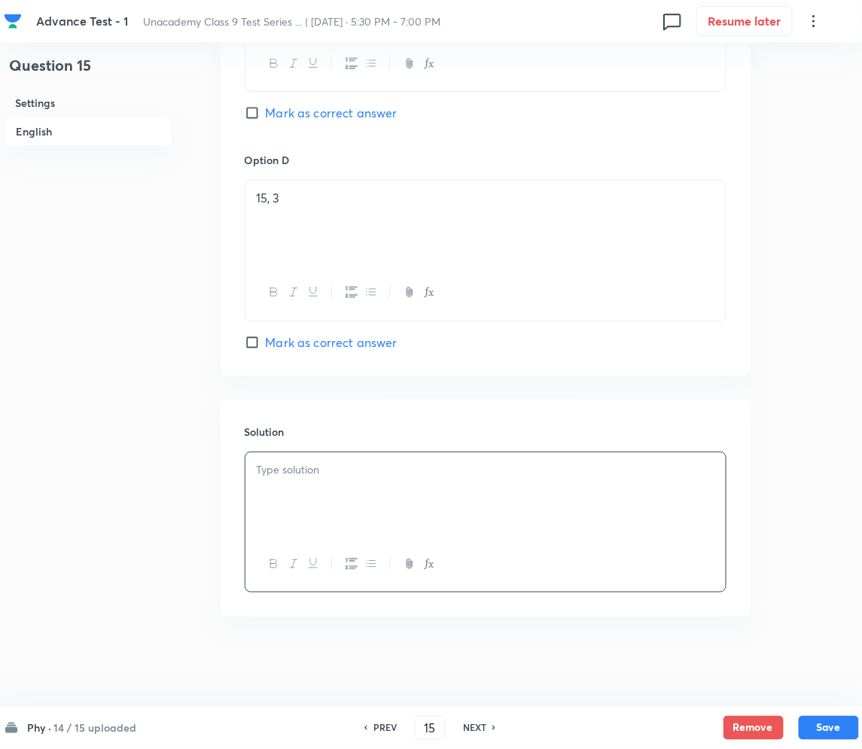
click at [306, 486] on div at bounding box center [485, 495] width 480 height 84
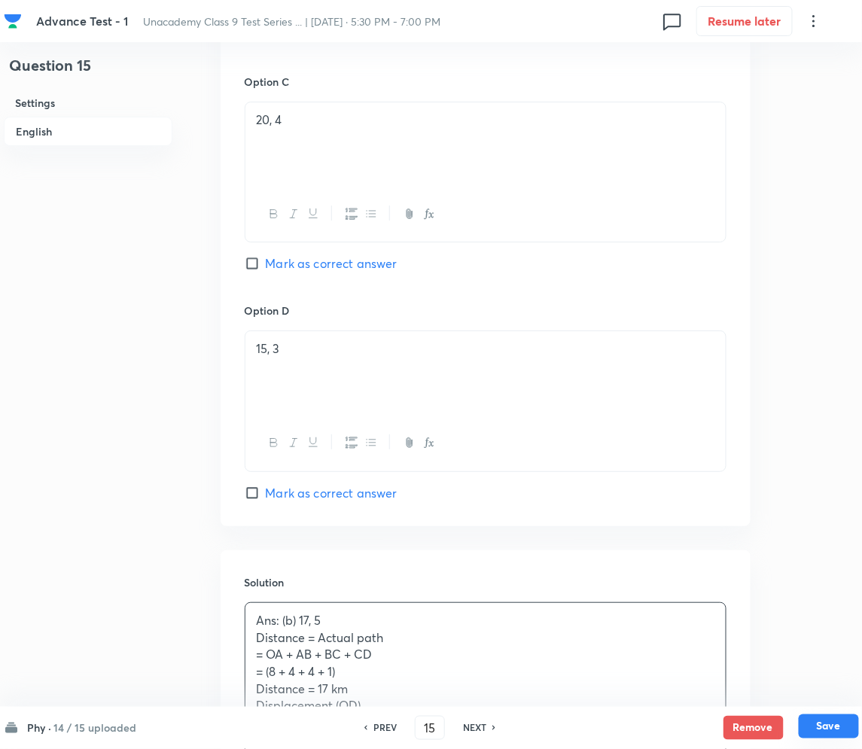
scroll to position [1321, 0]
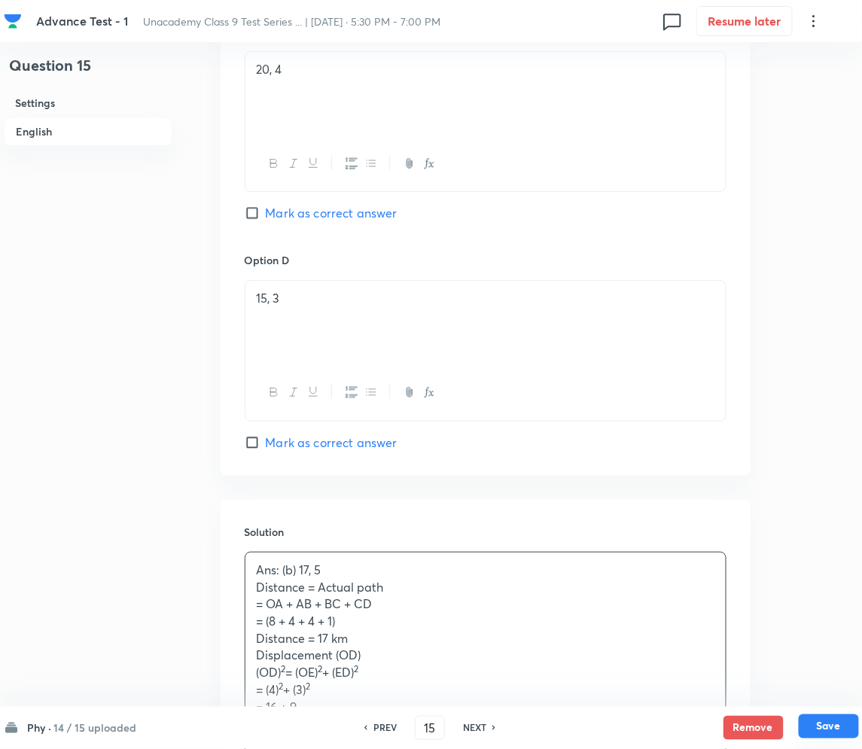
click at [827, 727] on button "Save" at bounding box center [829, 727] width 60 height 24
type input "16"
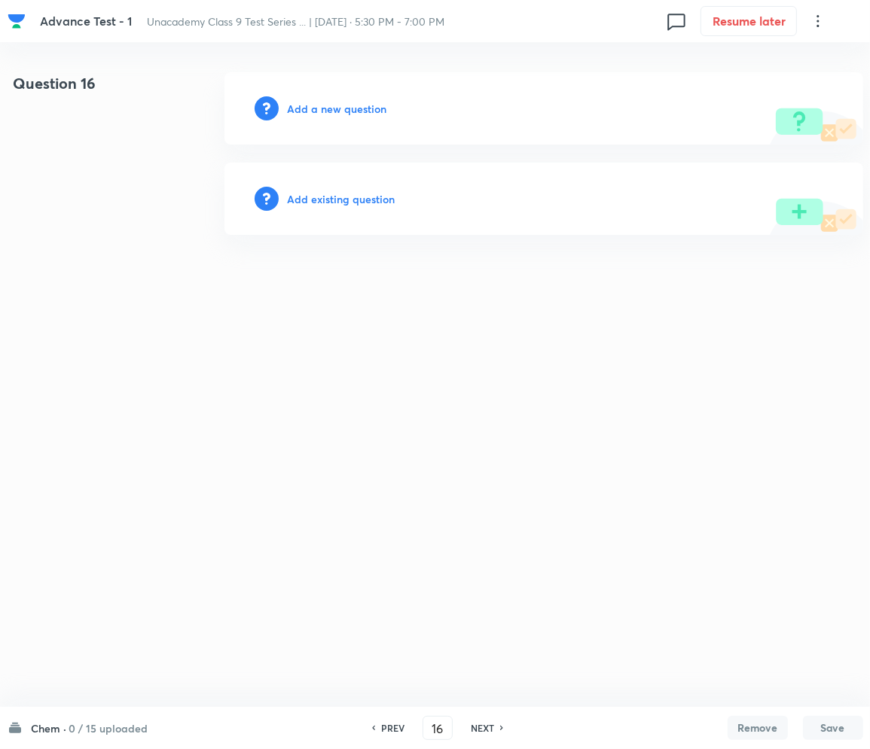
click at [321, 98] on div "Add a new question" at bounding box center [543, 108] width 638 height 72
click at [320, 110] on h6 "Add a new question" at bounding box center [337, 109] width 99 height 16
click at [320, 110] on h6 "Choose a question type" at bounding box center [346, 109] width 116 height 16
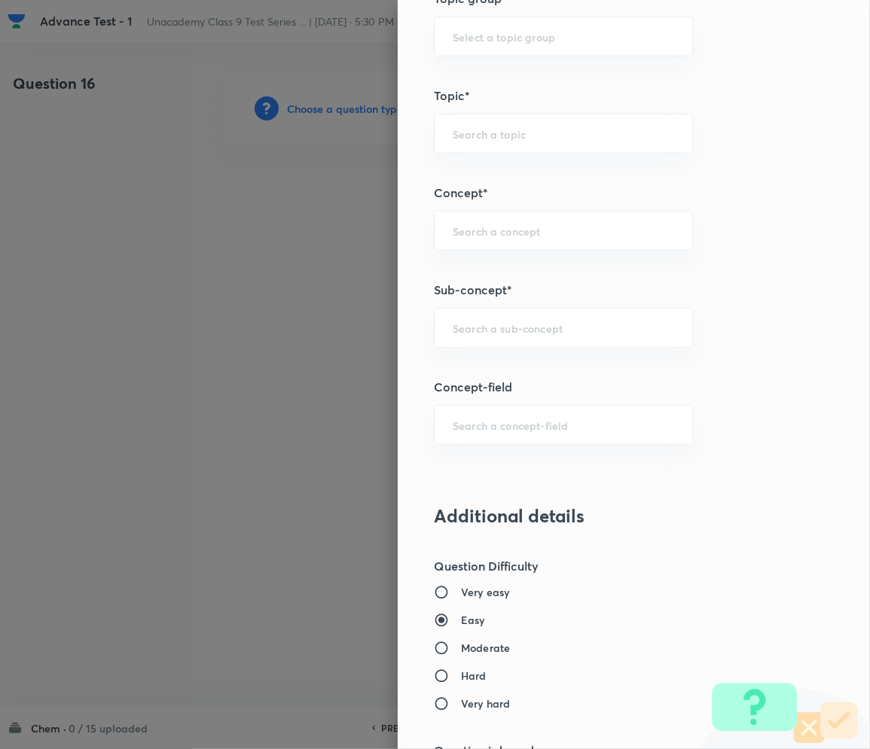
scroll to position [803, 0]
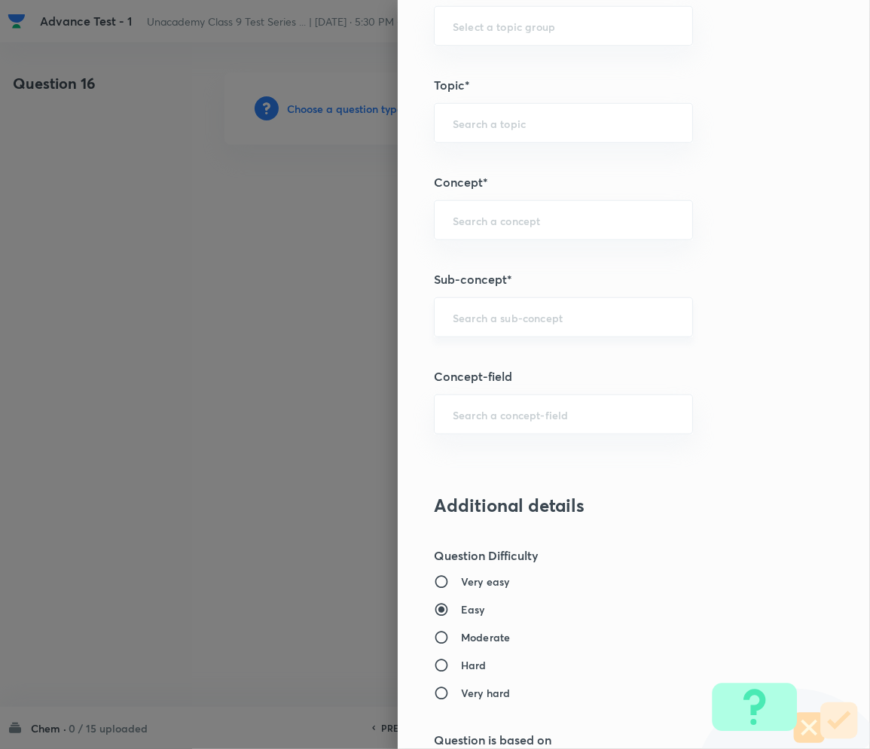
click at [490, 325] on div "​" at bounding box center [563, 317] width 259 height 40
click at [486, 315] on input "text" at bounding box center [563, 317] width 221 height 14
paste input "Matter in Our Surrounding"
click at [494, 359] on li "Matter in Our Surrounding" at bounding box center [547, 360] width 257 height 27
type input "Matter in Our Surrounding"
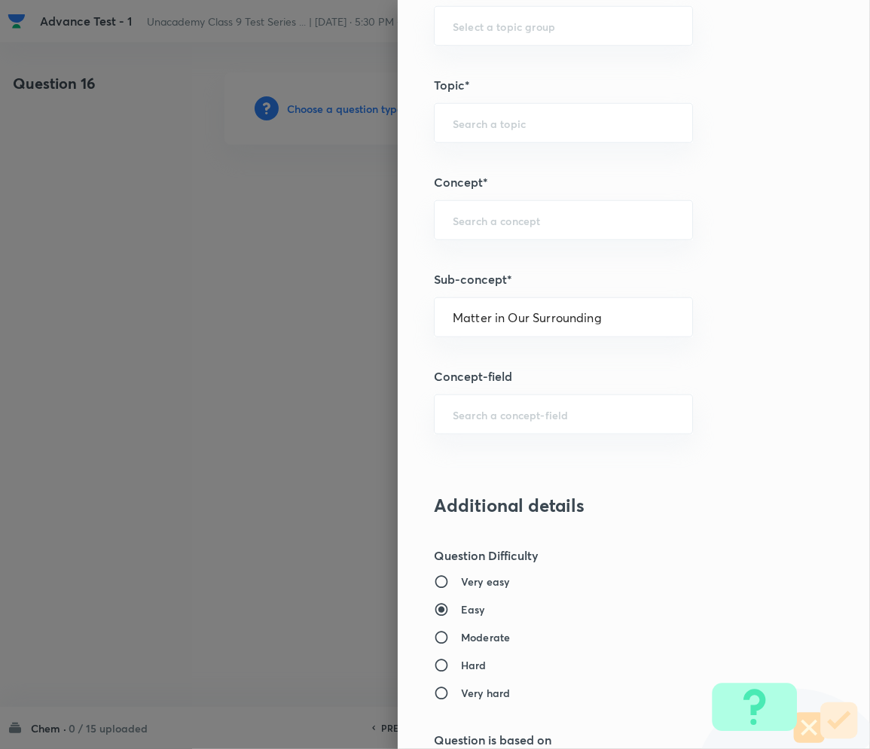
type input "Foundation Class IX"
type input "Chemistry"
type input "Matter in Our Surrounding -Class 9"
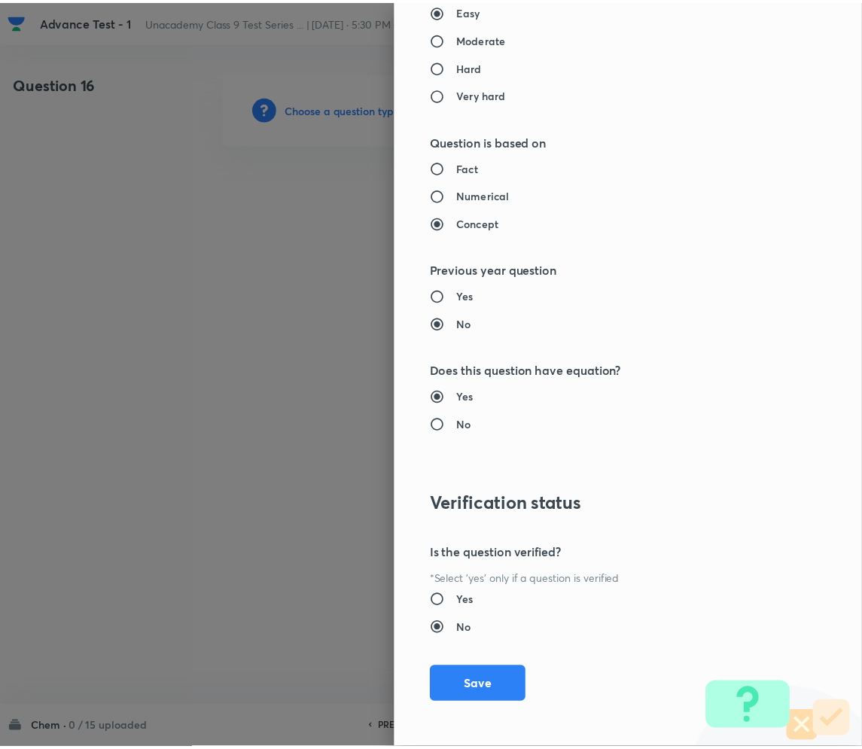
scroll to position [1404, 0]
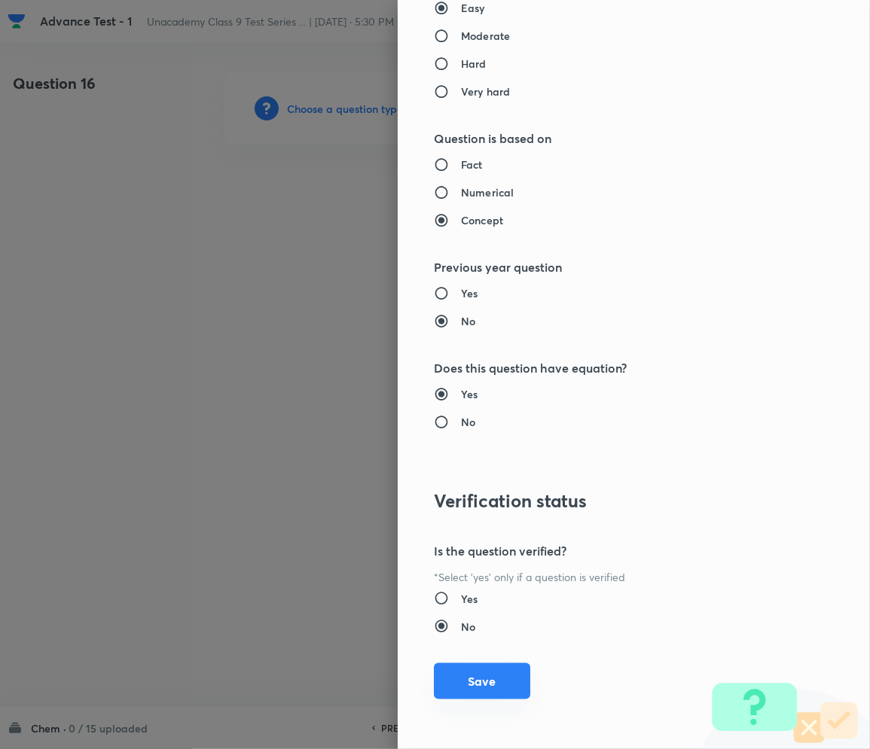
click at [471, 689] on button "Save" at bounding box center [482, 681] width 96 height 36
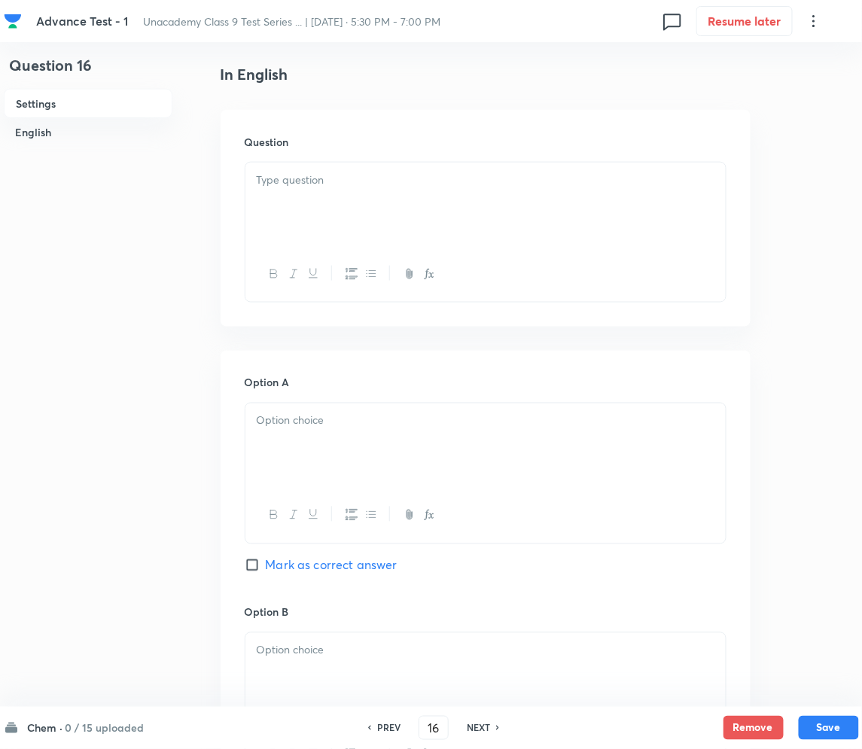
scroll to position [401, 0]
click at [331, 202] on div at bounding box center [485, 202] width 480 height 84
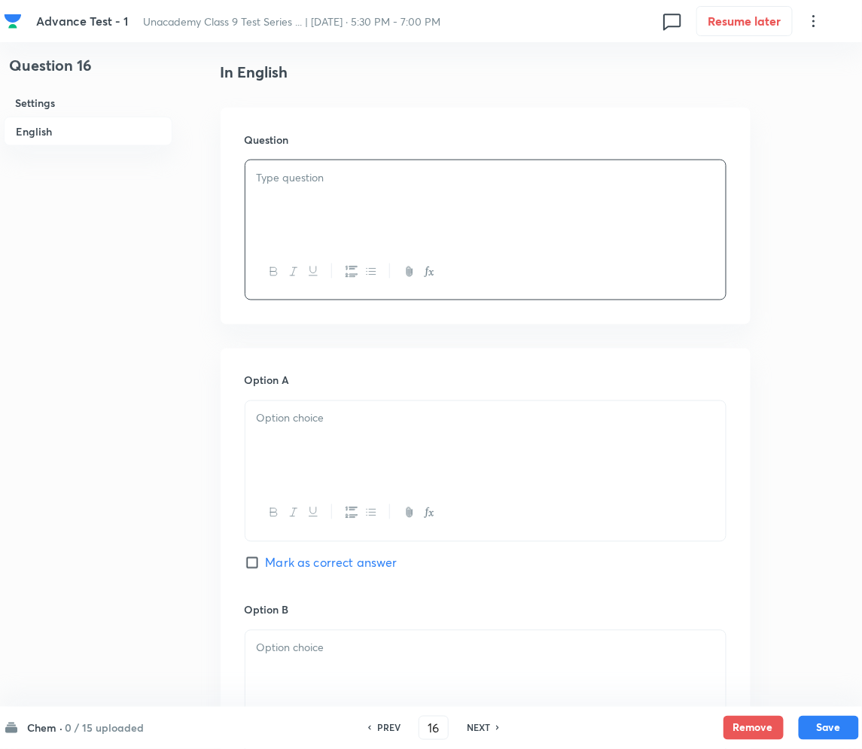
click at [387, 197] on div at bounding box center [485, 202] width 480 height 84
paste div
click at [274, 194] on p "1. Which of the following has the highest density at room temperature?" at bounding box center [486, 195] width 458 height 17
click at [271, 196] on p "1. Which of the following has the highest density at room temperature?" at bounding box center [486, 195] width 458 height 17
click at [113, 263] on div "Question 16 Settings English" at bounding box center [88, 628] width 169 height 1914
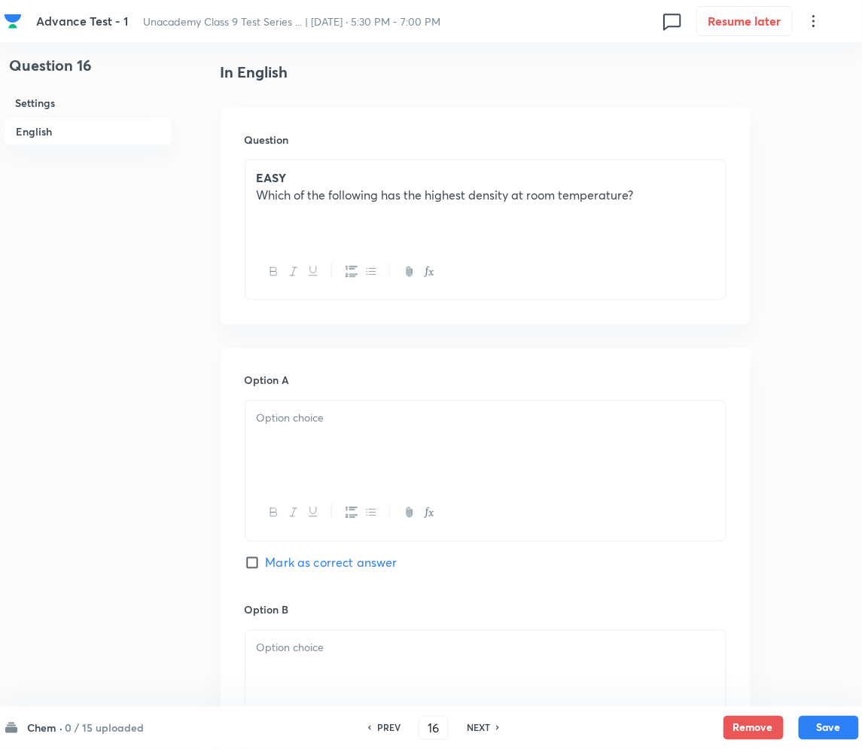
click at [352, 440] on div at bounding box center [485, 443] width 480 height 84
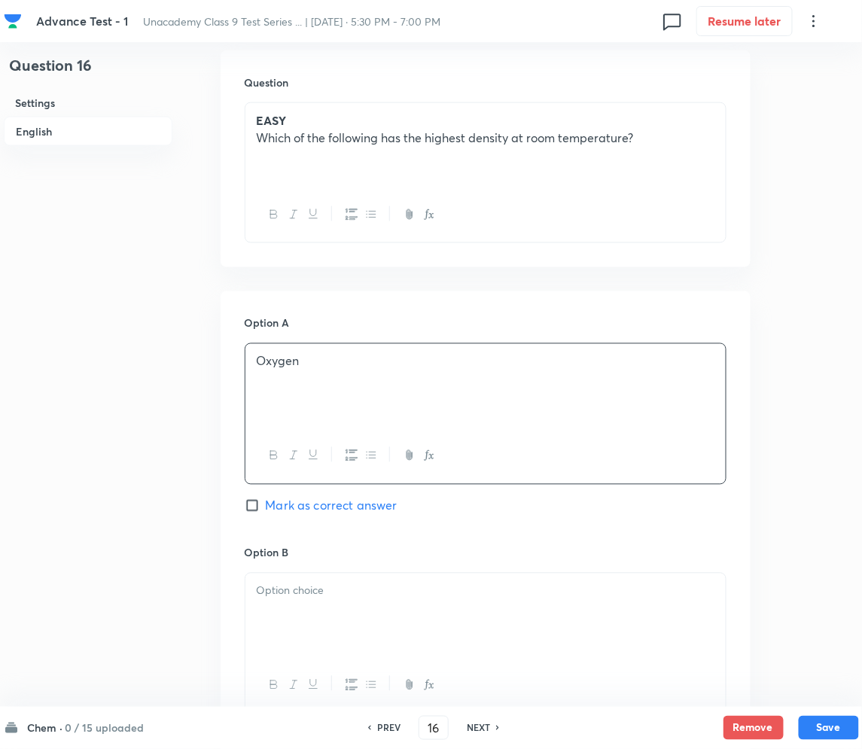
scroll to position [702, 0]
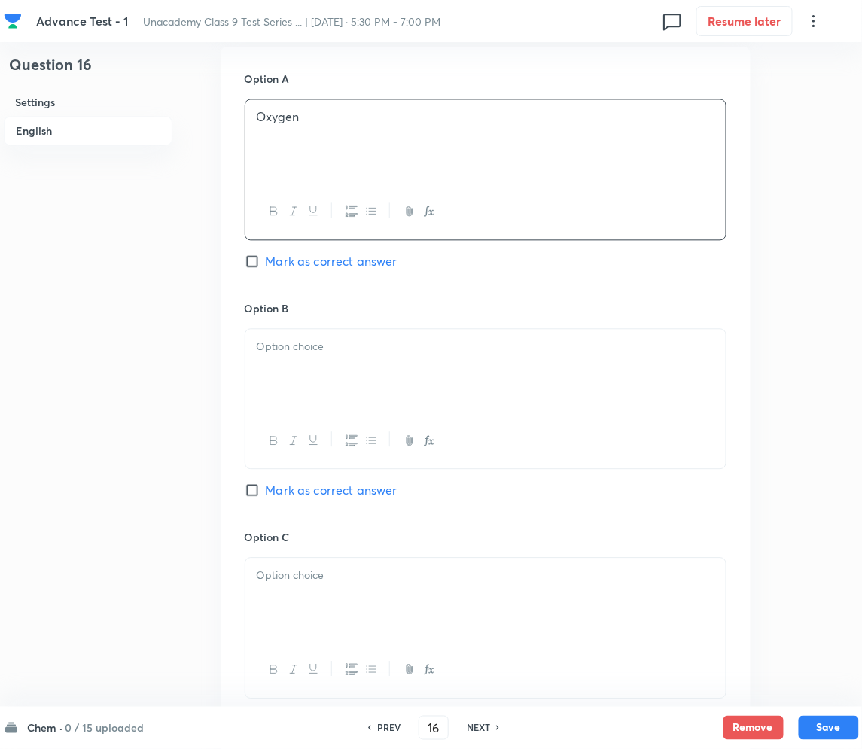
click at [321, 353] on p at bounding box center [486, 347] width 458 height 17
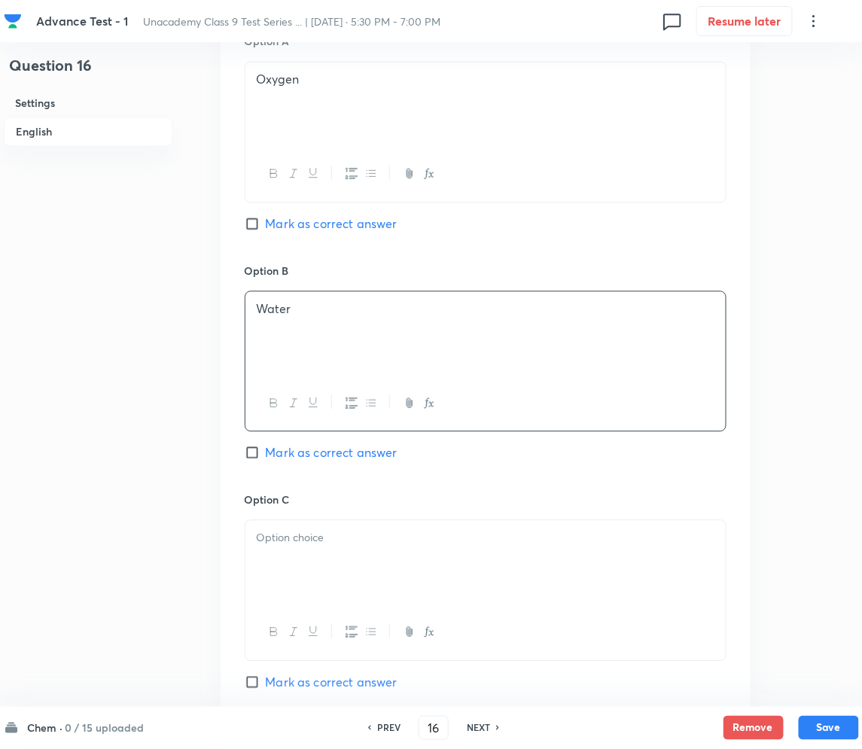
scroll to position [1004, 0]
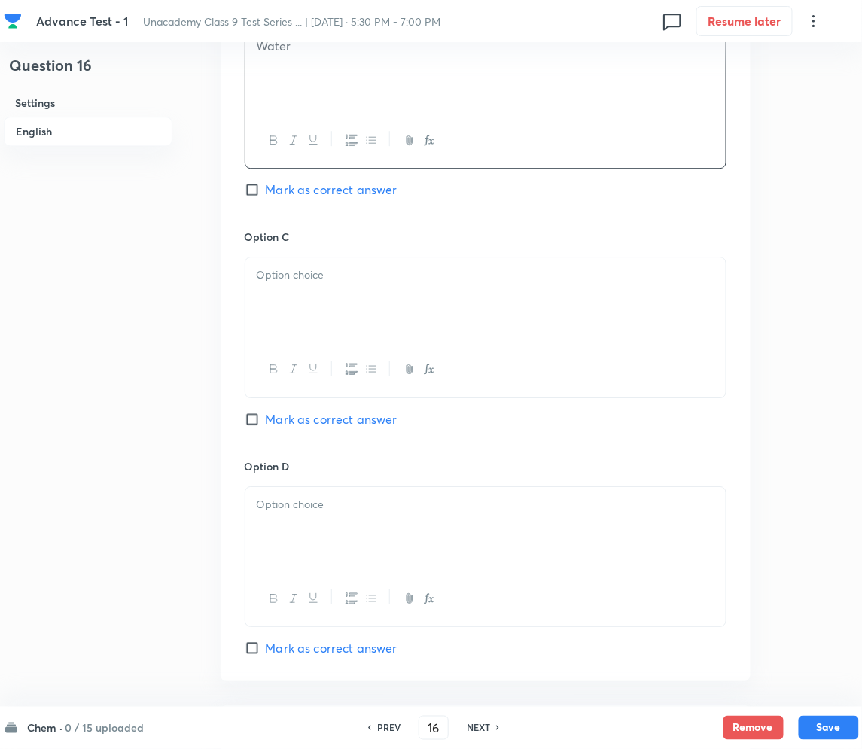
click at [357, 307] on div at bounding box center [485, 299] width 480 height 84
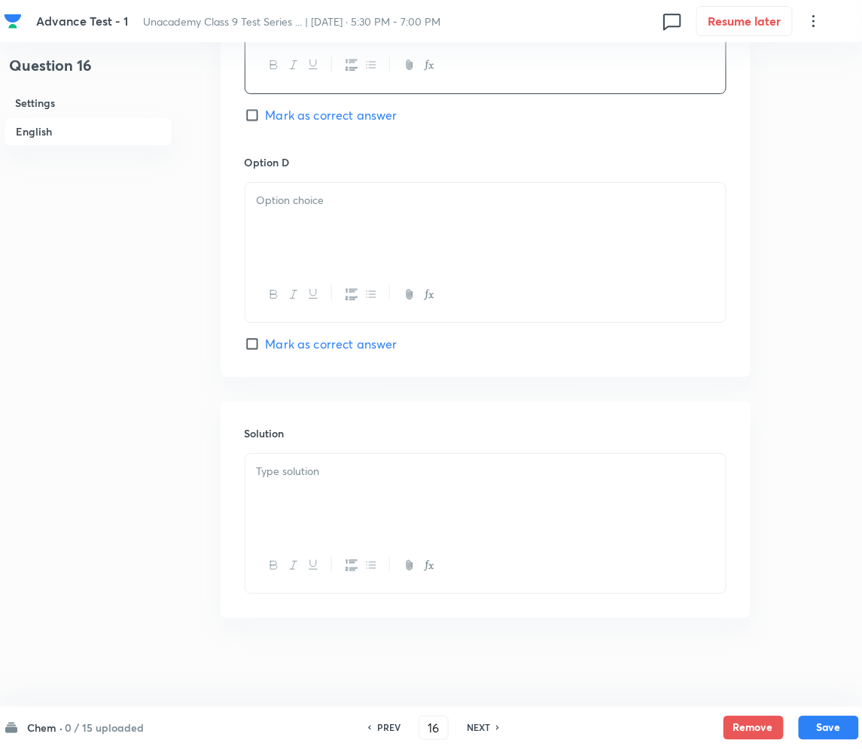
scroll to position [1310, 0]
click at [323, 240] on div at bounding box center [485, 223] width 480 height 84
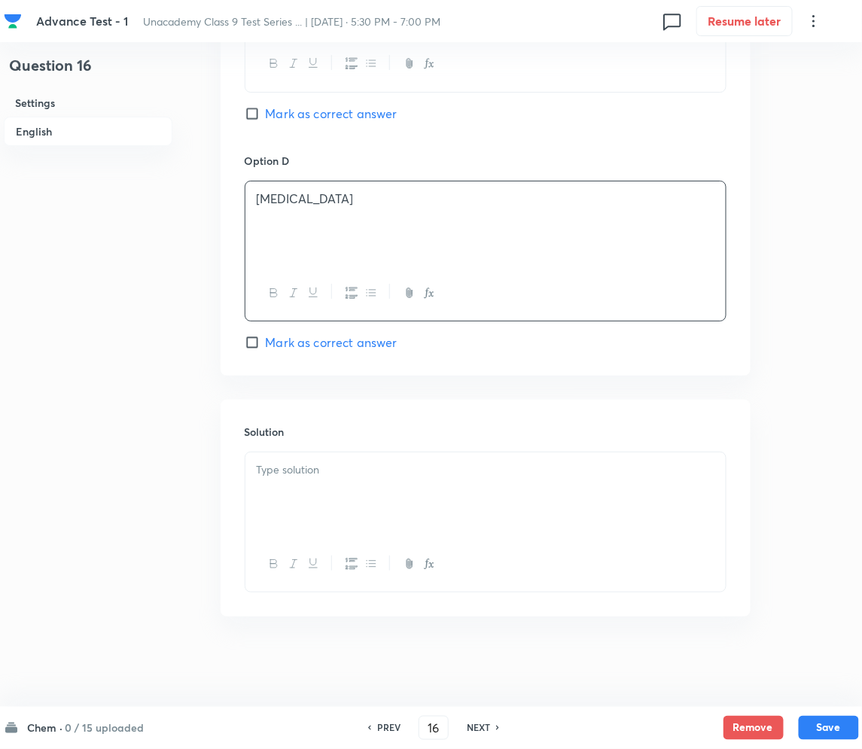
click at [352, 492] on div at bounding box center [485, 495] width 480 height 84
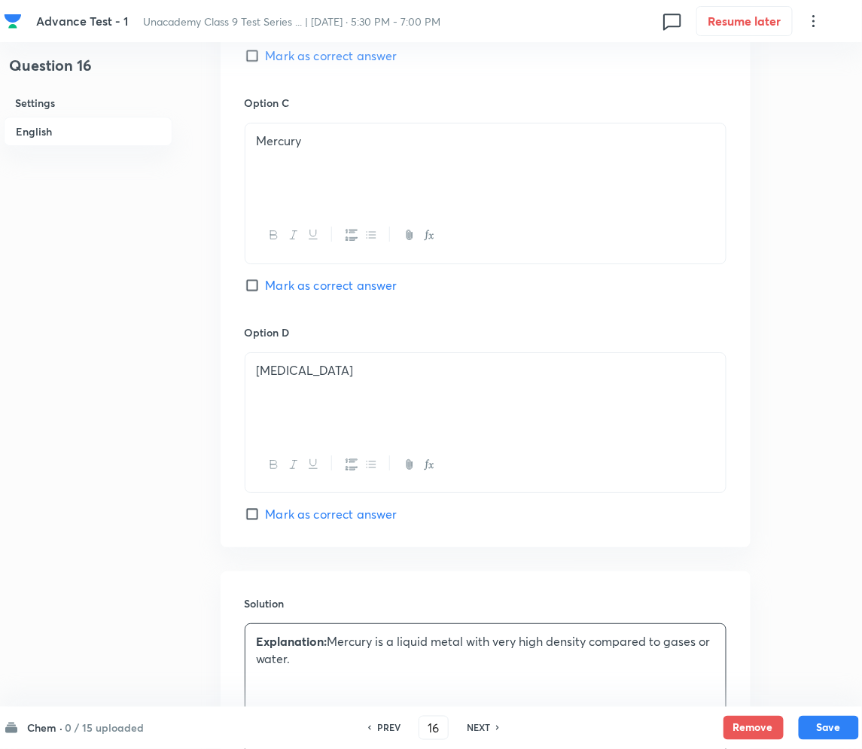
scroll to position [1110, 0]
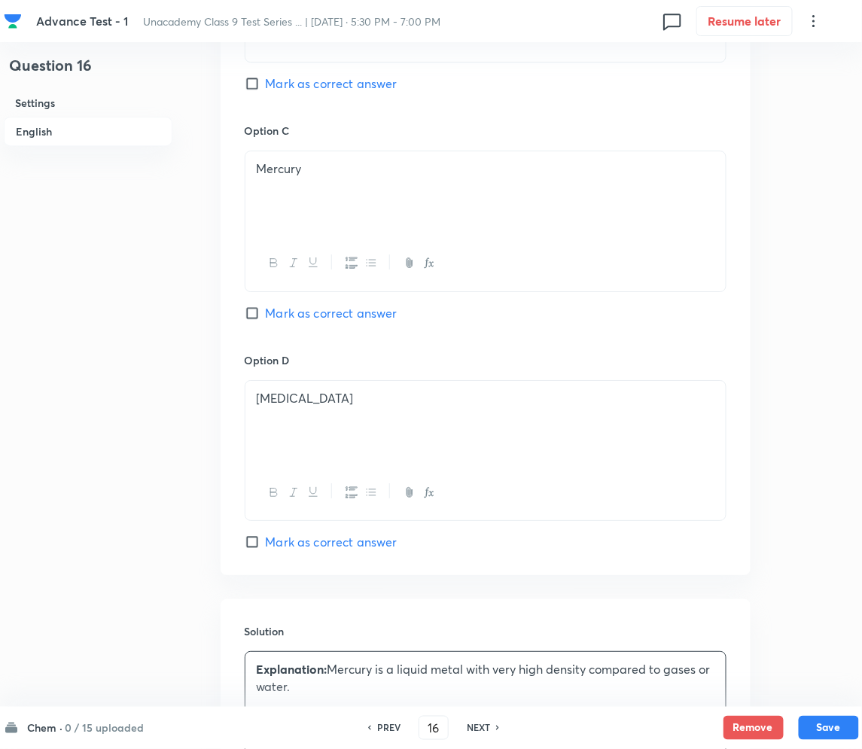
click at [269, 305] on span "Mark as correct answer" at bounding box center [332, 313] width 132 height 18
click at [266, 306] on input "Mark as correct answer" at bounding box center [255, 313] width 21 height 15
checkbox input "true"
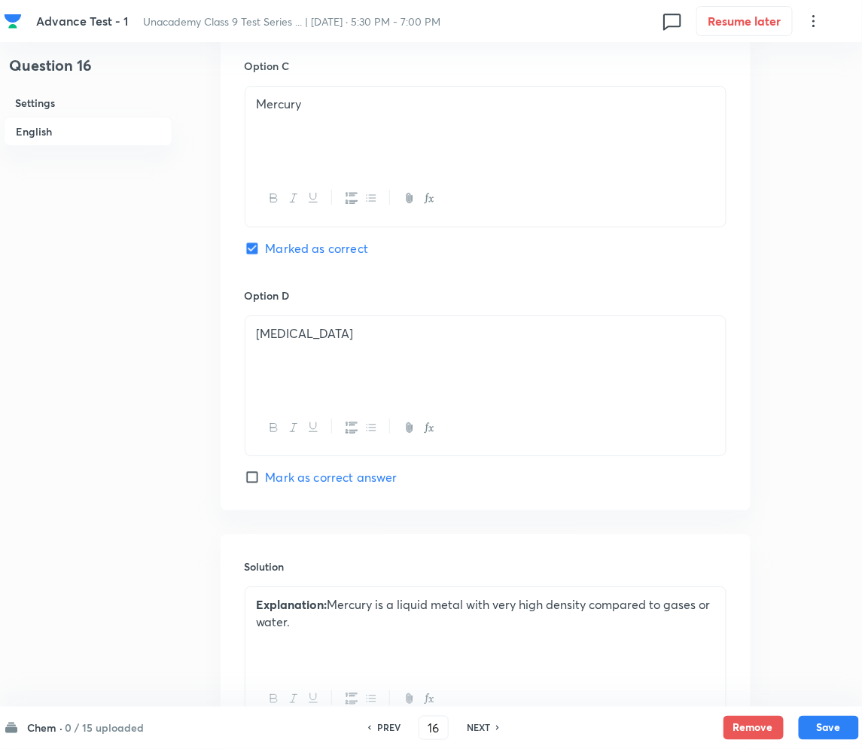
scroll to position [1310, 0]
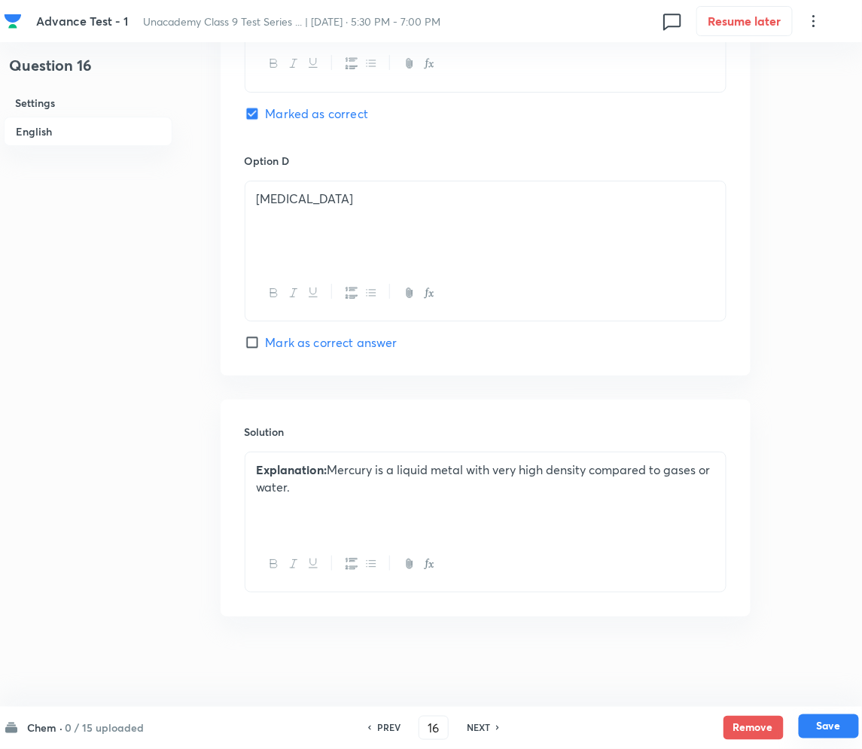
click at [839, 725] on button "Save" at bounding box center [829, 727] width 60 height 24
type input "17"
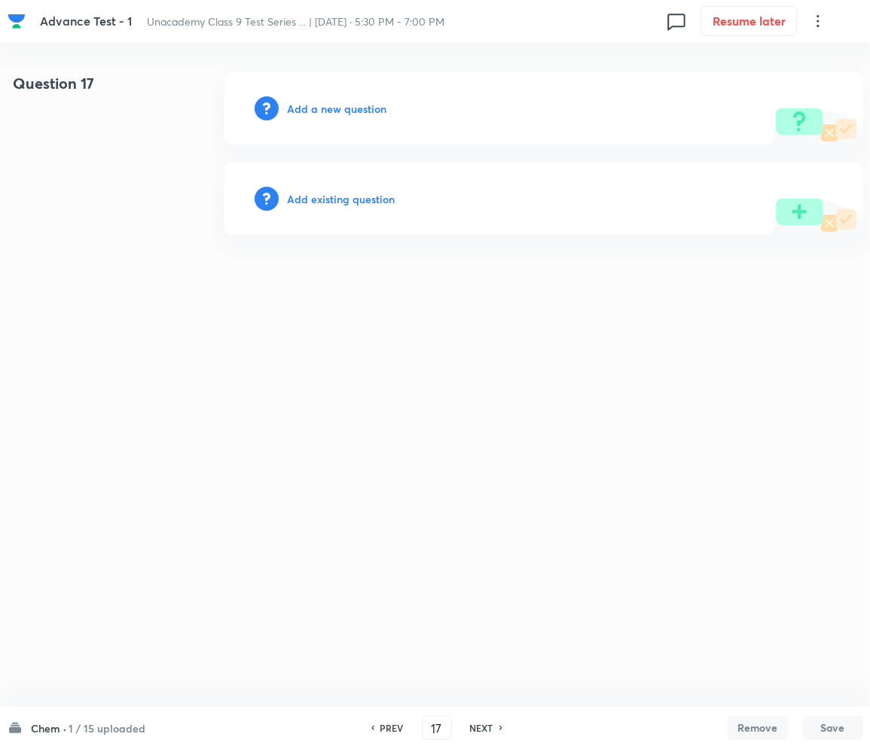
click at [301, 120] on div "Add a new question" at bounding box center [543, 108] width 638 height 72
click at [305, 110] on h6 "Add a new question" at bounding box center [337, 109] width 99 height 16
click at [305, 110] on h6 "Choose a question type" at bounding box center [346, 109] width 116 height 16
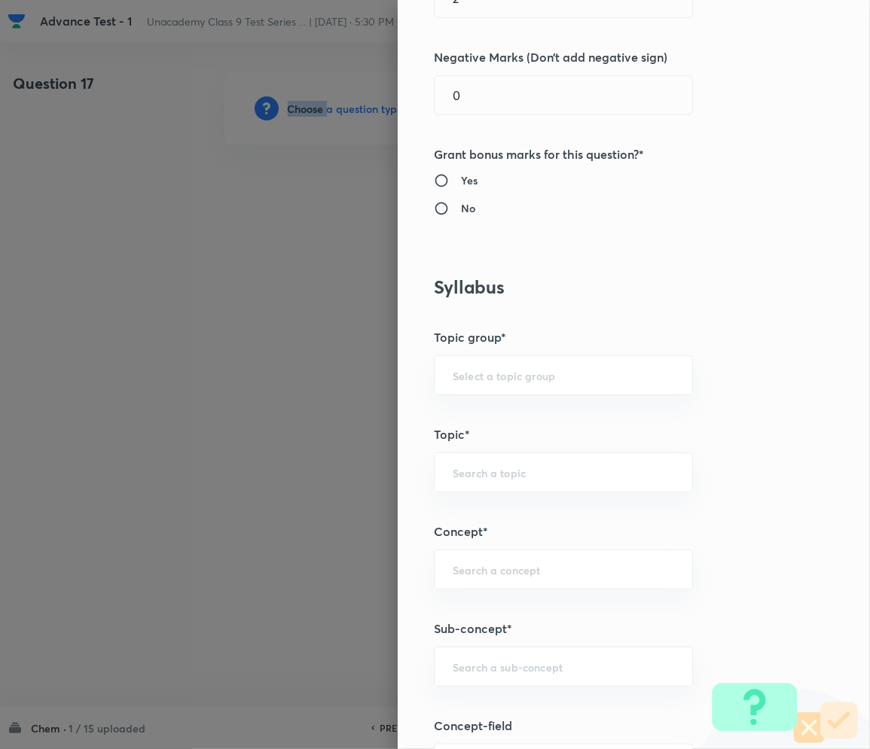
scroll to position [702, 0]
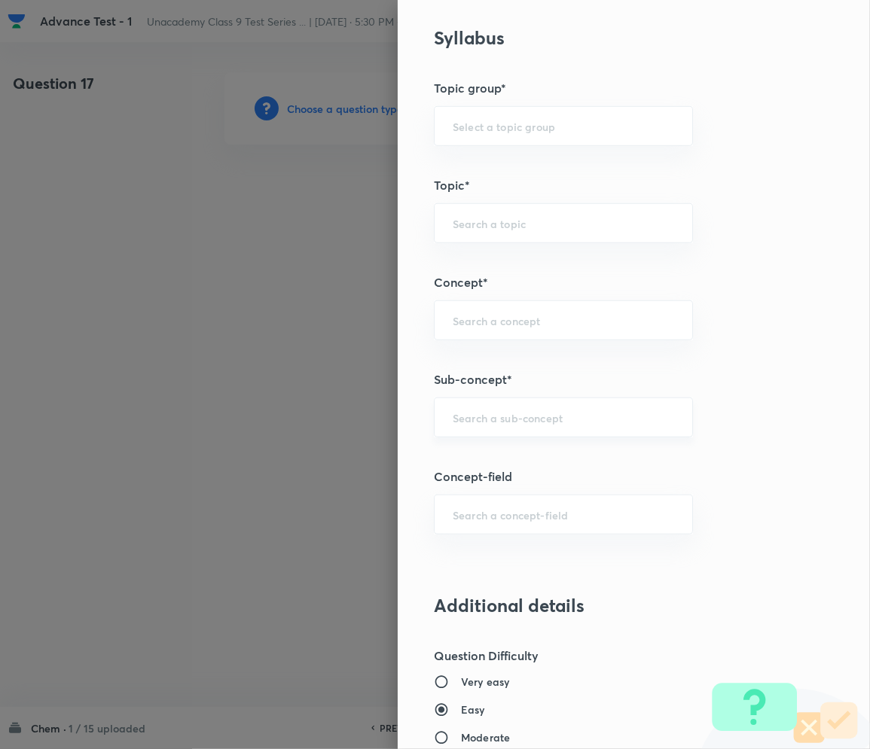
drag, startPoint x: 484, startPoint y: 414, endPoint x: 498, endPoint y: 413, distance: 13.6
click at [488, 413] on input "text" at bounding box center [563, 417] width 221 height 14
click at [542, 426] on div "Matter of sa ​" at bounding box center [563, 418] width 259 height 40
type input "Matter of Sarr"
click at [504, 428] on div "​" at bounding box center [563, 418] width 259 height 40
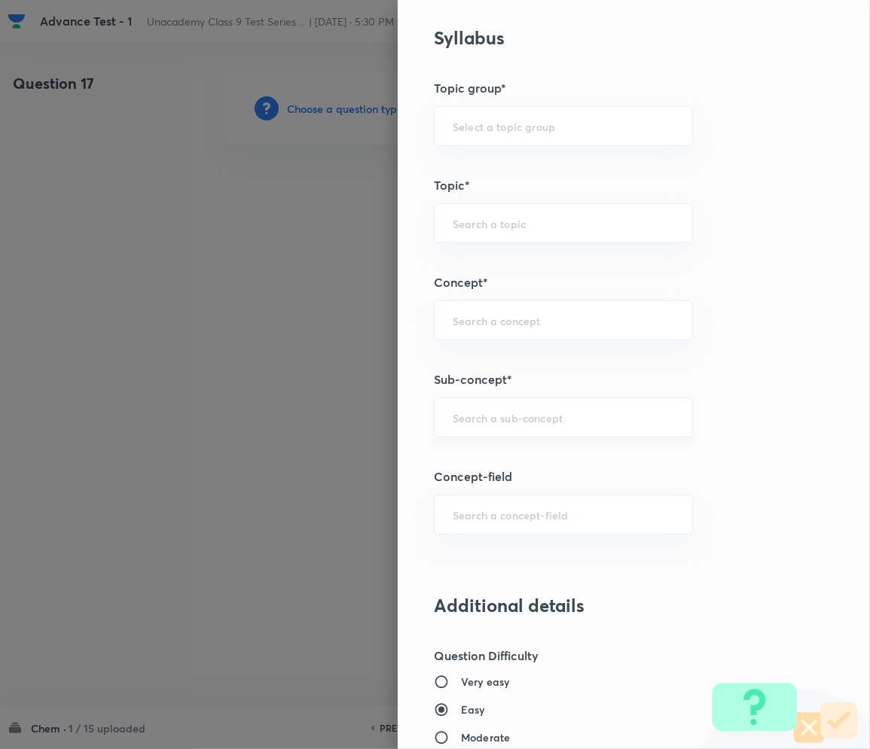
paste input "Matter in Our Surrounding"
click at [591, 470] on li "Matter in Our Surrounding" at bounding box center [547, 460] width 257 height 27
type input "Matter in Our Surrounding"
type input "Foundation Class IX"
type input "Chemistry"
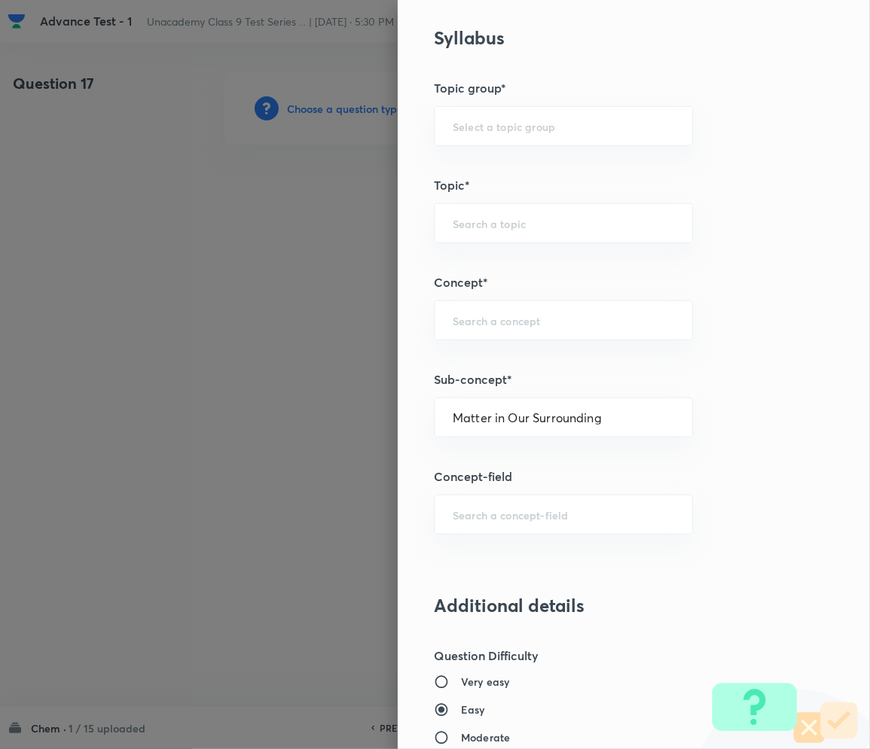
type input "Matter in Our Surrounding -Class 9"
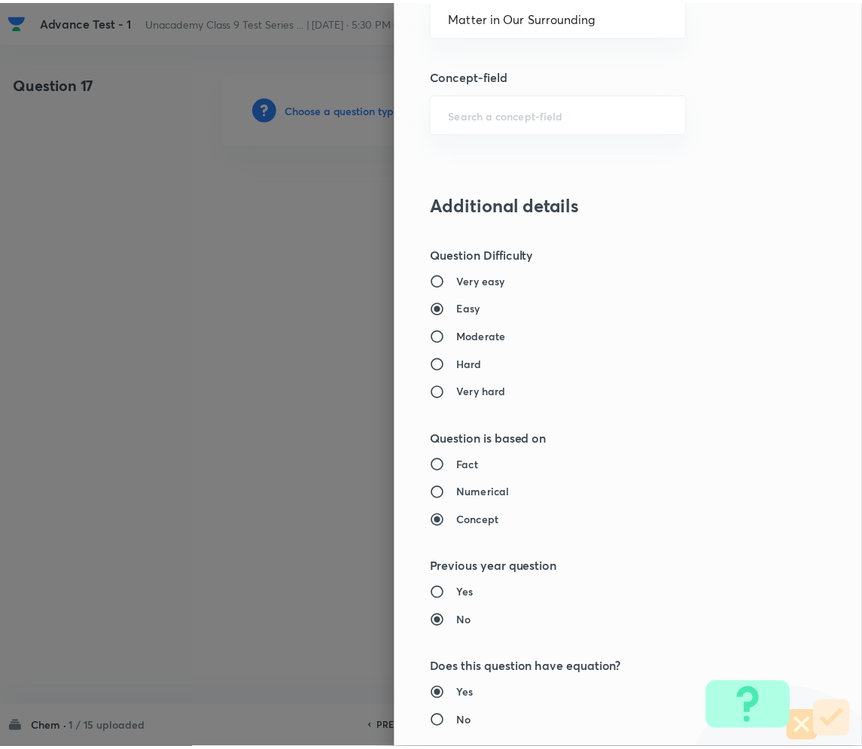
scroll to position [1404, 0]
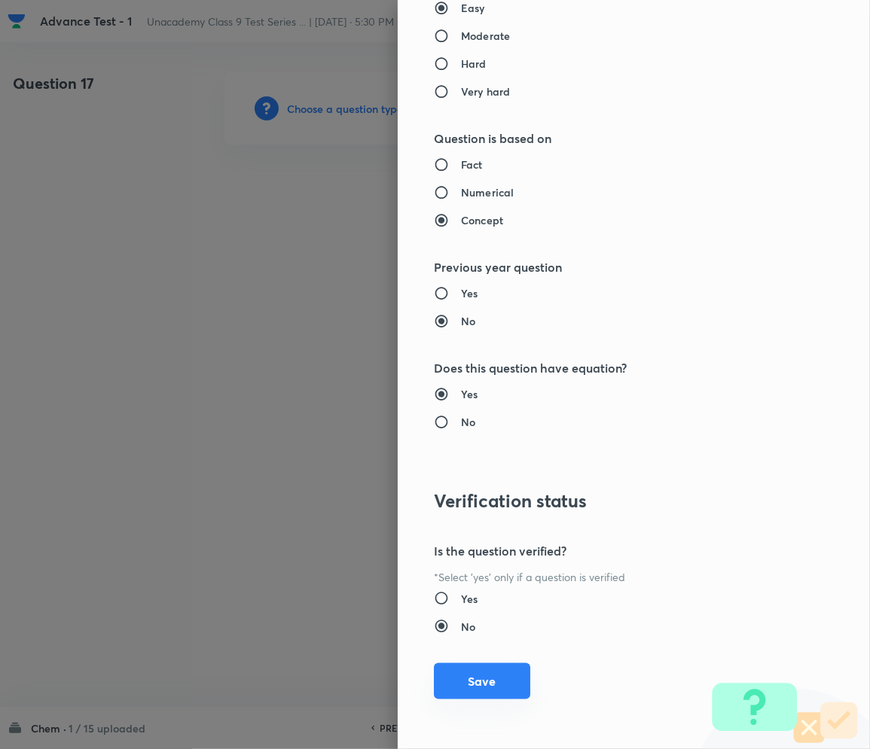
click at [451, 673] on button "Save" at bounding box center [482, 681] width 96 height 36
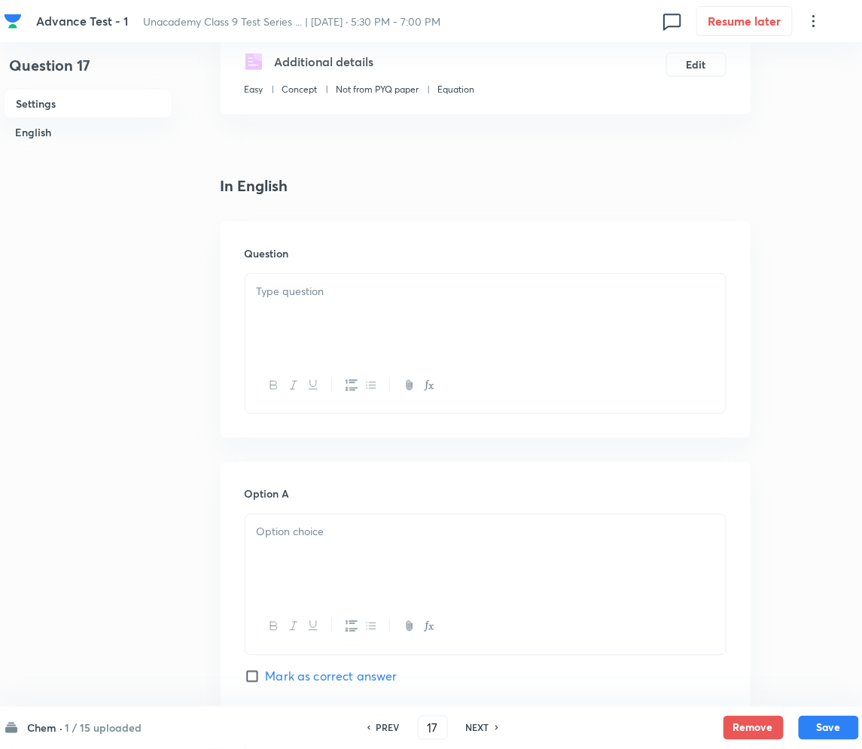
scroll to position [301, 0]
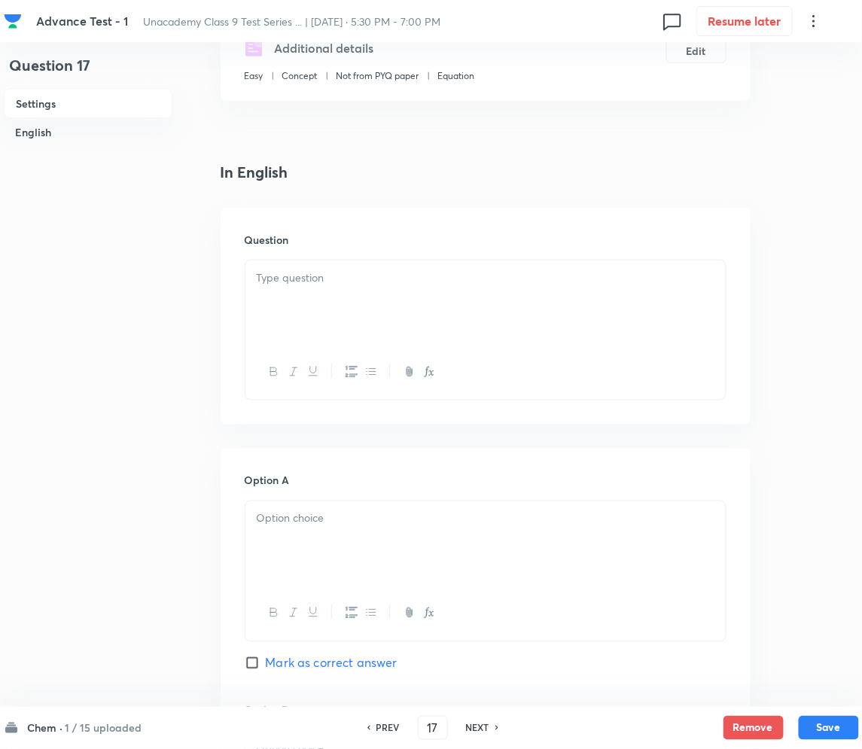
drag, startPoint x: 319, startPoint y: 308, endPoint x: 172, endPoint y: 359, distance: 156.2
click at [319, 307] on div at bounding box center [485, 303] width 480 height 84
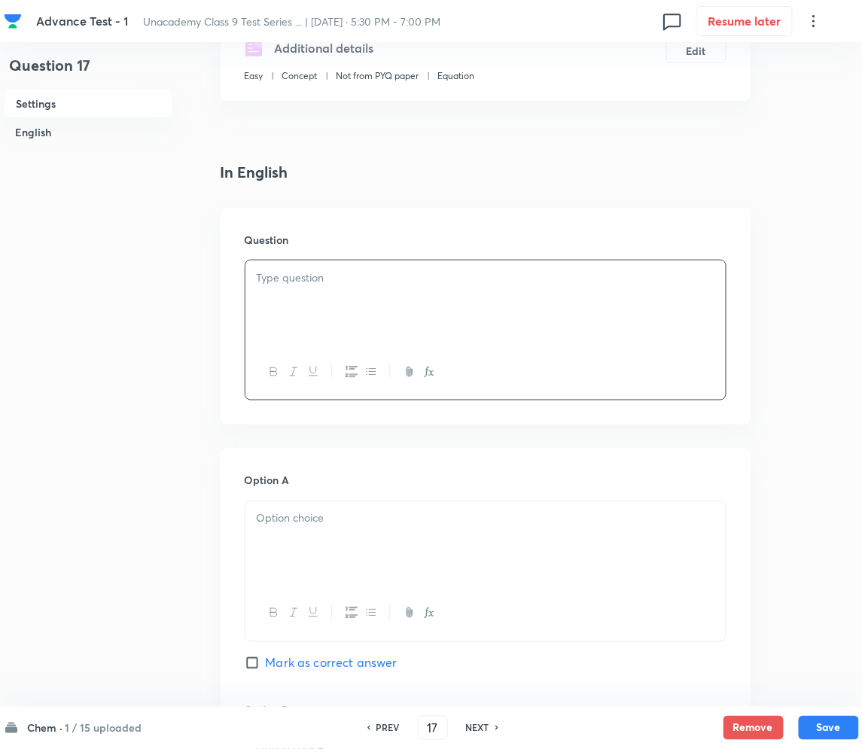
click at [307, 289] on div at bounding box center [485, 303] width 480 height 84
click at [382, 539] on div at bounding box center [485, 543] width 480 height 84
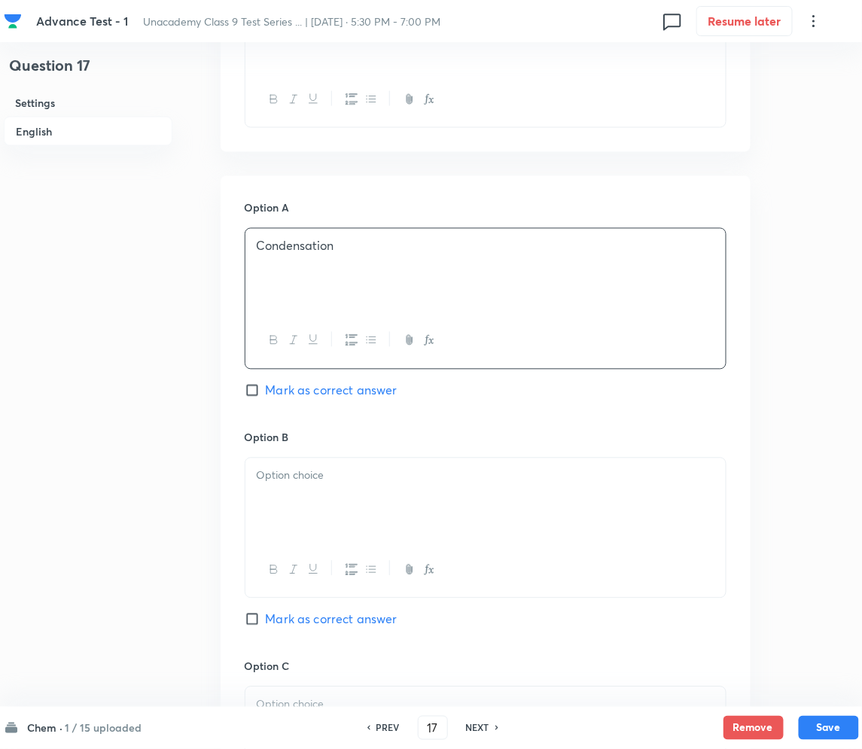
scroll to position [602, 0]
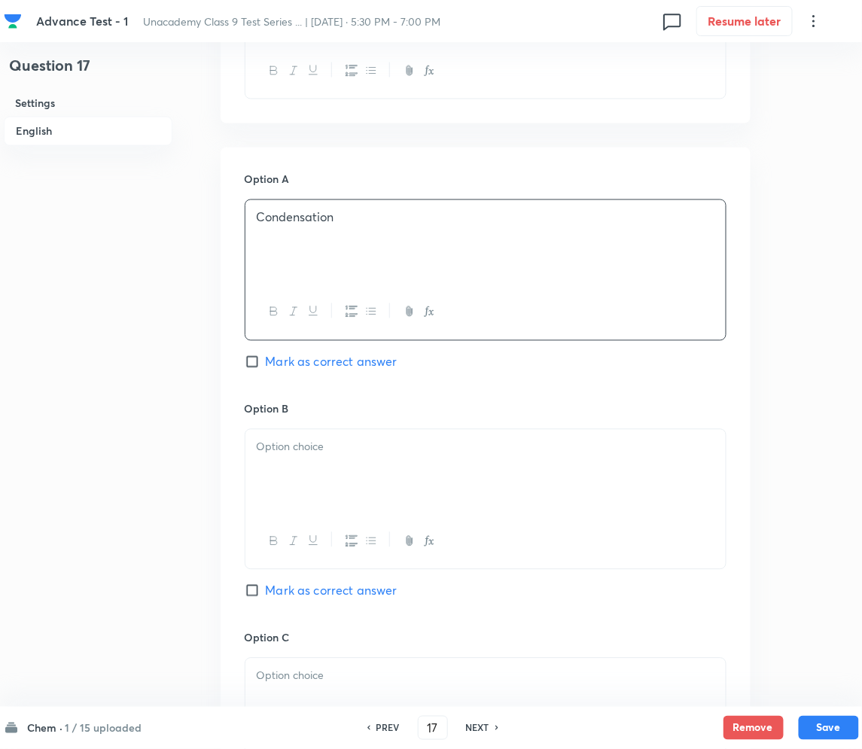
click at [344, 456] on p at bounding box center [486, 447] width 458 height 17
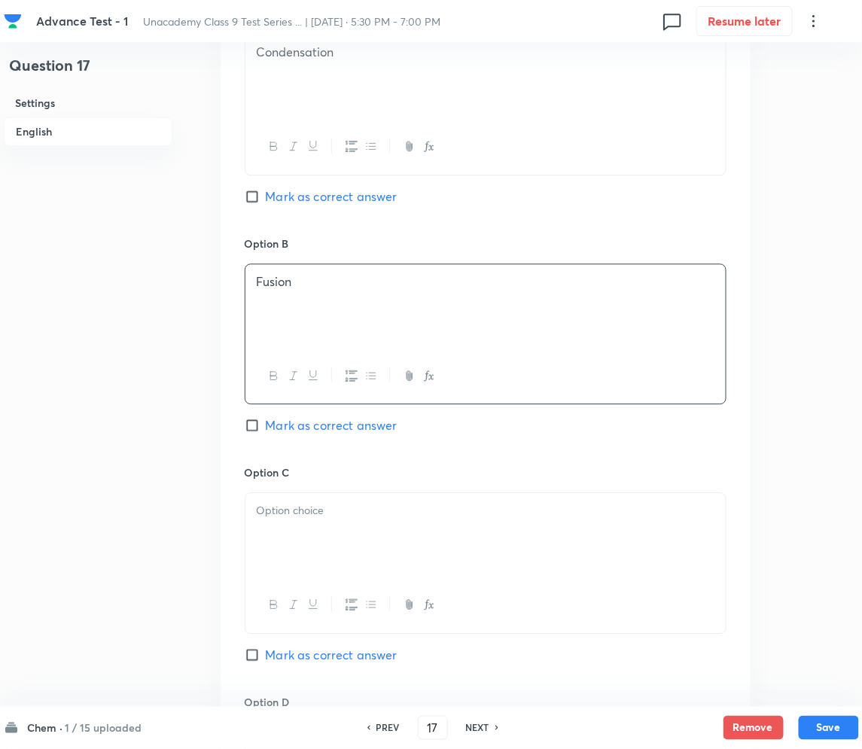
scroll to position [803, 0]
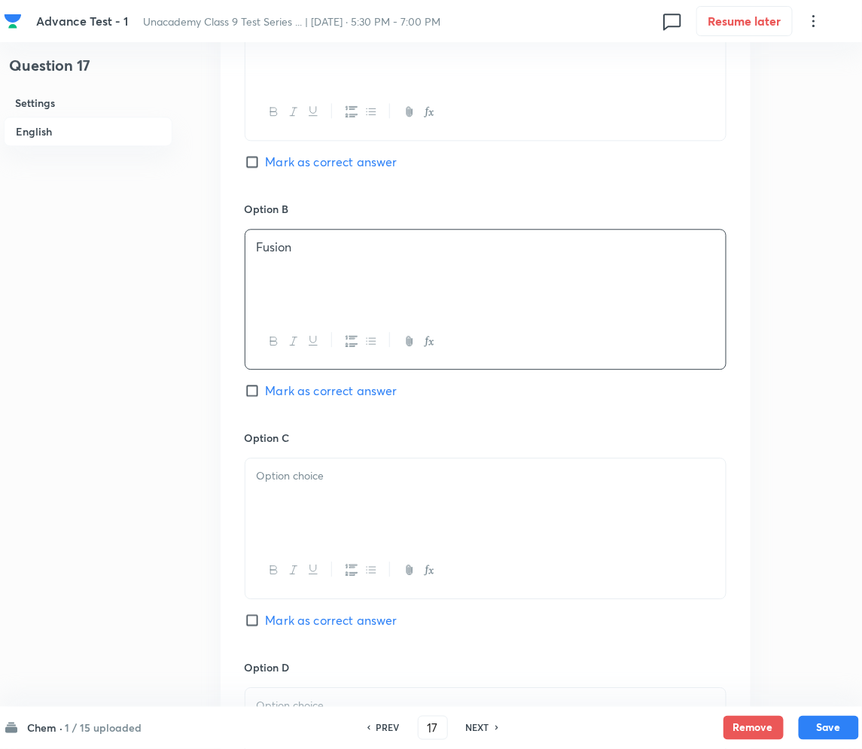
drag, startPoint x: 340, startPoint y: 496, endPoint x: 332, endPoint y: 497, distance: 8.3
click at [340, 497] on div at bounding box center [485, 501] width 480 height 84
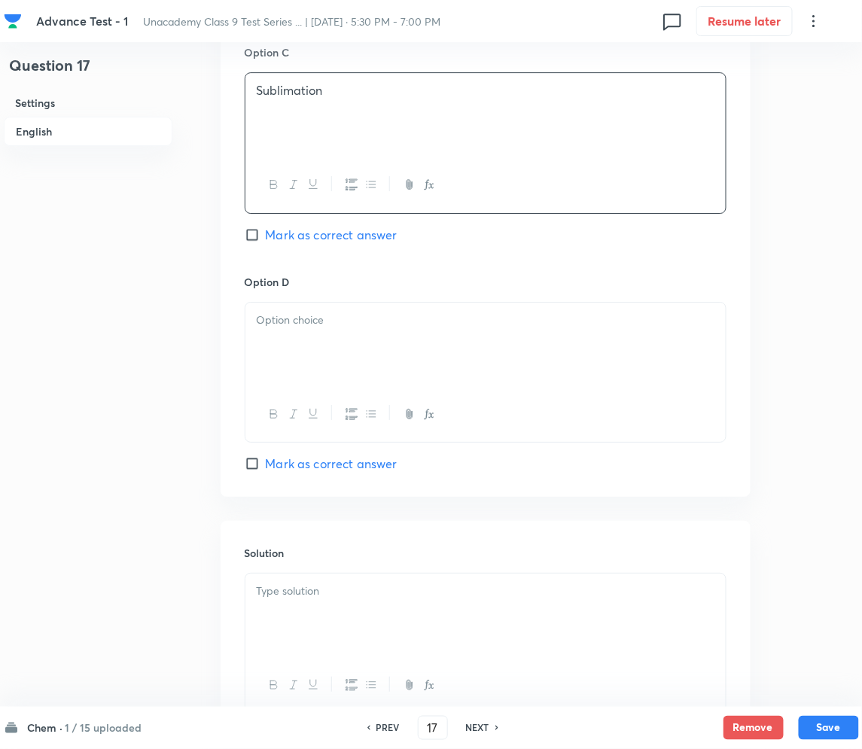
scroll to position [1205, 0]
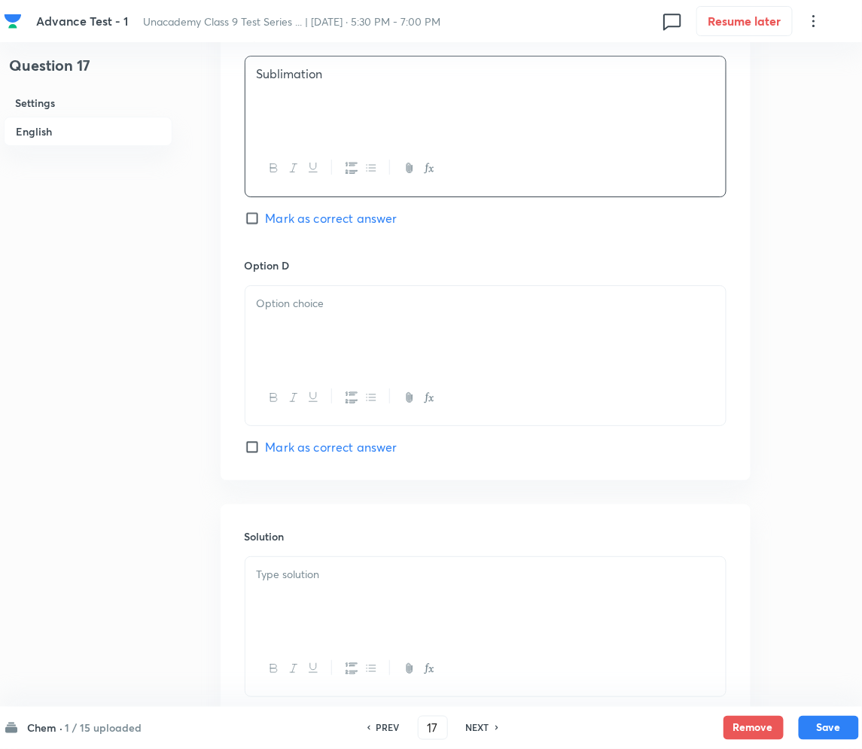
click at [302, 340] on div at bounding box center [485, 328] width 480 height 84
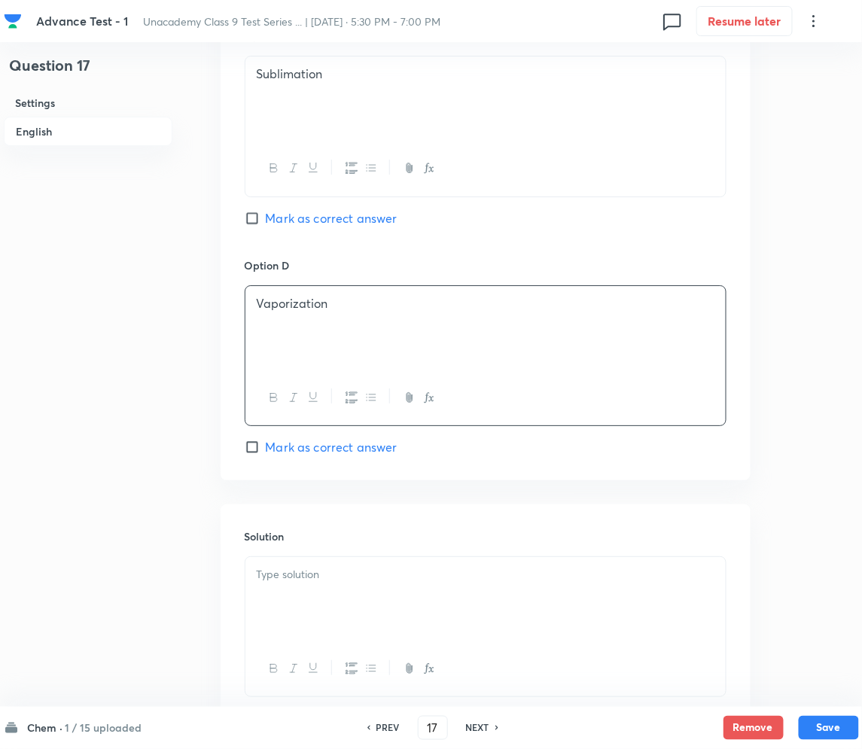
click at [259, 221] on input "Mark as correct answer" at bounding box center [255, 218] width 21 height 15
checkbox input "true"
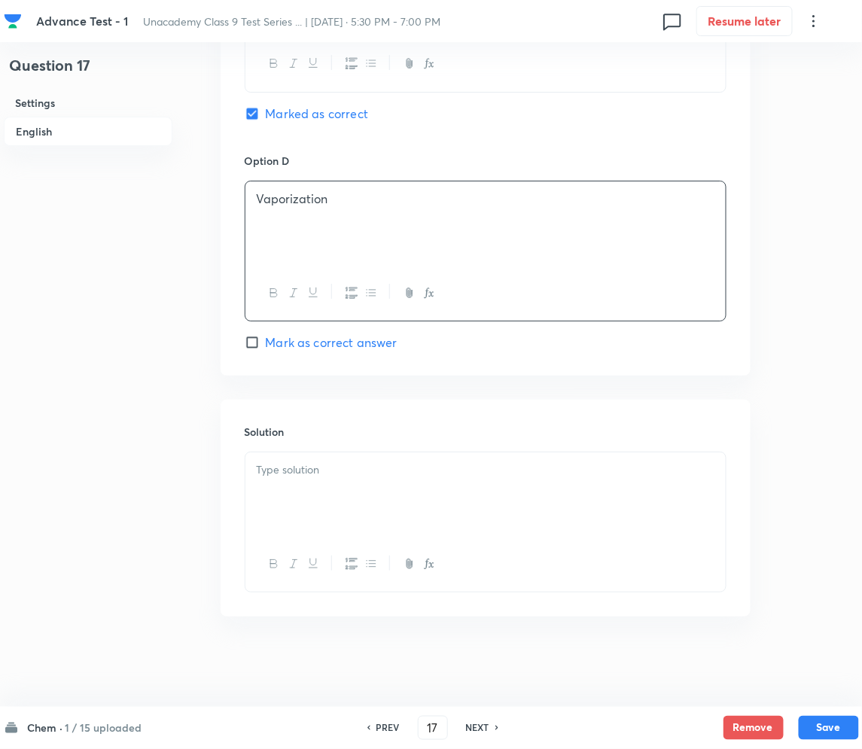
scroll to position [1310, 0]
click at [384, 510] on div at bounding box center [485, 495] width 480 height 84
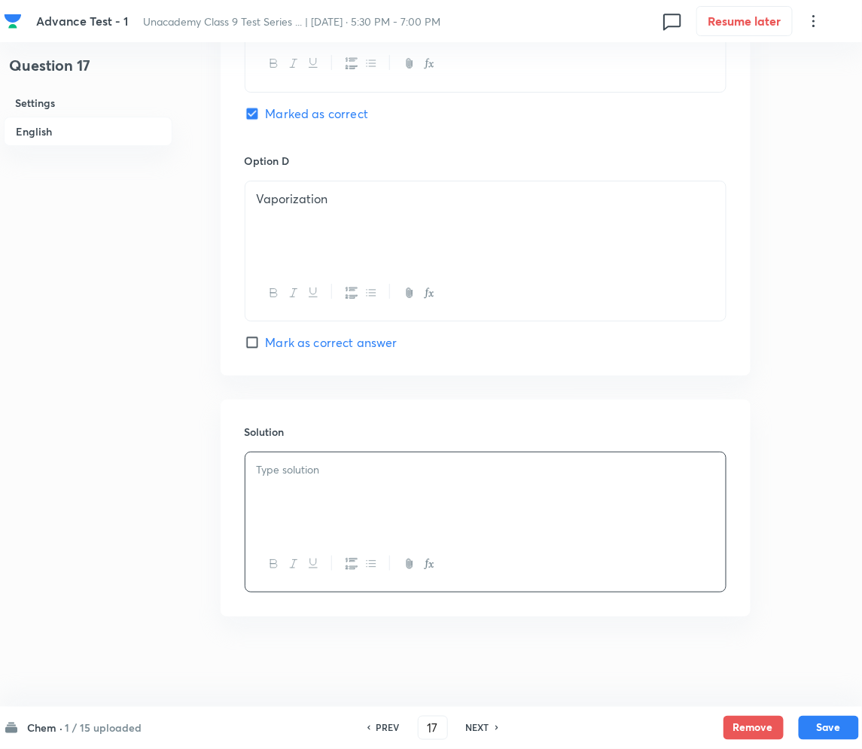
paste div
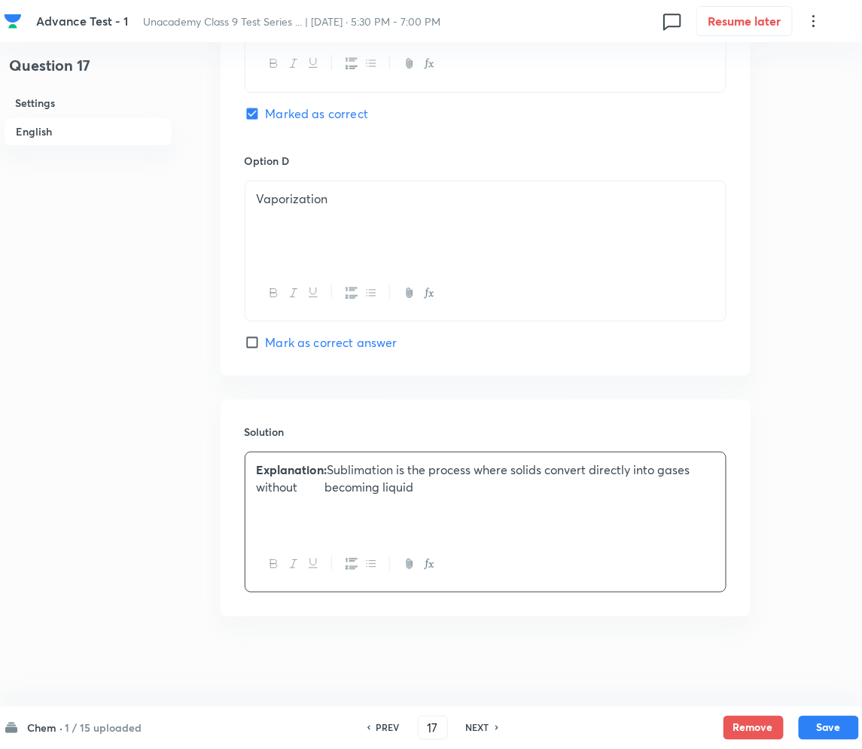
click at [326, 488] on p "Explanation: Sublimation is the process where solids convert directly into gase…" at bounding box center [486, 479] width 458 height 34
drag, startPoint x: 414, startPoint y: 477, endPoint x: 382, endPoint y: 507, distance: 44.7
click at [382, 507] on div "Explanation: Sublimation is the process where solids convert directly into gase…" at bounding box center [485, 495] width 480 height 84
click at [476, 511] on div "Explanation: Sublimation is the process where solids convert directly into gase…" at bounding box center [485, 495] width 480 height 84
click at [820, 721] on button "Save" at bounding box center [829, 727] width 60 height 24
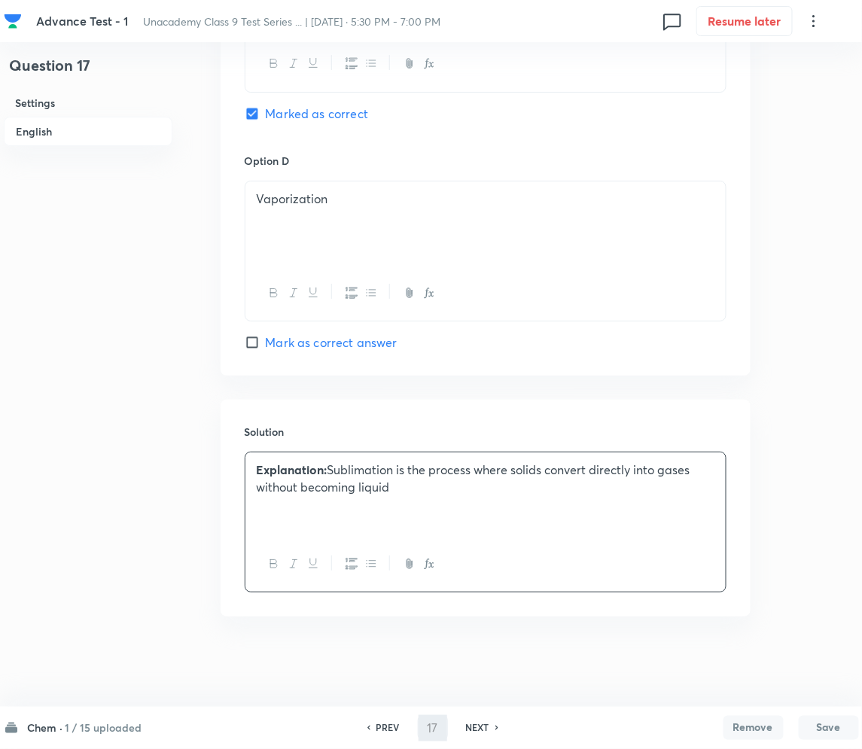
type input "18"
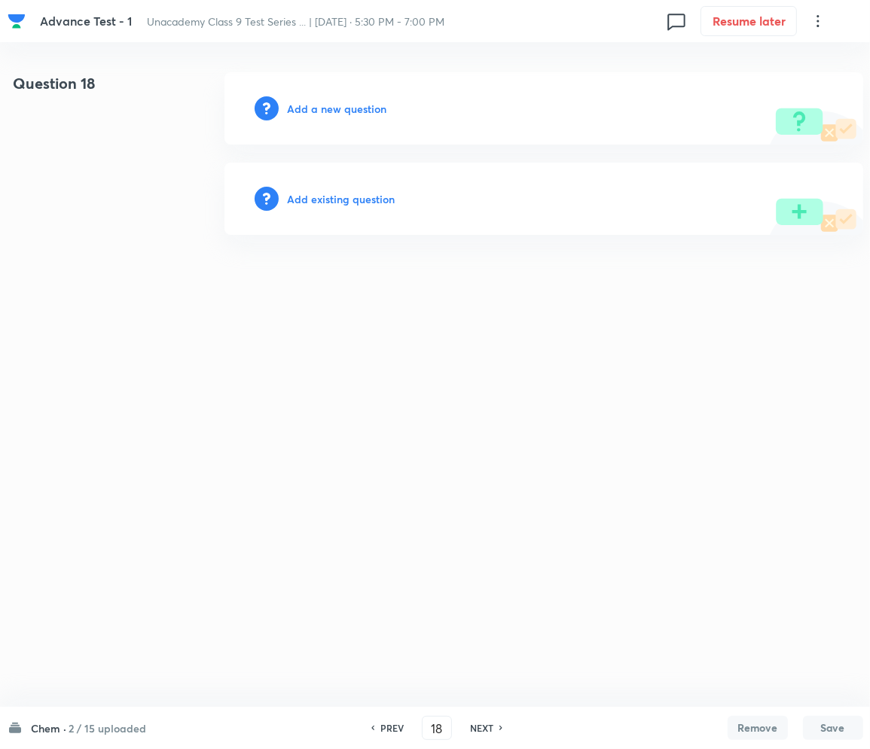
click at [326, 108] on h6 "Add a new question" at bounding box center [337, 109] width 99 height 16
click at [345, 111] on h6 "Choose a question type" at bounding box center [346, 109] width 116 height 16
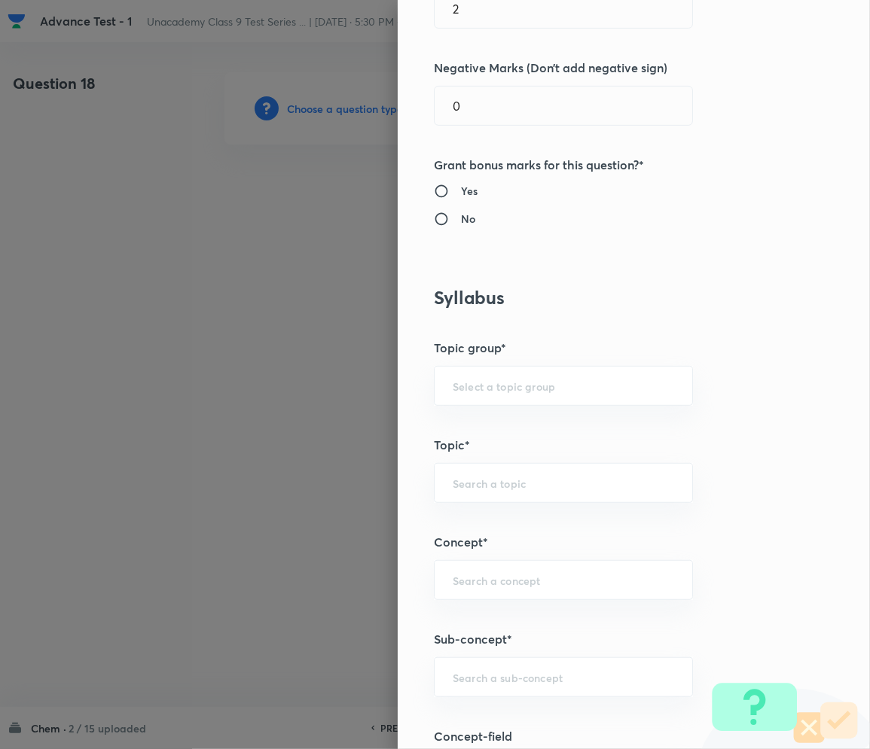
scroll to position [501, 0]
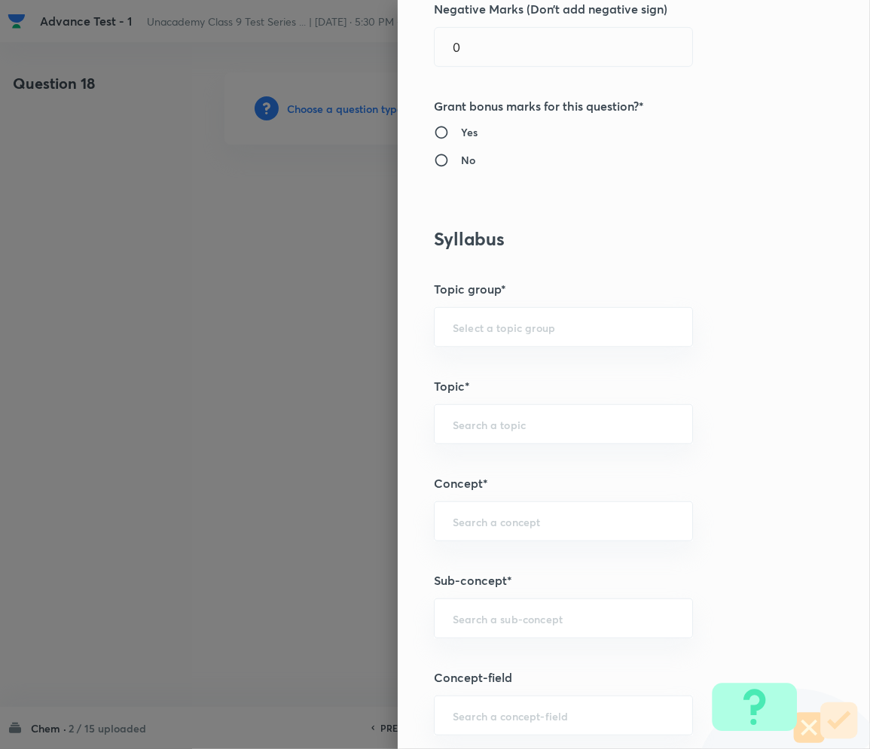
click at [494, 648] on div "Question settings Question type* Single choice correct Number of options* 2 3 4…" at bounding box center [634, 374] width 472 height 749
click at [485, 622] on input "text" at bounding box center [563, 618] width 221 height 14
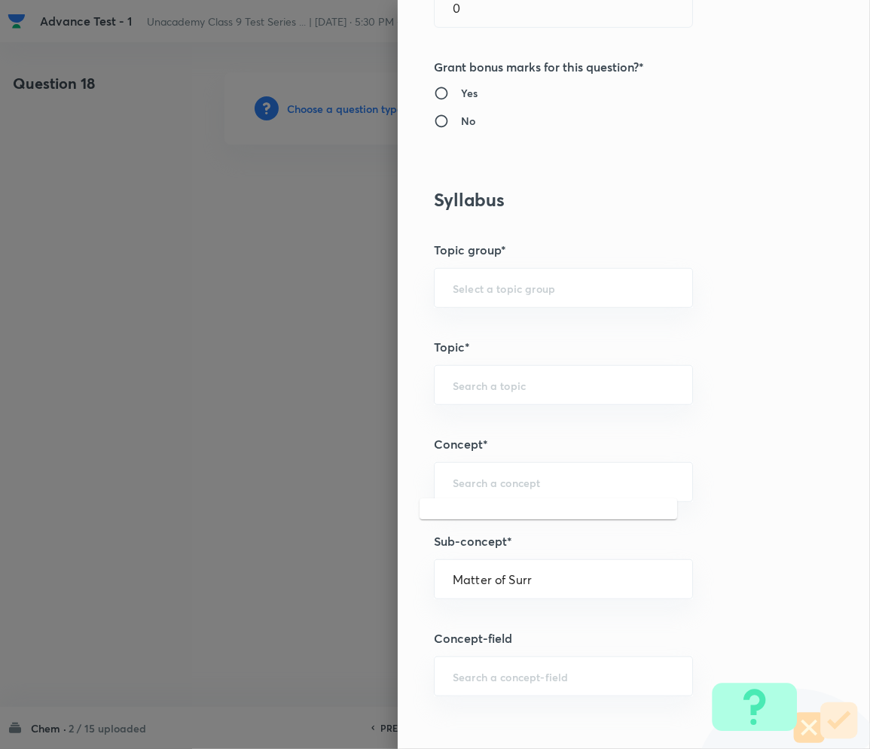
scroll to position [702, 0]
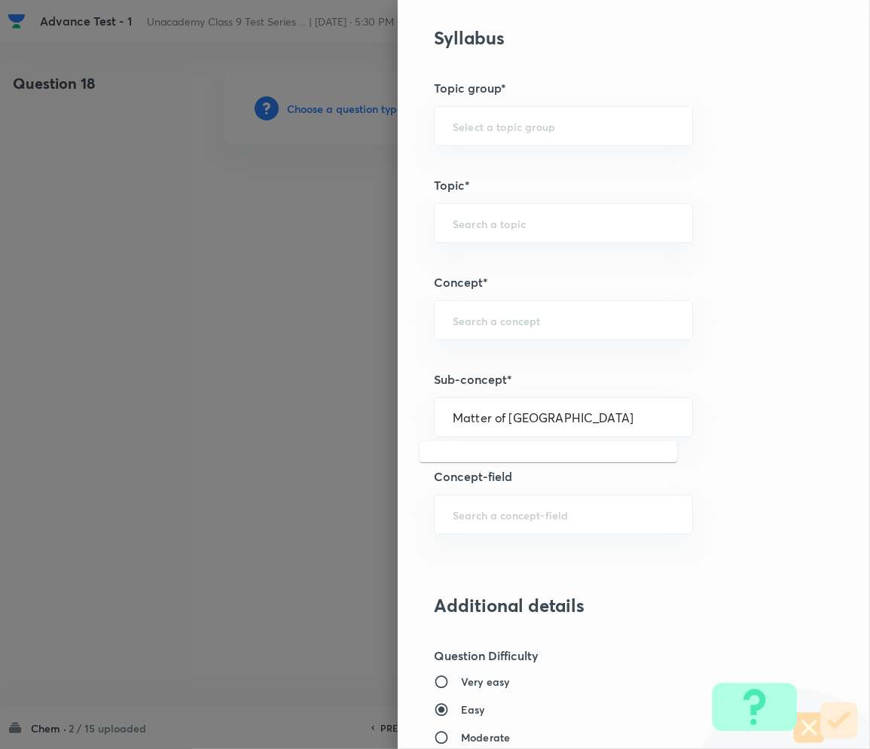
type input "Matter of Surroun"
click at [536, 420] on input "text" at bounding box center [563, 417] width 221 height 14
paste input "Matter in Our Surrounding"
click at [510, 465] on li "Matter in Our Surrounding" at bounding box center [547, 460] width 257 height 27
type input "Matter in Our Surrounding"
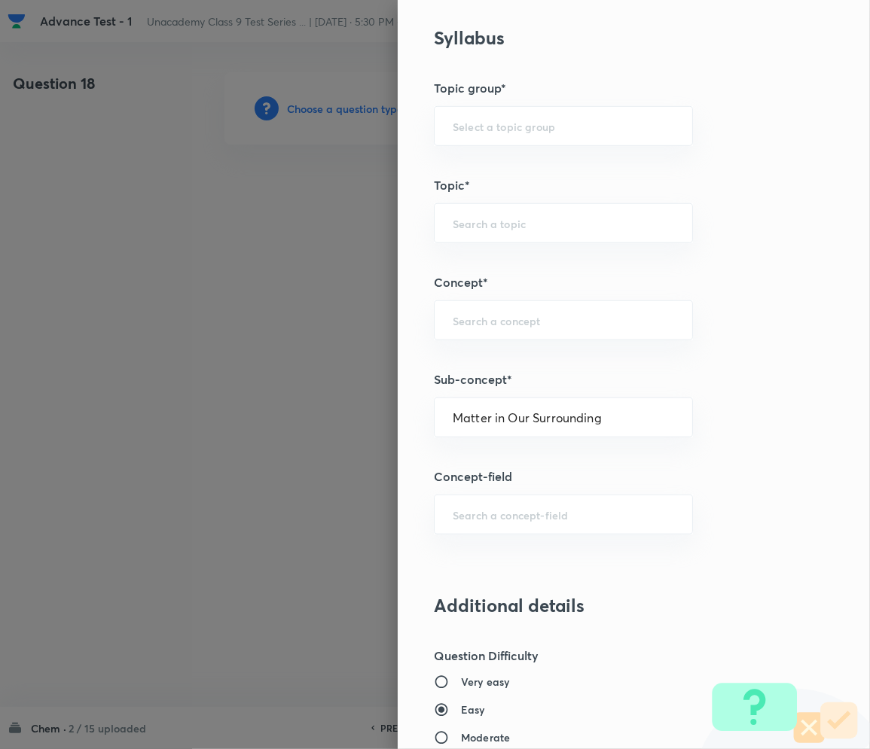
type input "Foundation Class IX"
type input "Chemistry"
type input "Matter in Our Surrounding -Class 9"
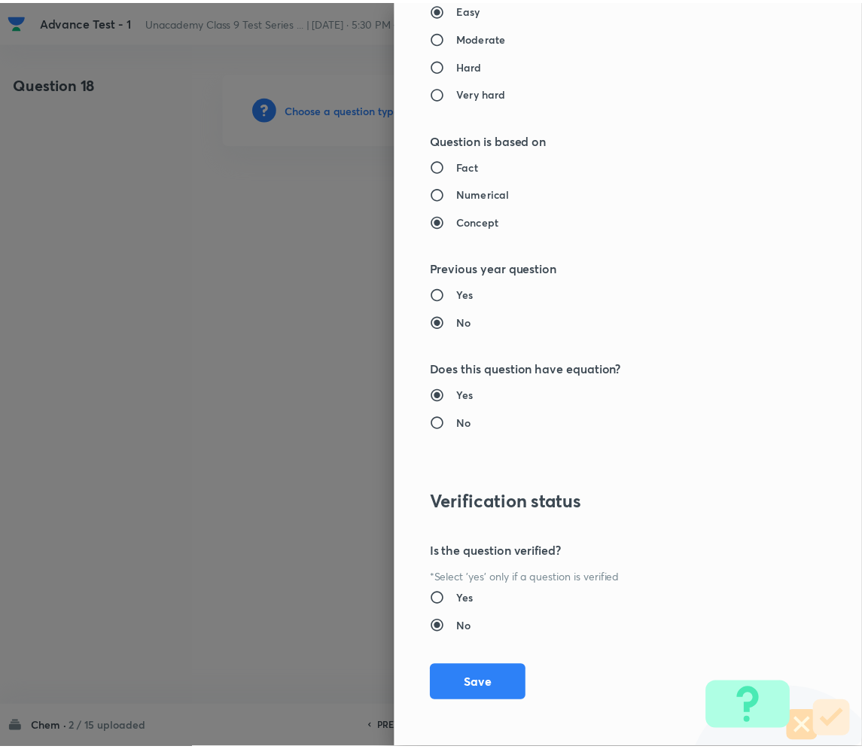
scroll to position [1404, 0]
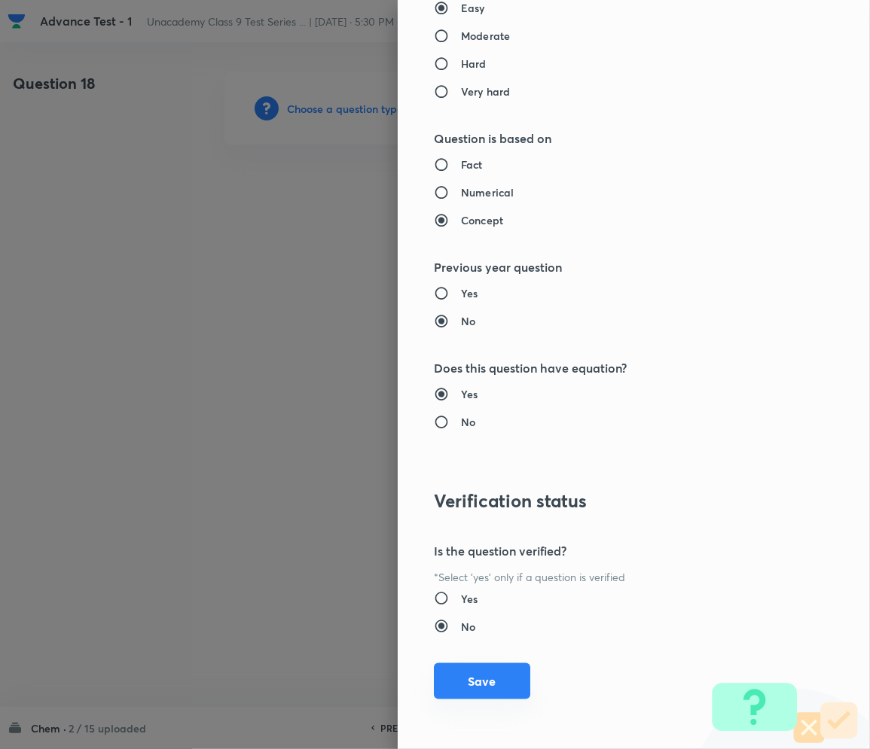
click at [467, 681] on button "Save" at bounding box center [482, 681] width 96 height 36
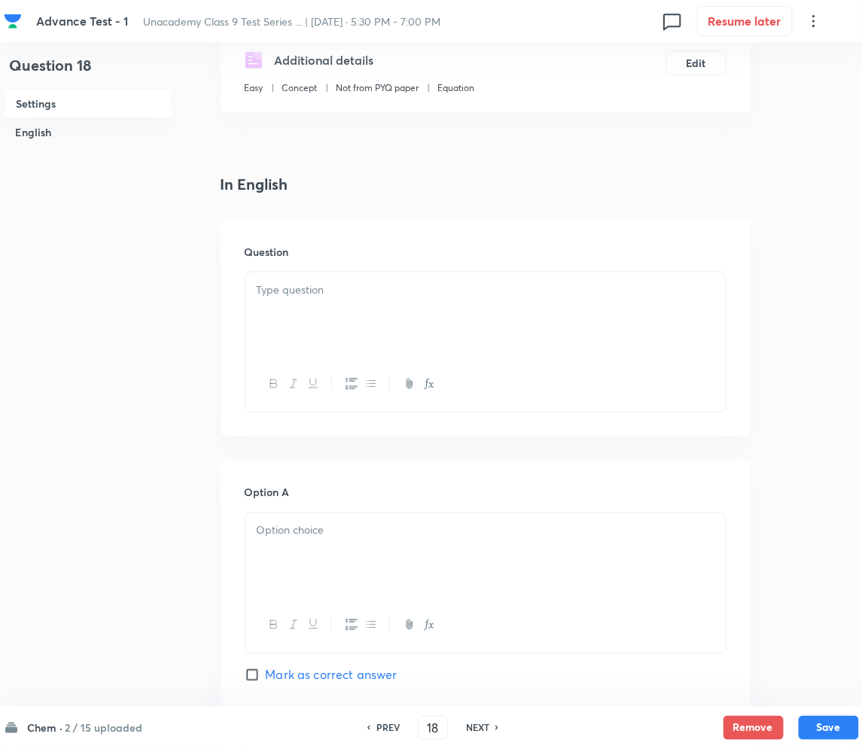
scroll to position [301, 0]
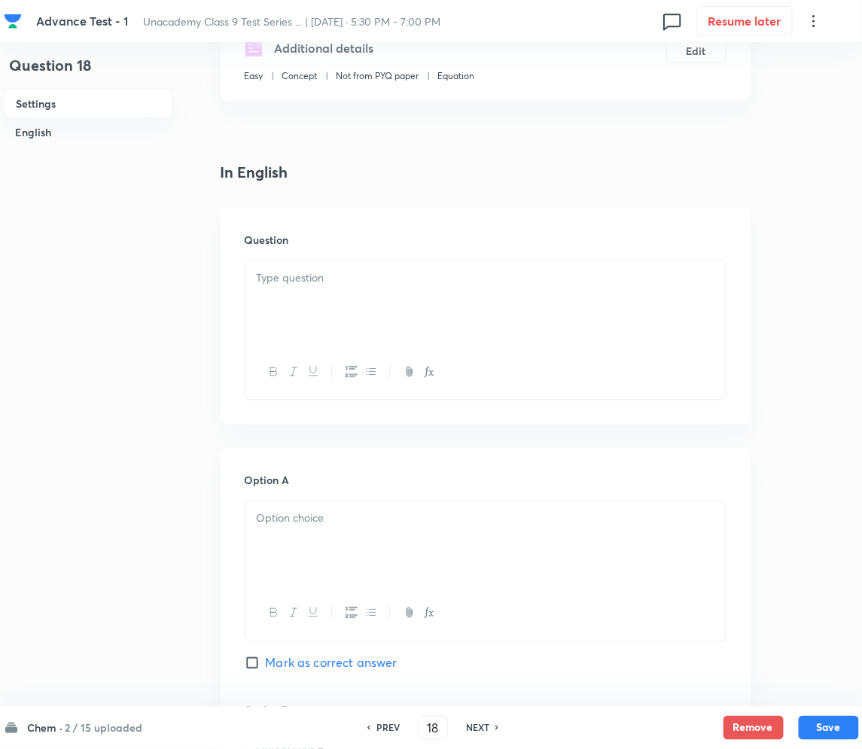
click at [305, 286] on p at bounding box center [486, 278] width 458 height 17
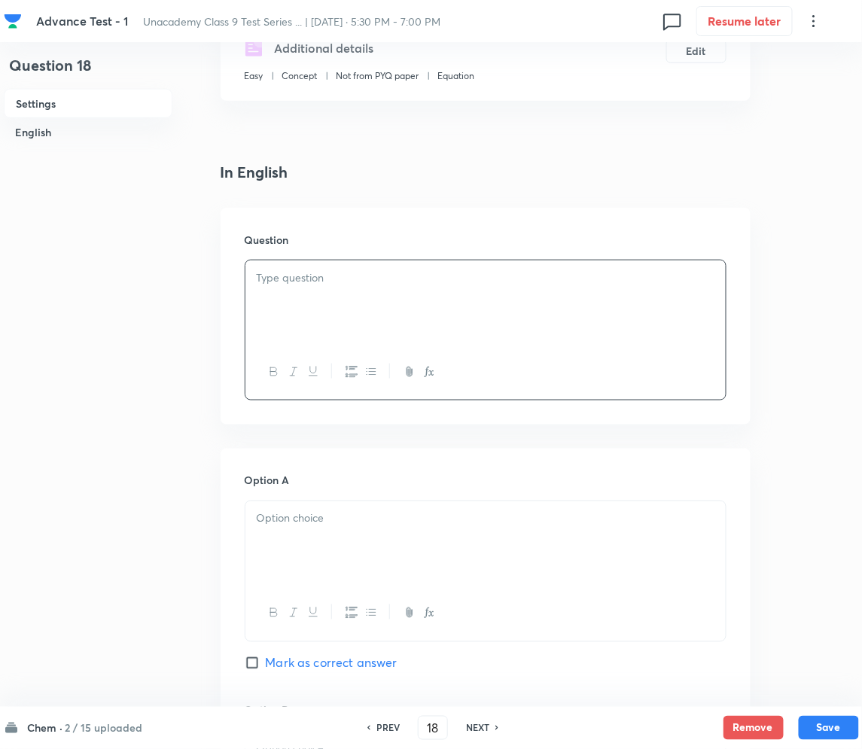
click at [407, 295] on div at bounding box center [485, 303] width 480 height 84
click at [329, 538] on div at bounding box center [485, 543] width 480 height 84
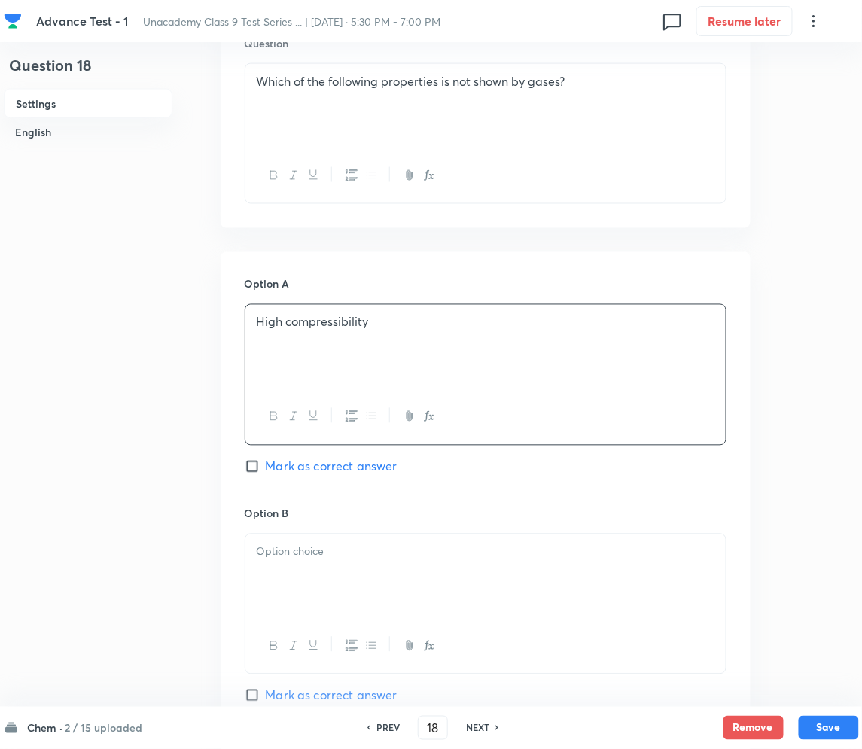
scroll to position [602, 0]
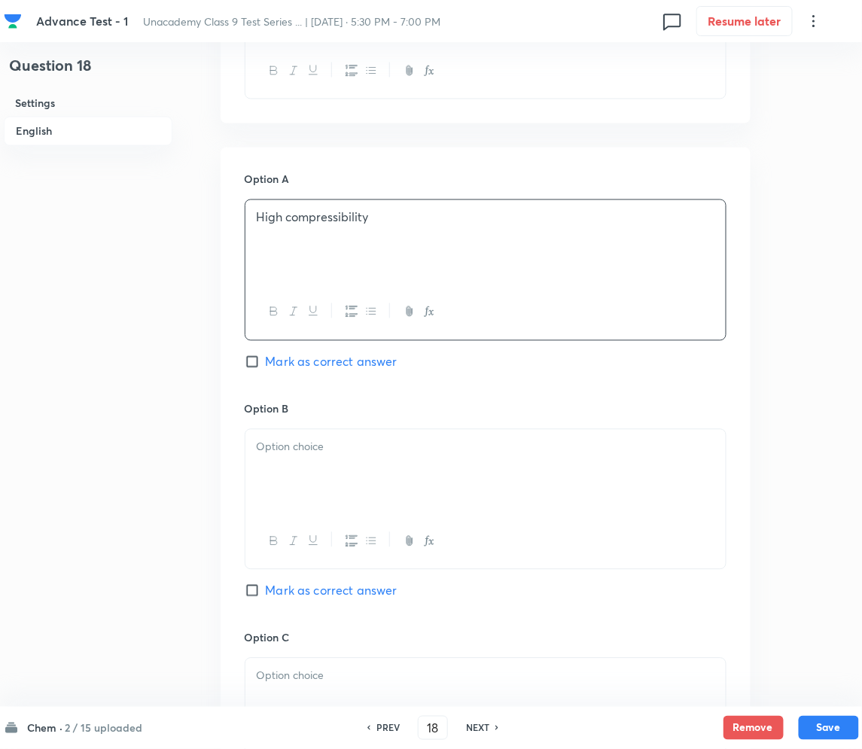
click at [354, 456] on div at bounding box center [485, 472] width 480 height 84
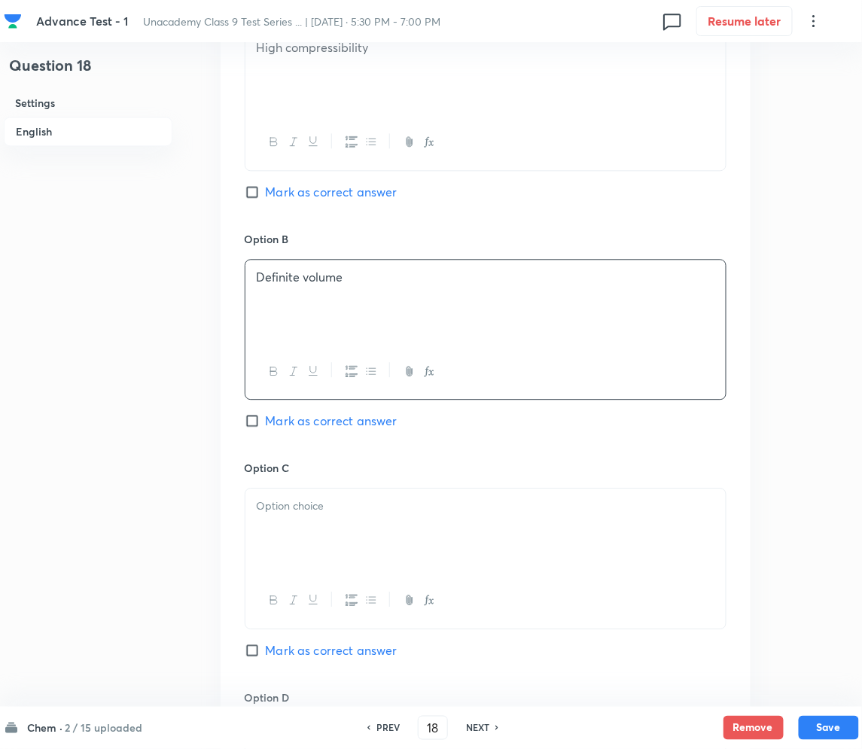
scroll to position [803, 0]
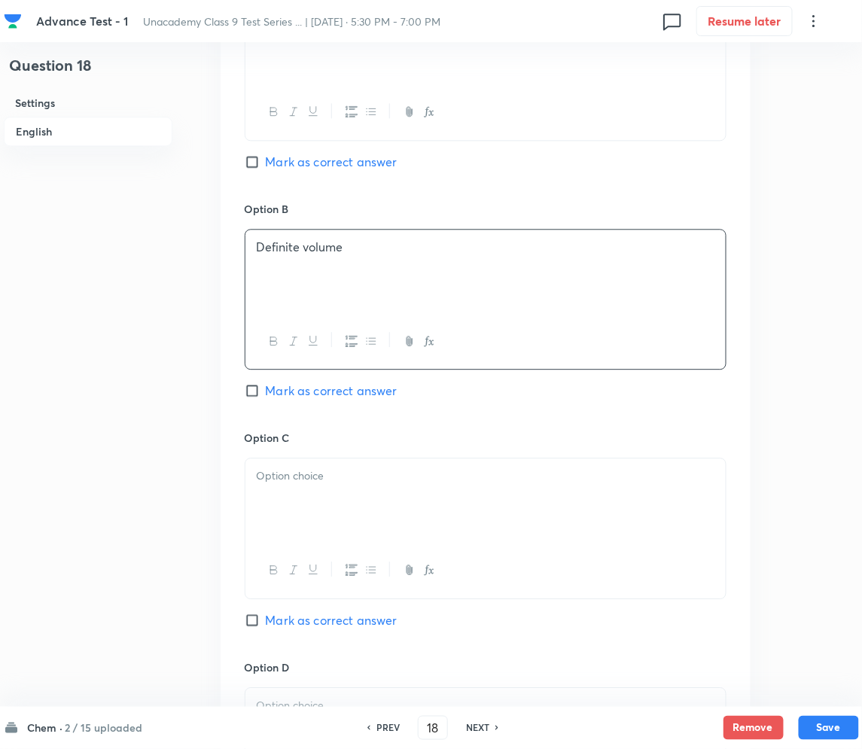
click at [268, 385] on span "Mark as correct answer" at bounding box center [332, 391] width 132 height 18
click at [266, 385] on input "Mark as correct answer" at bounding box center [255, 390] width 21 height 15
checkbox input "true"
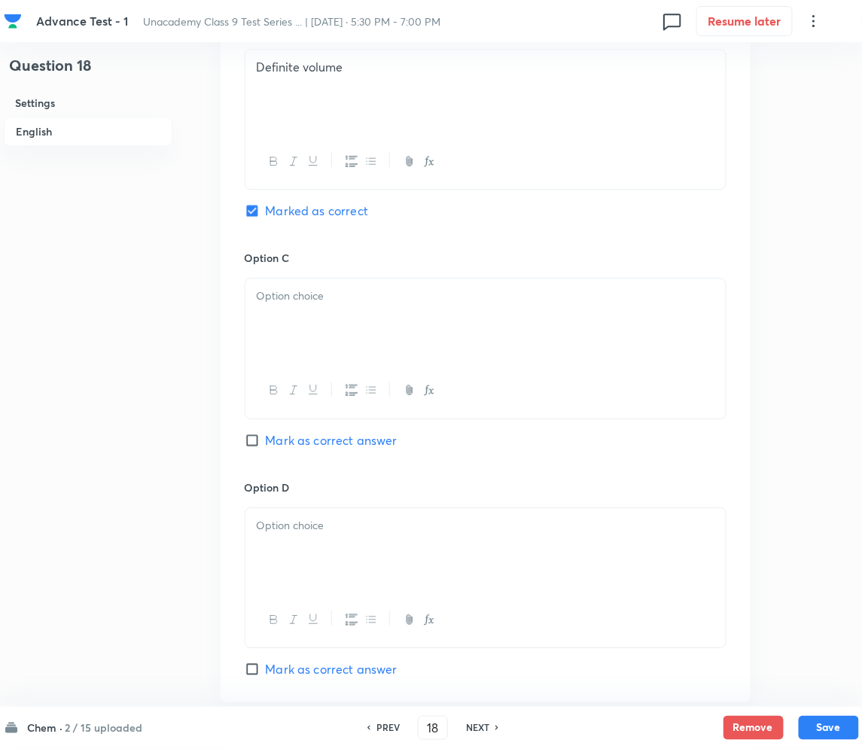
scroll to position [1004, 0]
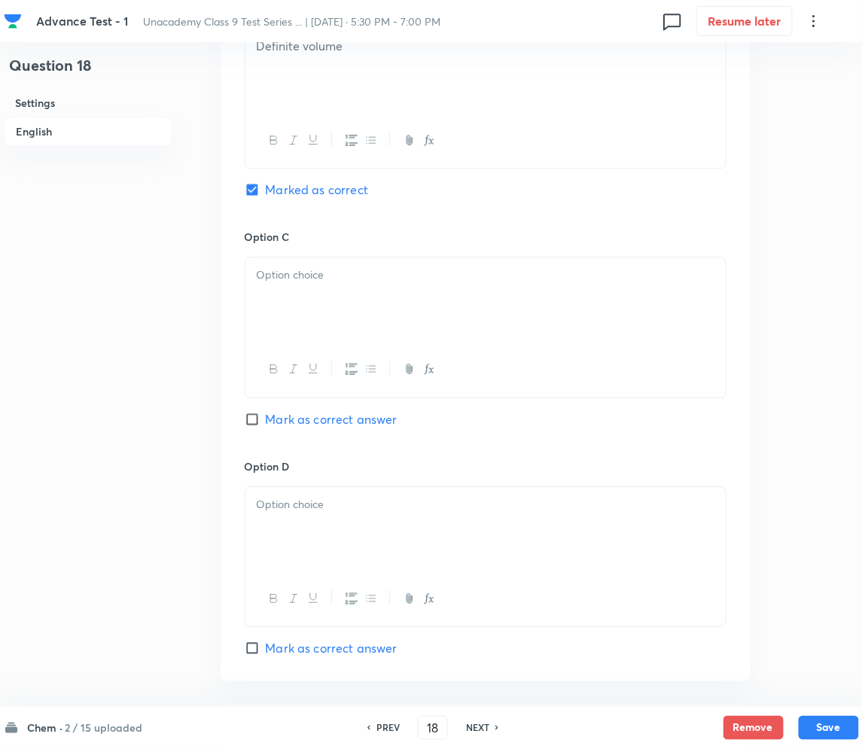
click at [289, 310] on div at bounding box center [485, 299] width 480 height 84
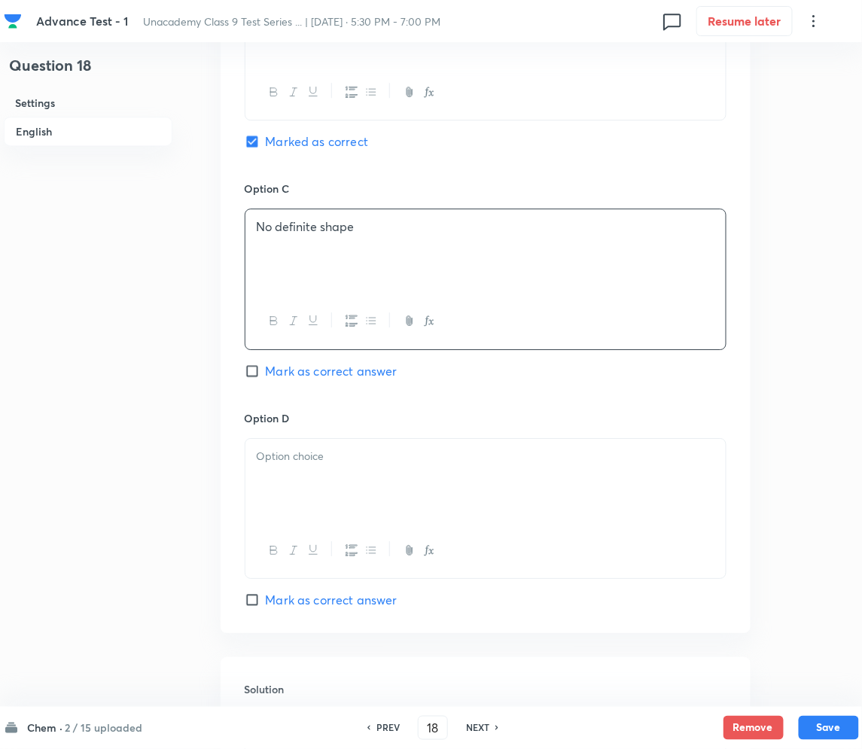
scroll to position [1205, 0]
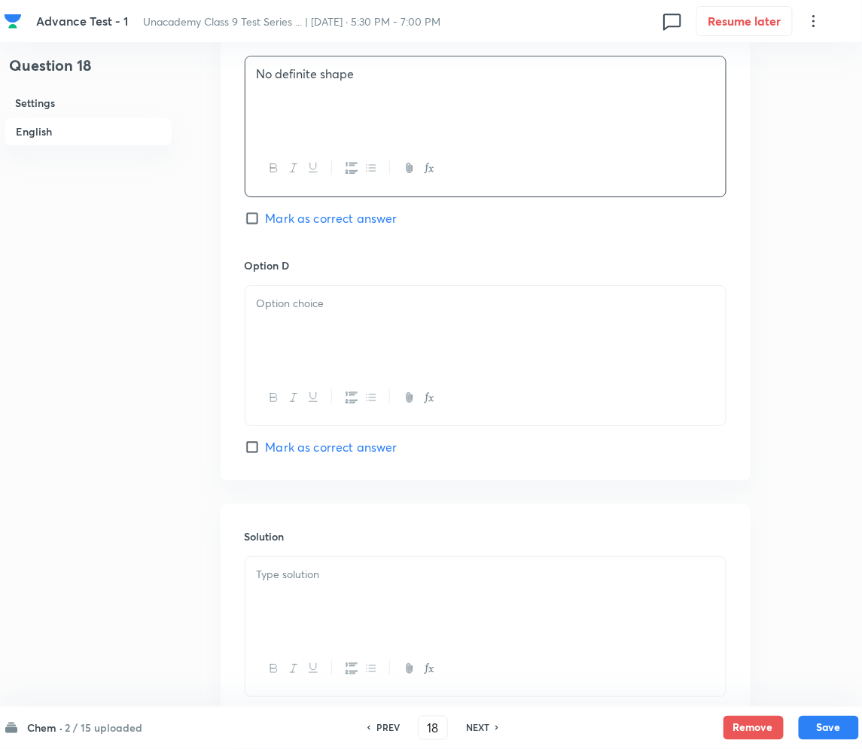
drag, startPoint x: 328, startPoint y: 359, endPoint x: 298, endPoint y: 358, distance: 30.1
click at [328, 358] on div at bounding box center [485, 328] width 480 height 84
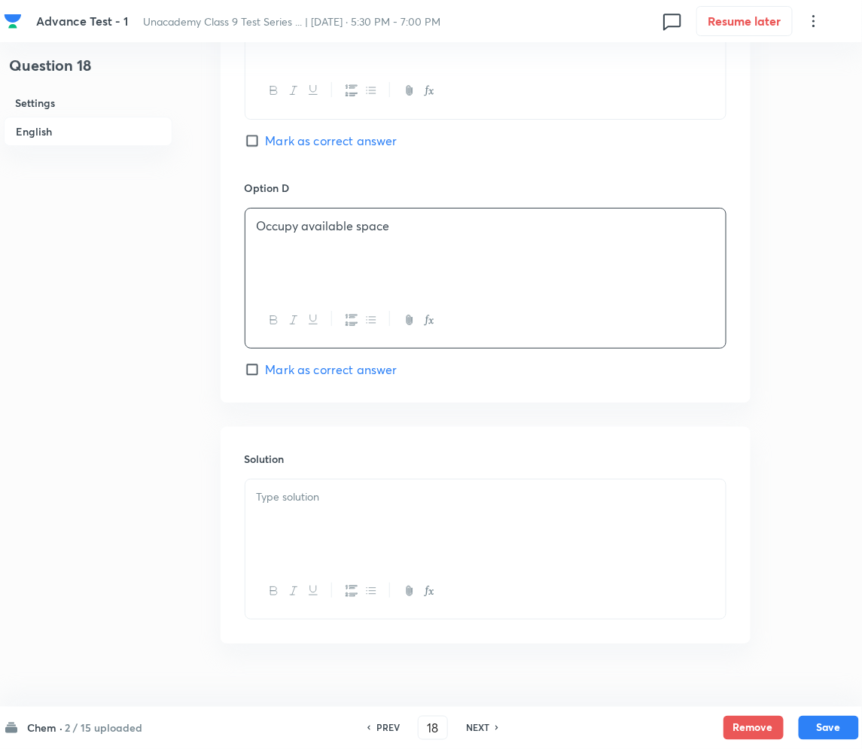
scroll to position [1310, 0]
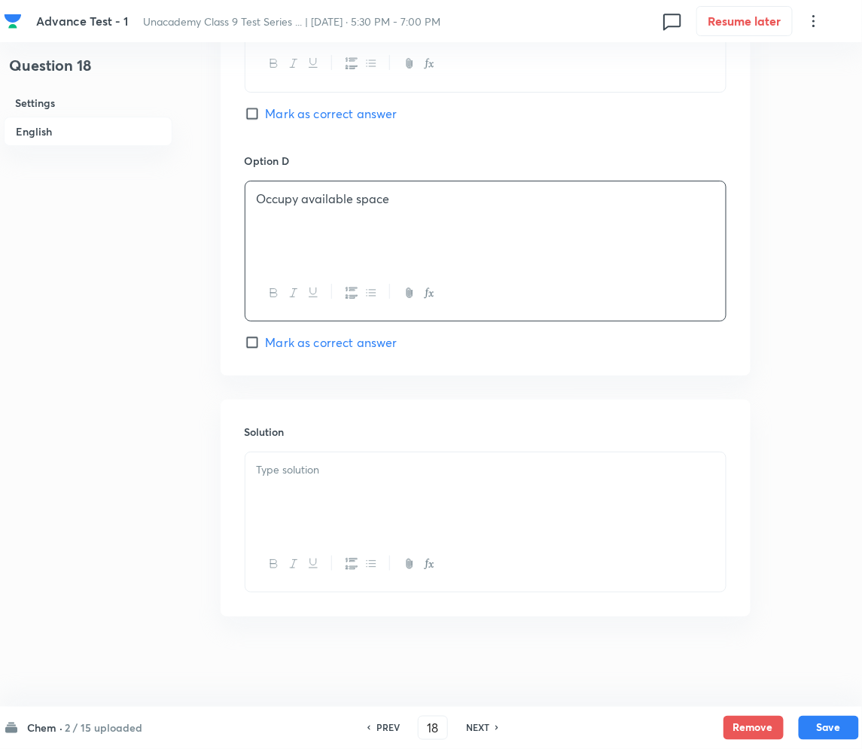
click at [339, 475] on p at bounding box center [486, 470] width 458 height 17
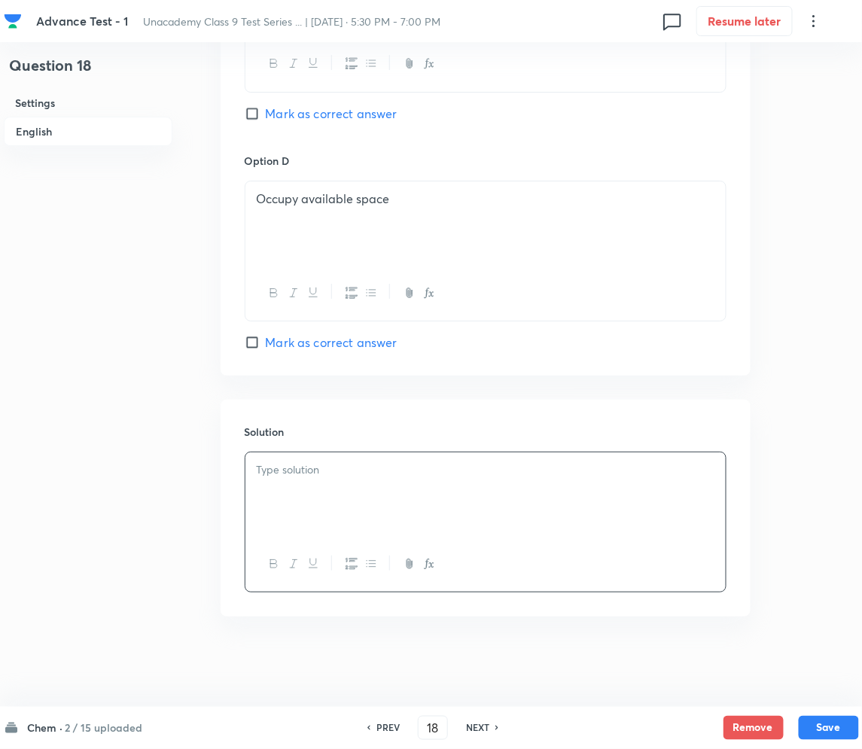
paste div
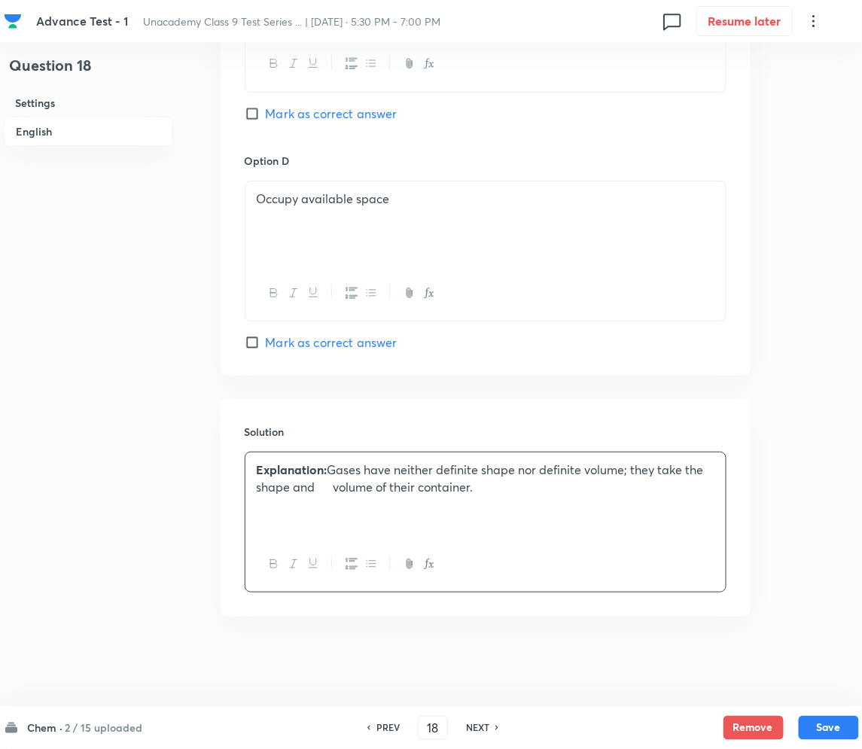
click at [333, 496] on div "Explanation: Gases have neither definite shape nor definite volume; they take t…" at bounding box center [485, 495] width 480 height 84
click at [828, 718] on button "Save" at bounding box center [829, 727] width 60 height 24
type input "19"
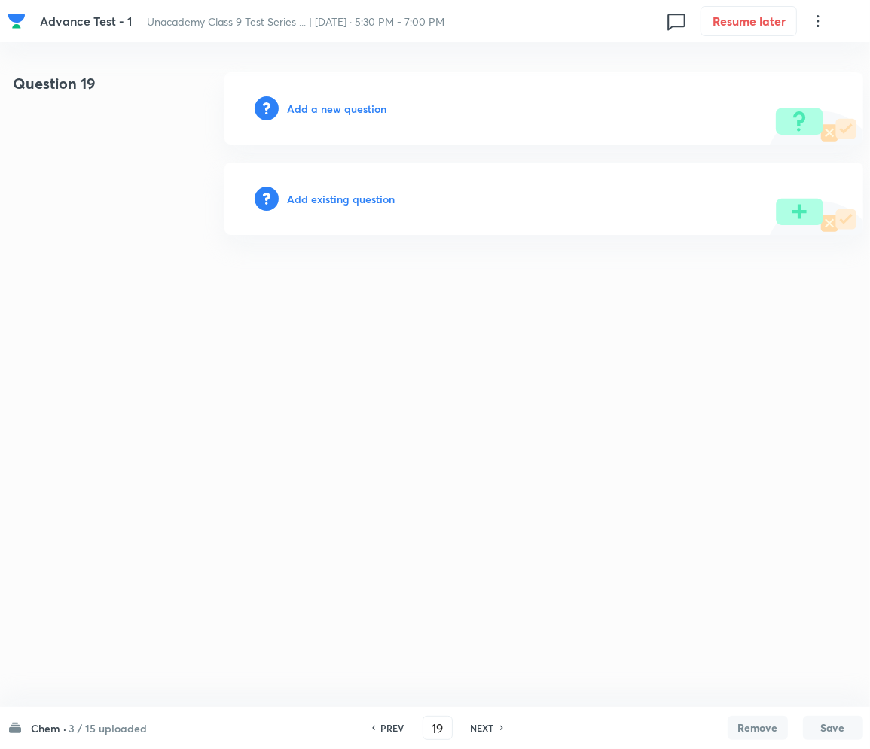
click at [315, 105] on h6 "Add a new question" at bounding box center [337, 109] width 99 height 16
click at [315, 105] on h6 "Choose a question type" at bounding box center [346, 109] width 116 height 16
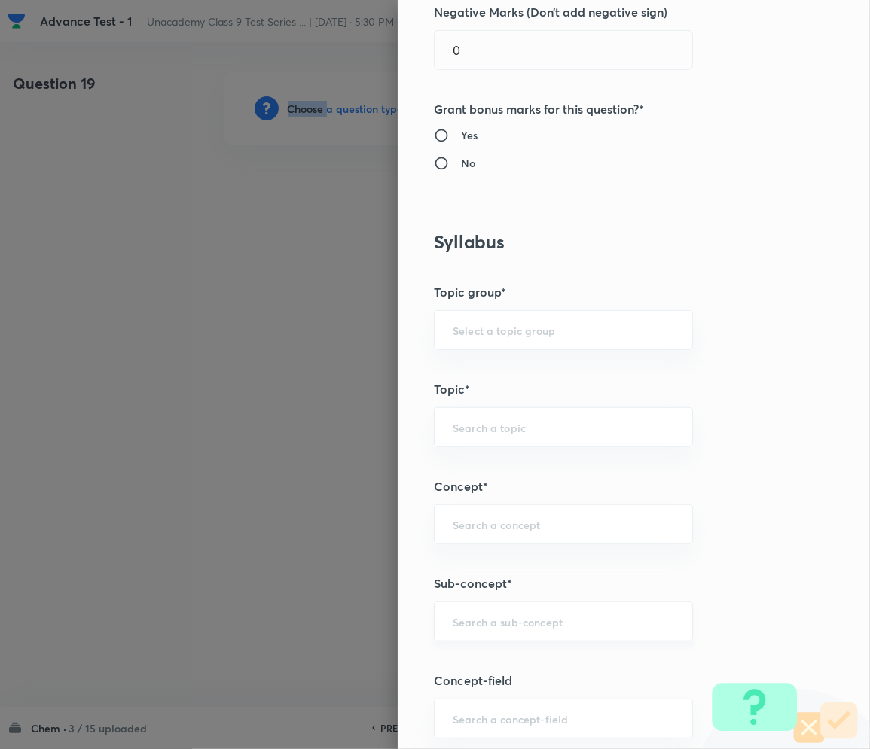
scroll to position [702, 0]
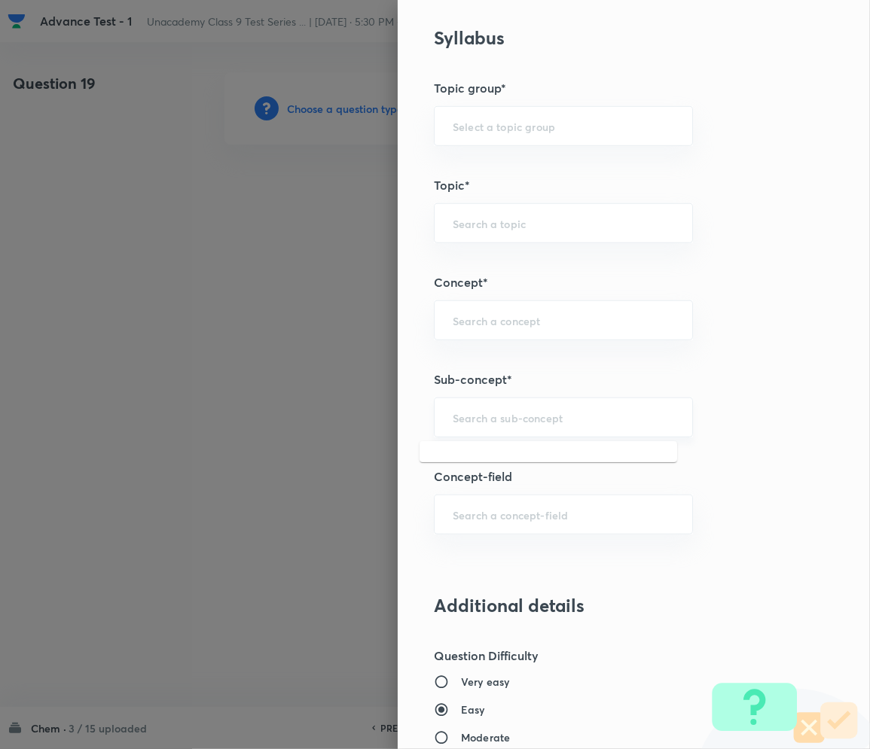
click at [474, 422] on input "text" at bounding box center [563, 417] width 221 height 14
click at [495, 427] on div "​" at bounding box center [563, 418] width 259 height 40
paste input "Matter in Our Surrounding"
click at [508, 419] on input "Matter in Our Surrounding" at bounding box center [563, 417] width 221 height 14
click at [502, 467] on li "Matter in Our Surrounding" at bounding box center [547, 460] width 257 height 27
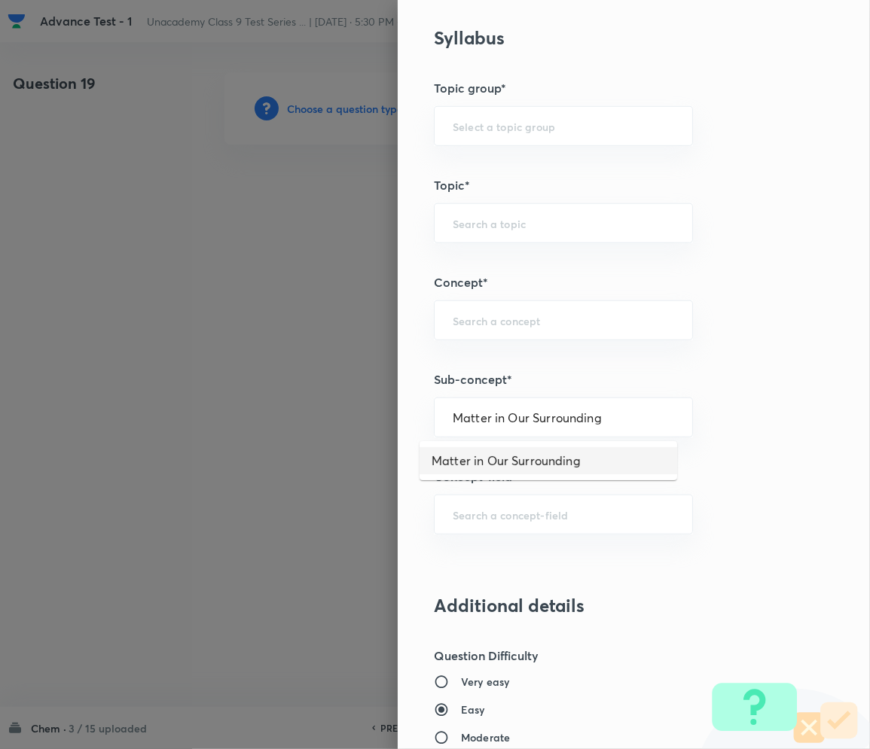
type input "Matter in Our Surrounding"
type input "Foundation Class IX"
type input "Chemistry"
type input "Matter in Our Surrounding -Class 9"
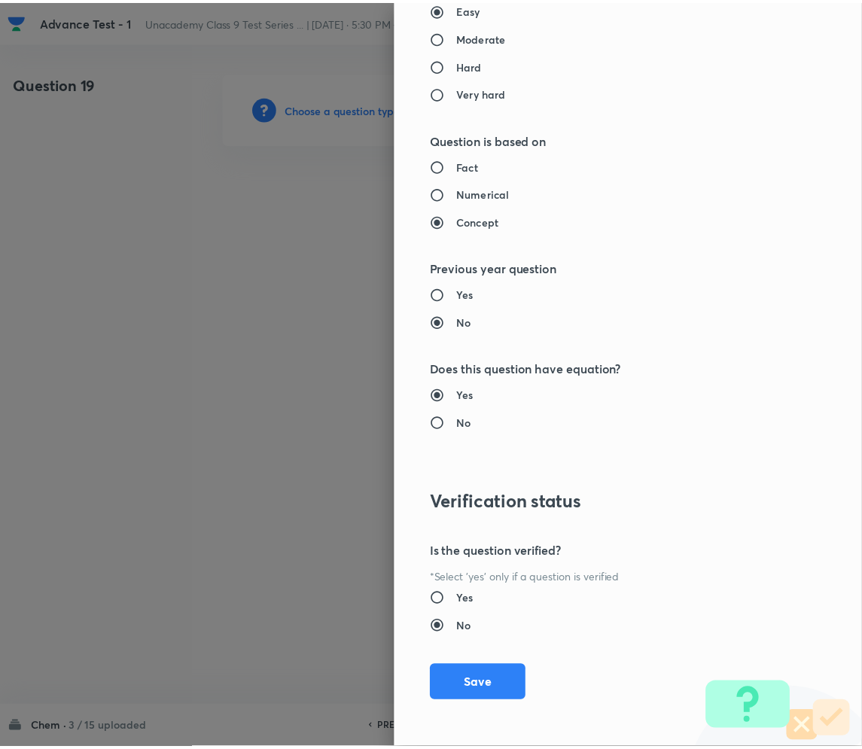
scroll to position [1404, 0]
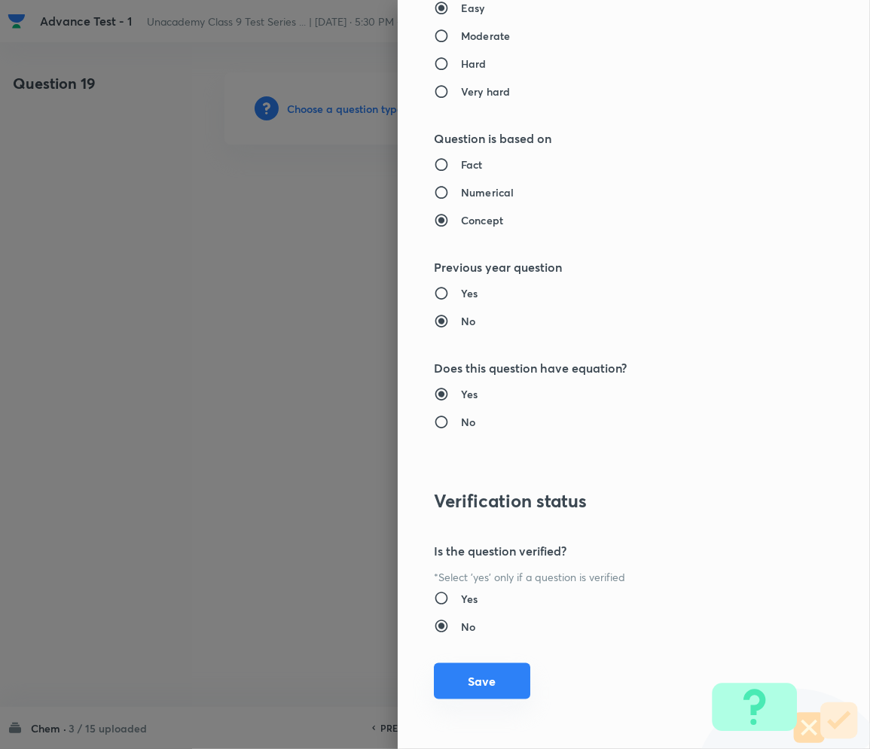
click at [477, 673] on button "Save" at bounding box center [482, 681] width 96 height 36
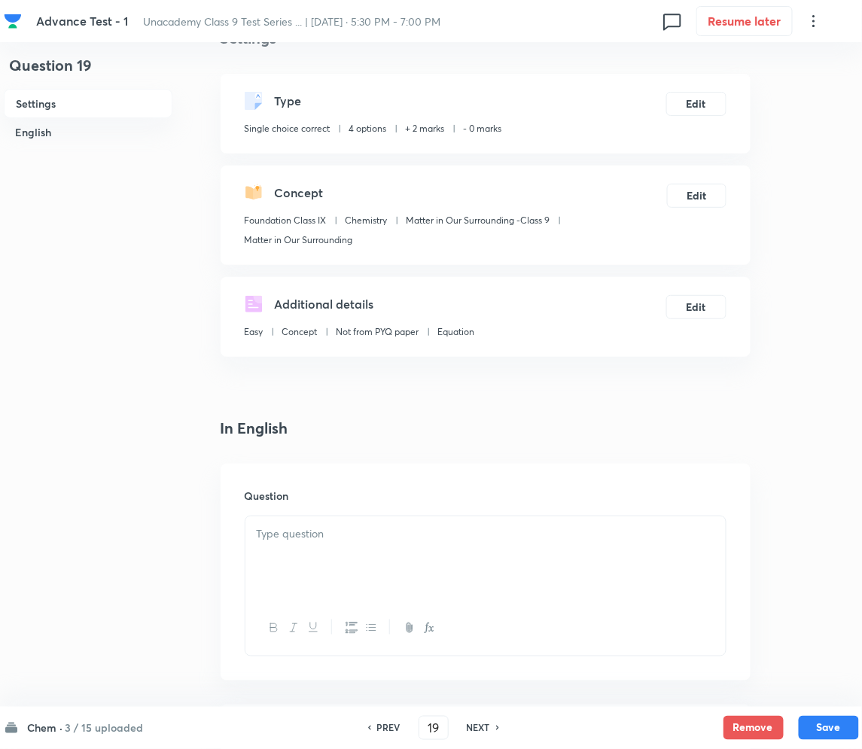
scroll to position [301, 0]
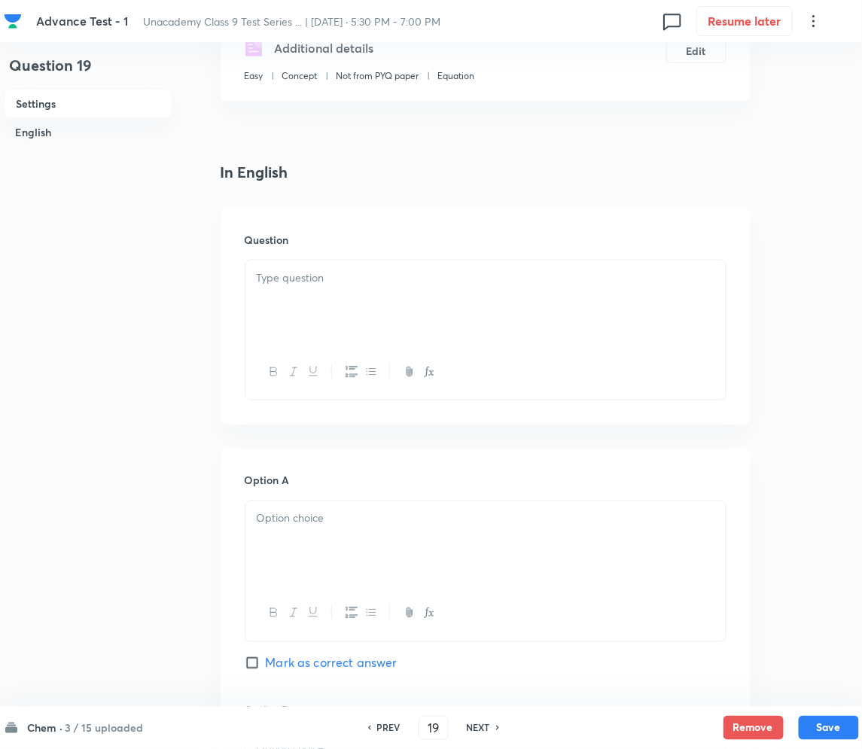
drag, startPoint x: 314, startPoint y: 312, endPoint x: 28, endPoint y: 352, distance: 288.9
click at [289, 317] on div at bounding box center [485, 303] width 480 height 84
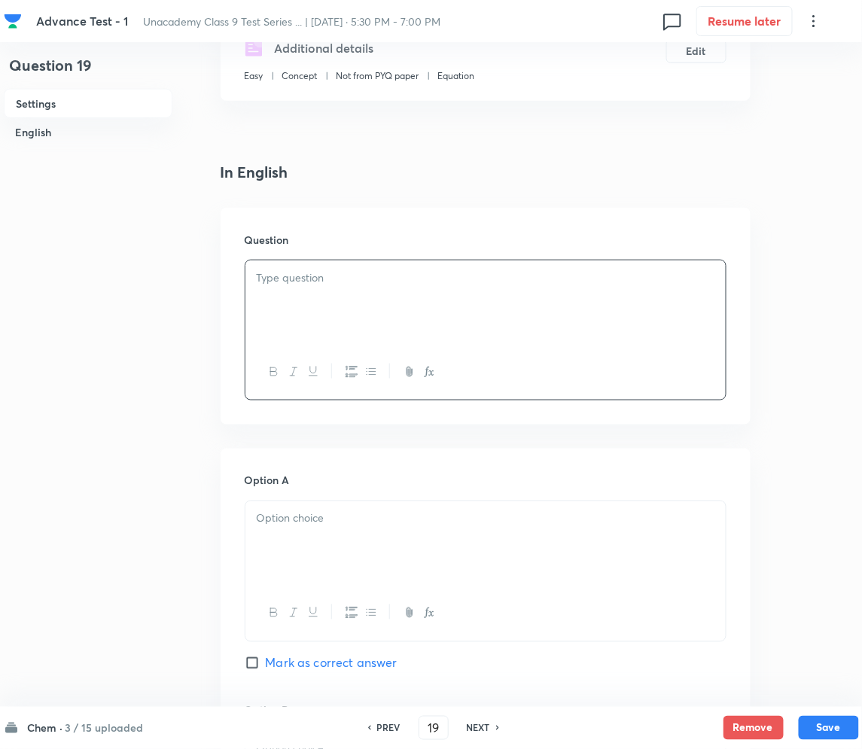
click at [382, 291] on div at bounding box center [485, 303] width 480 height 84
click at [350, 501] on div at bounding box center [486, 571] width 482 height 141
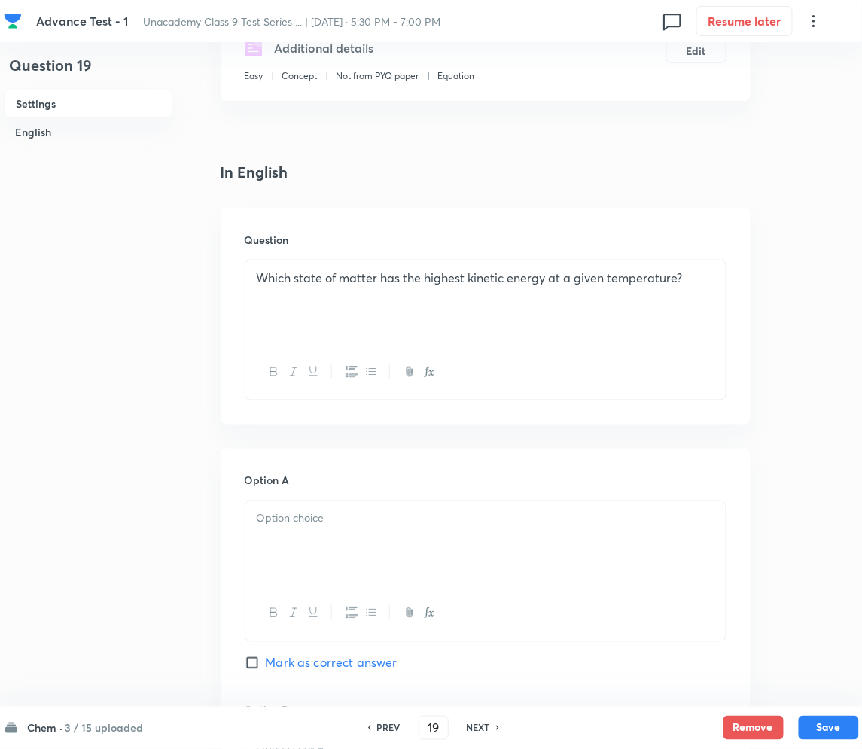
click at [334, 520] on p at bounding box center [486, 518] width 458 height 17
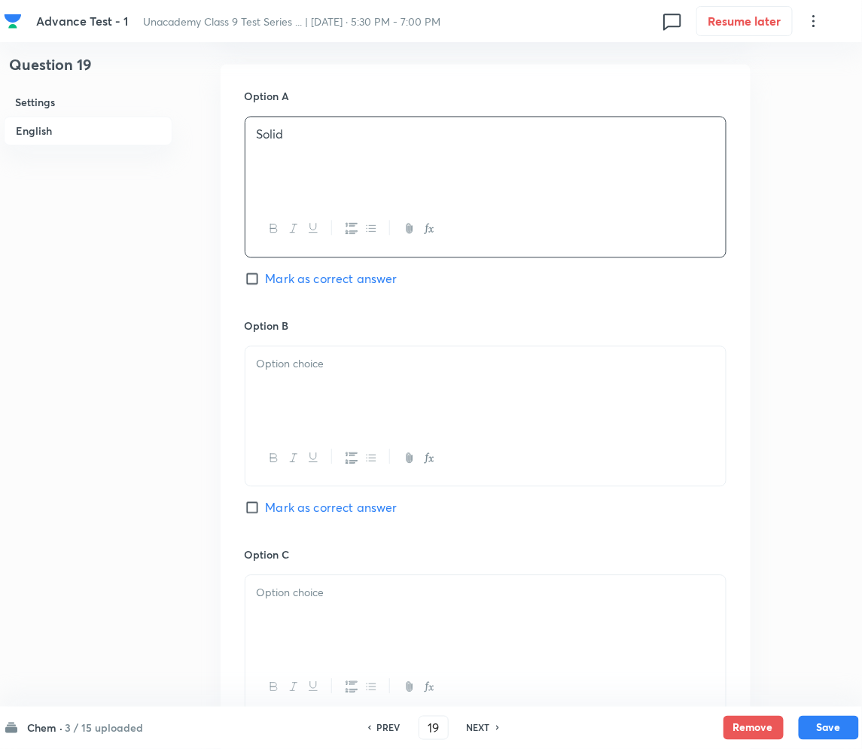
scroll to position [702, 0]
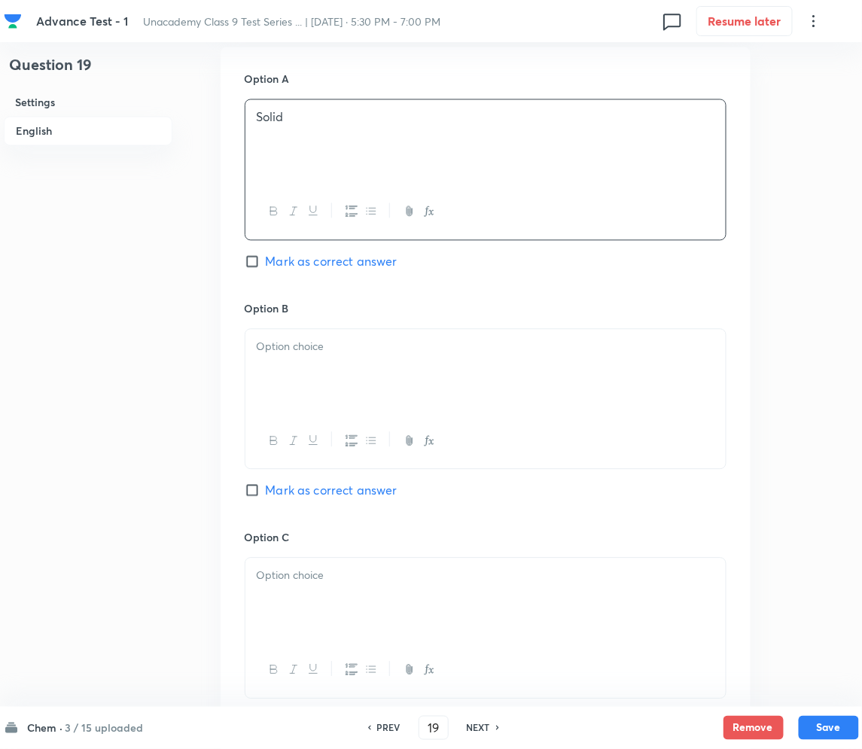
click at [312, 379] on div at bounding box center [485, 372] width 480 height 84
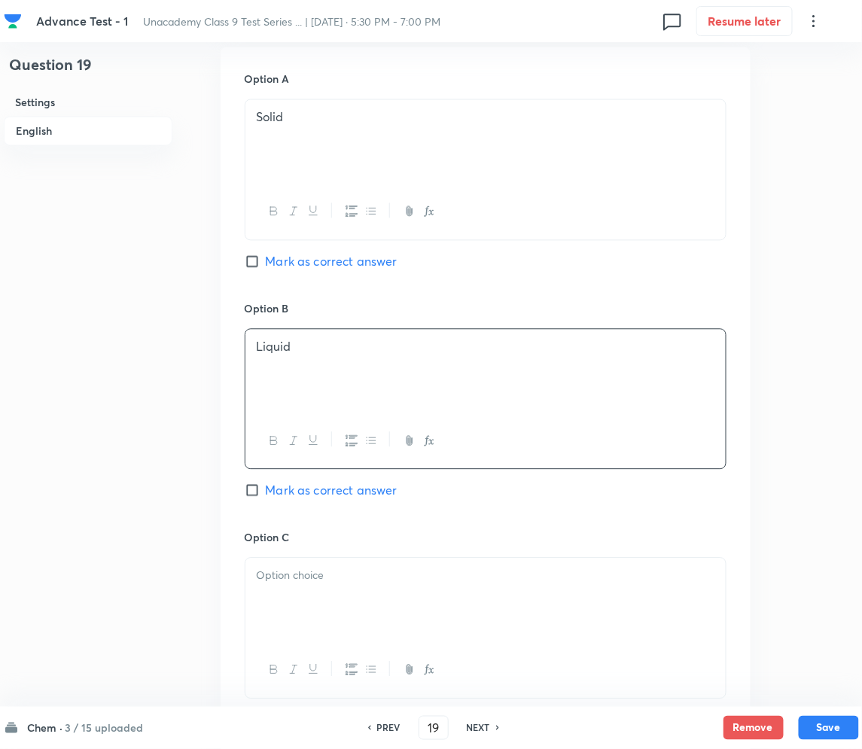
click at [373, 617] on div at bounding box center [485, 601] width 480 height 84
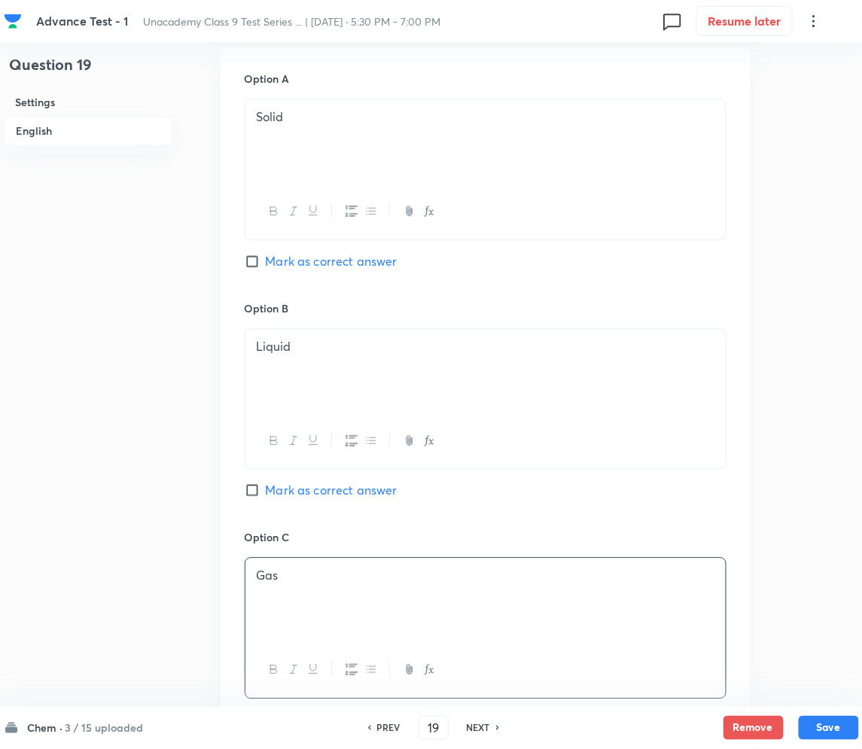
click at [11, 428] on div "Question 19 Settings English" at bounding box center [88, 327] width 169 height 1914
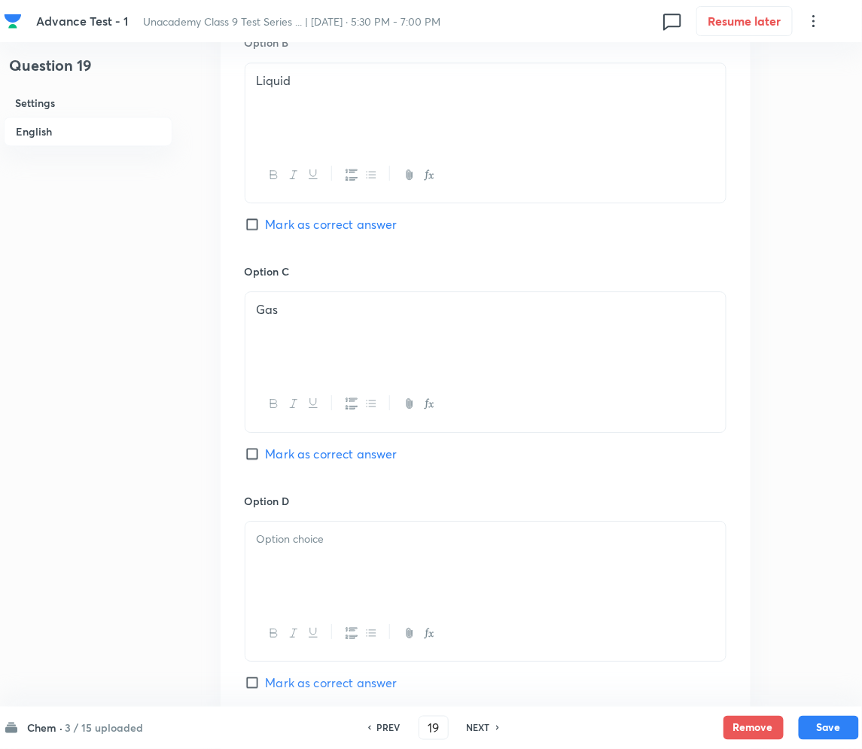
scroll to position [1004, 0]
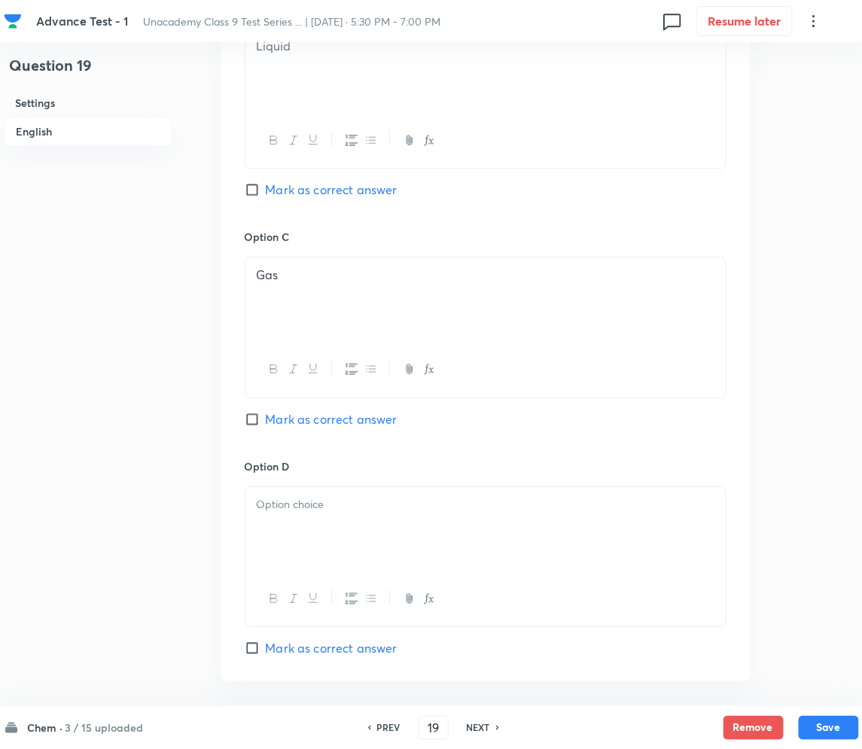
click at [320, 522] on div at bounding box center [485, 529] width 480 height 84
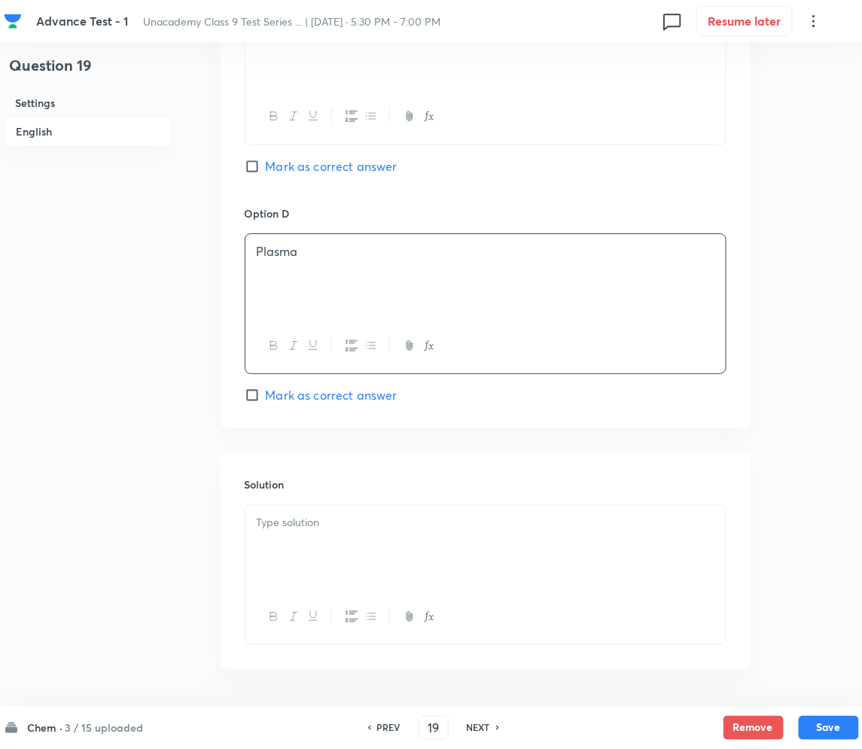
scroll to position [1305, 0]
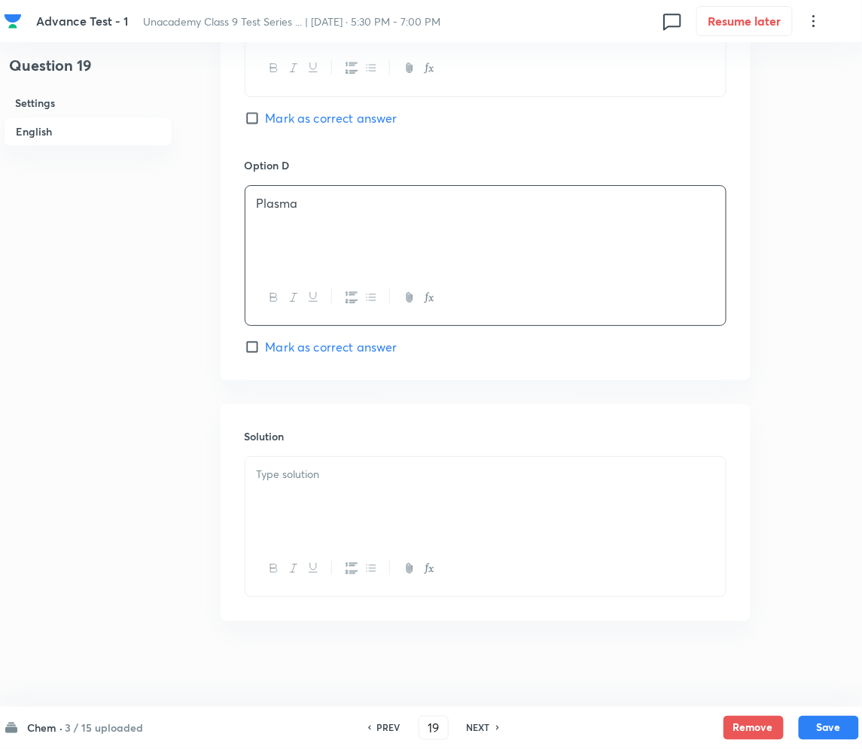
drag, startPoint x: 287, startPoint y: 353, endPoint x: 278, endPoint y: 350, distance: 9.5
click at [287, 352] on span "Mark as correct answer" at bounding box center [332, 347] width 132 height 18
click at [266, 352] on input "Mark as correct answer" at bounding box center [255, 347] width 21 height 15
checkbox input "true"
click at [337, 505] on div at bounding box center [485, 499] width 480 height 84
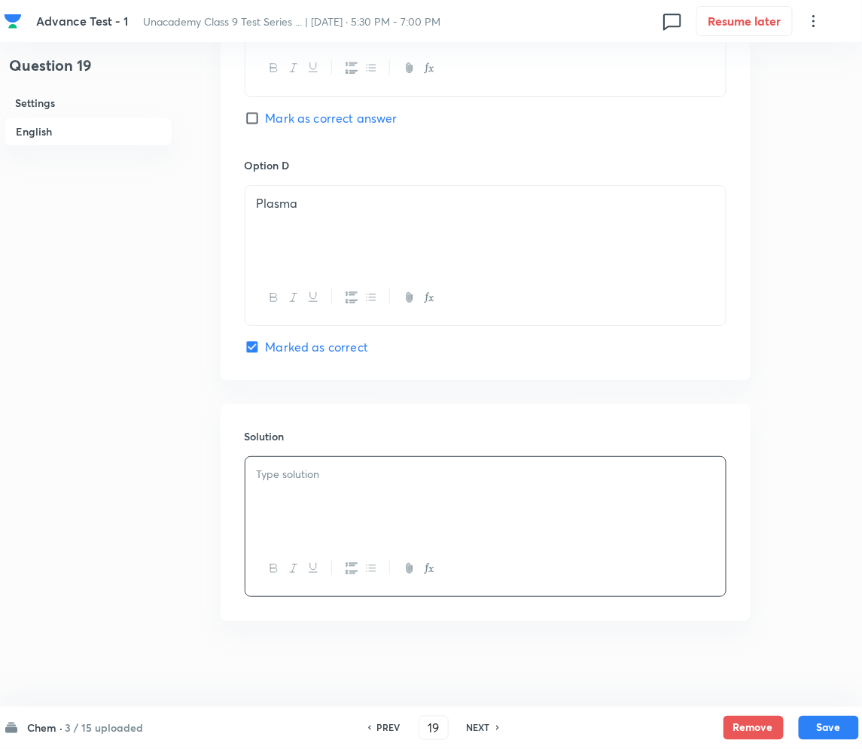
paste div
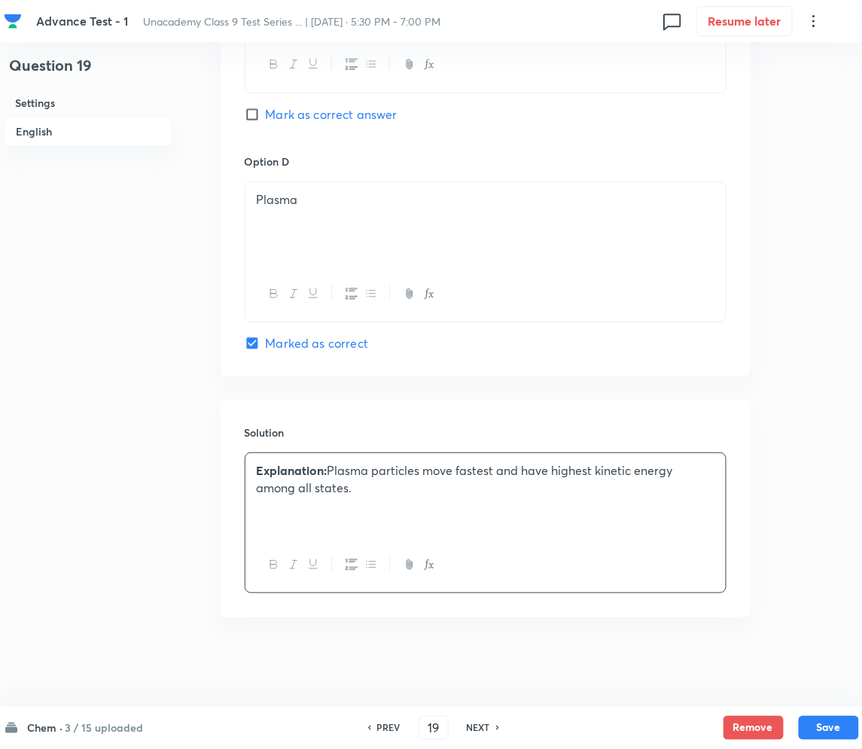
scroll to position [1310, 0]
click at [824, 723] on button "Save" at bounding box center [829, 727] width 60 height 24
type input "20"
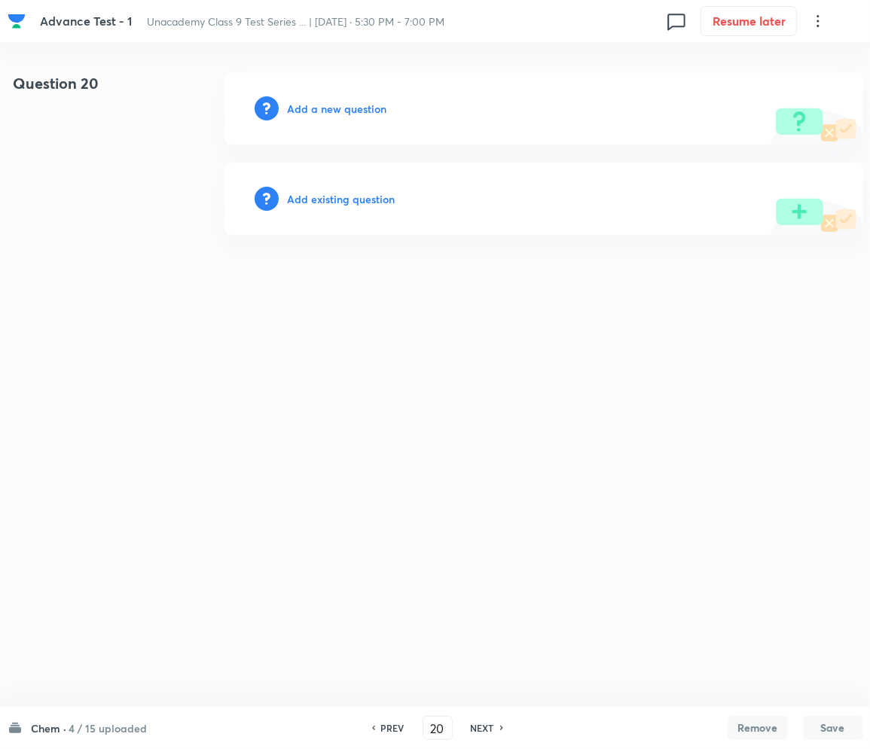
click at [336, 103] on h6 "Add a new question" at bounding box center [337, 109] width 99 height 16
click at [334, 105] on h6 "Choose a question type" at bounding box center [346, 109] width 116 height 16
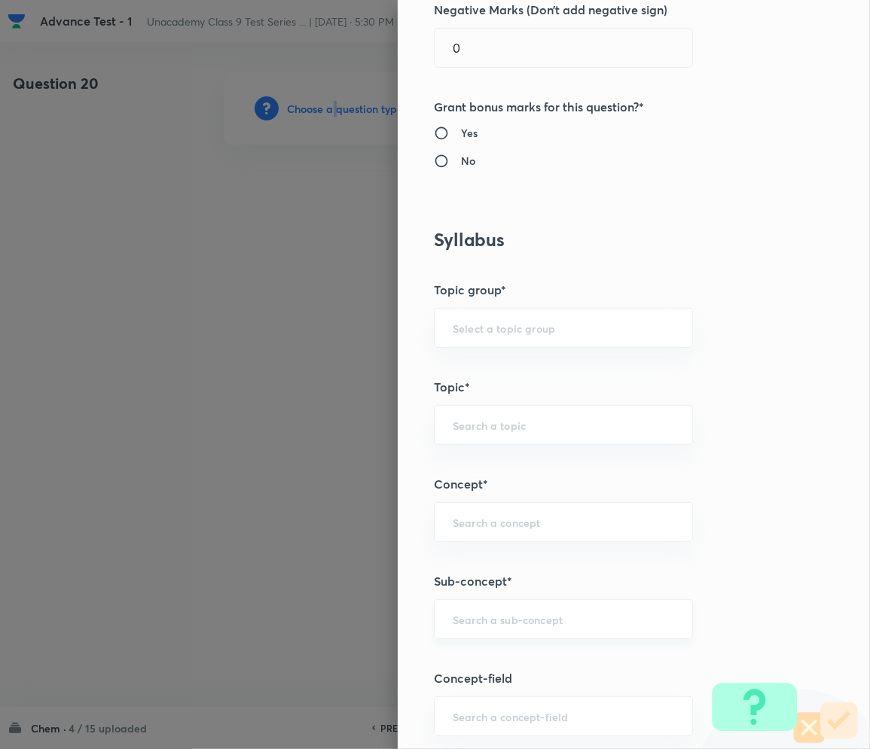
scroll to position [702, 0]
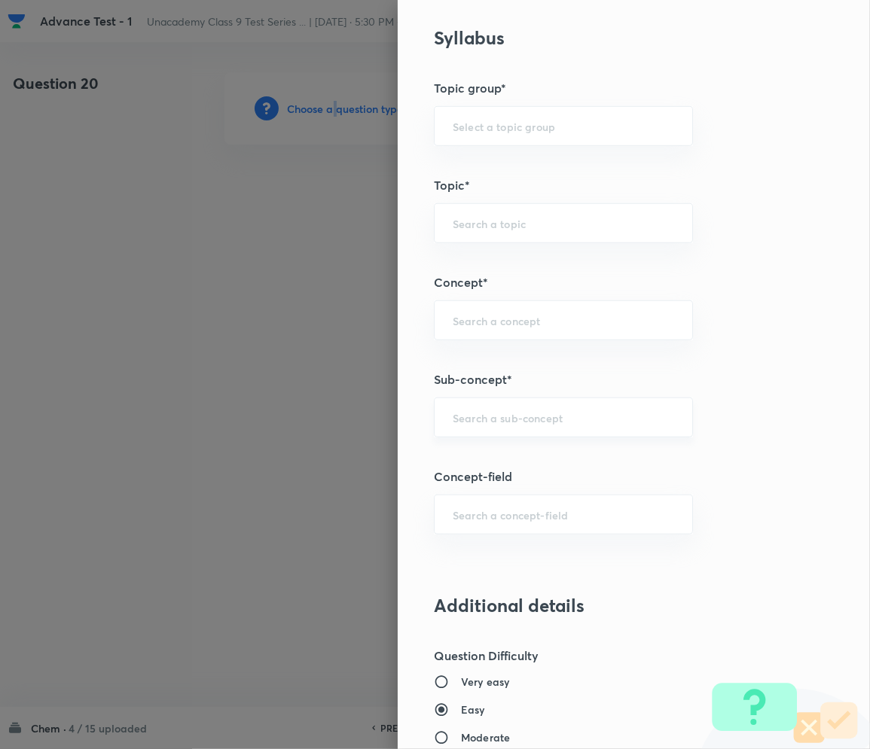
click at [495, 409] on div "​" at bounding box center [563, 418] width 259 height 40
click at [468, 414] on input "text" at bounding box center [563, 417] width 221 height 14
paste input "Matter in Our Surrounding"
click at [532, 468] on li "Matter in Our Surrounding" at bounding box center [547, 460] width 257 height 27
type input "Matter in Our Surrounding"
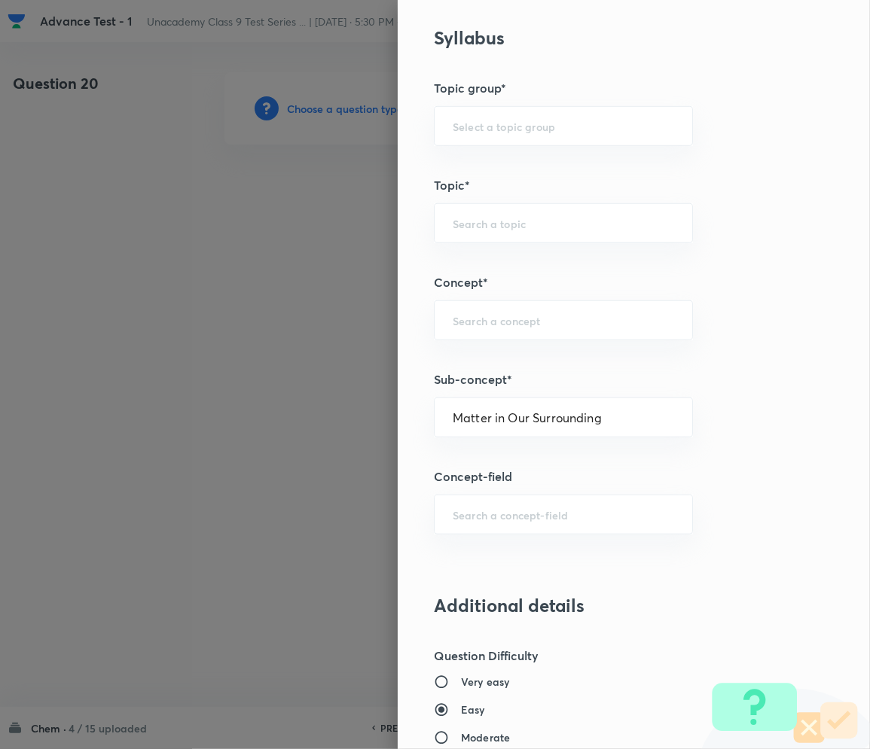
type input "Foundation Class IX"
type input "Chemistry"
type input "Matter in Our Surrounding -Class 9"
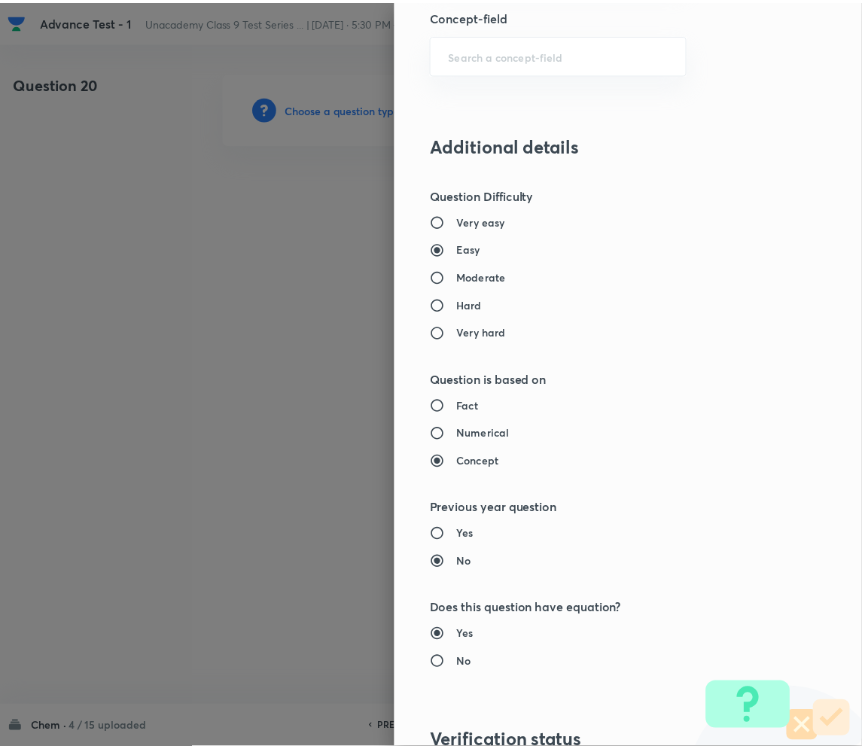
scroll to position [1404, 0]
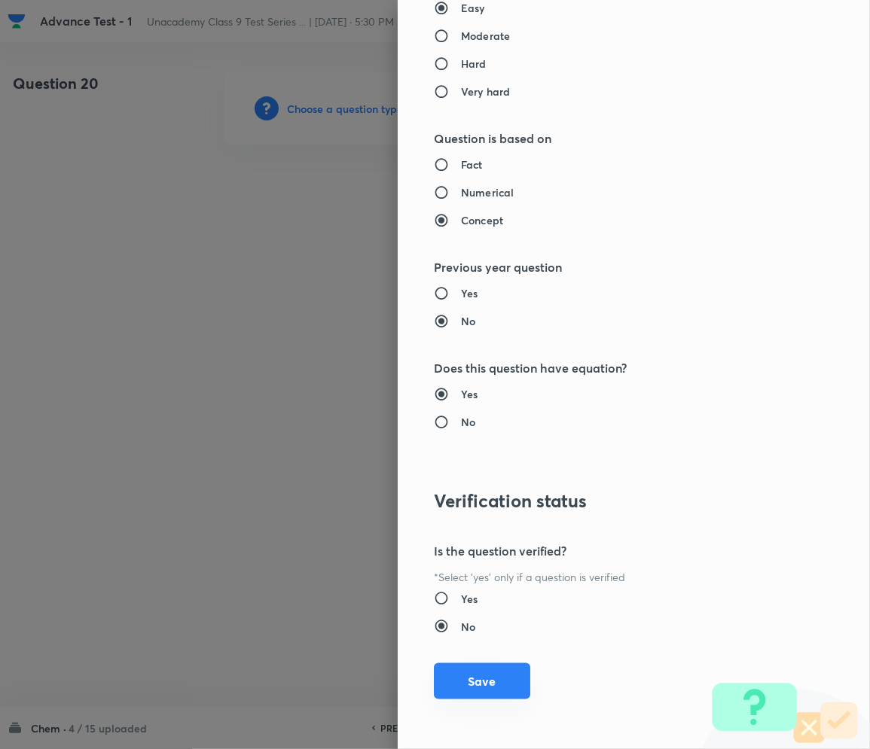
click at [467, 673] on button "Save" at bounding box center [482, 681] width 96 height 36
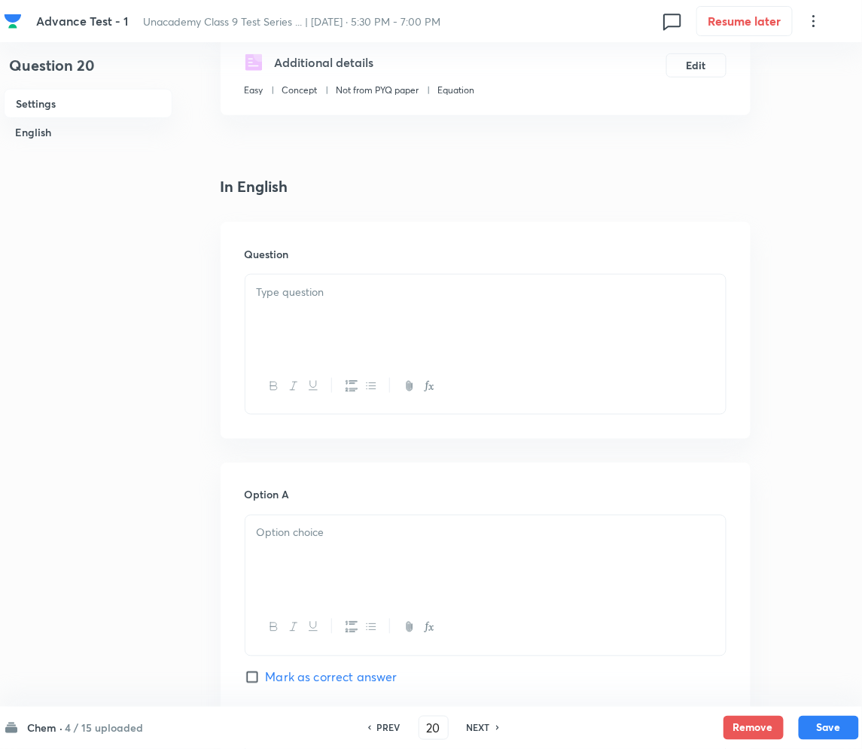
scroll to position [301, 0]
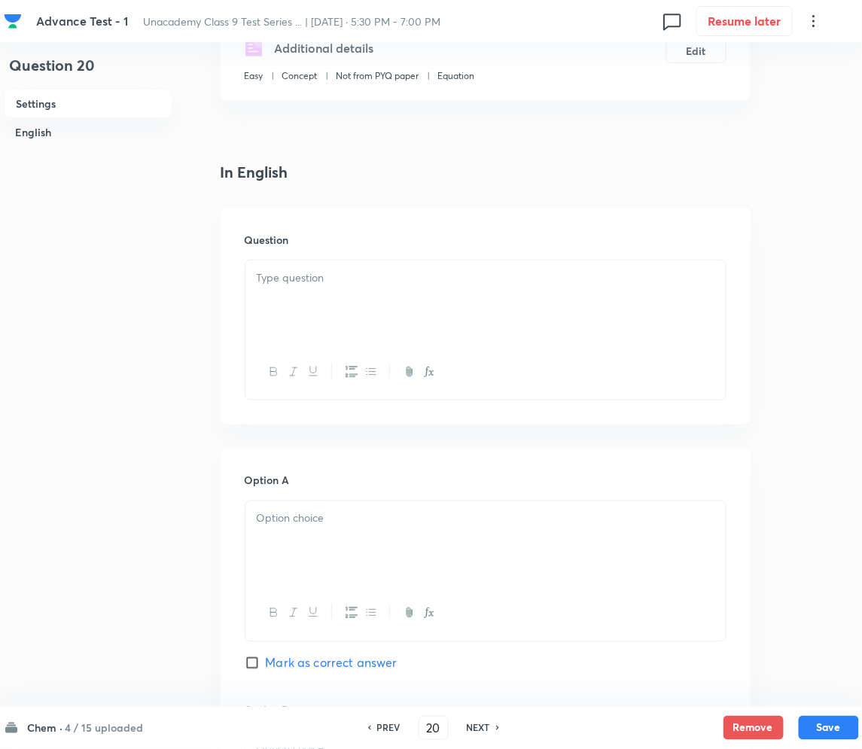
click at [334, 307] on div at bounding box center [485, 303] width 480 height 84
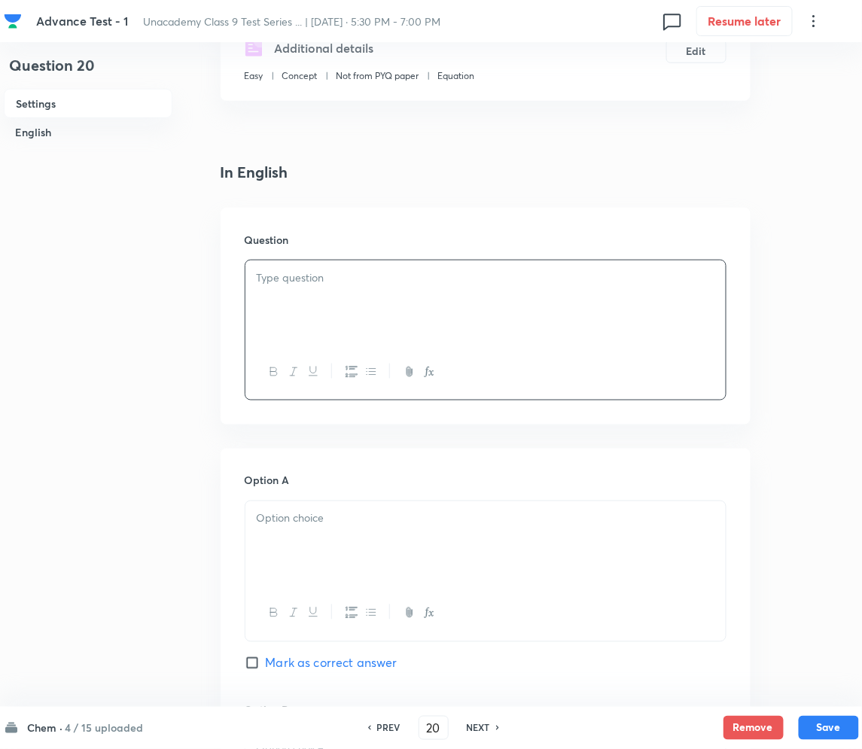
click at [388, 299] on div at bounding box center [485, 303] width 480 height 84
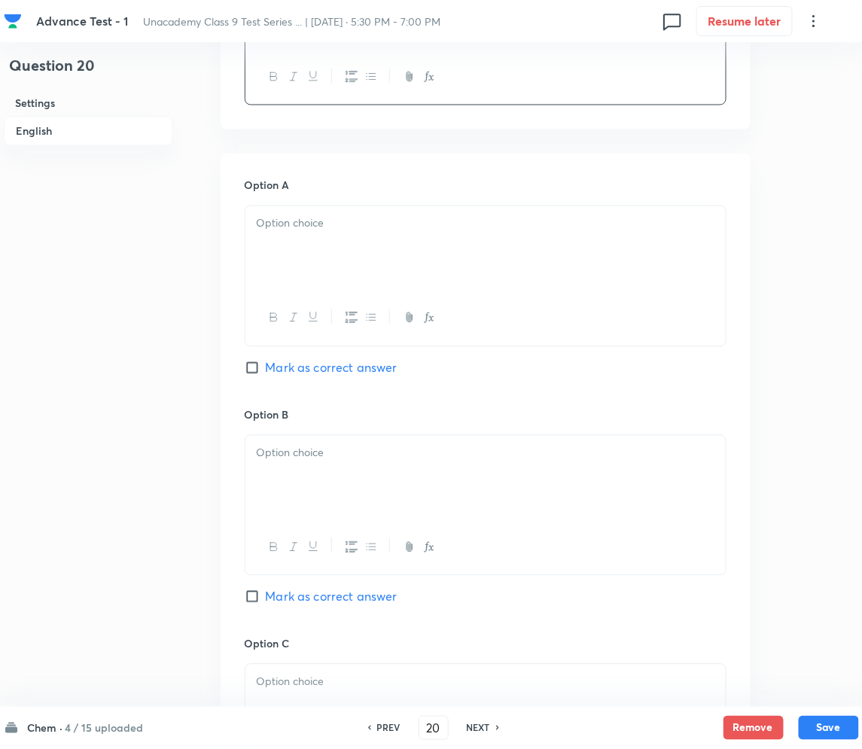
scroll to position [602, 0]
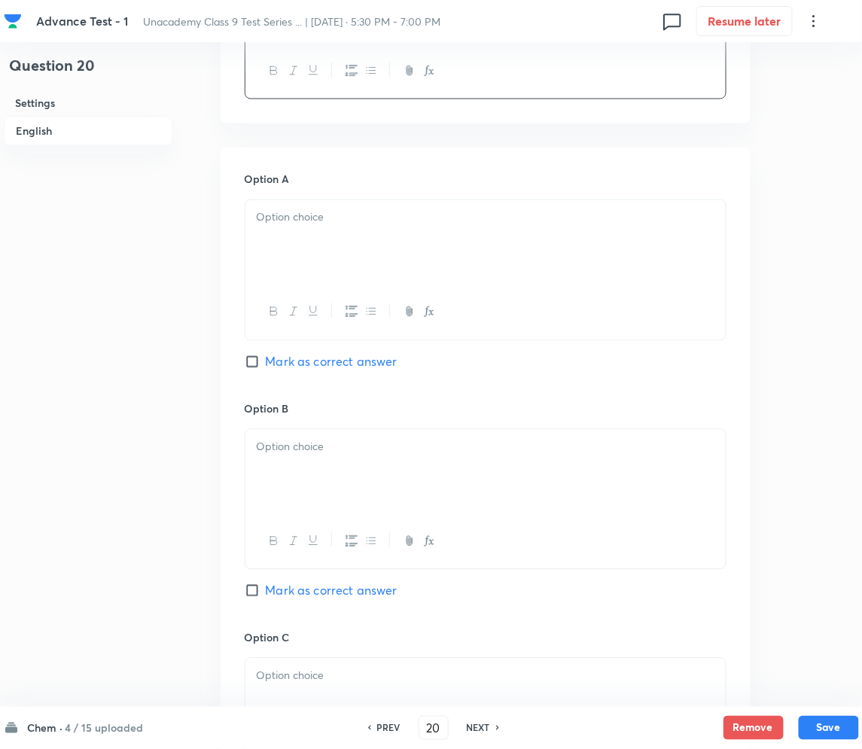
click at [346, 274] on div at bounding box center [485, 242] width 480 height 84
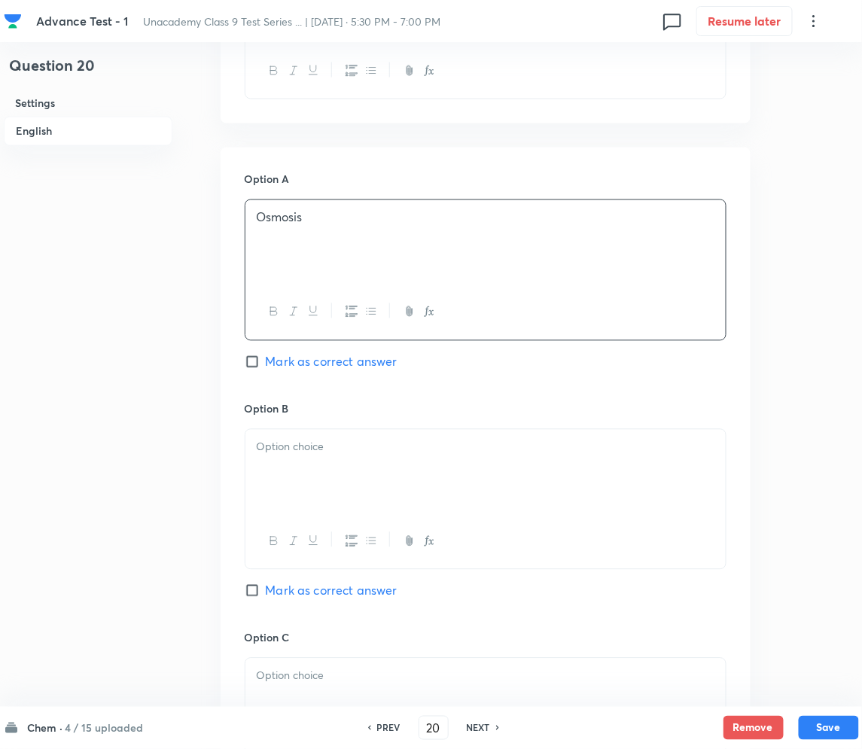
click at [291, 462] on div at bounding box center [485, 472] width 480 height 84
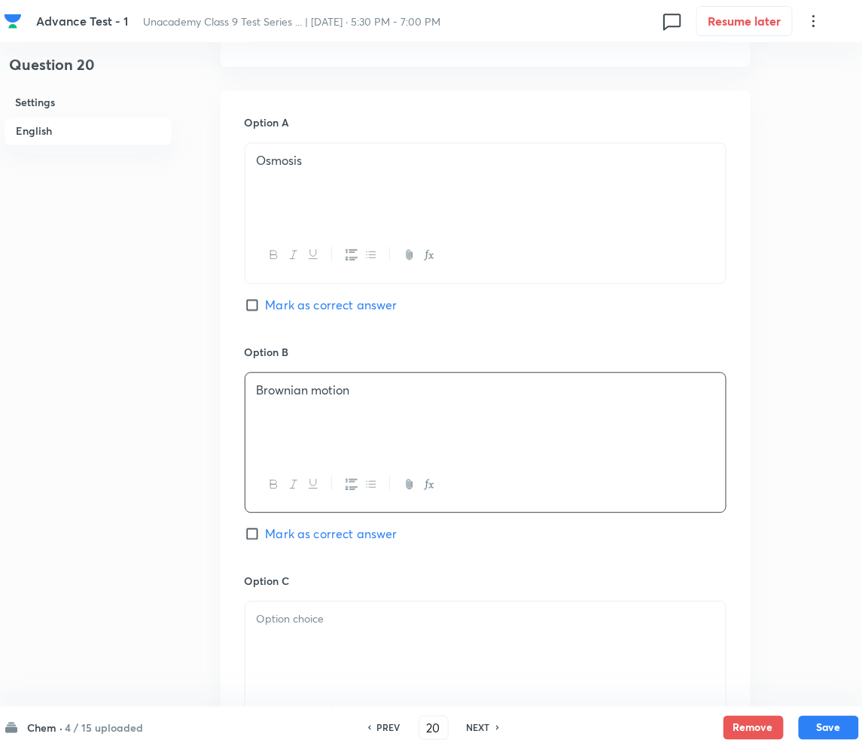
scroll to position [903, 0]
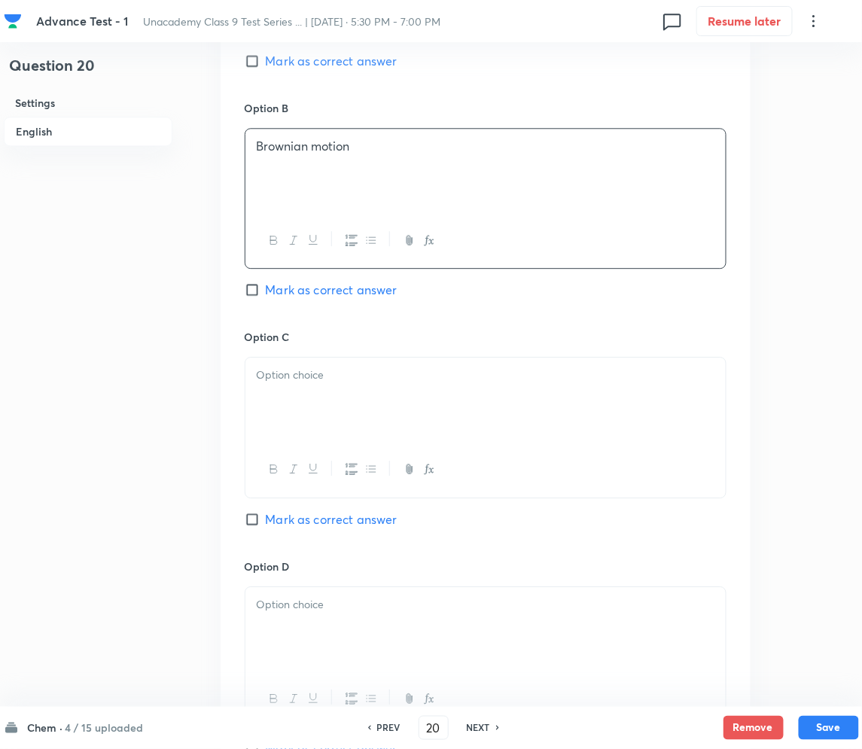
drag, startPoint x: 307, startPoint y: 404, endPoint x: 299, endPoint y: 405, distance: 8.3
click at [307, 404] on div at bounding box center [485, 400] width 480 height 84
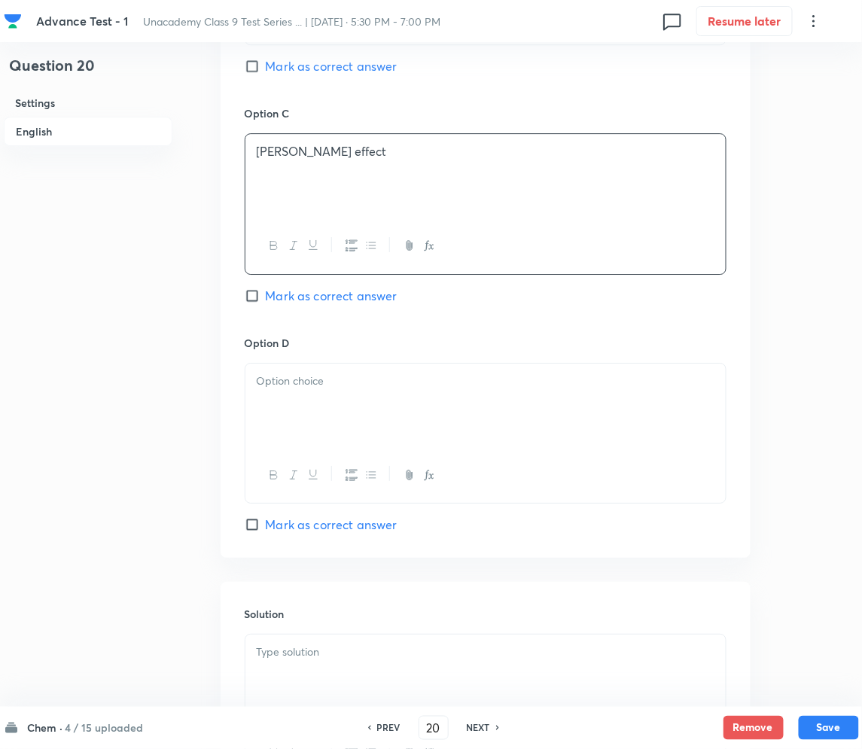
scroll to position [1205, 0]
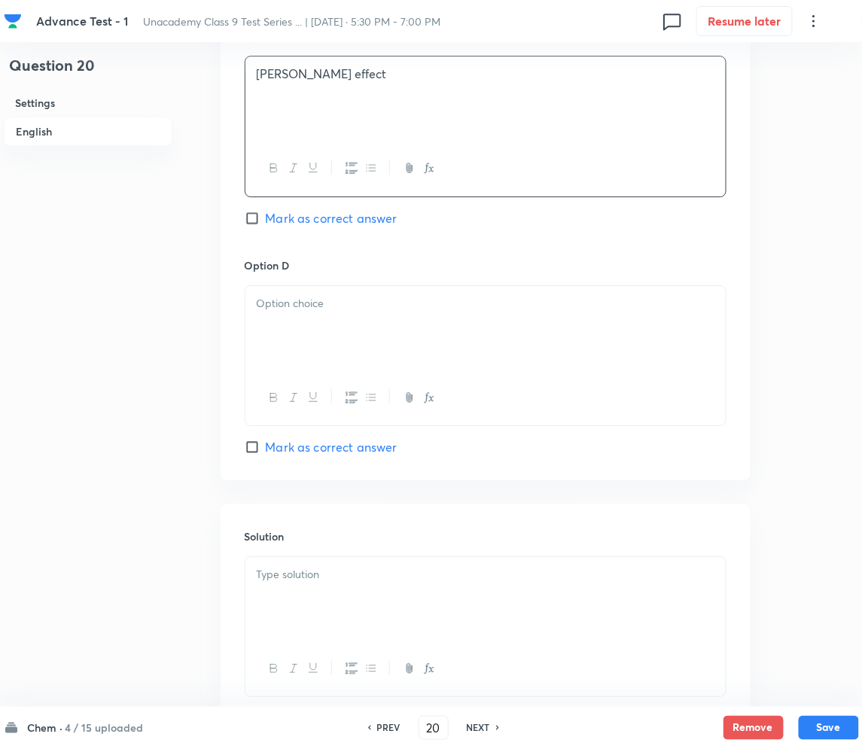
drag, startPoint x: 368, startPoint y: 338, endPoint x: 263, endPoint y: 336, distance: 105.4
click at [367, 338] on div at bounding box center [485, 328] width 480 height 84
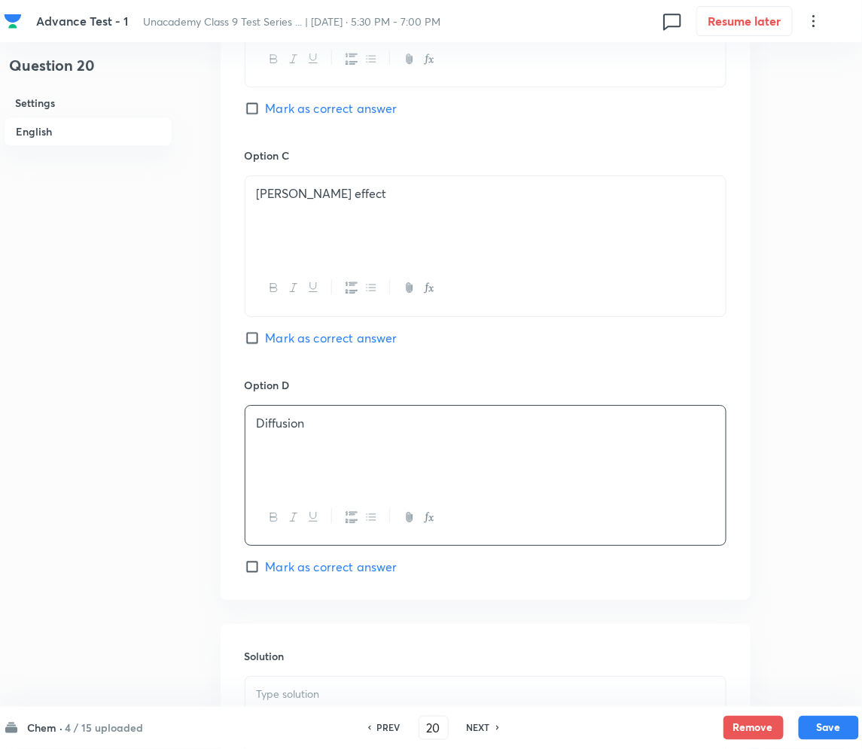
scroll to position [1004, 0]
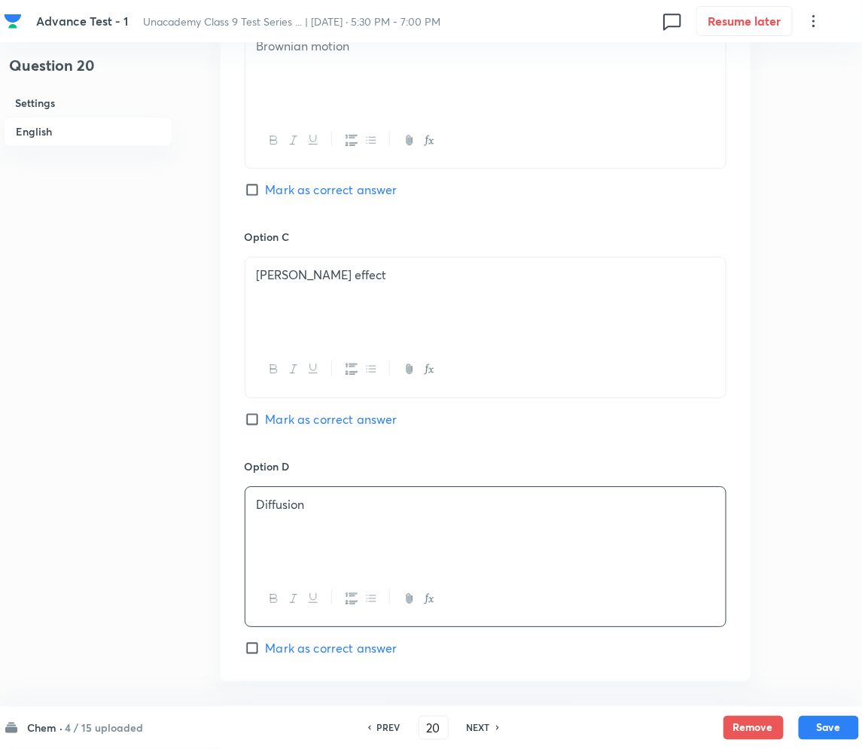
click at [286, 193] on span "Mark as correct answer" at bounding box center [332, 190] width 132 height 18
click at [266, 193] on input "Mark as correct answer" at bounding box center [255, 189] width 21 height 15
checkbox input "true"
click at [285, 425] on span "Mark as correct answer" at bounding box center [332, 419] width 132 height 18
click at [266, 425] on input "Mark as correct answer" at bounding box center [255, 419] width 21 height 15
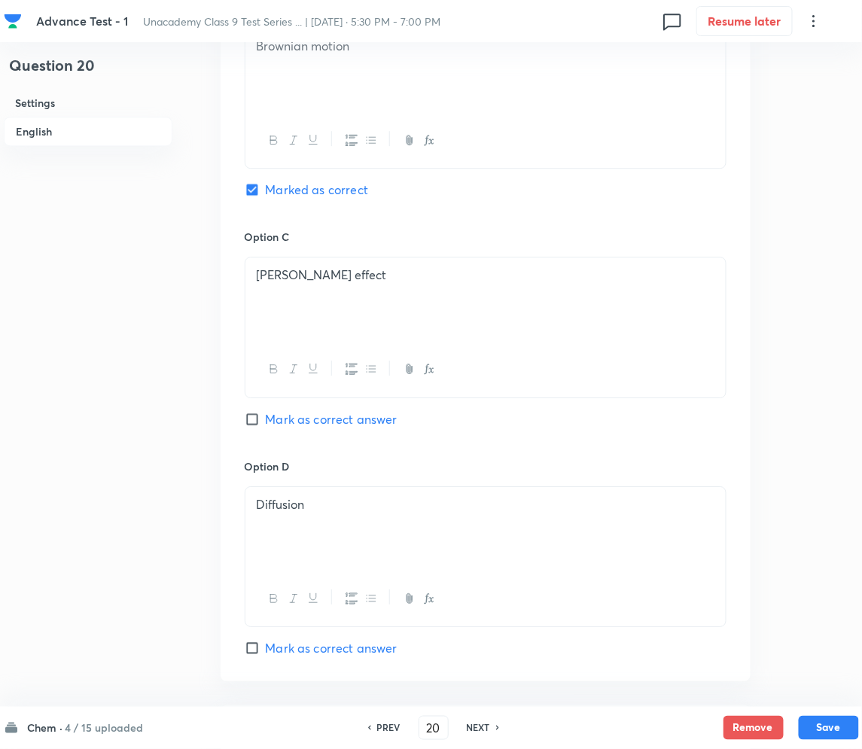
checkbox input "true"
checkbox input "false"
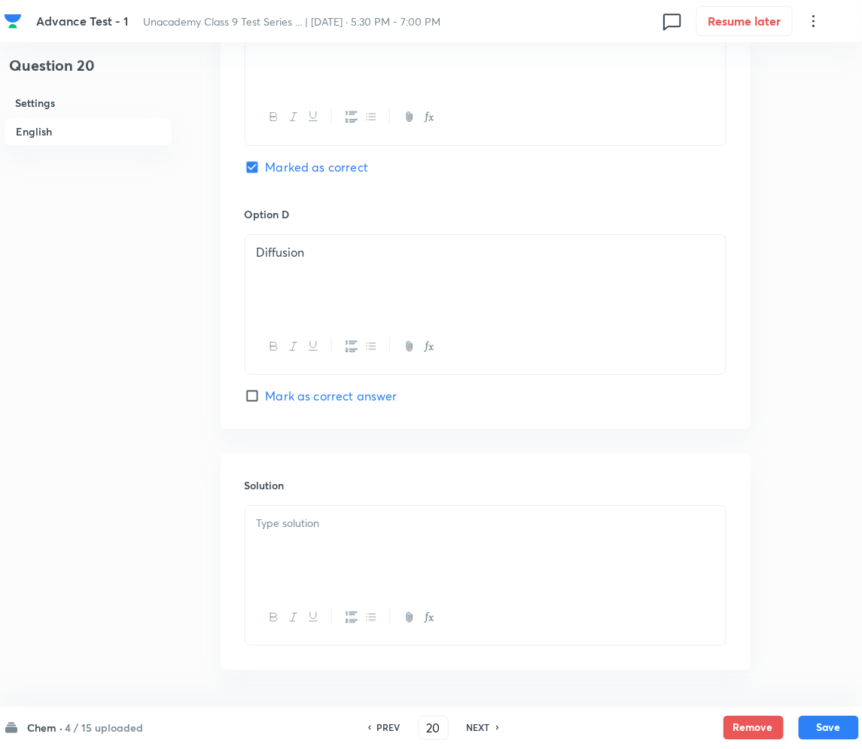
scroll to position [1310, 0]
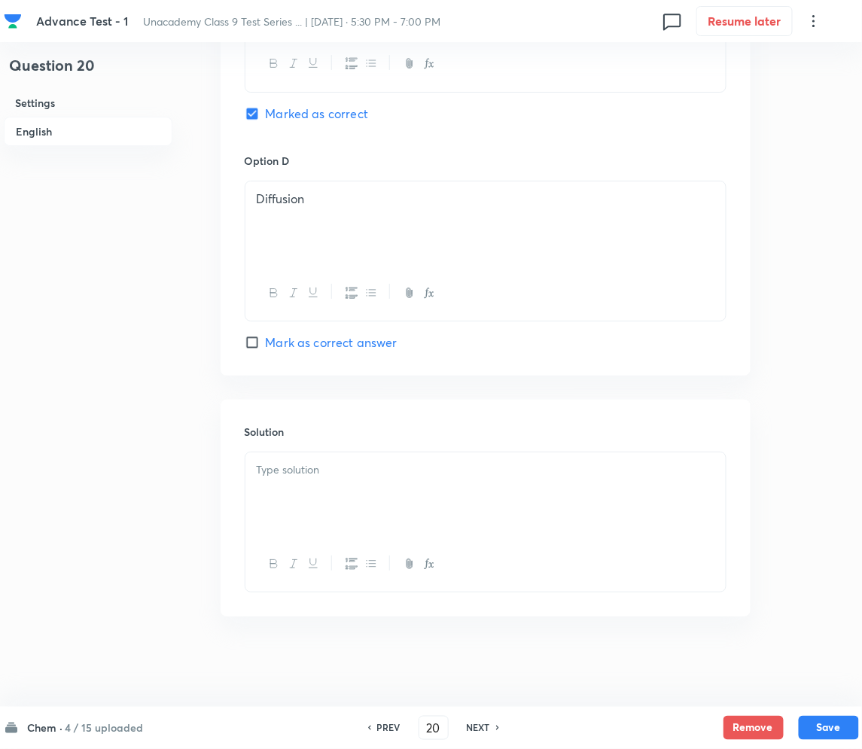
click at [340, 477] on p at bounding box center [486, 470] width 458 height 17
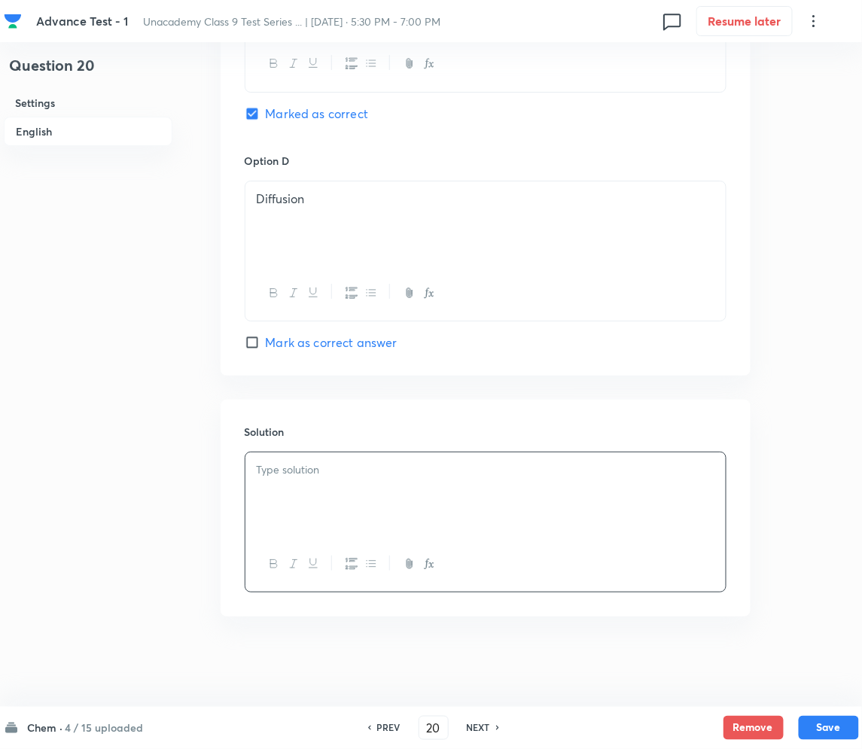
click at [385, 493] on div at bounding box center [485, 495] width 480 height 84
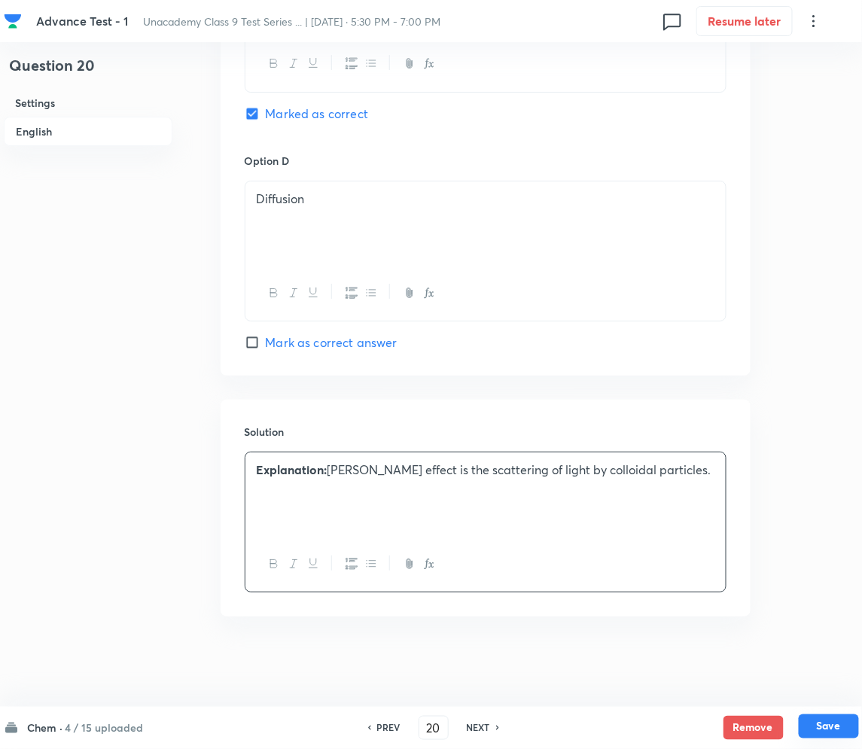
click at [812, 723] on button "Save" at bounding box center [829, 727] width 60 height 24
type input "21"
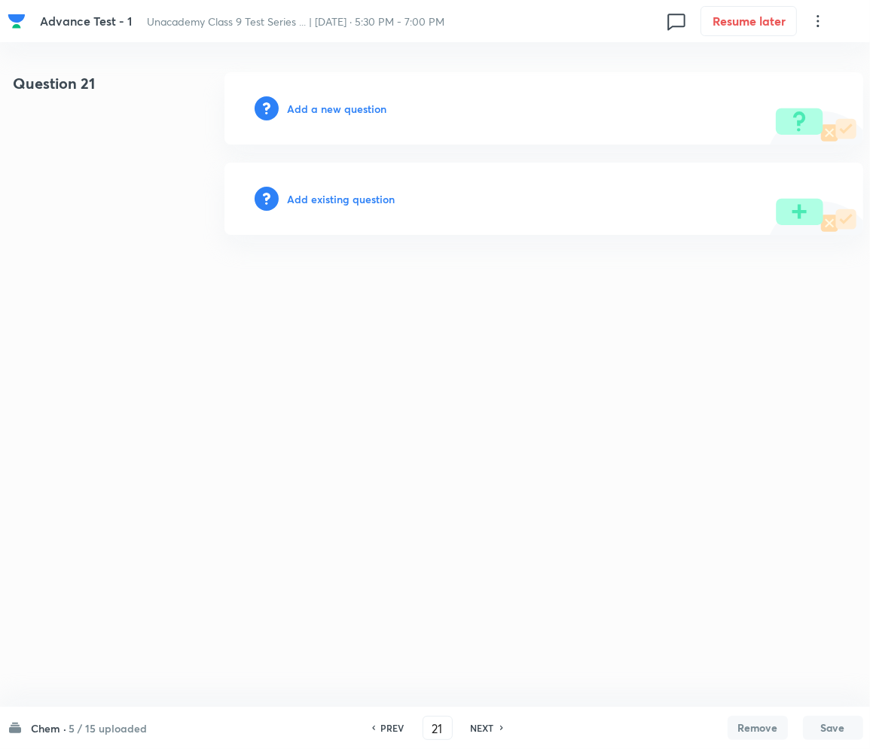
click at [304, 99] on div "Add a new question" at bounding box center [543, 108] width 638 height 72
click at [323, 120] on div "Add a new question" at bounding box center [543, 108] width 638 height 72
click at [343, 101] on h6 "Add a new question" at bounding box center [337, 109] width 99 height 16
click at [343, 101] on h6 "Choose a question type" at bounding box center [346, 109] width 116 height 16
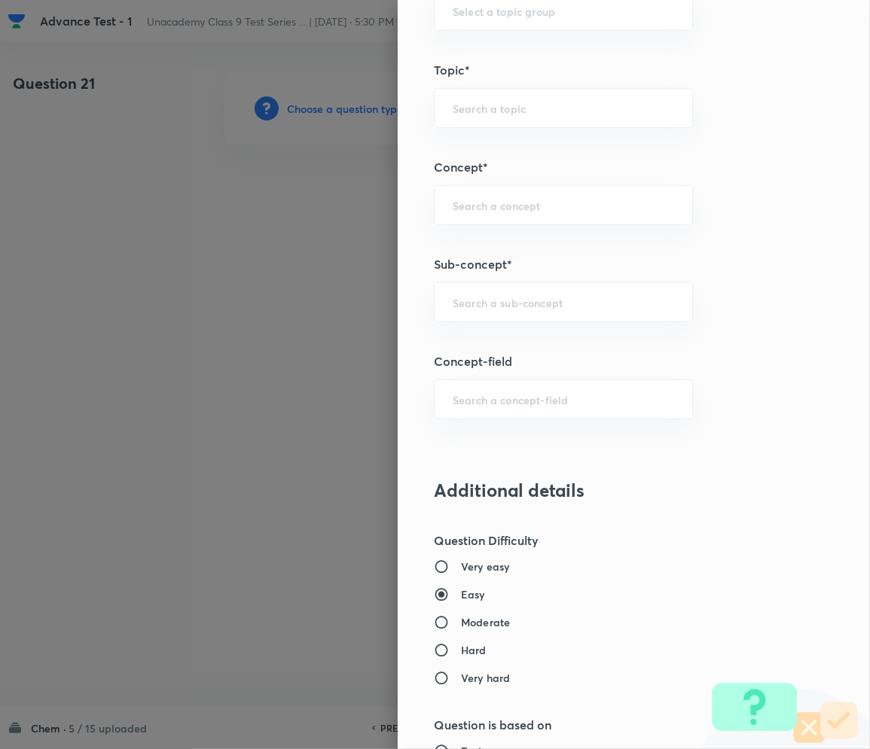
scroll to position [803, 0]
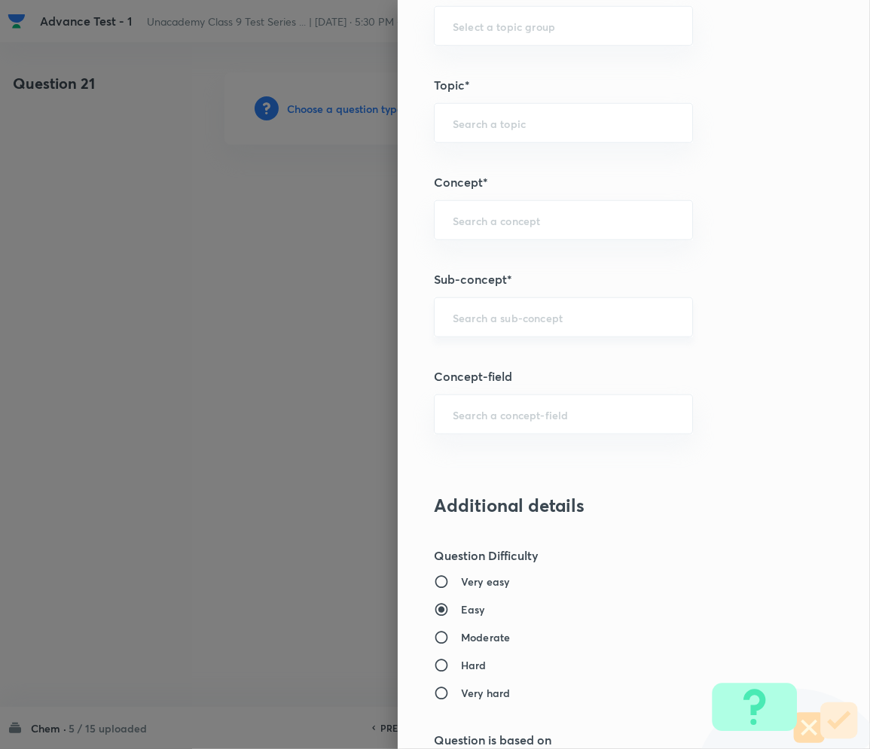
click at [504, 320] on input "text" at bounding box center [563, 317] width 221 height 14
click at [473, 324] on input "text" at bounding box center [563, 317] width 221 height 14
paste input "Matter in Our Surrounding"
click at [507, 363] on li "Matter in Our Surrounding" at bounding box center [547, 360] width 257 height 27
type input "Matter in Our Surrounding"
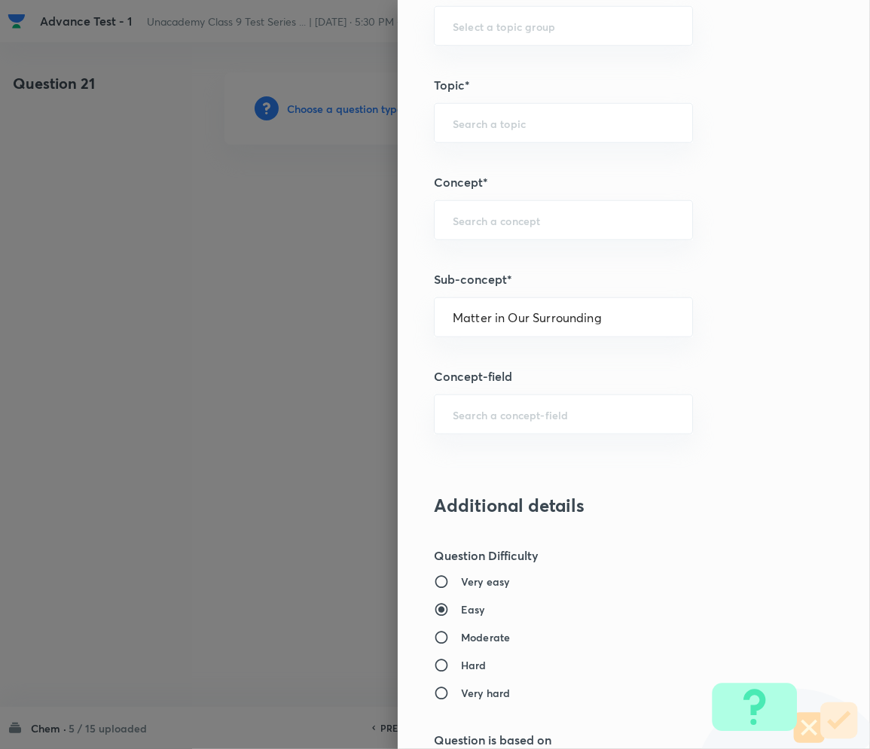
type input "Foundation Class IX"
type input "Chemistry"
type input "Matter in Our Surrounding -Class 9"
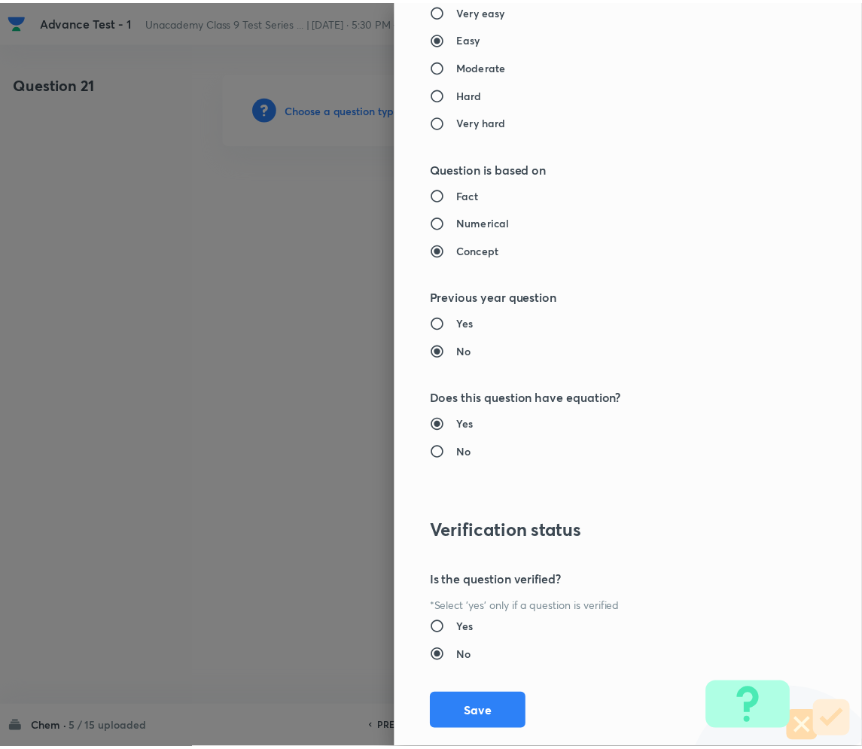
scroll to position [1404, 0]
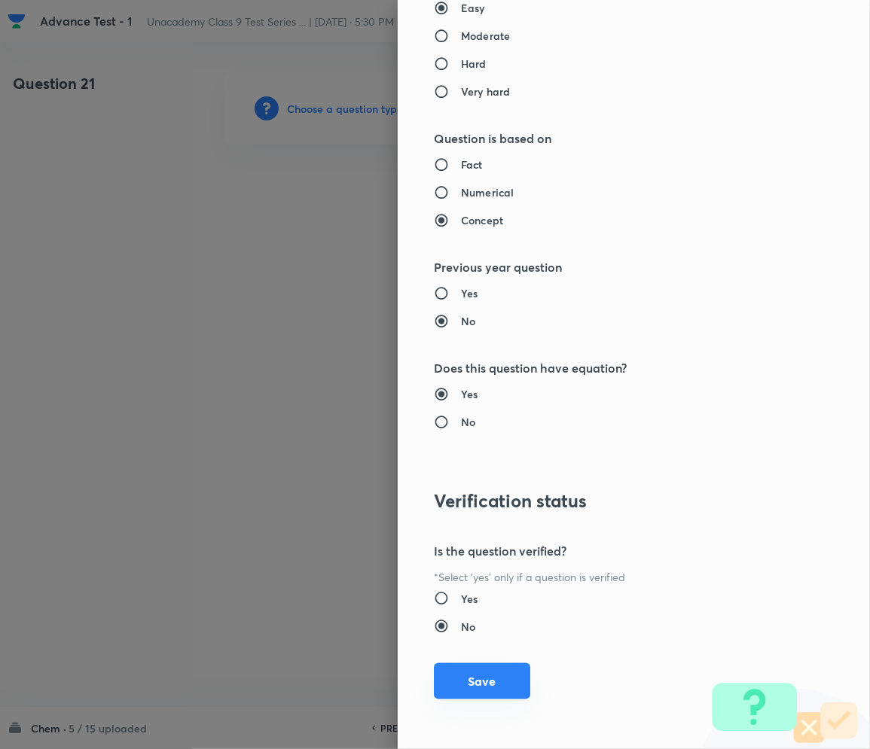
click at [451, 684] on button "Save" at bounding box center [482, 681] width 96 height 36
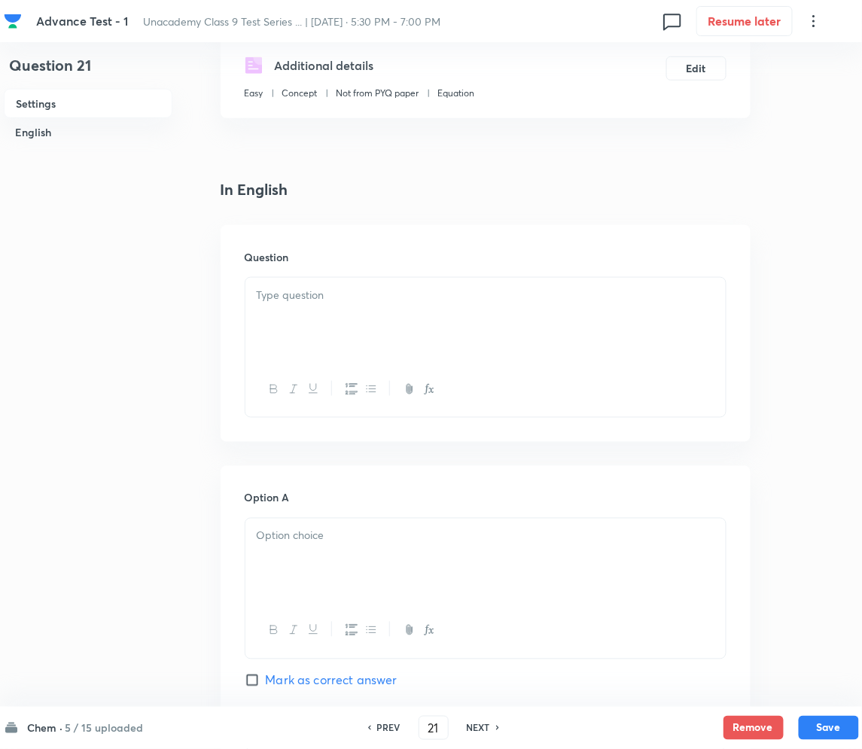
scroll to position [301, 0]
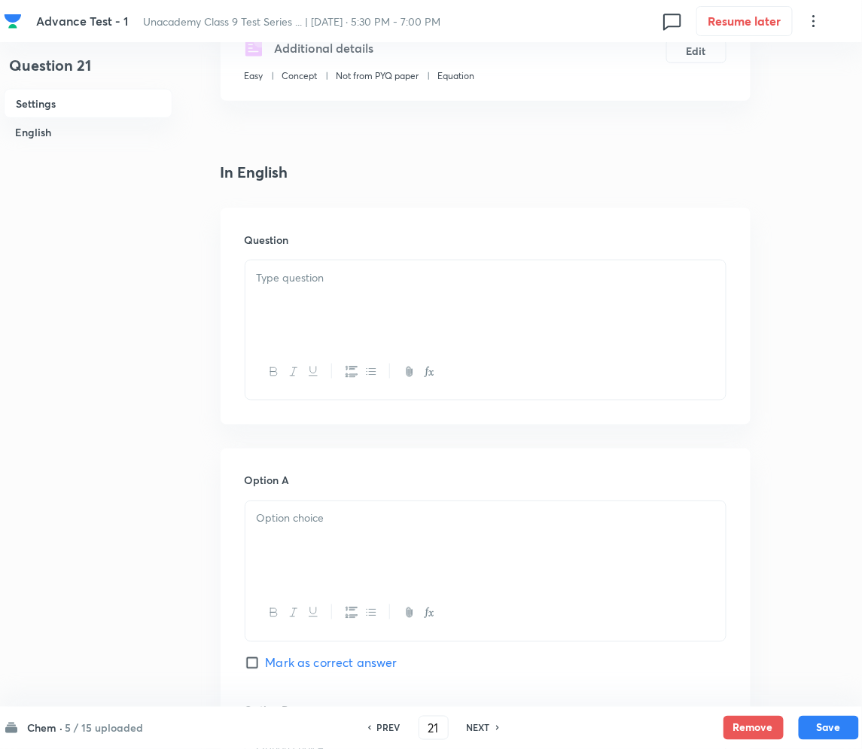
click at [342, 306] on div at bounding box center [485, 303] width 480 height 84
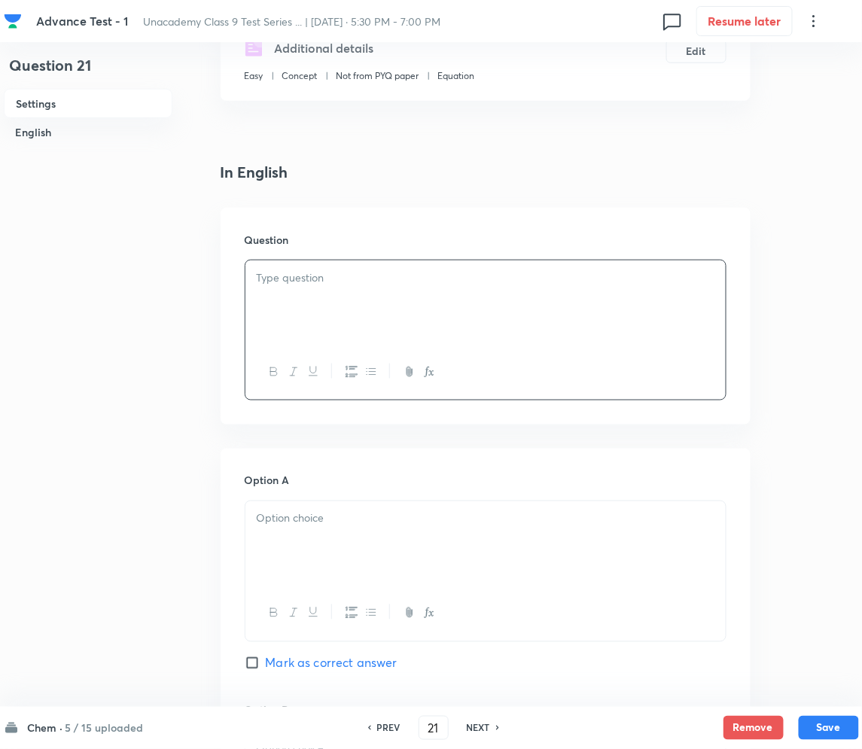
click at [359, 311] on div at bounding box center [485, 303] width 480 height 84
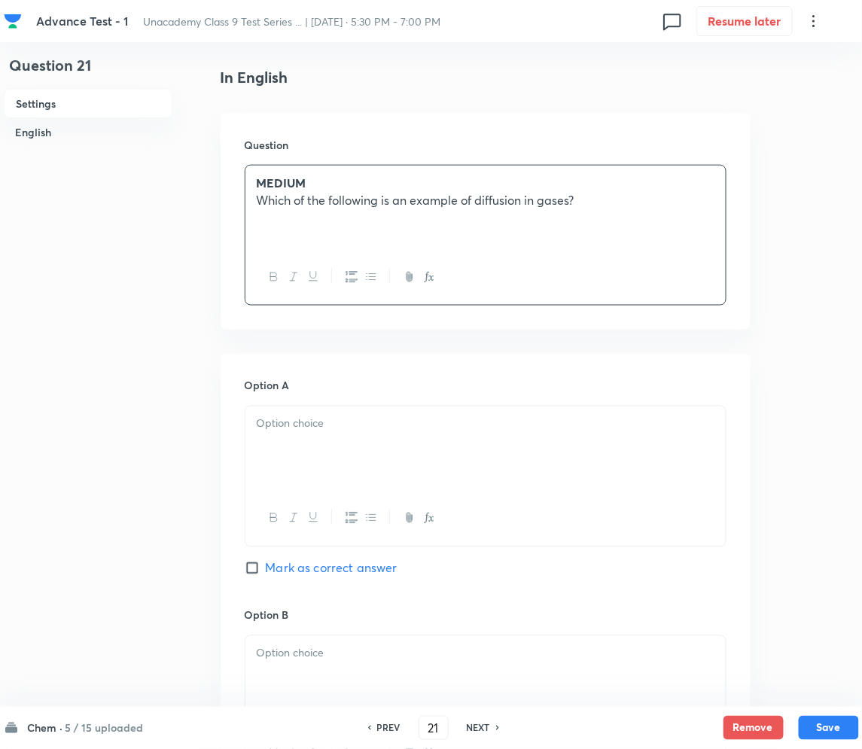
scroll to position [401, 0]
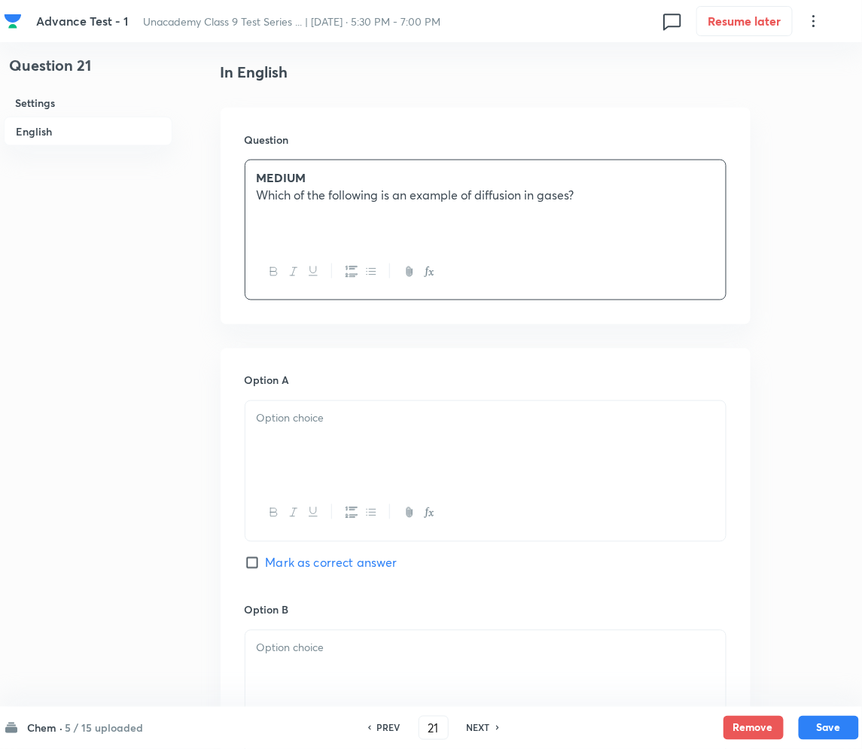
click at [334, 498] on div at bounding box center [485, 513] width 480 height 55
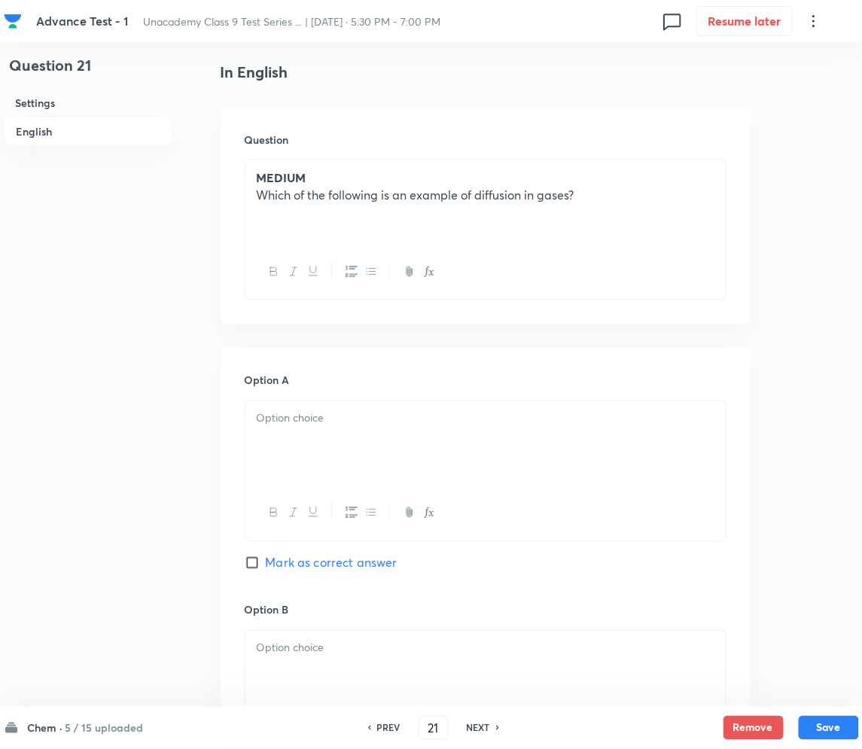
click at [316, 416] on p at bounding box center [486, 418] width 458 height 17
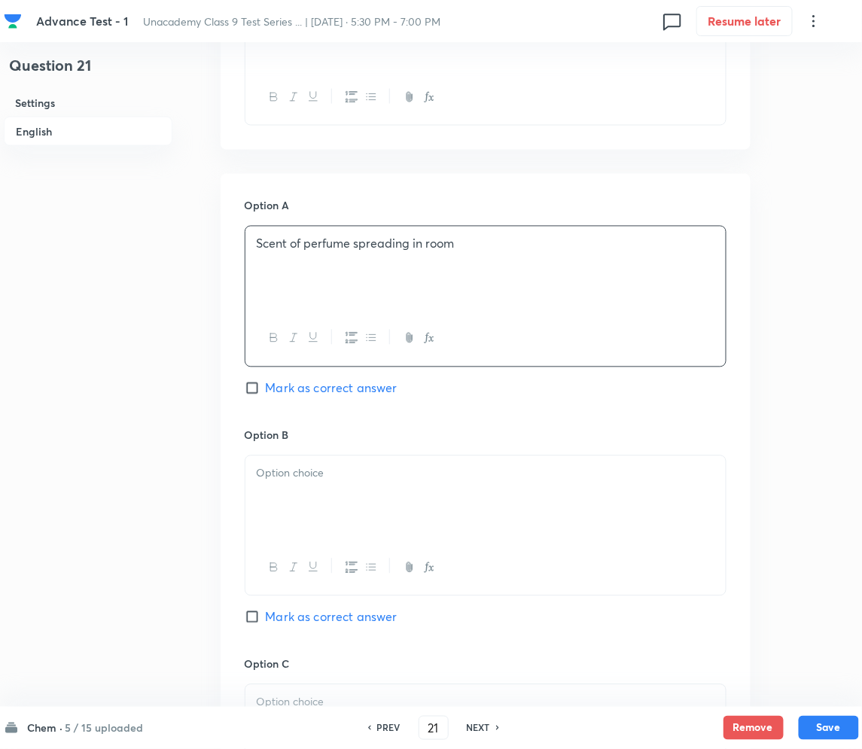
scroll to position [602, 0]
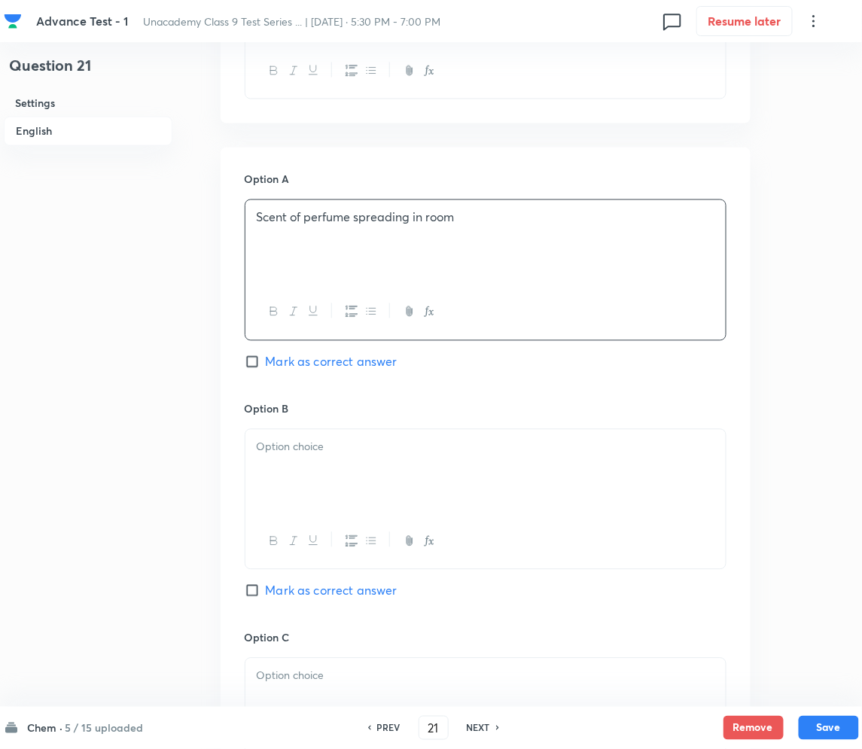
click at [310, 474] on div at bounding box center [485, 472] width 480 height 84
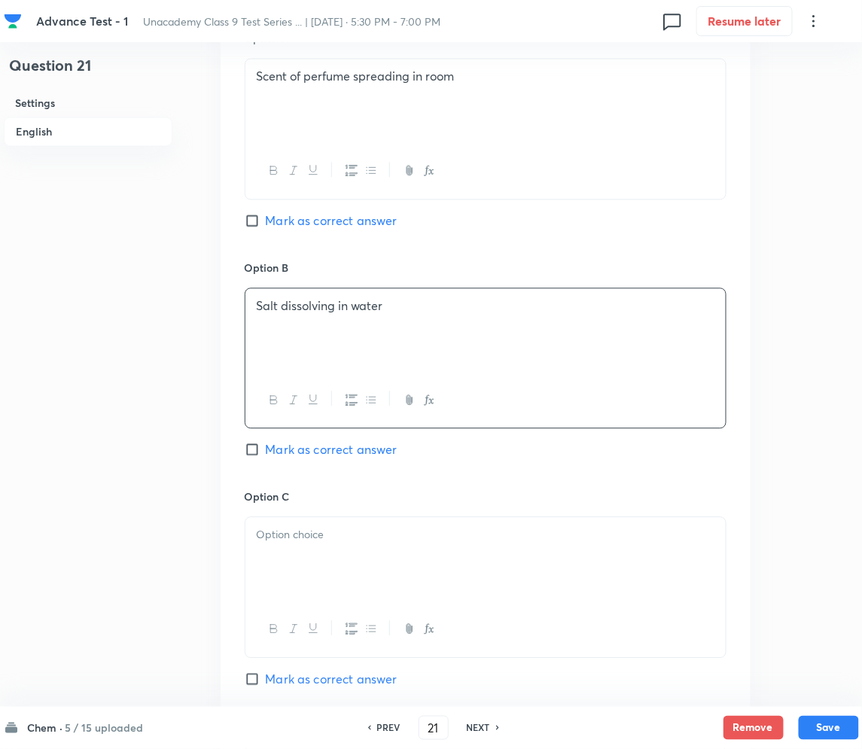
scroll to position [803, 0]
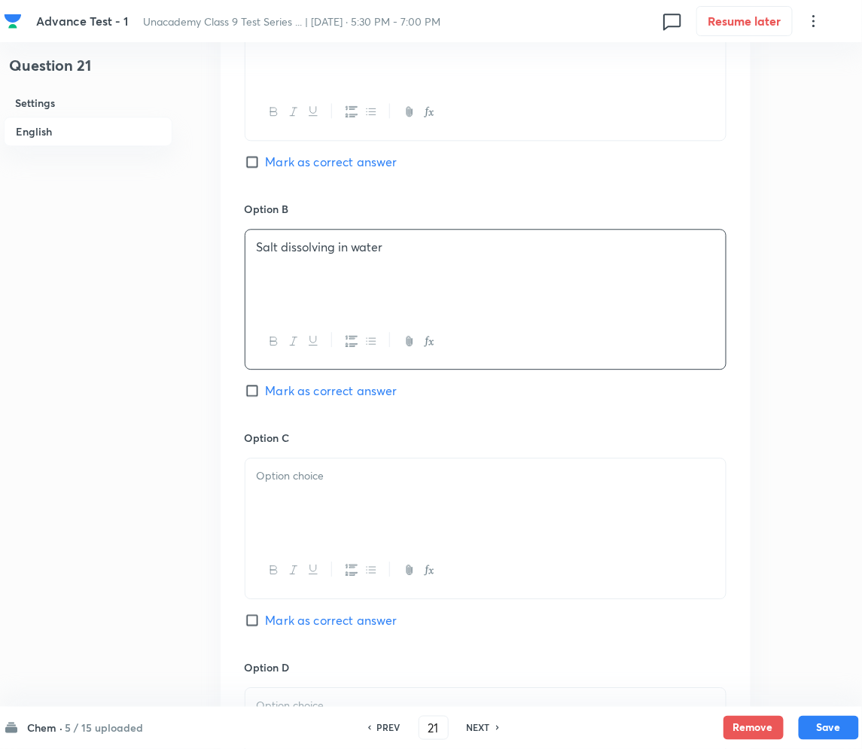
click at [345, 515] on div at bounding box center [485, 501] width 480 height 84
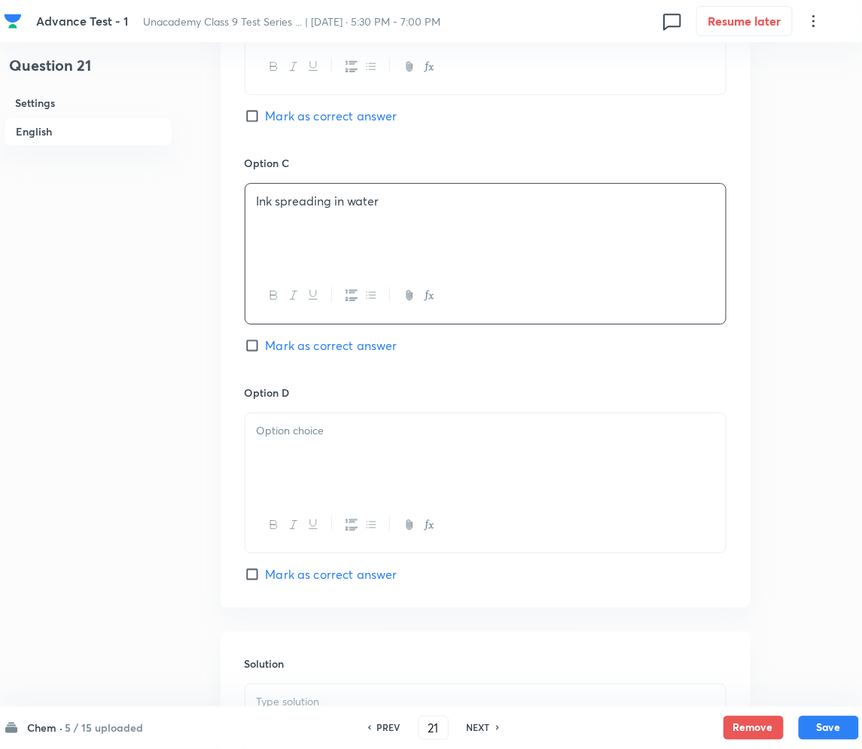
scroll to position [1104, 0]
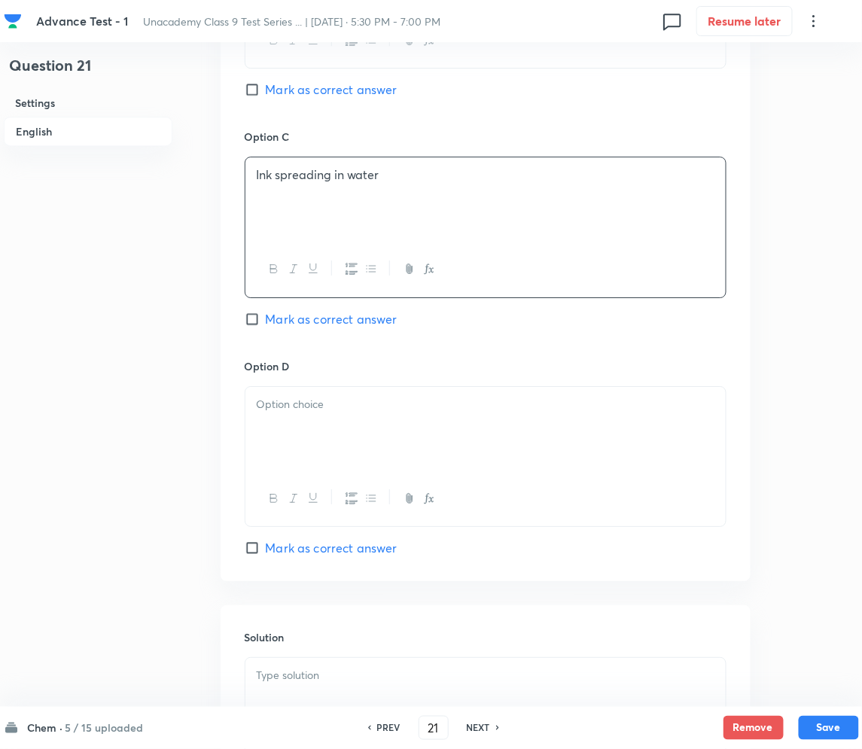
click at [313, 419] on div at bounding box center [485, 429] width 480 height 84
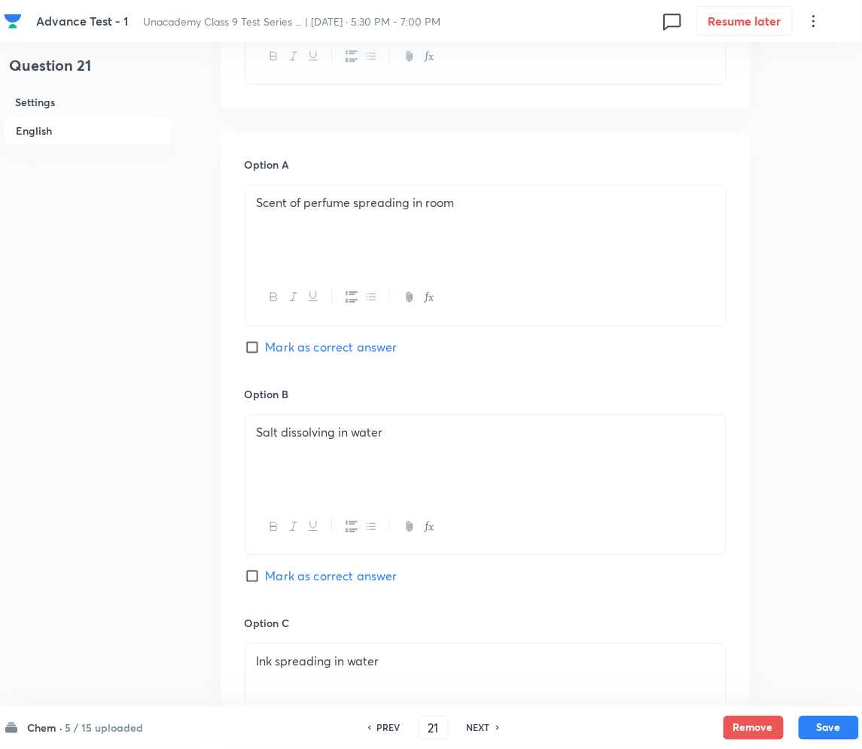
scroll to position [602, 0]
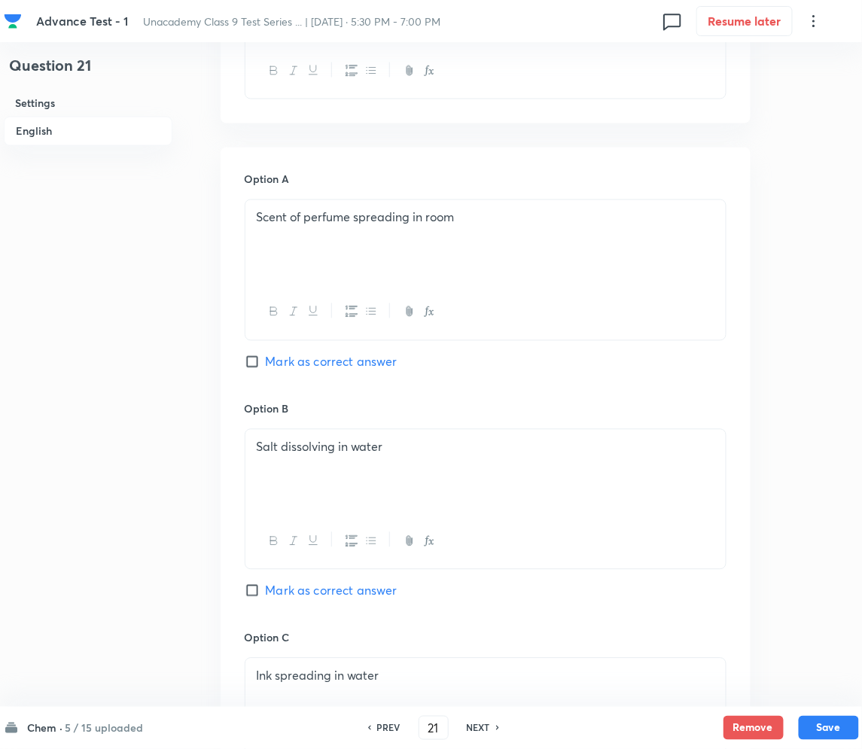
click at [276, 366] on span "Mark as correct answer" at bounding box center [332, 362] width 132 height 18
click at [266, 366] on input "Mark as correct answer" at bounding box center [255, 362] width 21 height 15
checkbox input "true"
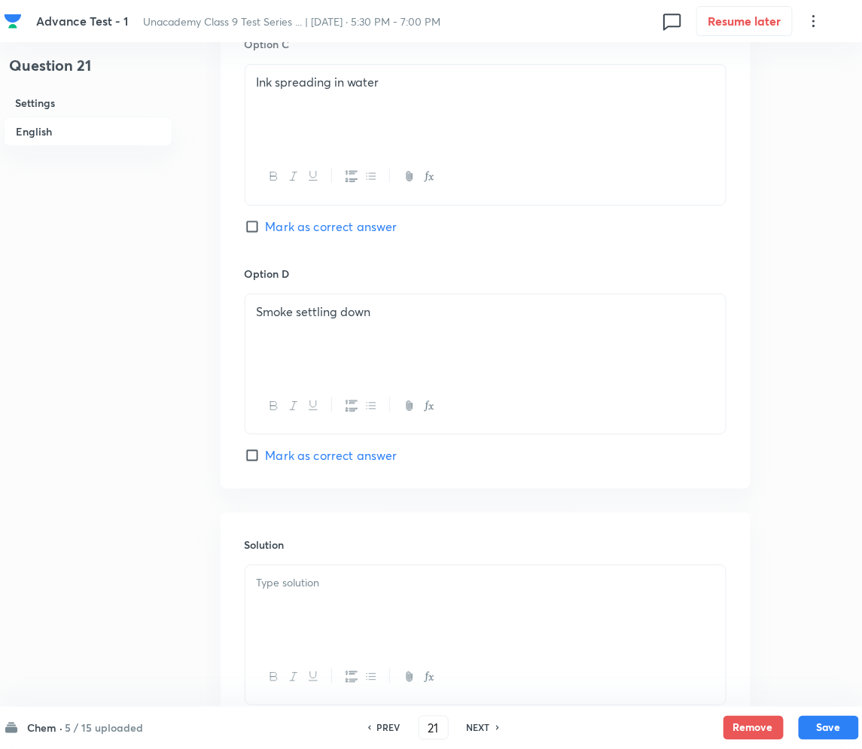
scroll to position [1205, 0]
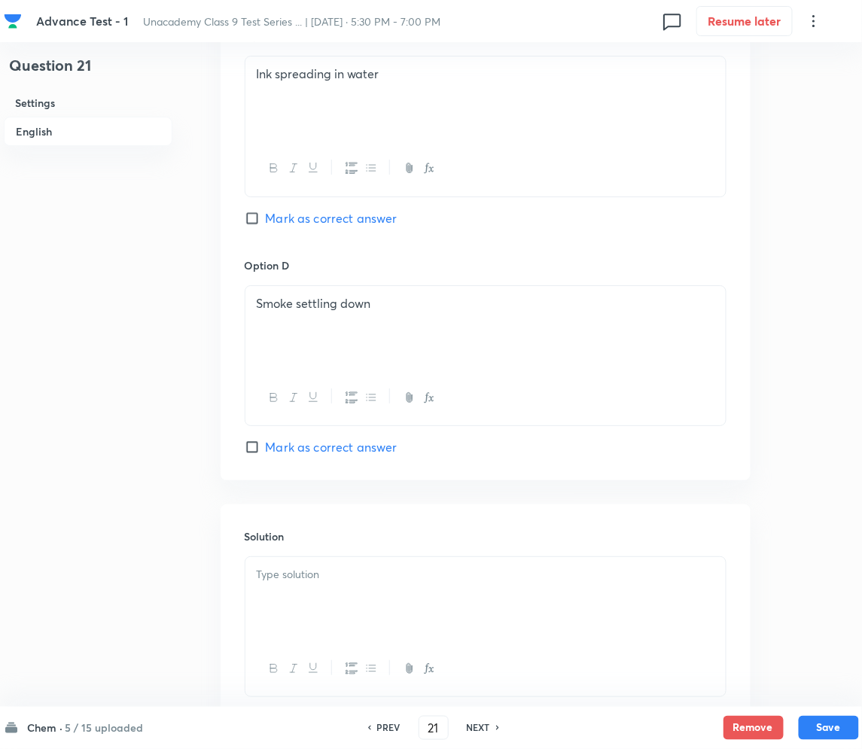
click at [347, 587] on div at bounding box center [485, 599] width 480 height 84
click at [345, 593] on div at bounding box center [485, 599] width 480 height 84
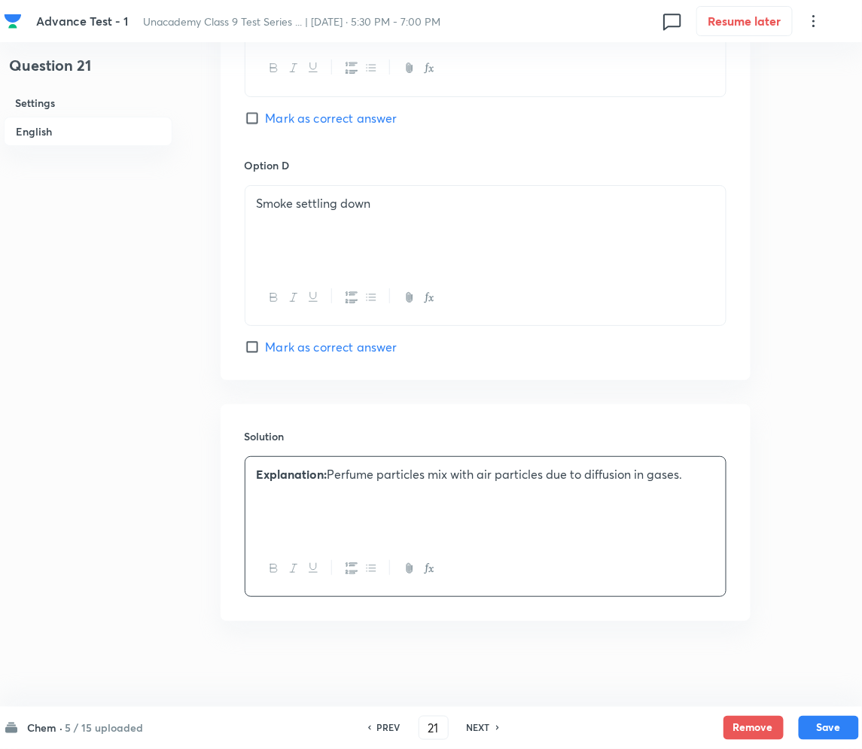
scroll to position [1310, 0]
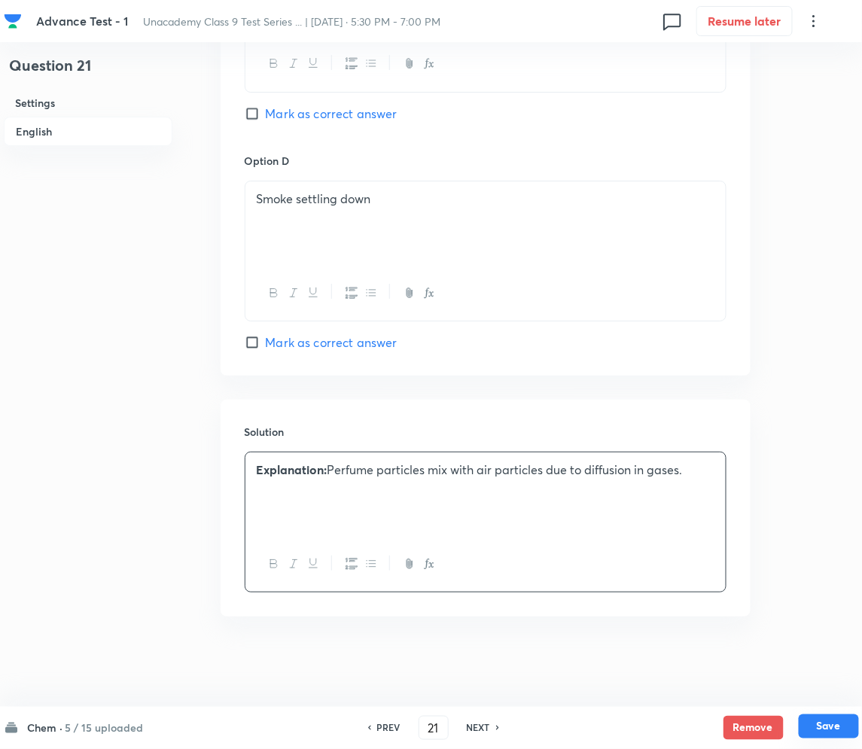
click at [821, 718] on button "Save" at bounding box center [829, 727] width 60 height 24
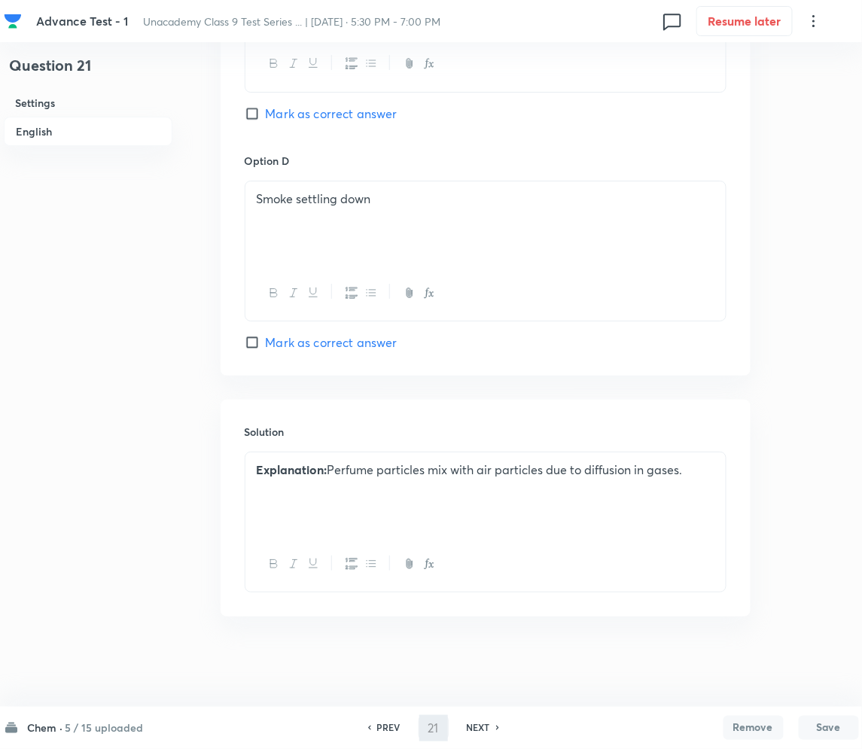
type input "22"
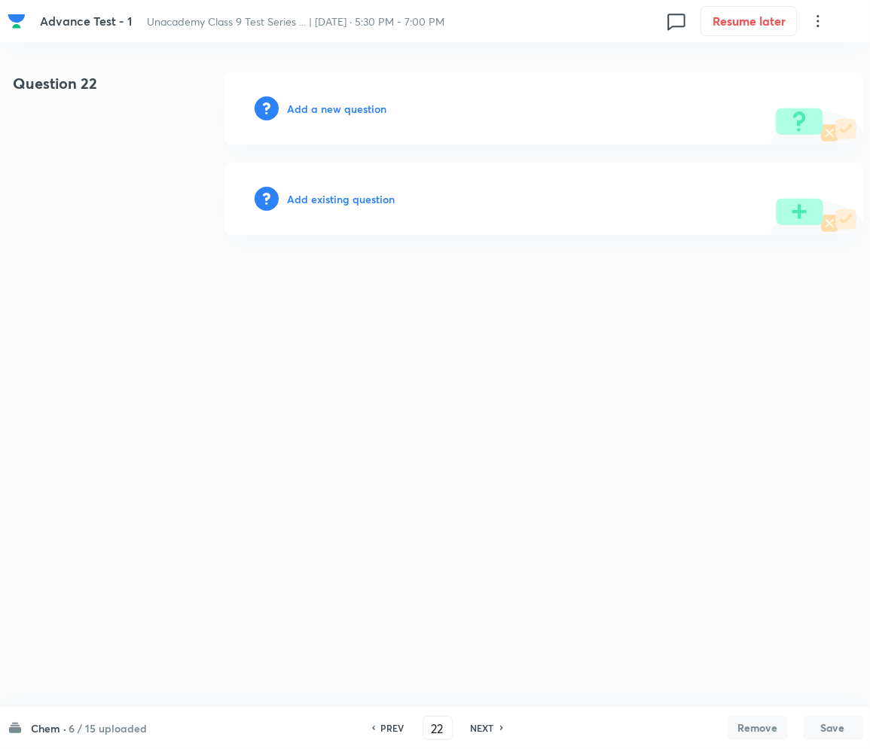
click at [343, 107] on h6 "Add a new question" at bounding box center [337, 109] width 99 height 16
click at [342, 107] on h6 "Choose a question type" at bounding box center [346, 109] width 116 height 16
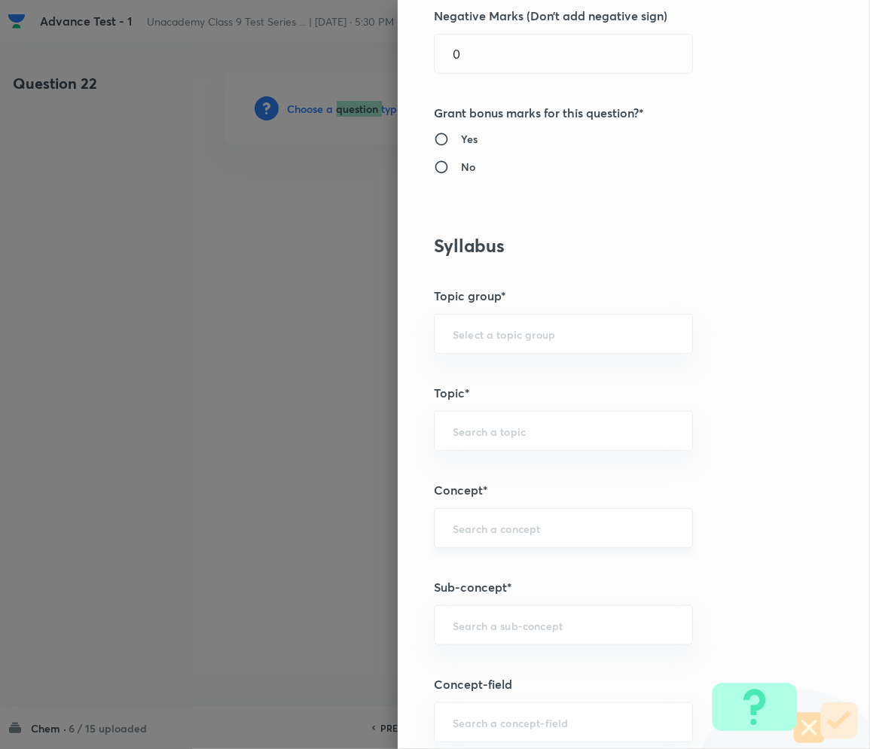
scroll to position [501, 0]
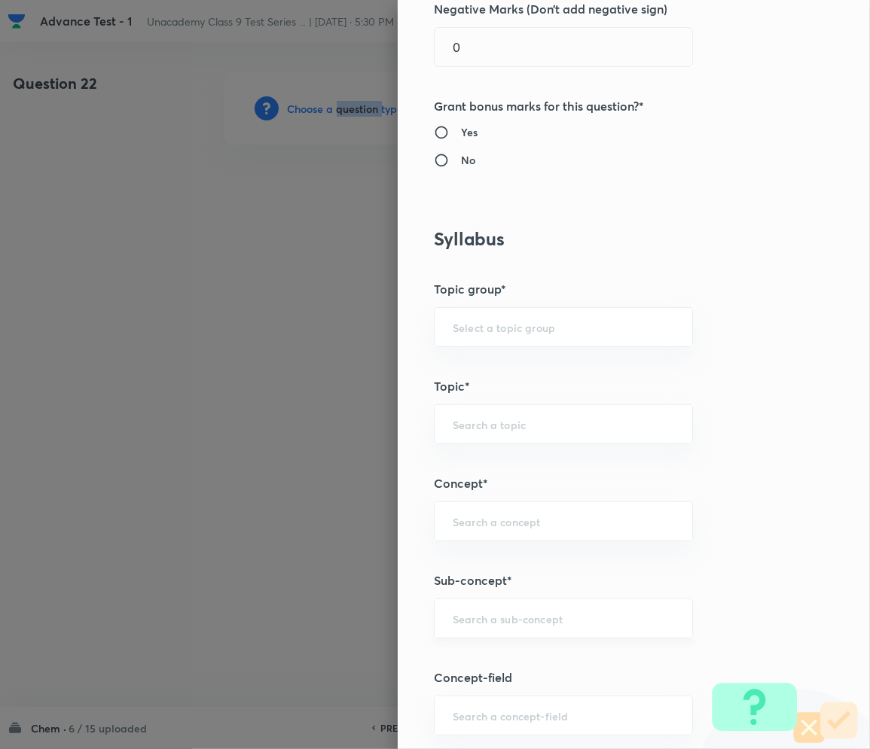
click at [470, 632] on div "​" at bounding box center [563, 619] width 259 height 40
paste input "Matter in Our Surrounding"
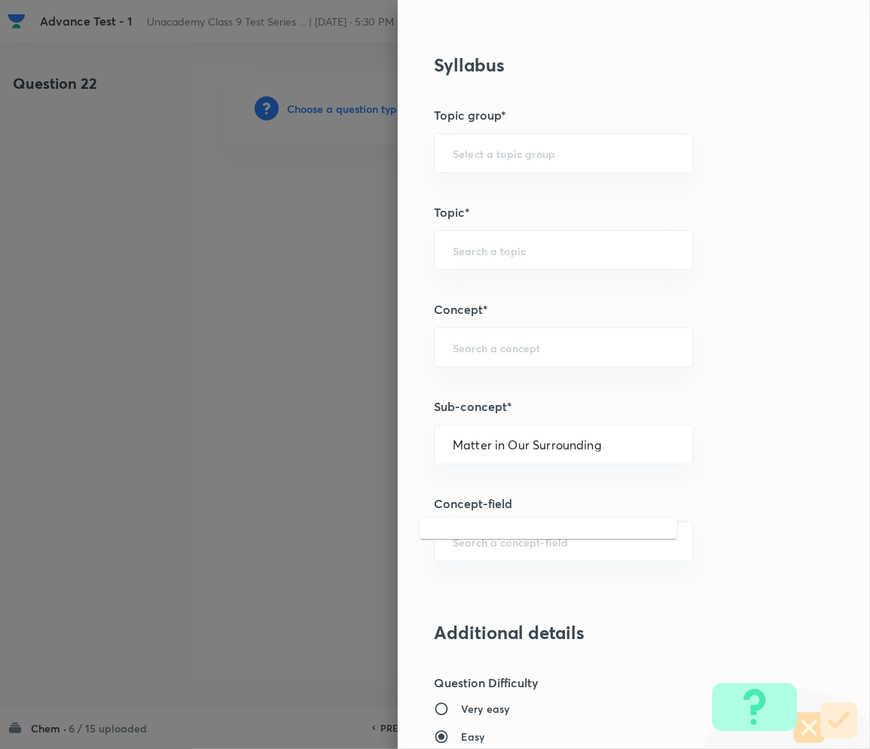
scroll to position [803, 0]
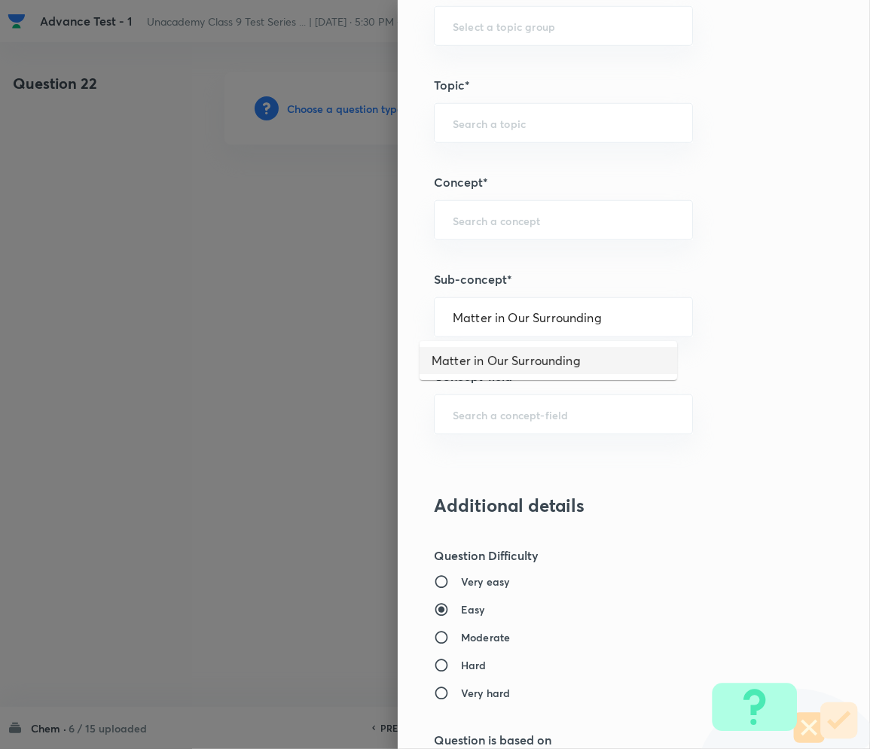
click at [480, 361] on li "Matter in Our Surrounding" at bounding box center [547, 360] width 257 height 27
type input "Matter in Our Surrounding"
type input "Foundation Class IX"
type input "Chemistry"
type input "Matter in Our Surrounding -Class 9"
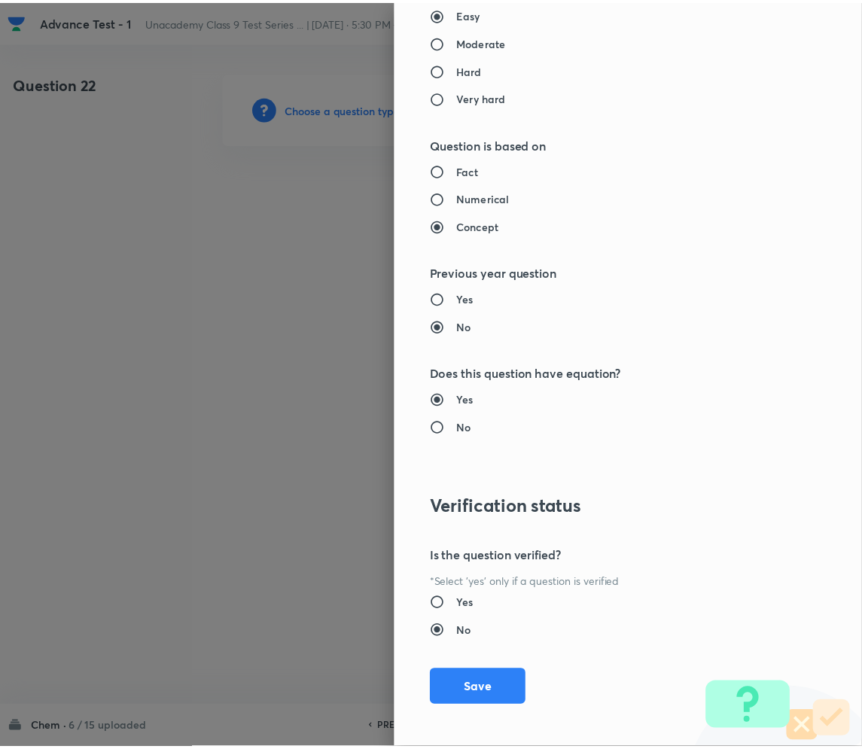
scroll to position [1404, 0]
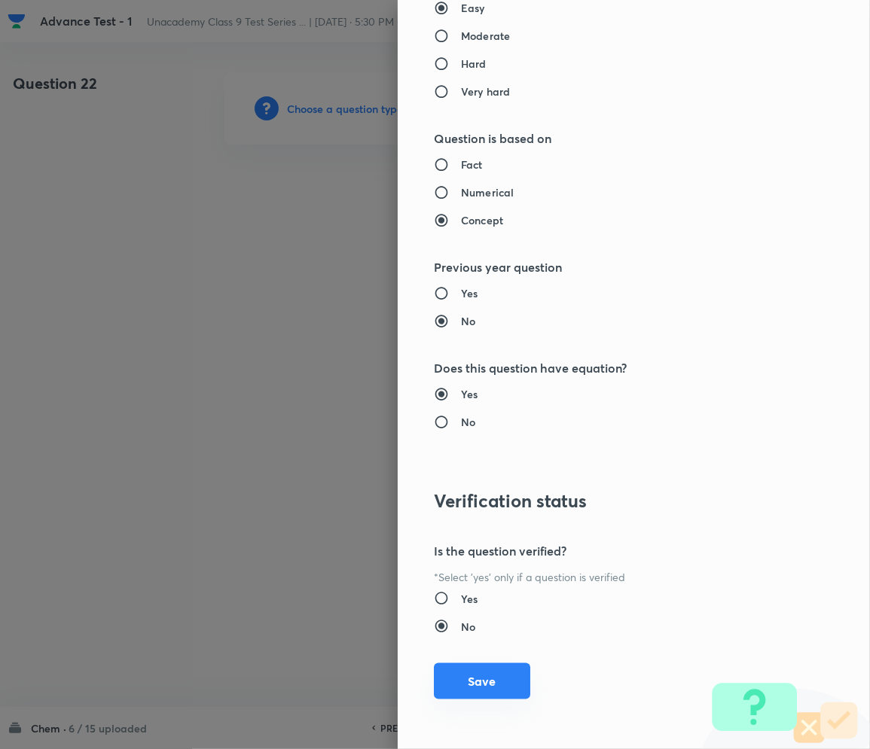
click at [462, 675] on button "Save" at bounding box center [482, 681] width 96 height 36
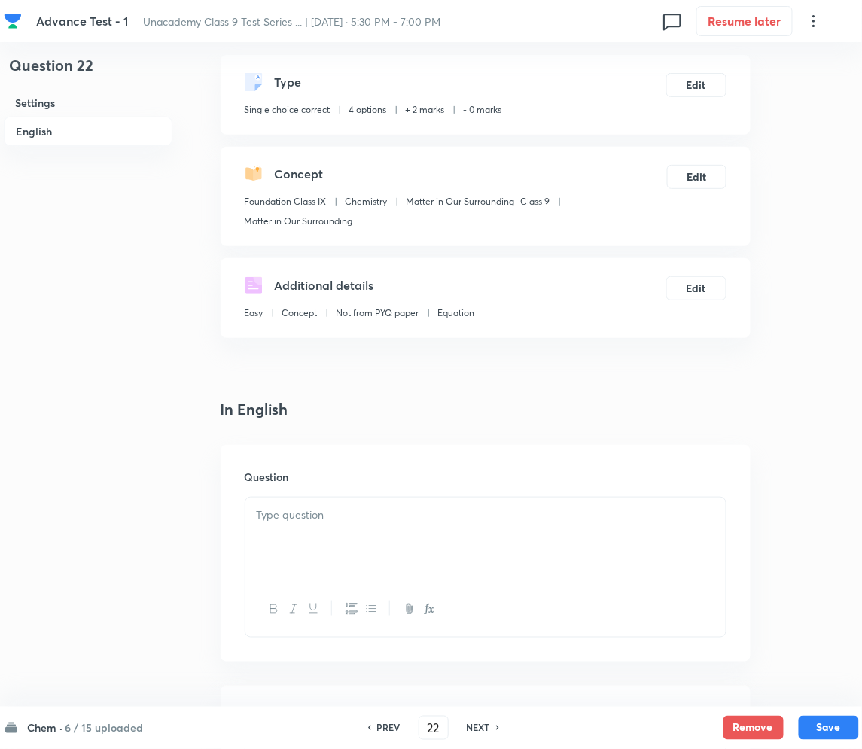
scroll to position [200, 0]
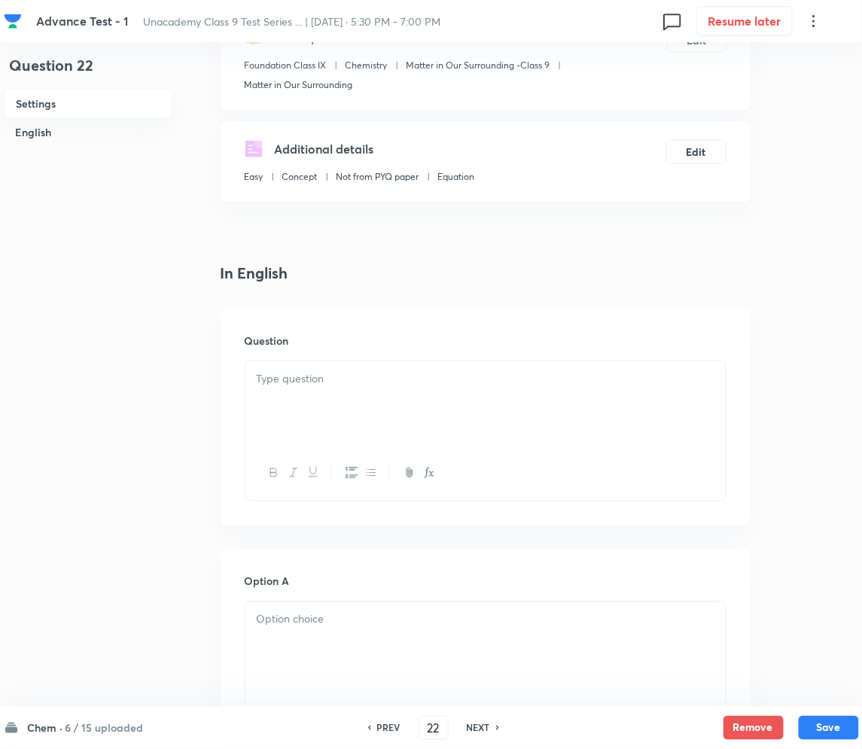
click at [368, 384] on p at bounding box center [486, 378] width 458 height 17
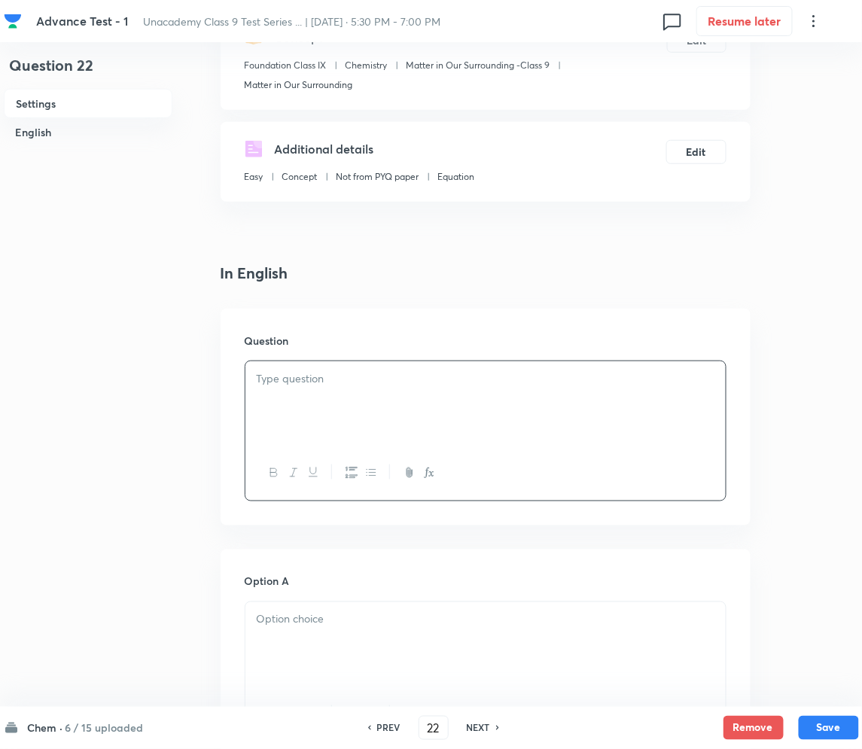
click at [270, 425] on div at bounding box center [485, 403] width 480 height 84
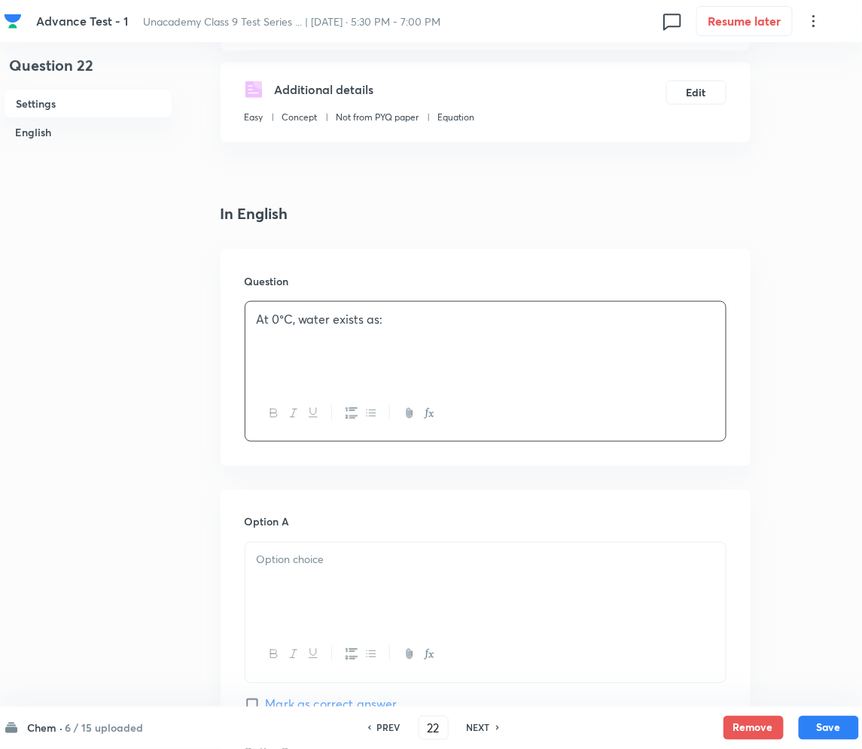
scroll to position [401, 0]
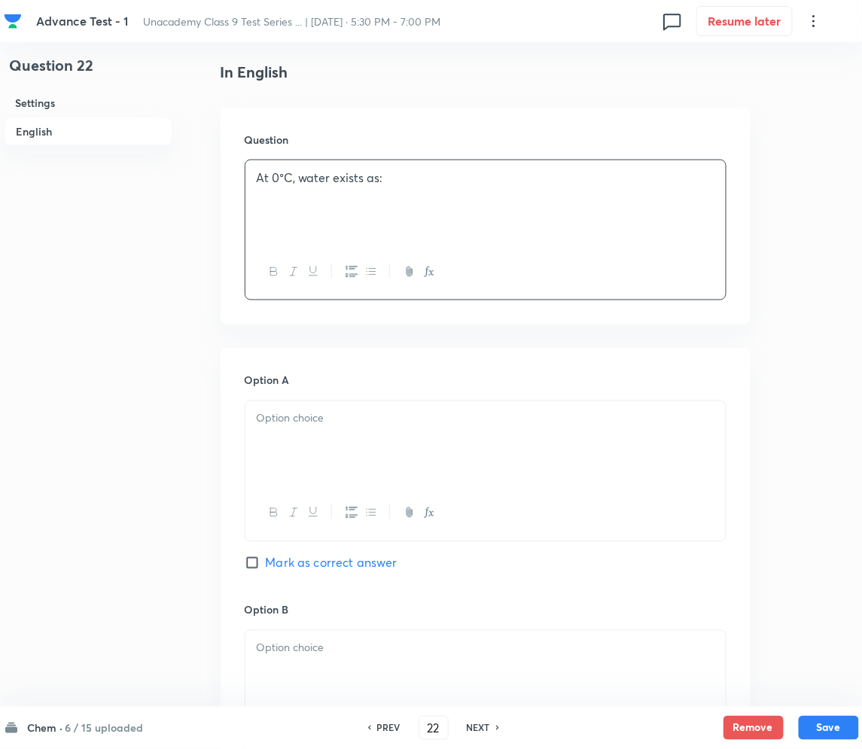
click at [306, 439] on div at bounding box center [485, 443] width 480 height 84
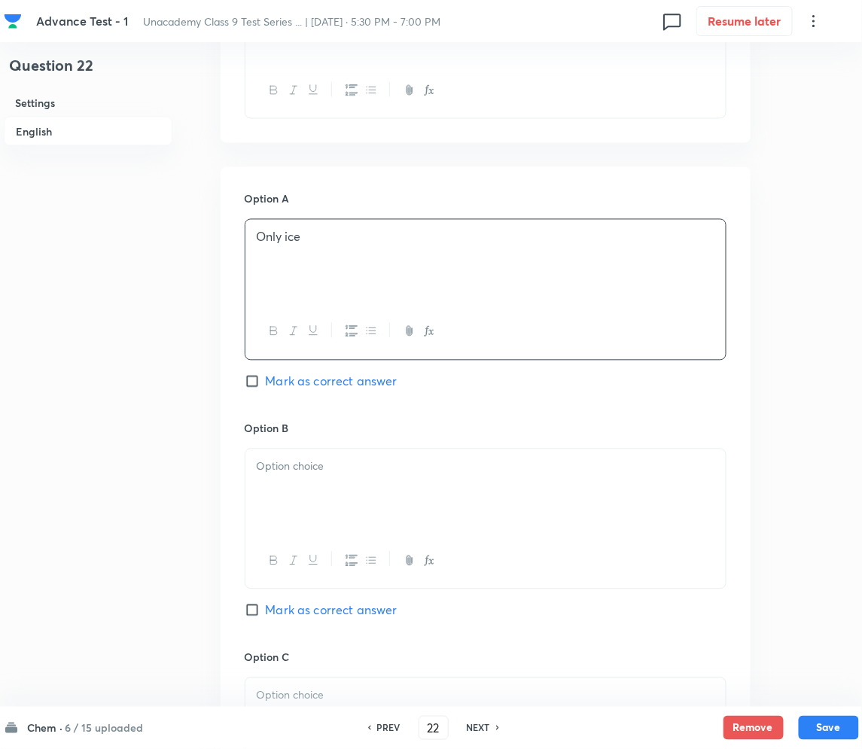
scroll to position [702, 0]
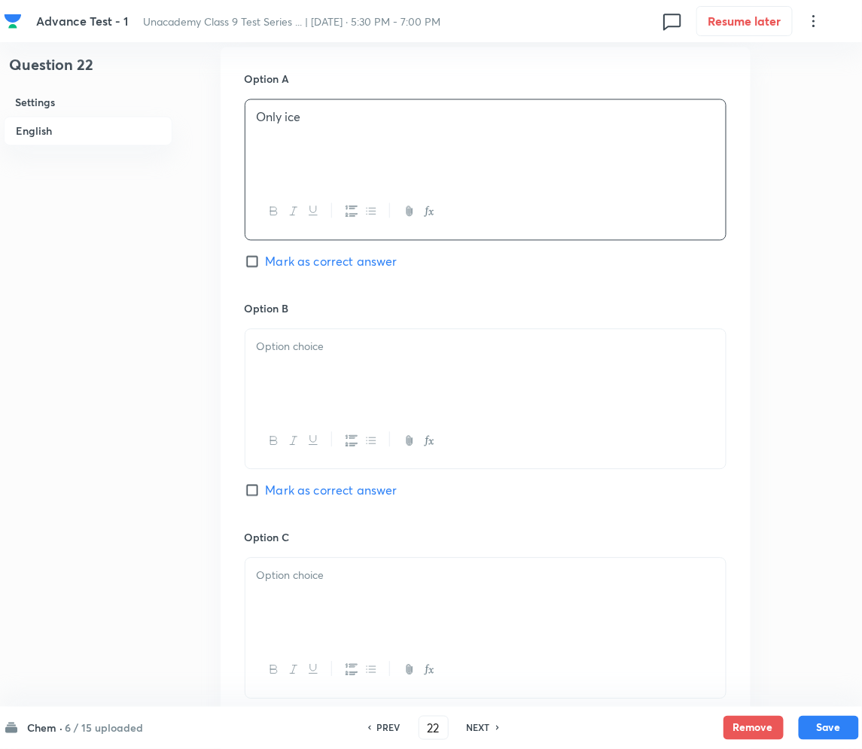
click at [346, 389] on div at bounding box center [485, 372] width 480 height 84
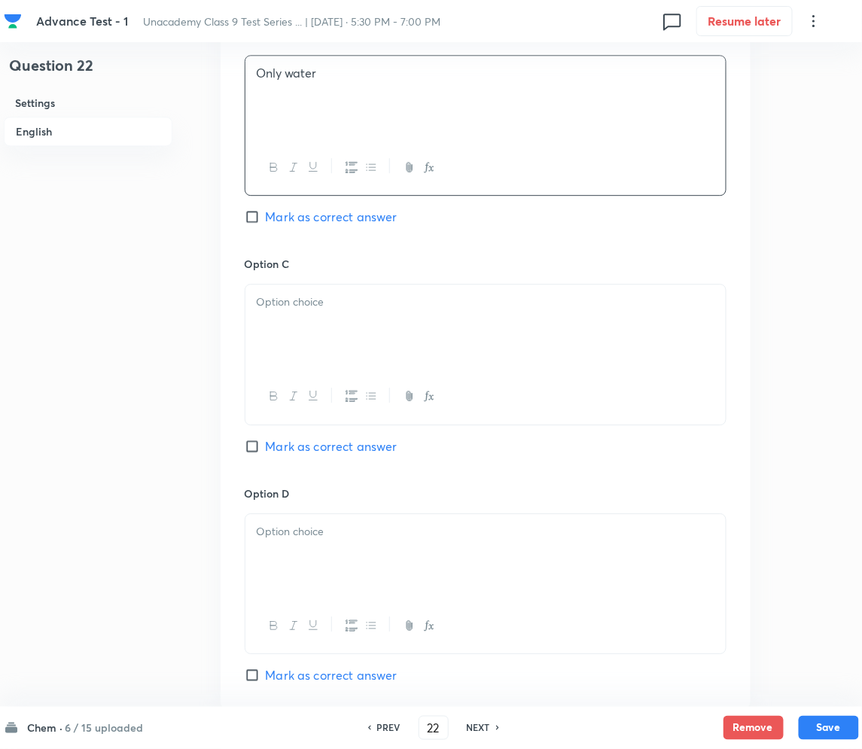
scroll to position [1004, 0]
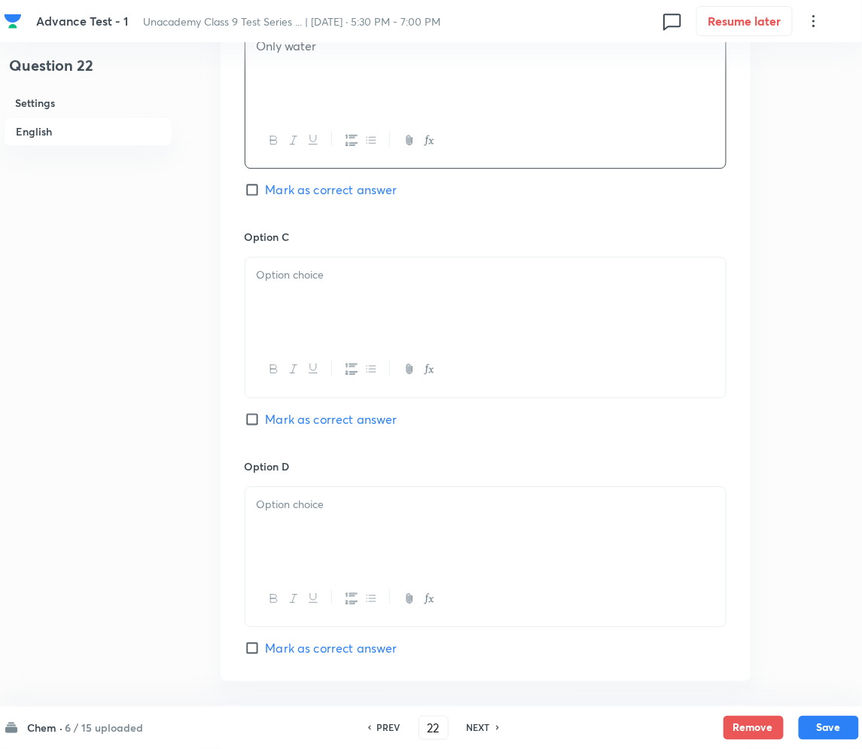
click at [362, 343] on div at bounding box center [485, 369] width 480 height 55
click at [303, 301] on div at bounding box center [485, 299] width 480 height 84
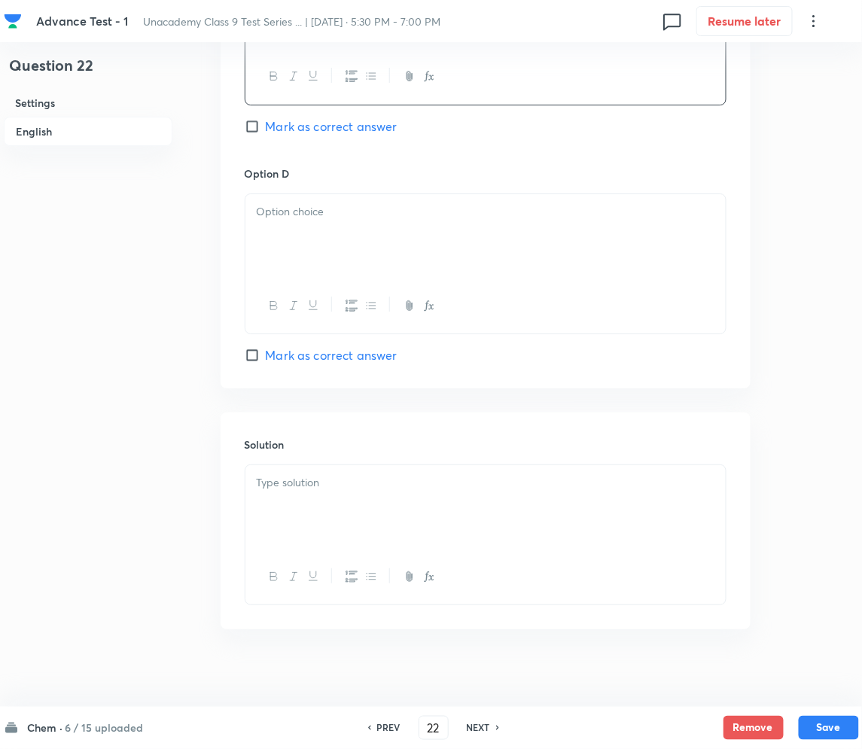
scroll to position [1305, 0]
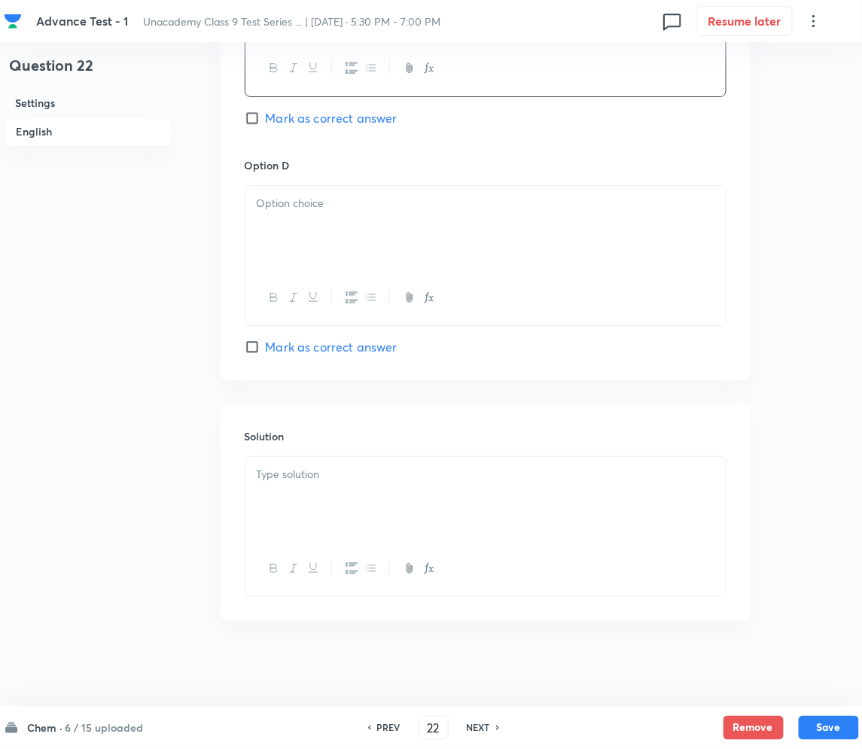
drag, startPoint x: 352, startPoint y: 231, endPoint x: 340, endPoint y: 231, distance: 12.8
click at [352, 231] on div at bounding box center [485, 228] width 480 height 84
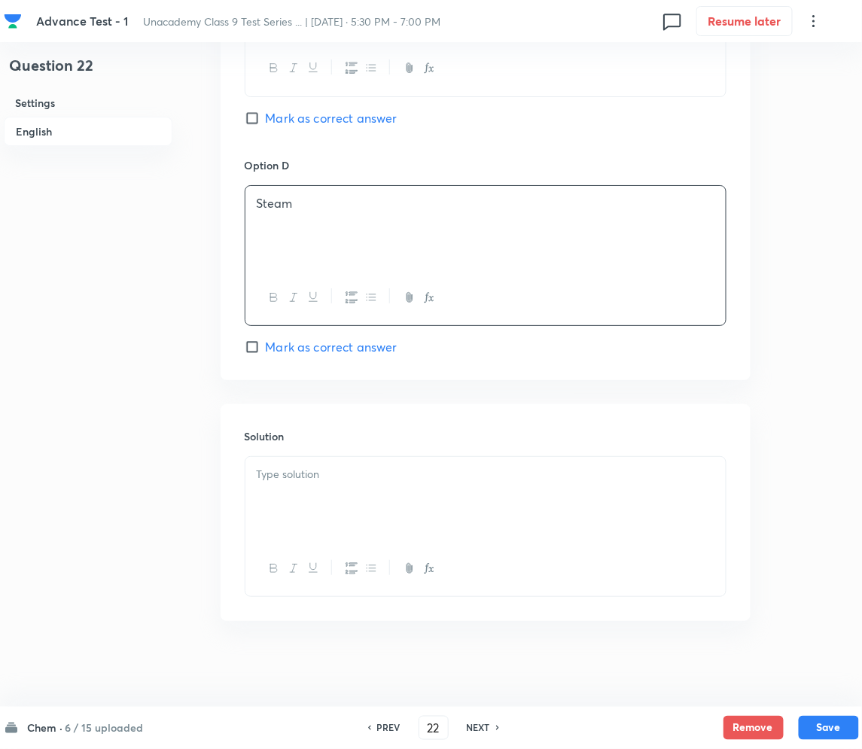
click at [316, 121] on span "Mark as correct answer" at bounding box center [332, 118] width 132 height 18
click at [266, 121] on input "Mark as correct answer" at bounding box center [255, 118] width 21 height 15
checkbox input "true"
click at [363, 520] on div at bounding box center [485, 499] width 480 height 84
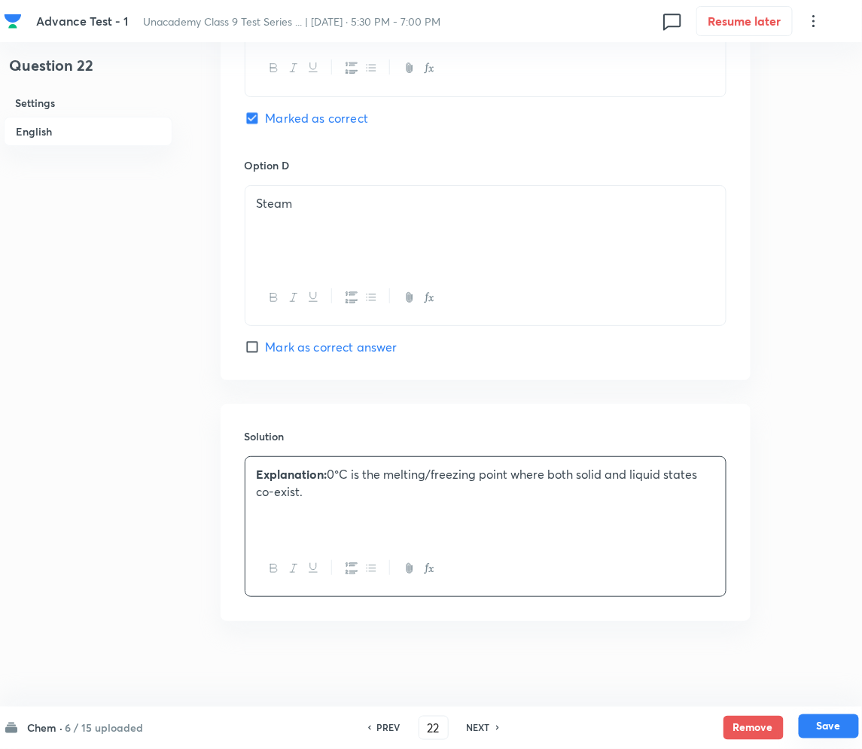
click at [827, 723] on button "Save" at bounding box center [829, 727] width 60 height 24
type input "23"
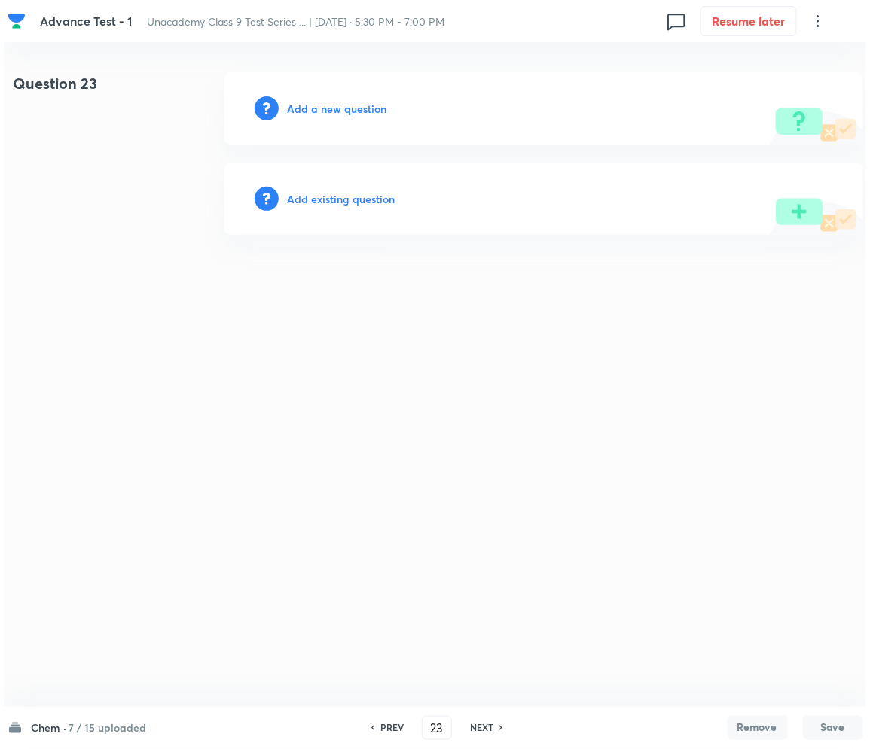
scroll to position [0, 0]
click at [340, 116] on div "Add a new question" at bounding box center [543, 108] width 638 height 72
click at [334, 102] on h6 "Add a new question" at bounding box center [337, 109] width 99 height 16
click at [334, 102] on h6 "Choose a question type" at bounding box center [346, 109] width 116 height 16
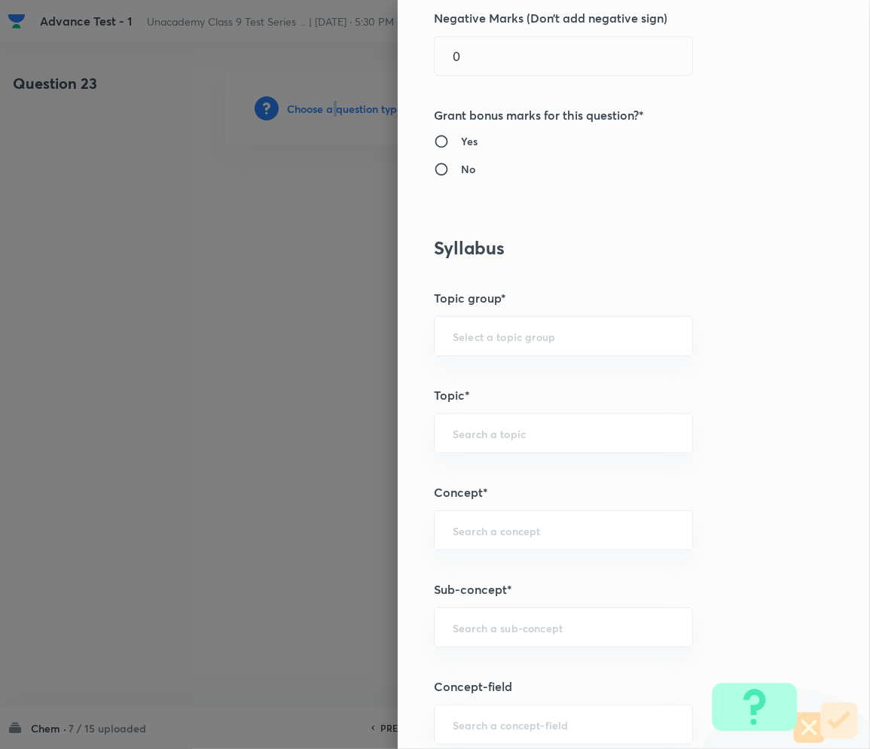
scroll to position [702, 0]
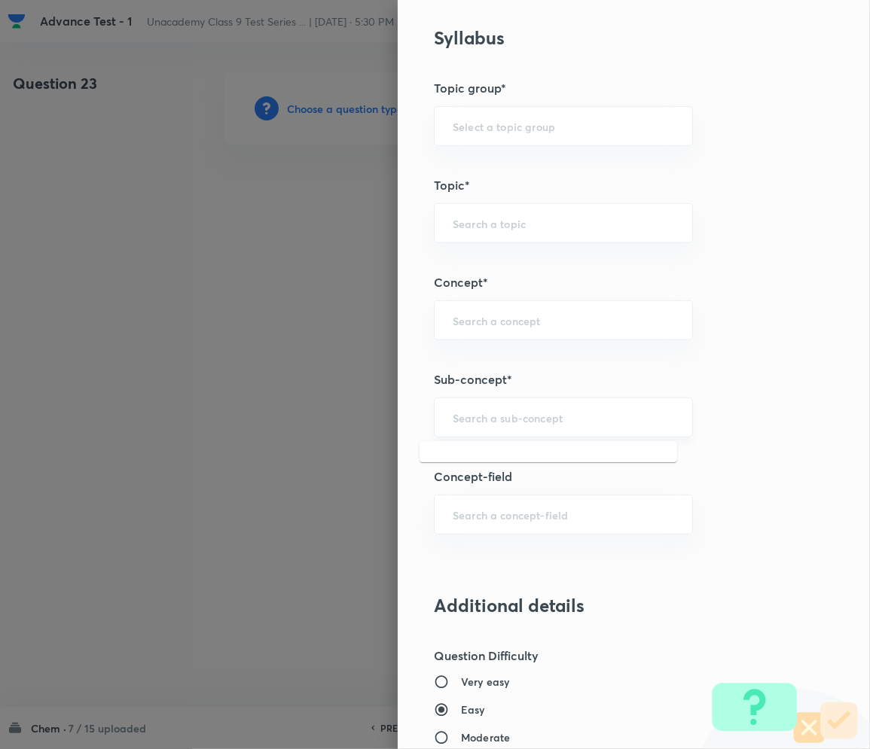
drag, startPoint x: 490, startPoint y: 416, endPoint x: 159, endPoint y: 651, distance: 405.7
click at [489, 416] on input "text" at bounding box center [563, 417] width 221 height 14
click at [465, 431] on div "​" at bounding box center [563, 418] width 259 height 40
paste input "Matter in Our Surrounding"
click at [514, 467] on li "Matter in Our Surrounding" at bounding box center [547, 460] width 257 height 27
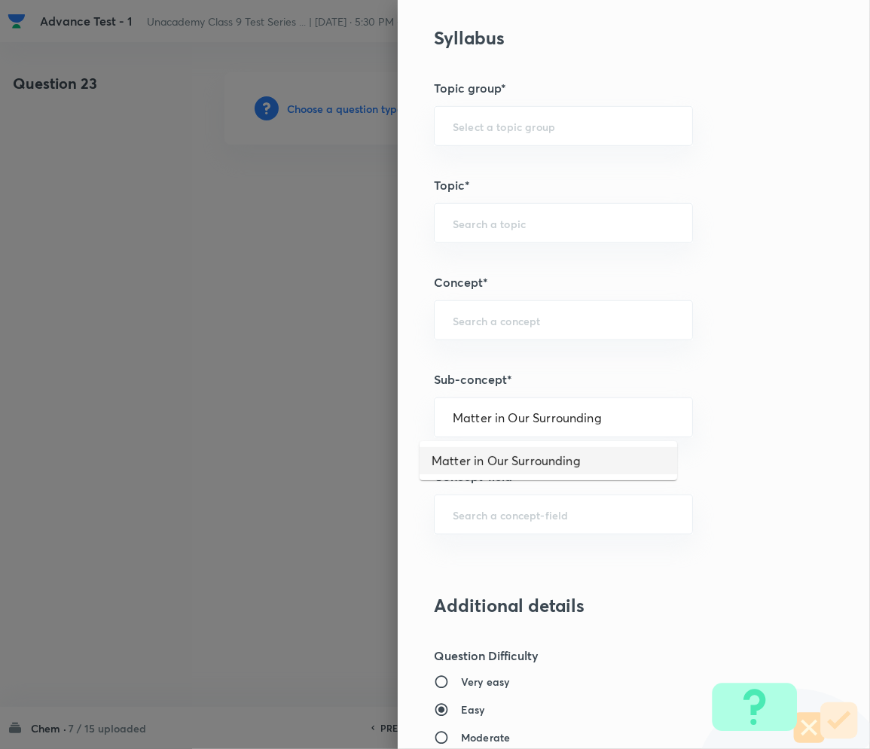
type input "Matter in Our Surrounding"
type input "Foundation Class IX"
type input "Chemistry"
type input "Matter in Our Surrounding -Class 9"
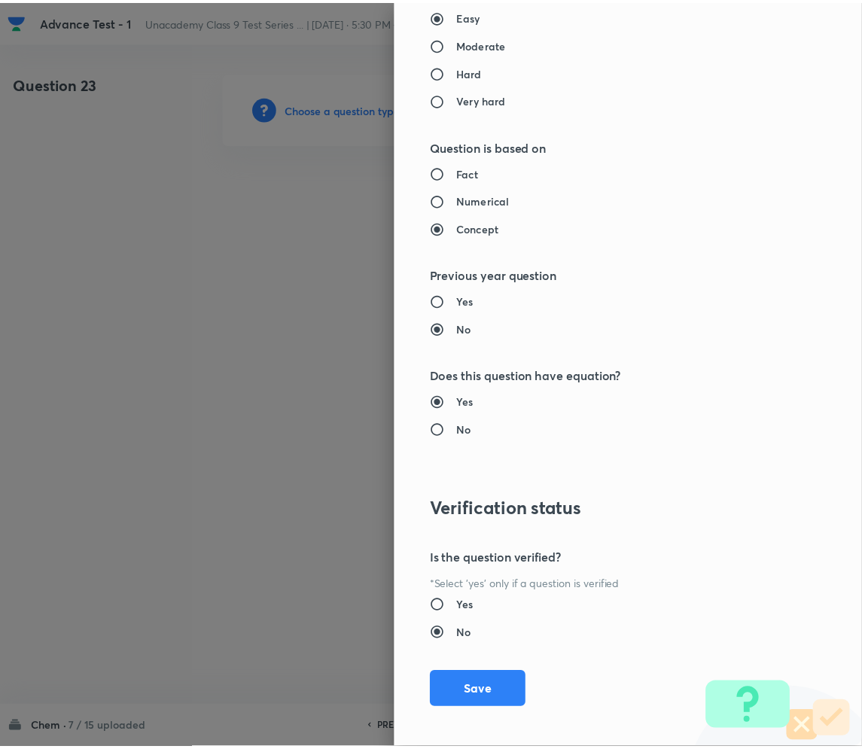
scroll to position [1404, 0]
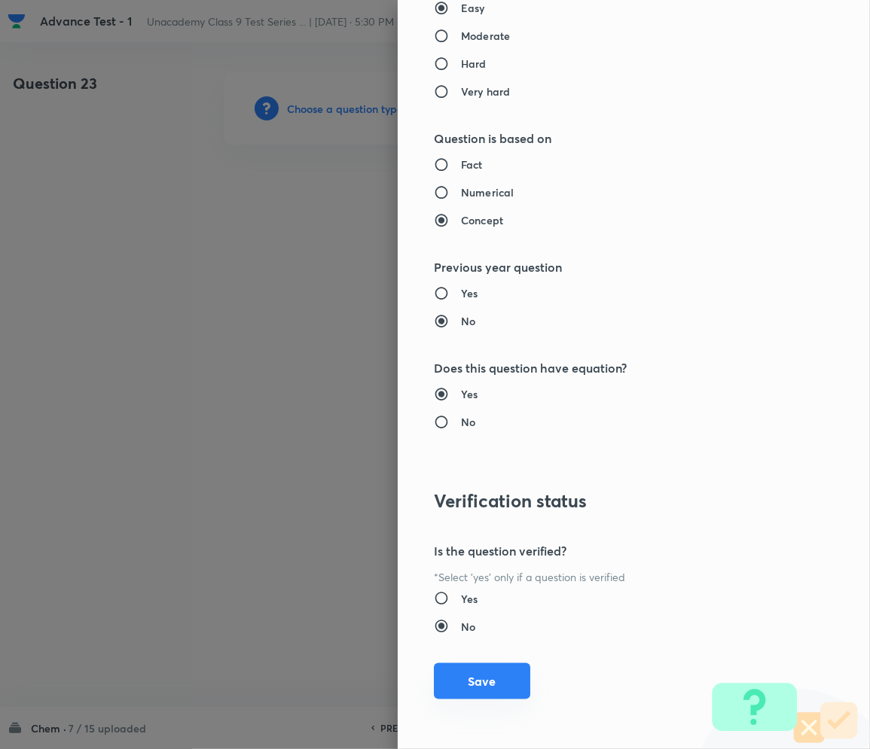
click at [454, 667] on button "Save" at bounding box center [482, 681] width 96 height 36
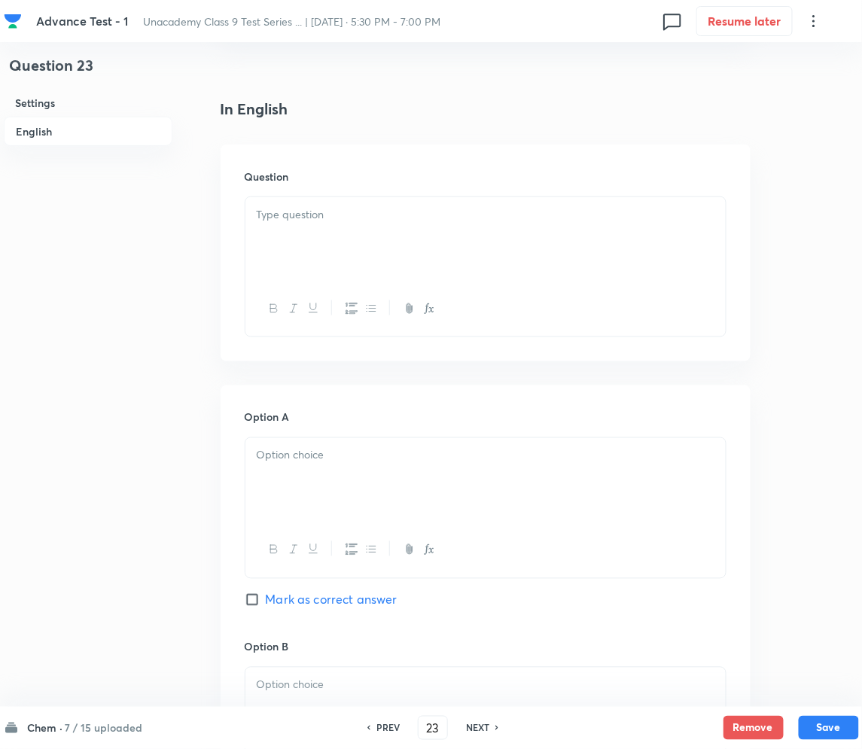
scroll to position [401, 0]
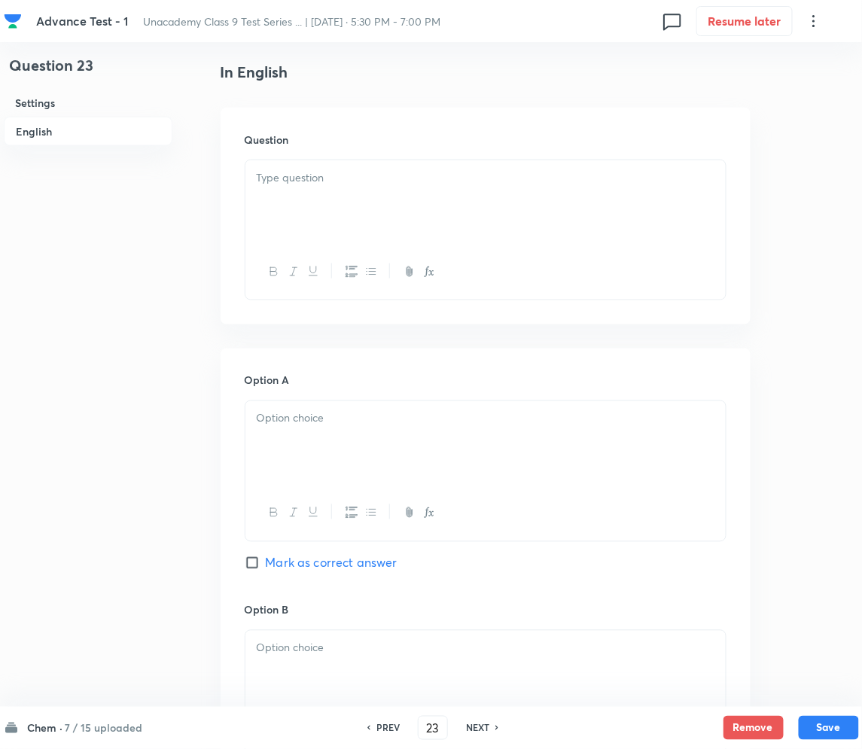
click at [296, 202] on div at bounding box center [485, 202] width 480 height 84
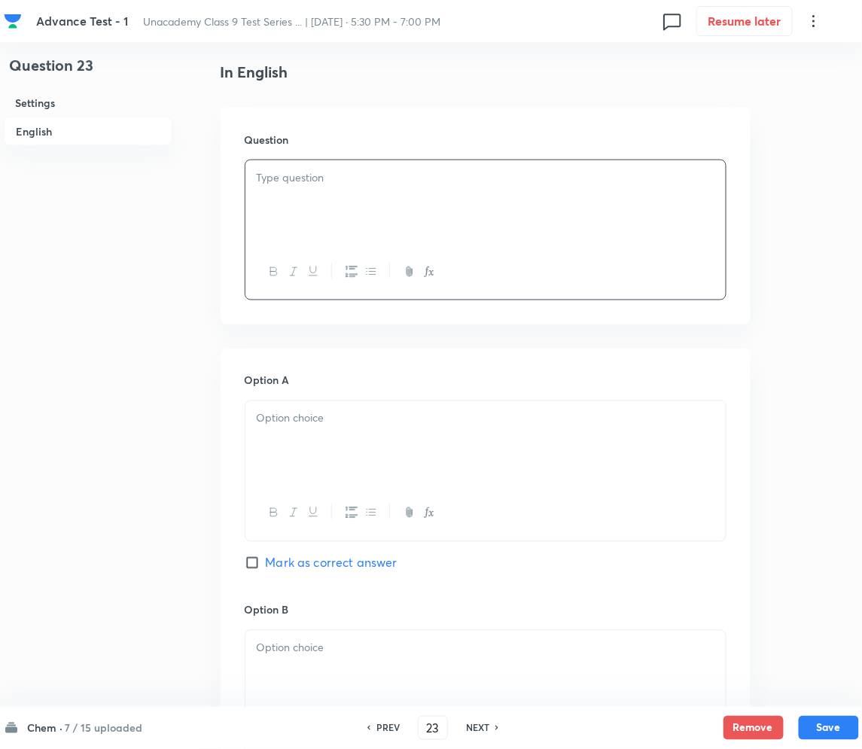
drag, startPoint x: 464, startPoint y: 162, endPoint x: 456, endPoint y: 173, distance: 13.6
click at [464, 162] on div at bounding box center [485, 202] width 480 height 84
click at [334, 425] on p at bounding box center [486, 418] width 458 height 17
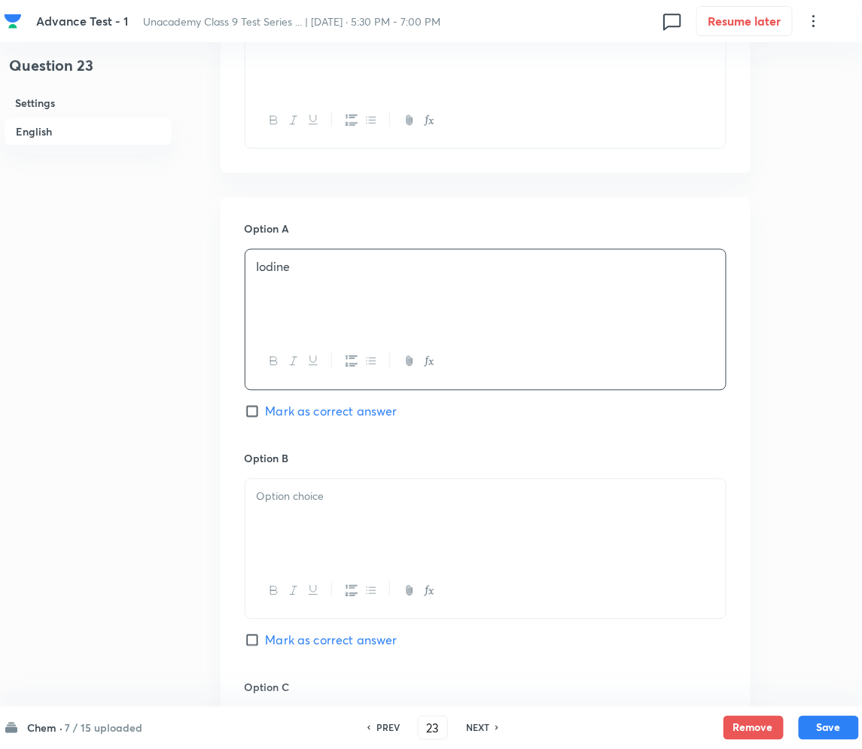
scroll to position [602, 0]
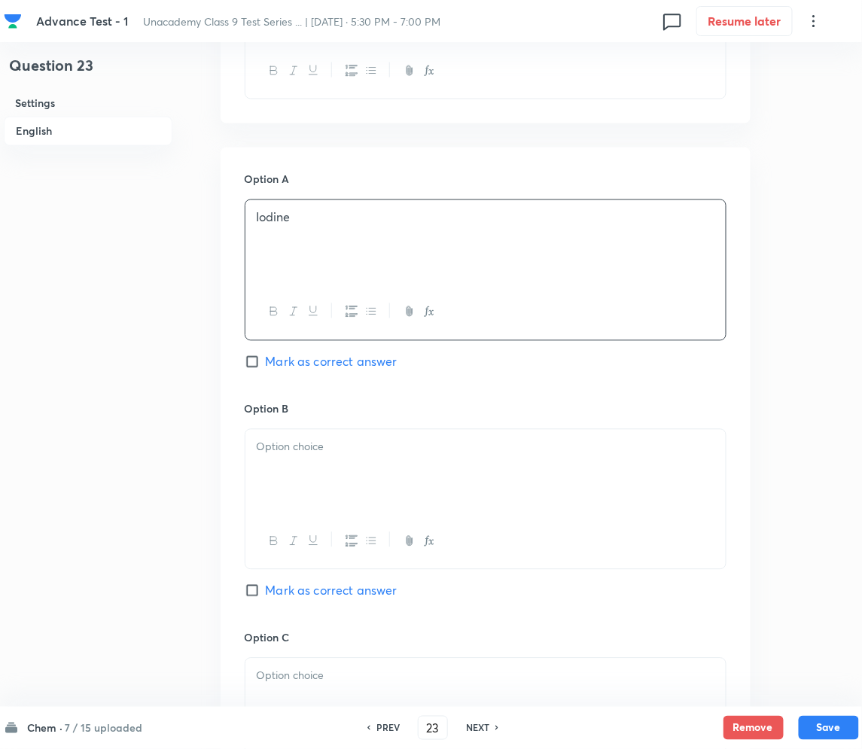
click at [363, 446] on p at bounding box center [486, 447] width 458 height 17
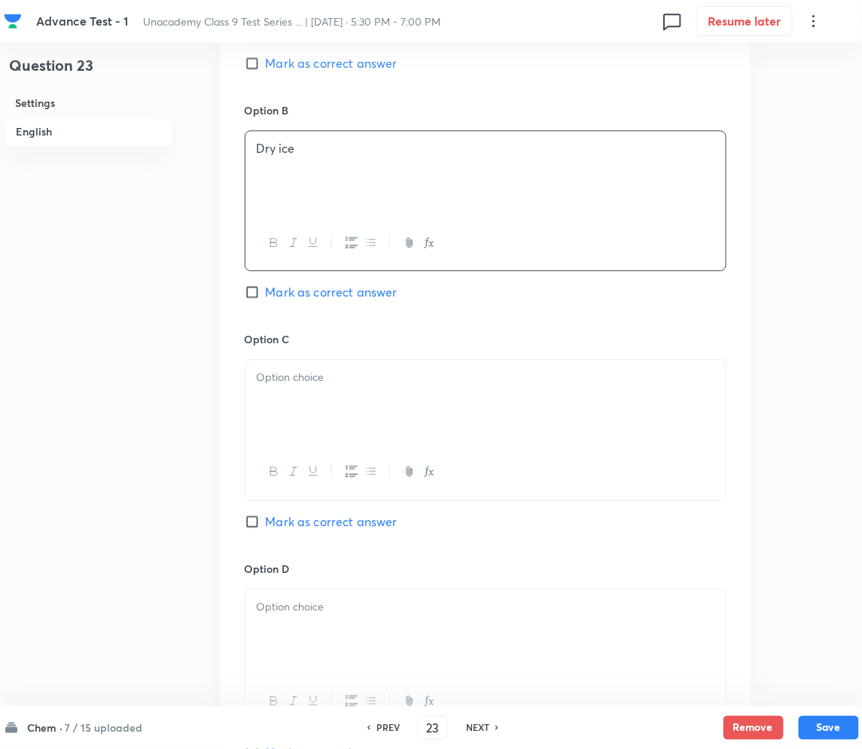
scroll to position [903, 0]
click at [419, 401] on div at bounding box center [485, 400] width 480 height 84
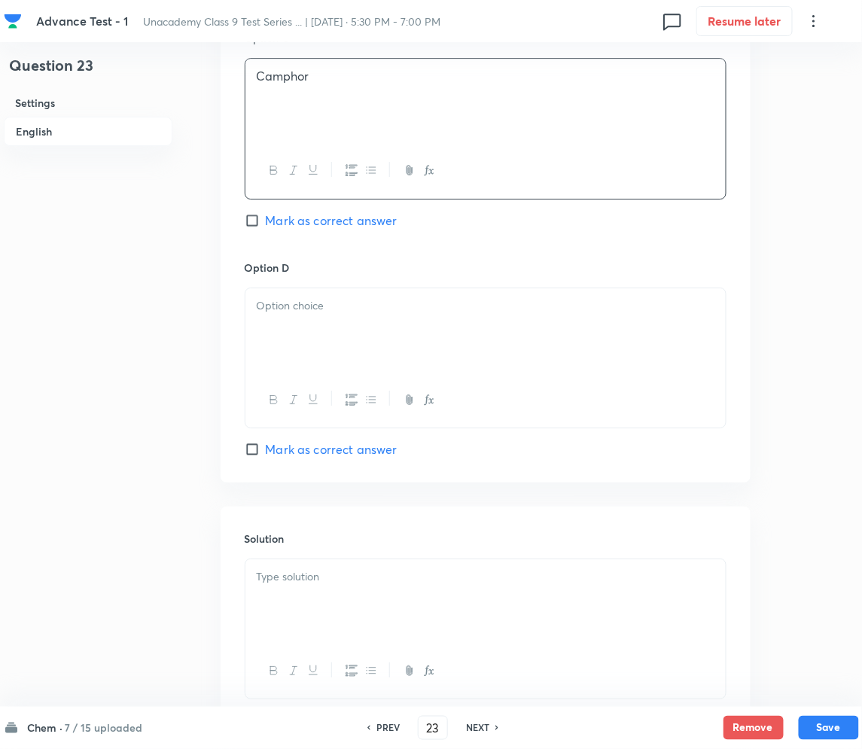
scroll to position [1205, 0]
click at [334, 328] on div at bounding box center [485, 328] width 480 height 84
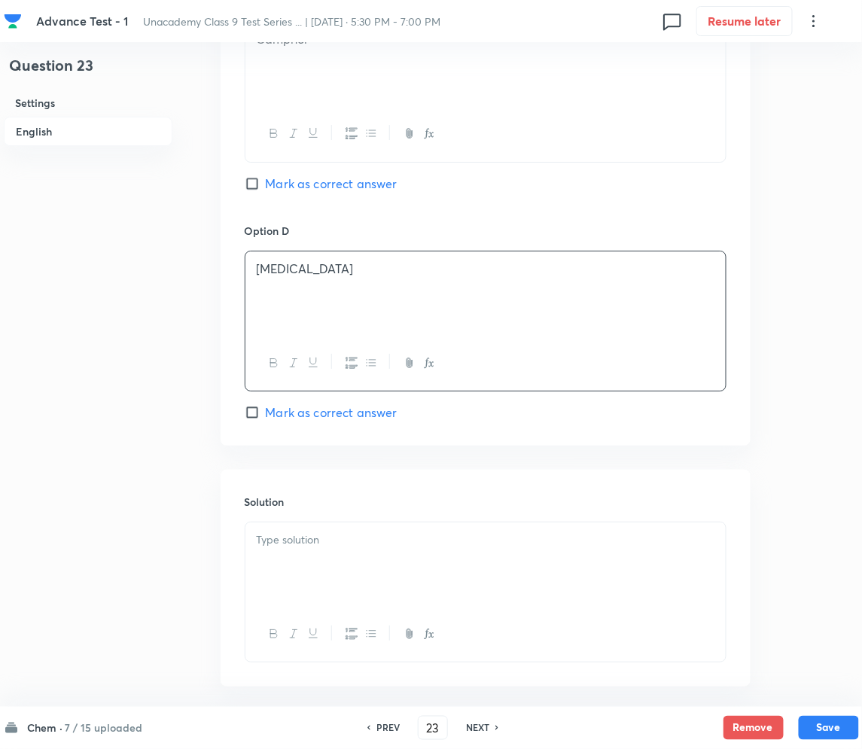
scroll to position [1310, 0]
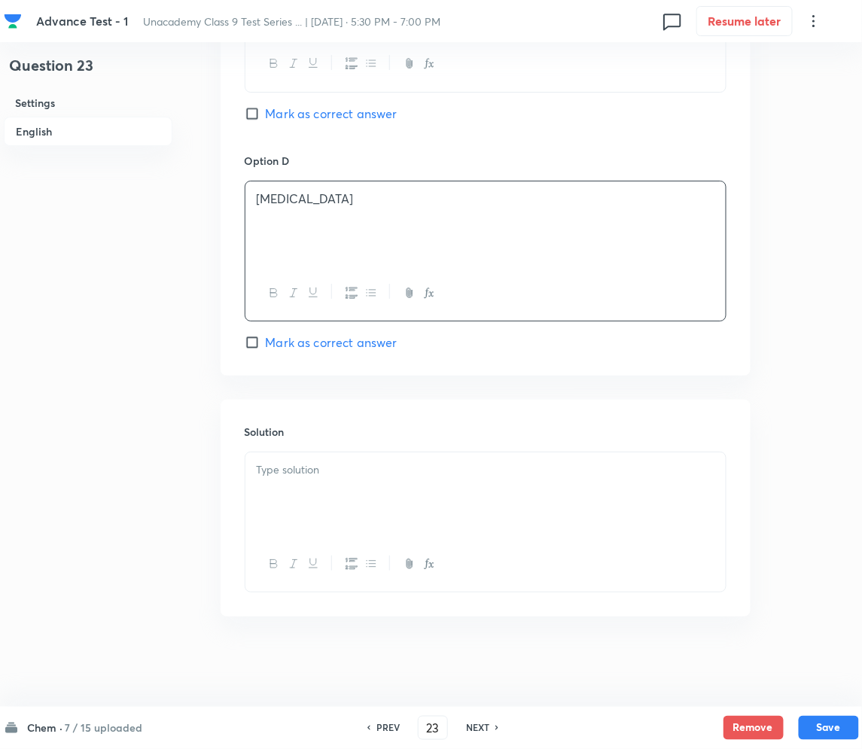
click at [310, 484] on div at bounding box center [485, 495] width 480 height 84
paste div
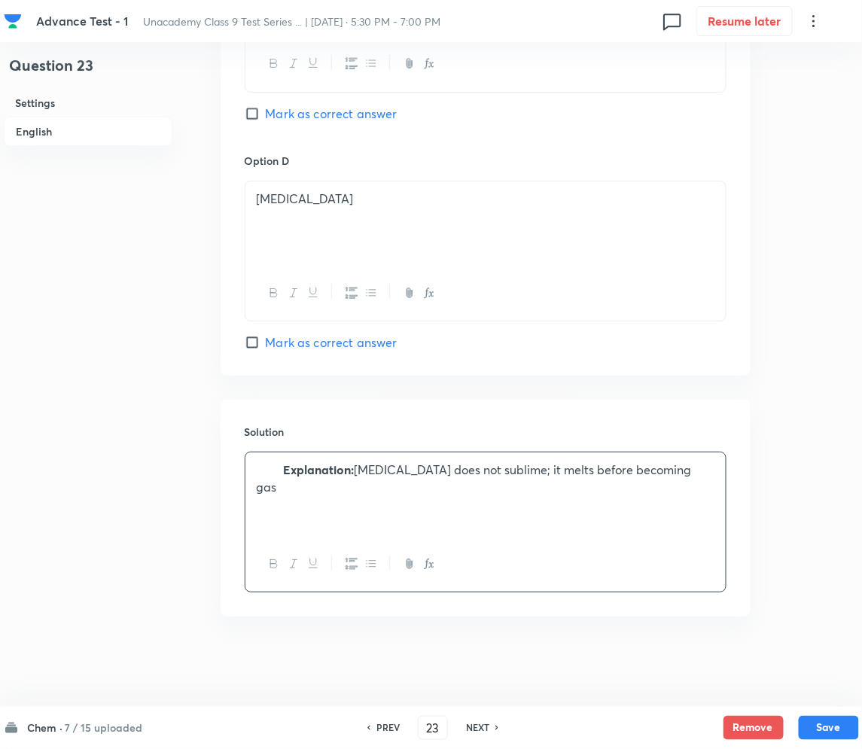
click at [279, 465] on p "Explanation: Sodium chloride does not sublime; it melts before becoming gas" at bounding box center [486, 479] width 458 height 34
click at [818, 724] on button "Save" at bounding box center [829, 727] width 60 height 24
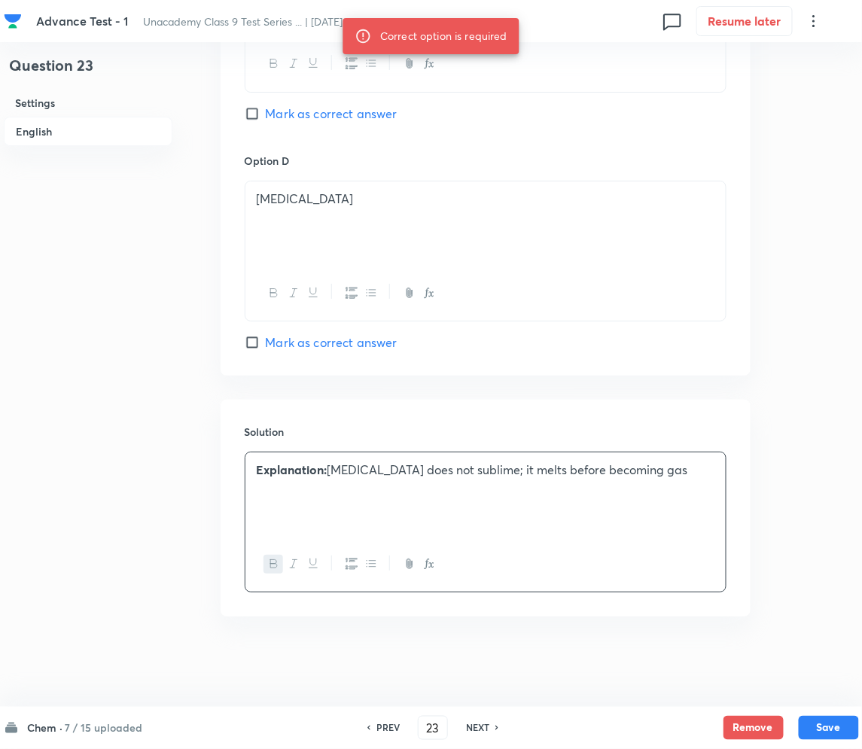
drag, startPoint x: 290, startPoint y: 346, endPoint x: 293, endPoint y: 355, distance: 9.5
click at [290, 347] on span "Mark as correct answer" at bounding box center [332, 343] width 132 height 18
click at [266, 347] on input "Mark as correct answer" at bounding box center [255, 342] width 21 height 15
checkbox input "true"
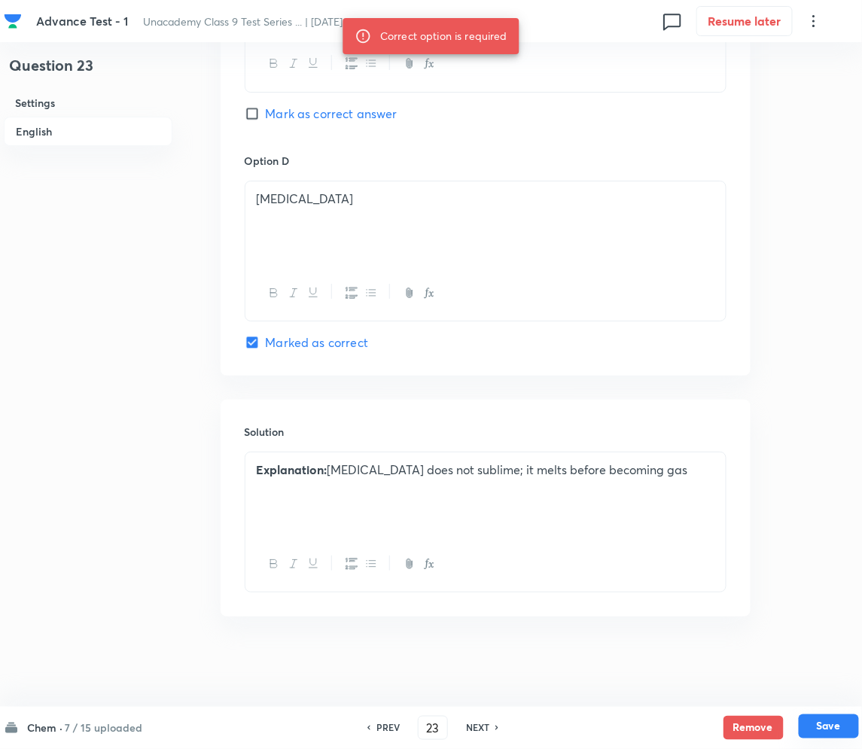
click at [815, 730] on button "Save" at bounding box center [829, 727] width 60 height 24
type input "24"
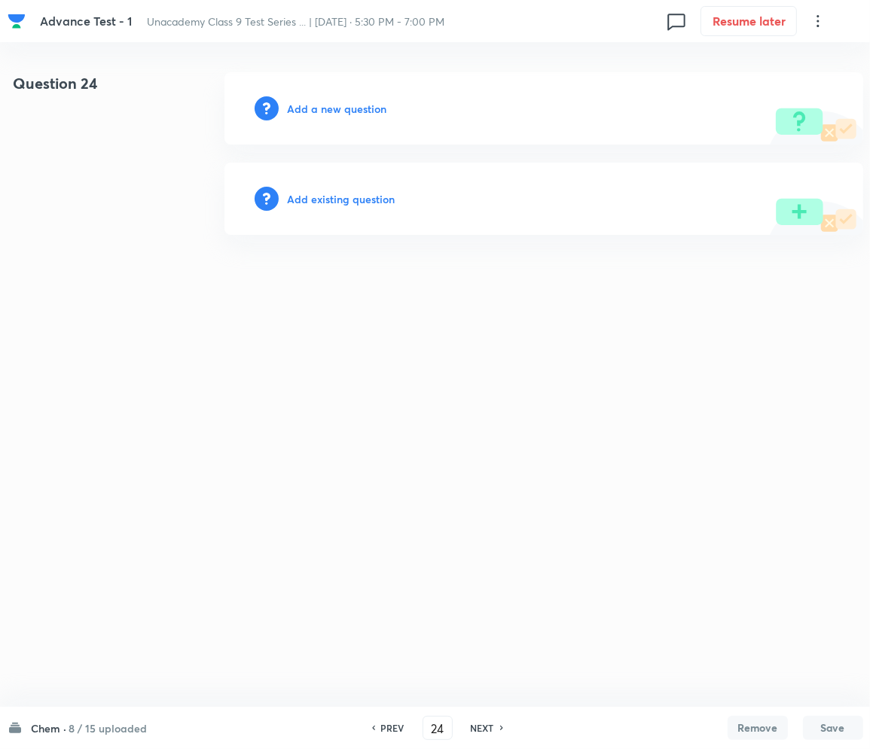
click at [319, 107] on h6 "Add a new question" at bounding box center [337, 109] width 99 height 16
click at [319, 107] on h6 "Choose a question type" at bounding box center [346, 109] width 116 height 16
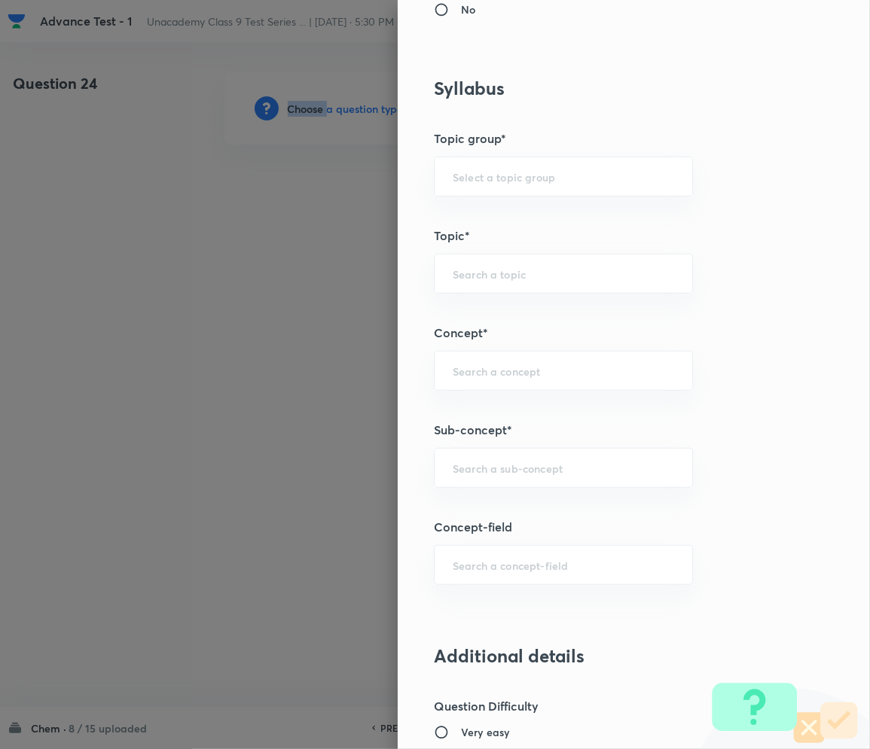
scroll to position [903, 0]
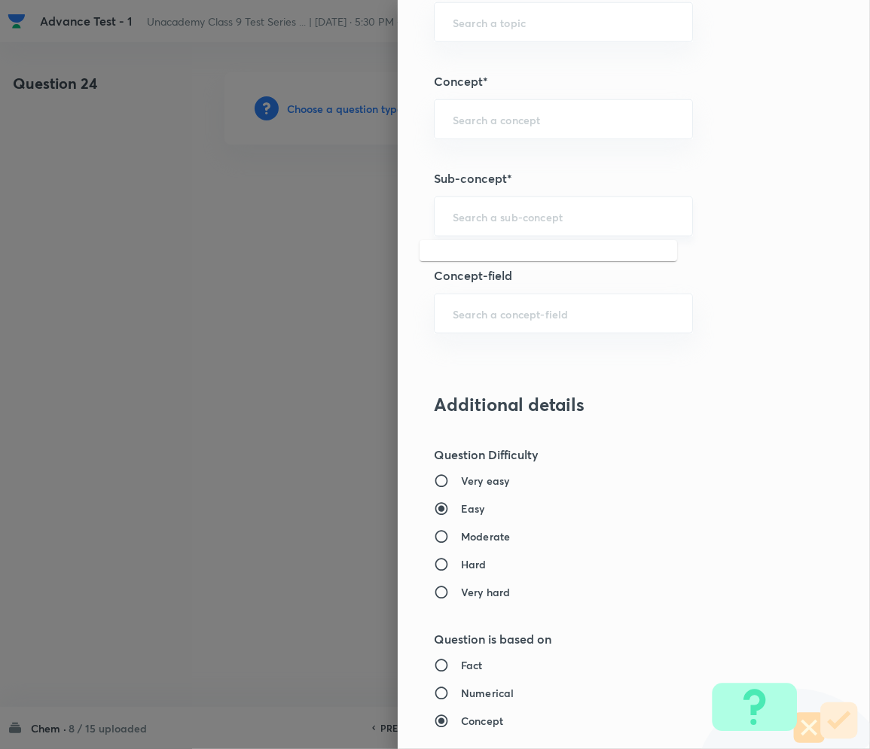
click at [506, 211] on input "text" at bounding box center [563, 216] width 221 height 14
click at [482, 227] on div "​" at bounding box center [563, 217] width 259 height 40
paste input "Matter in Our Surrounding"
click at [506, 270] on li "Matter in Our Surrounding" at bounding box center [547, 259] width 257 height 27
type input "Matter in Our Surrounding"
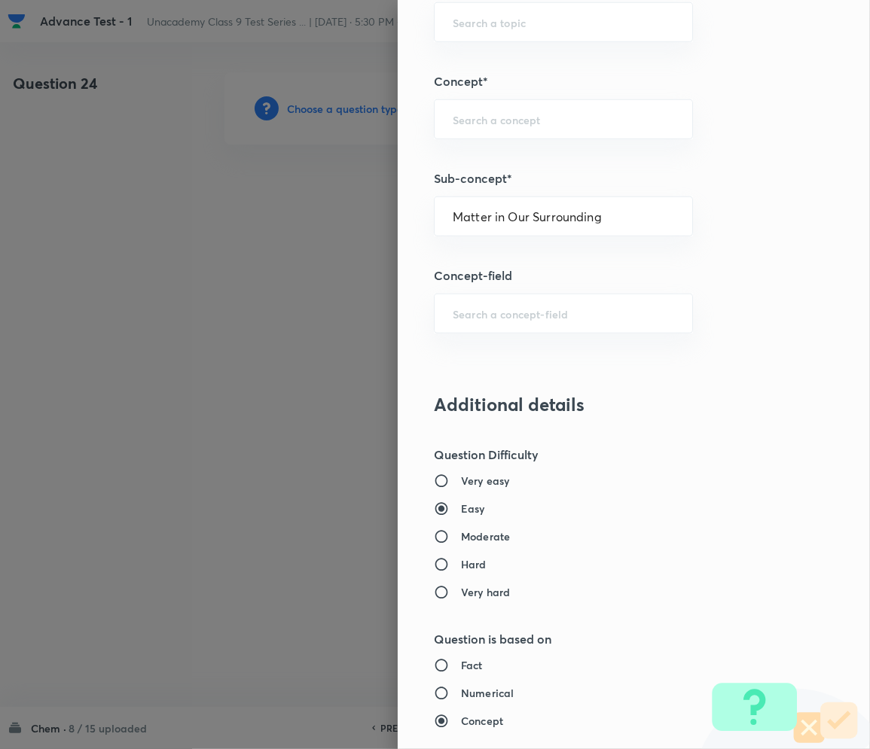
type input "Foundation Class IX"
type input "Chemistry"
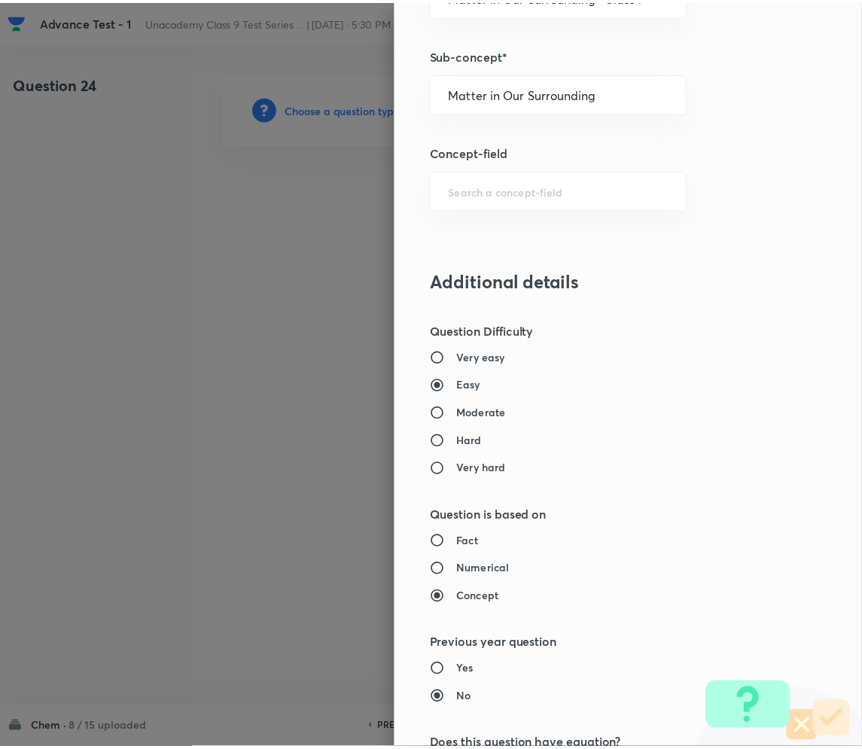
scroll to position [1404, 0]
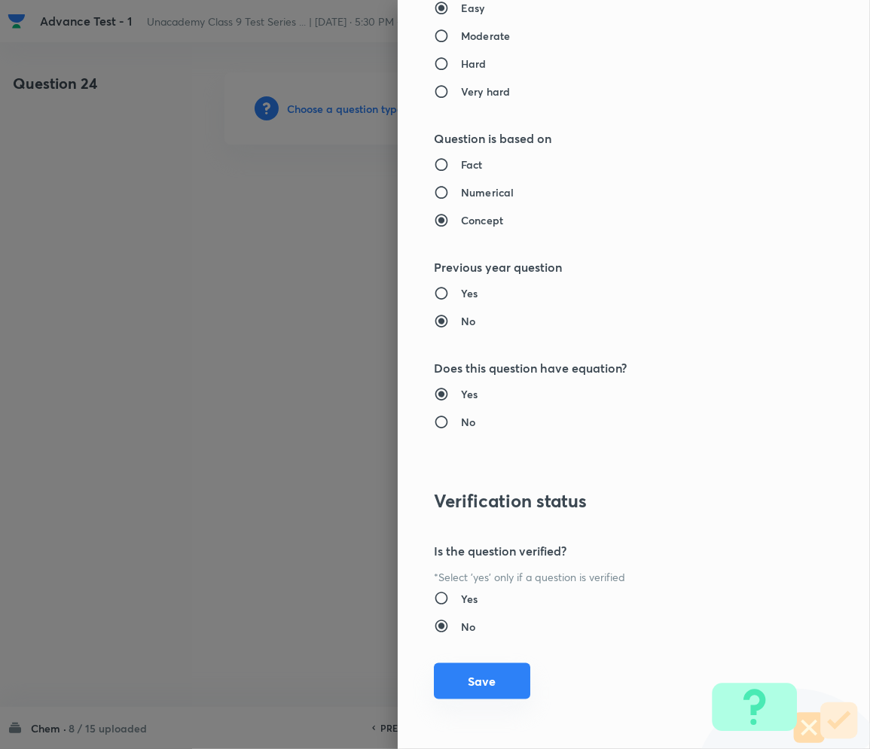
click at [468, 670] on button "Save" at bounding box center [482, 681] width 96 height 36
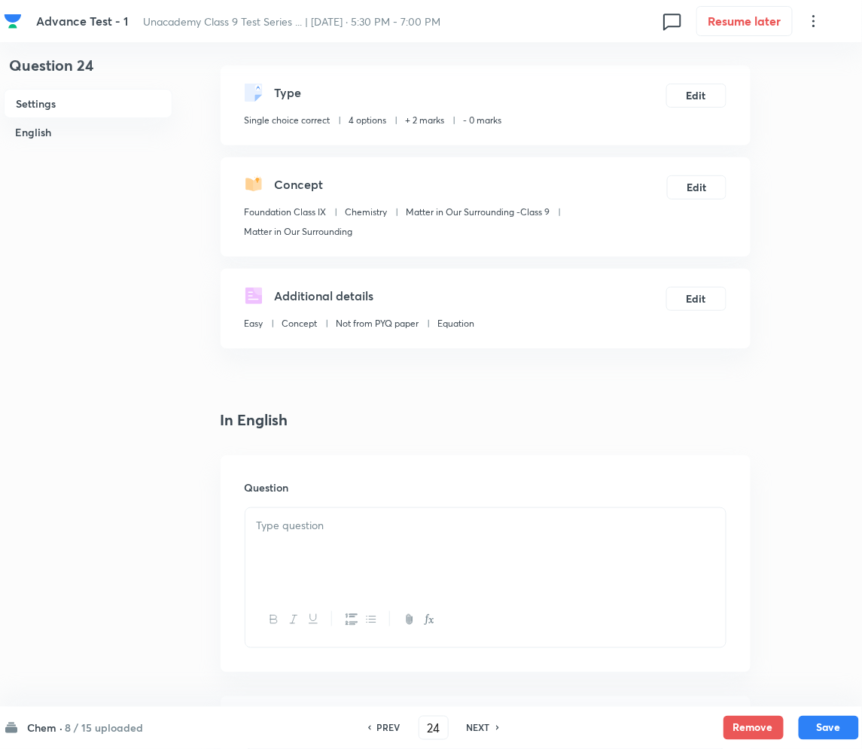
scroll to position [200, 0]
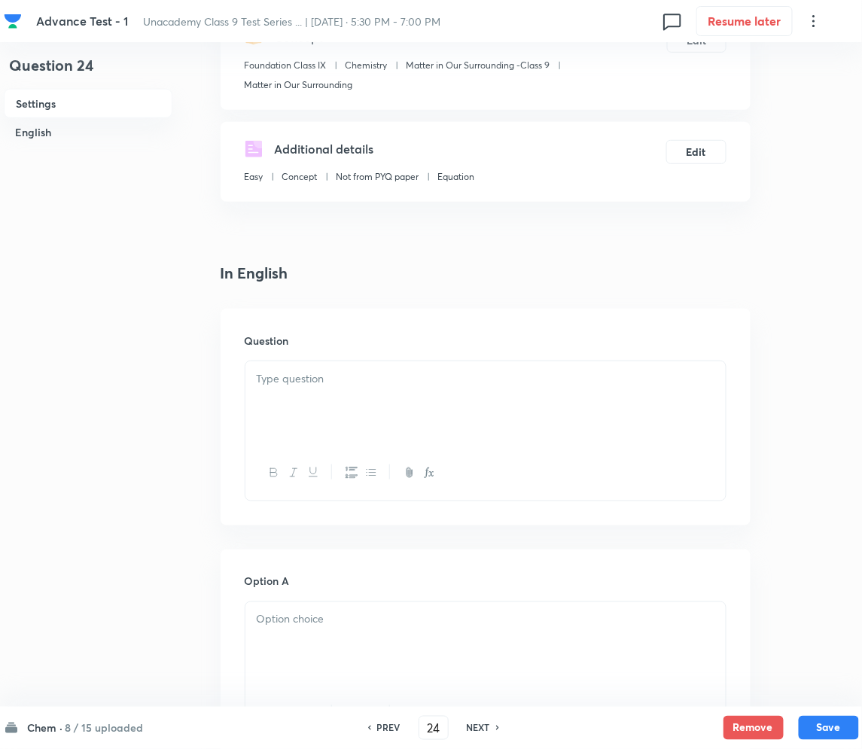
click at [340, 379] on p at bounding box center [486, 378] width 458 height 17
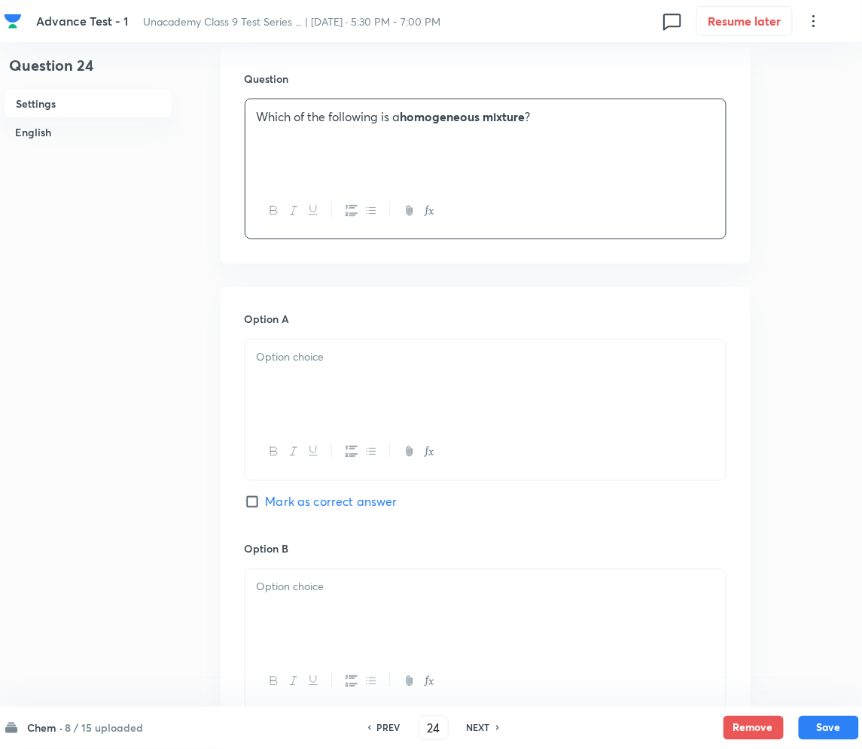
scroll to position [501, 0]
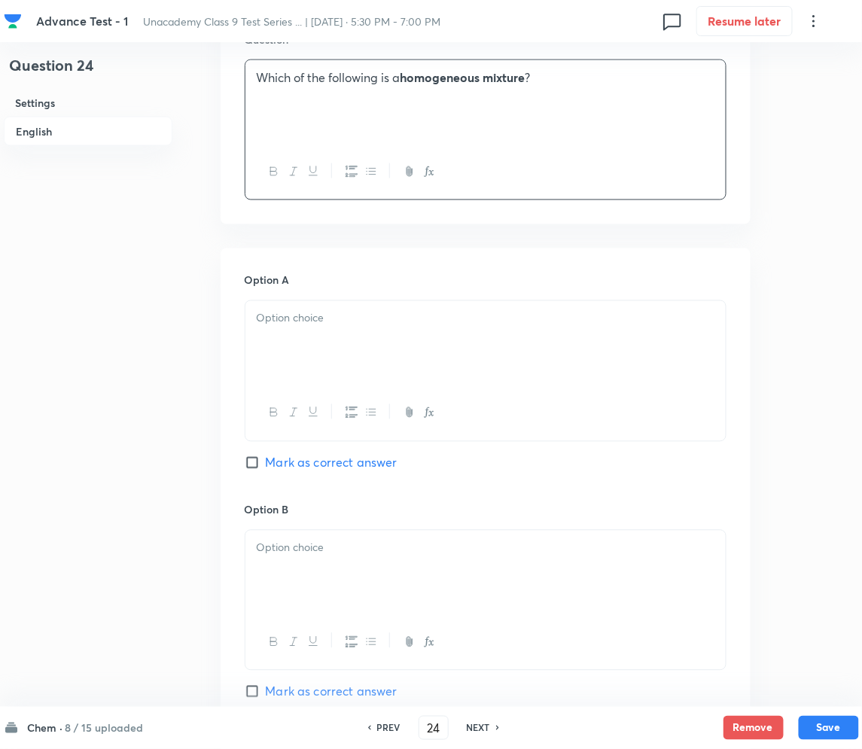
click at [334, 344] on div at bounding box center [485, 343] width 480 height 84
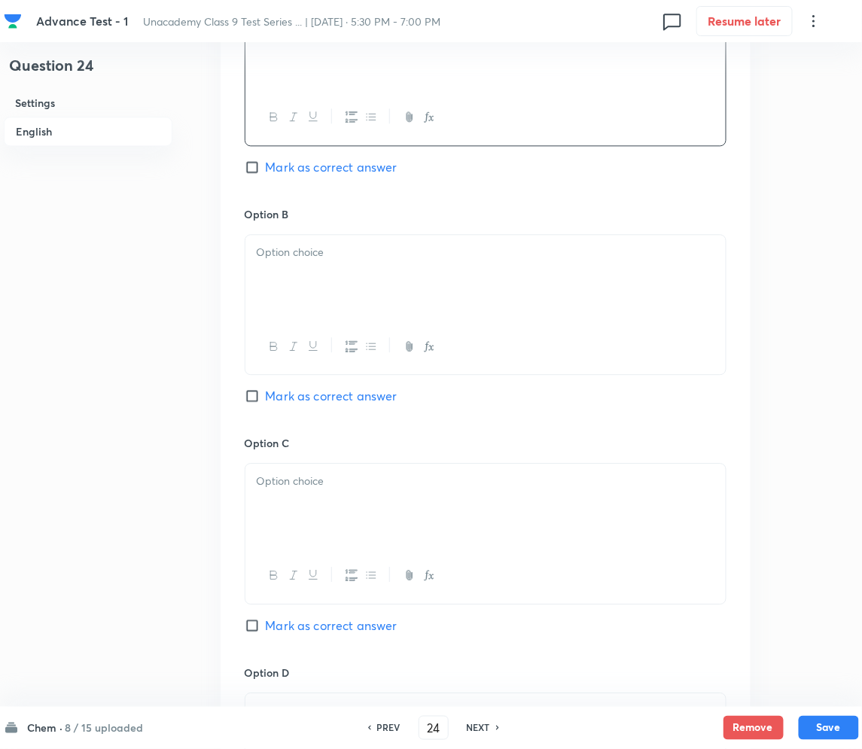
scroll to position [803, 0]
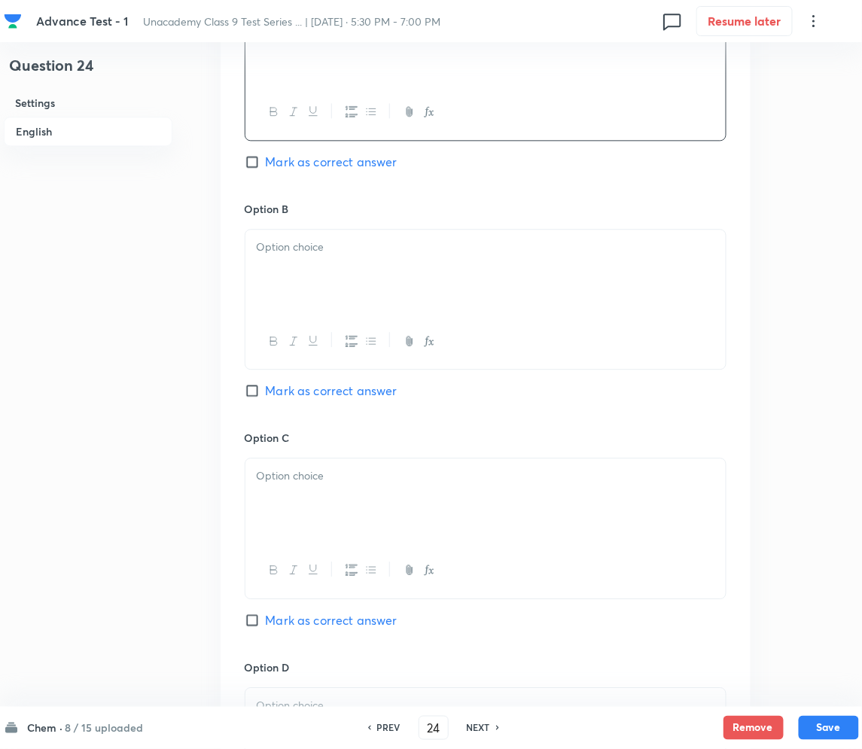
drag, startPoint x: 336, startPoint y: 305, endPoint x: 285, endPoint y: 275, distance: 59.4
click at [336, 303] on div at bounding box center [485, 272] width 480 height 84
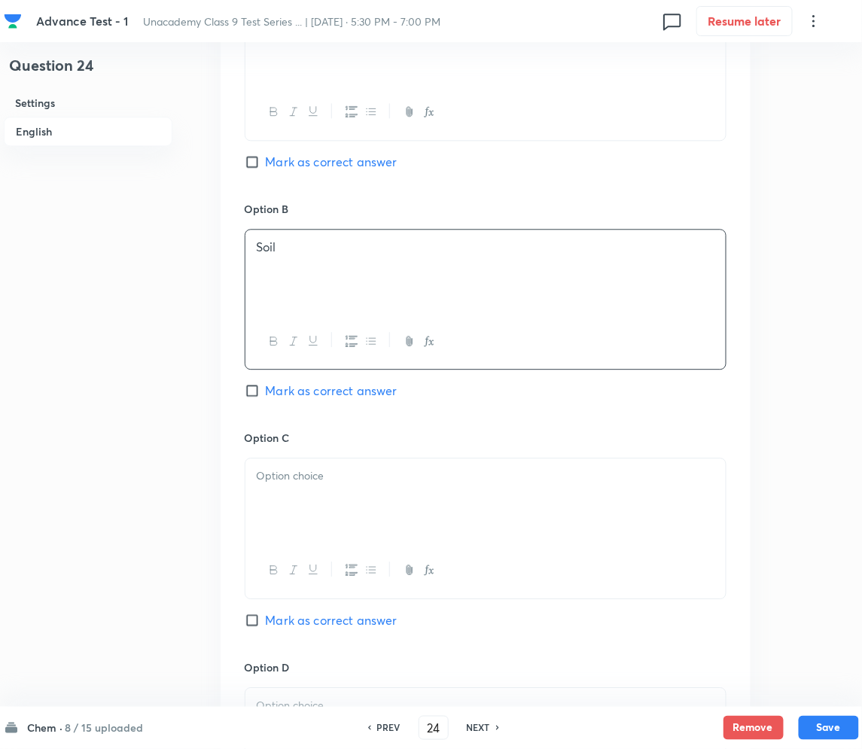
click at [346, 504] on div at bounding box center [485, 501] width 480 height 84
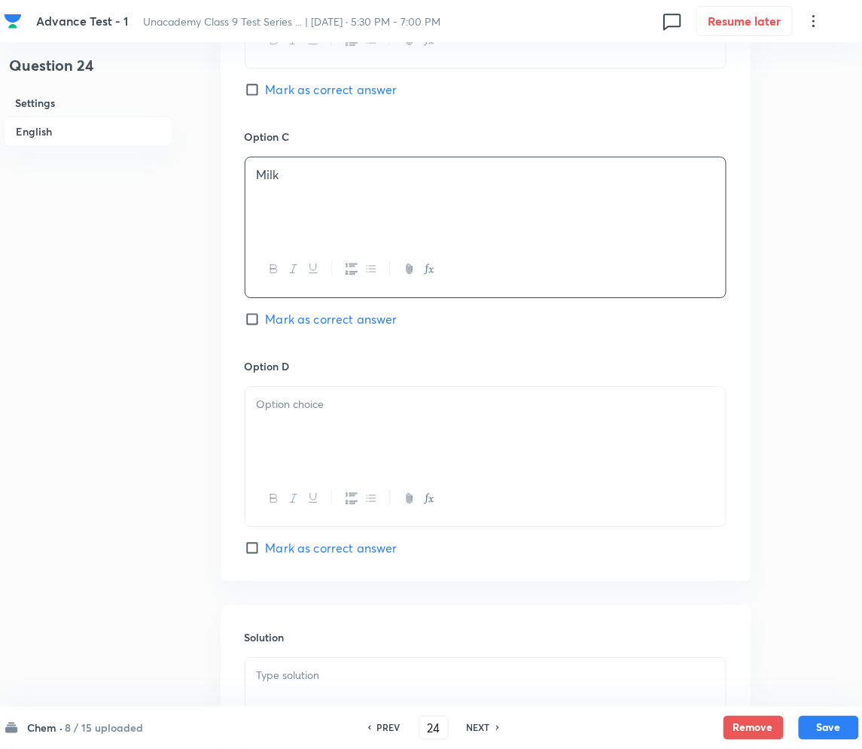
click at [352, 422] on div at bounding box center [485, 429] width 480 height 84
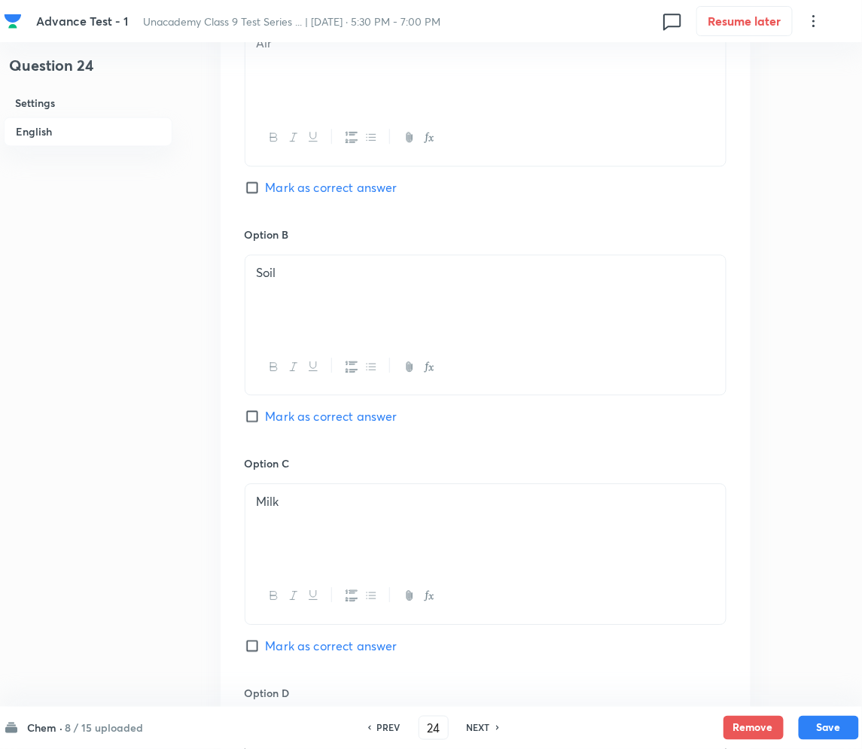
scroll to position [602, 0]
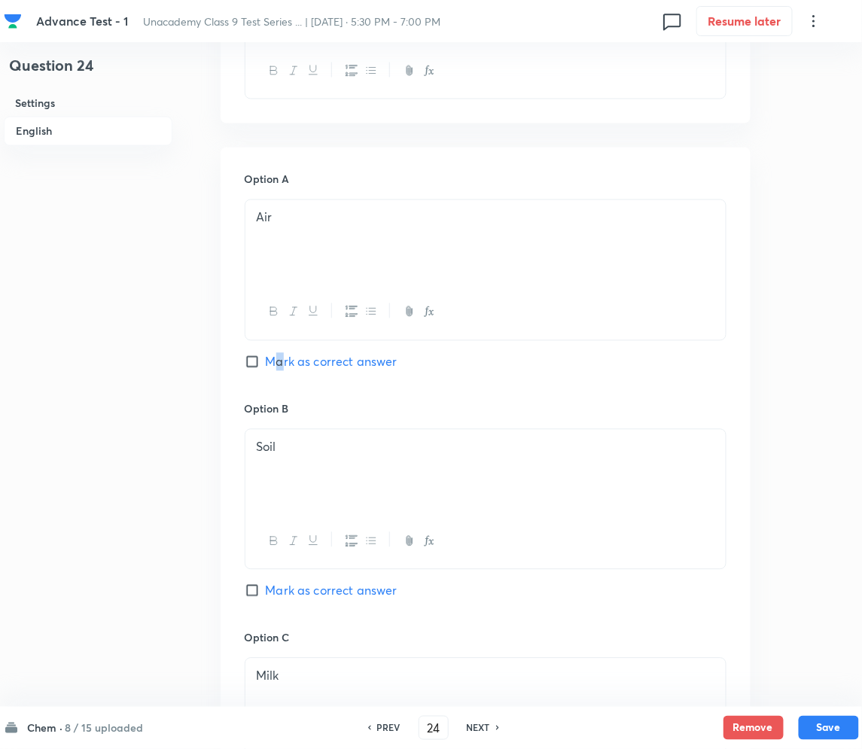
drag, startPoint x: 280, startPoint y: 361, endPoint x: 275, endPoint y: 396, distance: 35.0
click at [278, 361] on span "Mark as correct answer" at bounding box center [332, 362] width 132 height 18
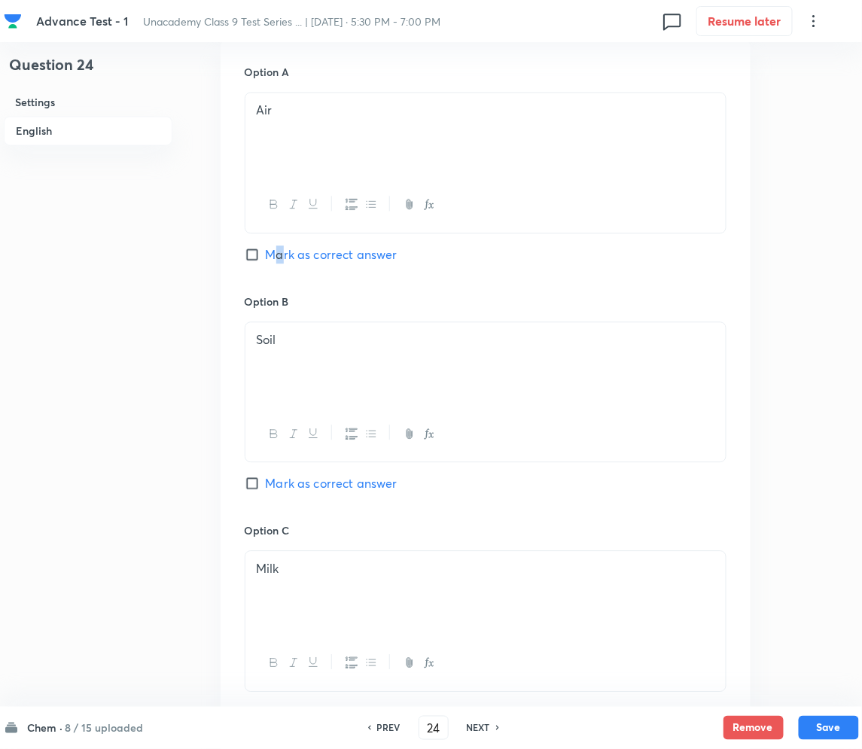
scroll to position [702, 0]
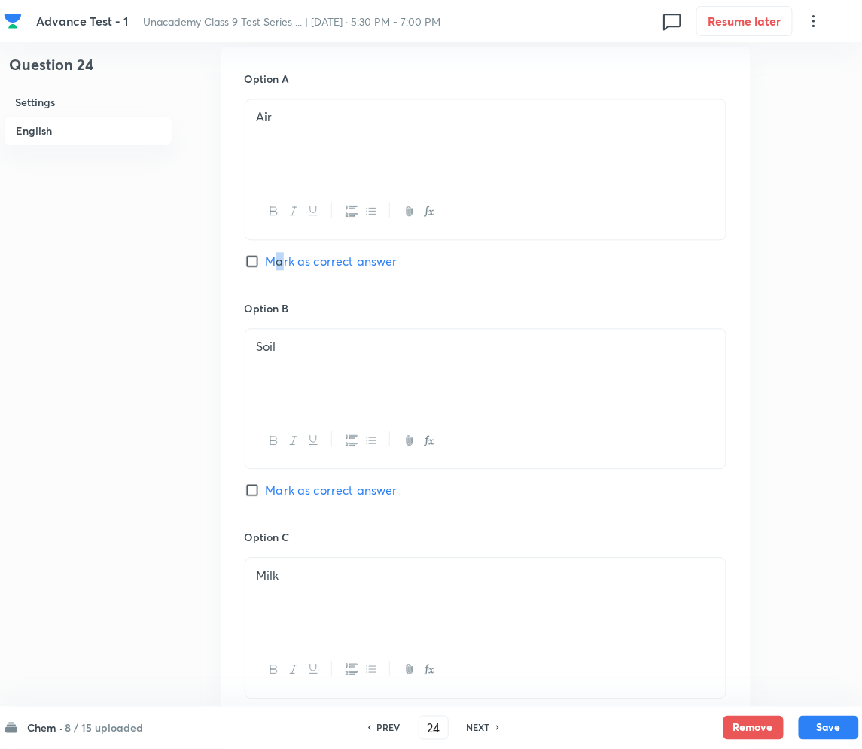
click at [251, 260] on input "Mark as correct answer" at bounding box center [255, 261] width 21 height 15
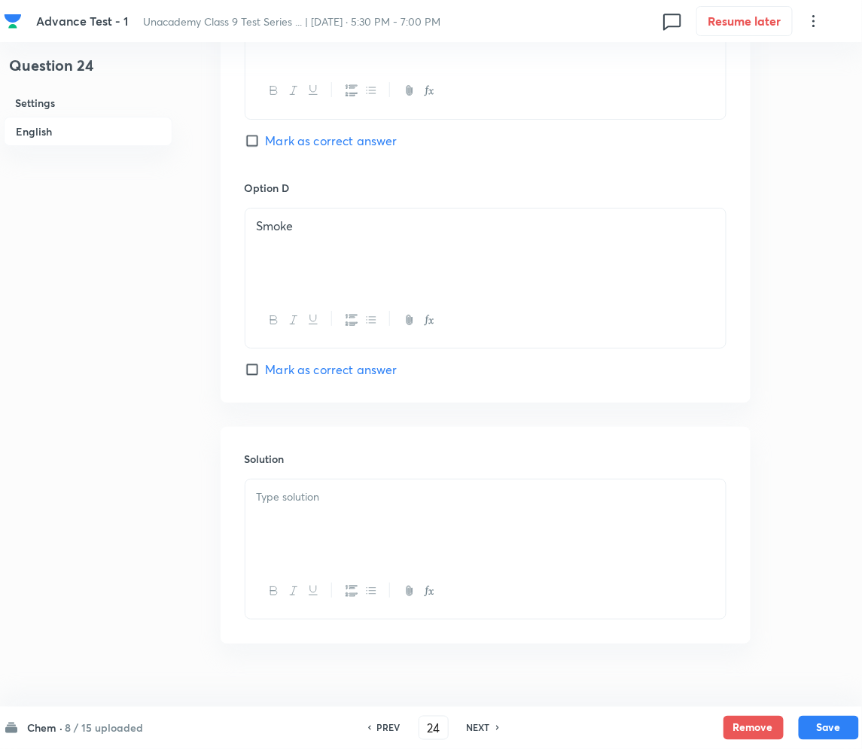
scroll to position [1310, 0]
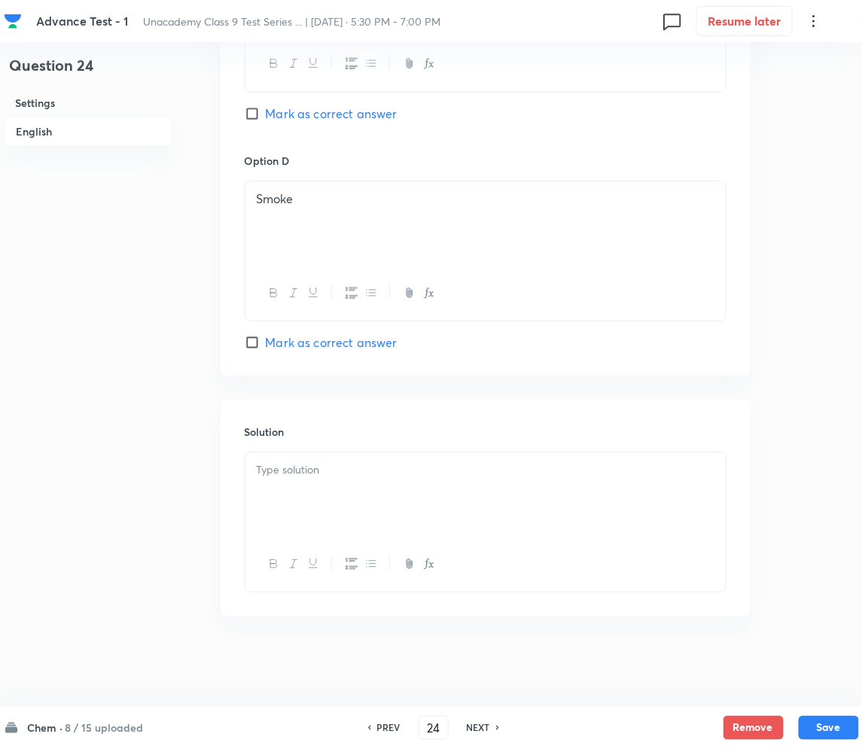
click at [332, 511] on div at bounding box center [485, 495] width 480 height 84
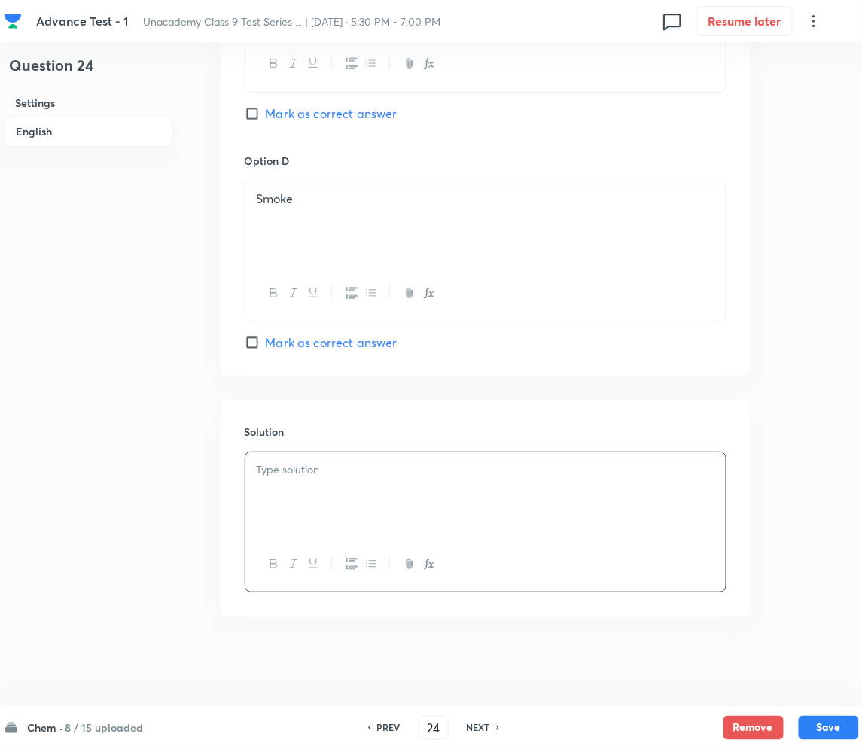
click at [318, 470] on p at bounding box center [486, 470] width 458 height 17
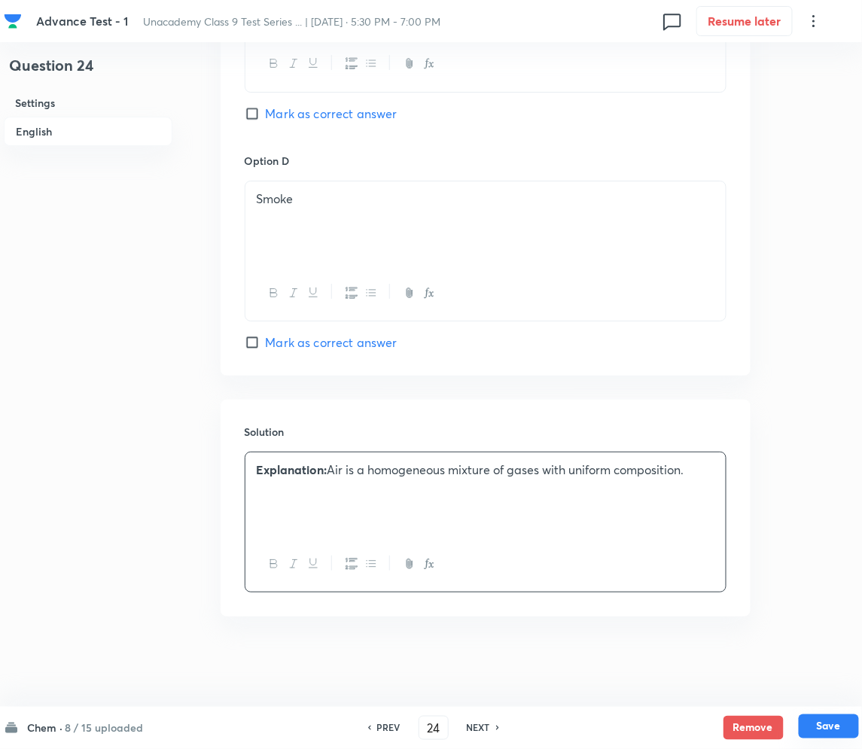
click at [827, 721] on button "Save" at bounding box center [829, 727] width 60 height 24
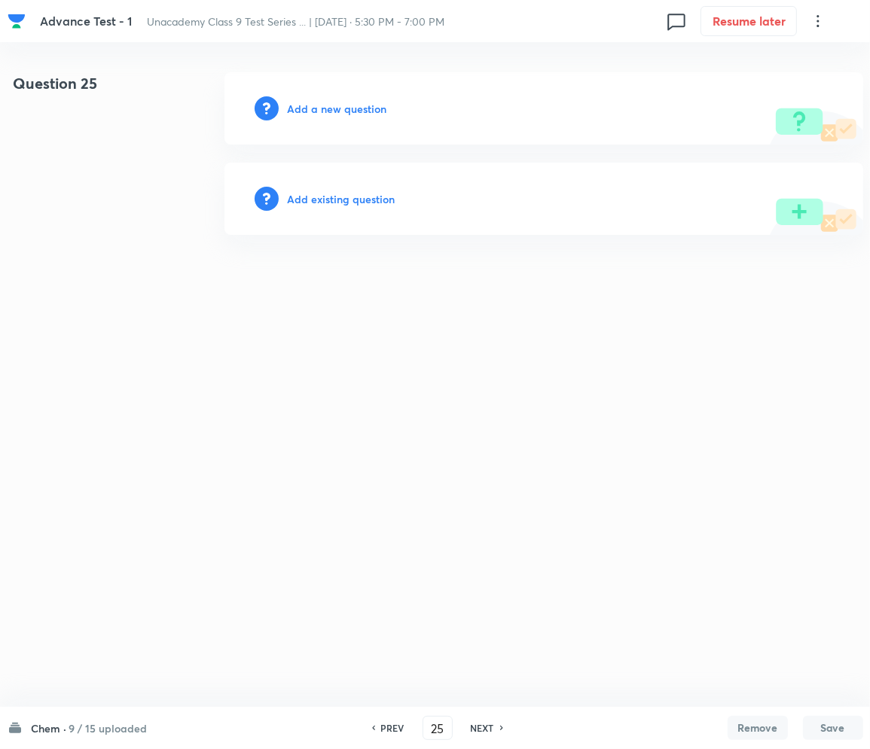
click at [321, 108] on h6 "Add a new question" at bounding box center [337, 109] width 99 height 16
click at [321, 108] on h6 "Choose a question type" at bounding box center [346, 109] width 116 height 16
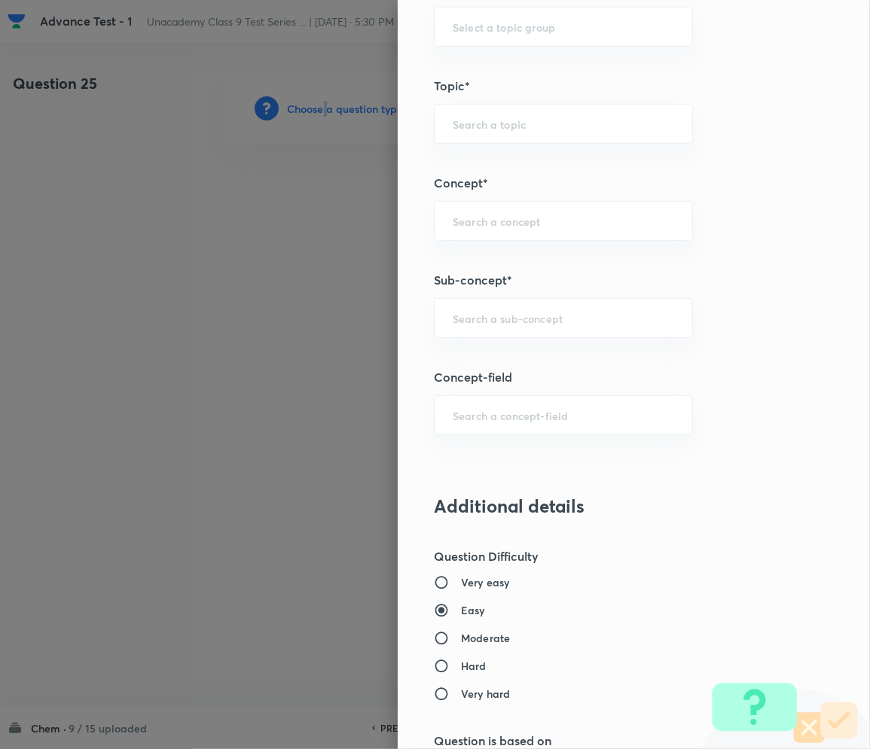
scroll to position [803, 0]
click at [482, 318] on input "text" at bounding box center [563, 317] width 221 height 14
drag, startPoint x: 495, startPoint y: 324, endPoint x: 495, endPoint y: 316, distance: 7.6
click at [495, 322] on input "text" at bounding box center [563, 317] width 221 height 14
paste input "Matter in Our Surrounding"
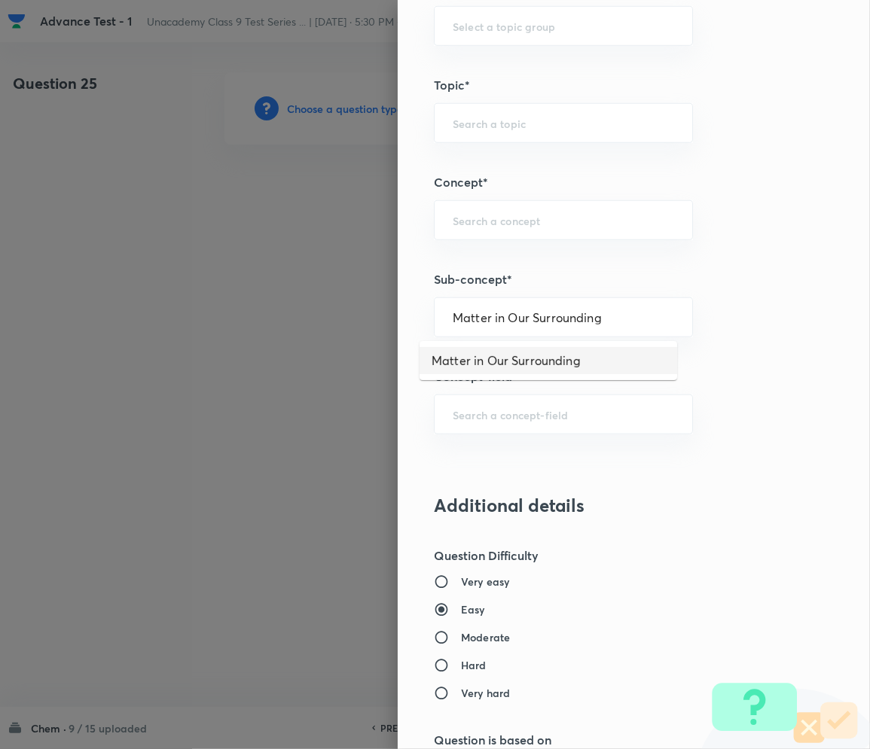
click at [520, 361] on li "Matter in Our Surrounding" at bounding box center [547, 360] width 257 height 27
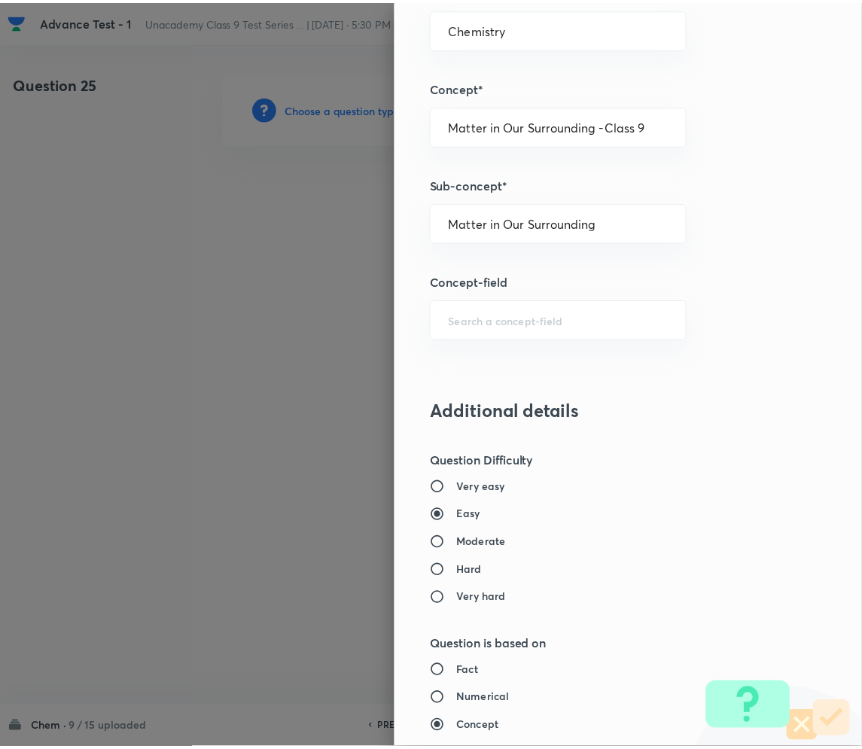
scroll to position [1404, 0]
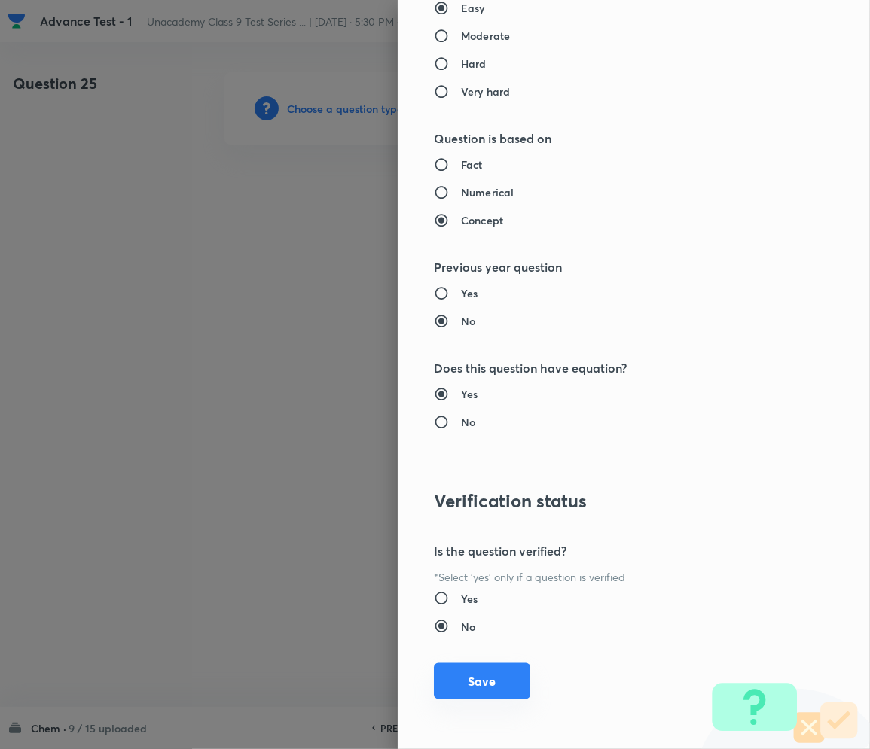
click at [470, 677] on button "Save" at bounding box center [482, 681] width 96 height 36
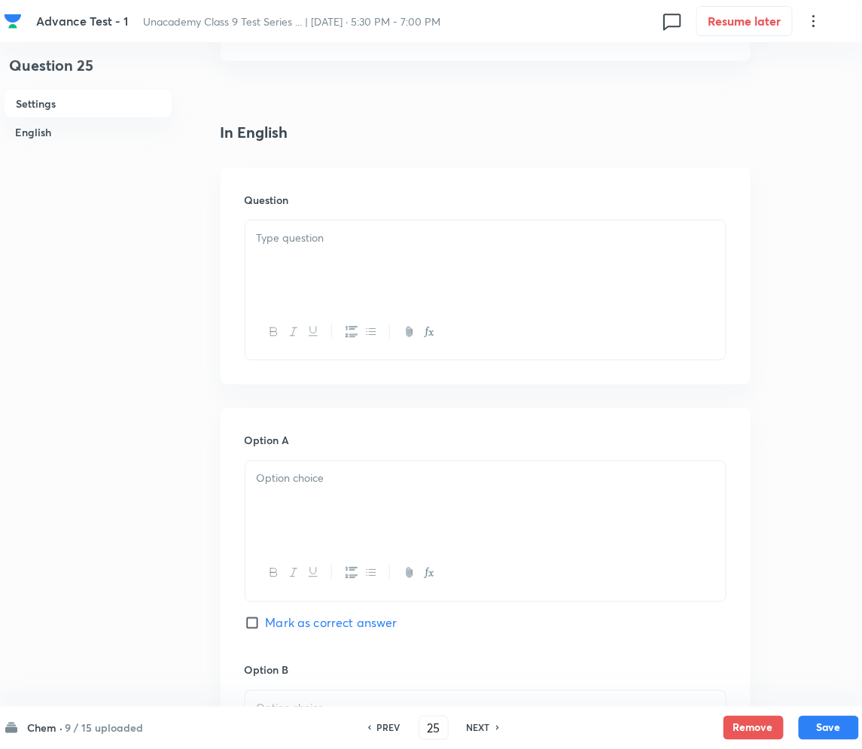
scroll to position [401, 0]
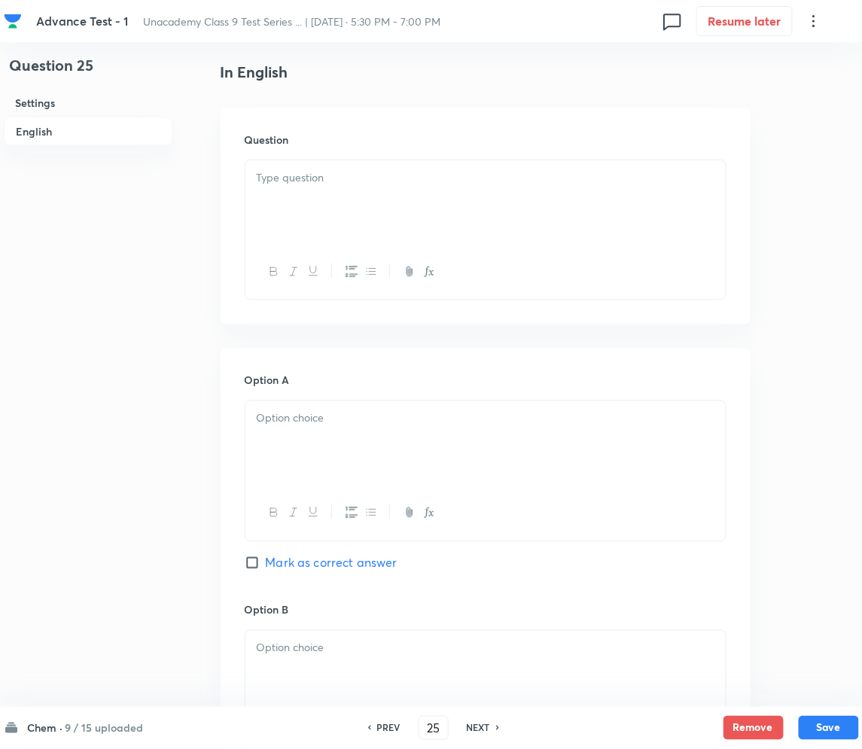
drag, startPoint x: 332, startPoint y: 215, endPoint x: 98, endPoint y: 228, distance: 234.5
click at [328, 212] on div at bounding box center [485, 202] width 480 height 84
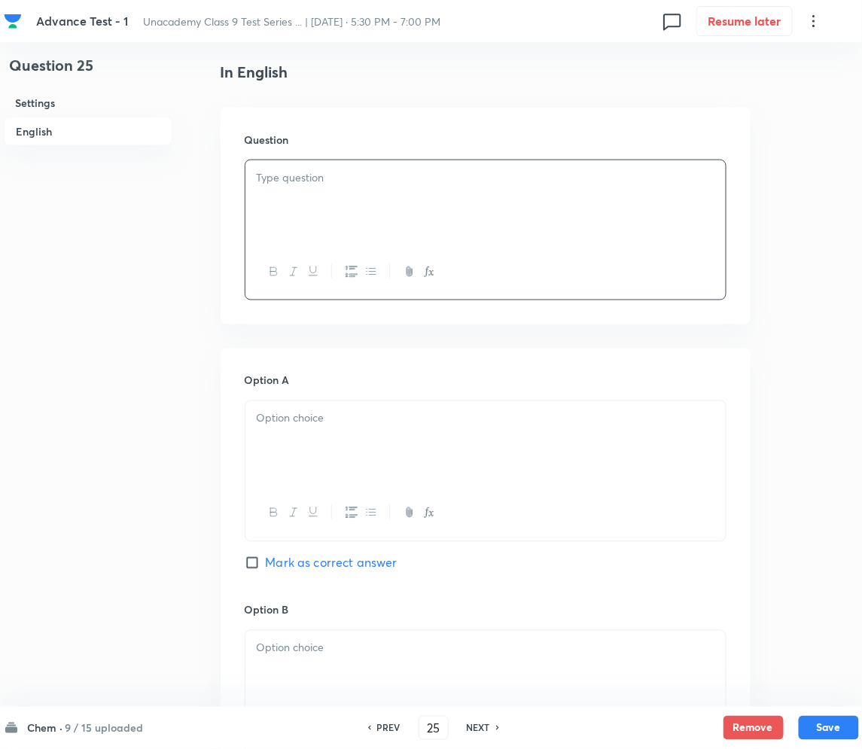
click at [407, 194] on div at bounding box center [485, 202] width 480 height 84
click at [317, 431] on div at bounding box center [485, 443] width 480 height 84
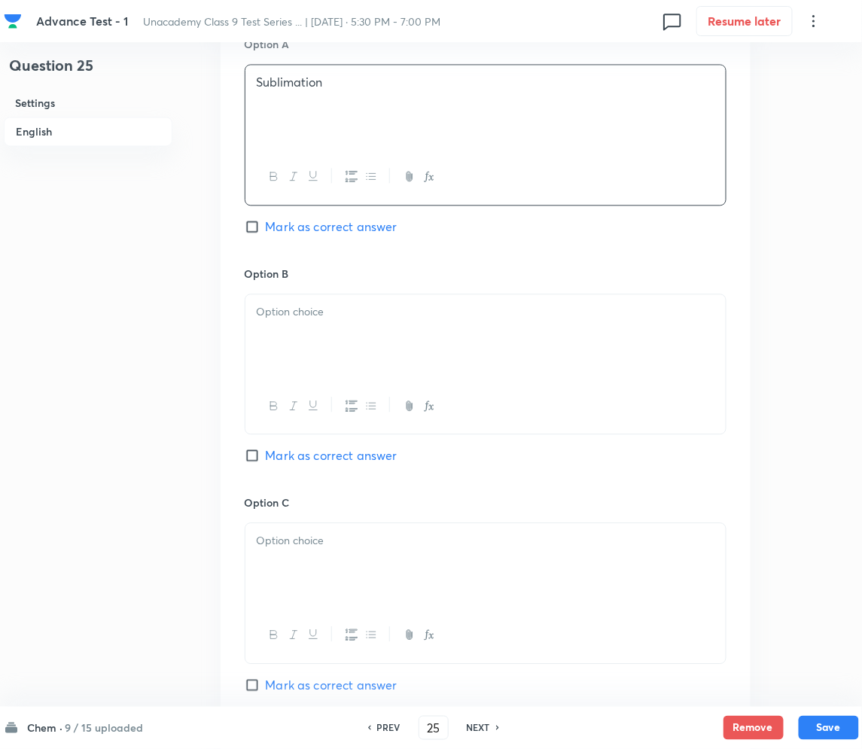
scroll to position [803, 0]
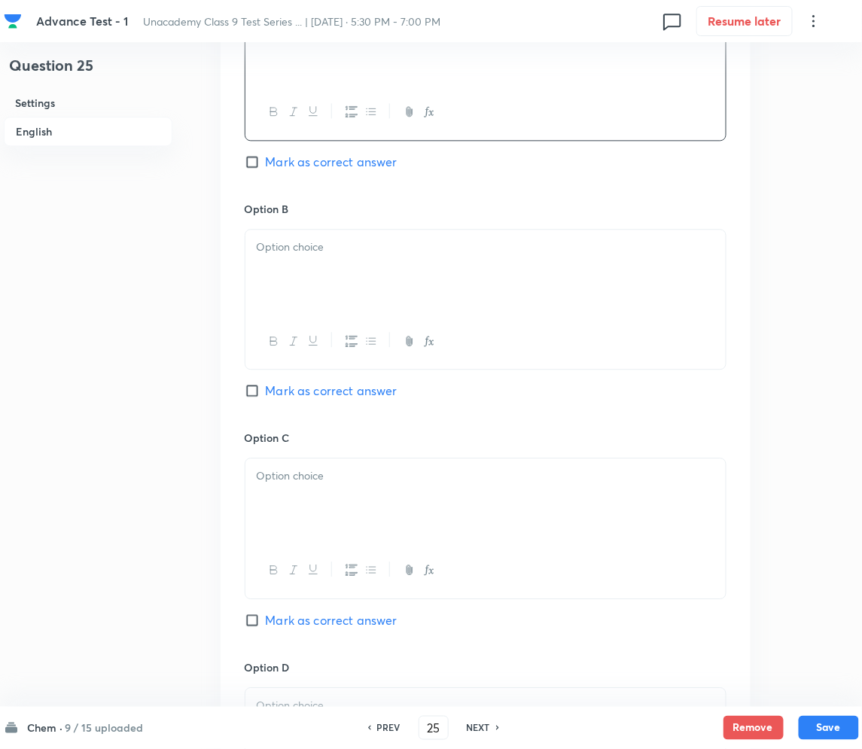
drag, startPoint x: 318, startPoint y: 290, endPoint x: 12, endPoint y: 203, distance: 317.7
click at [316, 289] on div at bounding box center [485, 272] width 480 height 84
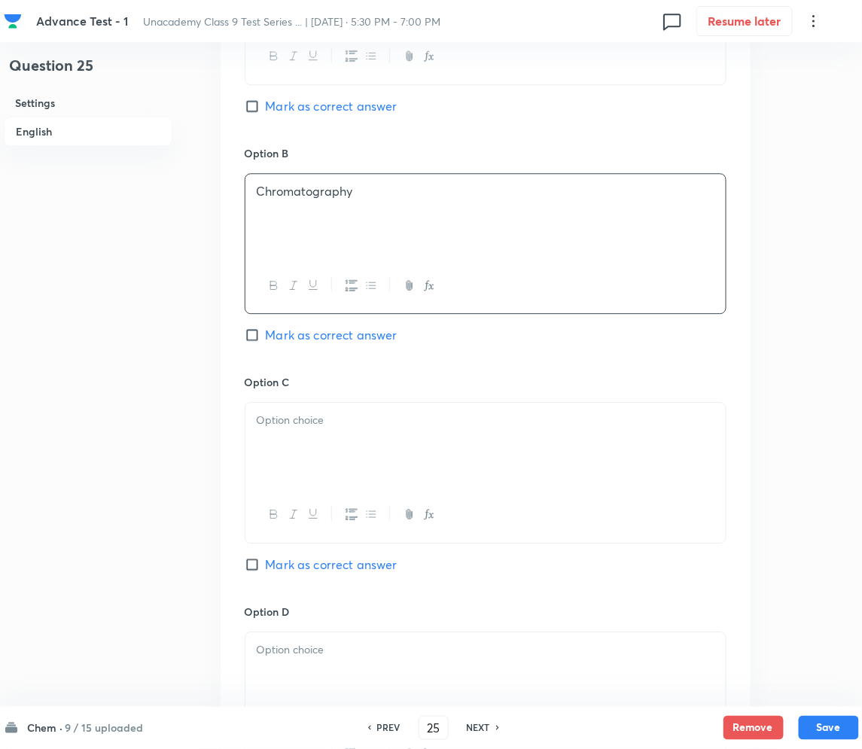
scroll to position [1104, 0]
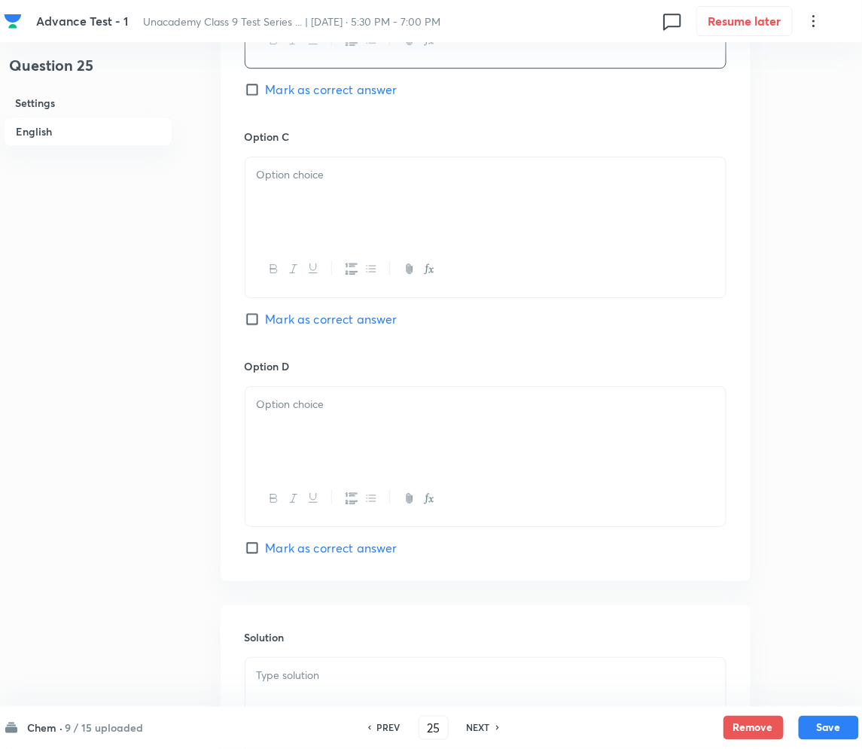
click at [322, 226] on div at bounding box center [485, 199] width 480 height 84
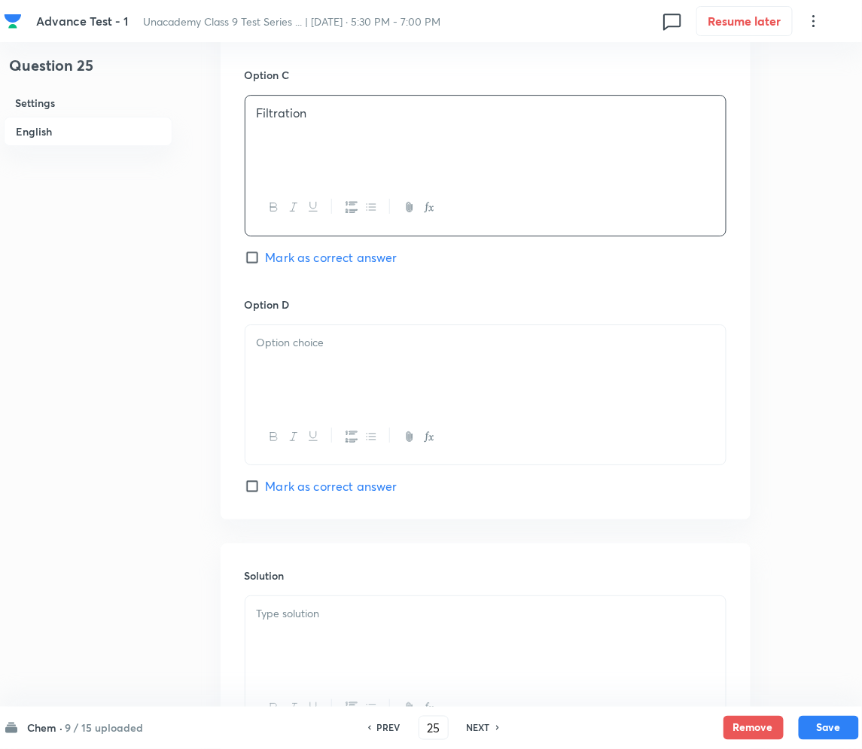
scroll to position [1310, 0]
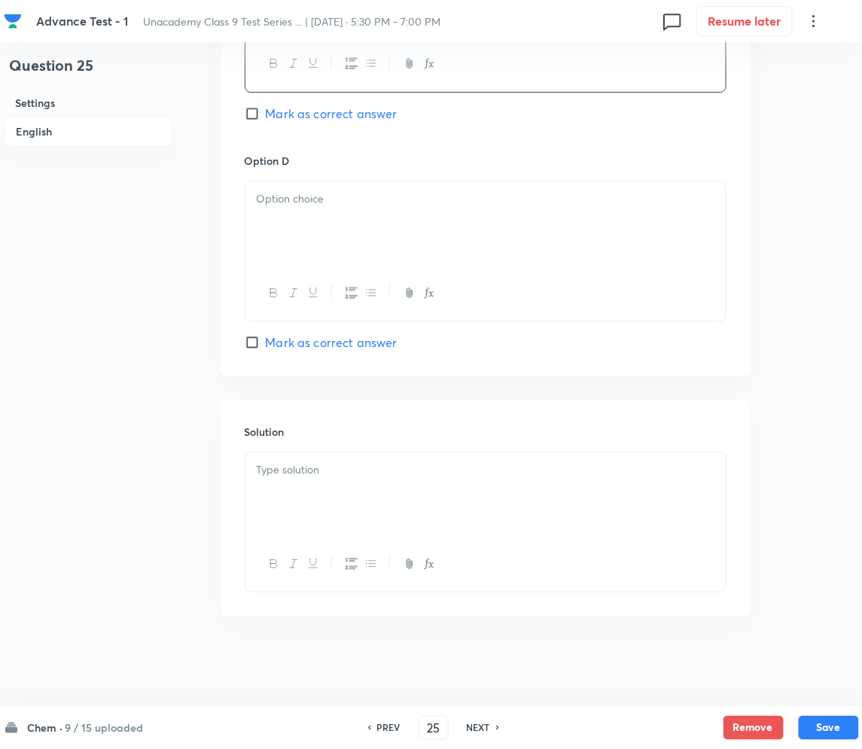
click at [336, 228] on div at bounding box center [485, 223] width 480 height 84
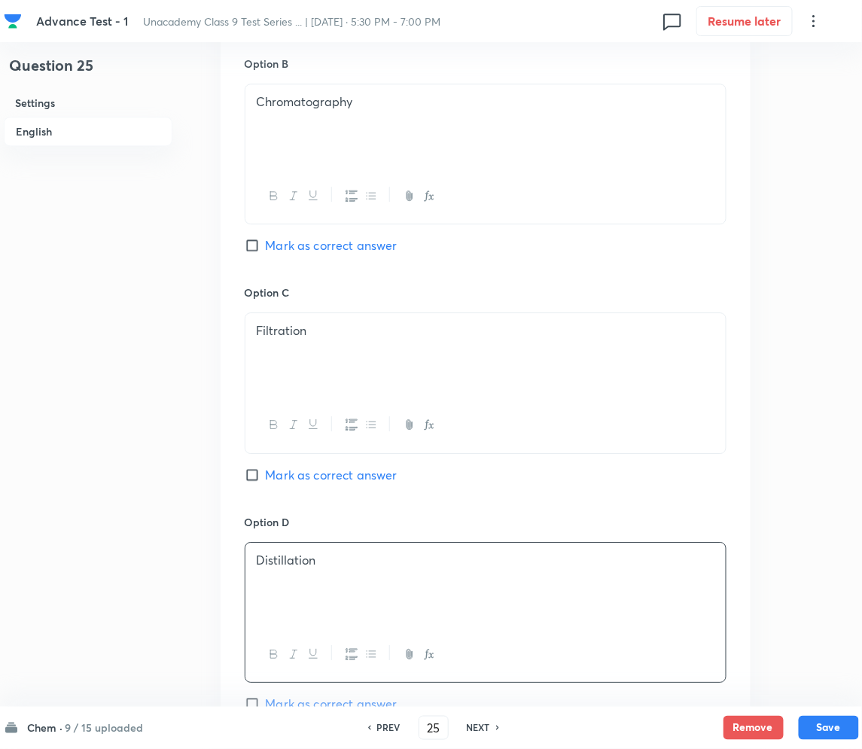
scroll to position [909, 0]
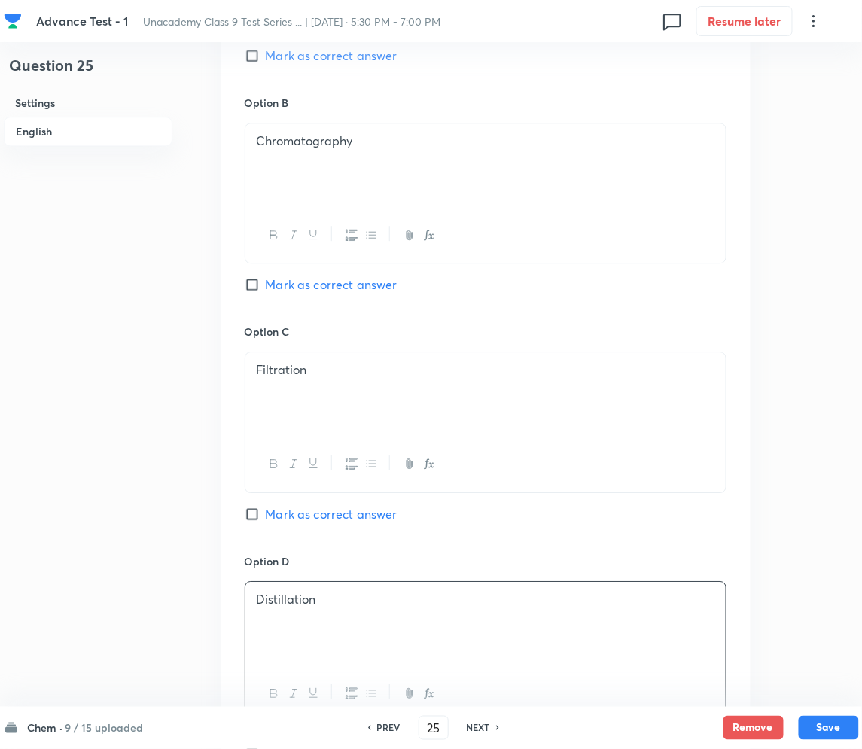
click at [284, 288] on span "Mark as correct answer" at bounding box center [332, 285] width 132 height 18
click at [266, 288] on input "Mark as correct answer" at bounding box center [255, 284] width 21 height 15
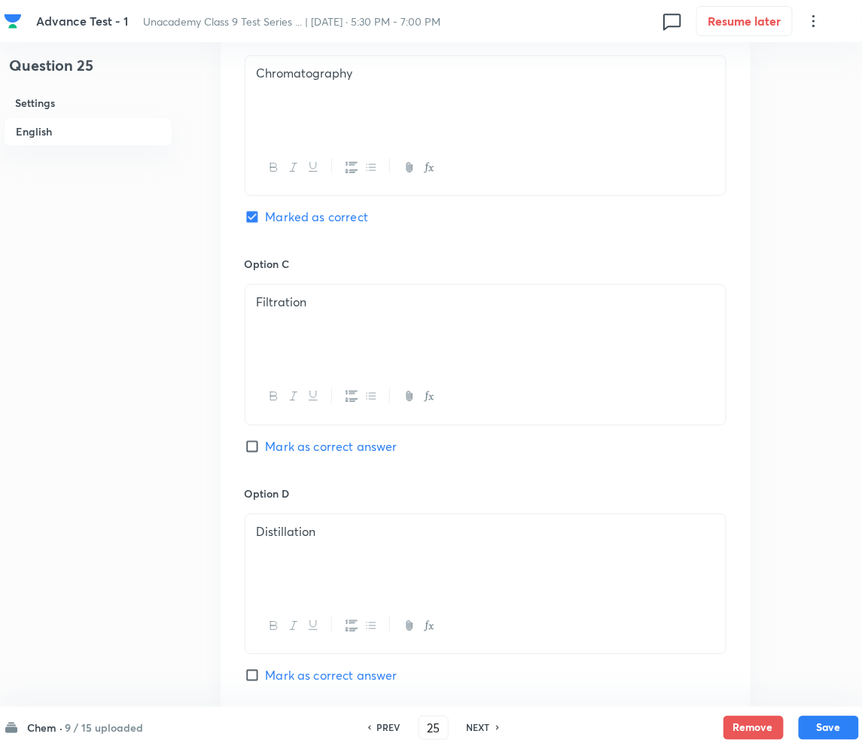
scroll to position [1310, 0]
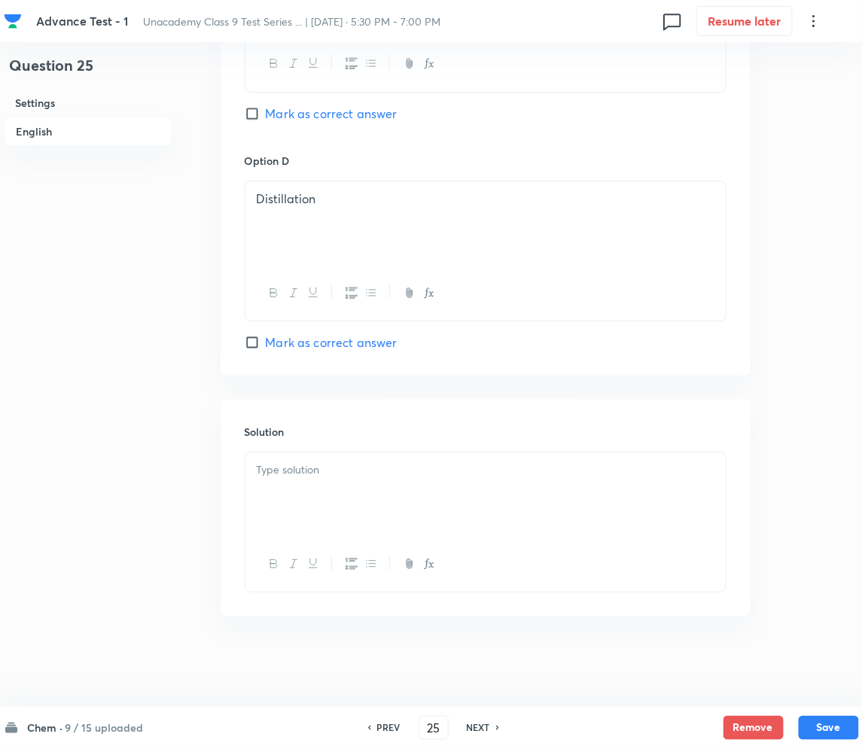
click at [369, 495] on div at bounding box center [485, 495] width 480 height 84
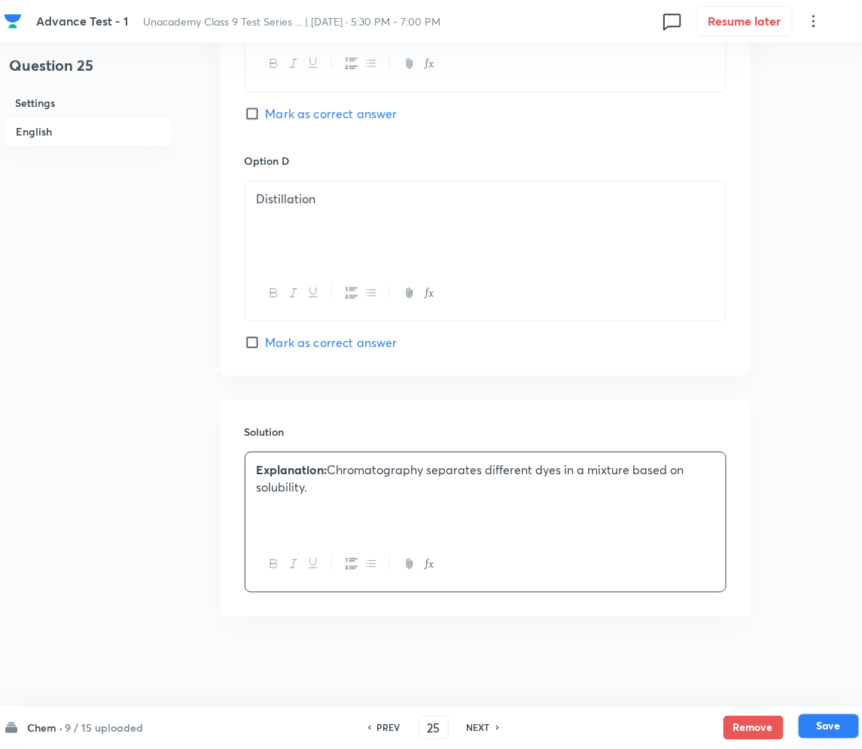
click at [827, 729] on button "Save" at bounding box center [829, 727] width 60 height 24
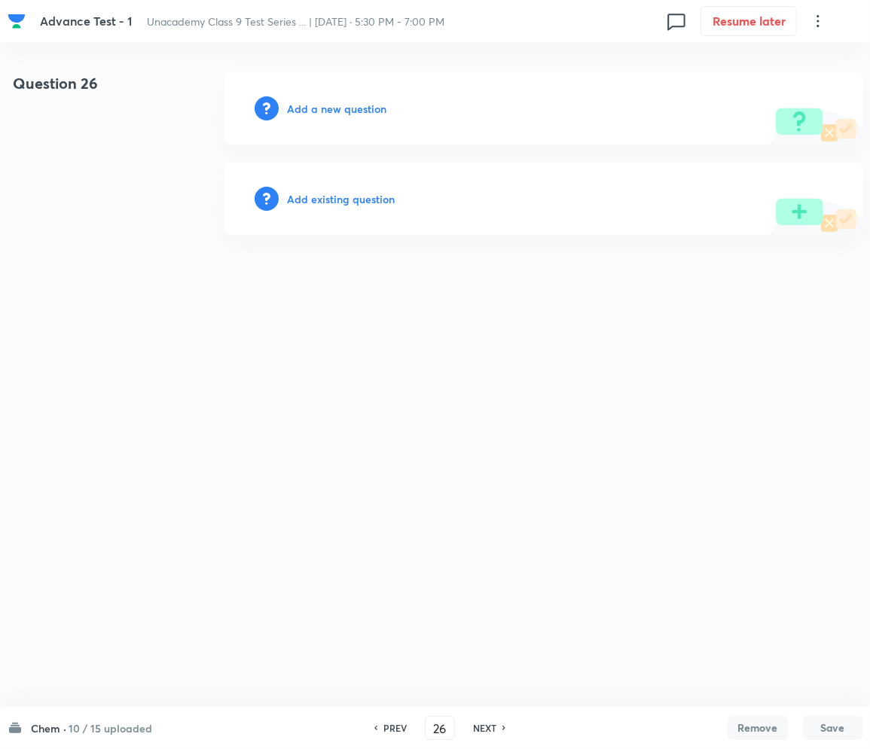
click at [341, 104] on h6 "Add a new question" at bounding box center [337, 109] width 99 height 16
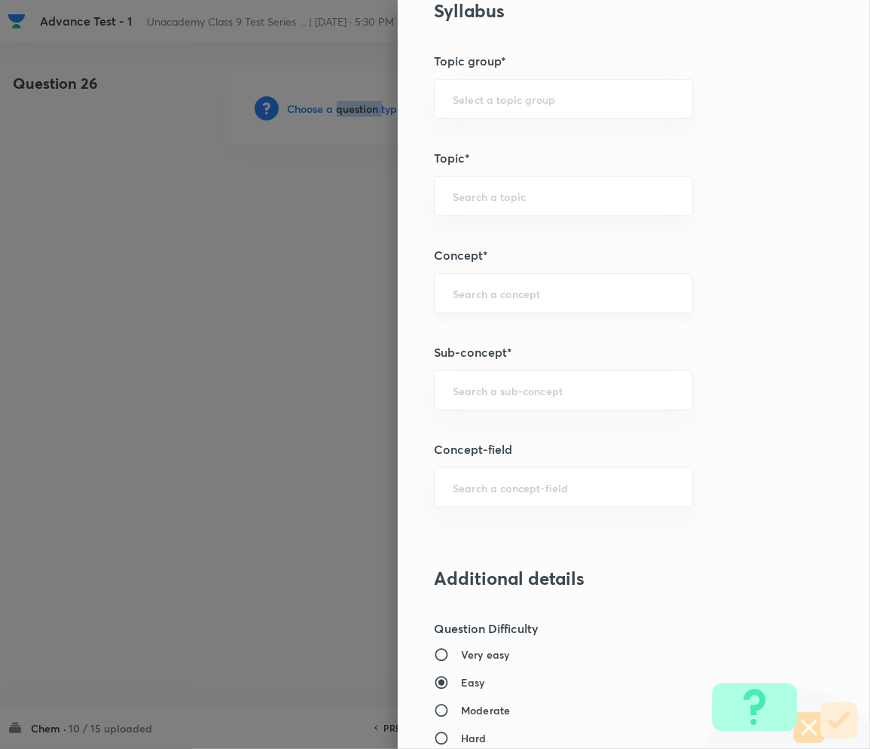
scroll to position [803, 0]
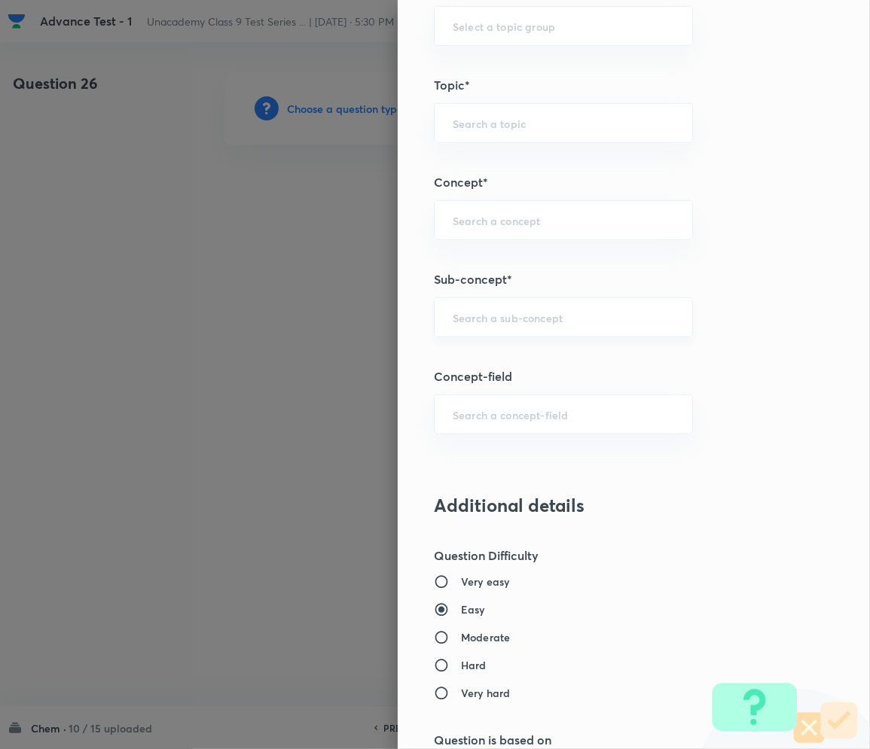
click at [483, 322] on input "text" at bounding box center [563, 317] width 221 height 14
click at [489, 332] on div "​" at bounding box center [563, 317] width 259 height 40
paste input "Matter in Our Surrounding"
click at [503, 357] on li "Matter in Our Surrounding" at bounding box center [547, 360] width 257 height 27
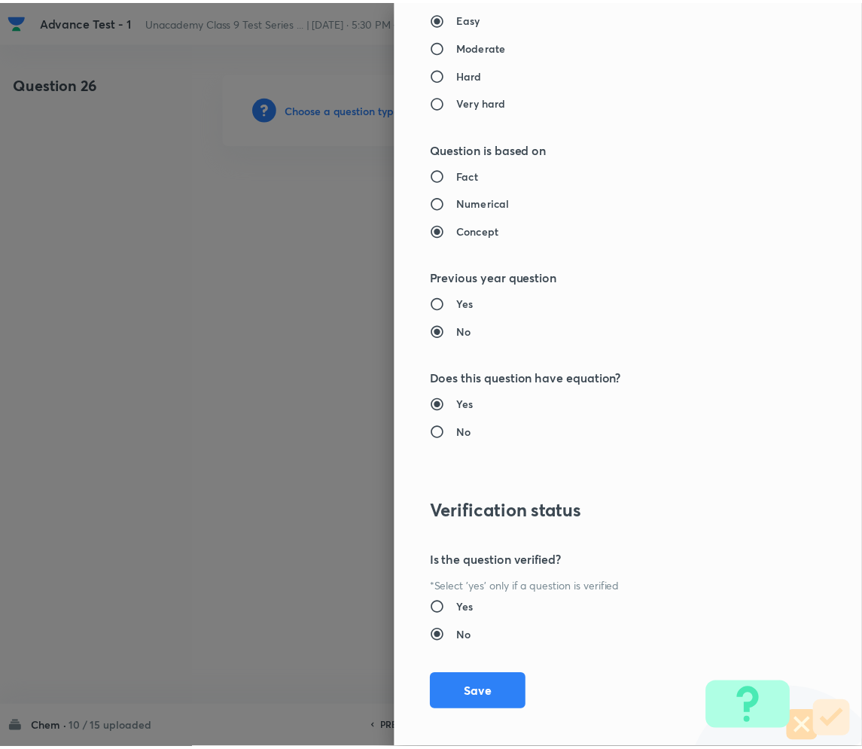
scroll to position [1404, 0]
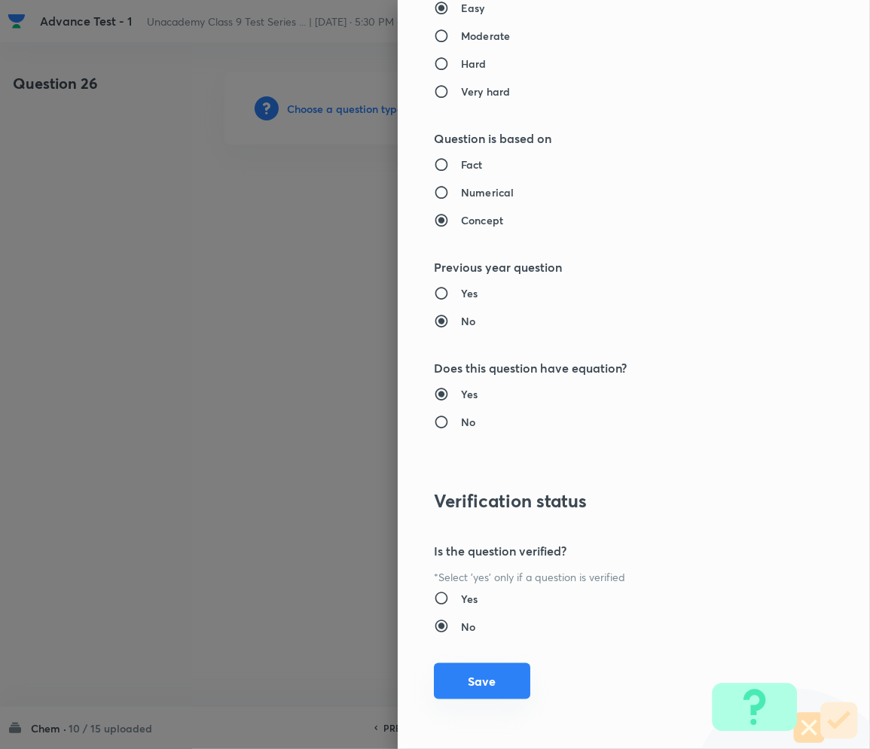
click at [484, 676] on button "Save" at bounding box center [482, 681] width 96 height 36
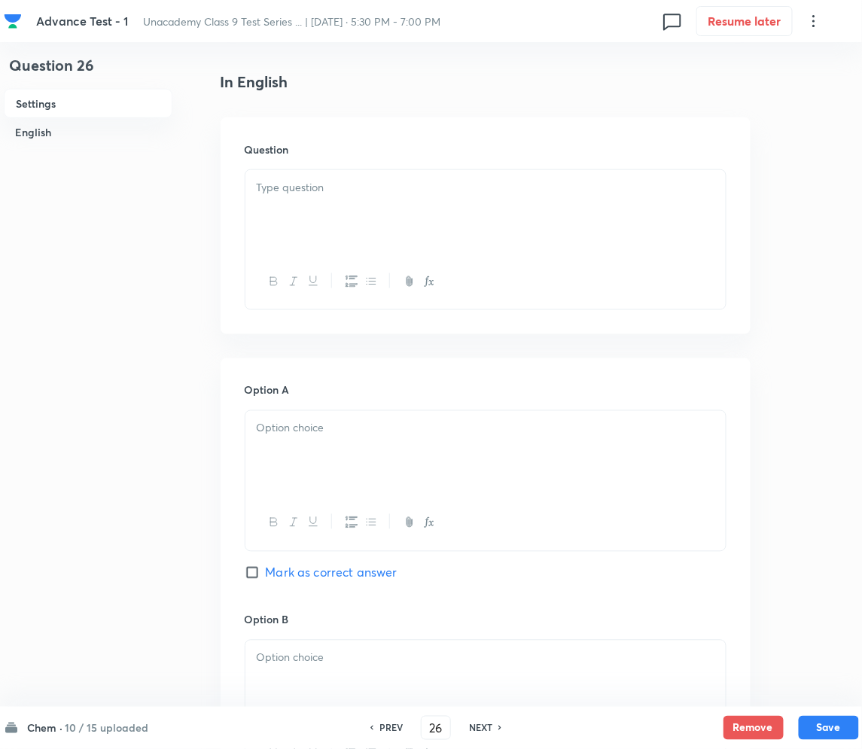
scroll to position [401, 0]
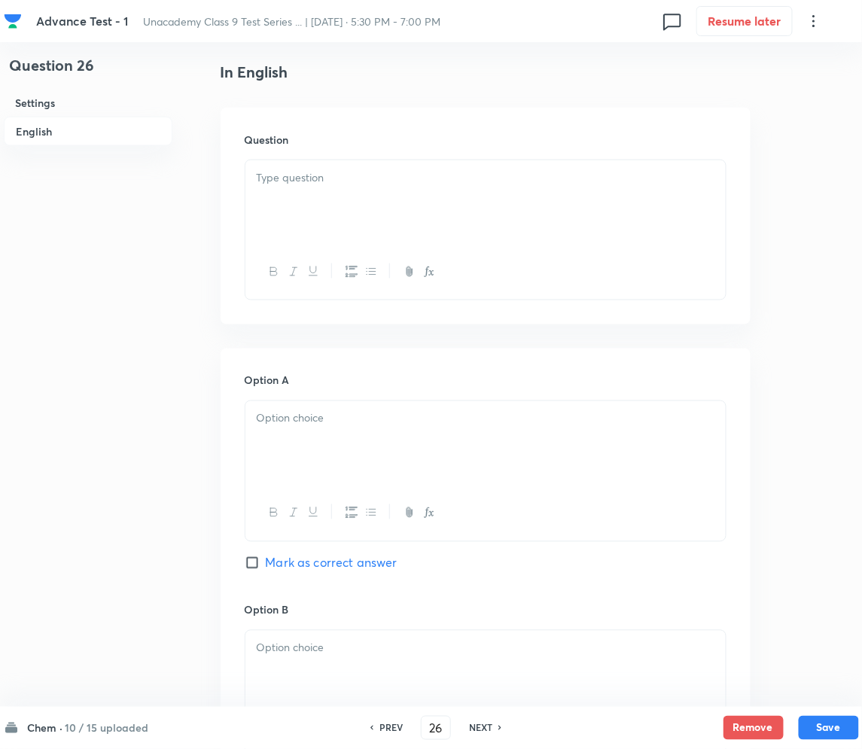
click at [413, 166] on div at bounding box center [485, 202] width 480 height 84
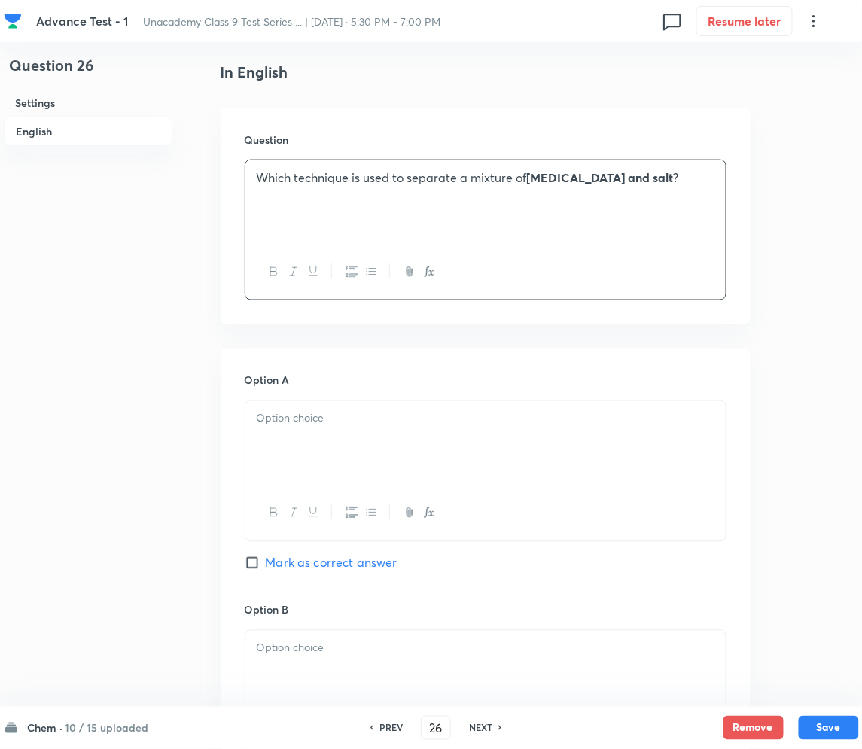
click at [331, 422] on p at bounding box center [486, 418] width 458 height 17
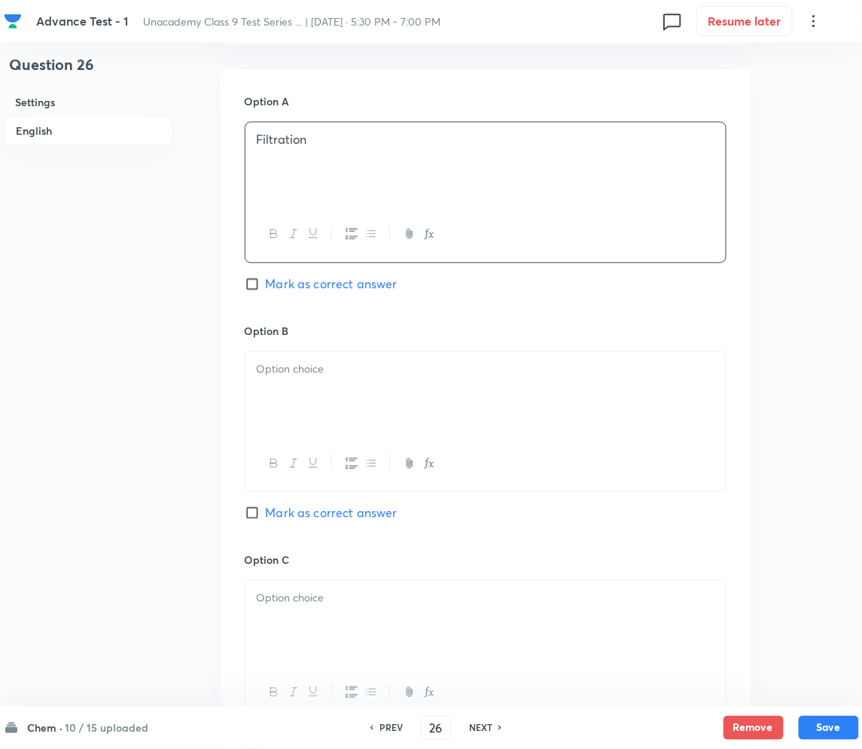
scroll to position [702, 0]
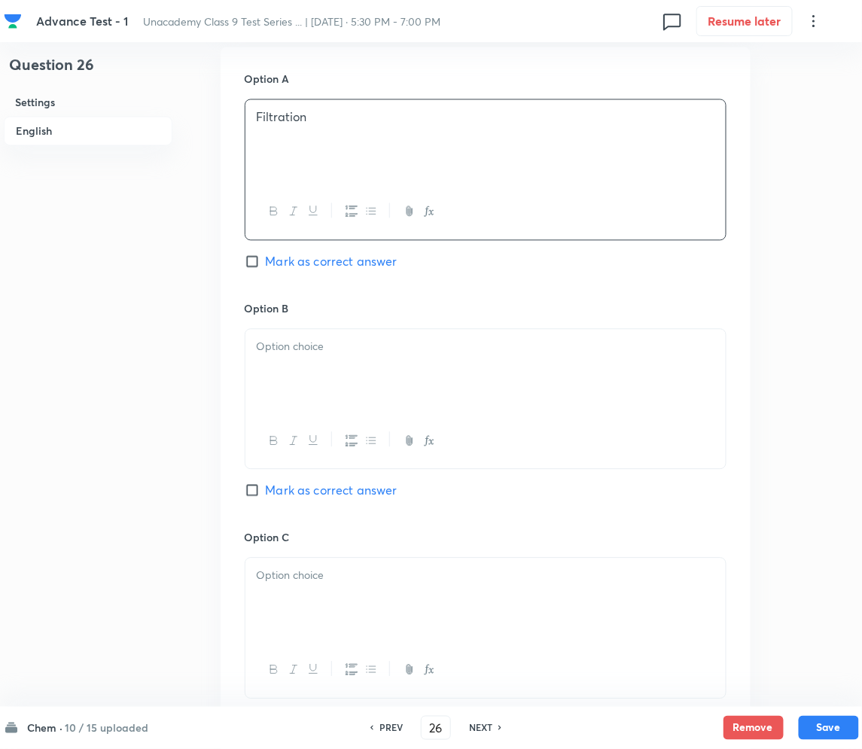
click at [340, 364] on div at bounding box center [485, 372] width 480 height 84
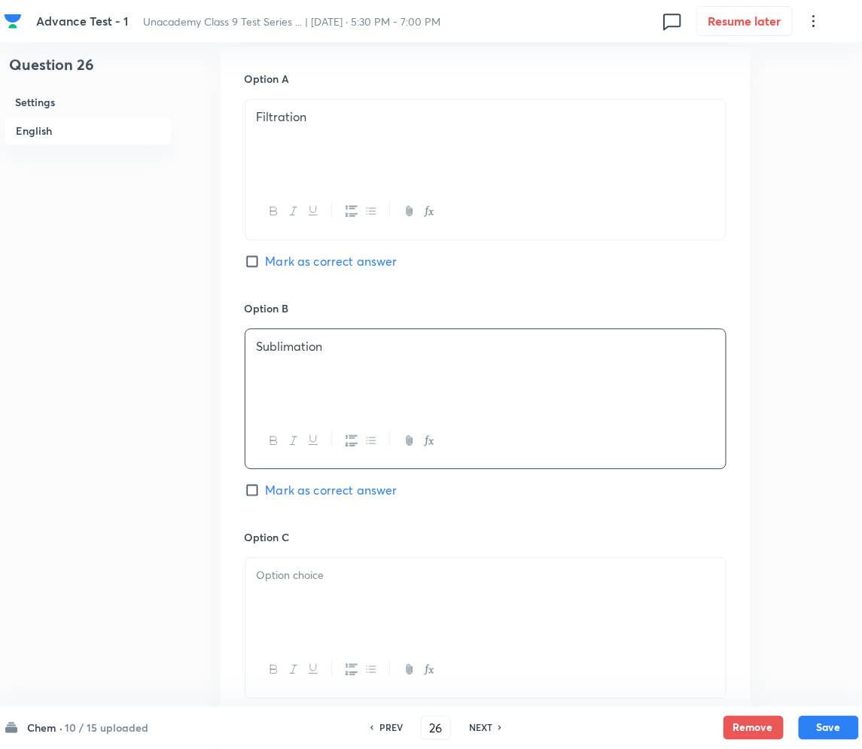
click at [265, 492] on input "Mark as correct answer" at bounding box center [255, 490] width 21 height 15
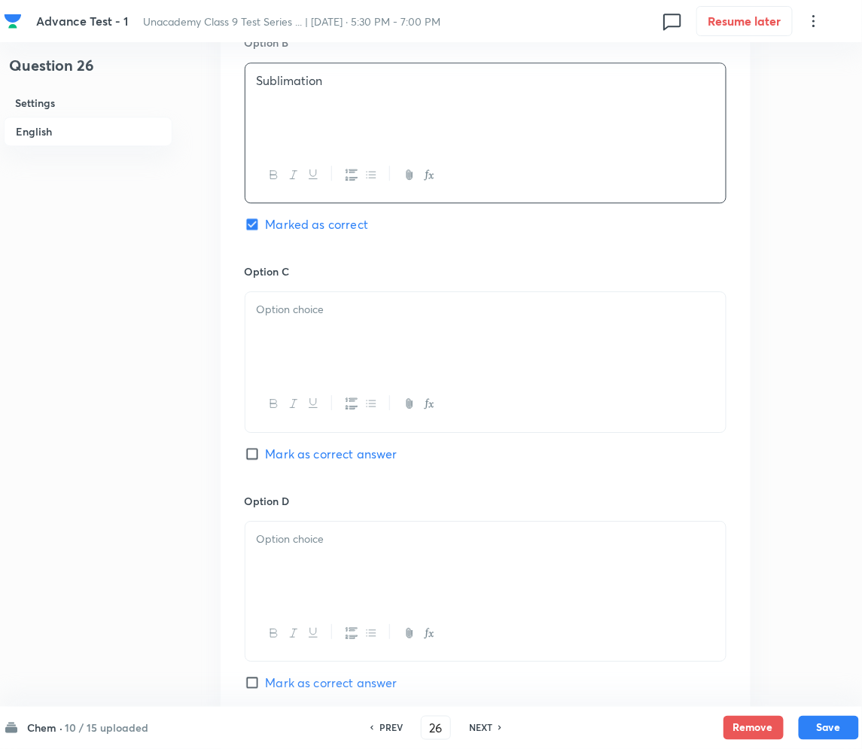
scroll to position [1004, 0]
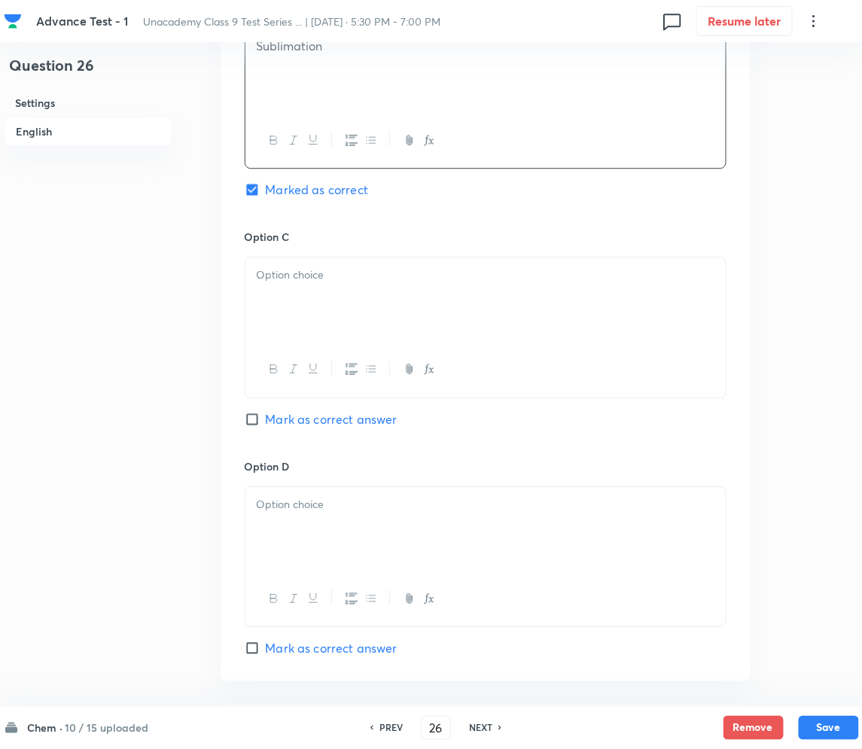
drag, startPoint x: 329, startPoint y: 313, endPoint x: 315, endPoint y: 314, distance: 14.3
click at [329, 313] on div at bounding box center [485, 299] width 480 height 84
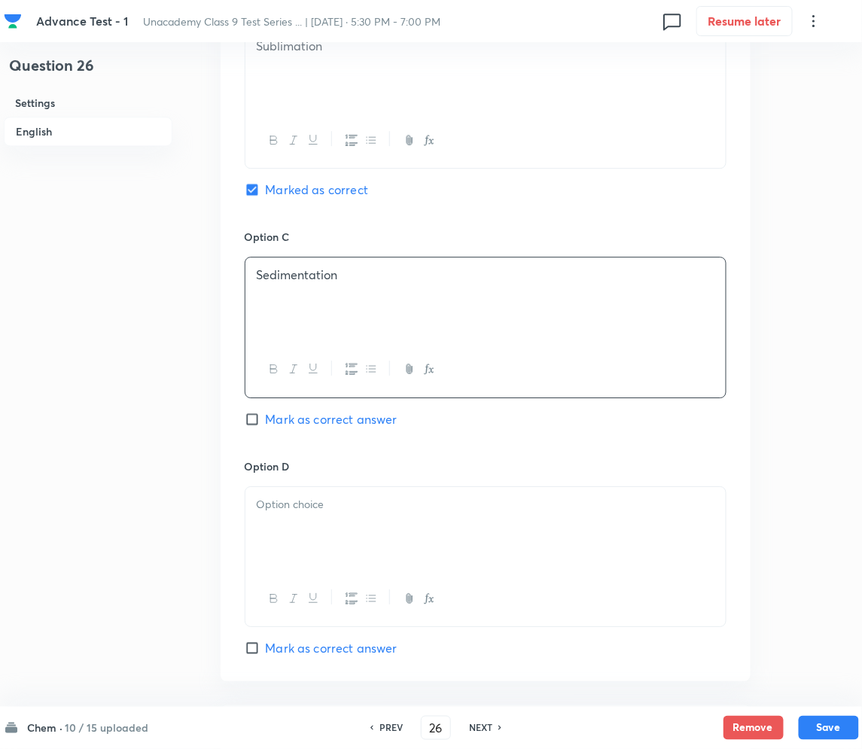
click at [2, 318] on div "Advance Test - 1 Unacademy Class 9 Test Series ... | Sep 8, 2025 · 5:30 PM - 7:…" at bounding box center [431, 26] width 862 height 1914
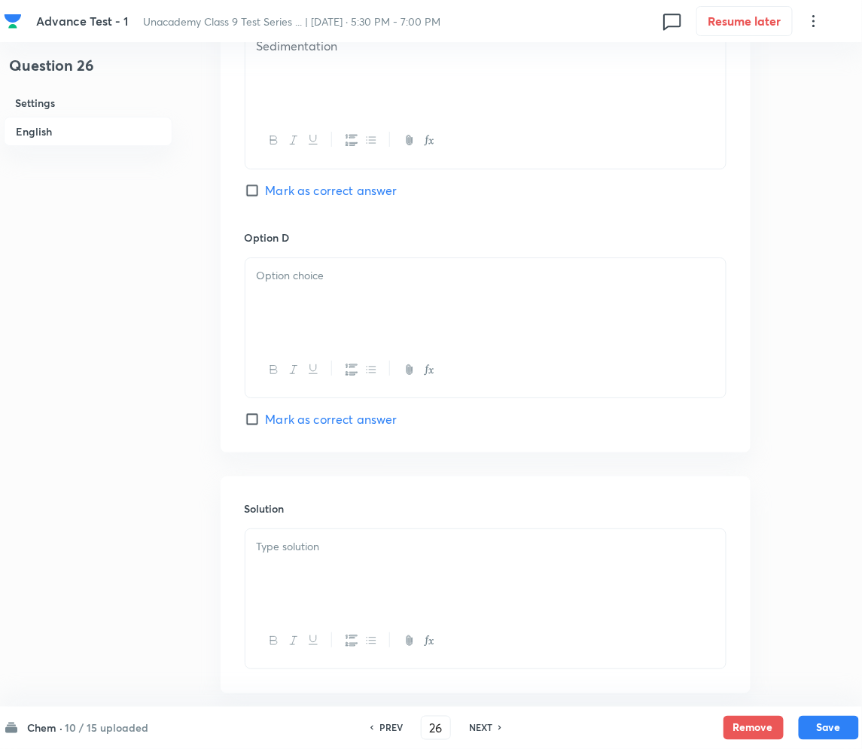
scroll to position [1310, 0]
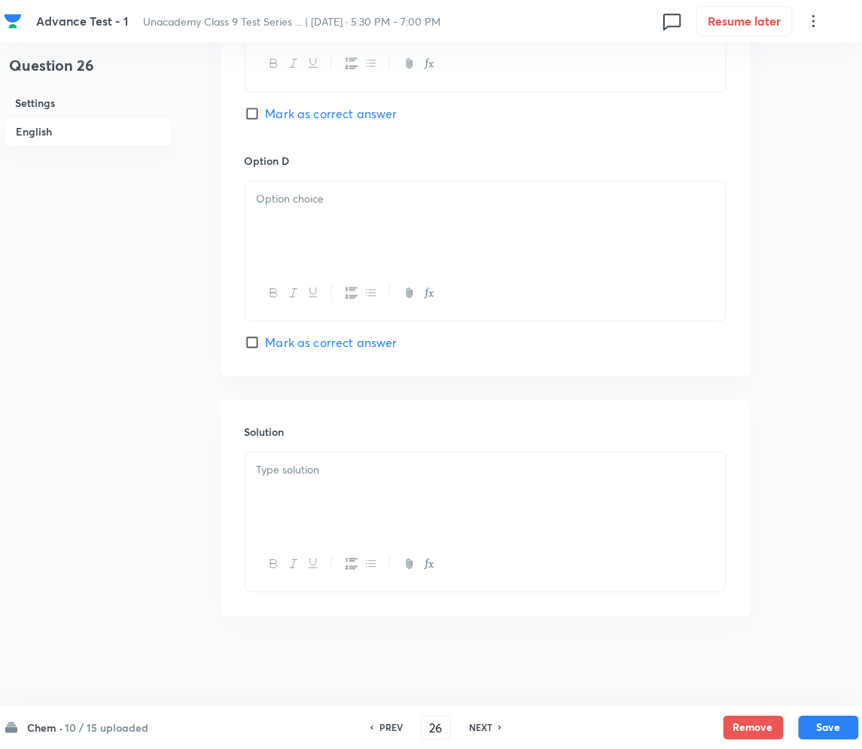
click at [336, 246] on div at bounding box center [485, 223] width 480 height 84
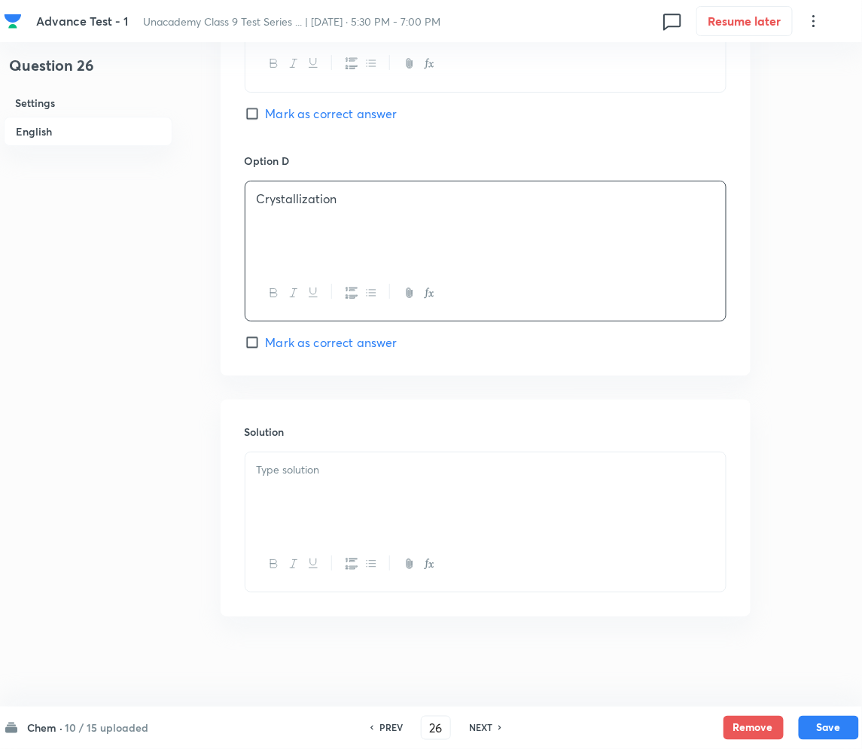
click at [354, 477] on p at bounding box center [486, 470] width 458 height 17
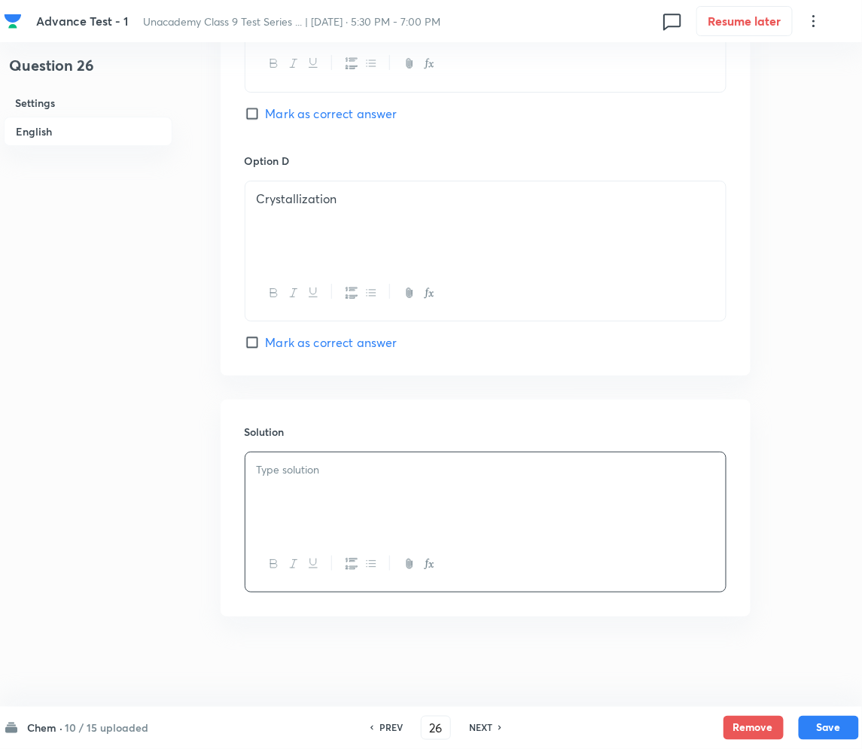
paste div
click at [285, 474] on p "Explanation: Ammonium chloride sublimes on heating while salt does not." at bounding box center [486, 470] width 458 height 17
click at [824, 724] on button "Save" at bounding box center [829, 727] width 60 height 24
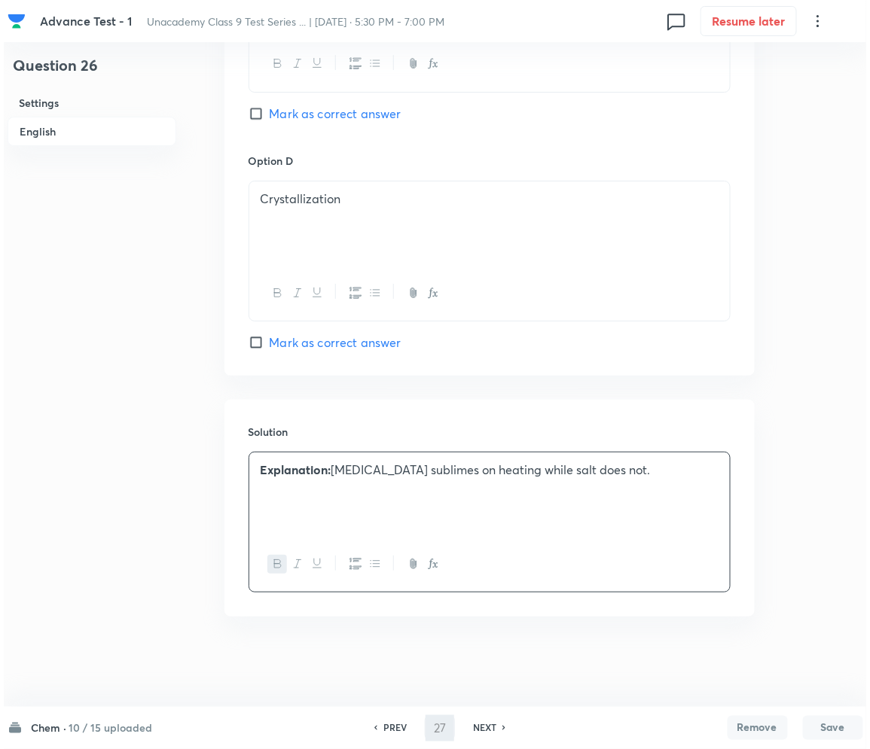
scroll to position [0, 0]
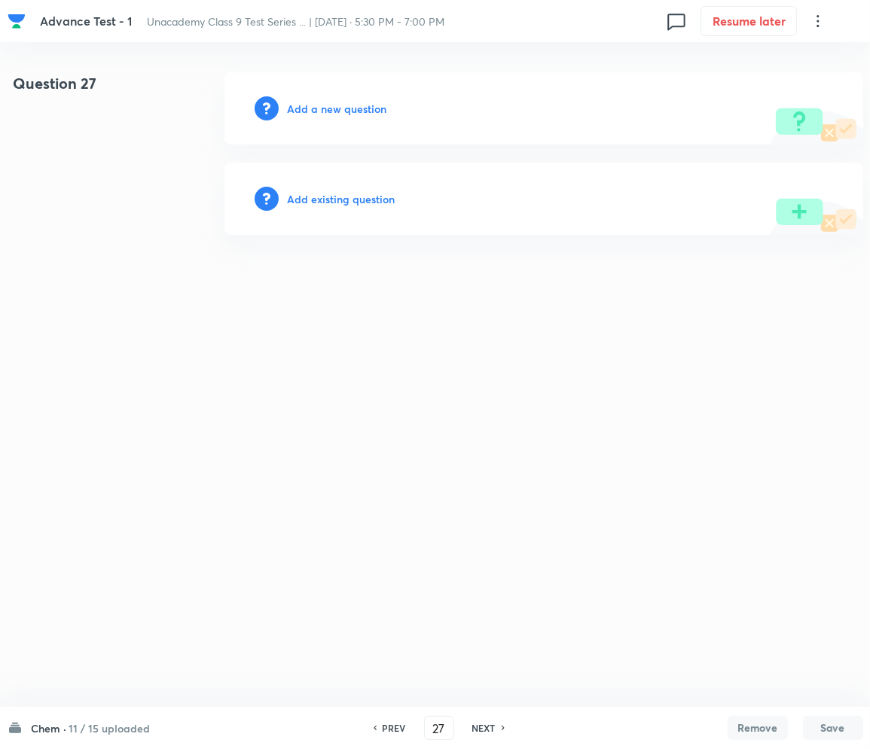
click at [344, 106] on h6 "Add a new question" at bounding box center [337, 109] width 99 height 16
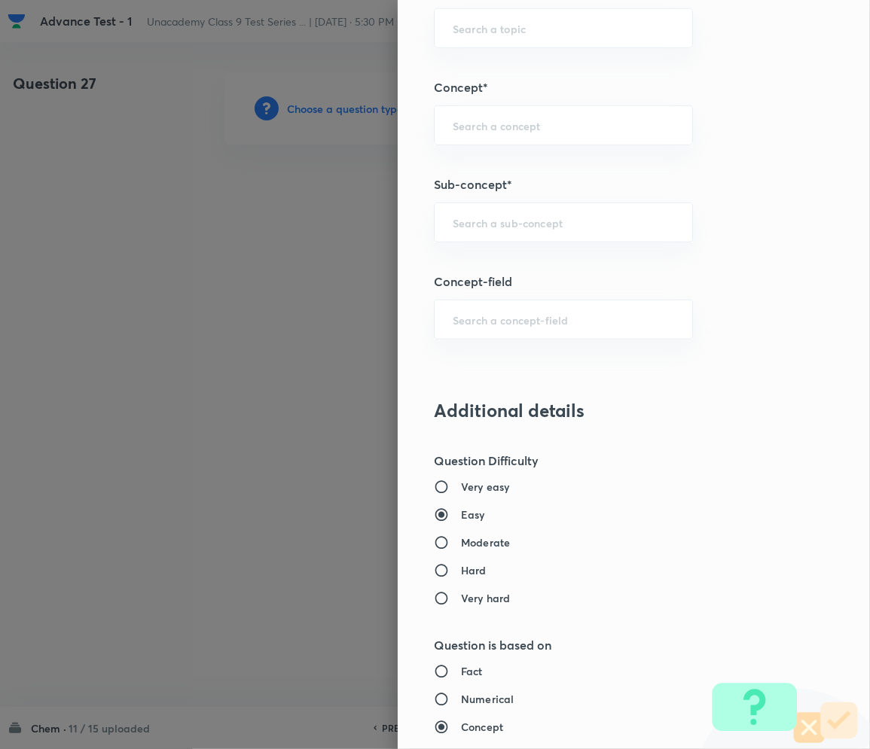
scroll to position [903, 0]
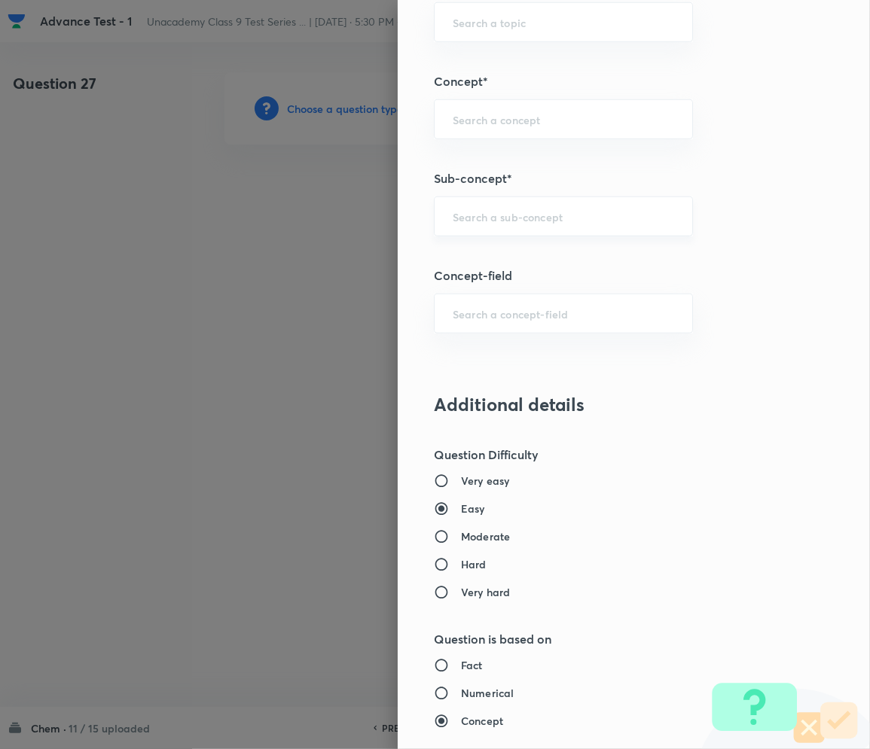
click at [494, 215] on input "text" at bounding box center [563, 216] width 221 height 14
drag, startPoint x: 498, startPoint y: 234, endPoint x: 499, endPoint y: 220, distance: 14.4
click at [499, 227] on div "​" at bounding box center [563, 217] width 259 height 40
paste input "Matter in Our Surrounding"
click at [516, 260] on li "Matter in Our Surrounding" at bounding box center [547, 259] width 257 height 27
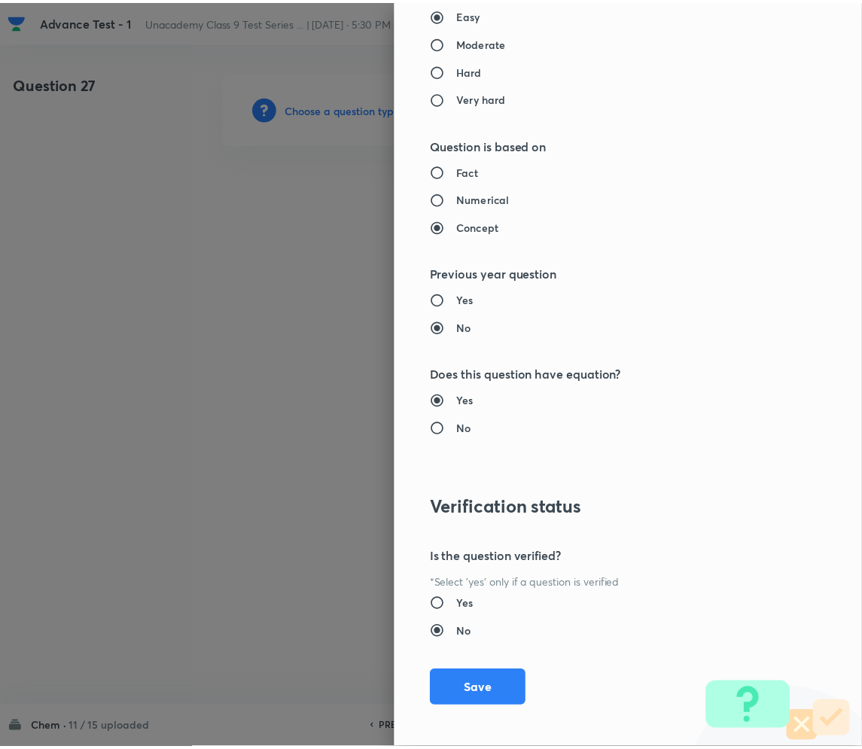
scroll to position [1404, 0]
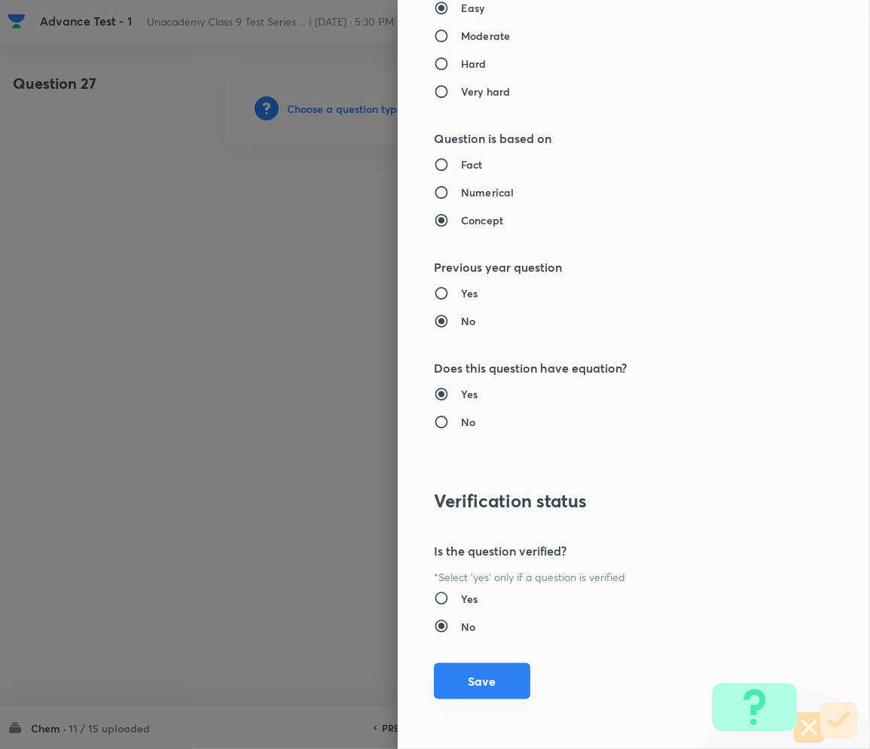
click at [462, 672] on button "Save" at bounding box center [482, 681] width 96 height 36
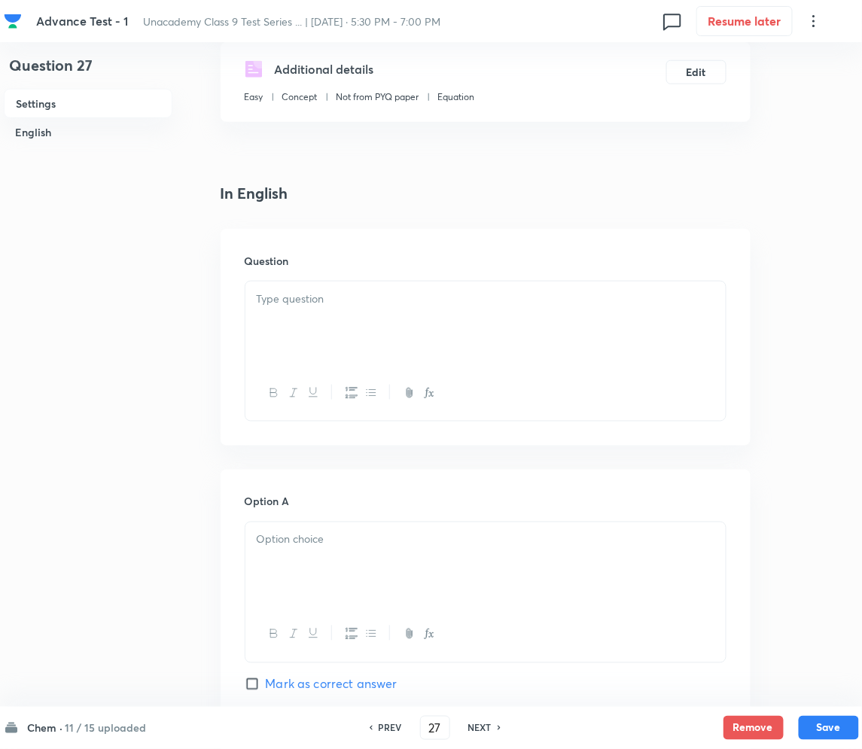
scroll to position [200, 0]
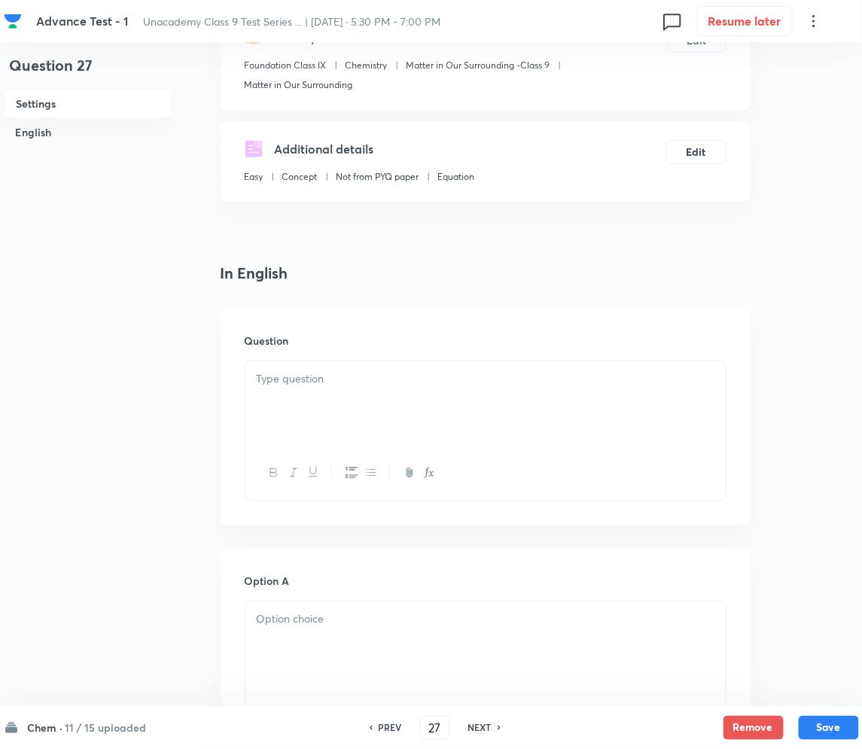
click at [356, 464] on button "button" at bounding box center [351, 473] width 20 height 19
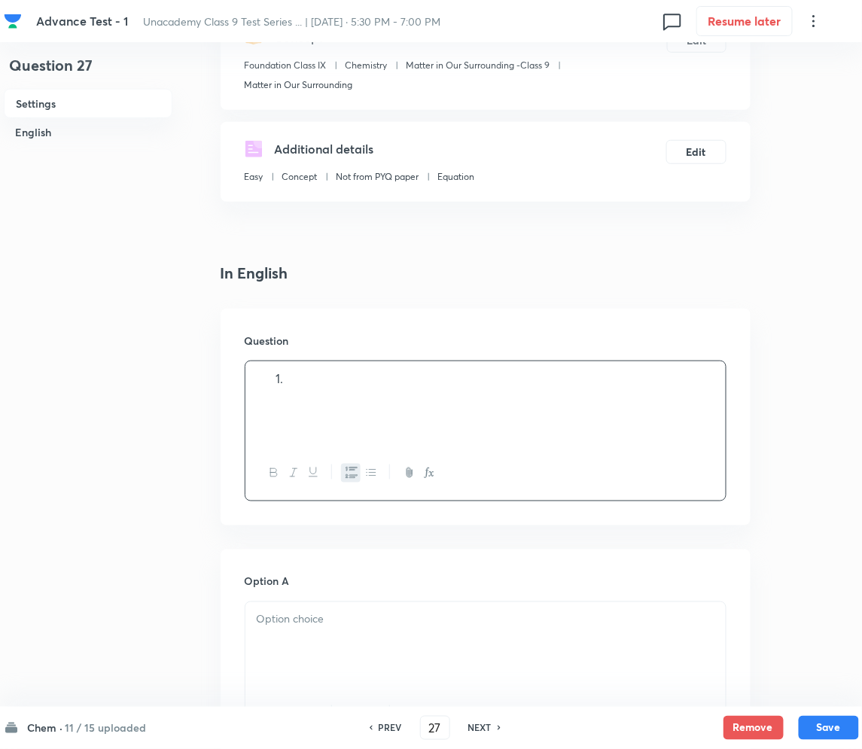
click at [382, 310] on div "Question" at bounding box center [486, 417] width 530 height 217
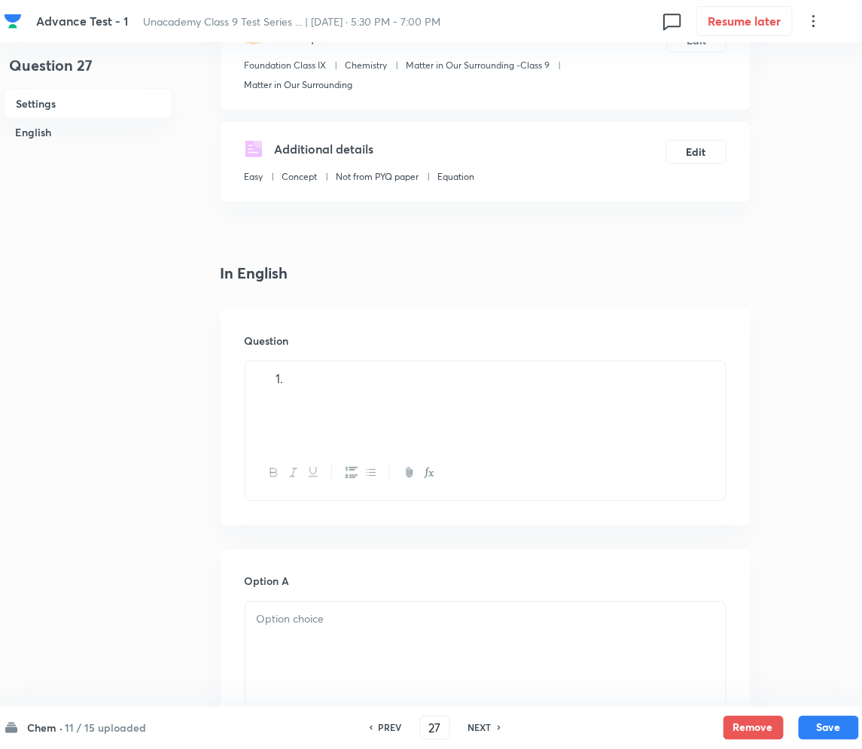
click at [331, 383] on li at bounding box center [501, 378] width 428 height 17
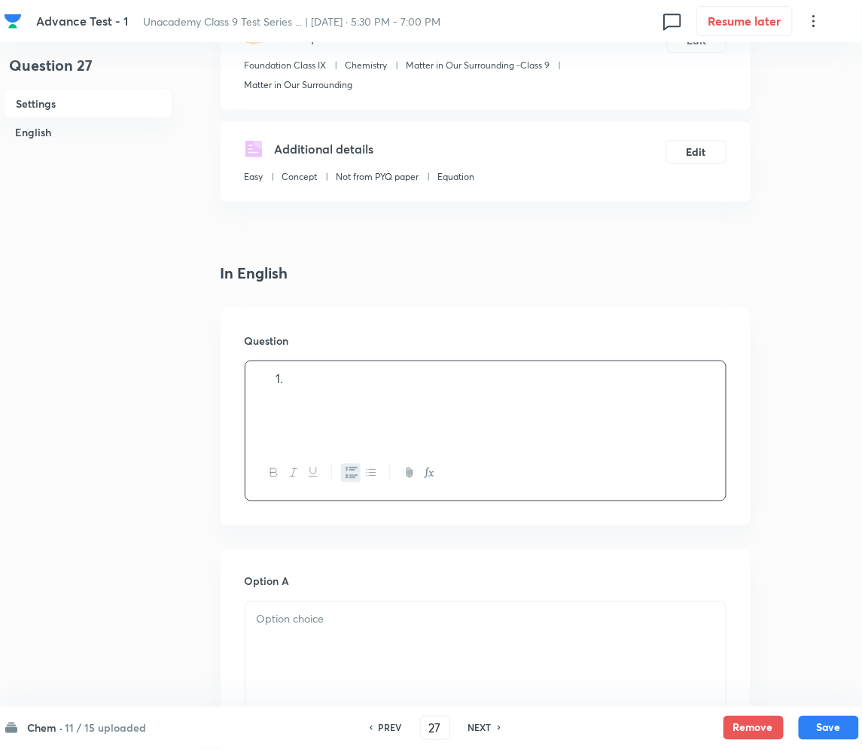
drag, startPoint x: 367, startPoint y: 399, endPoint x: 221, endPoint y: 392, distance: 145.5
click at [225, 392] on div "Question" at bounding box center [486, 417] width 530 height 217
drag, startPoint x: 295, startPoint y: 385, endPoint x: 220, endPoint y: 373, distance: 76.4
click at [221, 373] on div "Question" at bounding box center [486, 417] width 530 height 217
click at [334, 620] on p at bounding box center [486, 619] width 458 height 17
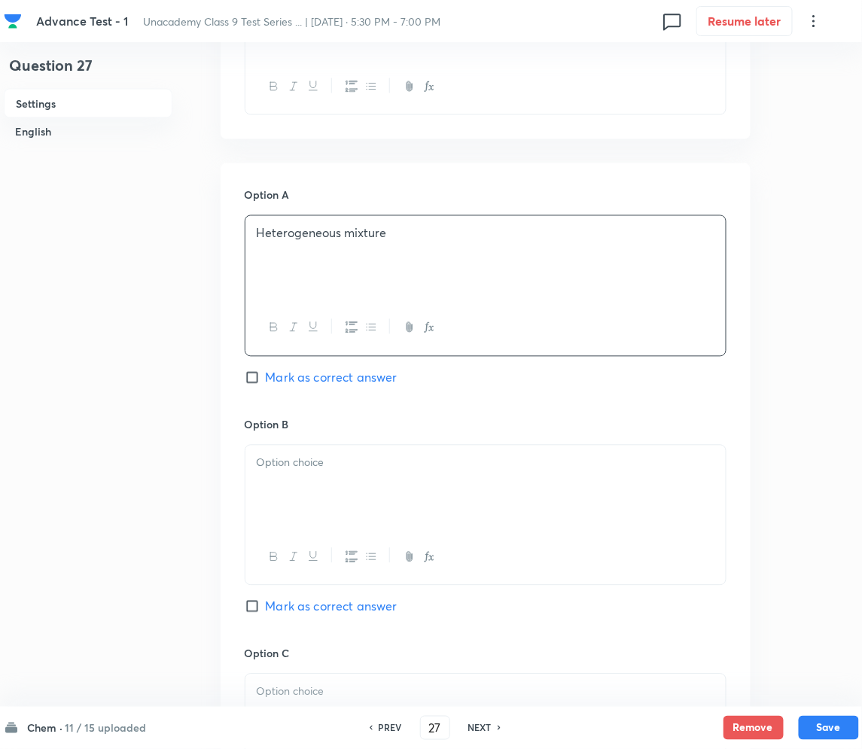
scroll to position [602, 0]
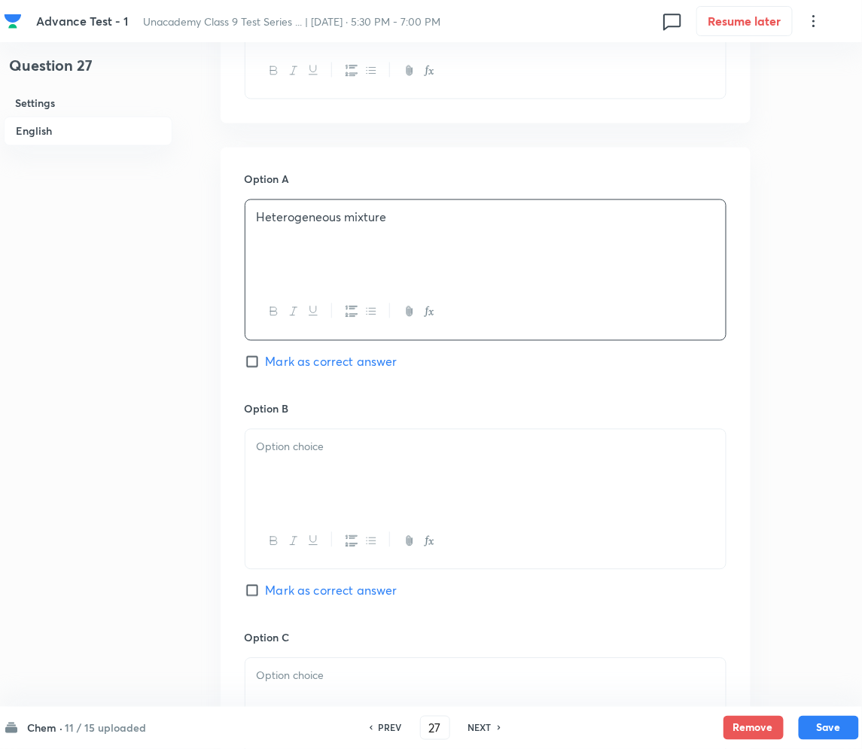
click at [347, 468] on div at bounding box center [485, 472] width 480 height 84
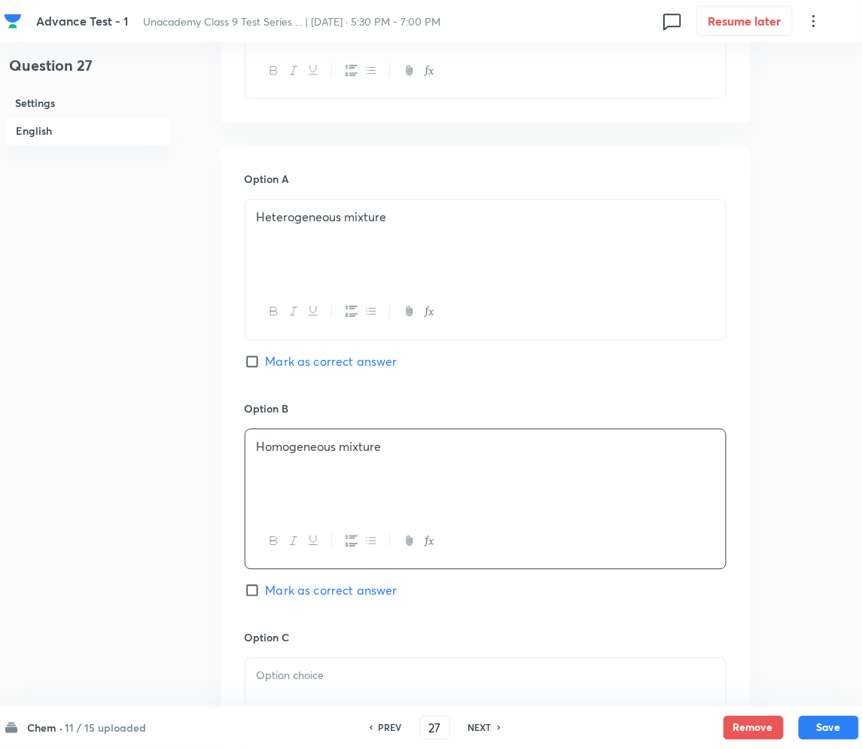
click at [430, 413] on h6 "Option B" at bounding box center [486, 409] width 482 height 16
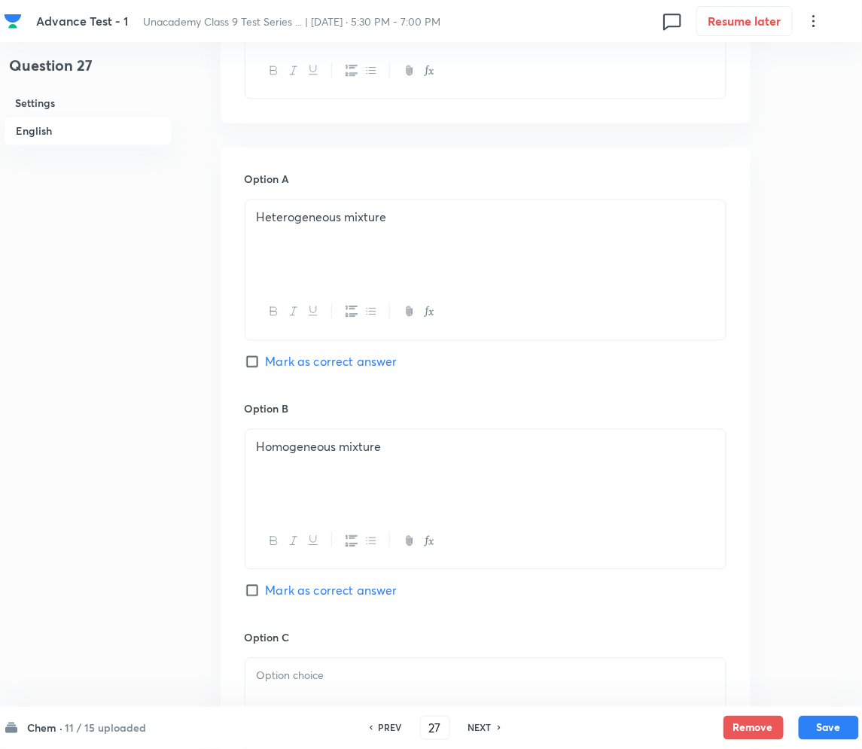
click at [376, 724] on div "PREV" at bounding box center [388, 728] width 40 height 14
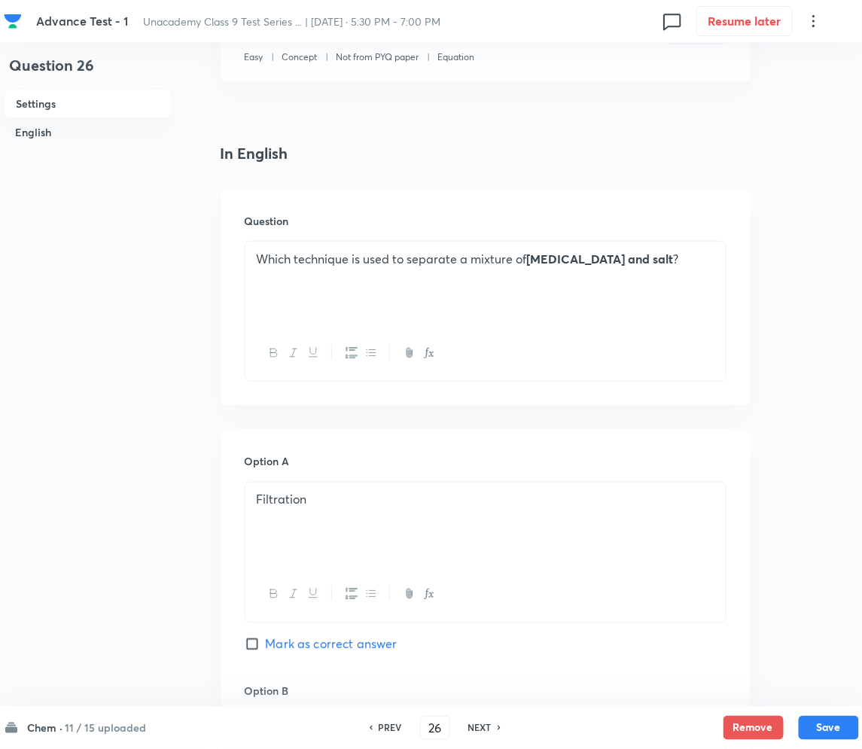
scroll to position [501, 0]
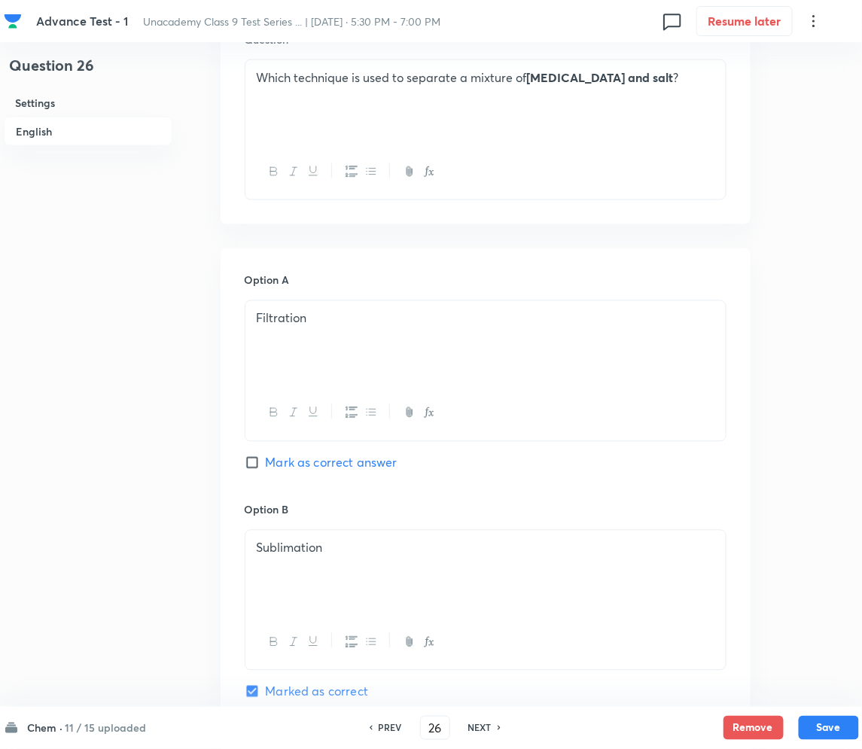
drag, startPoint x: 477, startPoint y: 726, endPoint x: 480, endPoint y: 713, distance: 13.3
click at [477, 726] on h6 "NEXT" at bounding box center [479, 728] width 23 height 14
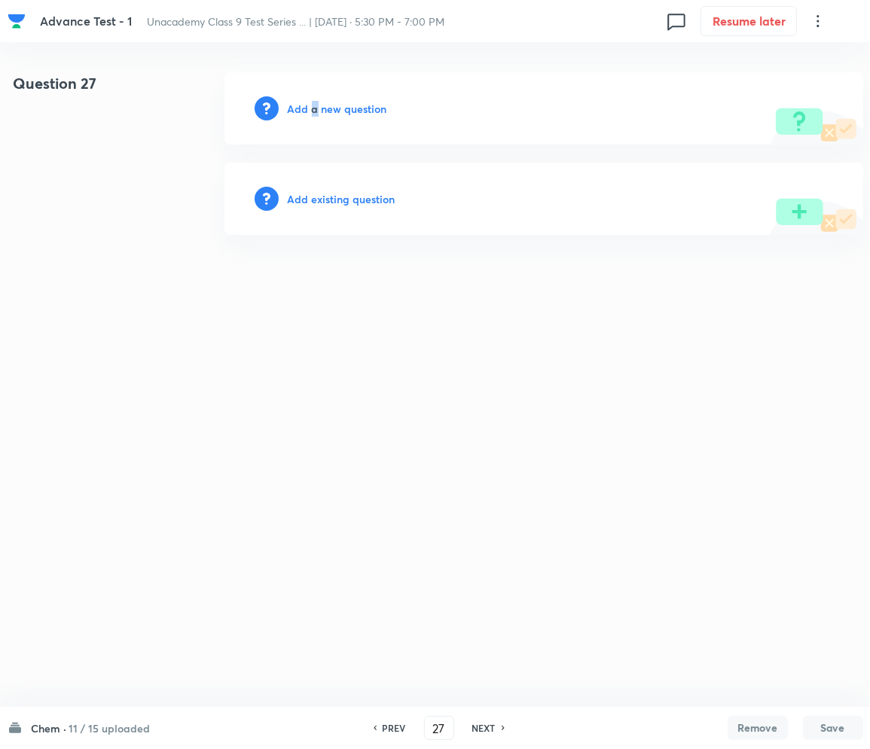
click at [314, 104] on h6 "Add a new question" at bounding box center [337, 109] width 99 height 16
click at [314, 104] on h6 "Choose a question type" at bounding box center [346, 109] width 116 height 16
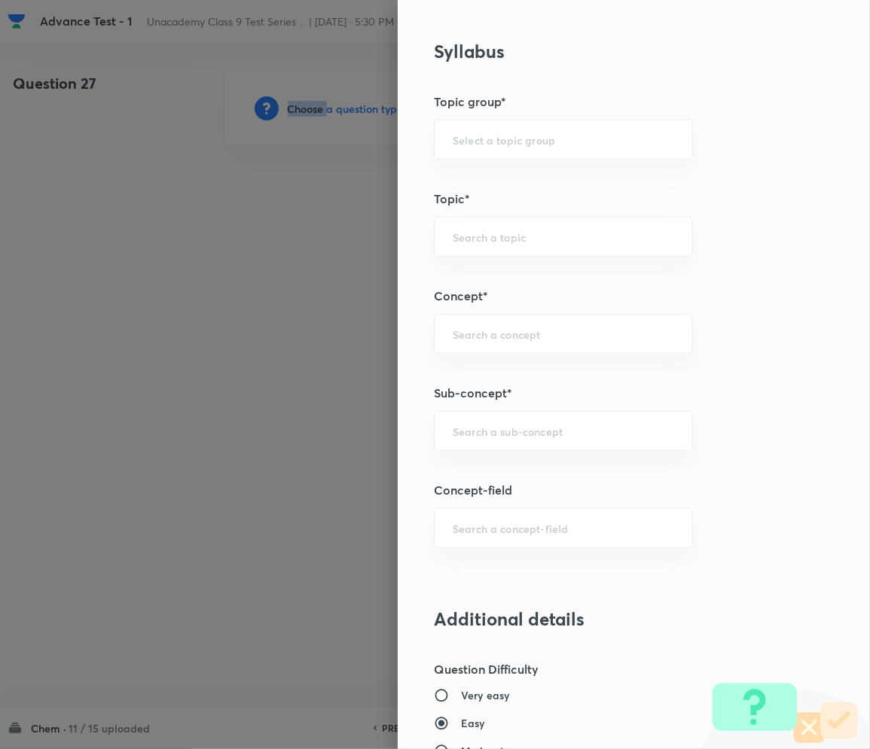
scroll to position [702, 0]
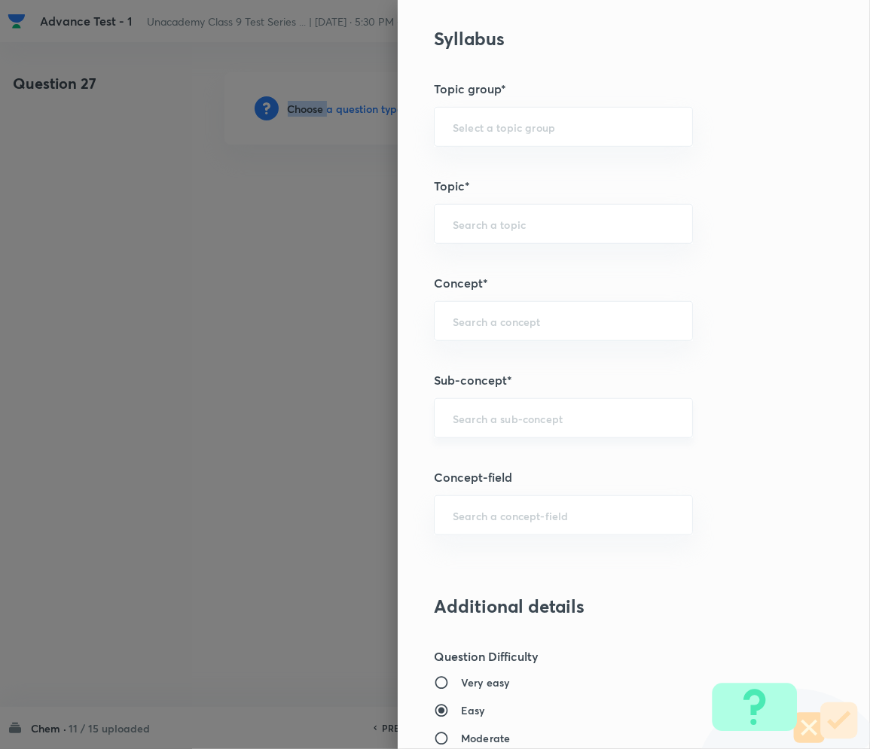
click at [489, 431] on div "​" at bounding box center [563, 418] width 259 height 40
click at [489, 414] on input "text" at bounding box center [563, 418] width 221 height 14
paste input "Matter in Our Surrounding"
click at [526, 458] on li "Matter in Our Surrounding" at bounding box center [547, 461] width 257 height 27
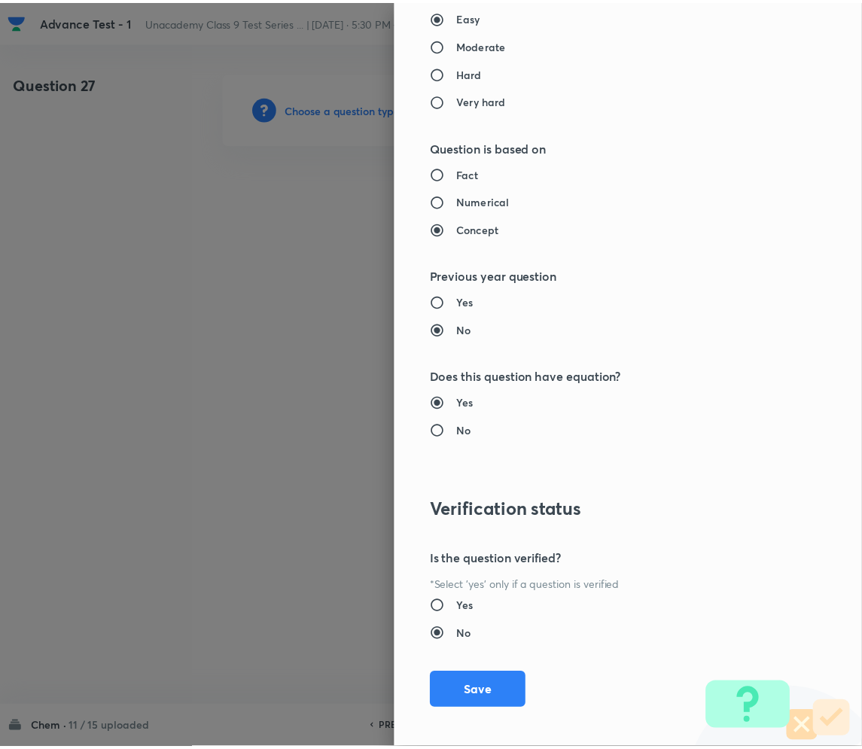
scroll to position [1404, 0]
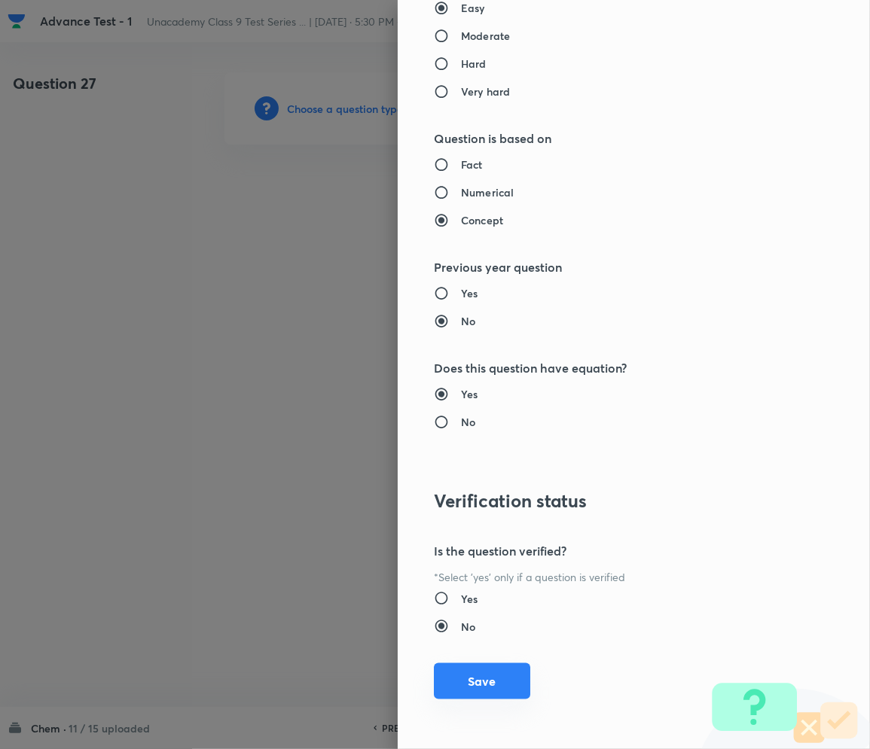
click at [470, 673] on button "Save" at bounding box center [482, 681] width 96 height 36
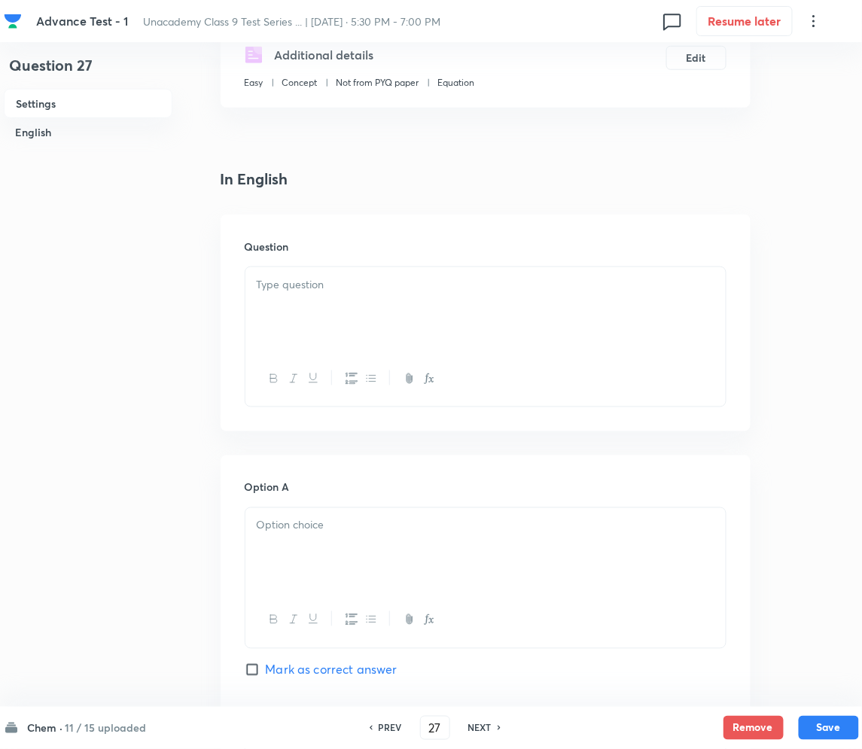
scroll to position [301, 0]
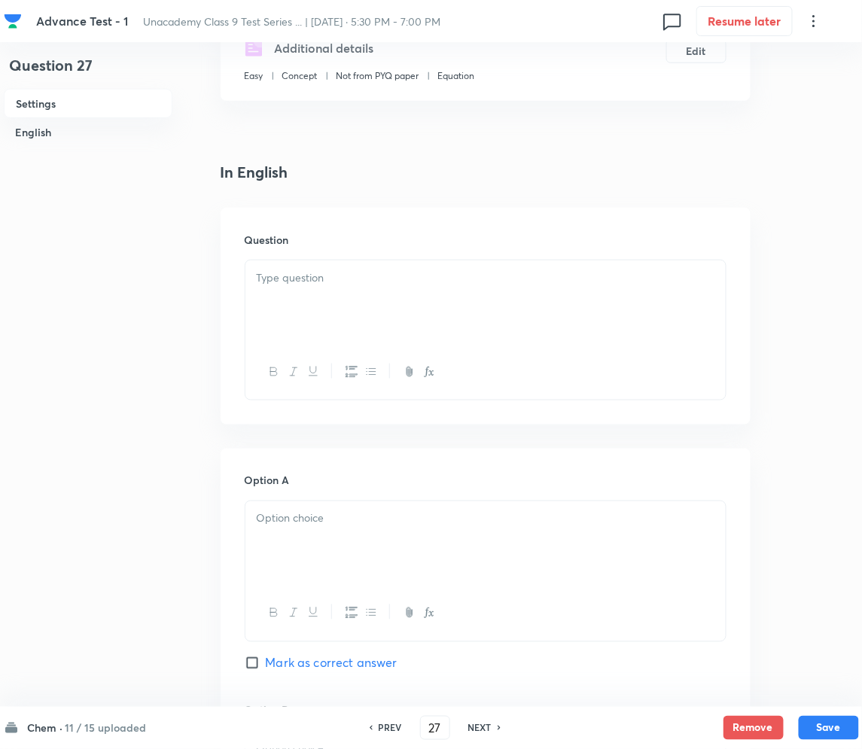
click at [292, 293] on div at bounding box center [485, 303] width 480 height 84
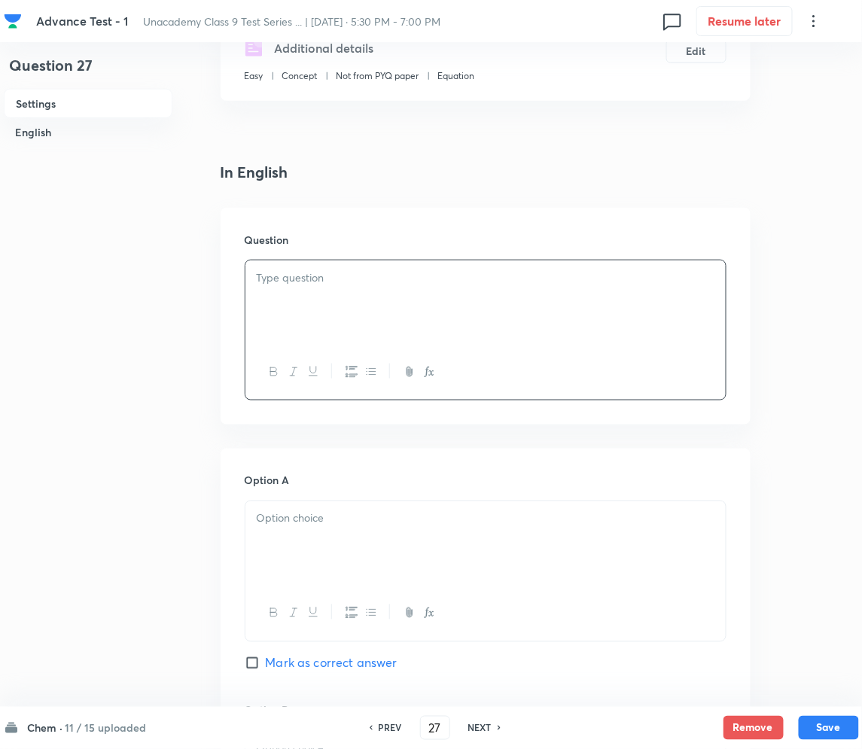
click at [402, 279] on p at bounding box center [486, 278] width 458 height 17
click at [345, 532] on div at bounding box center [485, 543] width 480 height 84
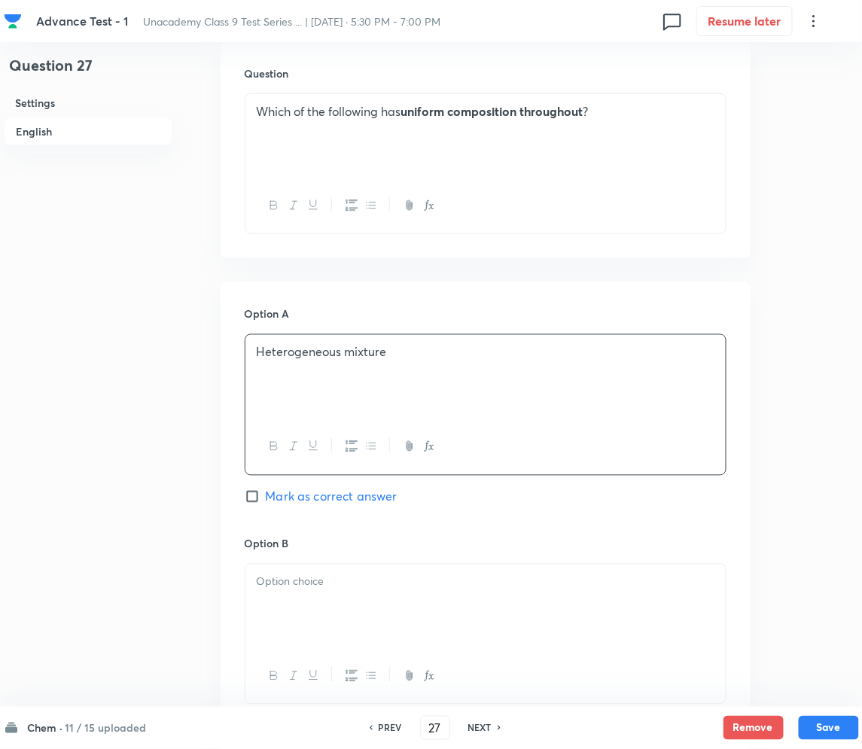
scroll to position [702, 0]
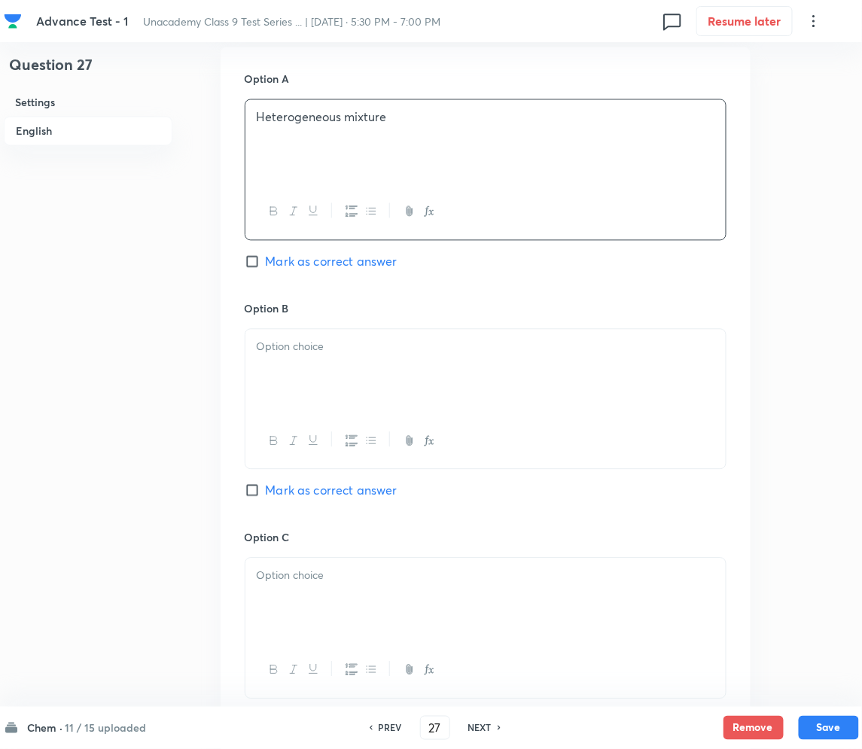
click at [349, 388] on div at bounding box center [485, 372] width 480 height 84
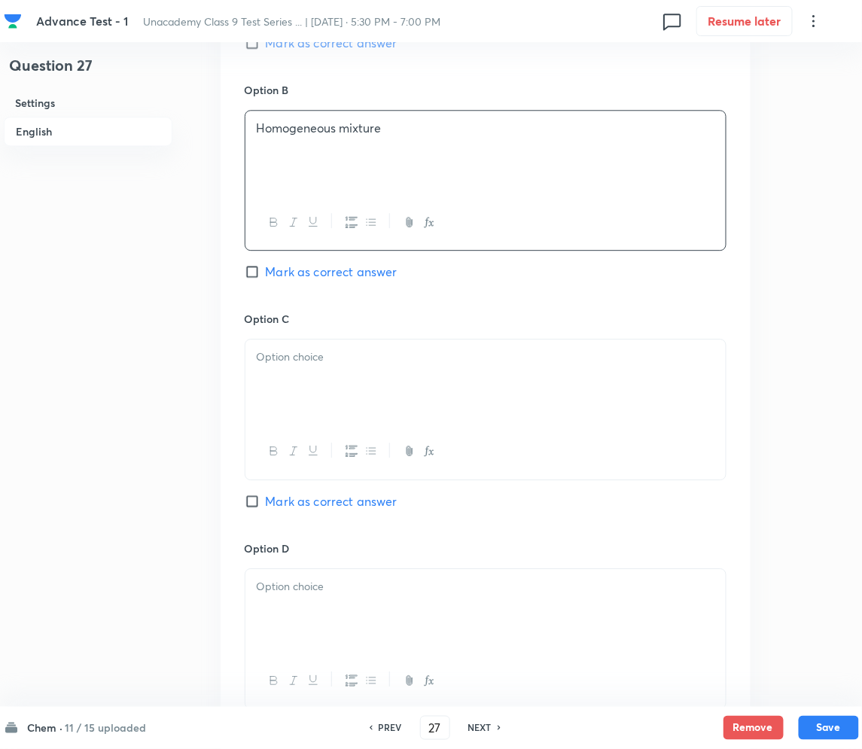
scroll to position [1004, 0]
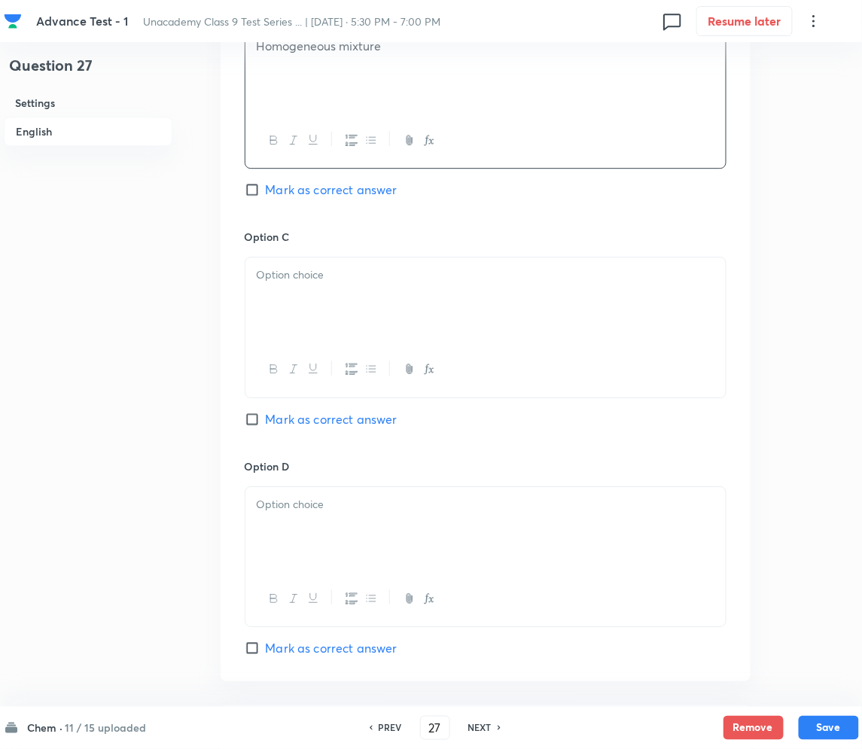
drag, startPoint x: 319, startPoint y: 305, endPoint x: 311, endPoint y: 306, distance: 8.4
click at [319, 305] on div at bounding box center [485, 299] width 480 height 84
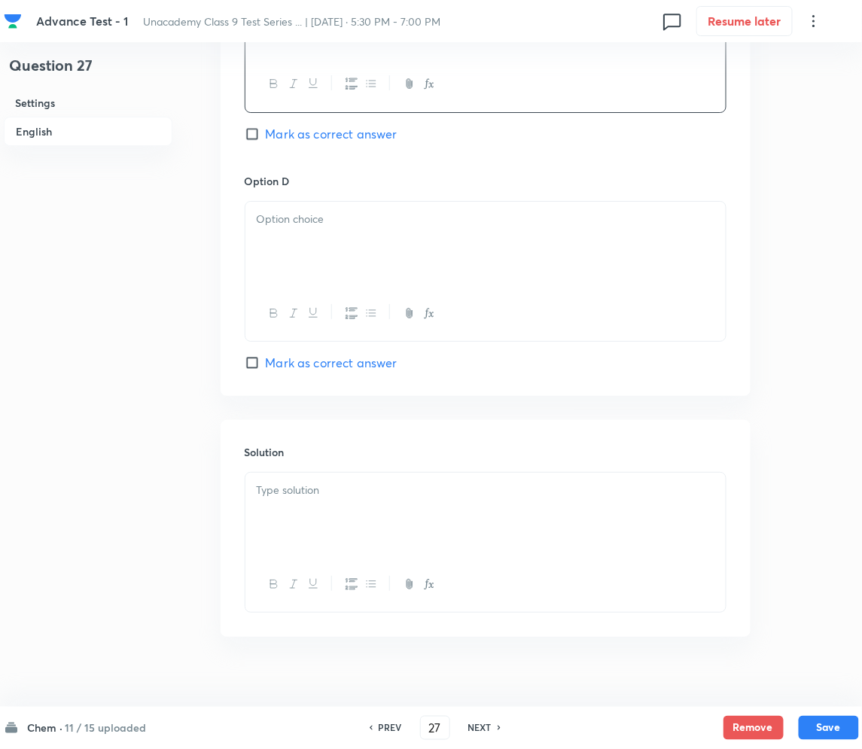
scroll to position [1305, 0]
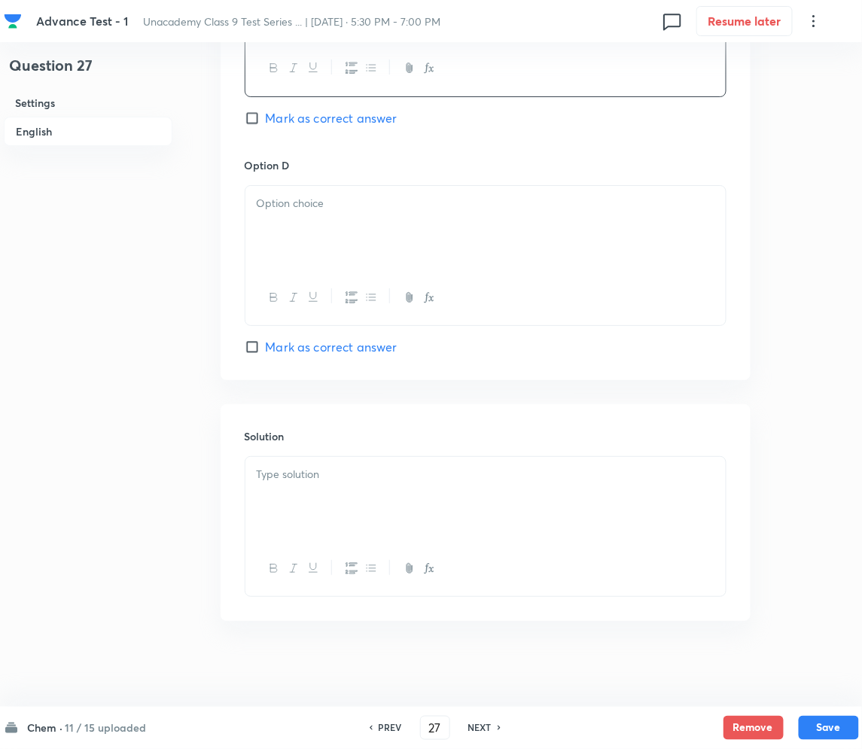
click at [330, 250] on div at bounding box center [485, 228] width 480 height 84
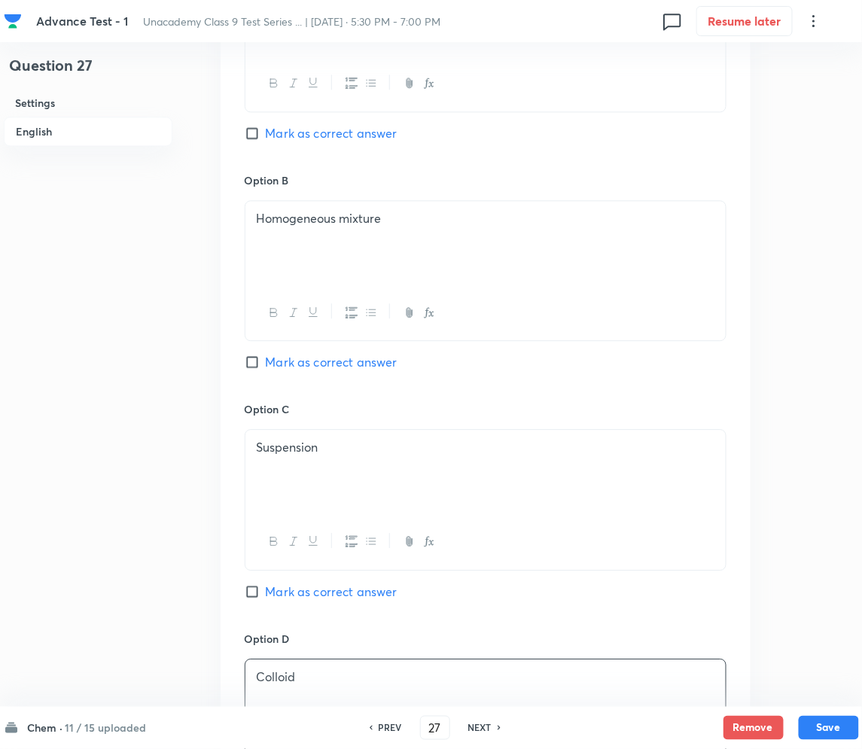
scroll to position [803, 0]
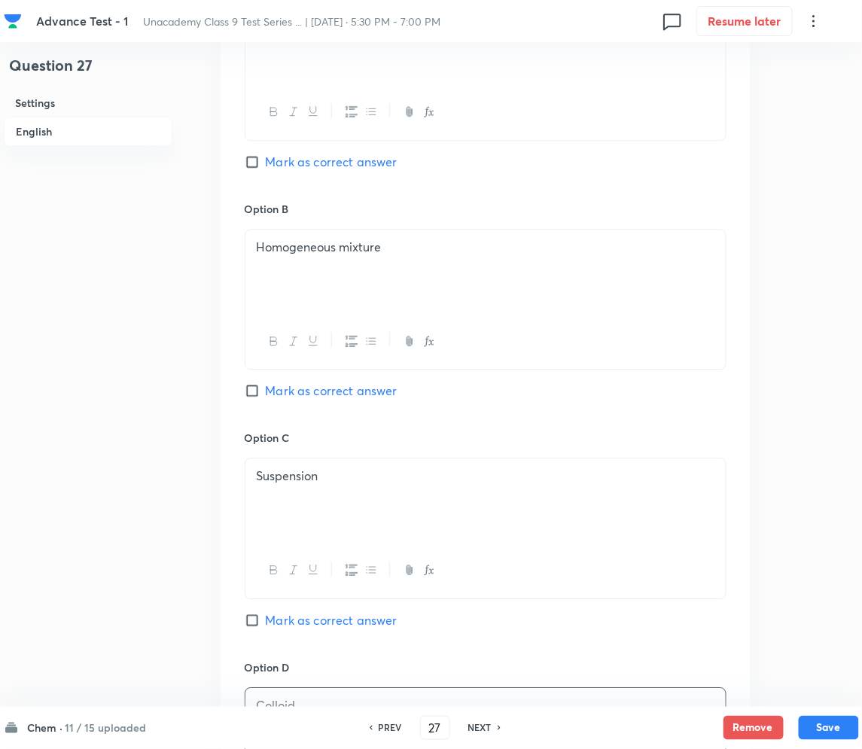
click at [294, 388] on span "Mark as correct answer" at bounding box center [332, 391] width 132 height 18
click at [266, 388] on input "Mark as correct answer" at bounding box center [255, 390] width 21 height 15
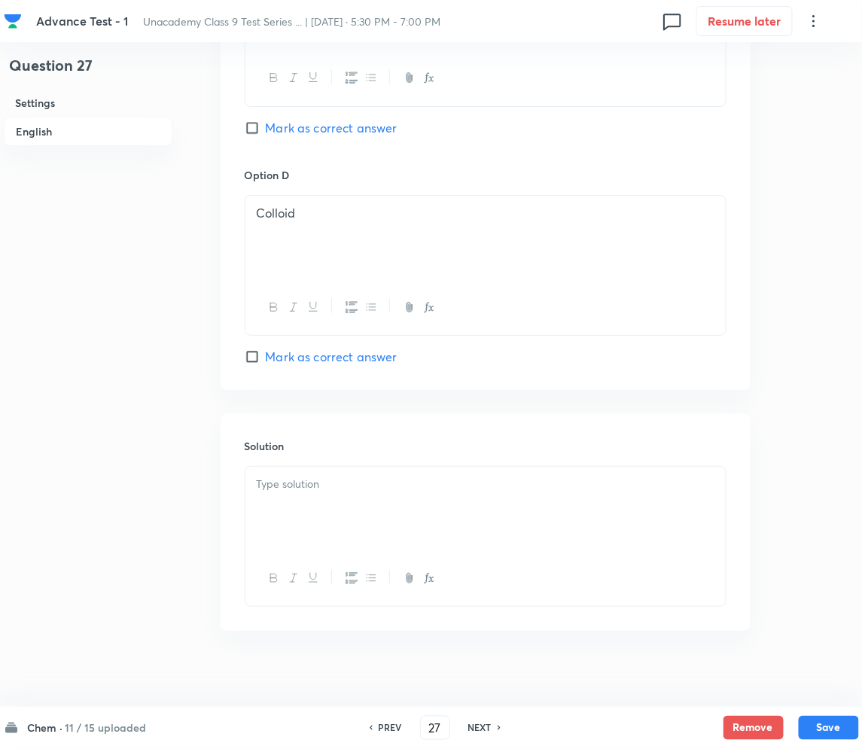
scroll to position [1310, 0]
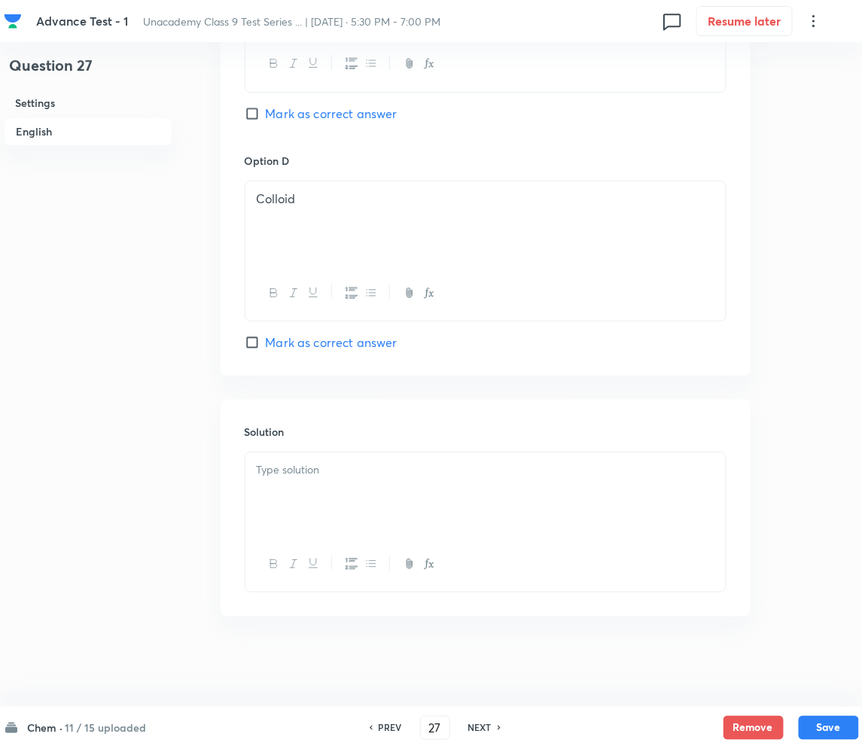
click at [317, 469] on p at bounding box center [486, 470] width 458 height 17
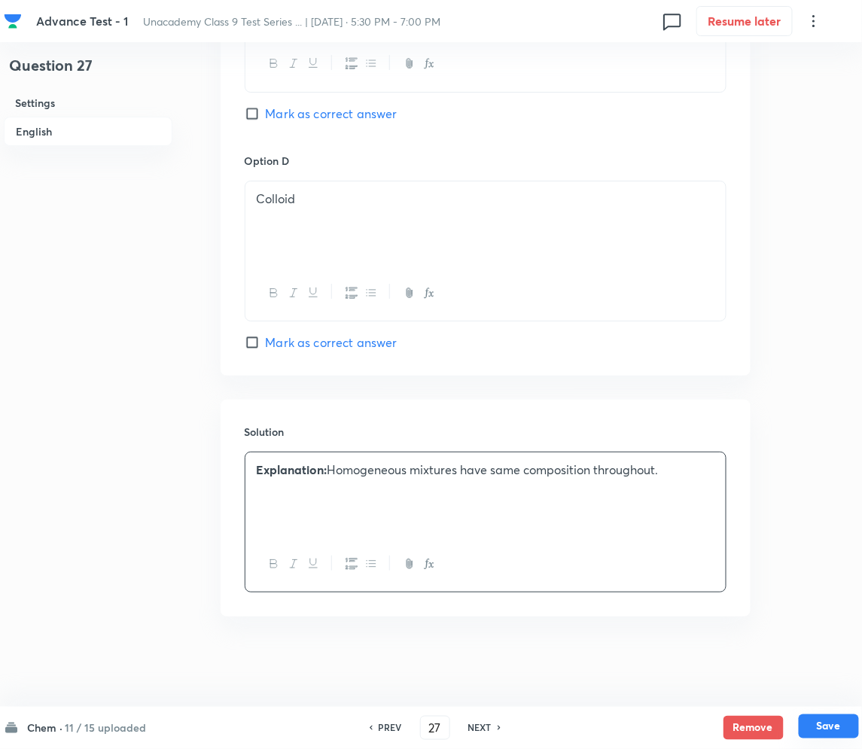
click at [820, 722] on button "Save" at bounding box center [829, 727] width 60 height 24
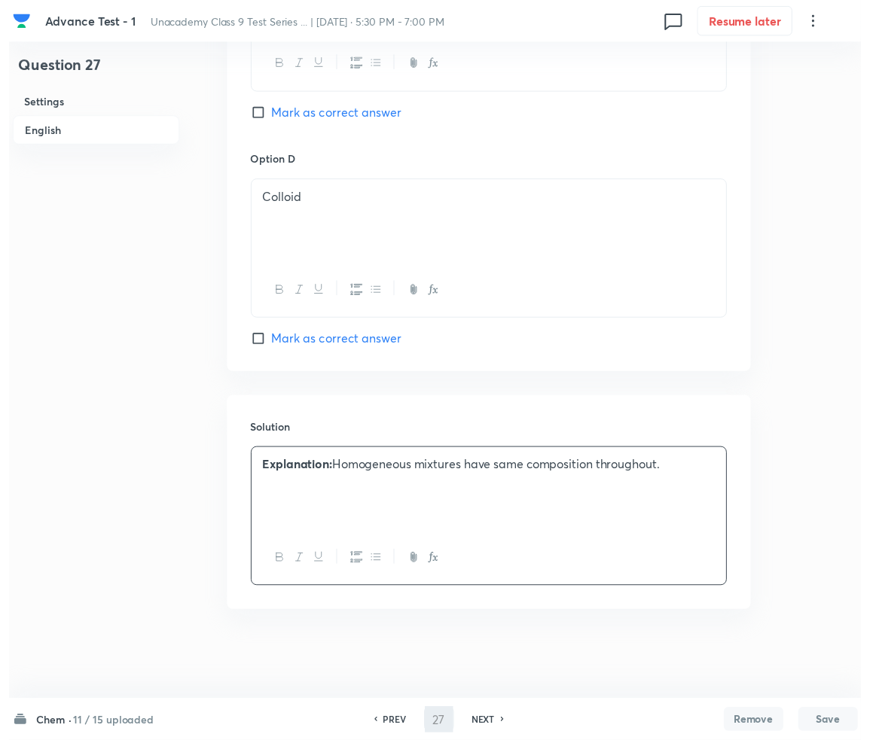
scroll to position [0, 0]
